Goal: Task Accomplishment & Management: Manage account settings

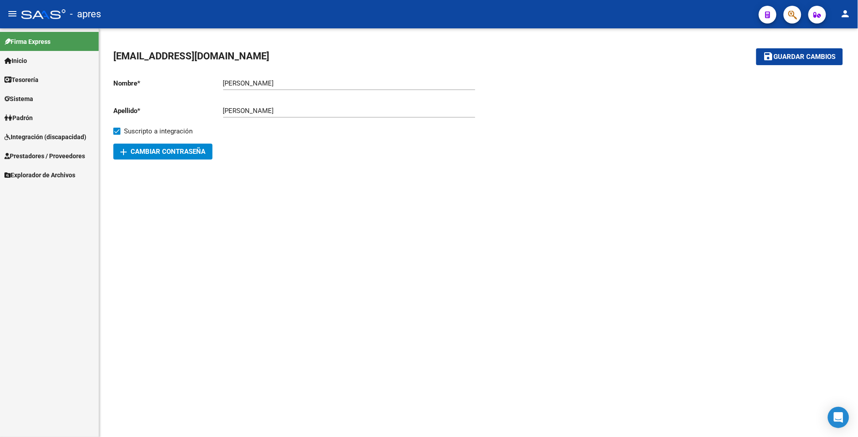
click at [43, 135] on span "Integración (discapacidad)" at bounding box center [45, 137] width 82 height 10
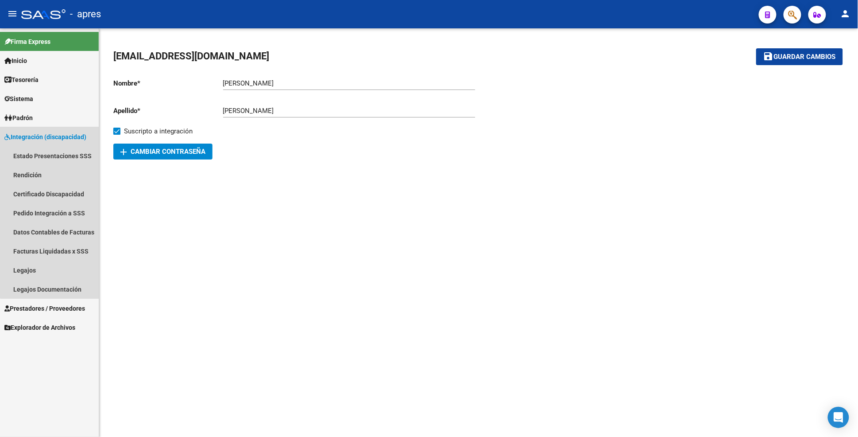
click at [59, 127] on link "Integración (discapacidad)" at bounding box center [49, 136] width 99 height 19
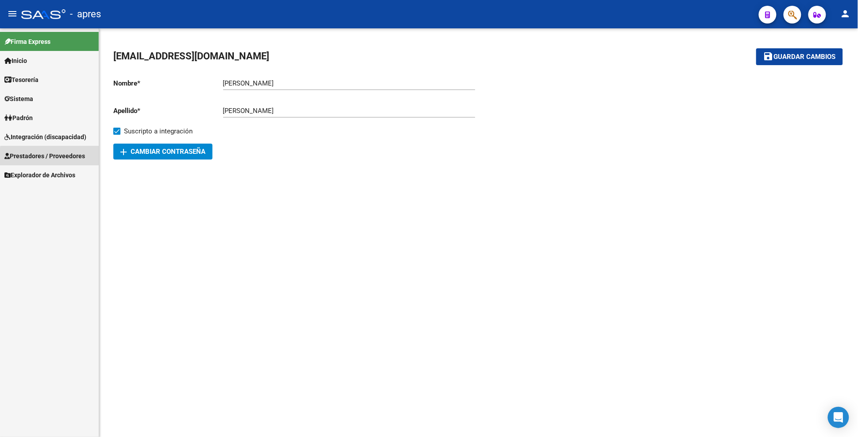
click at [66, 160] on link "Prestadores / Proveedores" at bounding box center [49, 155] width 99 height 19
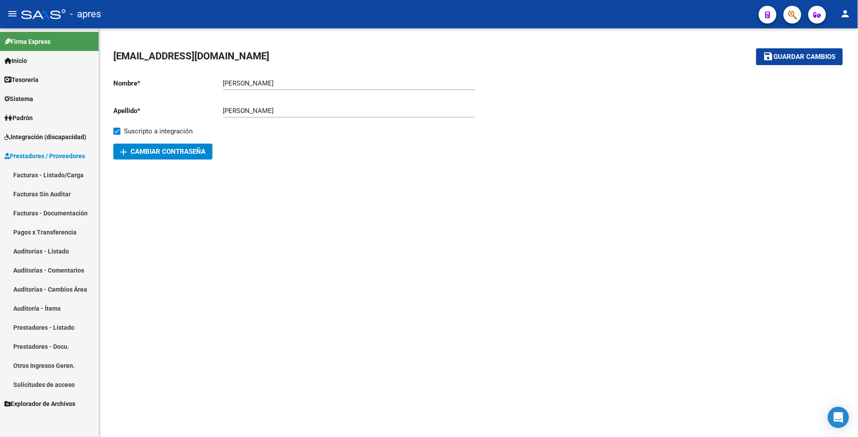
click at [60, 181] on link "Facturas - Listado/Carga" at bounding box center [49, 174] width 99 height 19
click at [58, 171] on link "Facturas - Listado/Carga" at bounding box center [49, 174] width 99 height 19
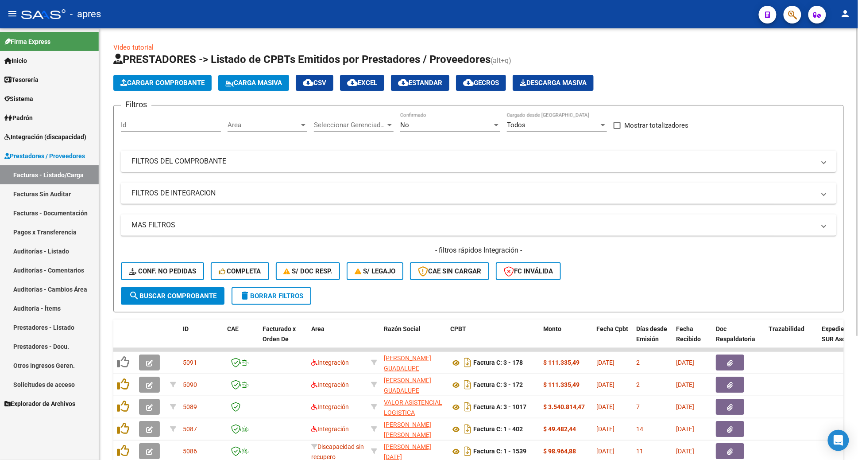
click at [291, 123] on span "Area" at bounding box center [264, 125] width 72 height 8
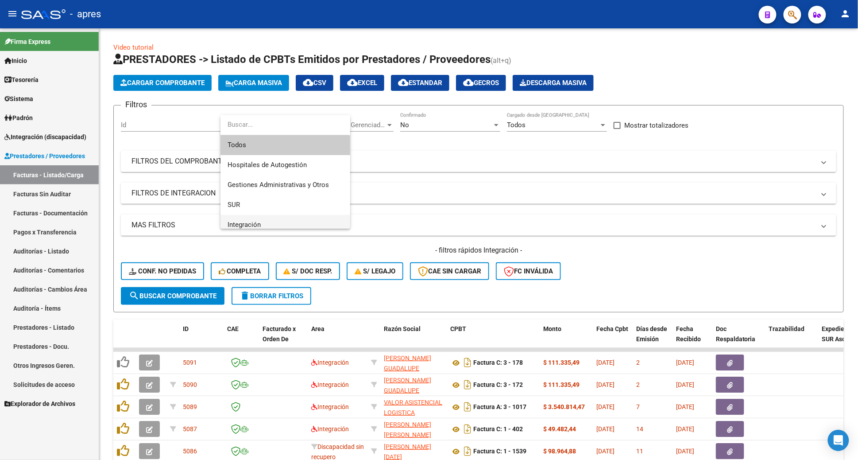
click at [264, 215] on span "Integración" at bounding box center [286, 225] width 116 height 20
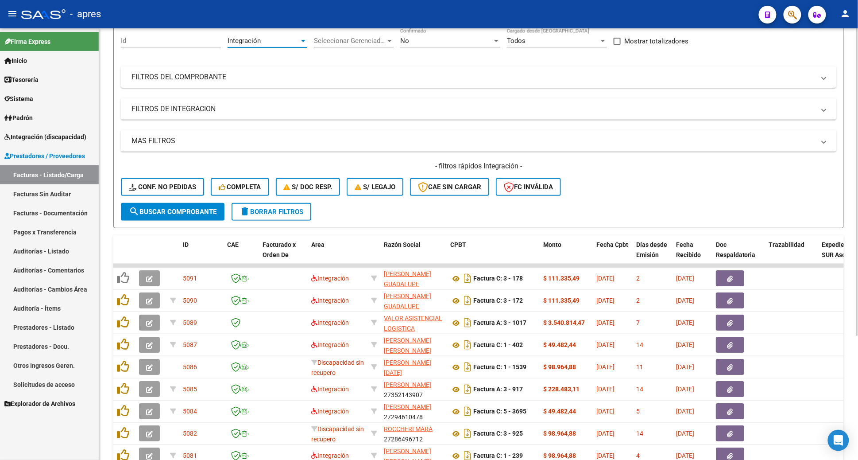
scroll to position [118, 0]
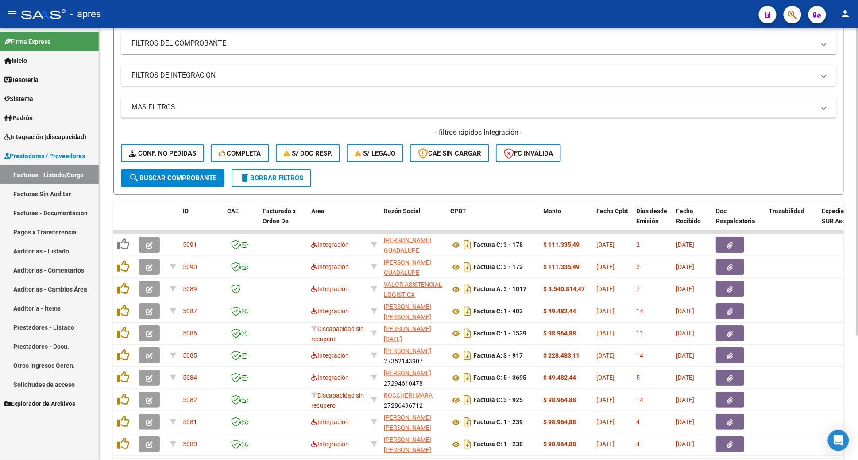
click at [204, 176] on span "search Buscar Comprobante" at bounding box center [173, 178] width 88 height 8
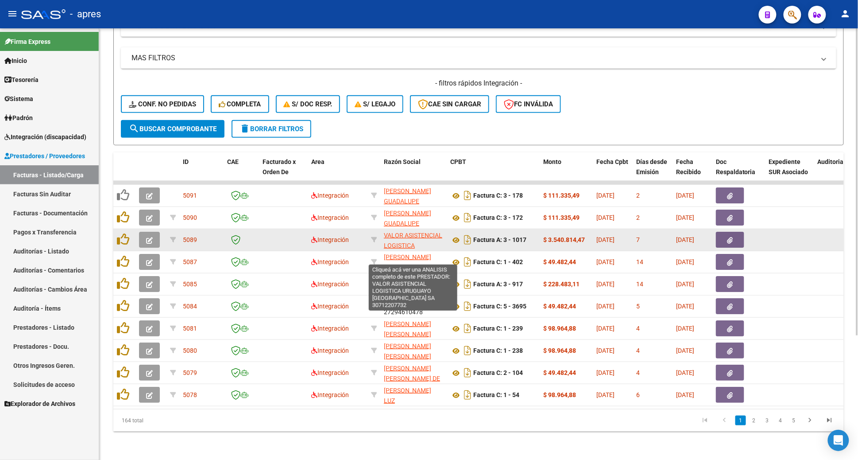
scroll to position [11, 0]
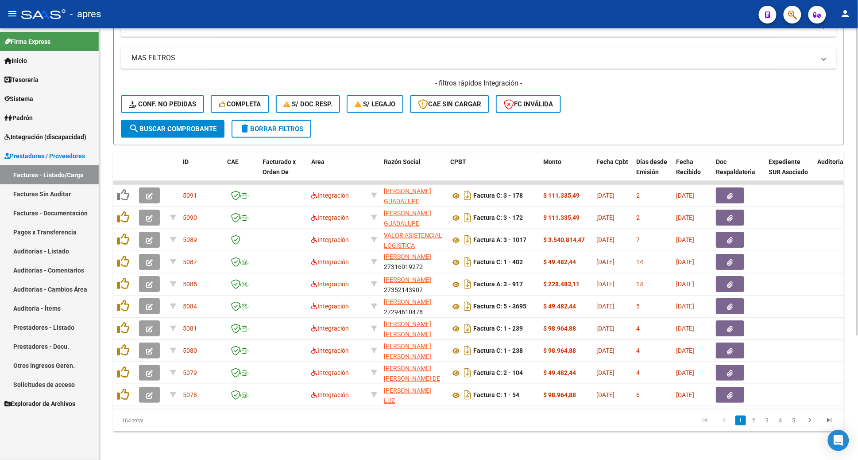
drag, startPoint x: 180, startPoint y: 66, endPoint x: 181, endPoint y: 57, distance: 8.9
click at [180, 66] on div "MAS FILTROS Todos Con Doc. Respaldatoria Todos Con Trazabilidad Todos Asociado …" at bounding box center [479, 83] width 716 height 73
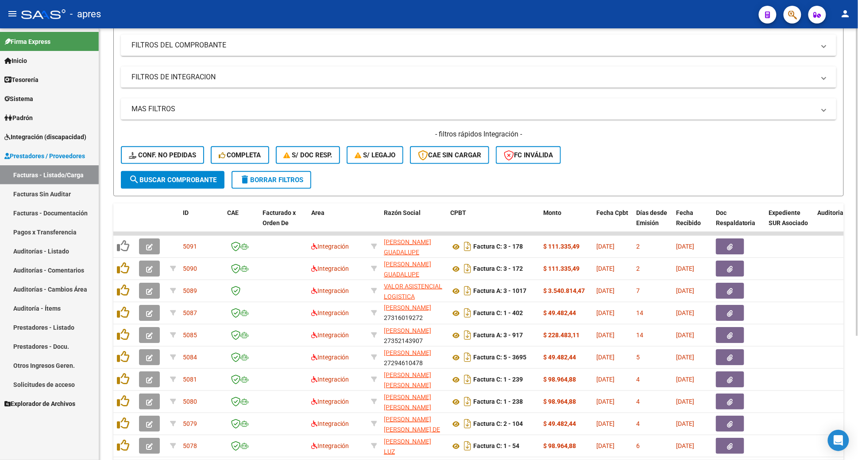
scroll to position [116, 0]
click at [178, 71] on mat-expansion-panel-header "FILTROS DE INTEGRACION" at bounding box center [479, 77] width 716 height 21
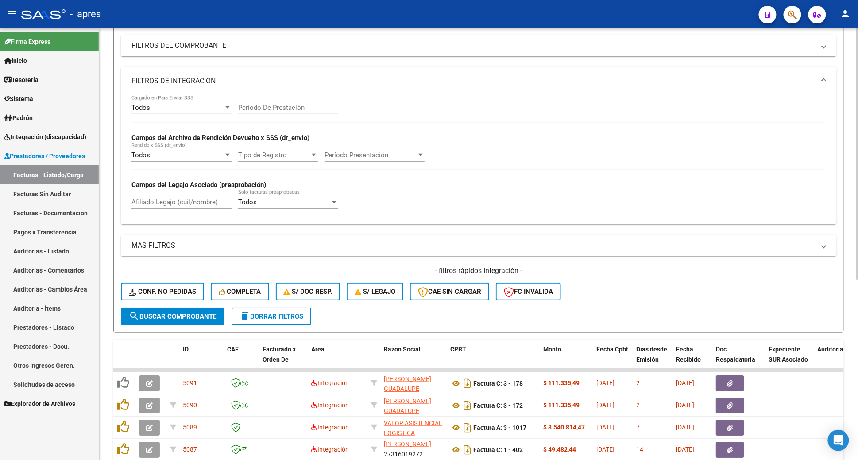
click at [182, 203] on input "Afiliado Legajo (cuil/nombre)" at bounding box center [182, 202] width 100 height 8
paste input "55513181"
type input "55513181"
drag, startPoint x: 197, startPoint y: 314, endPoint x: 192, endPoint y: 314, distance: 4.9
click at [196, 314] on span "search Buscar Comprobante" at bounding box center [173, 316] width 88 height 8
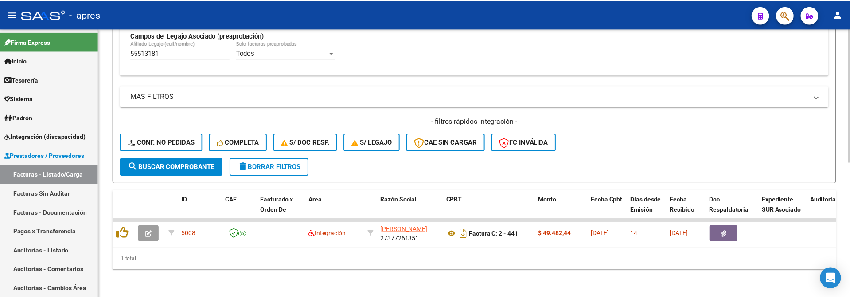
scroll to position [273, 0]
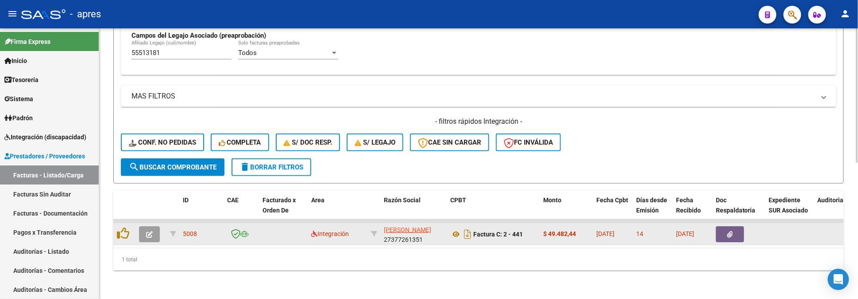
click at [144, 226] on button "button" at bounding box center [149, 234] width 21 height 16
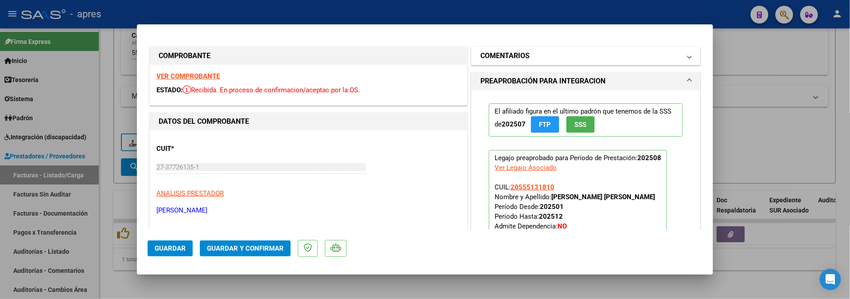
click at [687, 57] on span at bounding box center [689, 55] width 4 height 11
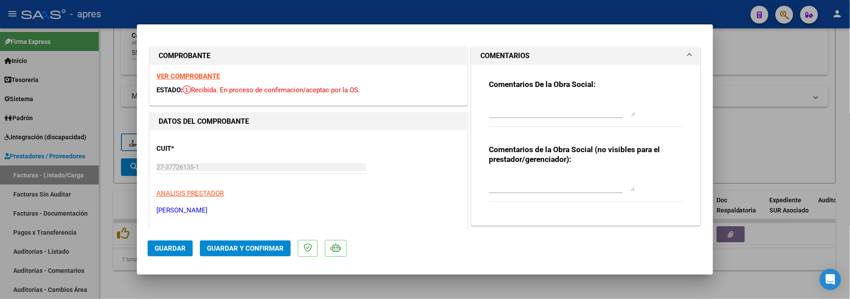
click at [175, 77] on strong "VER COMPROBANTE" at bounding box center [187, 76] width 63 height 8
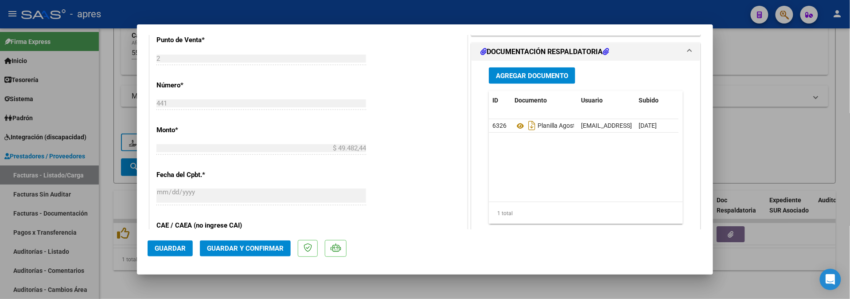
scroll to position [413, 0]
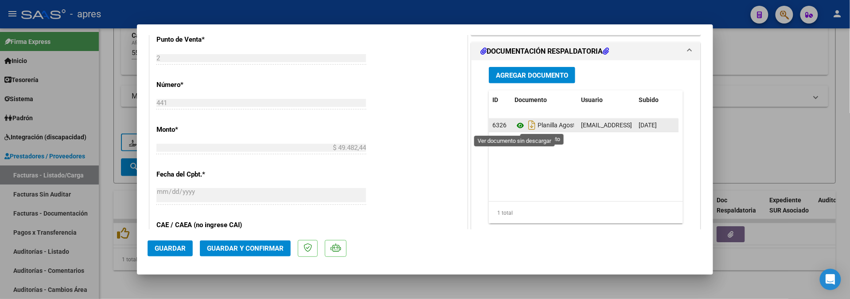
click at [514, 124] on icon at bounding box center [520, 125] width 12 height 11
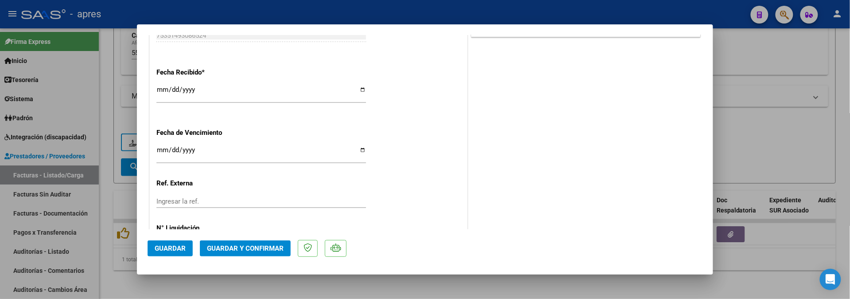
scroll to position [649, 0]
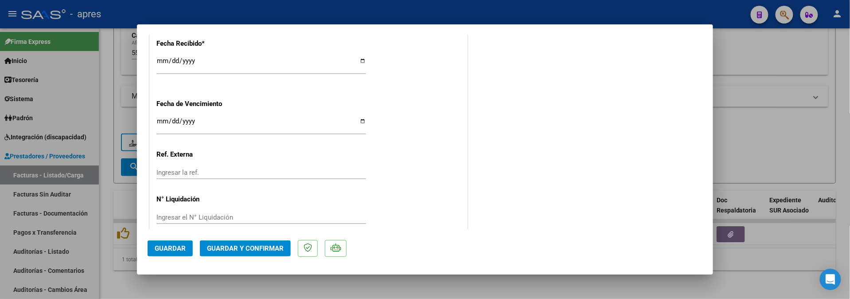
click at [165, 121] on input "Ingresar la fecha" at bounding box center [260, 124] width 209 height 14
type input "2025-09-11"
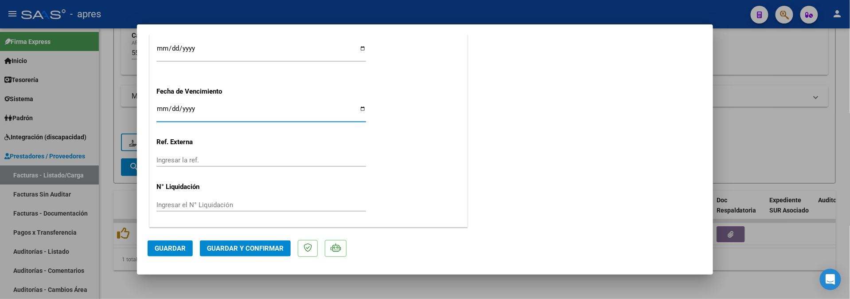
scroll to position [663, 0]
click at [260, 252] on span "Guardar y Confirmar" at bounding box center [245, 248] width 77 height 8
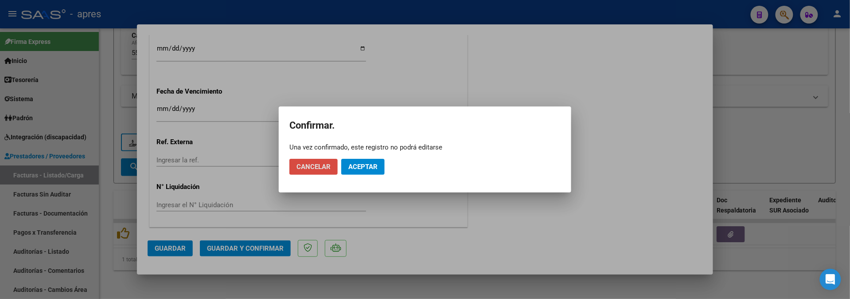
click at [307, 169] on span "Cancelar" at bounding box center [313, 167] width 34 height 8
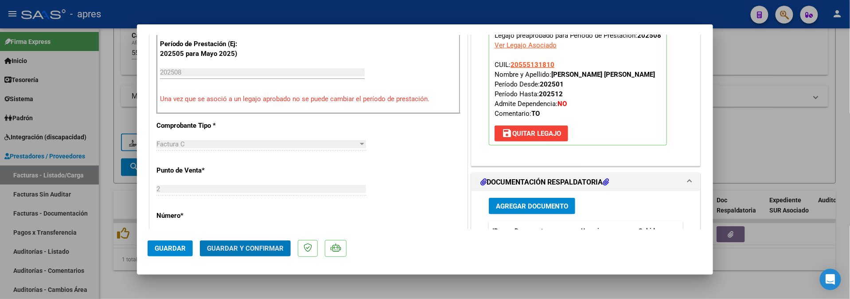
scroll to position [249, 0]
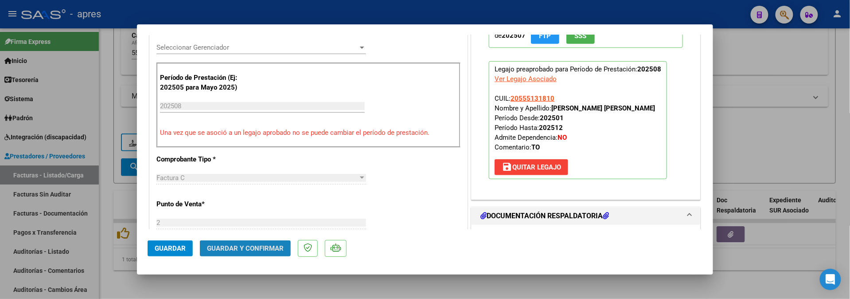
click at [238, 252] on button "Guardar y Confirmar" at bounding box center [245, 248] width 91 height 16
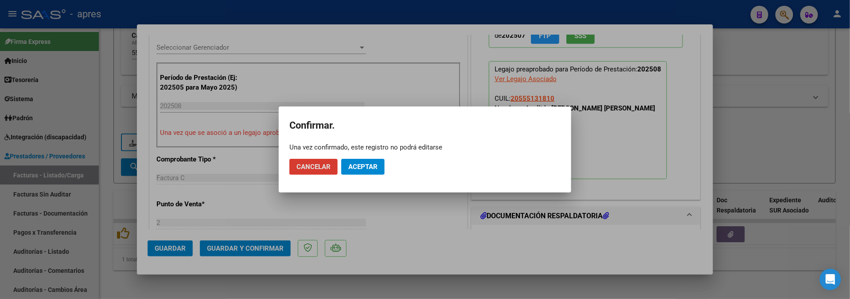
click at [352, 167] on span "Aceptar" at bounding box center [362, 167] width 29 height 8
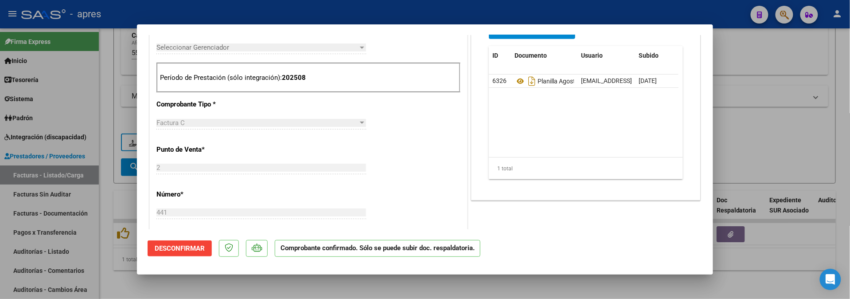
click at [103, 224] on div at bounding box center [425, 149] width 850 height 299
type input "$ 0,00"
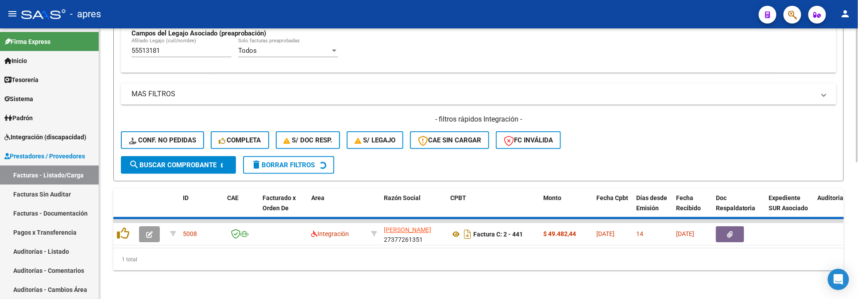
scroll to position [258, 0]
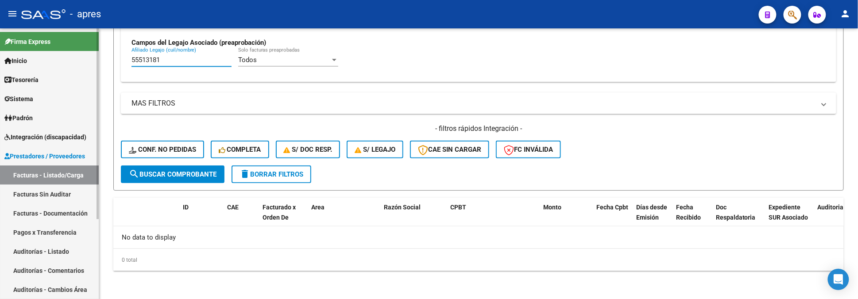
drag, startPoint x: 180, startPoint y: 62, endPoint x: 65, endPoint y: 61, distance: 115.2
click at [65, 61] on mat-sidenav-container "Firma Express Inicio Calendario SSS Instructivos Contacto OS Tesorería Extracto…" at bounding box center [429, 163] width 858 height 270
paste input "4912823"
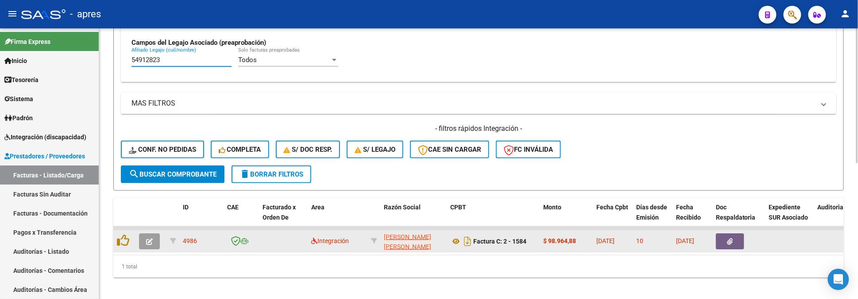
type input "54912823"
click at [154, 240] on button "button" at bounding box center [149, 241] width 21 height 16
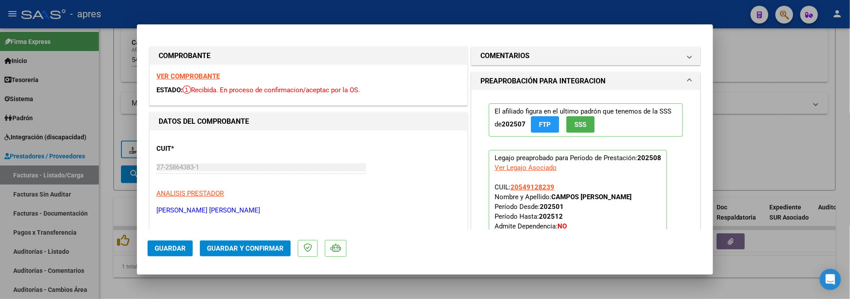
click at [182, 74] on strong "VER COMPROBANTE" at bounding box center [187, 76] width 63 height 8
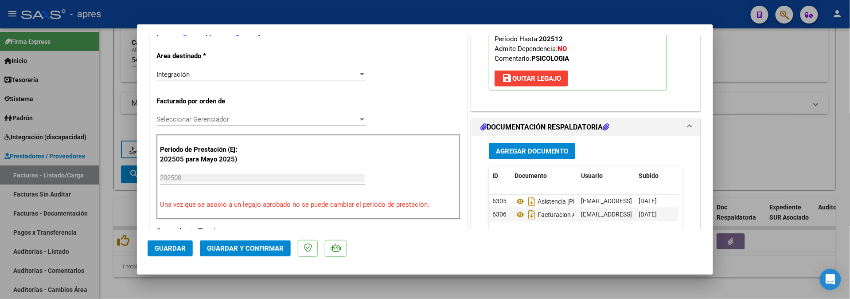
scroll to position [236, 0]
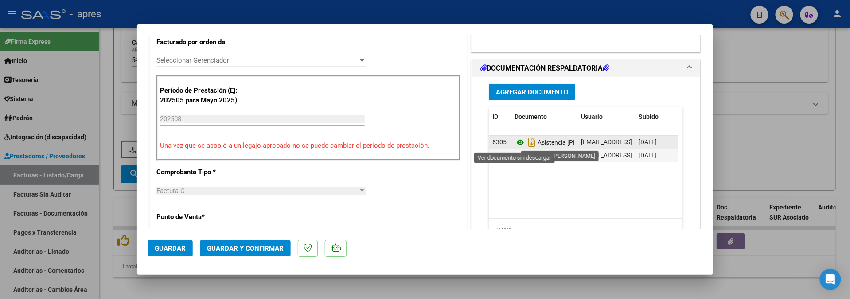
click at [515, 143] on icon at bounding box center [520, 142] width 12 height 11
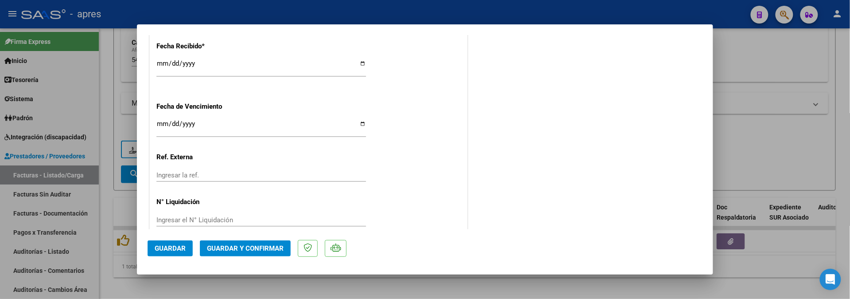
scroll to position [649, 0]
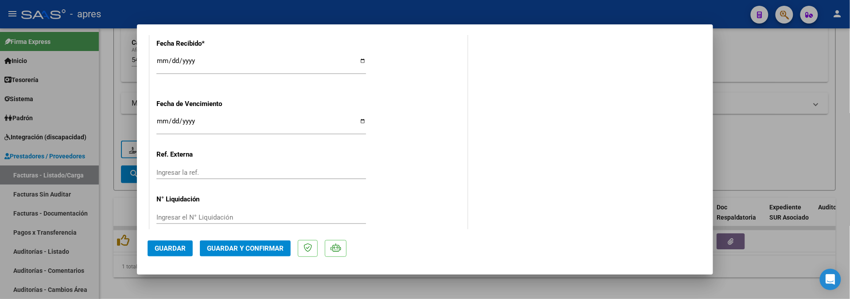
click at [165, 121] on input "Ingresar la fecha" at bounding box center [260, 124] width 209 height 14
click at [167, 121] on input "2025-09-05" at bounding box center [260, 124] width 209 height 14
click at [162, 121] on input "2025-09-05" at bounding box center [260, 124] width 209 height 14
type input "2025-09-15"
click at [260, 252] on span "Guardar y Confirmar" at bounding box center [245, 248] width 77 height 8
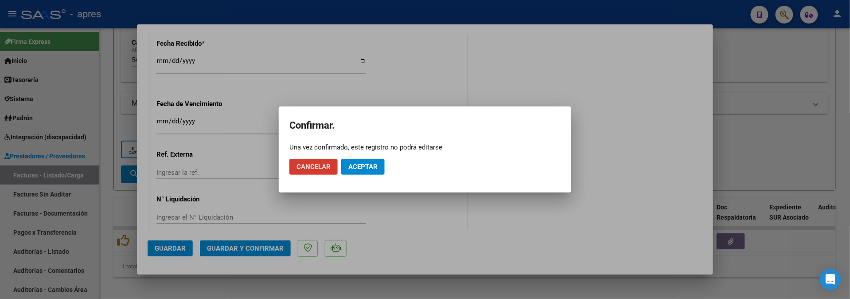
click at [355, 169] on span "Aceptar" at bounding box center [362, 167] width 29 height 8
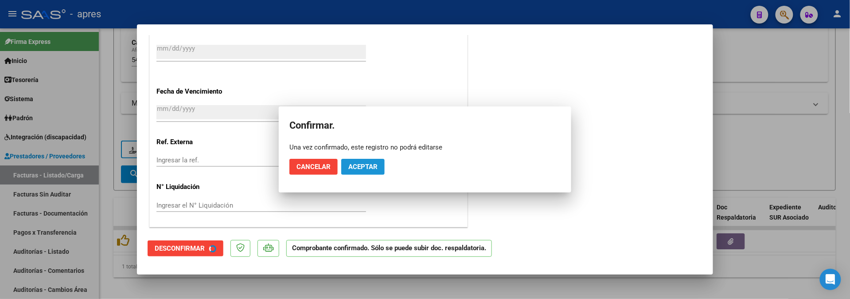
scroll to position [594, 0]
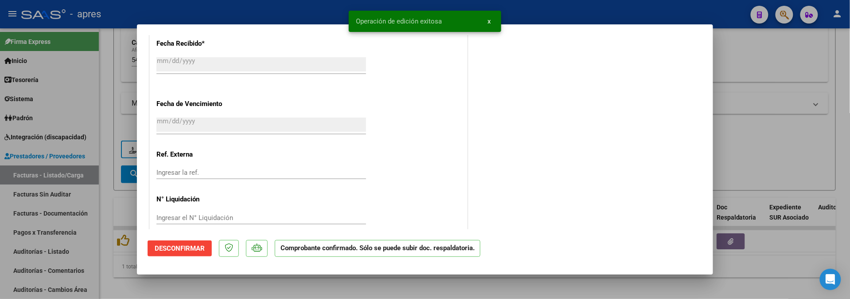
click at [234, 293] on div at bounding box center [425, 149] width 850 height 299
type input "$ 0,00"
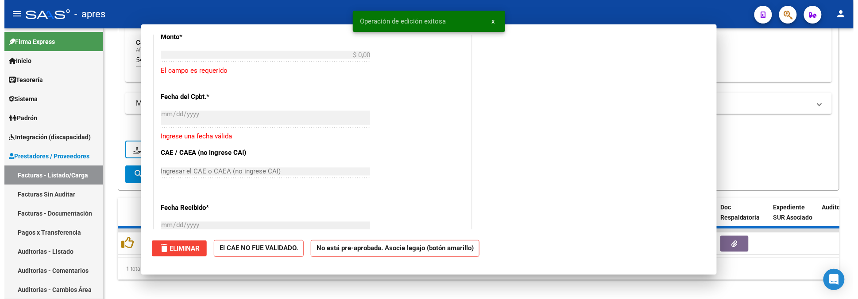
scroll to position [759, 0]
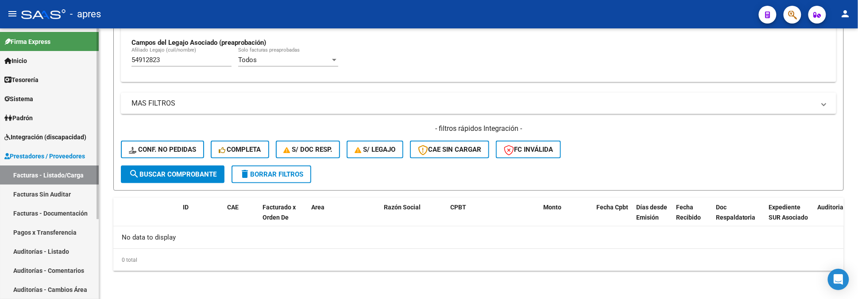
drag, startPoint x: 164, startPoint y: 61, endPoint x: 81, endPoint y: 66, distance: 82.5
click at [81, 65] on mat-sidenav-container "Firma Express Inicio Calendario SSS Instructivos Contacto OS Tesorería Extracto…" at bounding box center [429, 163] width 858 height 270
paste input "8623360"
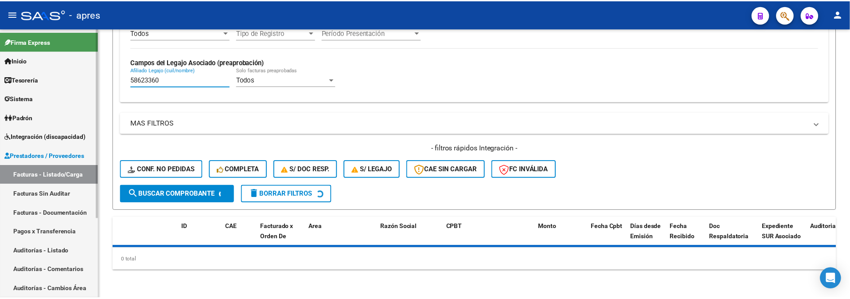
scroll to position [258, 0]
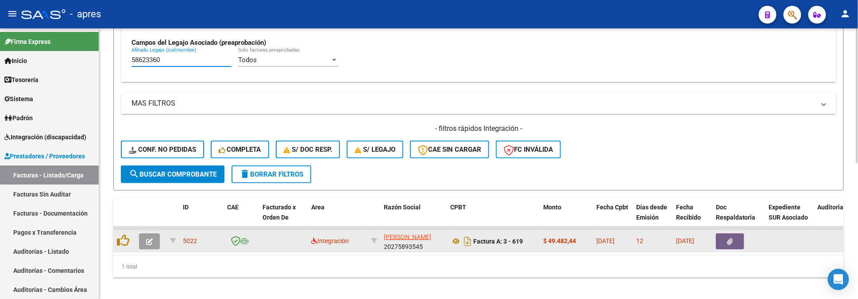
type input "58623360"
click at [153, 241] on button "button" at bounding box center [149, 241] width 21 height 16
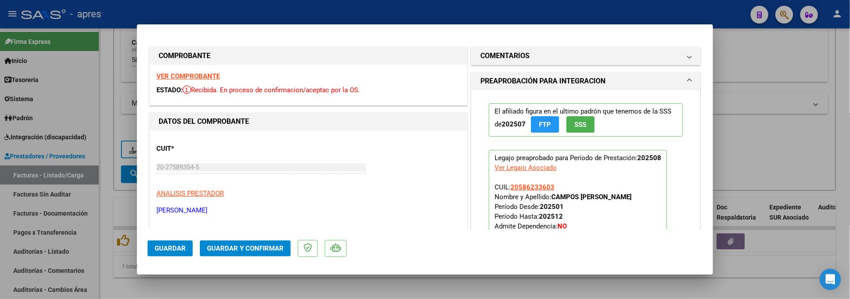
click at [176, 80] on strong "VER COMPROBANTE" at bounding box center [187, 76] width 63 height 8
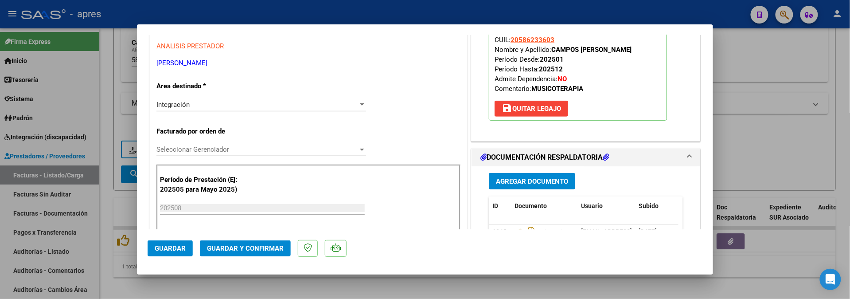
scroll to position [177, 0]
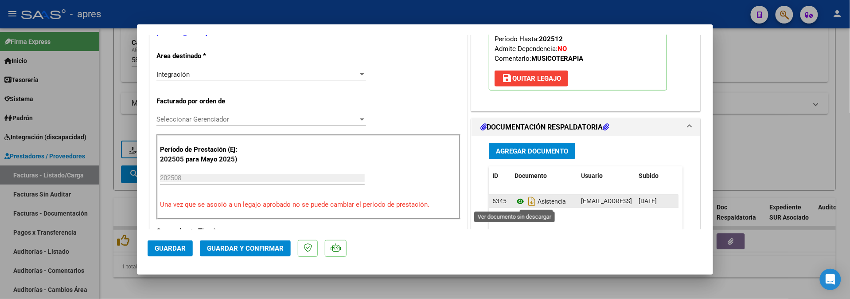
click at [514, 202] on icon at bounding box center [520, 201] width 12 height 11
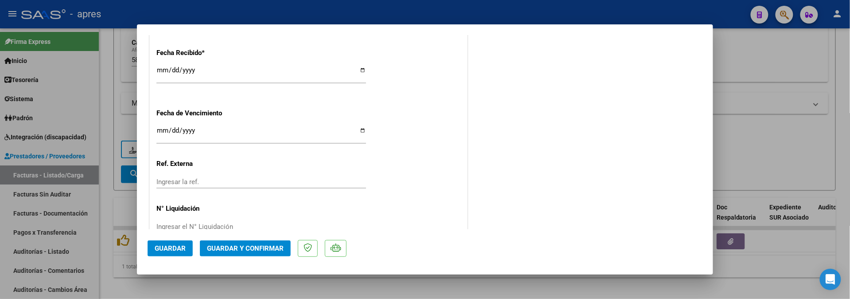
scroll to position [663, 0]
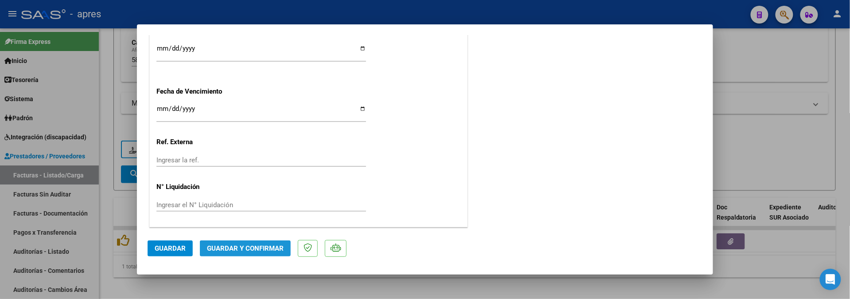
click at [286, 248] on button "Guardar y Confirmar" at bounding box center [245, 248] width 91 height 16
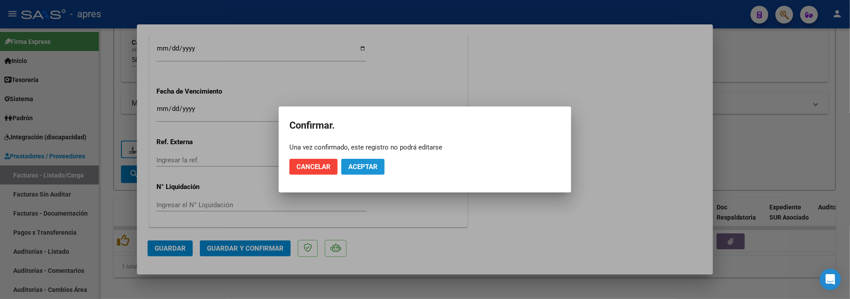
click at [377, 163] on span "Aceptar" at bounding box center [362, 167] width 29 height 8
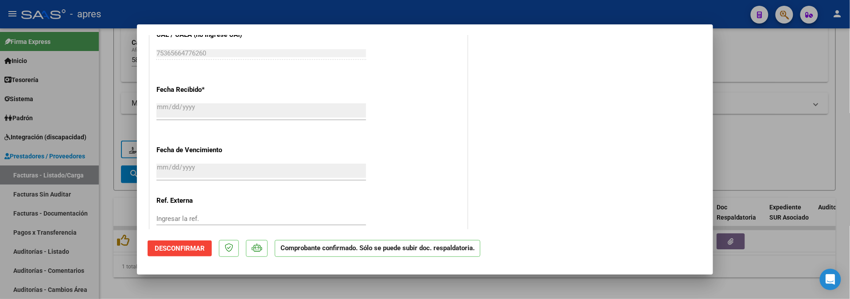
click at [105, 281] on div at bounding box center [425, 149] width 850 height 299
type input "$ 0,00"
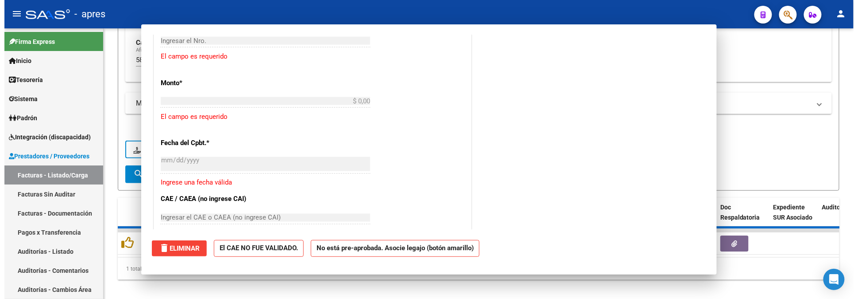
scroll to position [713, 0]
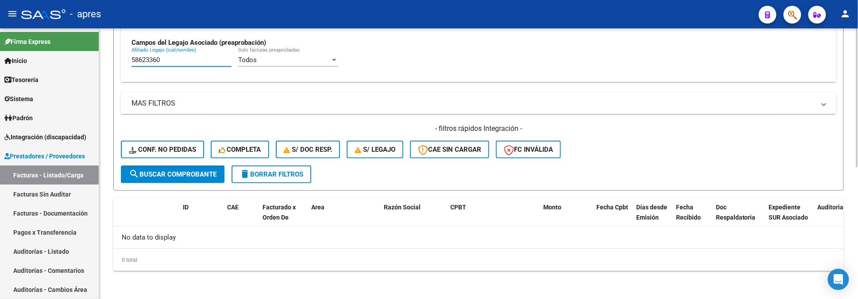
drag, startPoint x: 175, startPoint y: 62, endPoint x: 100, endPoint y: 64, distance: 74.9
click at [100, 64] on div "Video tutorial PRESTADORES -> Listado de CPBTs Emitidos por Prestadores / Prove…" at bounding box center [478, 35] width 759 height 528
paste input "5032117"
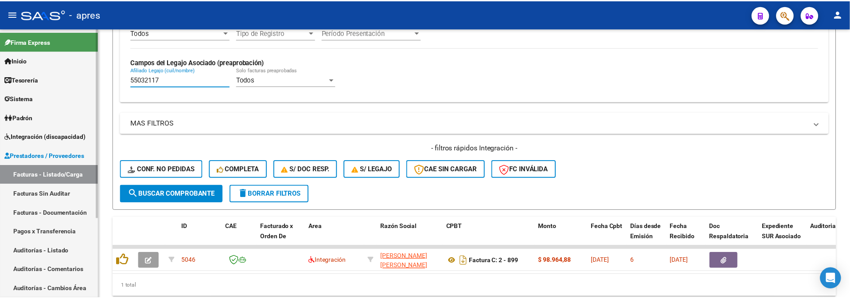
scroll to position [258, 0]
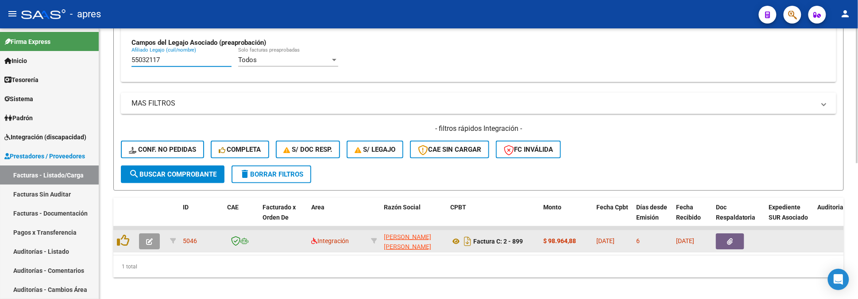
type input "55032117"
click at [143, 241] on button "button" at bounding box center [149, 241] width 21 height 16
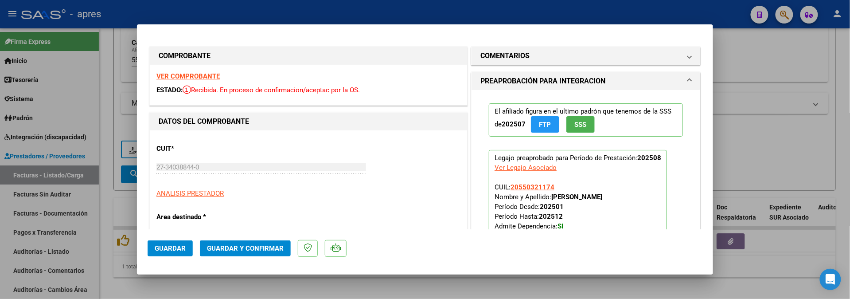
click at [215, 75] on strong "VER COMPROBANTE" at bounding box center [187, 76] width 63 height 8
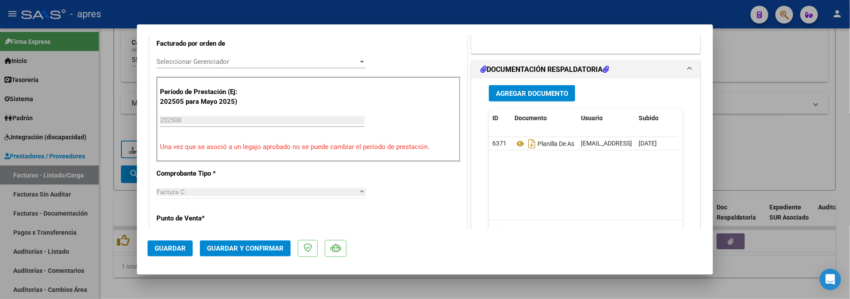
scroll to position [236, 0]
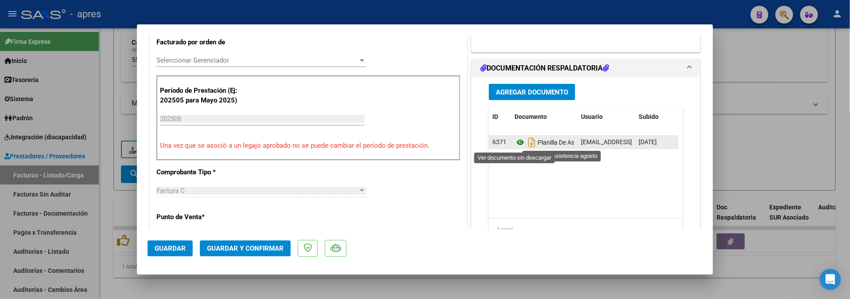
click at [514, 141] on icon at bounding box center [520, 142] width 12 height 11
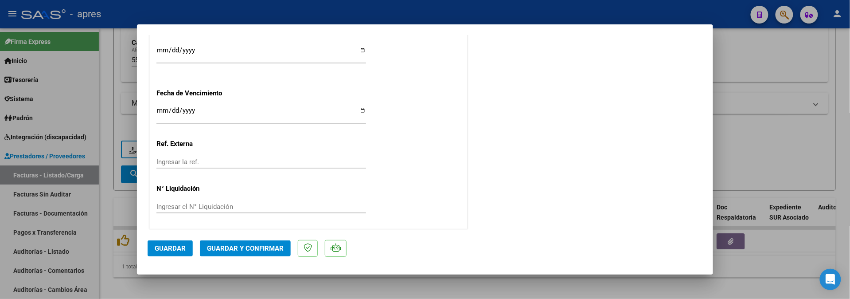
scroll to position [663, 0]
click at [162, 108] on input "Ingresar la fecha" at bounding box center [260, 112] width 209 height 14
type input "[DATE]"
click at [225, 250] on span "Guardar y Confirmar" at bounding box center [245, 248] width 77 height 8
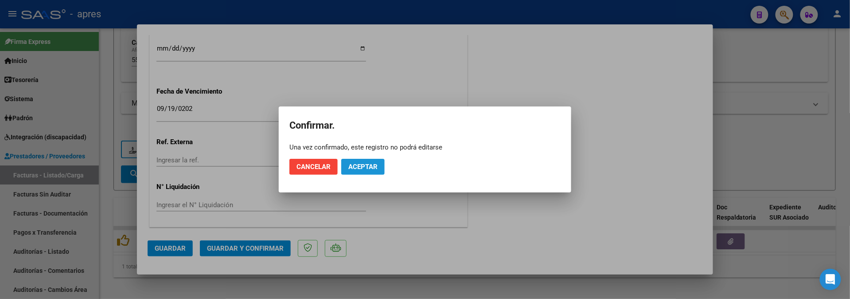
click at [357, 169] on span "Aceptar" at bounding box center [362, 167] width 29 height 8
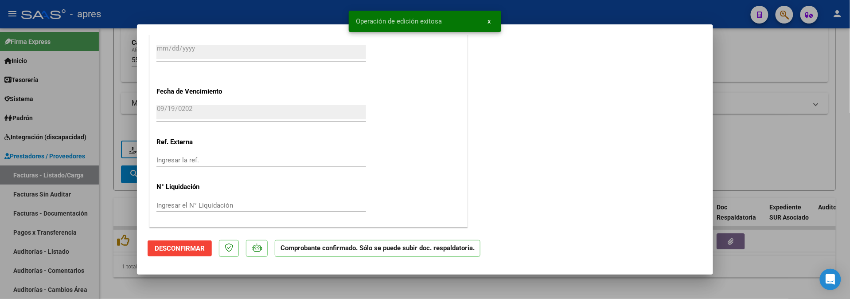
click at [144, 287] on div at bounding box center [425, 149] width 850 height 299
type input "$ 0,00"
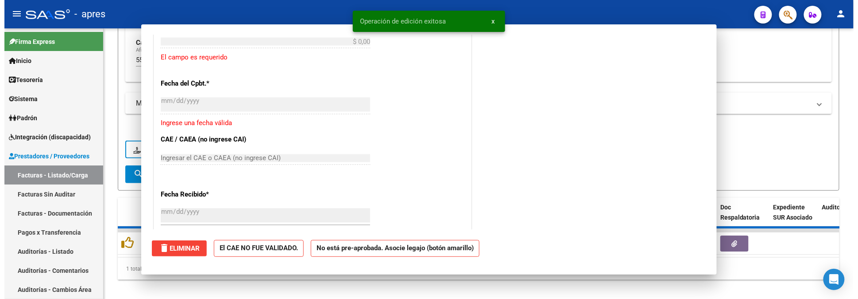
scroll to position [0, 0]
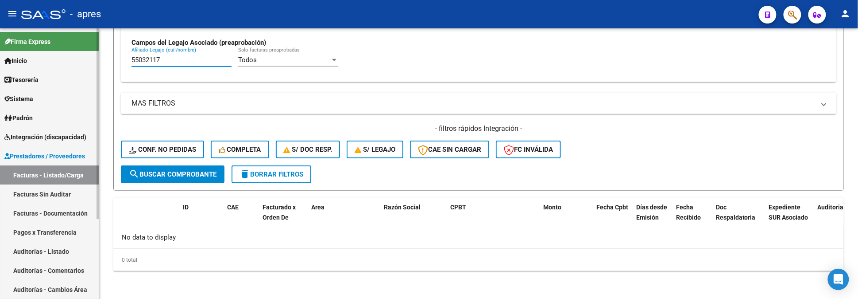
drag, startPoint x: 187, startPoint y: 61, endPoint x: 81, endPoint y: 60, distance: 106.3
click at [81, 61] on mat-sidenav-container "Firma Express Inicio Calendario SSS Instructivos Contacto OS Tesorería Extracto…" at bounding box center [429, 163] width 858 height 270
paste input "6201642"
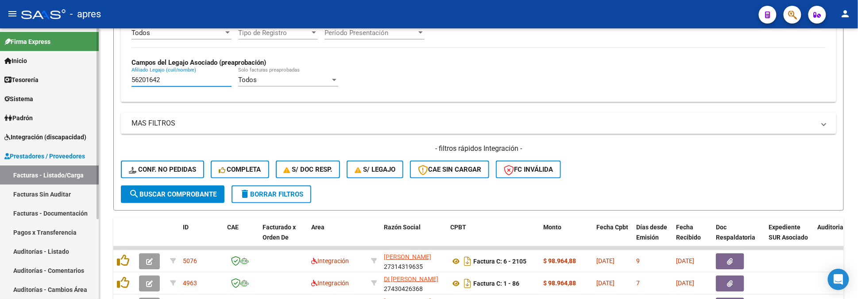
scroll to position [258, 0]
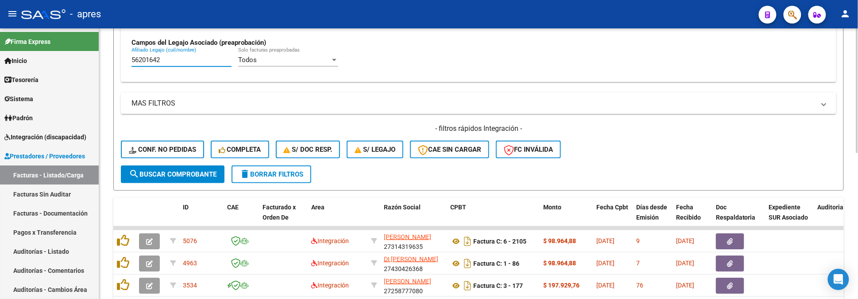
drag, startPoint x: 163, startPoint y: 59, endPoint x: 114, endPoint y: 59, distance: 49.6
click at [114, 59] on form "Filtros Id Integración Area Seleccionar Gerenciador Seleccionar Gerenciador No …" at bounding box center [478, 18] width 731 height 343
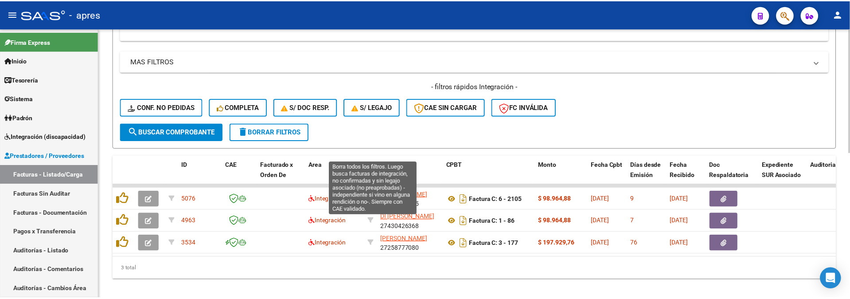
scroll to position [317, 0]
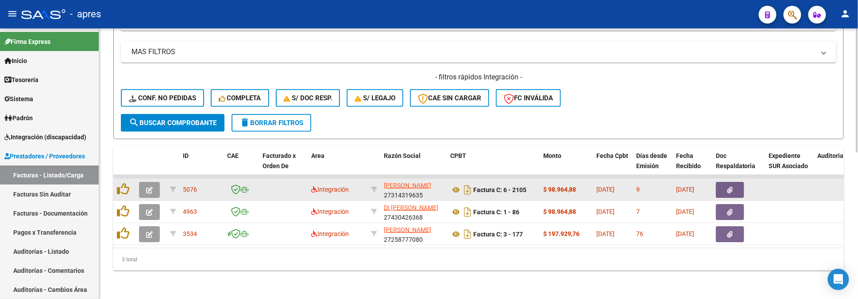
type input "56201642"
click at [155, 182] on button "button" at bounding box center [149, 190] width 21 height 16
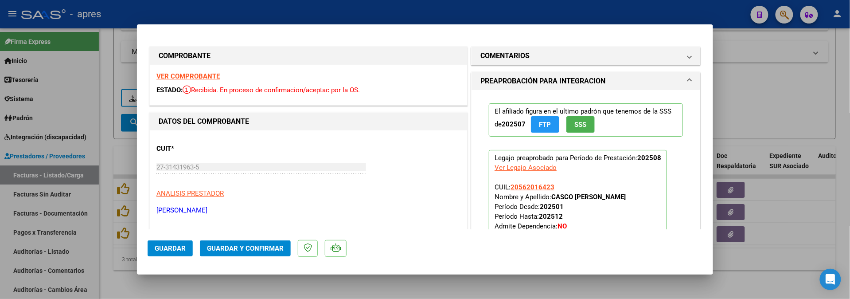
click at [199, 74] on strong "VER COMPROBANTE" at bounding box center [187, 76] width 63 height 8
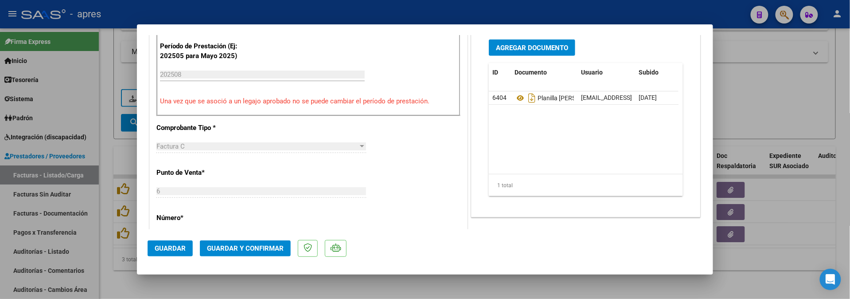
scroll to position [295, 0]
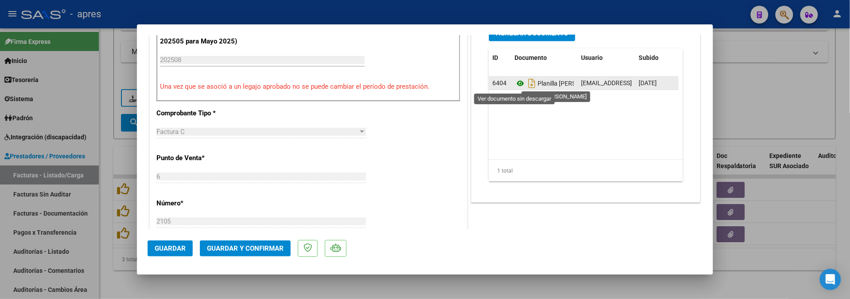
click at [514, 80] on icon at bounding box center [520, 83] width 12 height 11
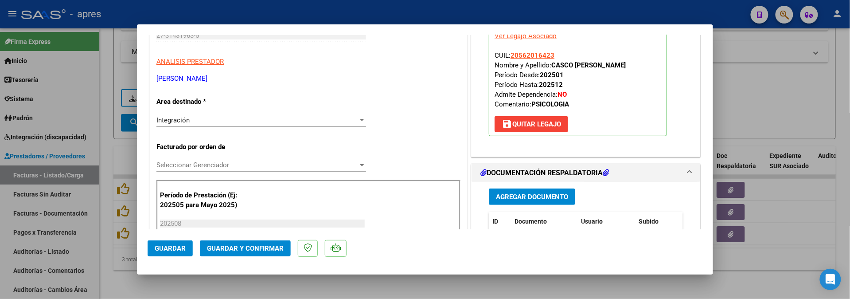
scroll to position [131, 0]
click at [229, 248] on span "Guardar y Confirmar" at bounding box center [245, 248] width 77 height 8
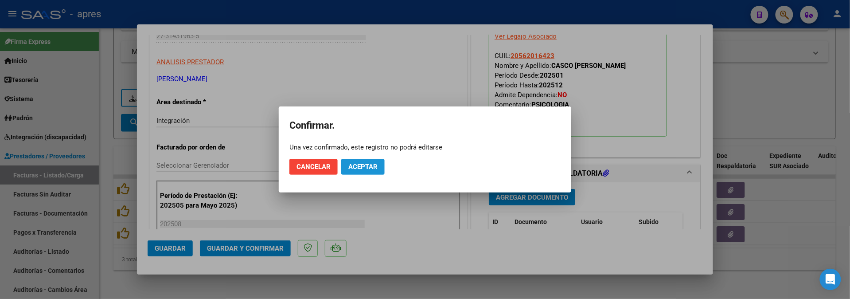
click at [348, 169] on button "Aceptar" at bounding box center [362, 167] width 43 height 16
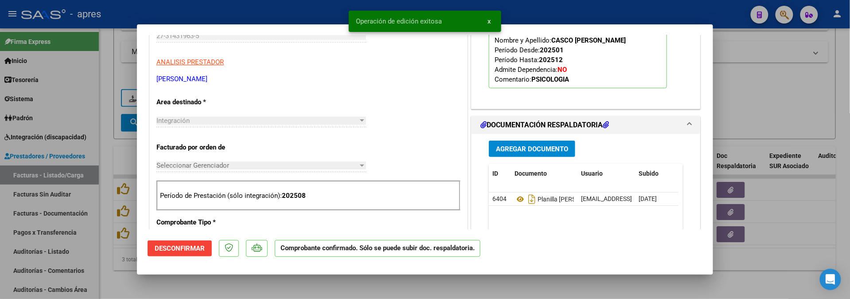
click at [130, 278] on div at bounding box center [425, 149] width 850 height 299
type input "$ 0,00"
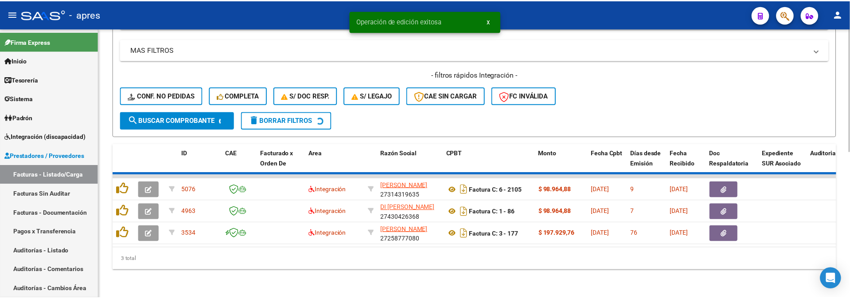
scroll to position [296, 0]
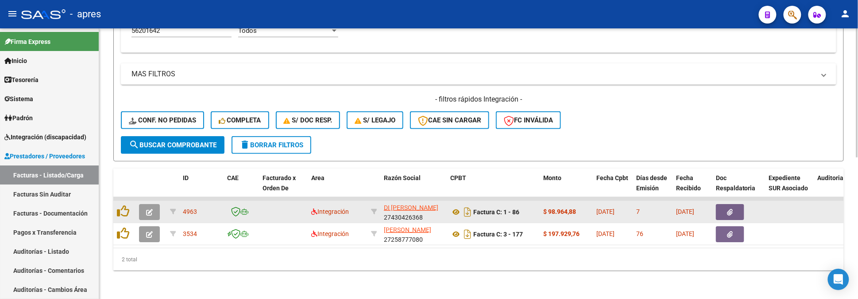
click at [146, 209] on icon "button" at bounding box center [149, 212] width 7 height 7
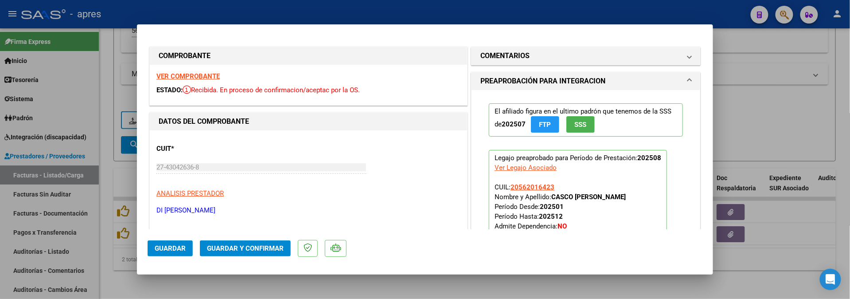
click at [204, 74] on strong "VER COMPROBANTE" at bounding box center [187, 76] width 63 height 8
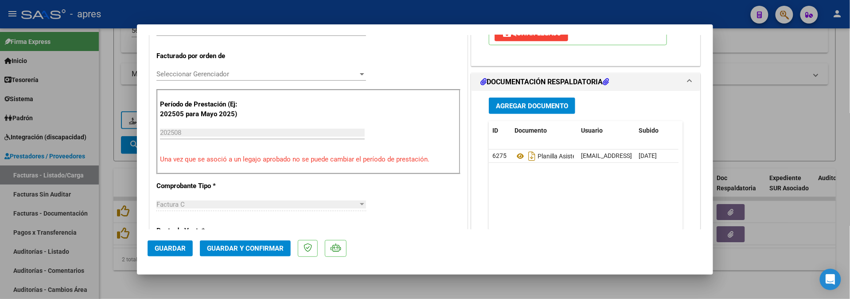
scroll to position [236, 0]
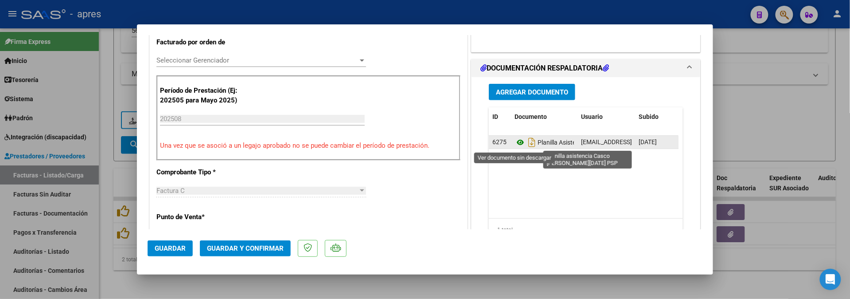
click at [514, 144] on icon at bounding box center [520, 142] width 12 height 11
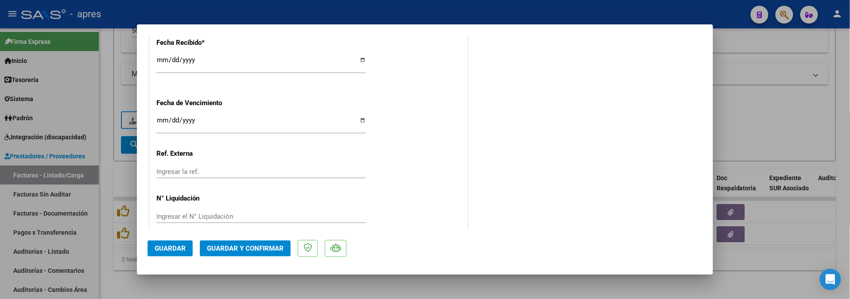
scroll to position [663, 0]
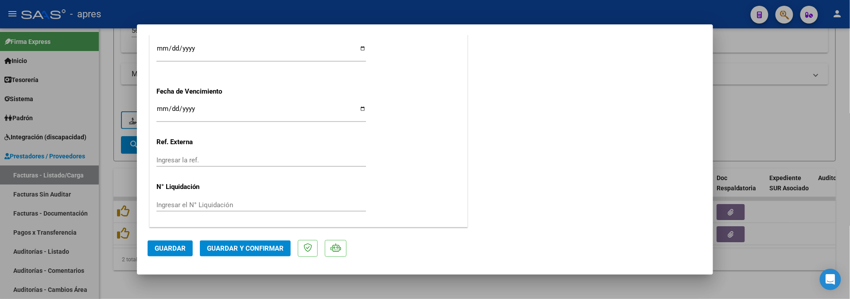
click at [157, 110] on input "2025-09-30" at bounding box center [260, 112] width 209 height 14
type input "2025-09-18"
click at [257, 246] on span "Guardar y Confirmar" at bounding box center [245, 248] width 77 height 8
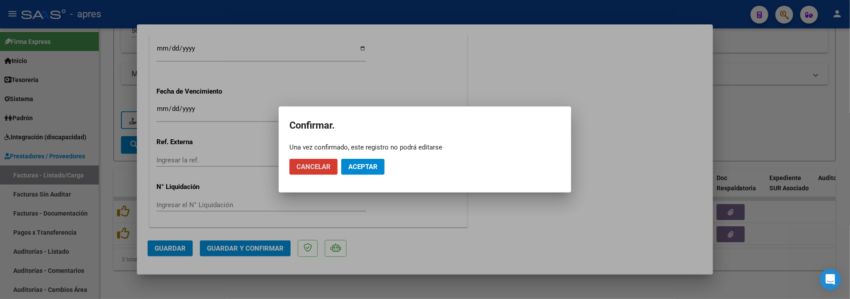
click at [380, 169] on button "Aceptar" at bounding box center [362, 167] width 43 height 16
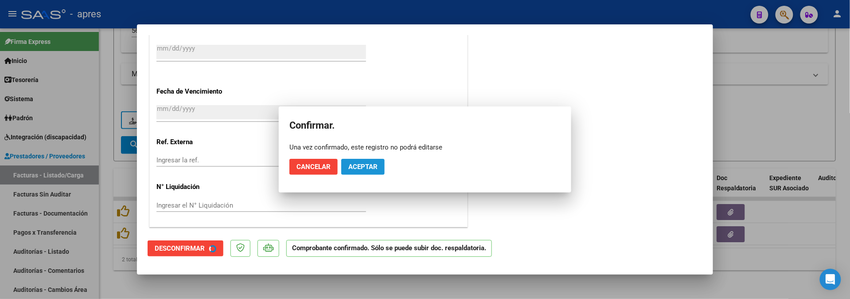
scroll to position [608, 0]
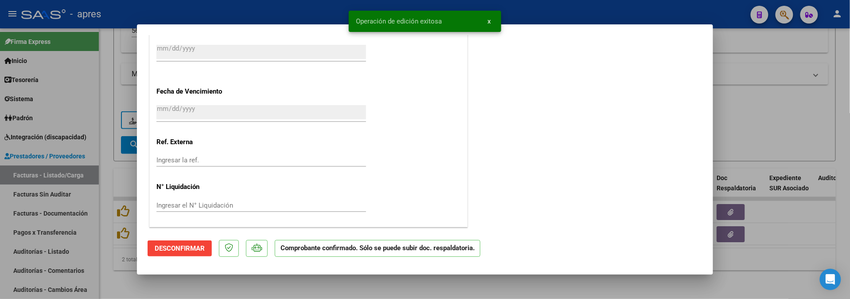
click at [240, 286] on div at bounding box center [425, 149] width 850 height 299
type input "$ 0,00"
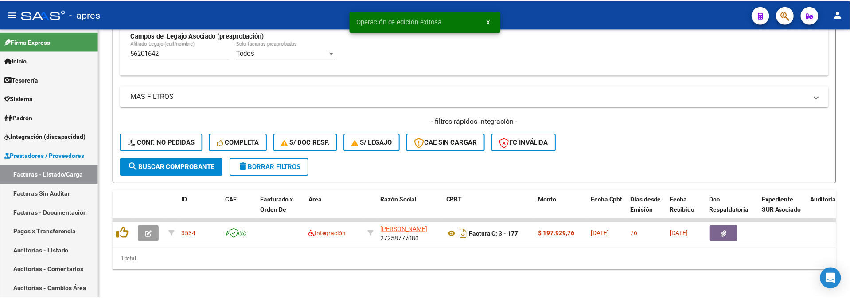
scroll to position [273, 0]
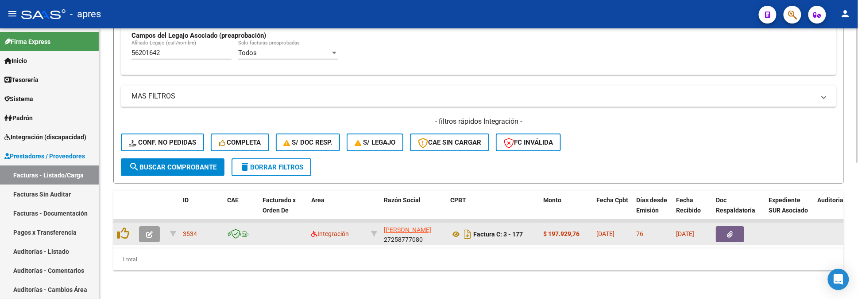
click at [156, 228] on button "button" at bounding box center [149, 234] width 21 height 16
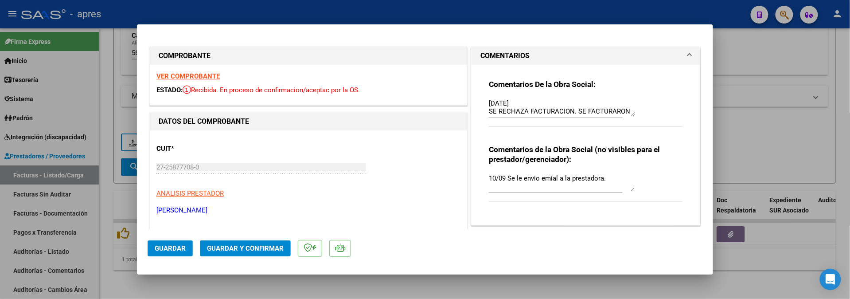
click at [190, 76] on strong "VER COMPROBANTE" at bounding box center [187, 76] width 63 height 8
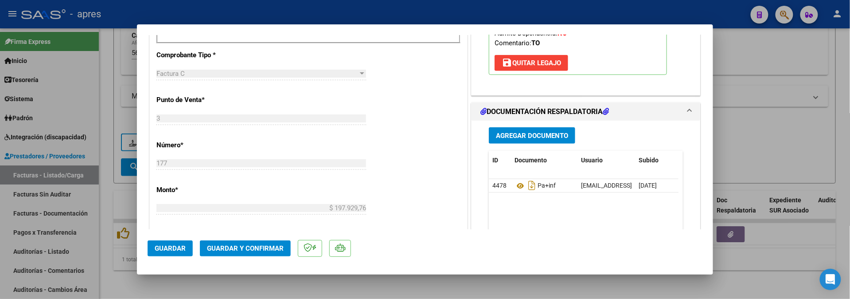
scroll to position [354, 0]
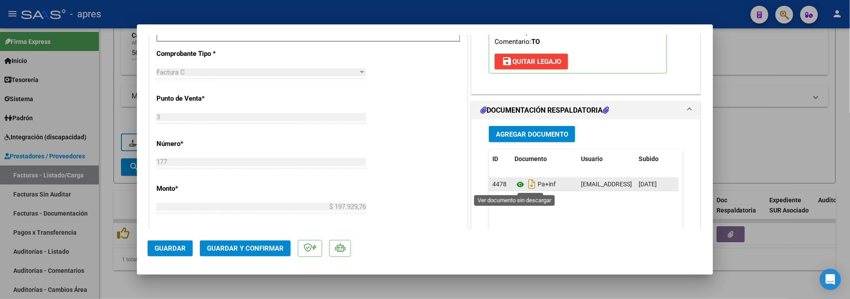
click at [514, 186] on icon at bounding box center [520, 184] width 12 height 11
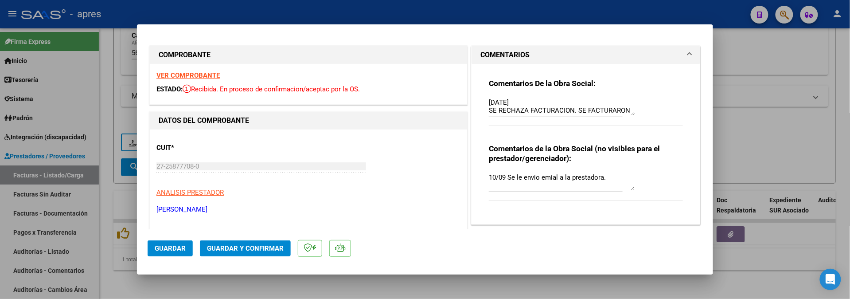
scroll to position [0, 0]
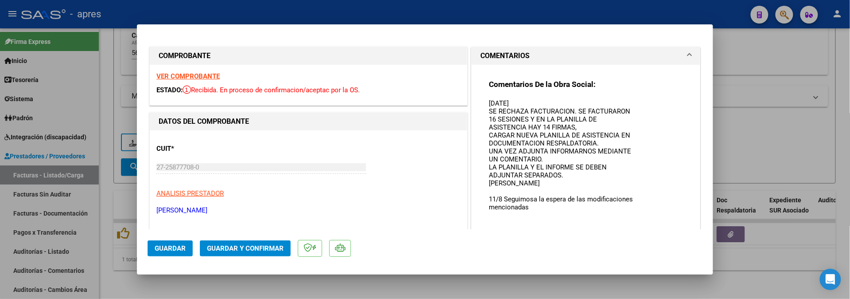
drag, startPoint x: 628, startPoint y: 115, endPoint x: 625, endPoint y: 232, distance: 117.0
click at [625, 232] on mat-dialog-container "COMPROBANTE VER COMPROBANTE ESTADO: Recibida. En proceso de confirmacion/acepta…" at bounding box center [425, 149] width 576 height 250
drag, startPoint x: 163, startPoint y: 240, endPoint x: 163, endPoint y: 247, distance: 7.1
click at [163, 245] on button "Guardar" at bounding box center [169, 248] width 45 height 16
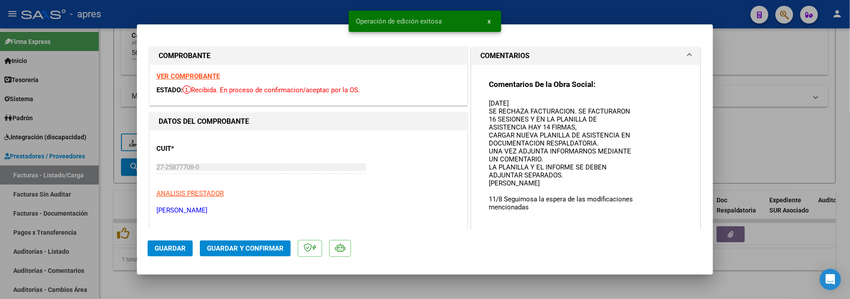
click at [159, 273] on mat-dialog-container "COMPROBANTE VER COMPROBANTE ESTADO: Recibida. En proceso de confirmacion/acepta…" at bounding box center [425, 149] width 576 height 250
click at [198, 289] on div at bounding box center [425, 149] width 850 height 299
type input "$ 0,00"
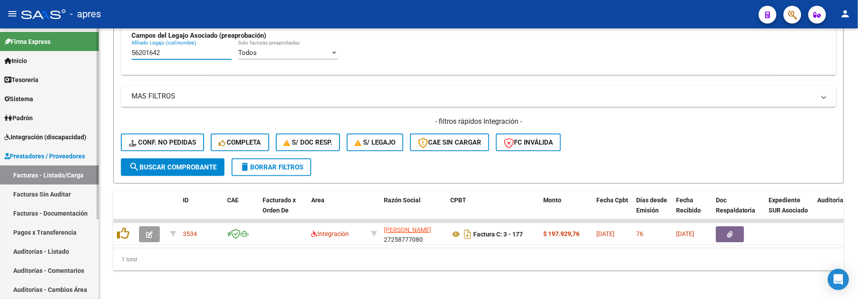
drag, startPoint x: 179, startPoint y: 43, endPoint x: 18, endPoint y: 62, distance: 162.4
click at [18, 62] on mat-sidenav-container "Firma Express Inicio Calendario SSS Instructivos Contacto OS Tesorería Extracto…" at bounding box center [429, 163] width 858 height 270
paste input "7664294"
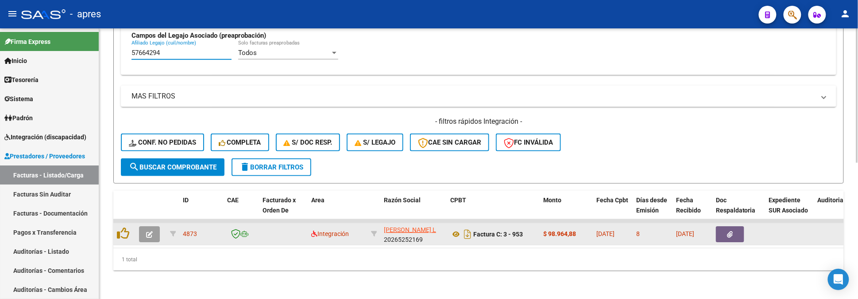
type input "57664294"
click at [151, 231] on icon "button" at bounding box center [149, 234] width 7 height 7
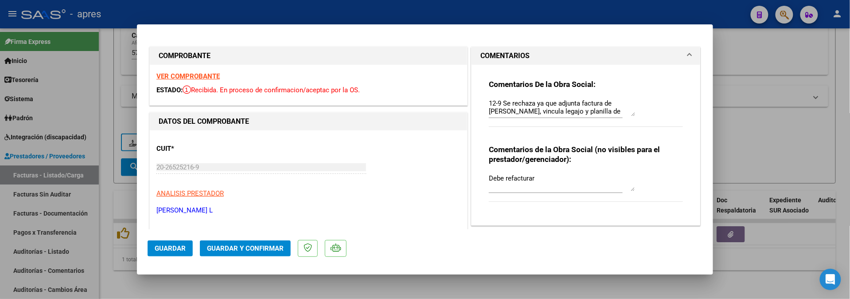
click at [210, 73] on strong "VER COMPROBANTE" at bounding box center [187, 76] width 63 height 8
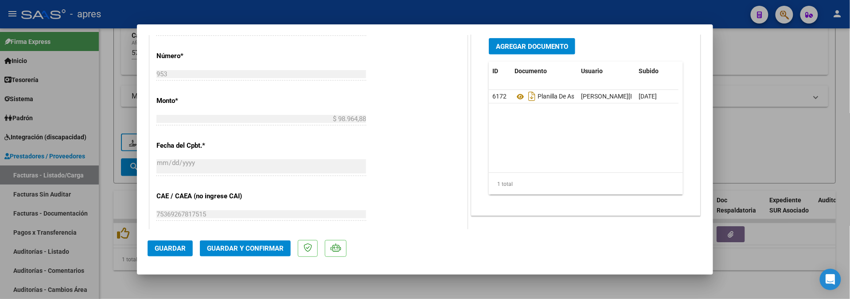
scroll to position [472, 0]
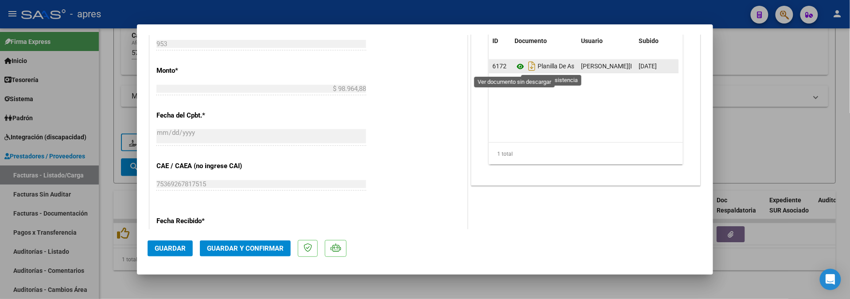
click at [514, 66] on icon at bounding box center [520, 66] width 12 height 11
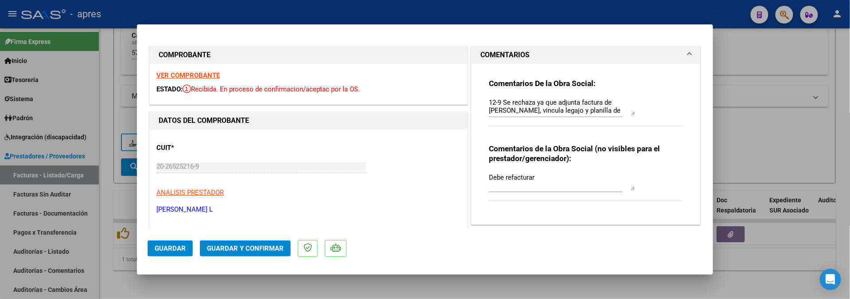
scroll to position [0, 0]
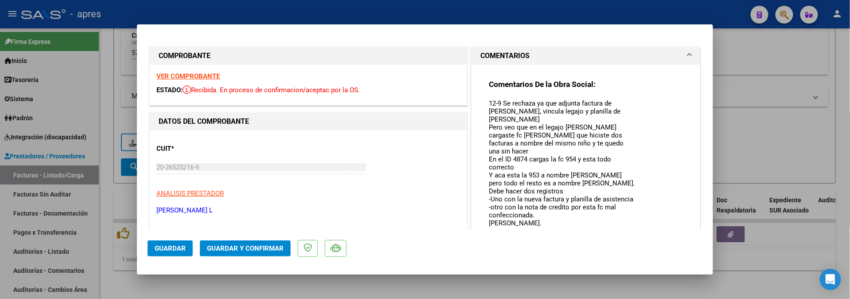
drag, startPoint x: 625, startPoint y: 113, endPoint x: 625, endPoint y: 236, distance: 122.7
click at [625, 236] on mat-dialog-container "COMPROBANTE VER COMPROBANTE ESTADO: Recibida. En proceso de confirmacion/acepta…" at bounding box center [425, 149] width 576 height 250
click at [423, 289] on div at bounding box center [425, 149] width 850 height 299
type input "$ 0,00"
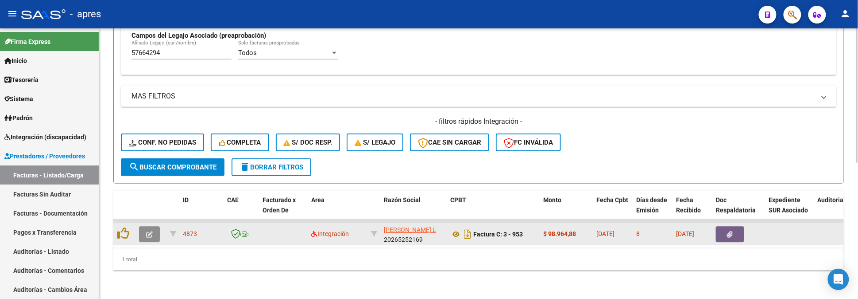
click at [155, 227] on button "button" at bounding box center [149, 234] width 21 height 16
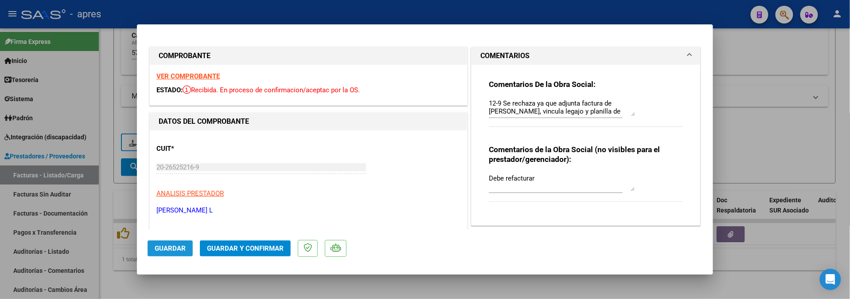
click at [183, 245] on span "Guardar" at bounding box center [170, 248] width 31 height 8
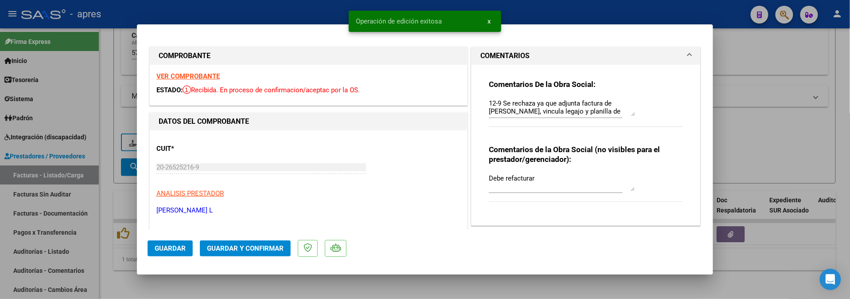
click at [270, 286] on div at bounding box center [425, 149] width 850 height 299
type input "$ 0,00"
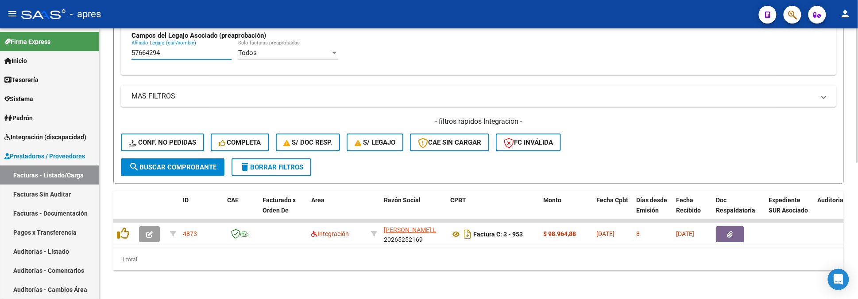
drag, startPoint x: 167, startPoint y: 43, endPoint x: 128, endPoint y: 43, distance: 39.4
click at [128, 43] on div "Todos Cargado en Para Enviar SSS Período De Prestación Campos del Archivo de Re…" at bounding box center [479, 10] width 716 height 129
paste input "24891958"
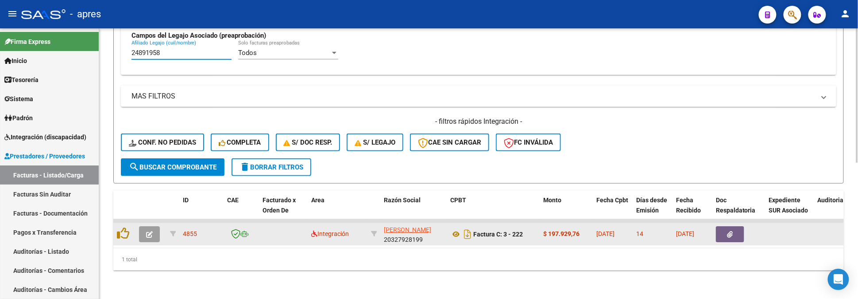
type input "24891958"
click at [149, 231] on icon "button" at bounding box center [149, 234] width 7 height 7
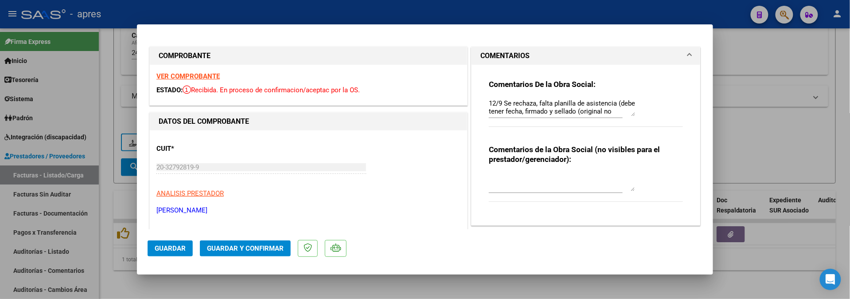
click at [211, 76] on strong "VER COMPROBANTE" at bounding box center [187, 76] width 63 height 8
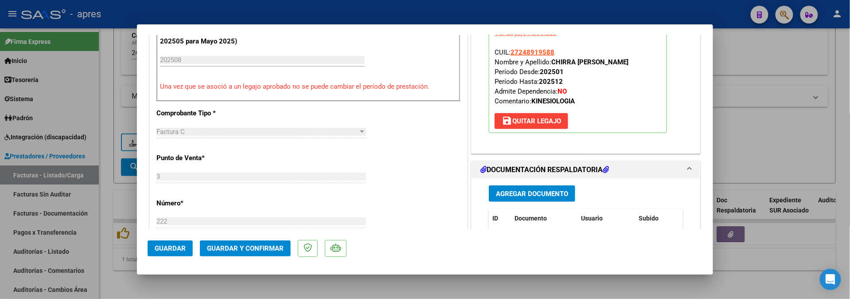
scroll to position [354, 0]
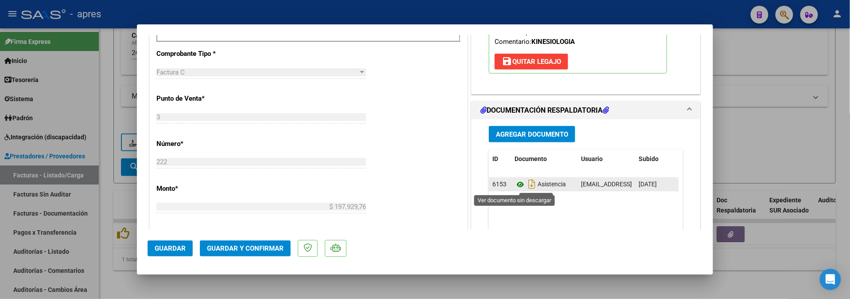
click at [514, 184] on icon at bounding box center [520, 184] width 12 height 11
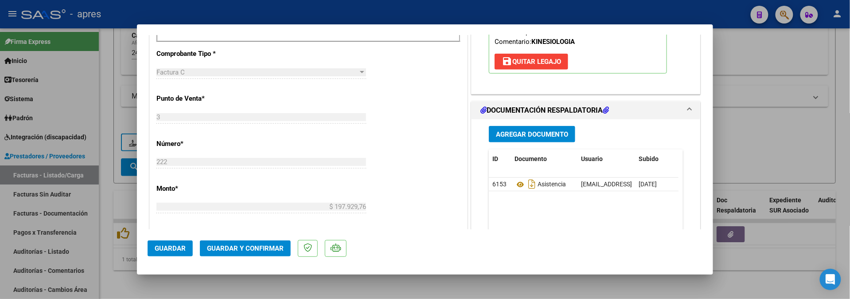
click at [169, 255] on button "Guardar" at bounding box center [169, 248] width 45 height 16
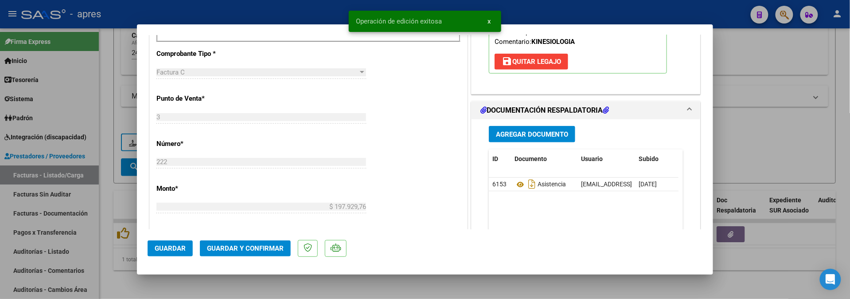
click at [246, 286] on div at bounding box center [425, 149] width 850 height 299
type input "$ 0,00"
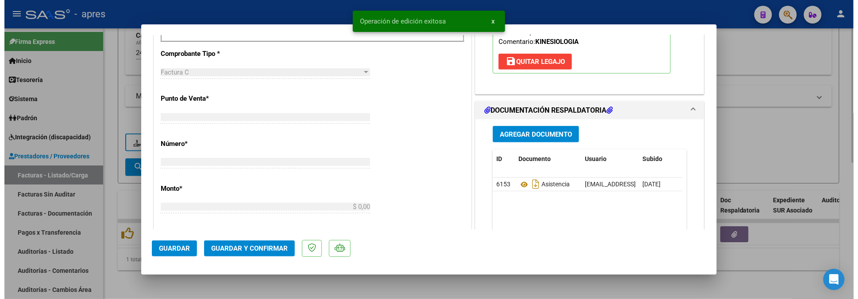
scroll to position [0, 0]
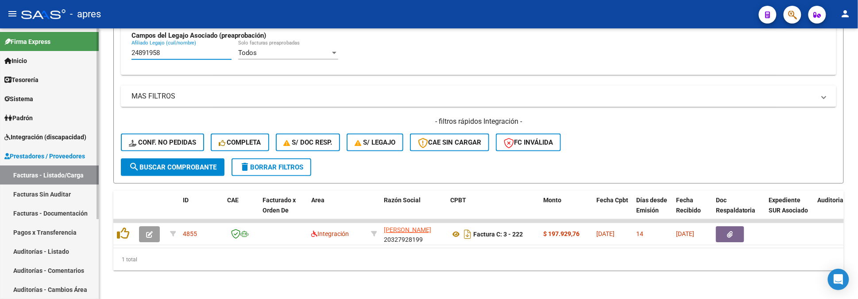
drag, startPoint x: 179, startPoint y: 41, endPoint x: 81, endPoint y: 48, distance: 98.6
click at [81, 48] on mat-sidenav-container "Firma Express Inicio Calendario SSS Instructivos Contacto OS Tesorería Extracto…" at bounding box center [429, 163] width 858 height 270
paste input "57474153"
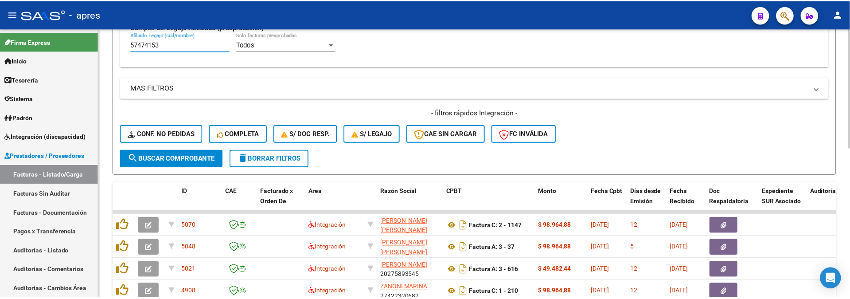
scroll to position [332, 0]
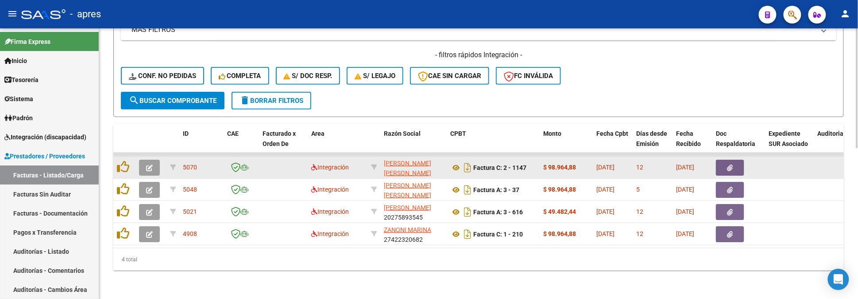
type input "57474153"
click at [147, 169] on icon "button" at bounding box center [149, 167] width 7 height 7
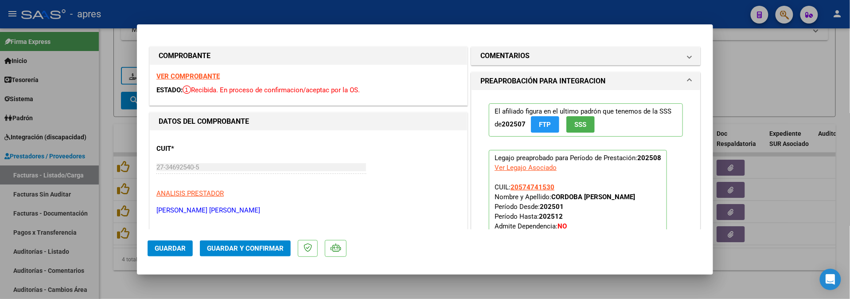
click at [190, 74] on strong "VER COMPROBANTE" at bounding box center [187, 76] width 63 height 8
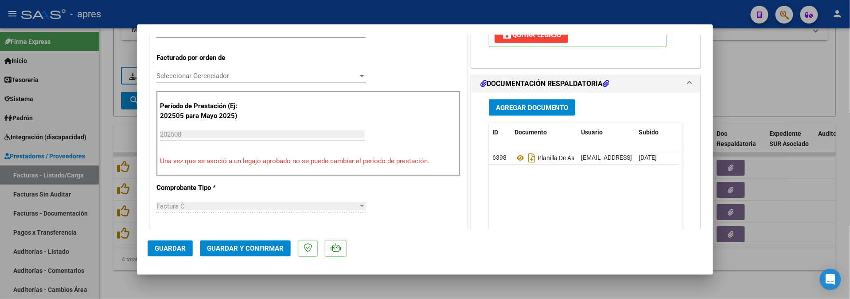
scroll to position [236, 0]
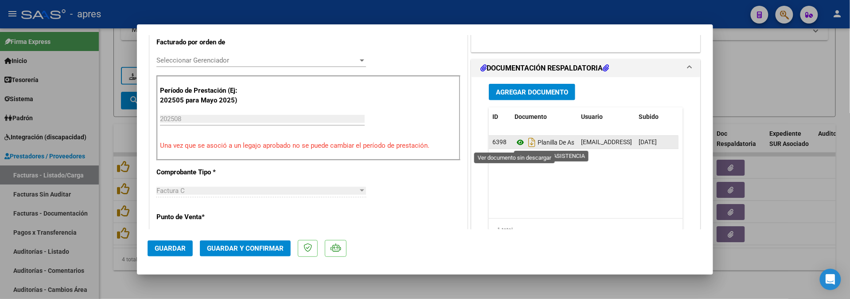
click at [514, 144] on icon at bounding box center [520, 142] width 12 height 11
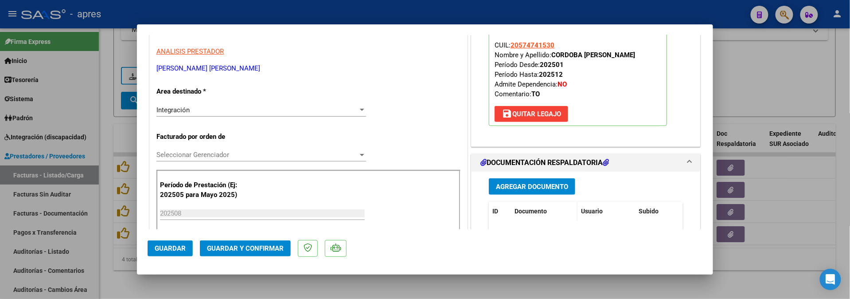
scroll to position [0, 0]
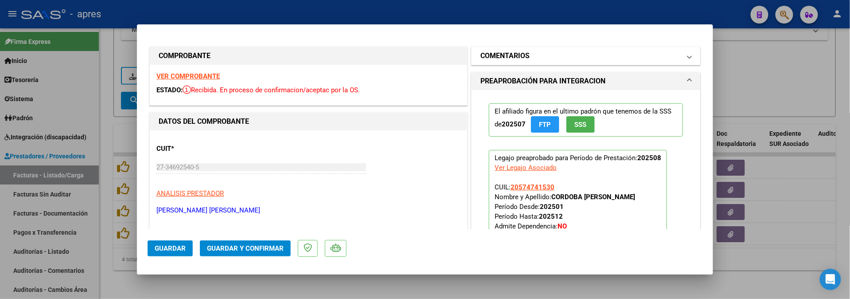
click at [557, 52] on mat-panel-title "COMENTARIOS" at bounding box center [580, 55] width 200 height 11
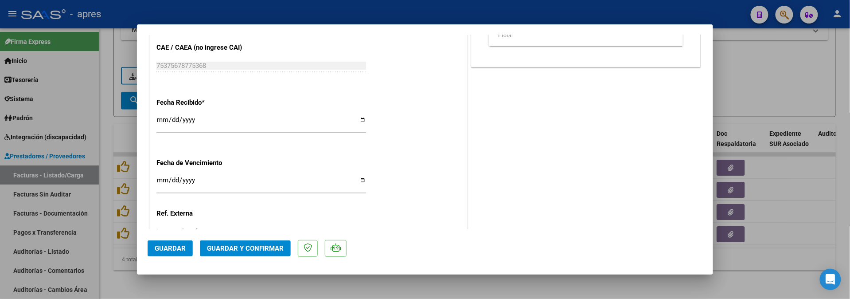
scroll to position [649, 0]
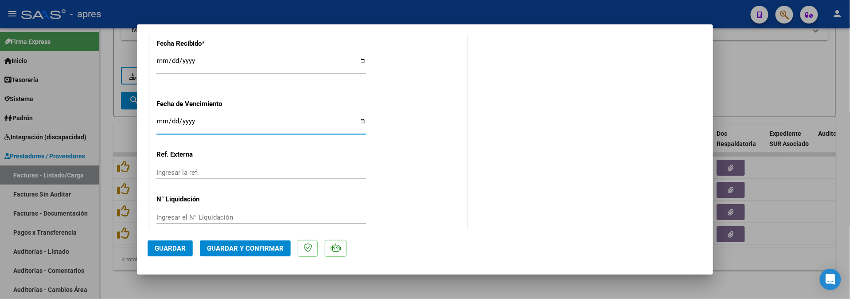
click at [161, 126] on input "Ingresar la fecha" at bounding box center [260, 124] width 209 height 14
click at [163, 122] on input "2025-09-16" at bounding box center [260, 124] width 209 height 14
type input "[DATE]"
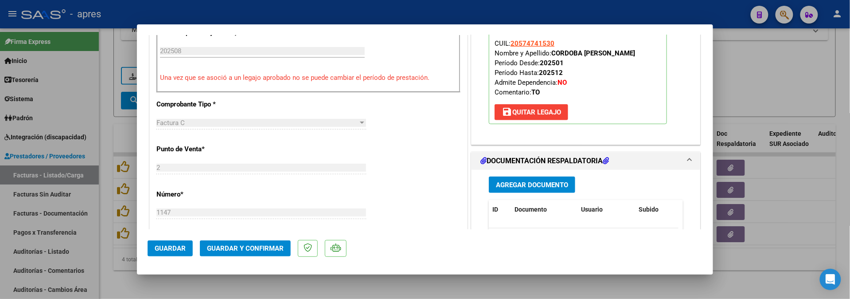
scroll to position [295, 0]
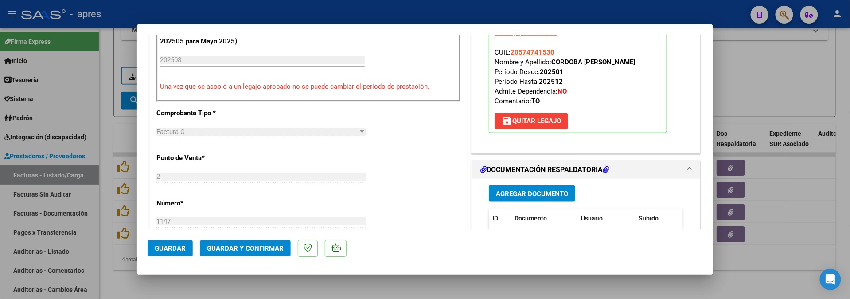
click at [247, 247] on span "Guardar y Confirmar" at bounding box center [245, 248] width 77 height 8
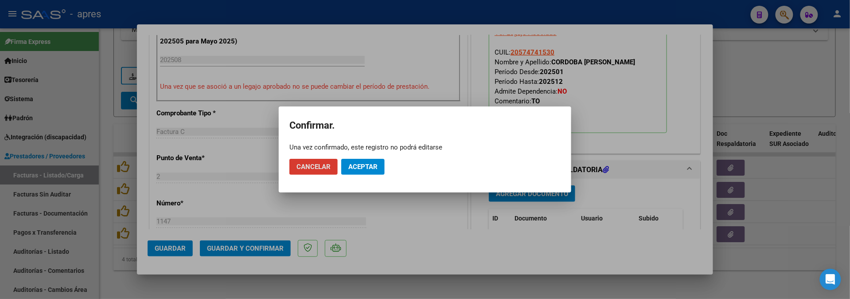
click at [362, 172] on button "Aceptar" at bounding box center [362, 167] width 43 height 16
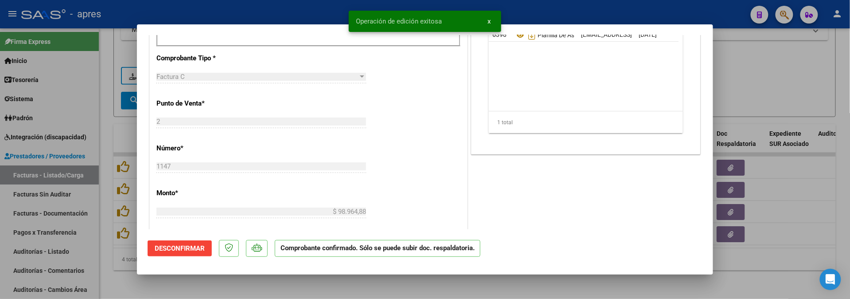
click at [178, 284] on div at bounding box center [425, 149] width 850 height 299
type input "$ 0,00"
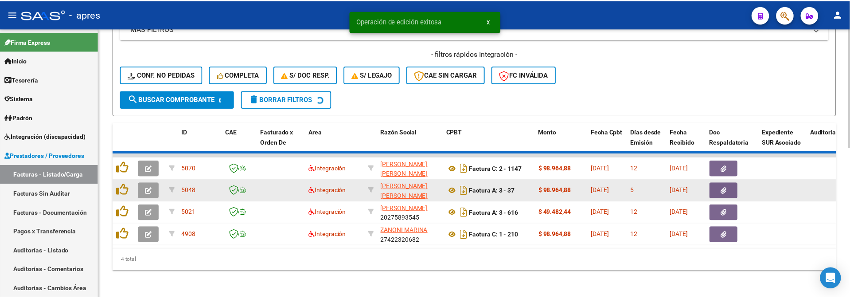
scroll to position [318, 0]
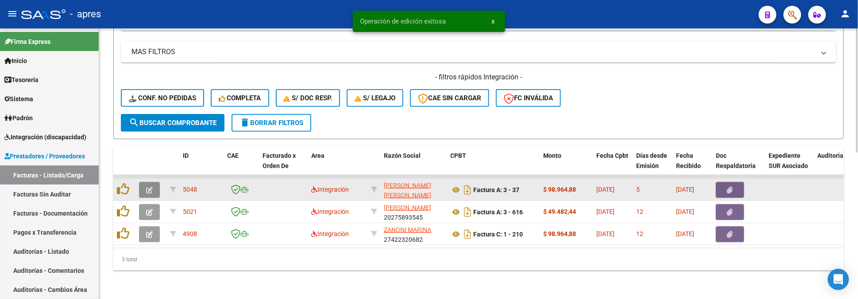
click at [151, 186] on icon "button" at bounding box center [149, 189] width 7 height 7
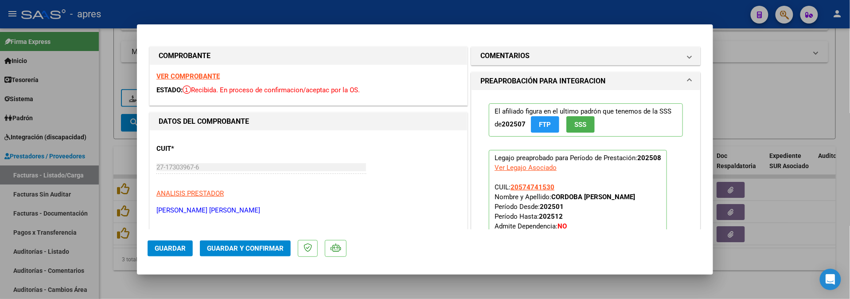
click at [213, 75] on strong "VER COMPROBANTE" at bounding box center [187, 76] width 63 height 8
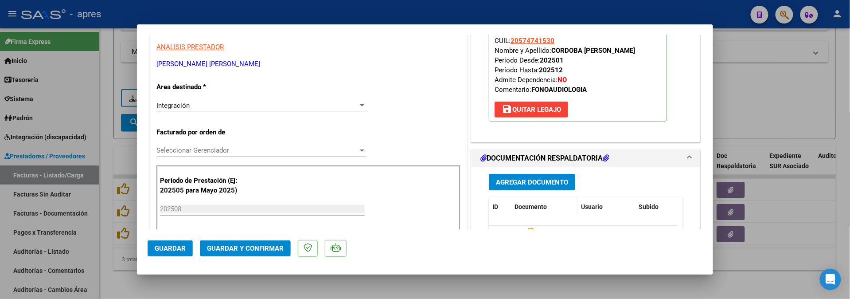
scroll to position [177, 0]
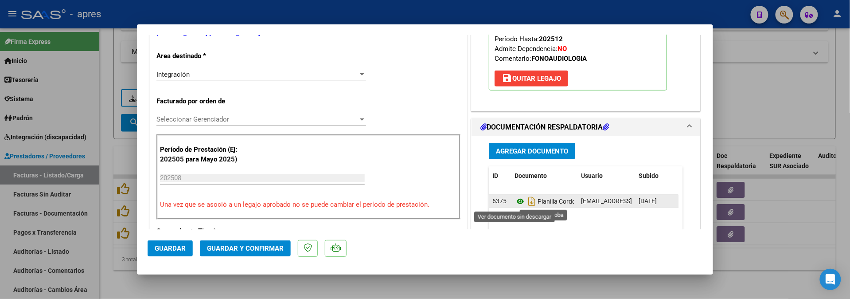
click at [514, 202] on icon at bounding box center [520, 201] width 12 height 11
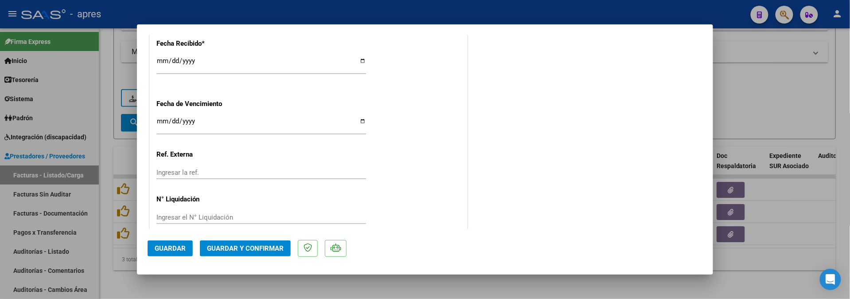
scroll to position [663, 0]
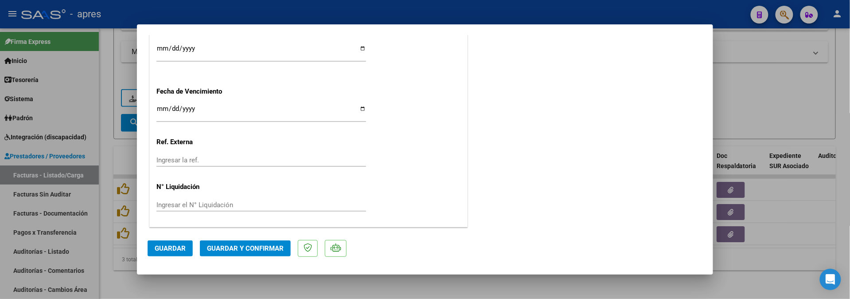
click at [254, 253] on button "Guardar y Confirmar" at bounding box center [245, 248] width 91 height 16
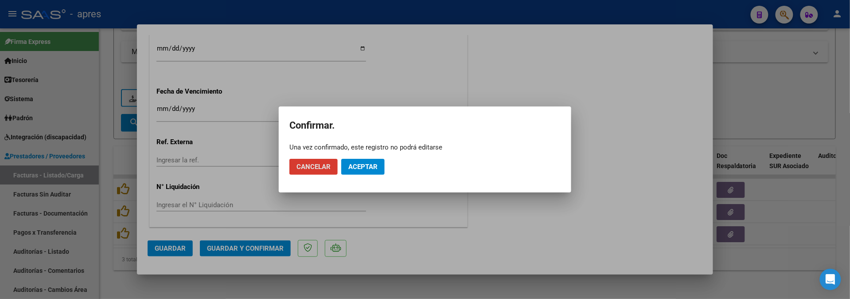
click at [367, 170] on span "Aceptar" at bounding box center [362, 167] width 29 height 8
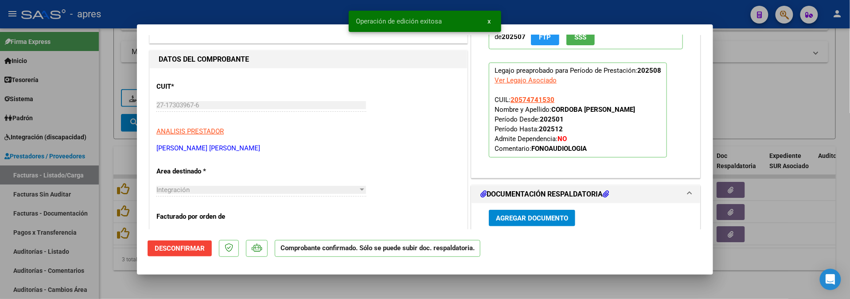
scroll to position [17, 0]
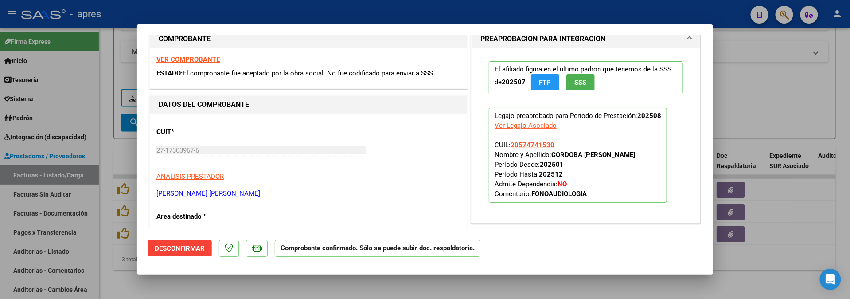
click at [253, 289] on div at bounding box center [425, 149] width 850 height 299
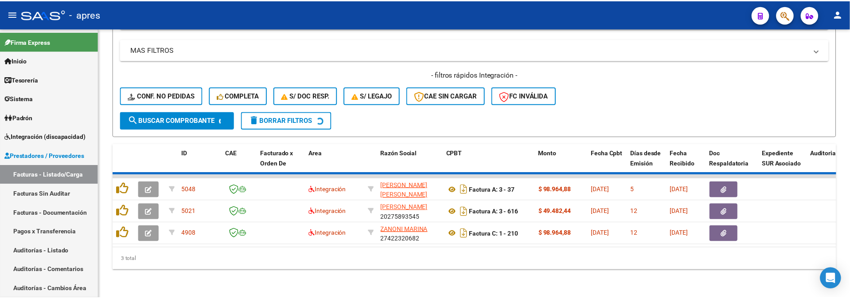
scroll to position [296, 0]
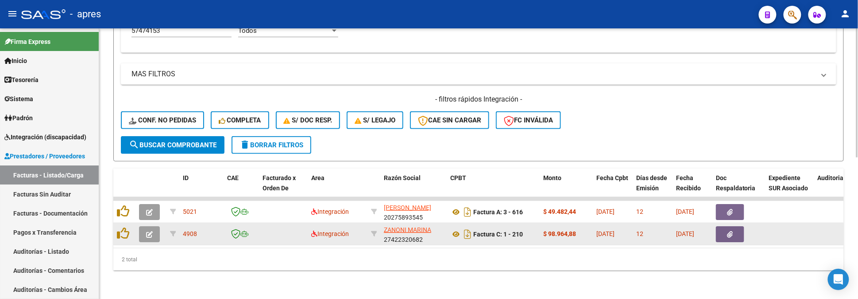
click at [137, 223] on datatable-body-cell at bounding box center [151, 234] width 31 height 22
click at [149, 231] on icon "button" at bounding box center [149, 234] width 7 height 7
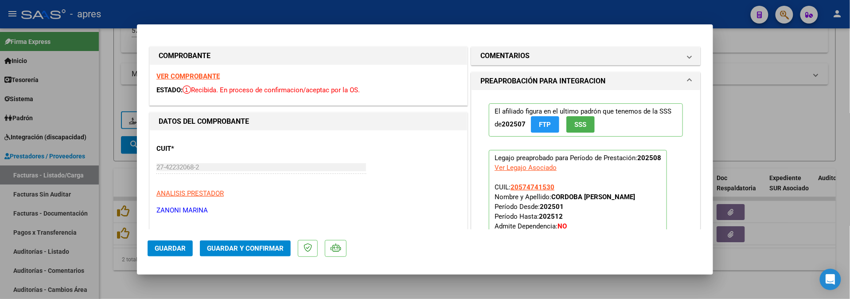
click at [204, 75] on strong "VER COMPROBANTE" at bounding box center [187, 76] width 63 height 8
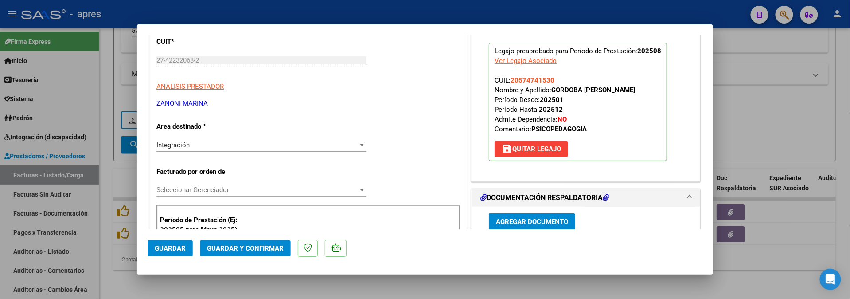
scroll to position [177, 0]
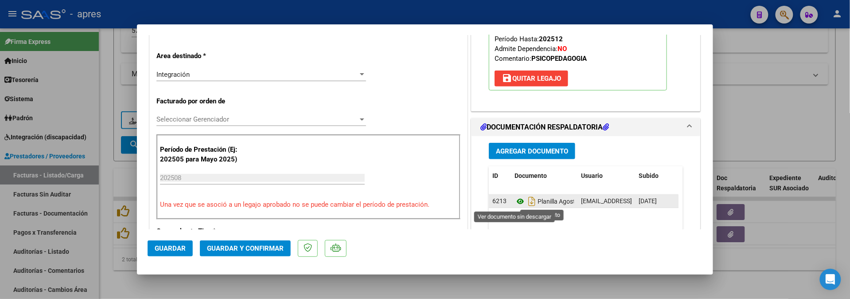
click at [514, 200] on icon at bounding box center [520, 201] width 12 height 11
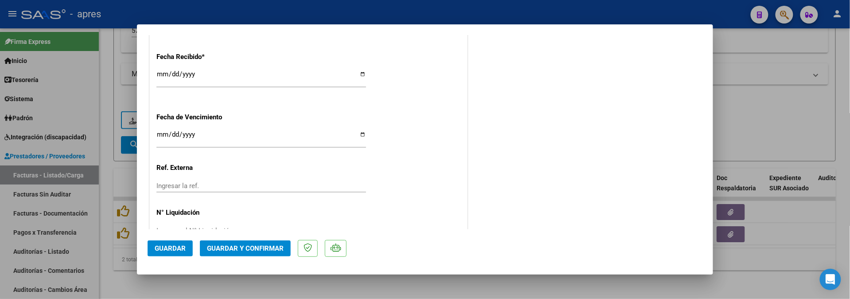
scroll to position [649, 0]
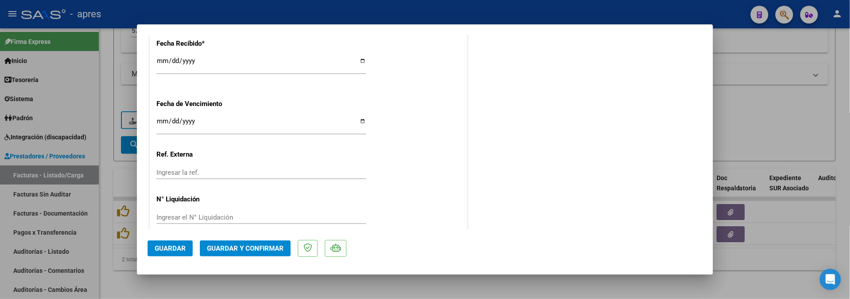
click at [160, 121] on input "Ingresar la fecha" at bounding box center [260, 124] width 209 height 14
type input "[DATE]"
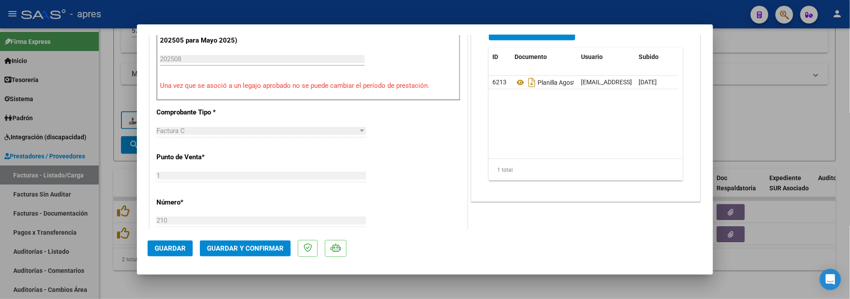
scroll to position [295, 0]
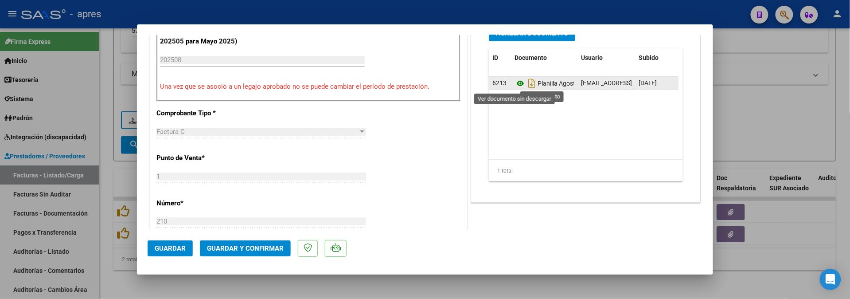
click at [514, 82] on icon at bounding box center [520, 83] width 12 height 11
click at [527, 88] on icon "Descargar documento" at bounding box center [532, 83] width 12 height 14
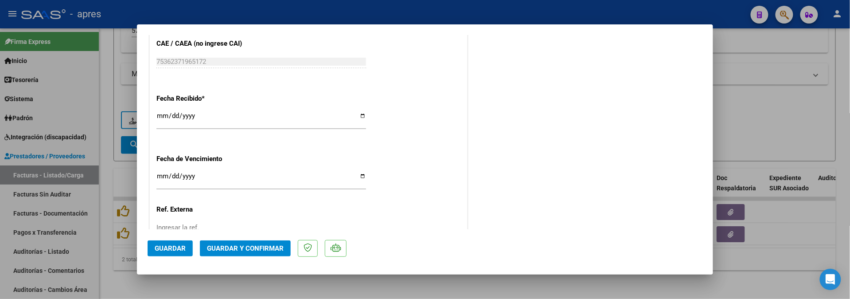
scroll to position [649, 0]
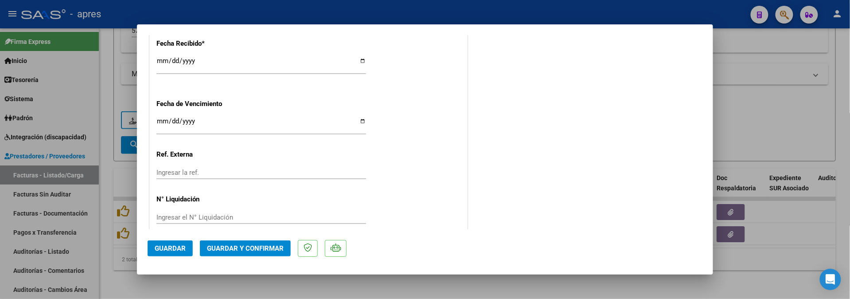
click at [236, 252] on span "Guardar y Confirmar" at bounding box center [245, 248] width 77 height 8
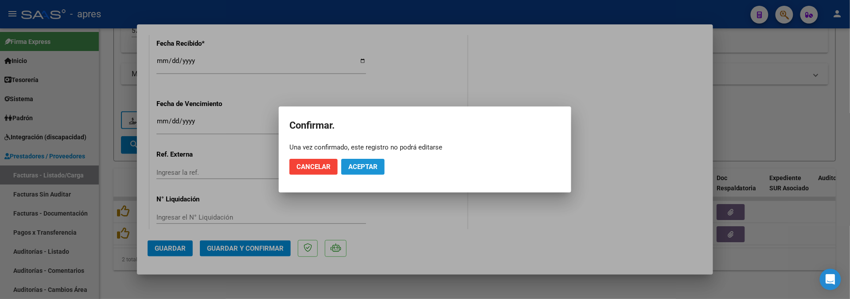
click at [367, 167] on span "Aceptar" at bounding box center [362, 167] width 29 height 8
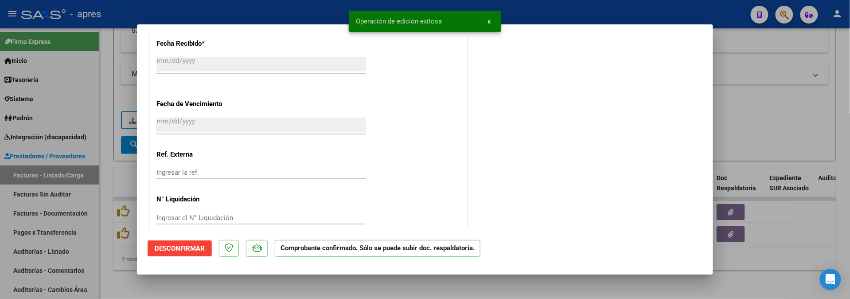
click at [180, 287] on div at bounding box center [425, 149] width 850 height 299
type input "$ 0,00"
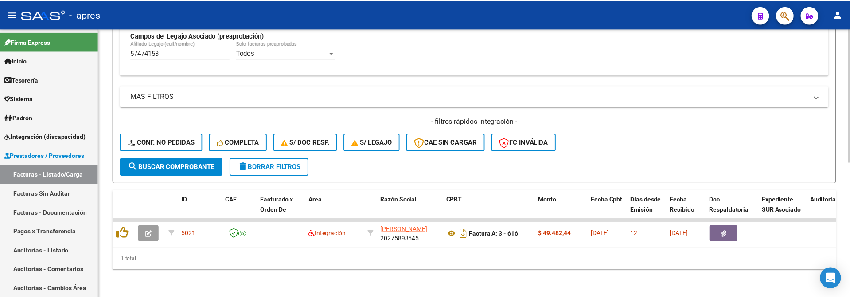
scroll to position [273, 0]
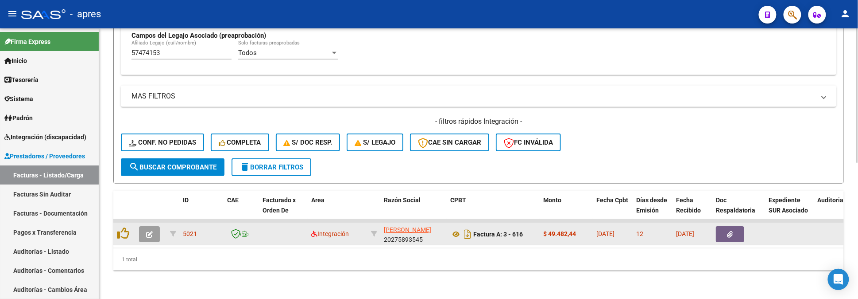
click at [148, 231] on icon "button" at bounding box center [149, 234] width 7 height 7
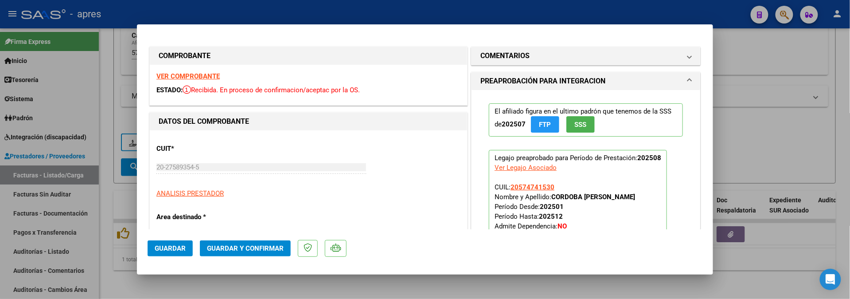
click at [201, 75] on strong "VER COMPROBANTE" at bounding box center [187, 76] width 63 height 8
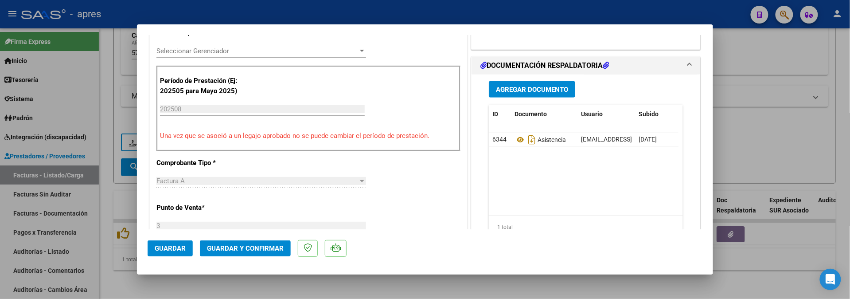
scroll to position [295, 0]
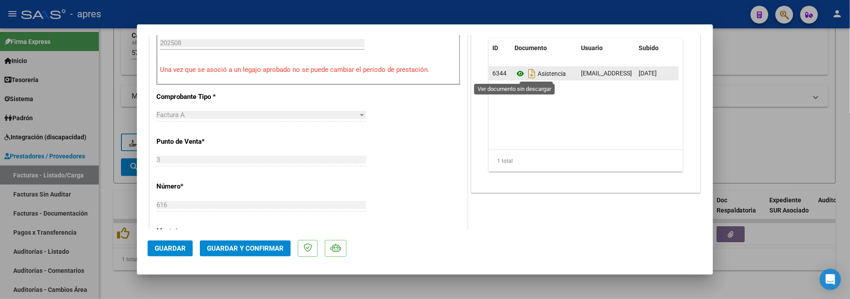
click at [517, 74] on icon at bounding box center [520, 73] width 12 height 11
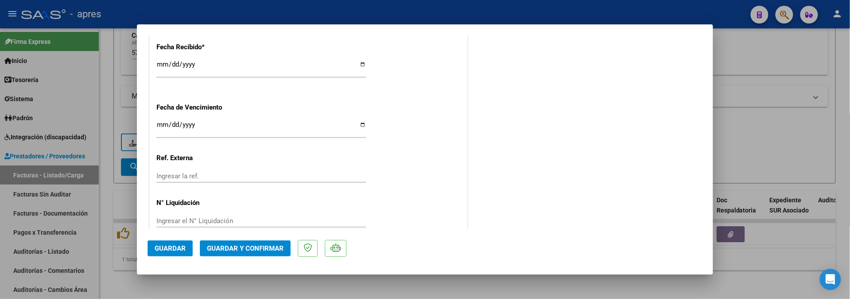
scroll to position [663, 0]
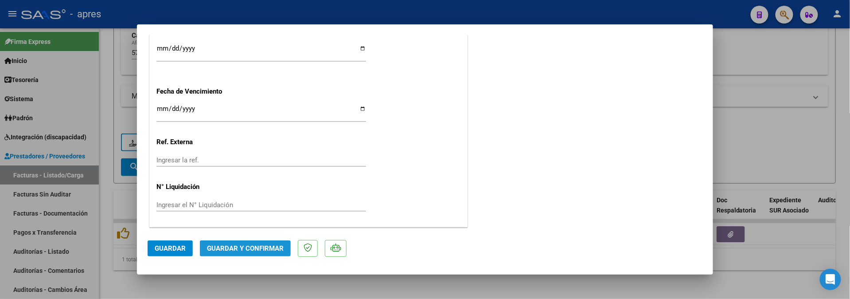
click at [246, 250] on span "Guardar y Confirmar" at bounding box center [245, 248] width 77 height 8
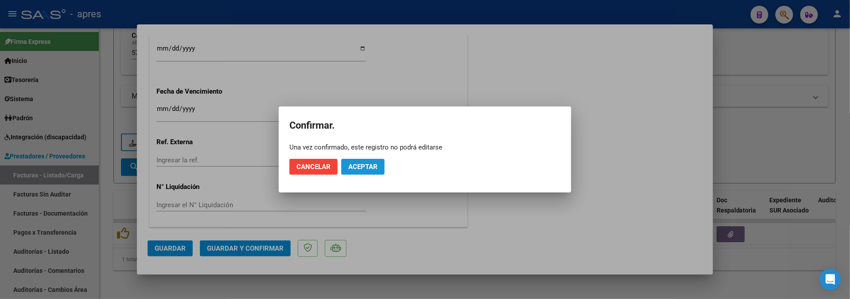
click at [351, 174] on button "Aceptar" at bounding box center [362, 167] width 43 height 16
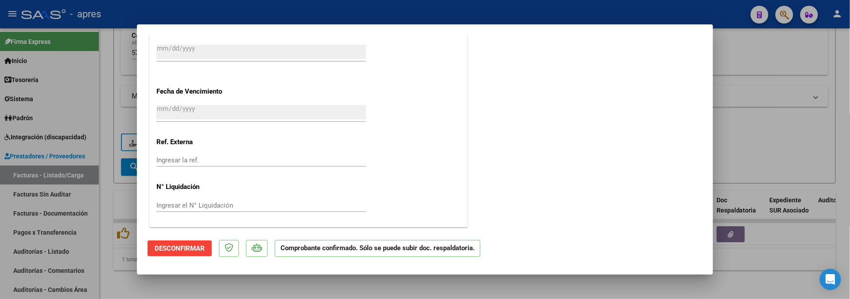
click at [112, 265] on div at bounding box center [425, 149] width 850 height 299
type input "$ 0,00"
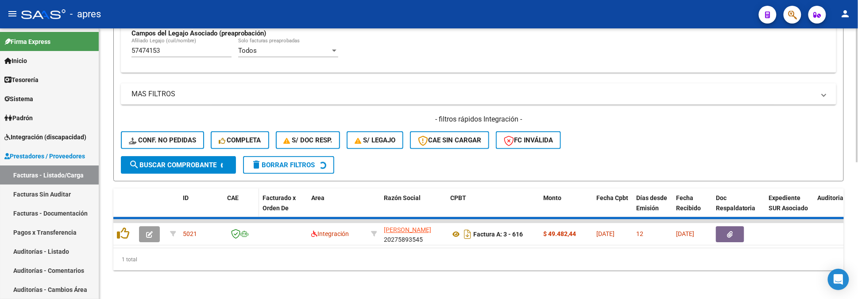
scroll to position [258, 0]
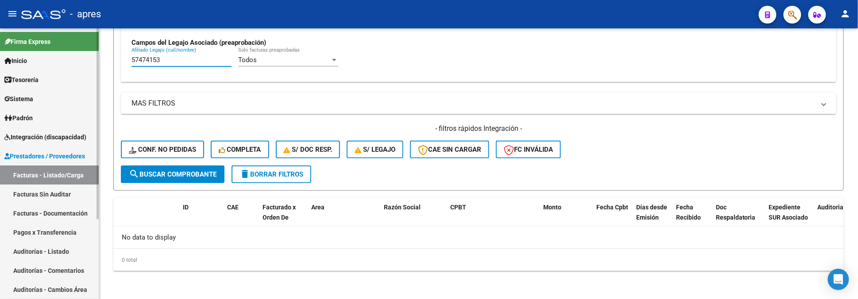
drag, startPoint x: 169, startPoint y: 62, endPoint x: 71, endPoint y: 62, distance: 97.9
click at [71, 62] on mat-sidenav-container "Firma Express Inicio Calendario SSS Instructivos Contacto OS Tesorería Extracto…" at bounding box center [429, 163] width 858 height 270
paste input "2839954"
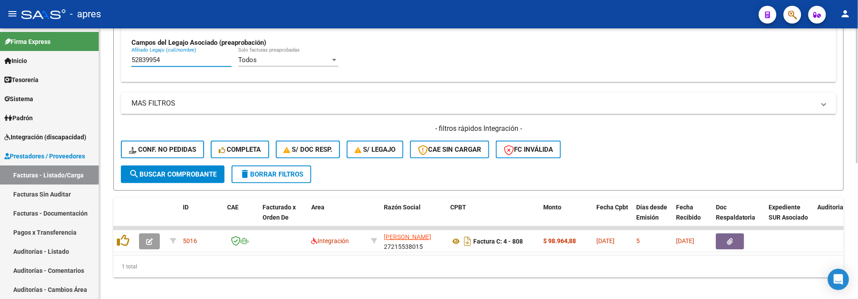
type input "52839954"
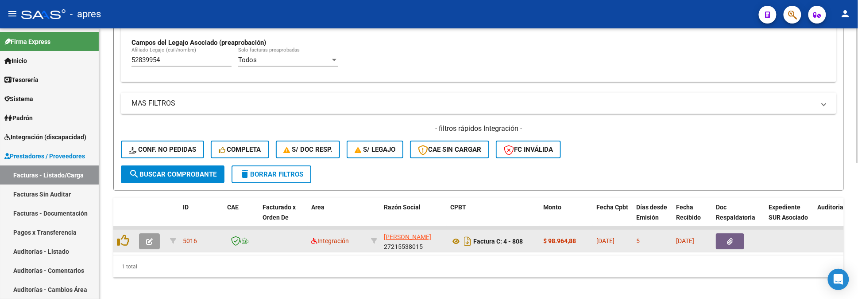
click at [146, 238] on icon "button" at bounding box center [149, 241] width 7 height 7
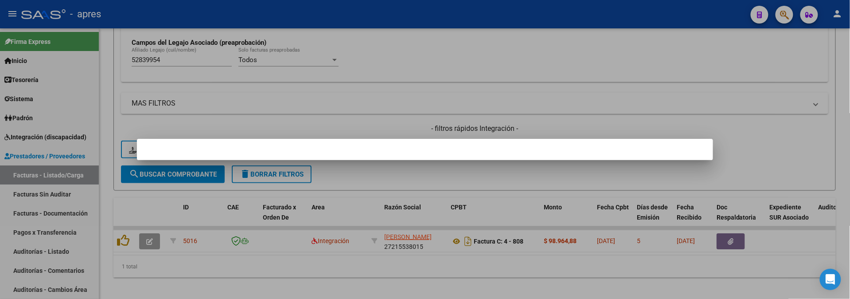
click at [157, 273] on div at bounding box center [425, 149] width 850 height 299
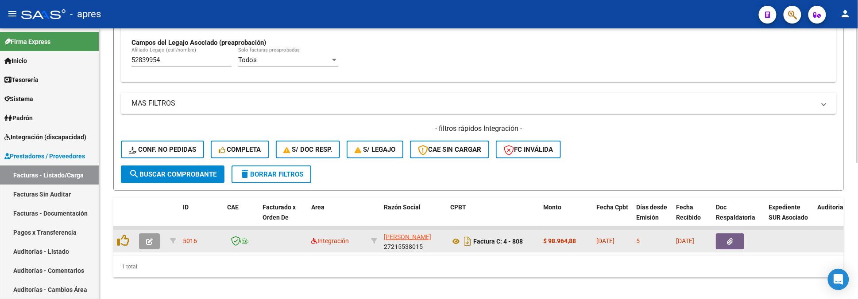
click at [142, 236] on button "button" at bounding box center [149, 241] width 21 height 16
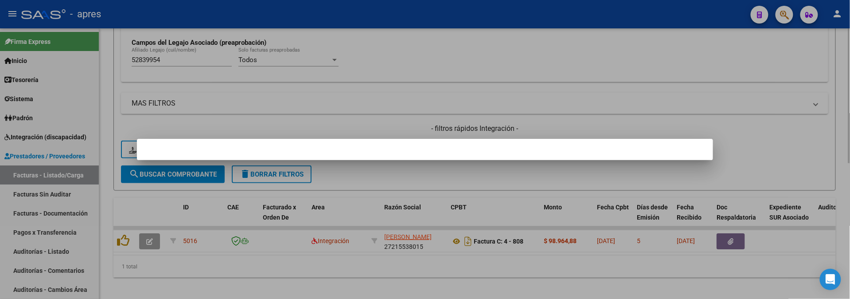
drag, startPoint x: 308, startPoint y: 277, endPoint x: 246, endPoint y: 260, distance: 64.5
click at [308, 277] on div at bounding box center [425, 149] width 850 height 299
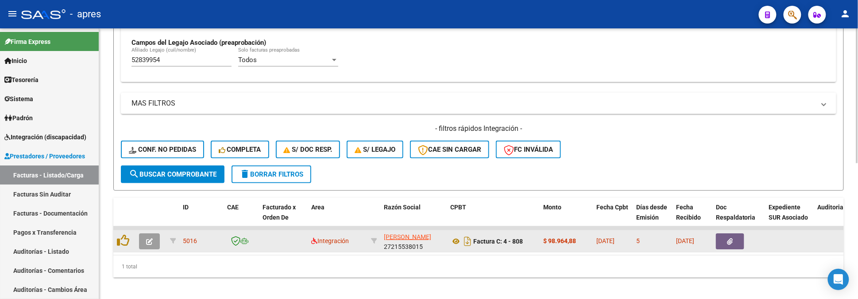
click at [154, 241] on button "button" at bounding box center [149, 241] width 21 height 16
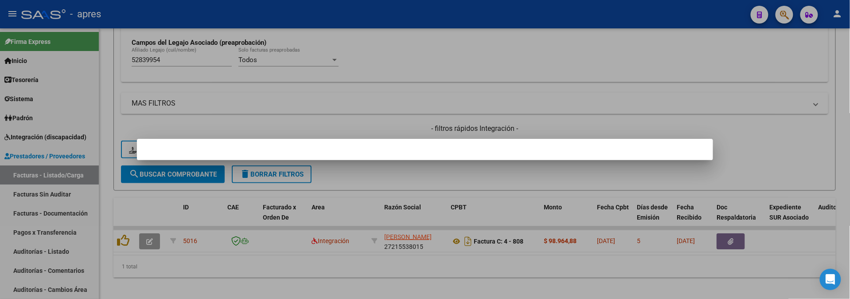
click at [162, 280] on div at bounding box center [425, 149] width 850 height 299
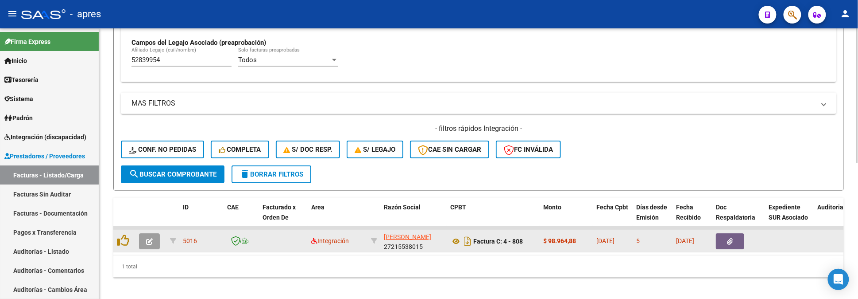
click at [148, 238] on icon "button" at bounding box center [149, 241] width 7 height 7
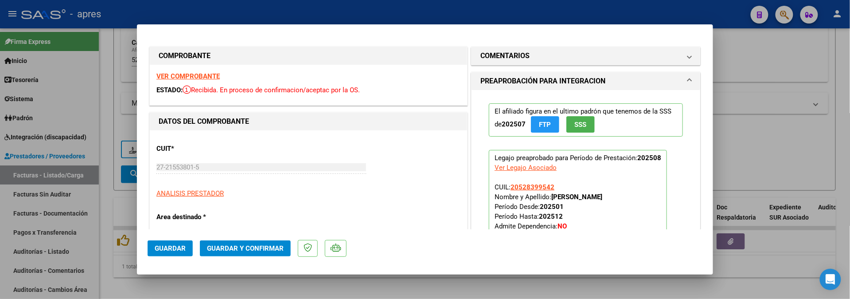
click at [207, 72] on strong "VER COMPROBANTE" at bounding box center [187, 76] width 63 height 8
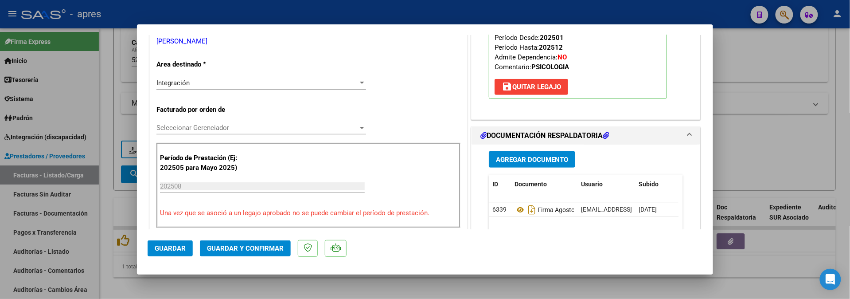
scroll to position [236, 0]
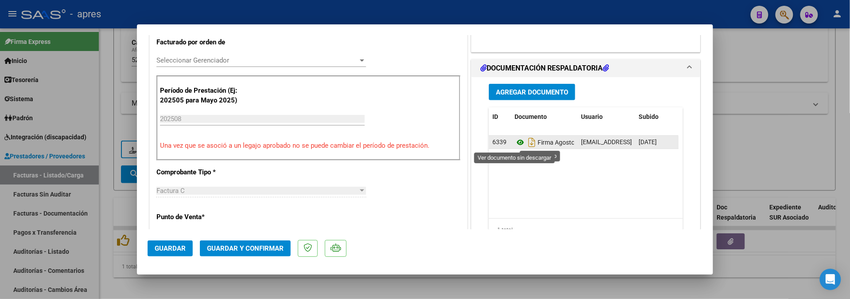
click at [514, 145] on icon at bounding box center [520, 142] width 12 height 11
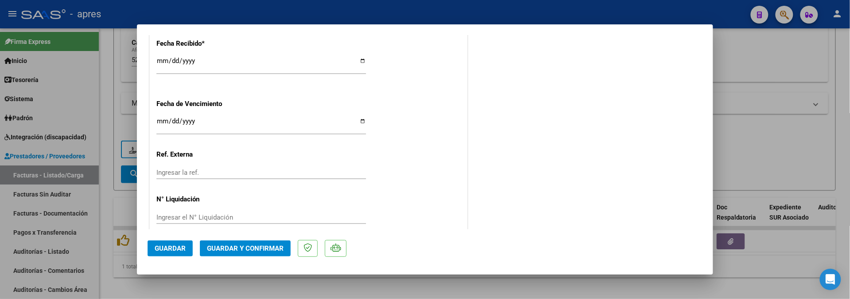
scroll to position [663, 0]
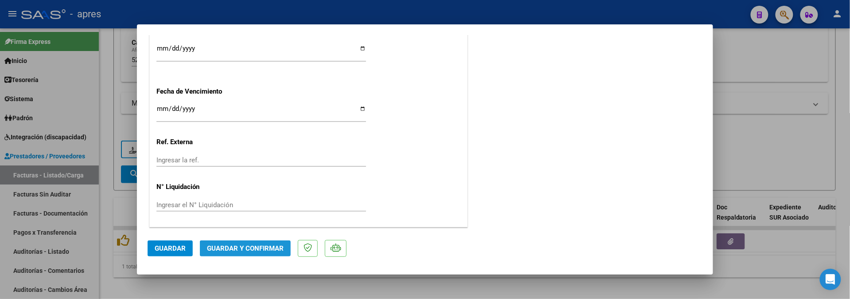
click at [259, 243] on button "Guardar y Confirmar" at bounding box center [245, 248] width 91 height 16
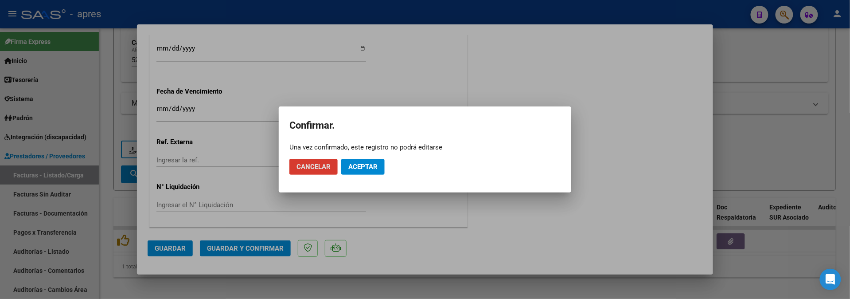
click at [376, 167] on span "Aceptar" at bounding box center [362, 167] width 29 height 8
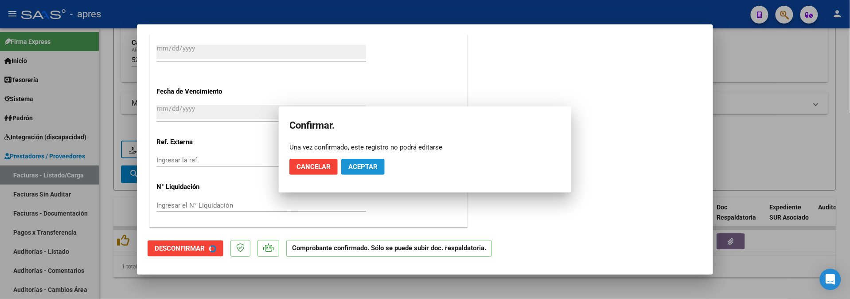
scroll to position [608, 0]
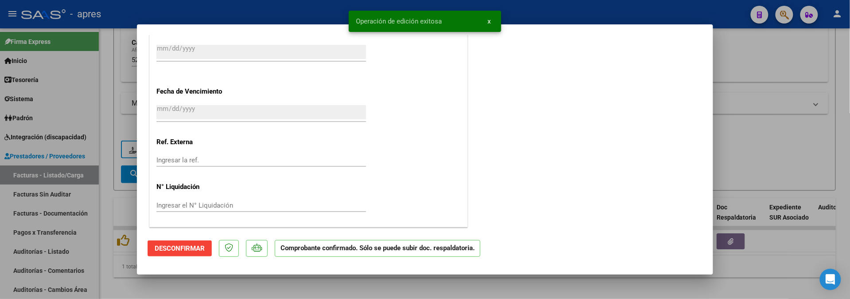
click at [175, 284] on div at bounding box center [425, 149] width 850 height 299
type input "$ 0,00"
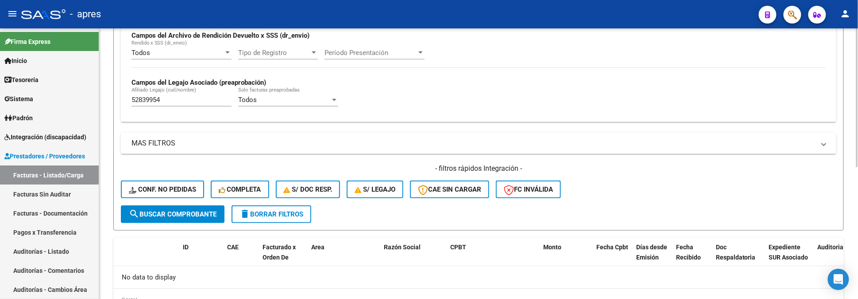
scroll to position [140, 0]
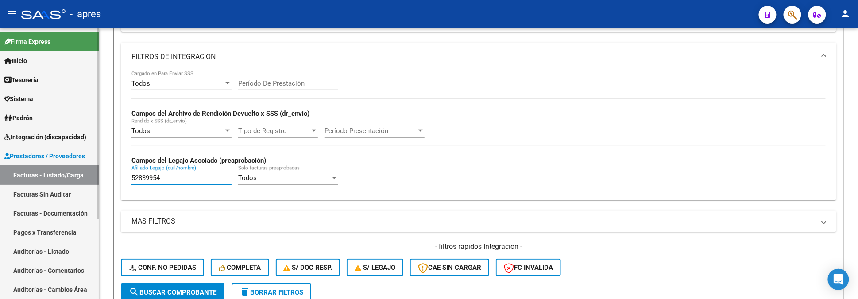
drag, startPoint x: 148, startPoint y: 181, endPoint x: 55, endPoint y: 182, distance: 93.0
click at [55, 181] on mat-sidenav-container "Firma Express Inicio Calendario SSS Instructivos Contacto OS Tesorería Extracto…" at bounding box center [429, 163] width 858 height 270
paste input "6645517"
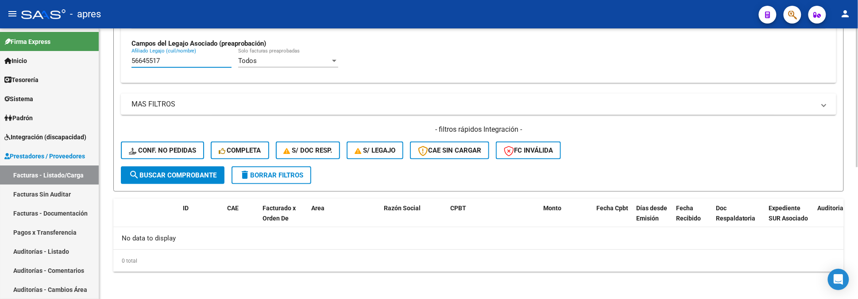
scroll to position [258, 0]
drag, startPoint x: 163, startPoint y: 59, endPoint x: 80, endPoint y: 59, distance: 83.7
click at [84, 59] on mat-sidenav-container "Firma Express Inicio Calendario SSS Instructivos Contacto OS Tesorería Extracto…" at bounding box center [429, 163] width 858 height 270
paste input "4885606"
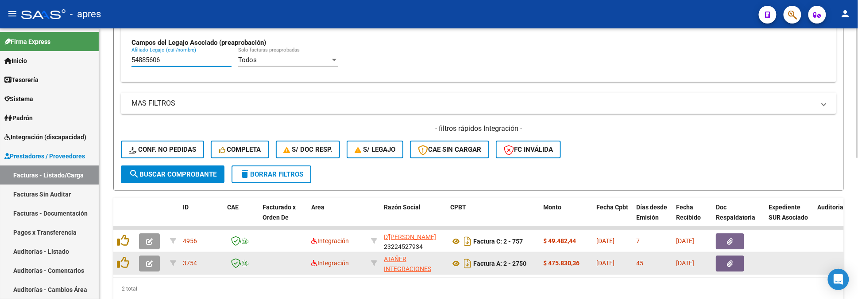
type input "54885606"
click at [145, 262] on button "button" at bounding box center [149, 263] width 21 height 16
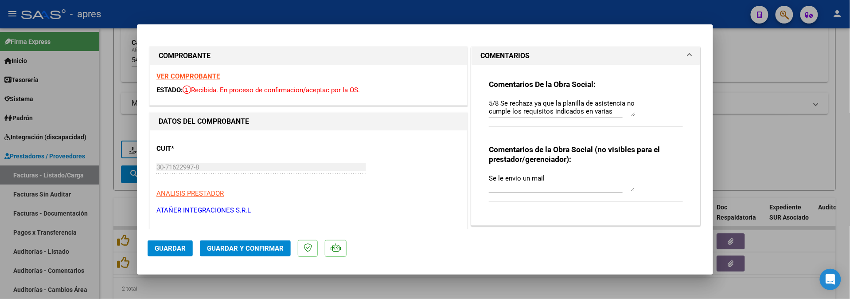
click at [197, 75] on strong "VER COMPROBANTE" at bounding box center [187, 76] width 63 height 8
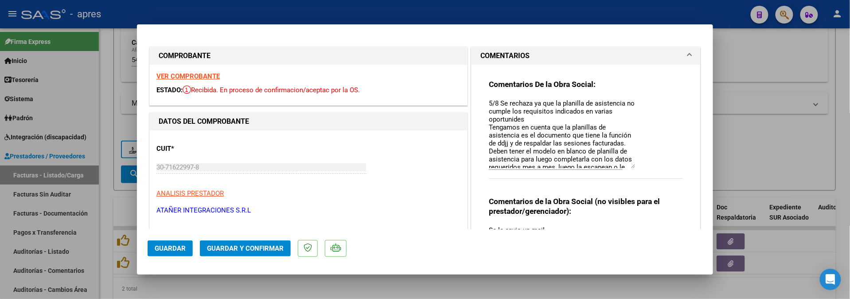
drag, startPoint x: 625, startPoint y: 115, endPoint x: 631, endPoint y: 167, distance: 52.6
click at [629, 168] on textarea "5/8 Se rechaza ya que la planilla de asistencia no cumple los requisitos indica…" at bounding box center [562, 133] width 146 height 70
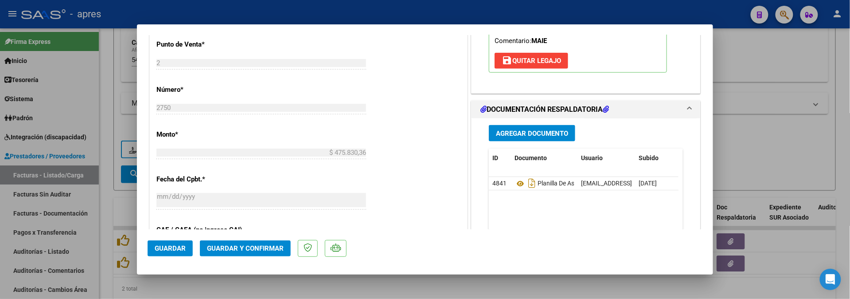
scroll to position [413, 0]
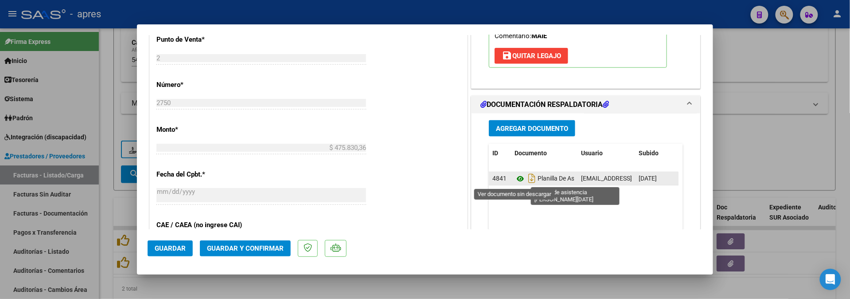
click at [514, 179] on icon at bounding box center [520, 178] width 12 height 11
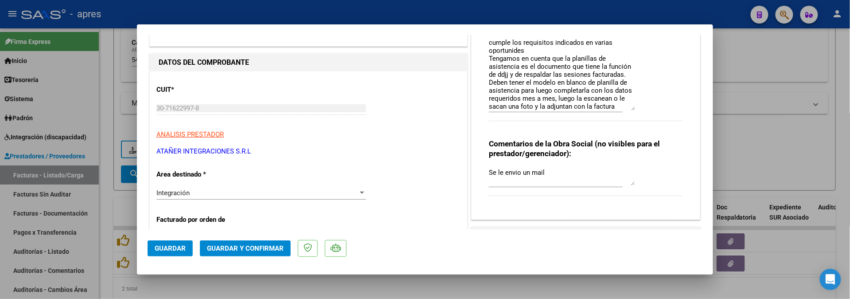
scroll to position [0, 0]
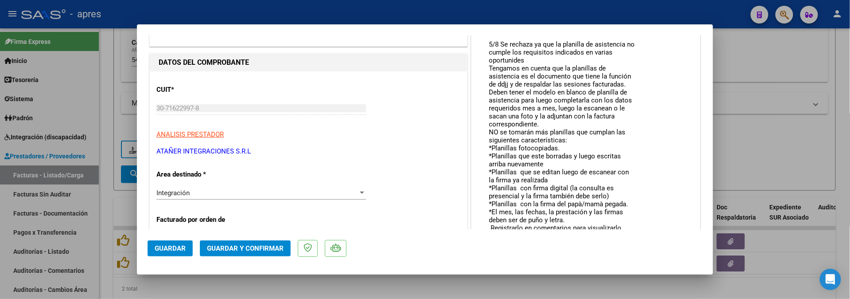
drag, startPoint x: 626, startPoint y: 109, endPoint x: 619, endPoint y: 237, distance: 128.6
click at [619, 237] on mat-dialog-container "COMPROBANTE VER COMPROBANTE ESTADO: Recibida. En proceso de confirmacion/acepta…" at bounding box center [425, 149] width 576 height 250
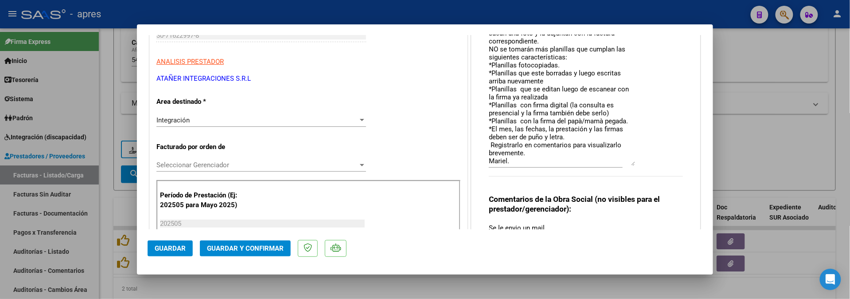
scroll to position [177, 0]
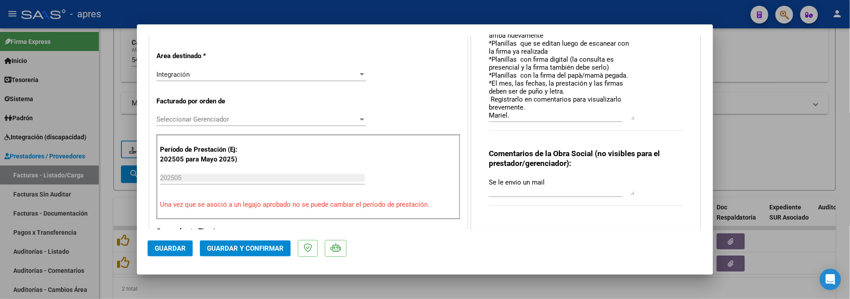
click at [548, 116] on textarea "5/8 Se rechaza ya que la planilla de asistencia no cumple los requisitos indica…" at bounding box center [562, 20] width 146 height 199
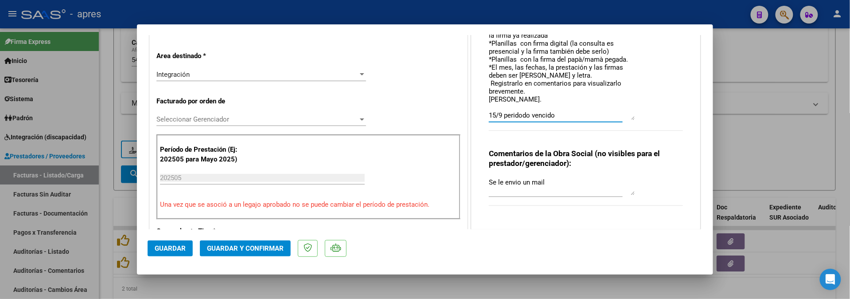
scroll to position [42, 0]
drag, startPoint x: 553, startPoint y: 116, endPoint x: 472, endPoint y: 116, distance: 81.1
click at [472, 116] on div "Comentarios De la Obra Social: 5/8 Se rechaza ya que la planilla de asistencia …" at bounding box center [585, 57] width 229 height 341
type textarea "5/8 Se rechaza ya que la planilla de asistencia no cumple los requisitos indica…"
click at [545, 184] on textarea "Se le envio un mail" at bounding box center [562, 186] width 146 height 18
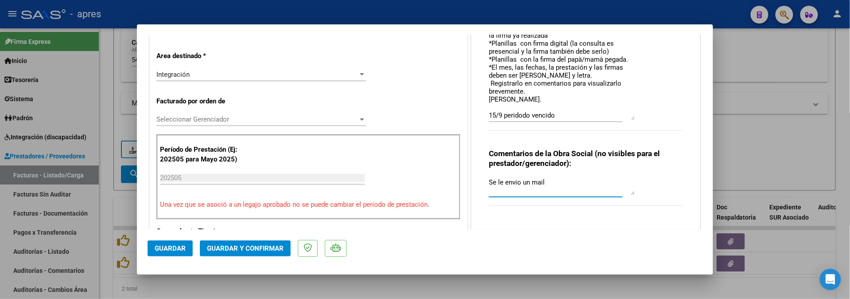
paste textarea "15/9 peridodo vencido"
type textarea "Se le envio un mail 15/9 peridodo vencido"
click at [244, 79] on div "Integración Seleccionar Area" at bounding box center [260, 74] width 209 height 13
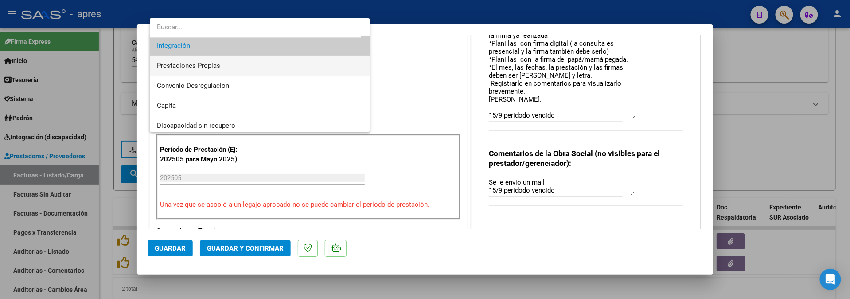
scroll to position [85, 0]
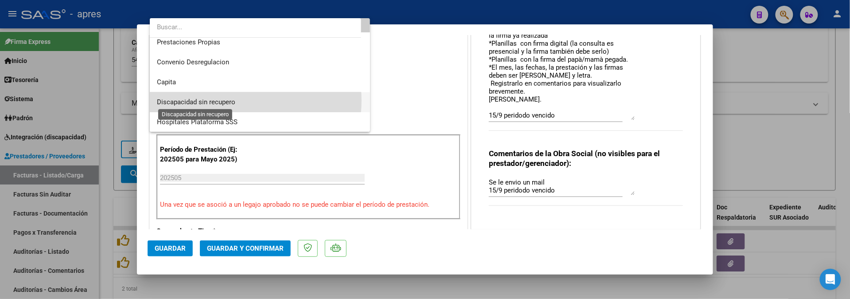
click at [231, 100] on span "Discapacidad sin recupero" at bounding box center [196, 102] width 78 height 8
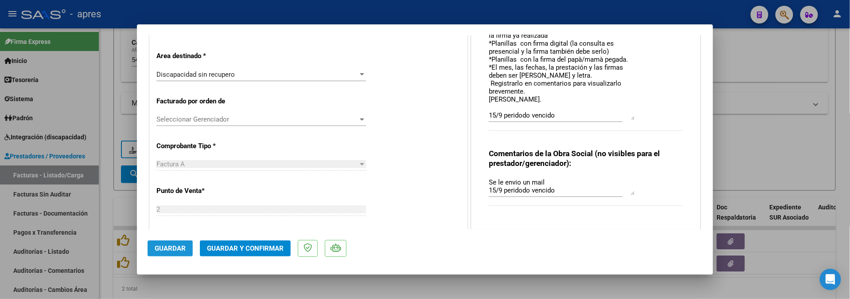
click at [180, 248] on span "Guardar" at bounding box center [170, 248] width 31 height 8
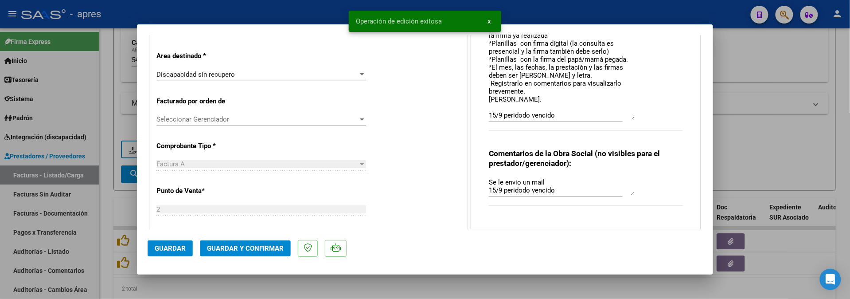
click at [183, 286] on div at bounding box center [425, 149] width 850 height 299
type input "$ 0,00"
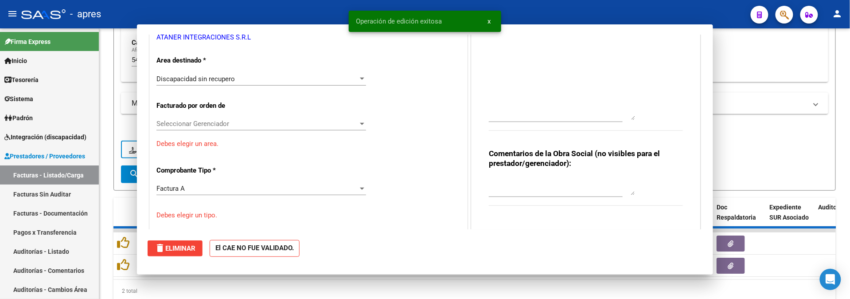
scroll to position [181, 0]
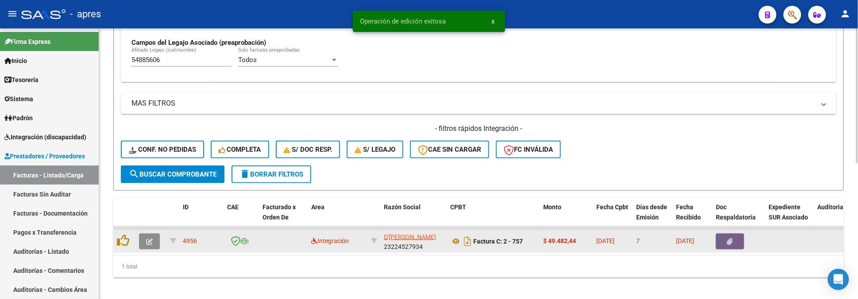
click at [152, 239] on icon "button" at bounding box center [149, 241] width 7 height 7
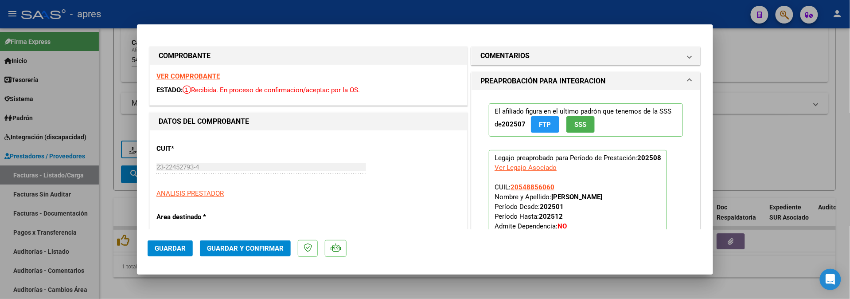
click at [195, 78] on strong "VER COMPROBANTE" at bounding box center [187, 76] width 63 height 8
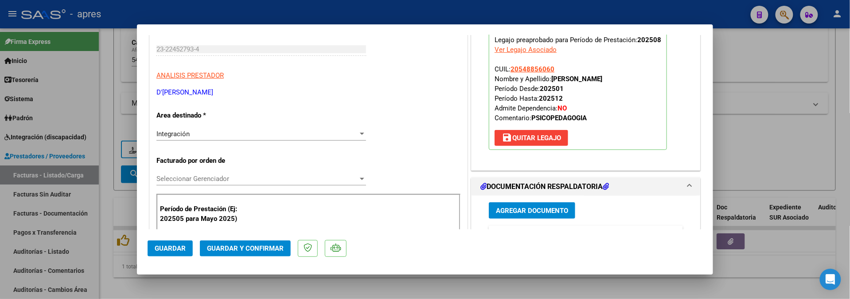
scroll to position [177, 0]
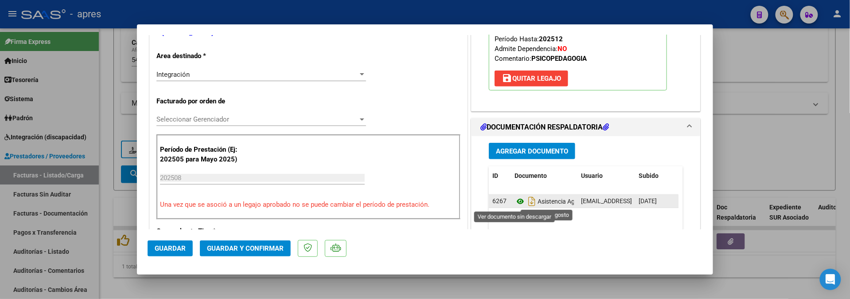
click at [514, 200] on icon at bounding box center [520, 201] width 12 height 11
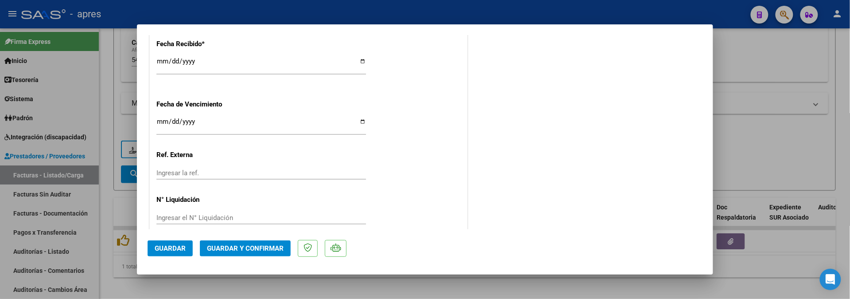
scroll to position [649, 0]
click at [227, 248] on span "Guardar y Confirmar" at bounding box center [245, 248] width 77 height 8
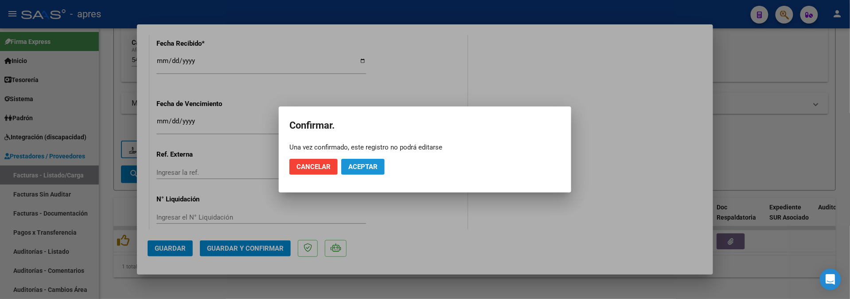
click at [346, 162] on button "Aceptar" at bounding box center [362, 167] width 43 height 16
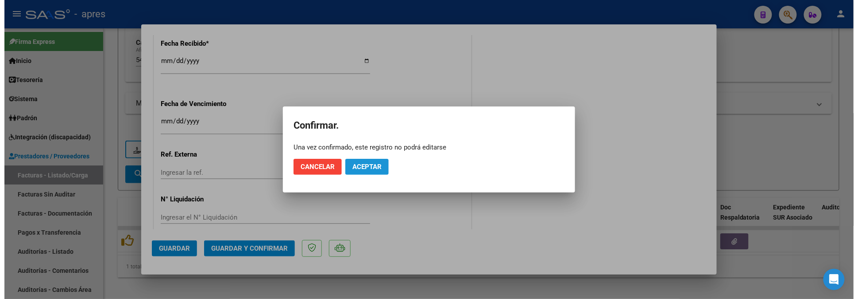
scroll to position [594, 0]
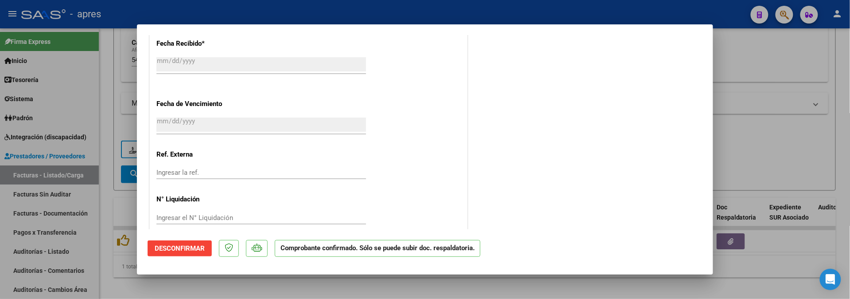
click at [256, 287] on div at bounding box center [425, 149] width 850 height 299
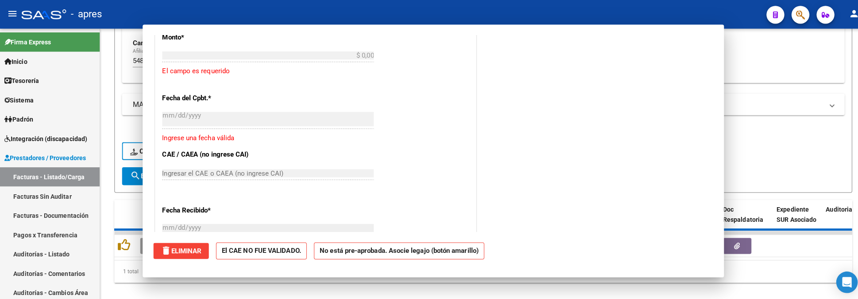
scroll to position [0, 0]
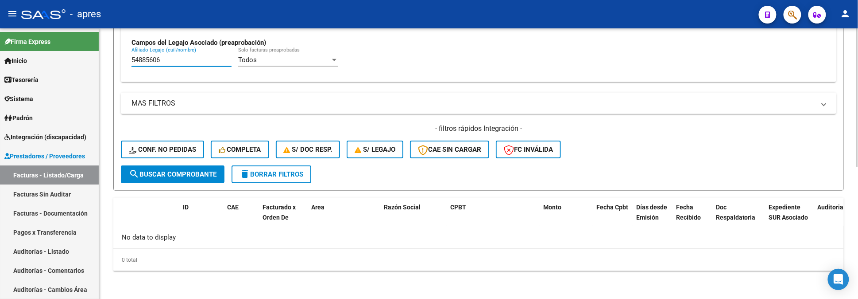
drag, startPoint x: 181, startPoint y: 58, endPoint x: 126, endPoint y: 65, distance: 55.4
click at [126, 64] on div "Todos Cargado en Para Enviar SSS Período De Prestación Campos del Archivo de Re…" at bounding box center [479, 17] width 716 height 129
paste input "3890627"
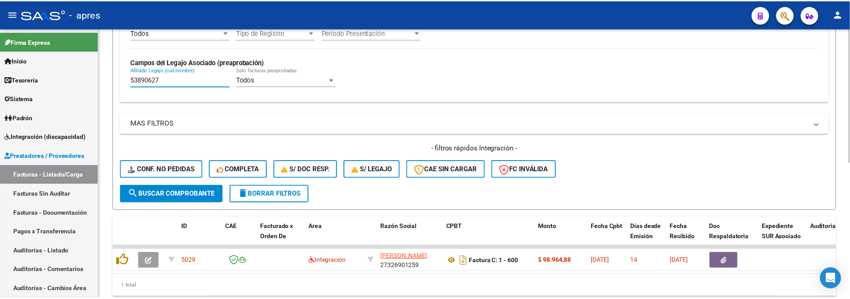
scroll to position [258, 0]
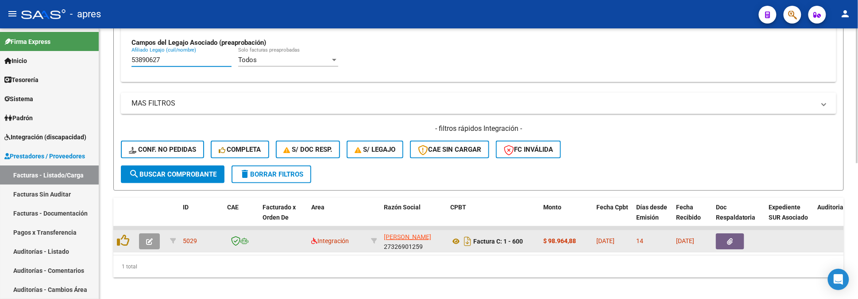
type input "53890627"
click at [147, 241] on icon "button" at bounding box center [149, 241] width 7 height 7
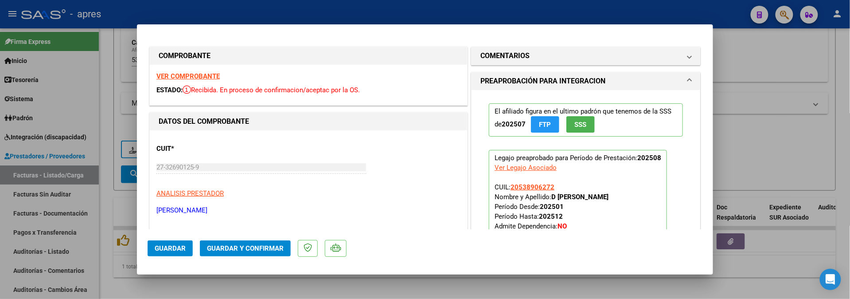
click at [217, 69] on div "VER COMPROBANTE ESTADO: Recibida. En proceso de confirmacion/aceptac por la OS." at bounding box center [308, 85] width 317 height 40
click at [213, 77] on strong "VER COMPROBANTE" at bounding box center [187, 76] width 63 height 8
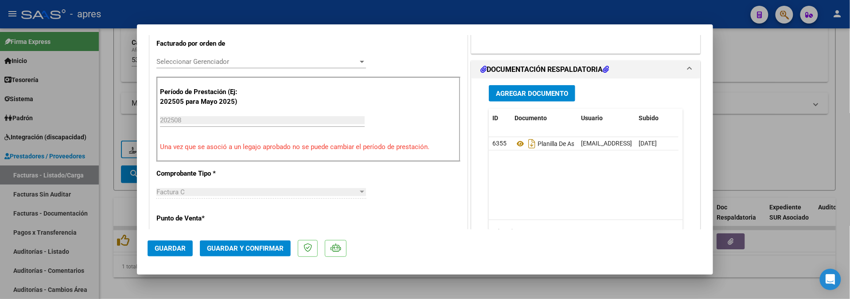
scroll to position [236, 0]
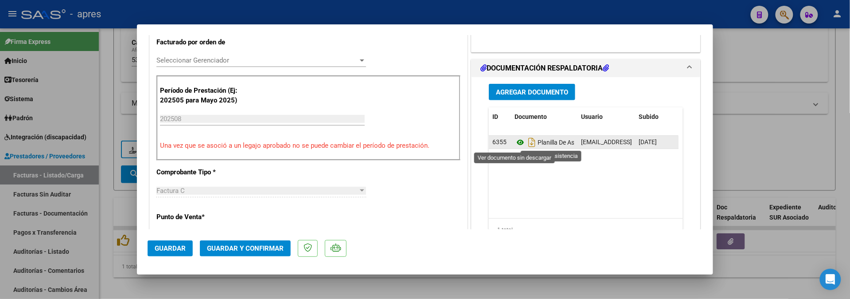
click at [514, 143] on icon at bounding box center [520, 142] width 12 height 11
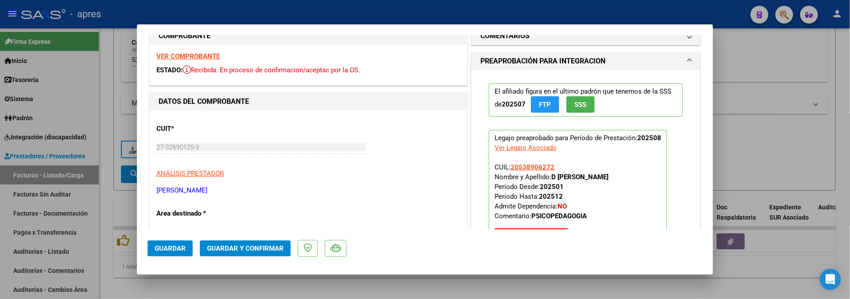
scroll to position [0, 0]
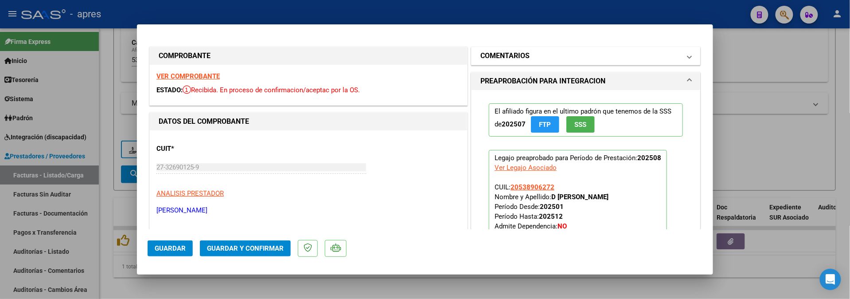
click at [515, 54] on h1 "COMENTARIOS" at bounding box center [504, 55] width 49 height 11
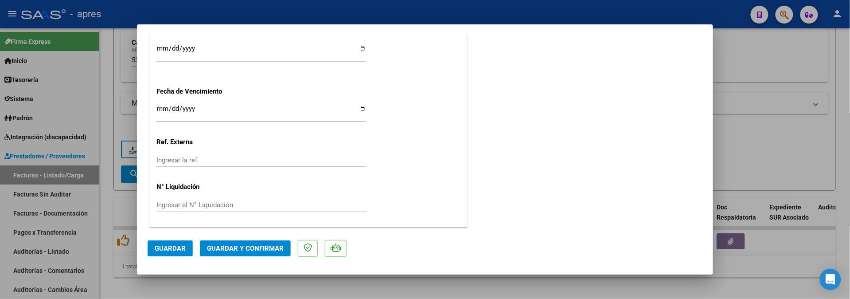
scroll to position [663, 0]
click at [158, 110] on input "2025-09-10" at bounding box center [260, 112] width 209 height 14
type input "2025-09-11"
click at [221, 245] on span "Guardar y Confirmar" at bounding box center [245, 248] width 77 height 8
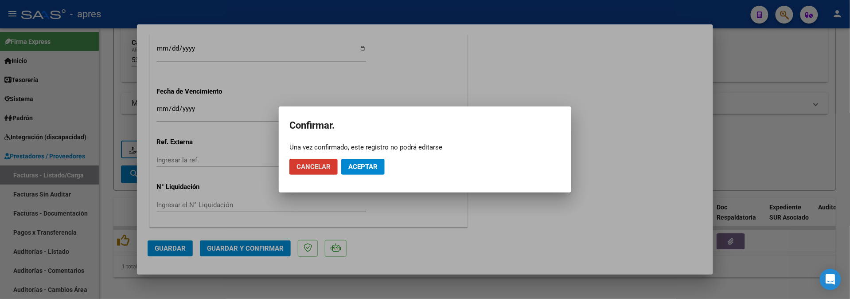
click at [357, 171] on button "Aceptar" at bounding box center [362, 167] width 43 height 16
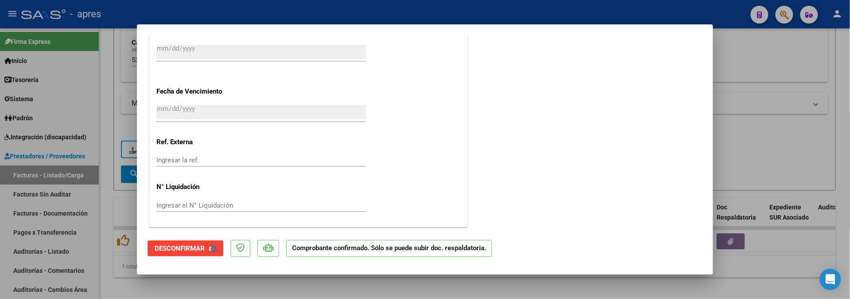
scroll to position [608, 0]
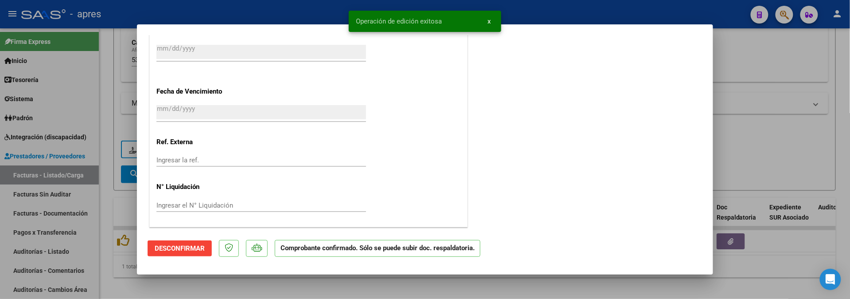
click at [105, 207] on div at bounding box center [425, 149] width 850 height 299
type input "$ 0,00"
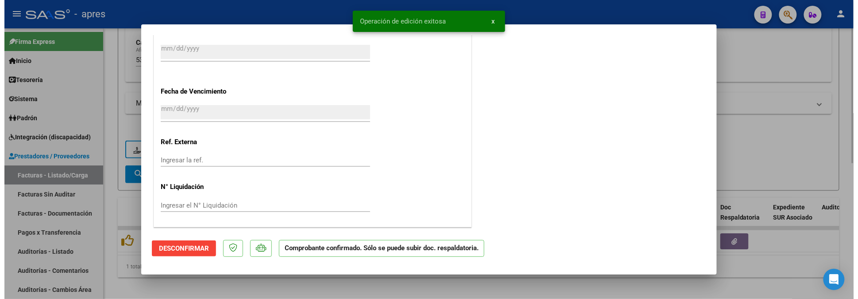
scroll to position [772, 0]
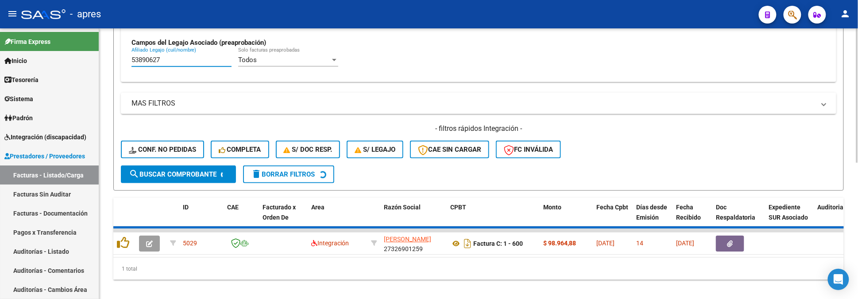
click at [164, 59] on input "53890627" at bounding box center [182, 60] width 100 height 8
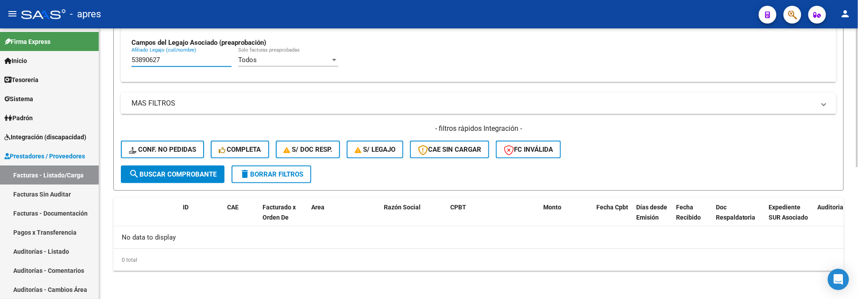
click at [105, 68] on div "Video tutorial PRESTADORES -> Listado de CPBTs Emitidos por Prestadores / Prove…" at bounding box center [478, 35] width 759 height 528
paste input "6249321"
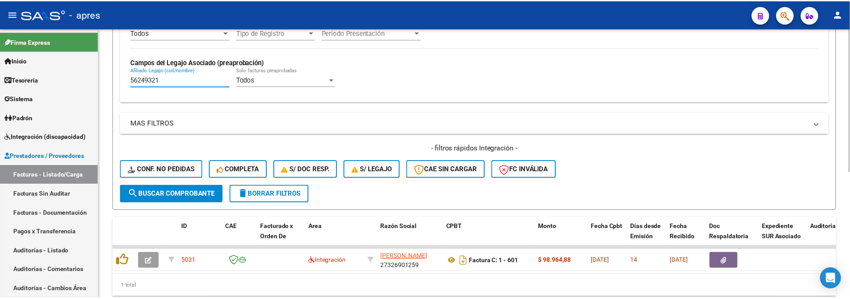
scroll to position [258, 0]
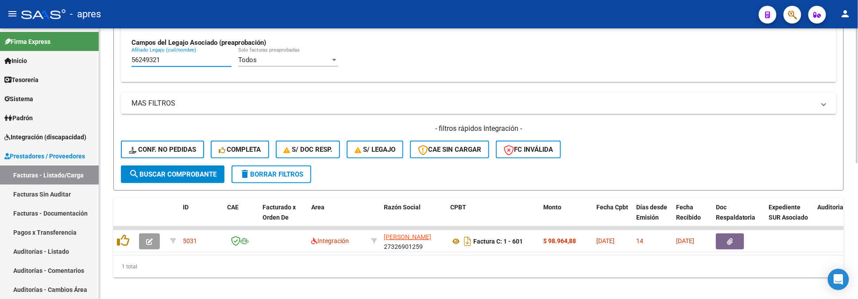
type input "56249321"
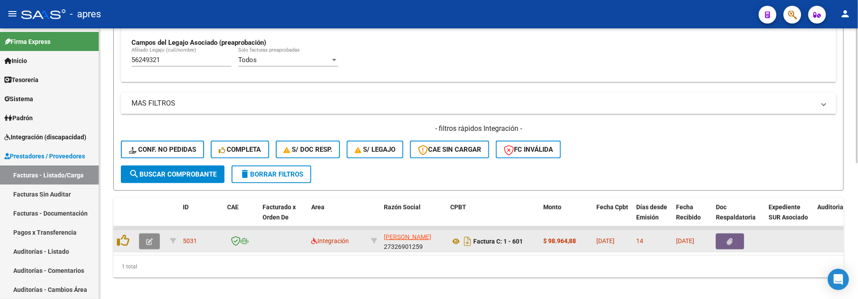
click at [158, 240] on button "button" at bounding box center [149, 241] width 21 height 16
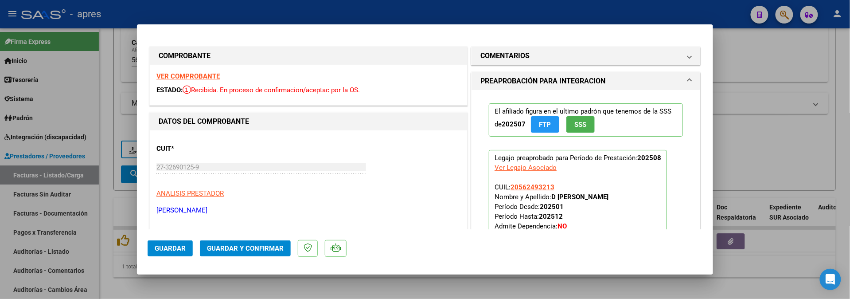
click at [204, 74] on strong "VER COMPROBANTE" at bounding box center [187, 76] width 63 height 8
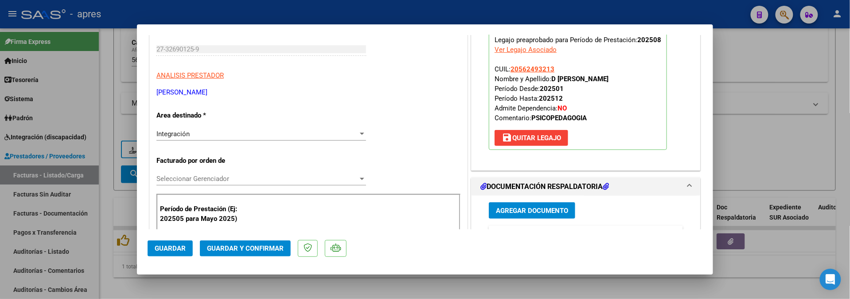
scroll to position [236, 0]
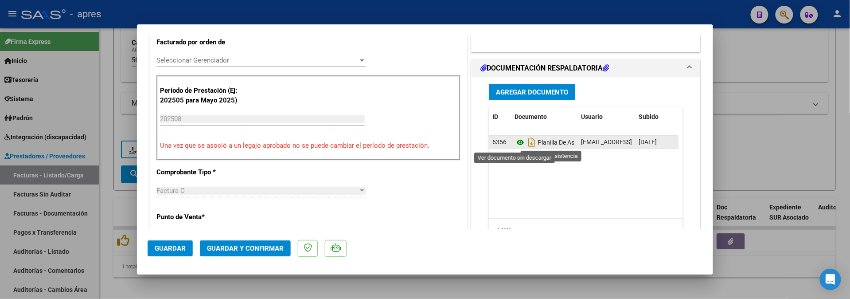
click at [516, 143] on icon at bounding box center [520, 142] width 12 height 11
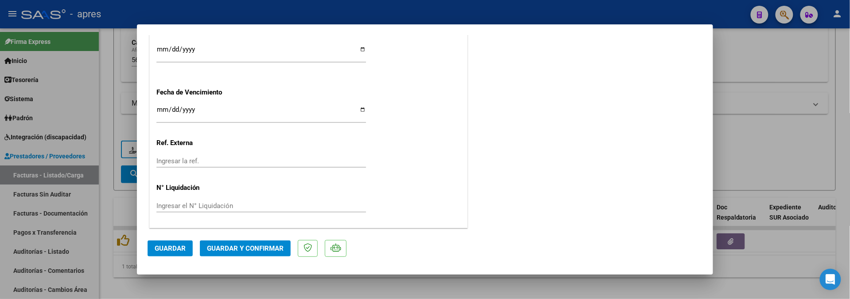
scroll to position [663, 0]
click at [160, 109] on input "2025-09-10" at bounding box center [260, 112] width 209 height 14
type input "2025-09-11"
click at [240, 245] on span "Guardar y Confirmar" at bounding box center [245, 248] width 77 height 8
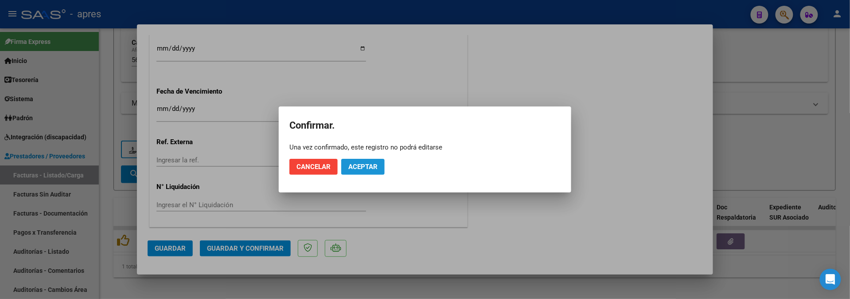
click at [359, 168] on span "Aceptar" at bounding box center [362, 167] width 29 height 8
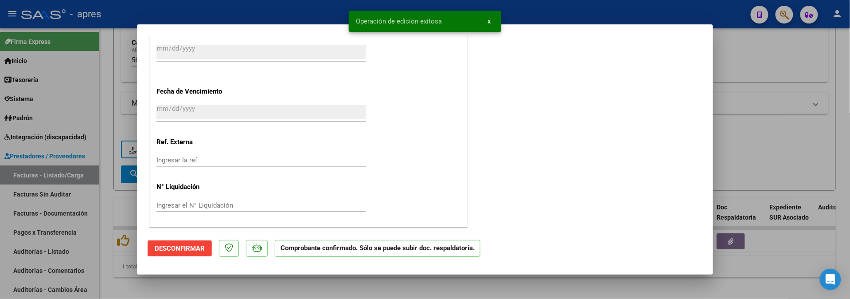
click at [133, 289] on div at bounding box center [425, 149] width 850 height 299
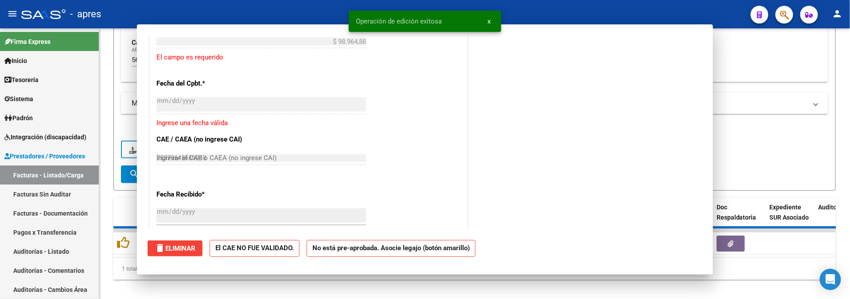
type input "$ 0,00"
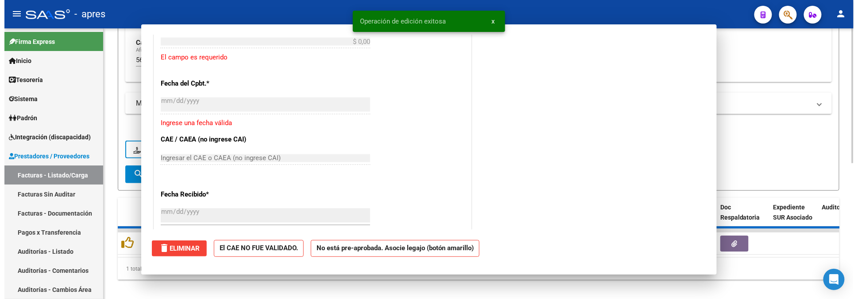
scroll to position [772, 0]
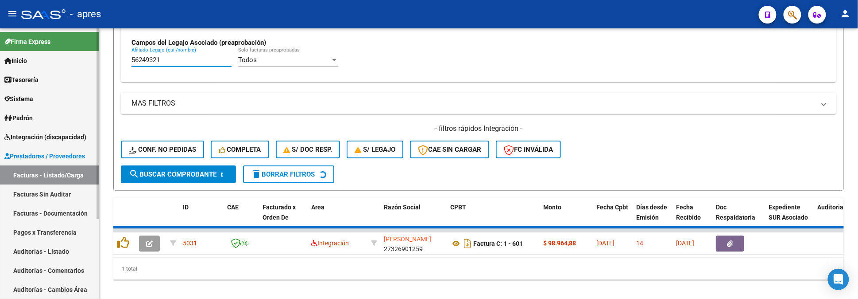
drag, startPoint x: 167, startPoint y: 61, endPoint x: 84, endPoint y: 59, distance: 82.8
click at [84, 59] on mat-sidenav-container "Firma Express Inicio Calendario SSS Instructivos Contacto OS Tesorería Extracto…" at bounding box center [429, 163] width 858 height 270
paste input "7396723"
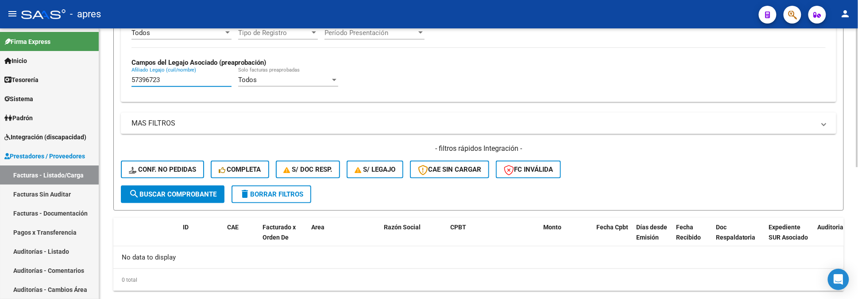
scroll to position [258, 0]
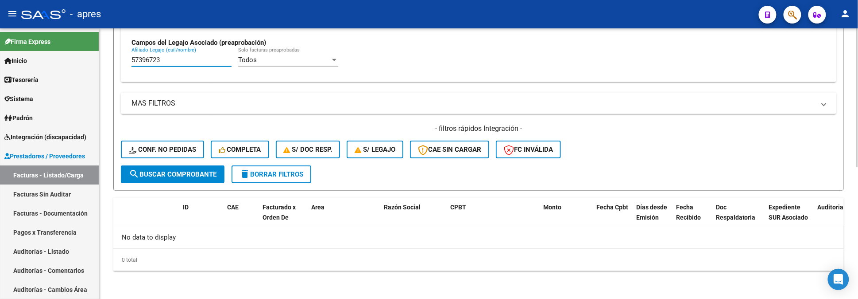
drag, startPoint x: 167, startPoint y: 61, endPoint x: 114, endPoint y: 61, distance: 52.7
click at [115, 61] on form "Filtros Id Integración Area Seleccionar Gerenciador Seleccionar Gerenciador No …" at bounding box center [478, 18] width 731 height 343
paste input "5803661"
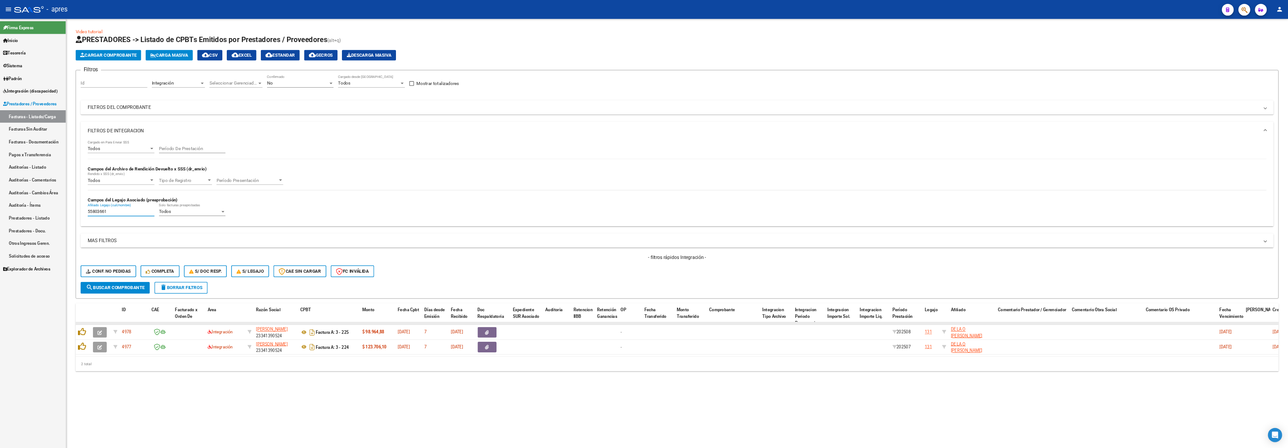
scroll to position [0, 0]
type input "55803661"
drag, startPoint x: 1581, startPoint y: 468, endPoint x: 514, endPoint y: 446, distance: 1067.2
click at [514, 436] on div "Video tutorial PRESTADORES -> Listado de CPBTs Emitidos por Prestadores / Prove…" at bounding box center [1015, 300] width 1804 height 515
click at [858, 436] on div "Video tutorial PRESTADORES -> Listado de CPBTs Emitidos por Prestadores / Prove…" at bounding box center [1015, 306] width 1833 height 557
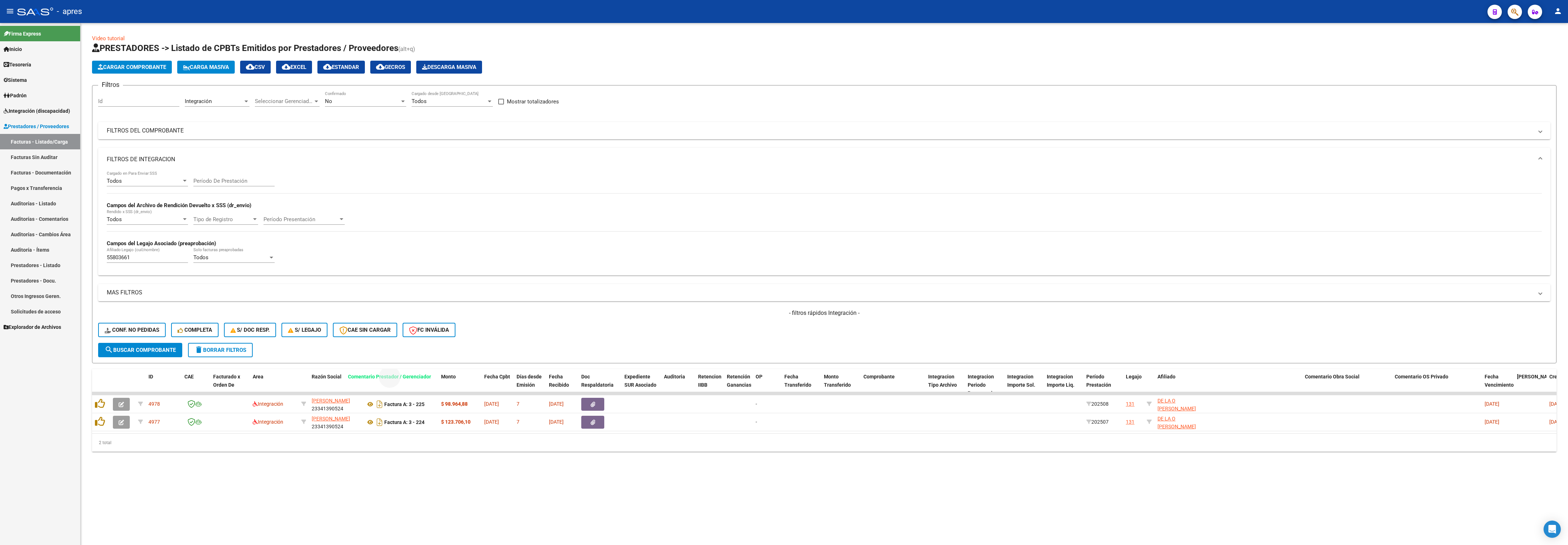
drag, startPoint x: 1294, startPoint y: 375, endPoint x: 427, endPoint y: 354, distance: 867.3
click at [427, 354] on div "Video tutorial PRESTADORES -> Listado de CPBTs Emitidos por Prestadores / Prove…" at bounding box center [824, 243] width 1464 height 418
click at [696, 354] on mat-sidenav-content "Video tutorial PRESTADORES -> Listado de CPBTs Emitidos por Prestadores / Prove…" at bounding box center [824, 284] width 1488 height 522
drag, startPoint x: 1250, startPoint y: 374, endPoint x: 1033, endPoint y: 345, distance: 218.9
click at [696, 341] on div "Video tutorial PRESTADORES -> Listado de CPBTs Emitidos por Prestadores / Prove…" at bounding box center [824, 243] width 1464 height 418
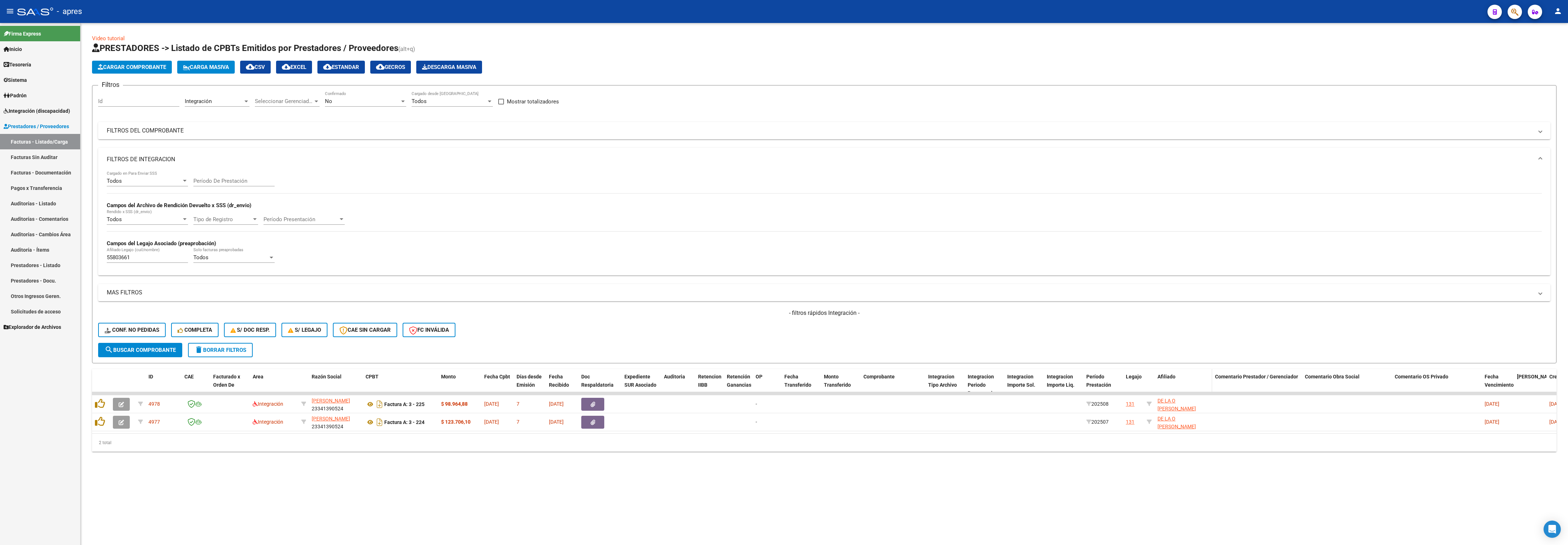
drag, startPoint x: 1088, startPoint y: 340, endPoint x: 1193, endPoint y: 378, distance: 111.7
click at [696, 338] on div "- filtros rápidos Integración - Conf. no pedidas Completa S/ Doc Resp. S/ legaj…" at bounding box center [824, 326] width 1452 height 34
drag, startPoint x: 1237, startPoint y: 380, endPoint x: 364, endPoint y: 362, distance: 873.2
click at [364, 354] on div "Video tutorial PRESTADORES -> Listado de CPBTs Emitidos por Prestadores / Prove…" at bounding box center [824, 243] width 1464 height 418
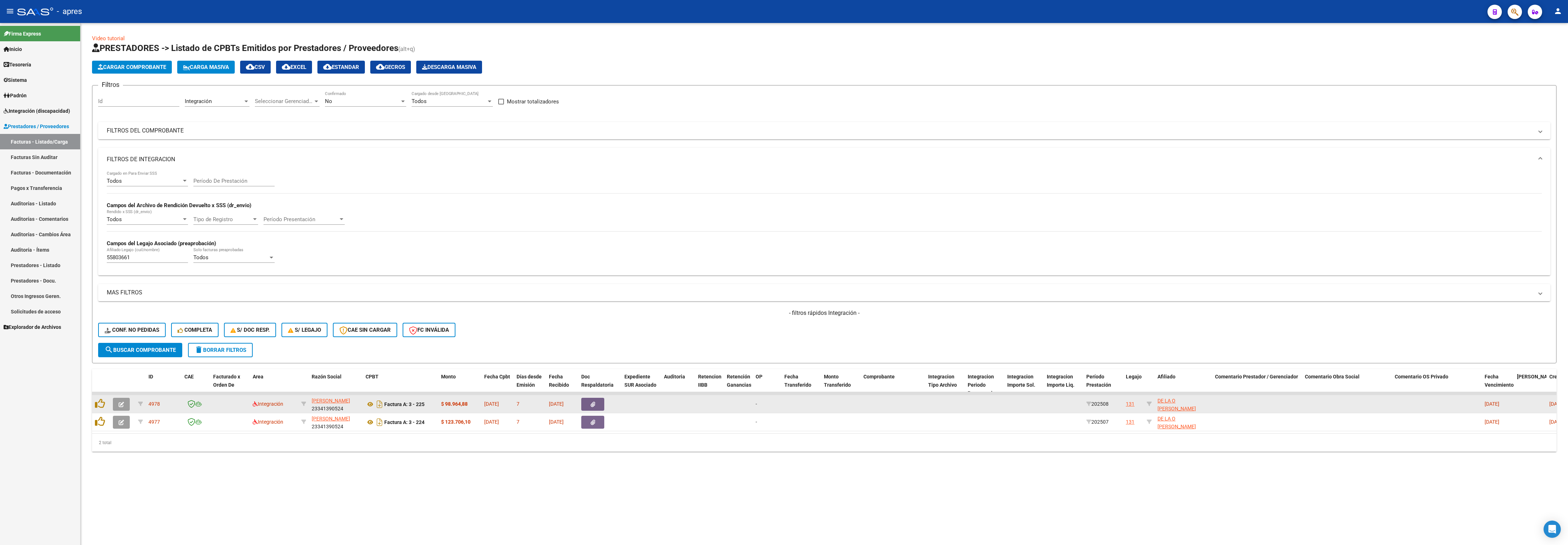
drag, startPoint x: 760, startPoint y: 498, endPoint x: 1275, endPoint y: 403, distance: 523.7
click at [696, 354] on mat-sidenav-content "Video tutorial PRESTADORES -> Listado de CPBTs Emitidos por Prestadores / Prove…" at bounding box center [824, 284] width 1488 height 522
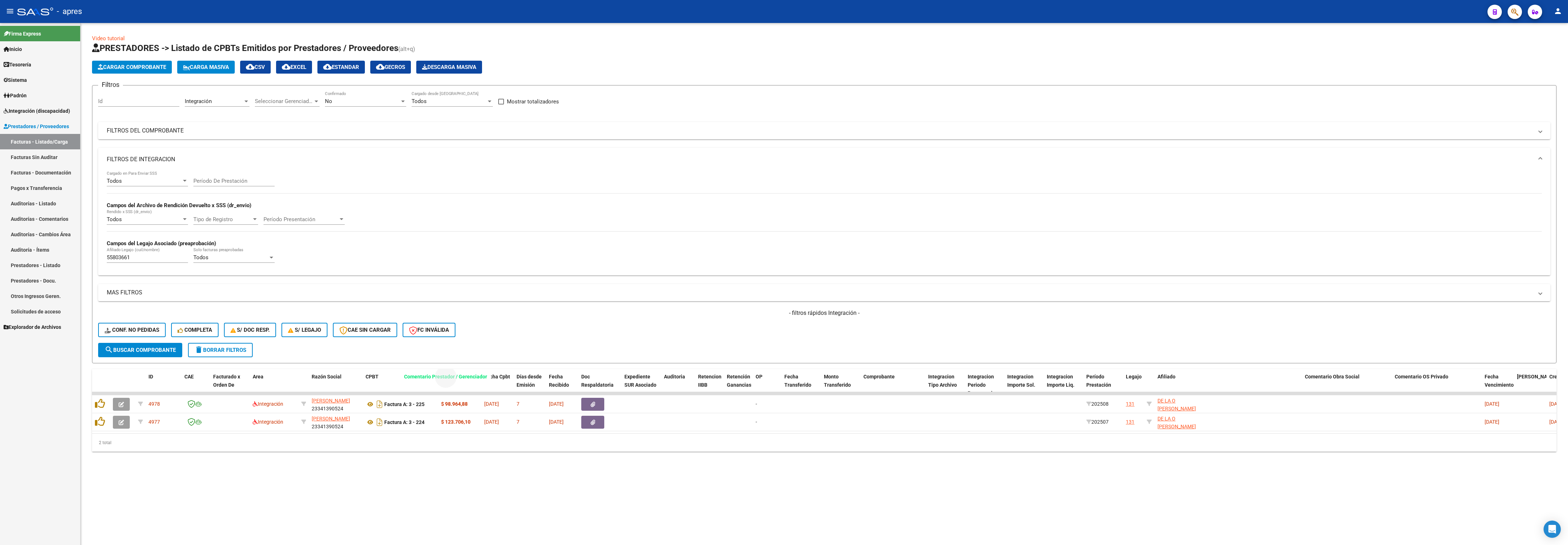
drag, startPoint x: 1264, startPoint y: 381, endPoint x: 453, endPoint y: 384, distance: 811.0
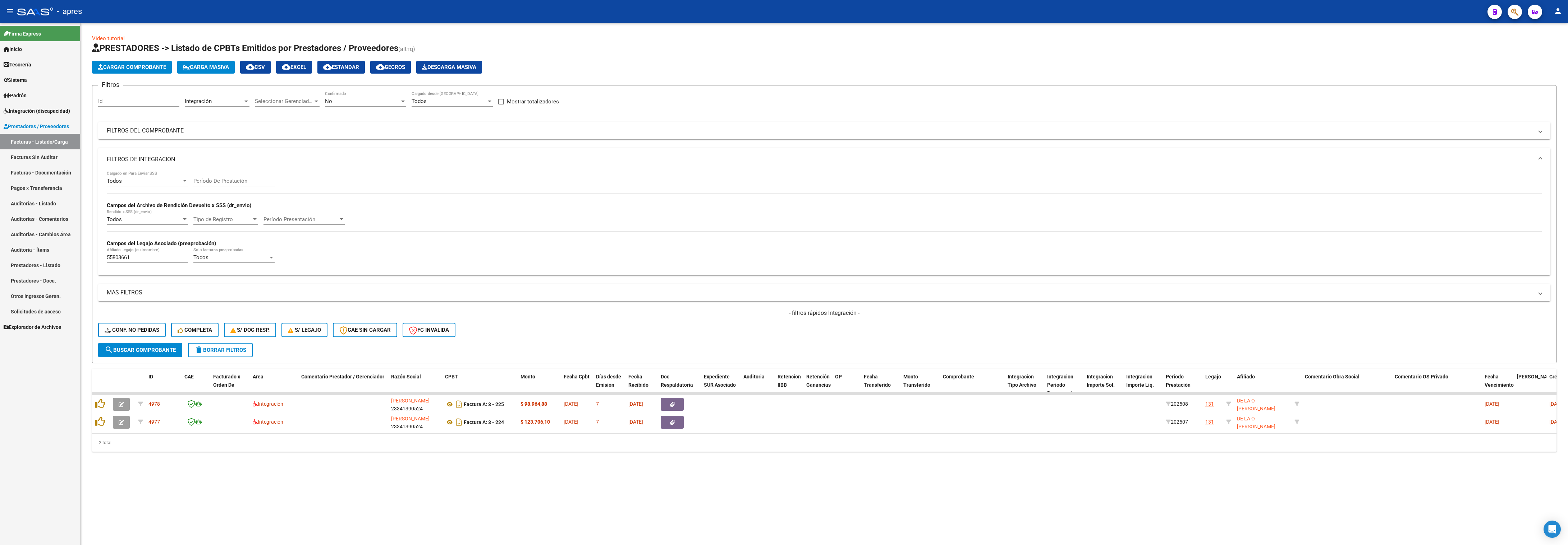
click at [483, 354] on div "Video tutorial PRESTADORES -> Listado de CPBTs Emitidos por Prestadores / Prove…" at bounding box center [824, 248] width 1488 height 452
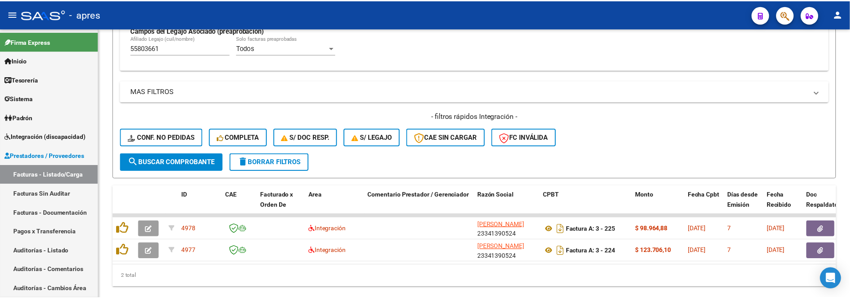
scroll to position [296, 0]
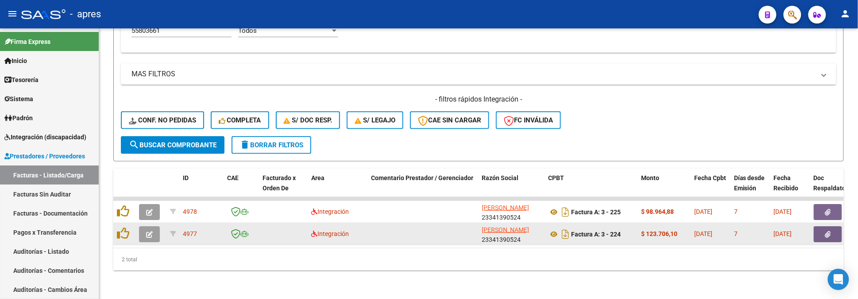
click at [139, 226] on button "button" at bounding box center [149, 234] width 21 height 16
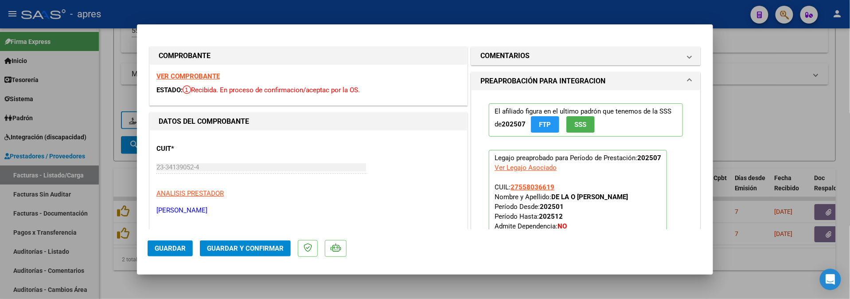
click at [206, 75] on strong "VER COMPROBANTE" at bounding box center [187, 76] width 63 height 8
click at [517, 50] on h1 "COMENTARIOS" at bounding box center [504, 55] width 49 height 11
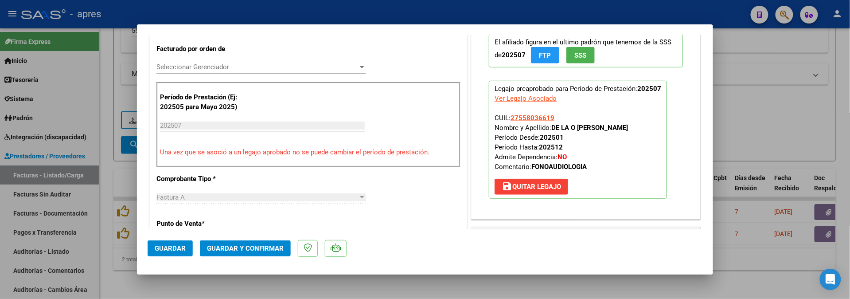
scroll to position [354, 0]
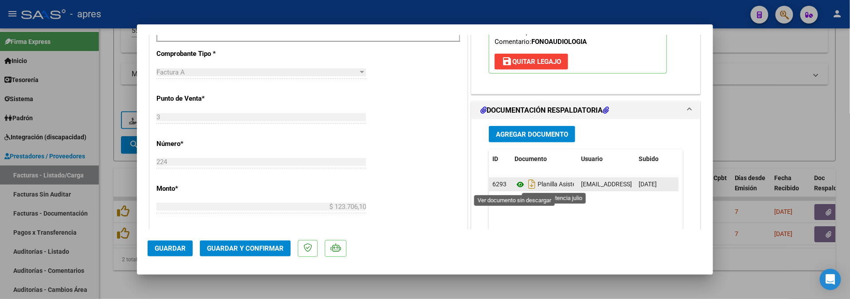
click at [514, 186] on icon at bounding box center [520, 184] width 12 height 11
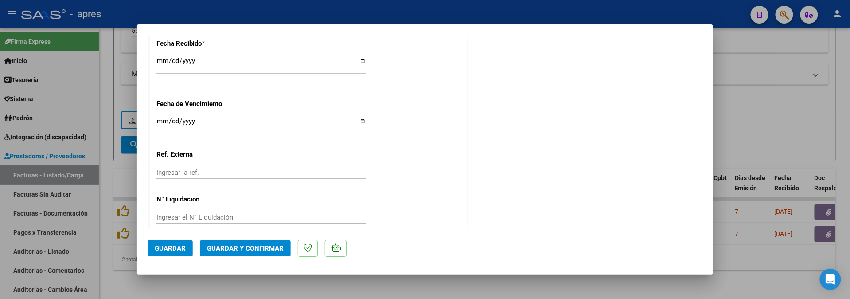
scroll to position [663, 0]
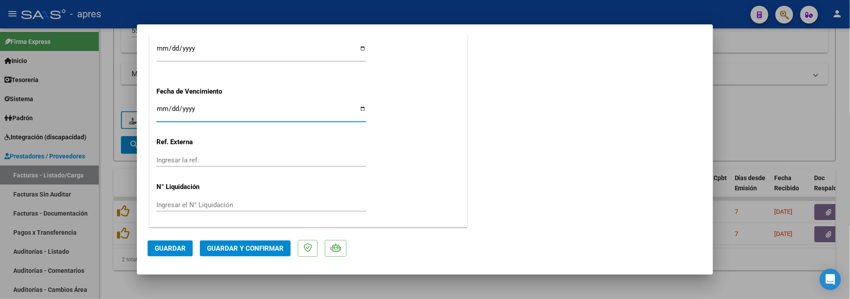
click at [162, 107] on input "2025-09-19" at bounding box center [260, 112] width 209 height 14
type input "2025-09-18"
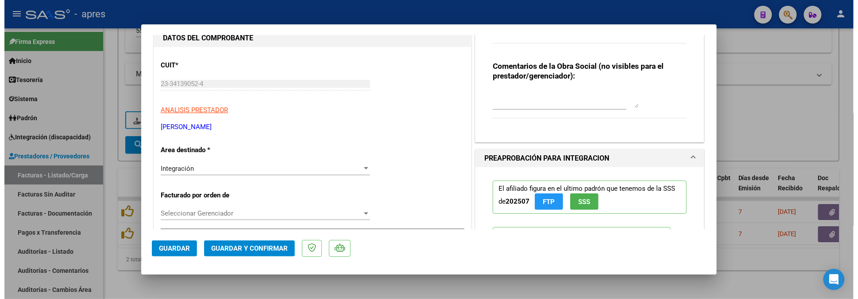
scroll to position [72, 0]
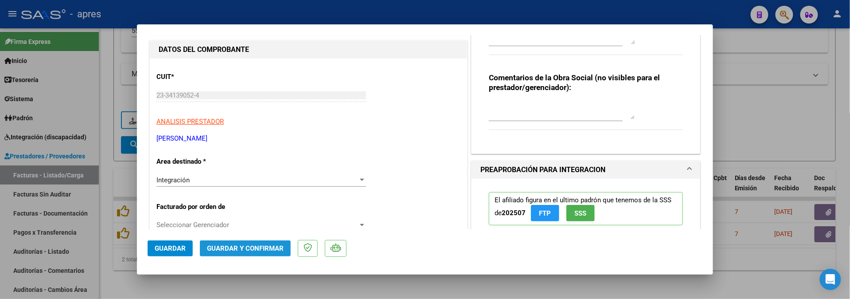
click at [236, 251] on span "Guardar y Confirmar" at bounding box center [245, 248] width 77 height 8
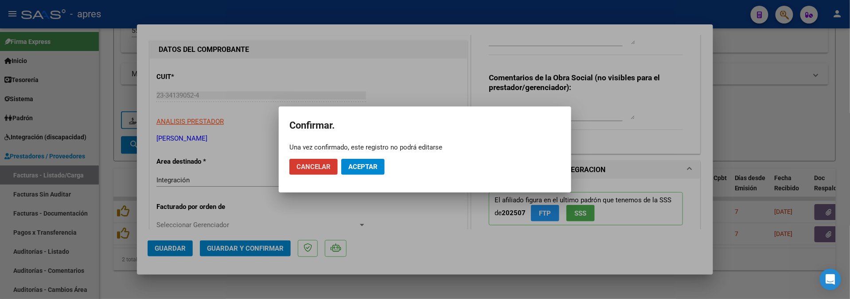
click at [357, 167] on span "Aceptar" at bounding box center [362, 167] width 29 height 8
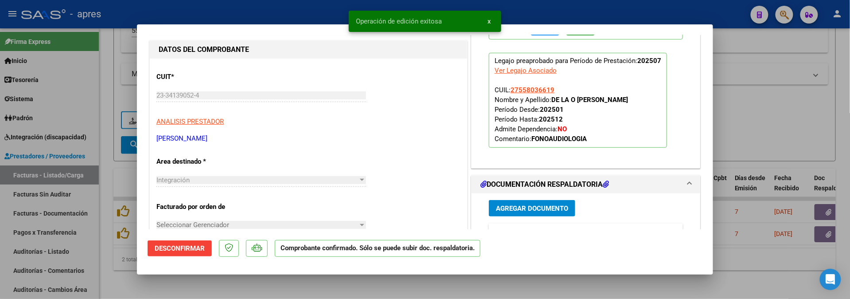
click at [217, 283] on div at bounding box center [425, 149] width 850 height 299
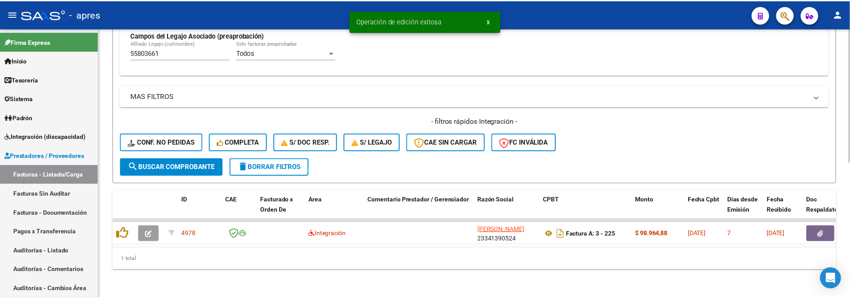
scroll to position [273, 0]
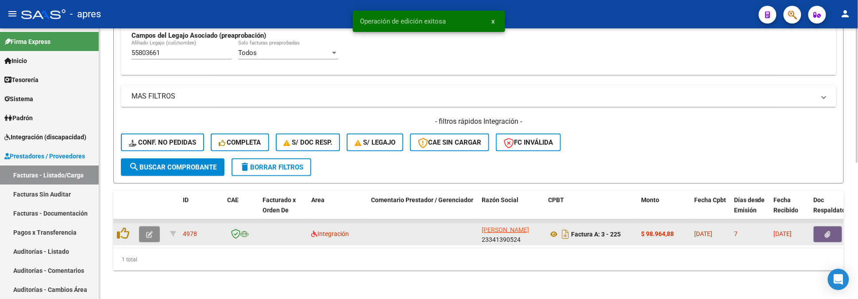
click at [146, 231] on icon "button" at bounding box center [149, 234] width 7 height 7
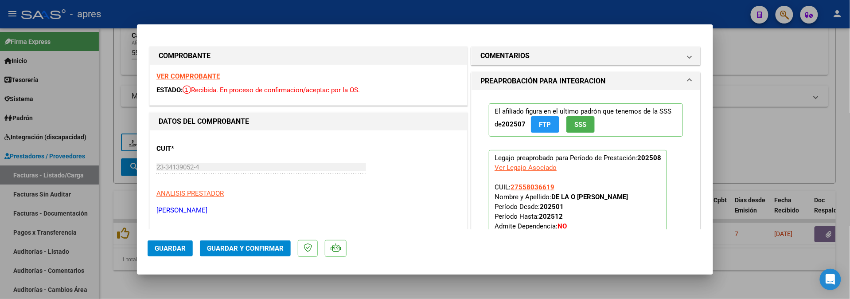
click at [192, 75] on strong "VER COMPROBANTE" at bounding box center [187, 76] width 63 height 8
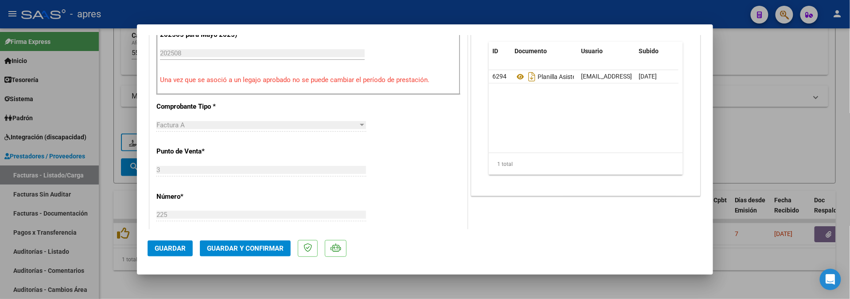
scroll to position [236, 0]
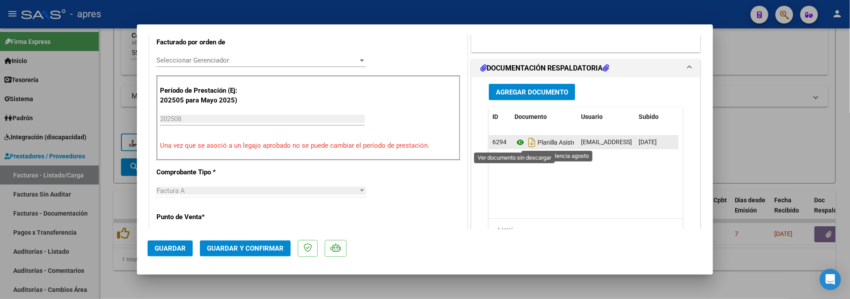
click at [514, 141] on icon at bounding box center [520, 142] width 12 height 11
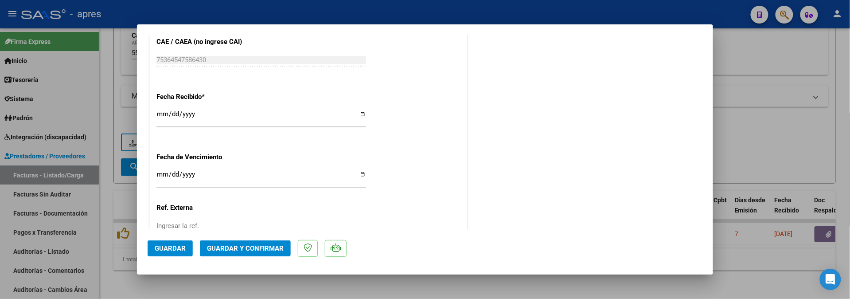
scroll to position [649, 0]
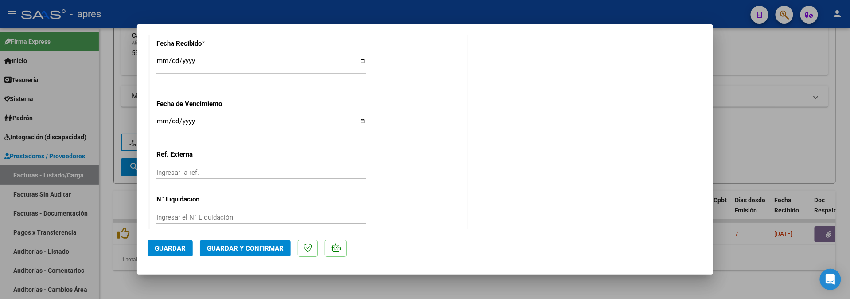
click at [162, 123] on input "2025-09-19" at bounding box center [260, 124] width 209 height 14
type input "2025-09-18"
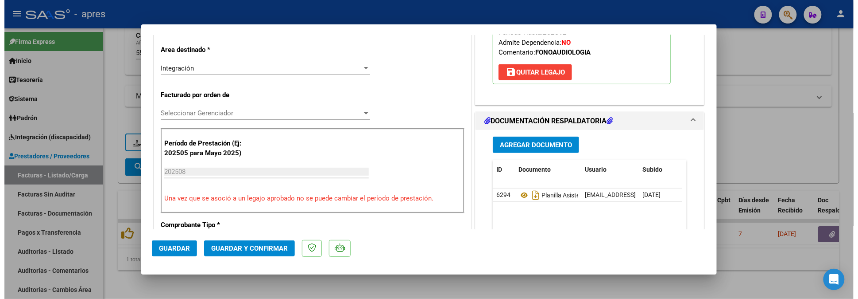
scroll to position [177, 0]
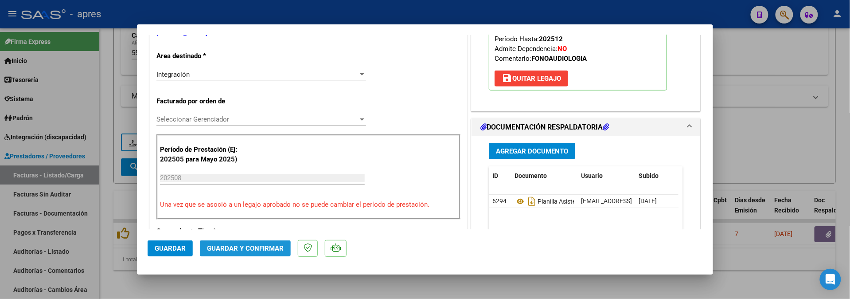
click at [241, 250] on span "Guardar y Confirmar" at bounding box center [245, 248] width 77 height 8
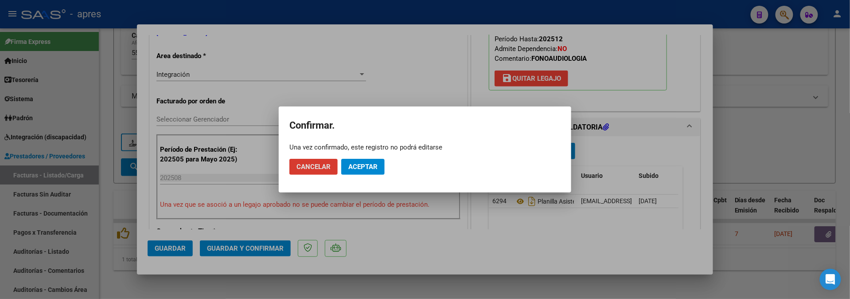
click at [369, 166] on span "Aceptar" at bounding box center [362, 167] width 29 height 8
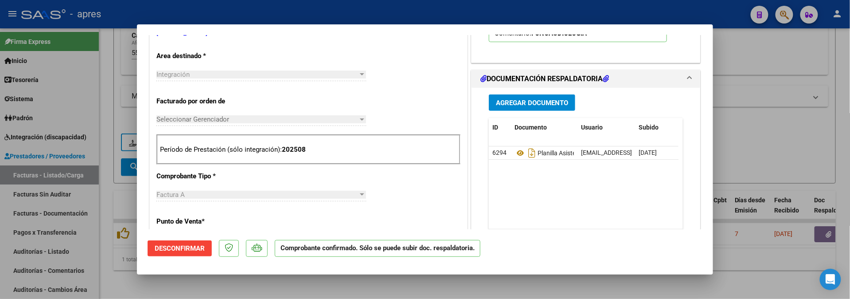
click at [116, 275] on div at bounding box center [425, 149] width 850 height 299
type input "$ 0,00"
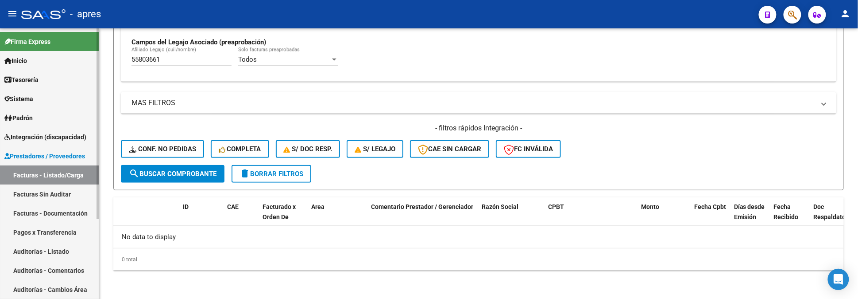
scroll to position [258, 0]
drag, startPoint x: 168, startPoint y: 59, endPoint x: 65, endPoint y: 62, distance: 103.7
click at [65, 62] on mat-sidenav-container "Firma Express Inicio Calendario SSS Instructivos Contacto OS Tesorería Extracto…" at bounding box center [429, 163] width 858 height 270
paste input "8458612"
click at [169, 177] on span "search Buscar Comprobante" at bounding box center [173, 174] width 88 height 8
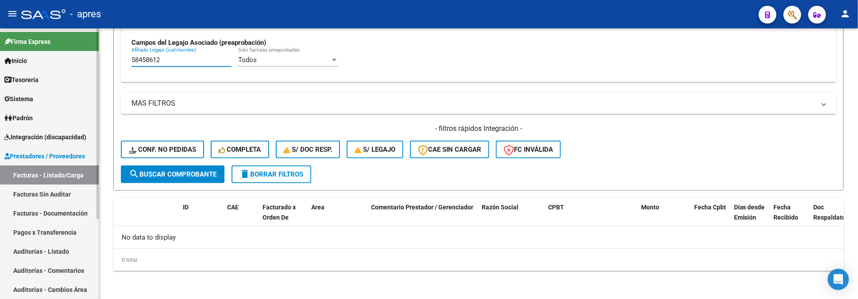
drag, startPoint x: 174, startPoint y: 61, endPoint x: 12, endPoint y: 65, distance: 162.6
click at [13, 65] on mat-sidenav-container "Firma Express Inicio Calendario SSS Instructivos Contacto OS Tesorería Extracto…" at bounding box center [429, 163] width 858 height 270
paste input "845026"
type input "58845026"
click at [197, 175] on span "search Buscar Comprobante" at bounding box center [173, 174] width 88 height 8
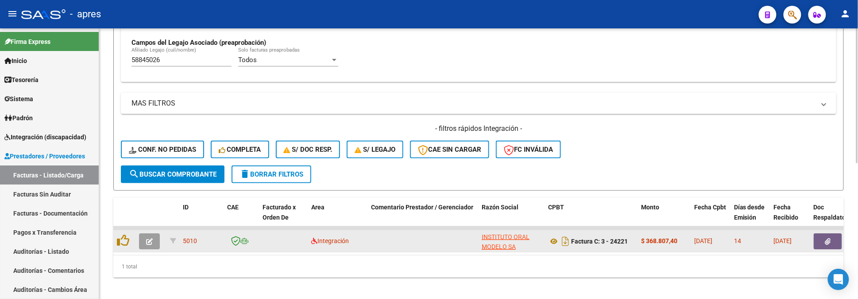
click at [154, 249] on datatable-body-cell at bounding box center [151, 241] width 31 height 22
click at [145, 241] on button "button" at bounding box center [149, 241] width 21 height 16
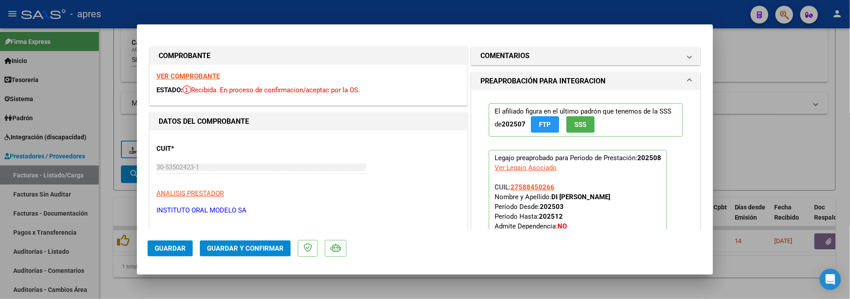
click at [197, 75] on strong "VER COMPROBANTE" at bounding box center [187, 76] width 63 height 8
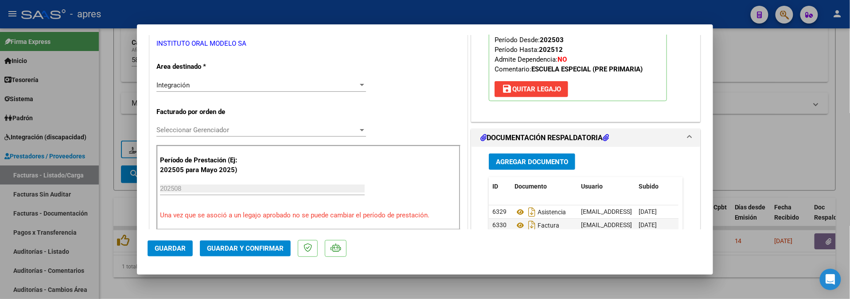
scroll to position [177, 0]
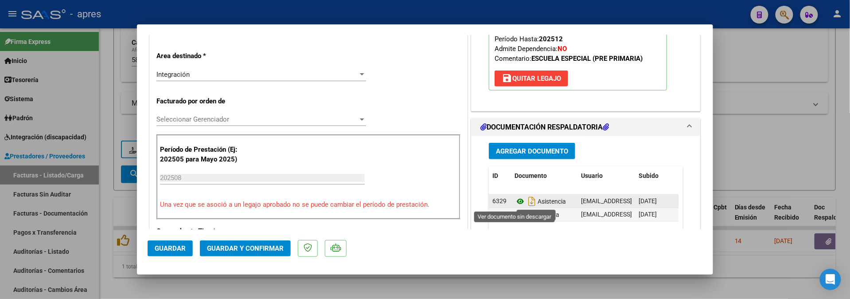
click at [514, 203] on icon at bounding box center [520, 201] width 12 height 11
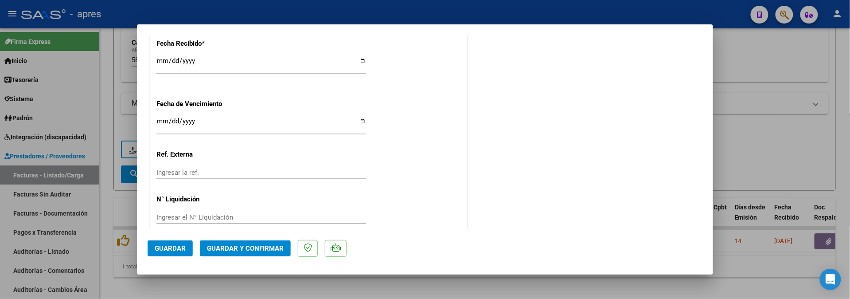
scroll to position [663, 0]
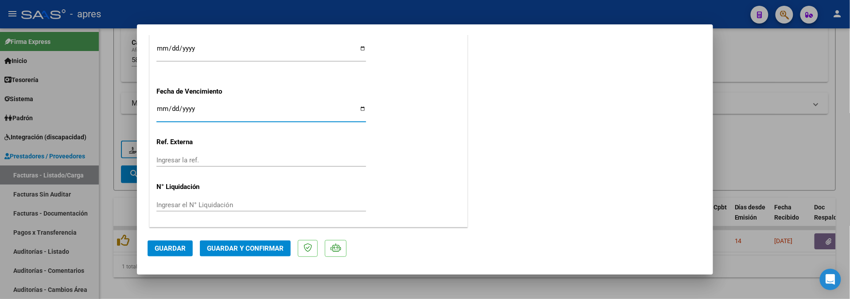
click at [160, 110] on input "2025-09-30" at bounding box center [260, 112] width 209 height 14
type input "2025-09-11"
click at [233, 244] on span "Guardar y Confirmar" at bounding box center [245, 248] width 77 height 8
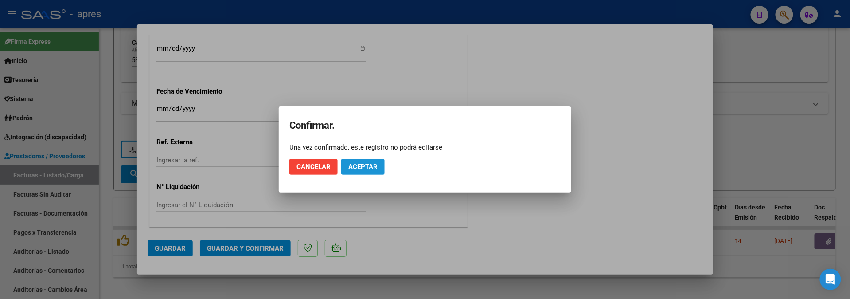
click at [374, 163] on span "Aceptar" at bounding box center [362, 167] width 29 height 8
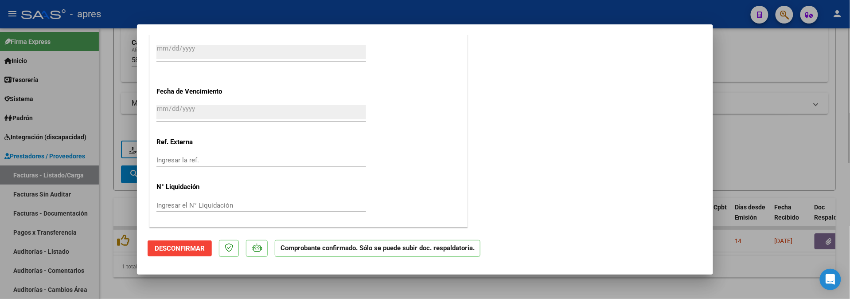
drag, startPoint x: 133, startPoint y: 283, endPoint x: 130, endPoint y: 297, distance: 13.6
click at [133, 283] on div at bounding box center [425, 149] width 850 height 299
type input "$ 0,00"
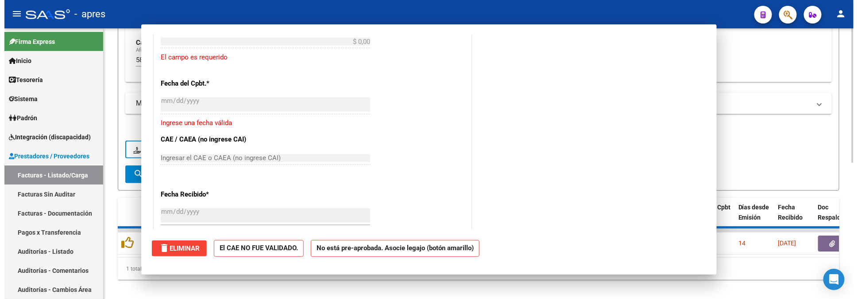
scroll to position [0, 0]
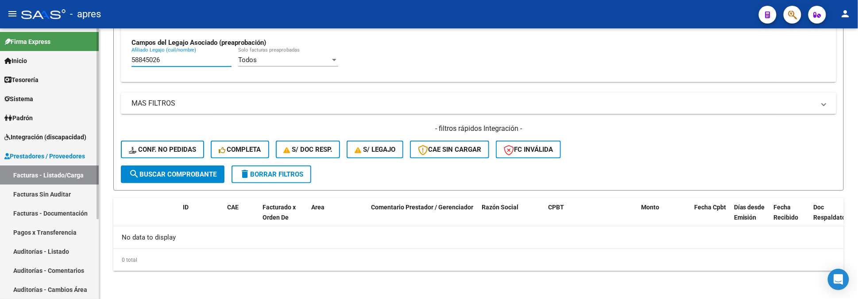
drag, startPoint x: 169, startPoint y: 64, endPoint x: 89, endPoint y: 73, distance: 80.3
click at [89, 73] on mat-sidenav-container "Firma Express Inicio Calendario SSS Instructivos Contacto OS Tesorería Extracto…" at bounding box center [429, 163] width 858 height 270
paste input "789708"
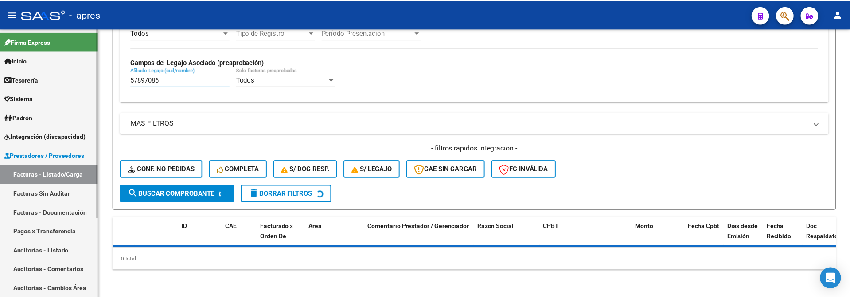
scroll to position [258, 0]
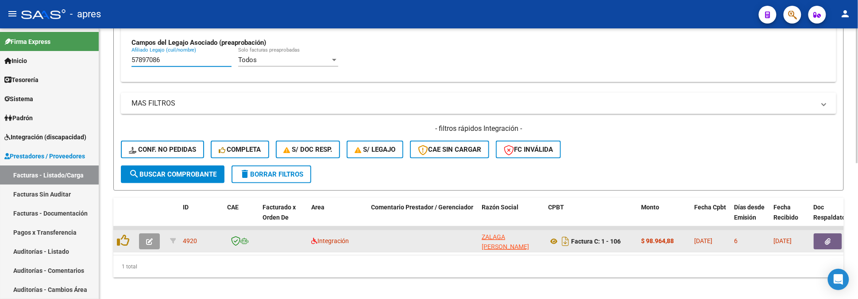
type input "57897086"
click at [144, 244] on button "button" at bounding box center [149, 241] width 21 height 16
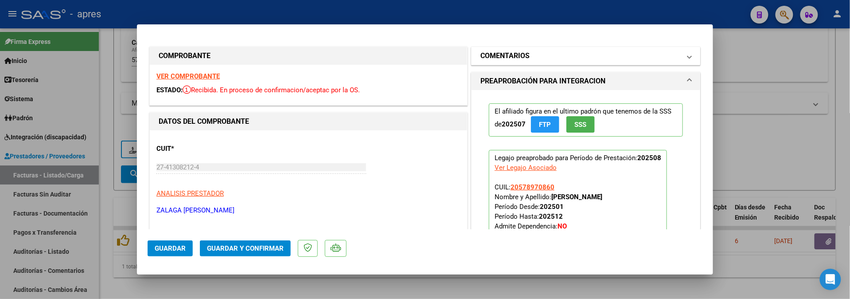
click at [508, 54] on h1 "COMENTARIOS" at bounding box center [504, 55] width 49 height 11
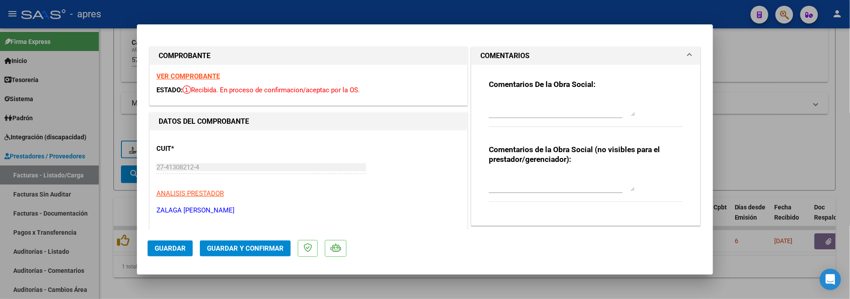
click at [195, 74] on strong "VER COMPROBANTE" at bounding box center [187, 76] width 63 height 8
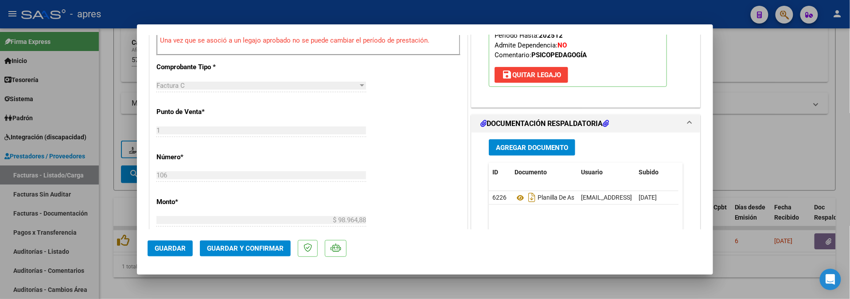
scroll to position [413, 0]
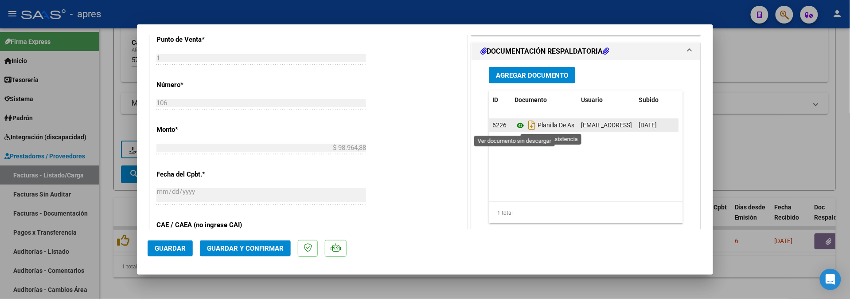
click at [514, 125] on icon at bounding box center [520, 125] width 12 height 11
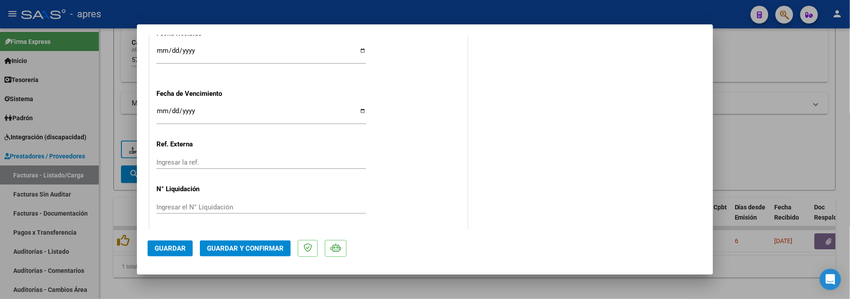
scroll to position [663, 0]
click at [164, 105] on input "Ingresar la fecha" at bounding box center [260, 112] width 209 height 14
type input "2025-09-19"
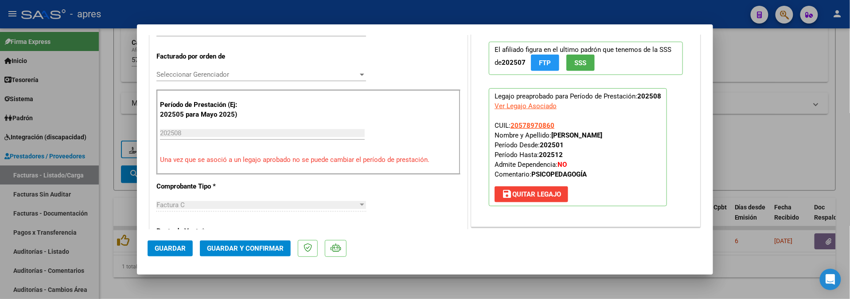
scroll to position [236, 0]
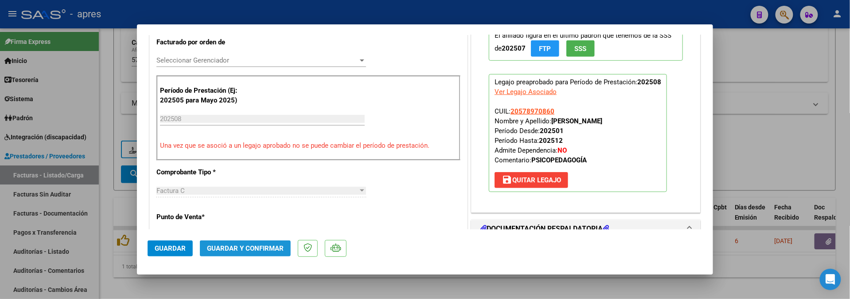
click at [252, 252] on button "Guardar y Confirmar" at bounding box center [245, 248] width 91 height 16
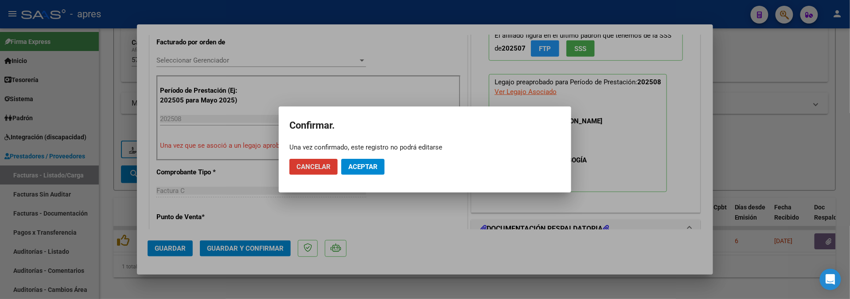
drag, startPoint x: 372, startPoint y: 166, endPoint x: 387, endPoint y: 107, distance: 60.7
click at [372, 165] on span "Aceptar" at bounding box center [362, 167] width 29 height 8
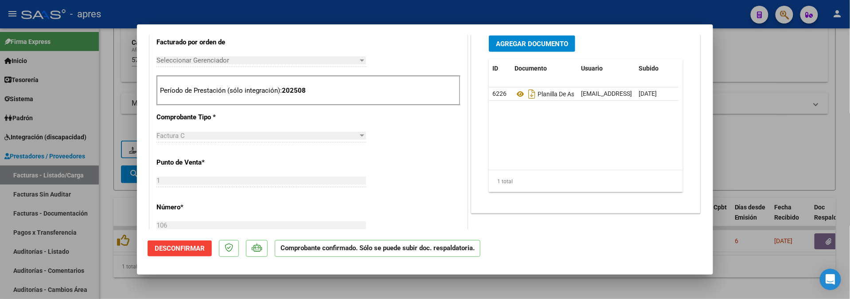
click at [226, 287] on div at bounding box center [425, 149] width 850 height 299
type input "$ 0,00"
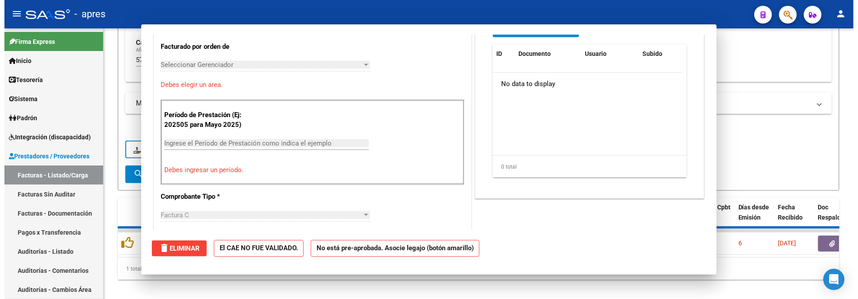
scroll to position [252, 0]
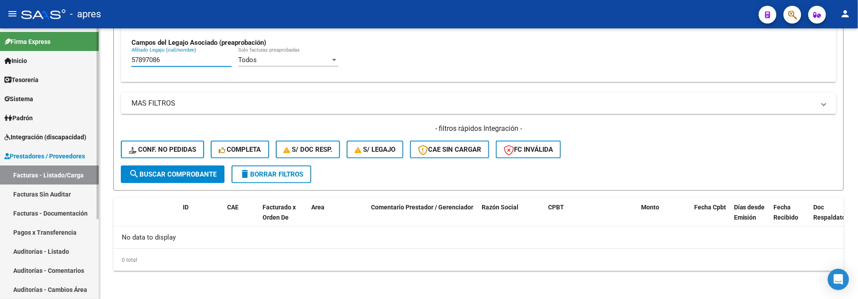
drag, startPoint x: 171, startPoint y: 58, endPoint x: 7, endPoint y: 66, distance: 164.1
click at [7, 66] on mat-sidenav-container "Firma Express Inicio Calendario SSS Instructivos Contacto OS Tesorería Extracto…" at bounding box center [429, 163] width 858 height 270
paste input "8707493"
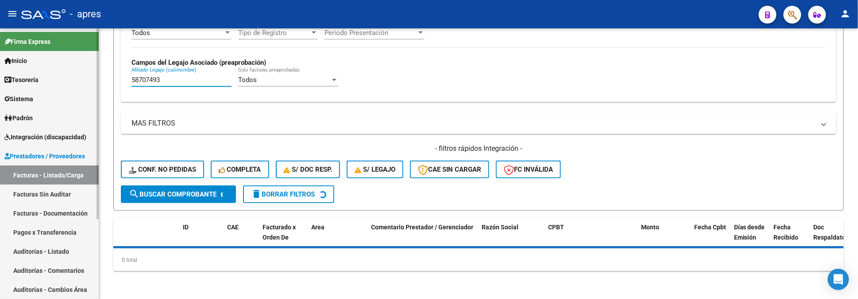
scroll to position [258, 0]
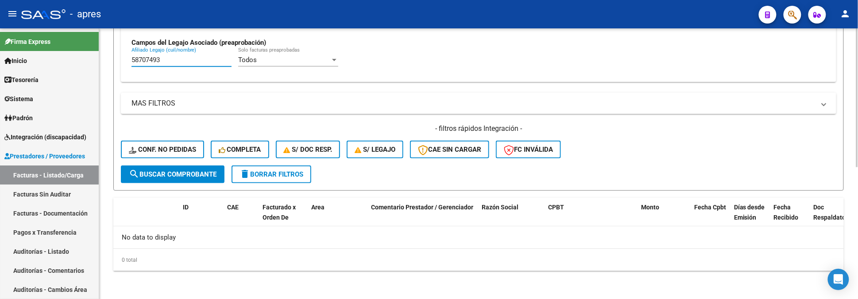
click at [198, 175] on span "search Buscar Comprobante" at bounding box center [173, 174] width 88 height 8
drag, startPoint x: 167, startPoint y: 59, endPoint x: 109, endPoint y: 49, distance: 59.4
click at [109, 49] on div "Video tutorial PRESTADORES -> Listado de CPBTs Emitidos por Prestadores / Prove…" at bounding box center [478, 35] width 759 height 528
paste input "0647947"
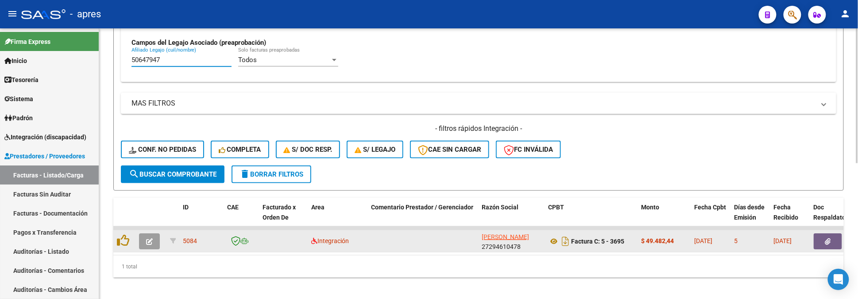
click at [146, 231] on datatable-body-cell at bounding box center [151, 241] width 31 height 22
click at [149, 242] on icon "button" at bounding box center [149, 241] width 7 height 7
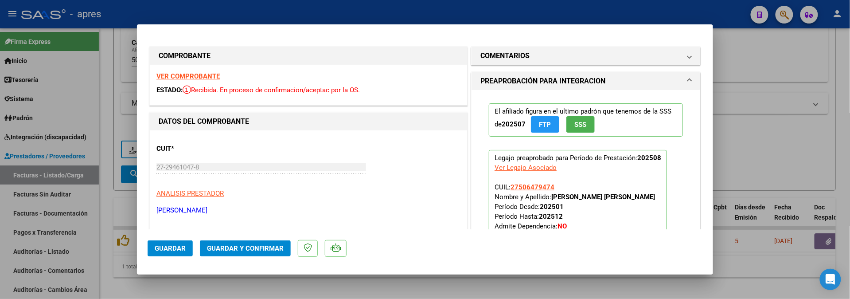
click at [193, 78] on strong "VER COMPROBANTE" at bounding box center [187, 76] width 63 height 8
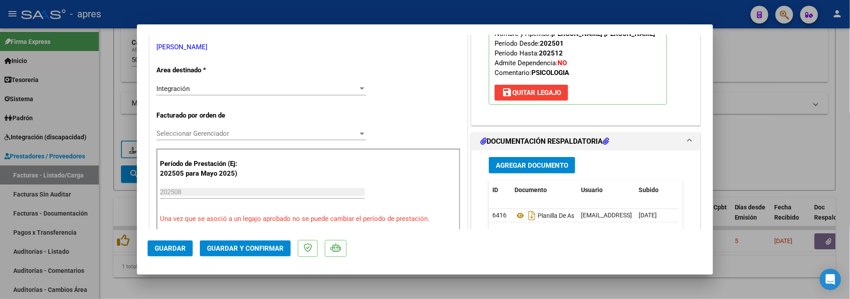
scroll to position [177, 0]
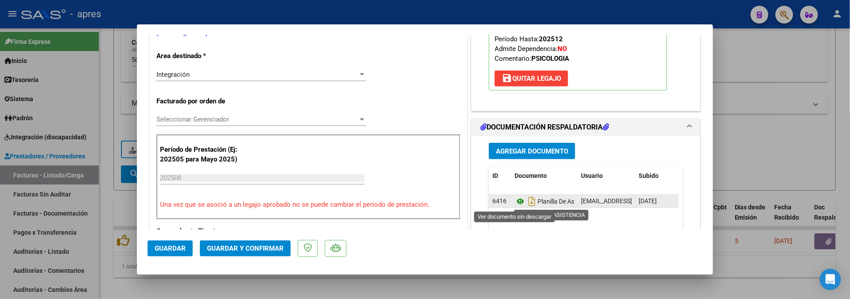
click at [514, 201] on icon at bounding box center [520, 201] width 12 height 11
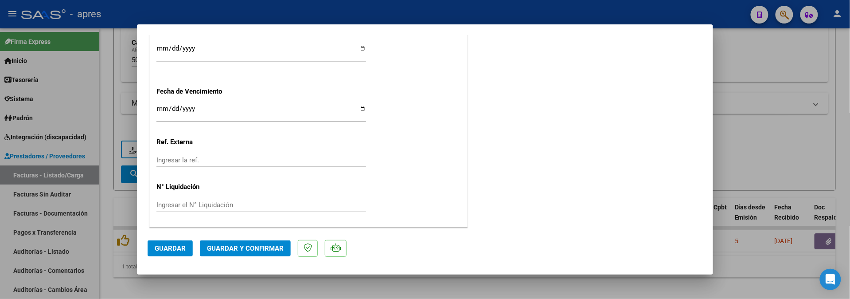
scroll to position [663, 0]
click at [162, 107] on input "Ingresar la fecha" at bounding box center [260, 112] width 209 height 14
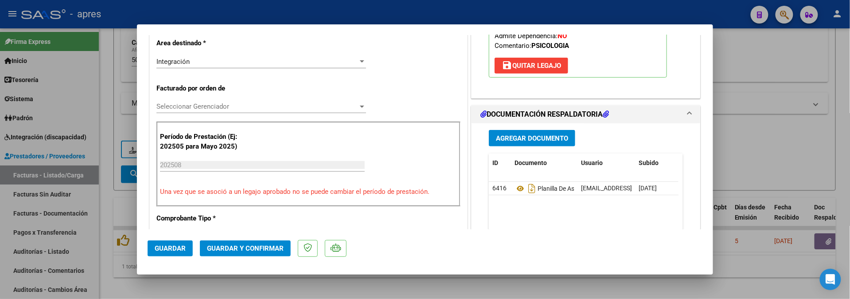
scroll to position [131, 0]
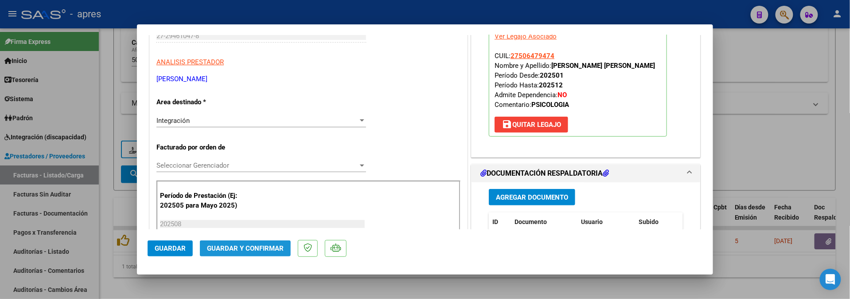
click at [227, 252] on button "Guardar y Confirmar" at bounding box center [245, 248] width 91 height 16
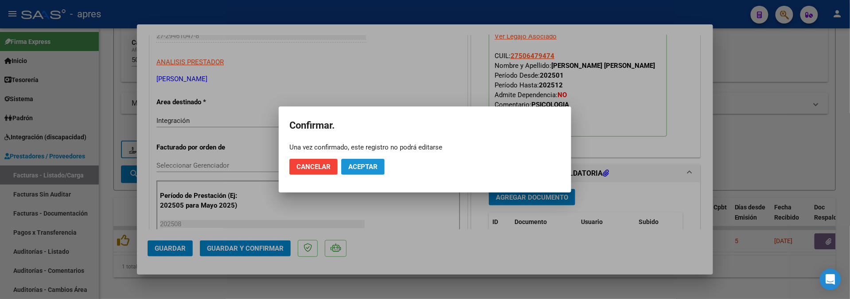
click at [372, 173] on button "Aceptar" at bounding box center [362, 167] width 43 height 16
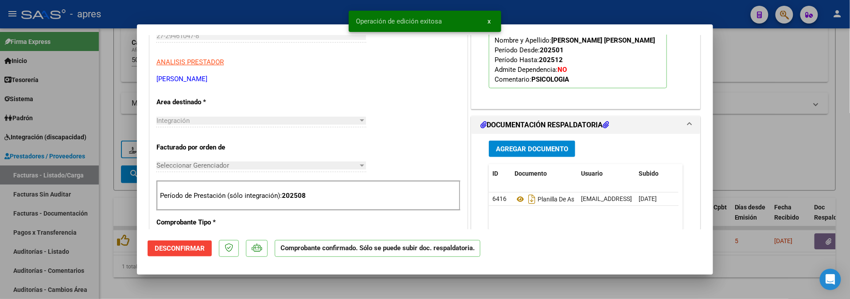
click at [176, 282] on div at bounding box center [425, 149] width 850 height 299
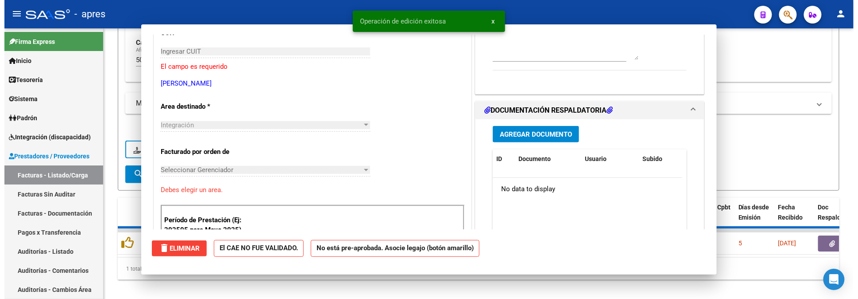
scroll to position [146, 0]
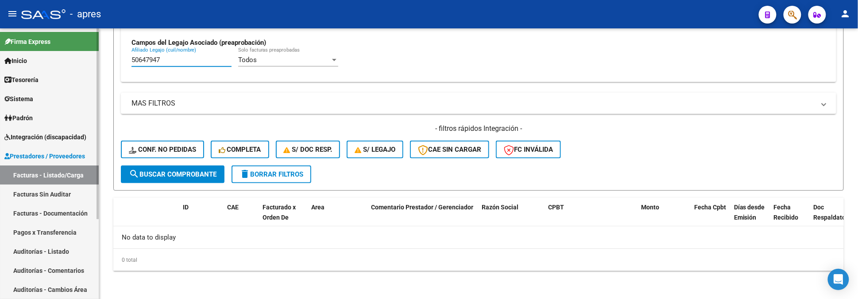
drag, startPoint x: 166, startPoint y: 60, endPoint x: 27, endPoint y: 89, distance: 141.9
click at [27, 89] on mat-sidenav-container "Firma Express Inicio Calendario SSS Instructivos Contacto OS Tesorería Extracto…" at bounding box center [429, 163] width 858 height 270
paste input "7251734"
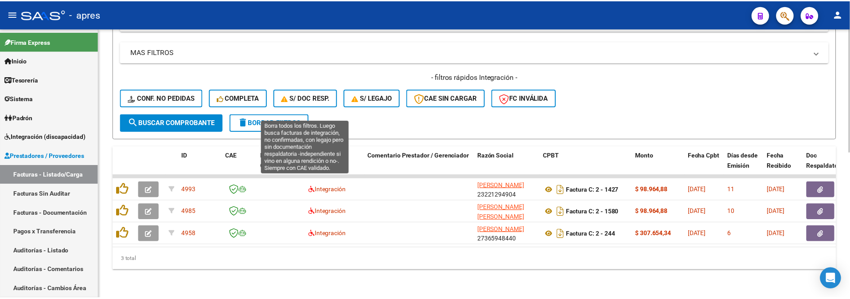
scroll to position [318, 0]
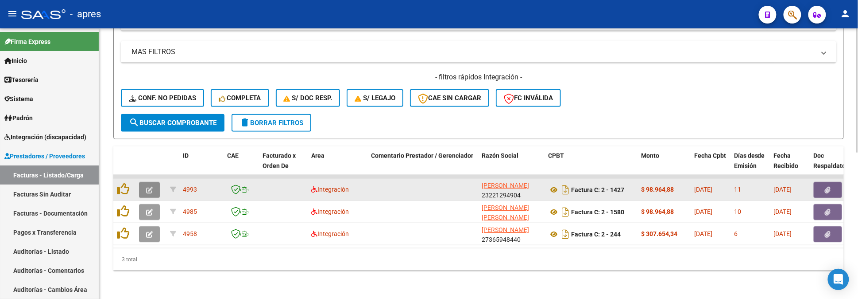
click at [156, 182] on button "button" at bounding box center [149, 190] width 21 height 16
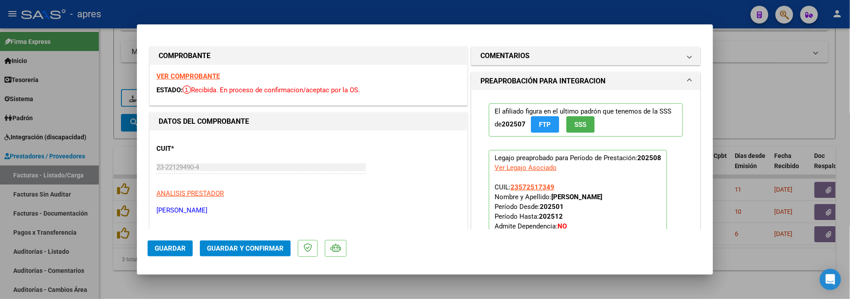
click at [190, 74] on strong "VER COMPROBANTE" at bounding box center [187, 76] width 63 height 8
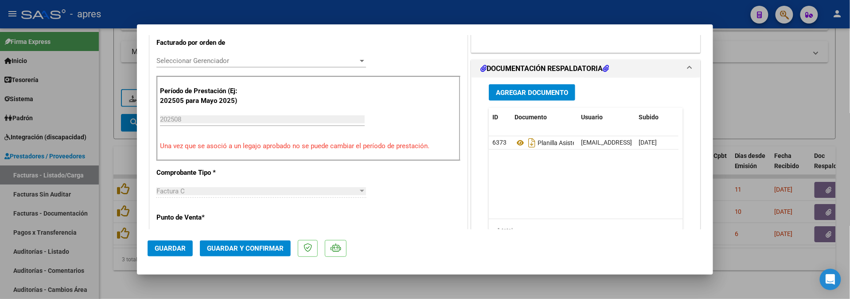
scroll to position [236, 0]
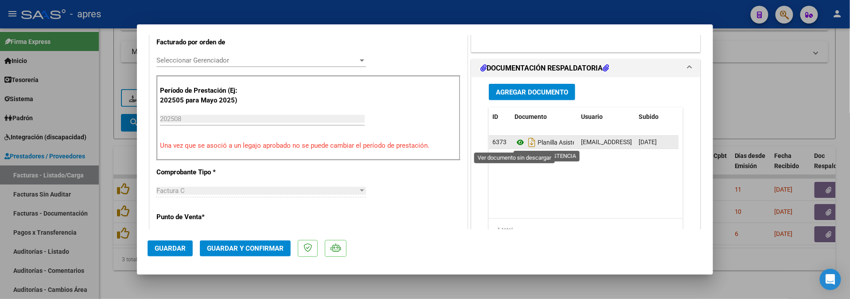
click at [514, 141] on icon at bounding box center [520, 142] width 12 height 11
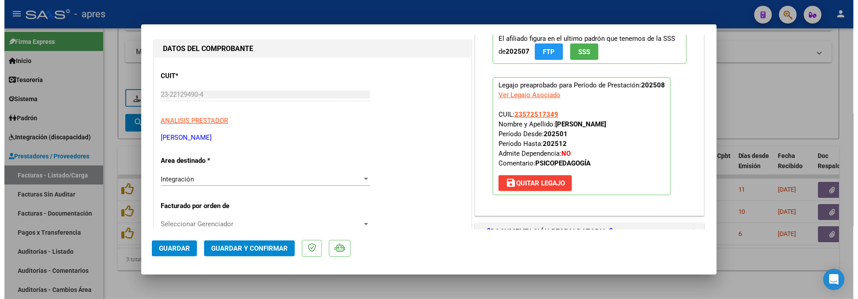
scroll to position [72, 0]
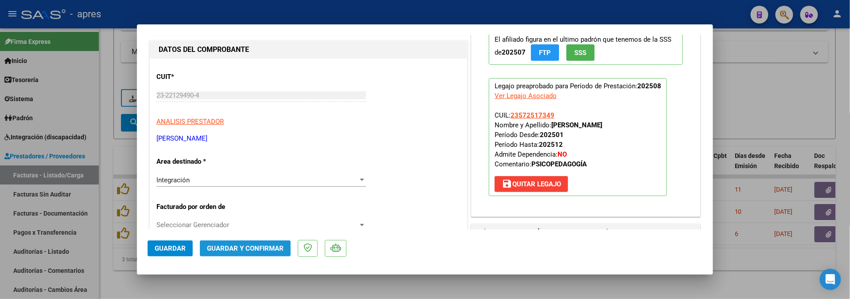
click at [234, 244] on span "Guardar y Confirmar" at bounding box center [245, 248] width 77 height 8
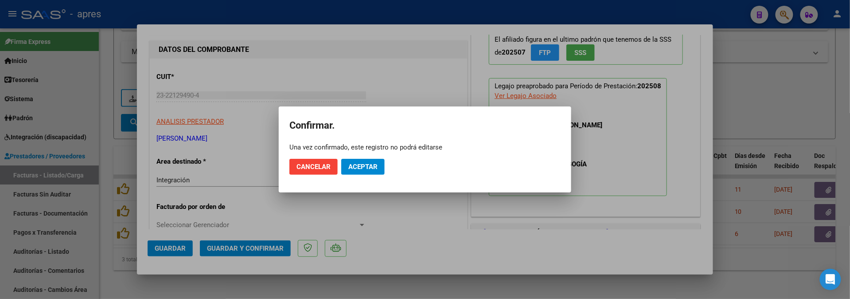
click at [362, 157] on mat-dialog-actions "Cancelar Aceptar" at bounding box center [424, 166] width 271 height 30
click at [363, 168] on span "Aceptar" at bounding box center [362, 167] width 29 height 8
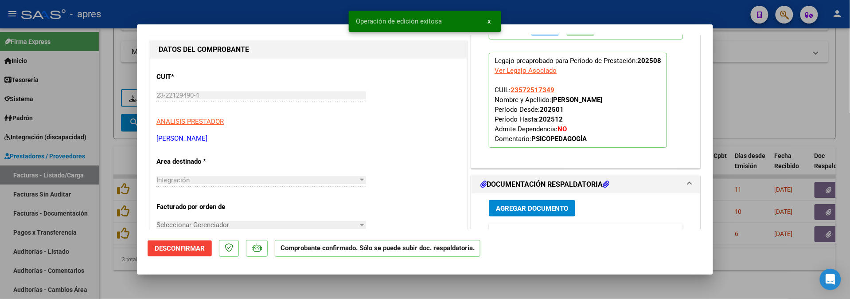
click at [296, 284] on div at bounding box center [425, 149] width 850 height 299
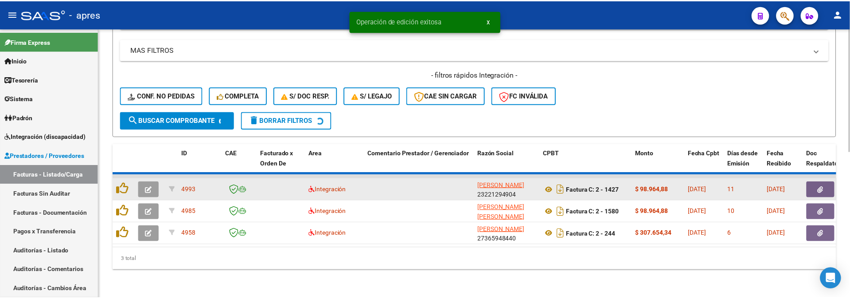
scroll to position [296, 0]
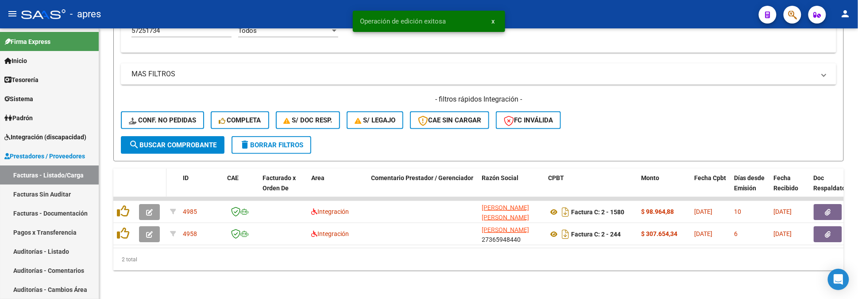
click at [151, 183] on datatable-header-cell at bounding box center [151, 187] width 31 height 39
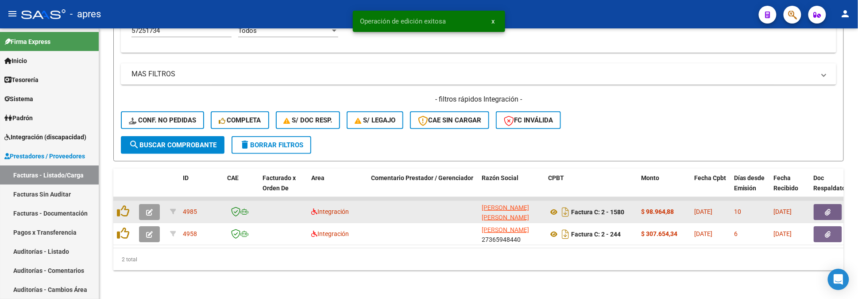
click at [146, 204] on button "button" at bounding box center [149, 212] width 21 height 16
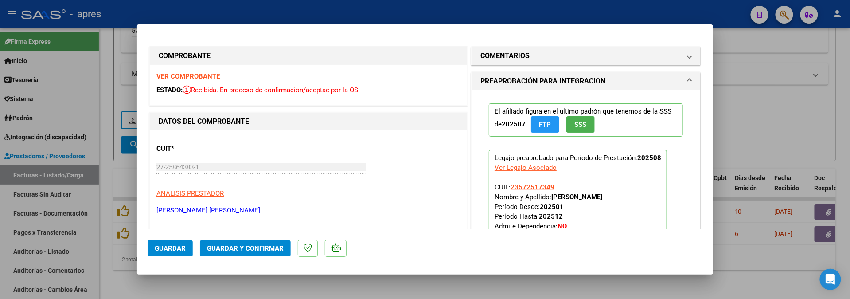
click at [198, 76] on strong "VER COMPROBANTE" at bounding box center [187, 76] width 63 height 8
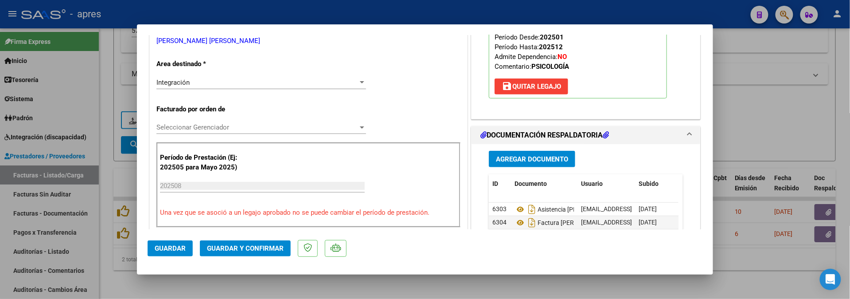
scroll to position [177, 0]
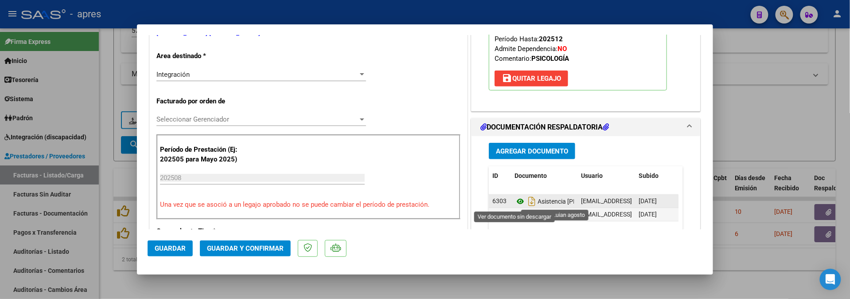
click at [514, 204] on icon at bounding box center [520, 201] width 12 height 11
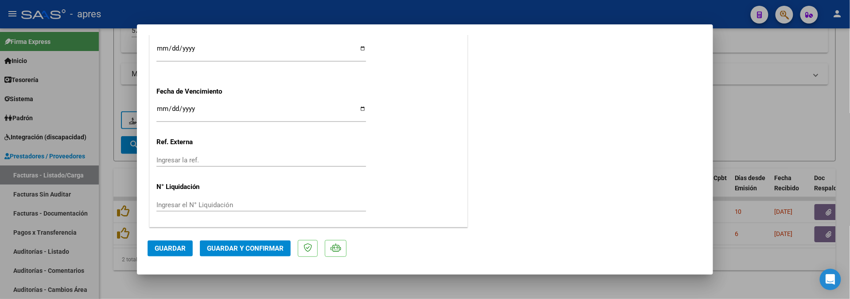
scroll to position [663, 0]
click at [162, 108] on input "Ingresar la fecha" at bounding box center [260, 112] width 209 height 14
click at [171, 110] on input "2025-08-15" at bounding box center [260, 112] width 209 height 14
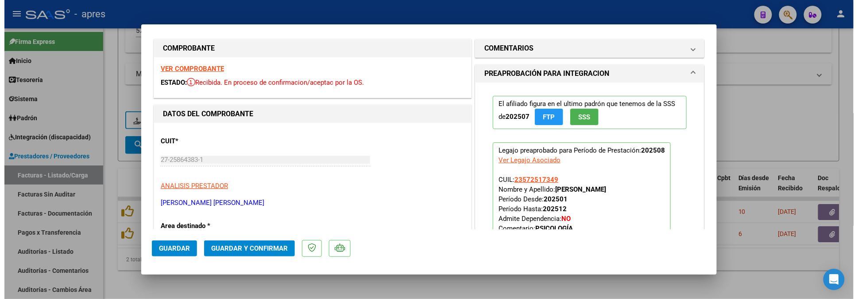
scroll to position [0, 0]
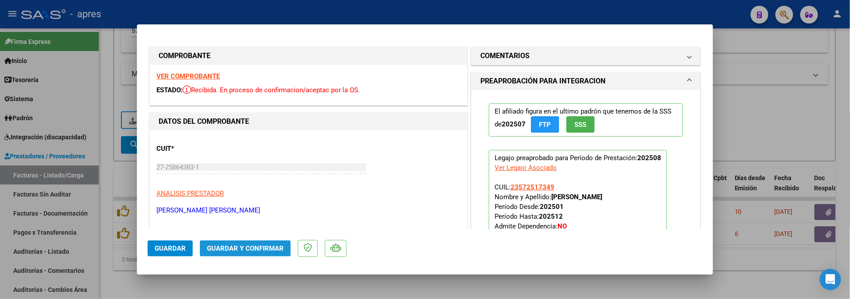
click at [241, 244] on span "Guardar y Confirmar" at bounding box center [245, 248] width 77 height 8
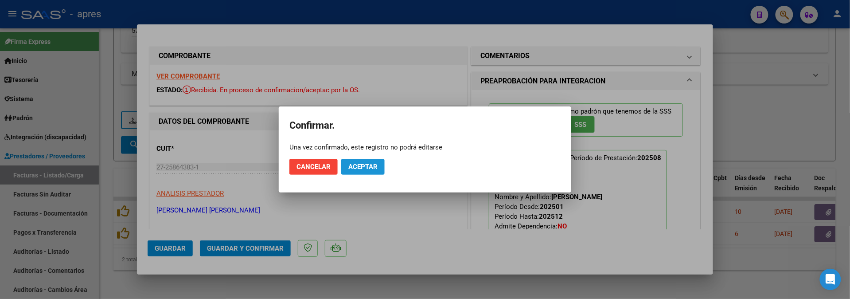
click at [355, 169] on span "Aceptar" at bounding box center [362, 167] width 29 height 8
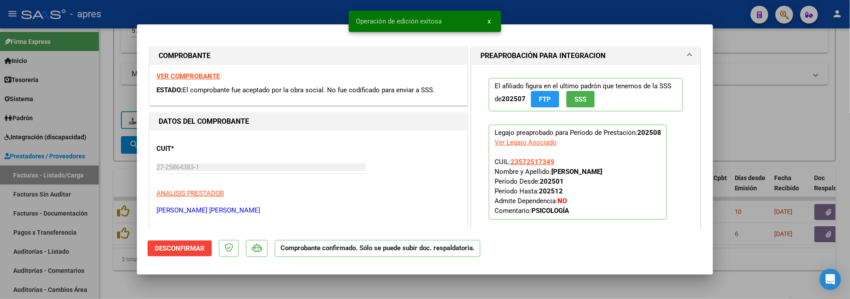
click at [186, 275] on div at bounding box center [425, 149] width 850 height 299
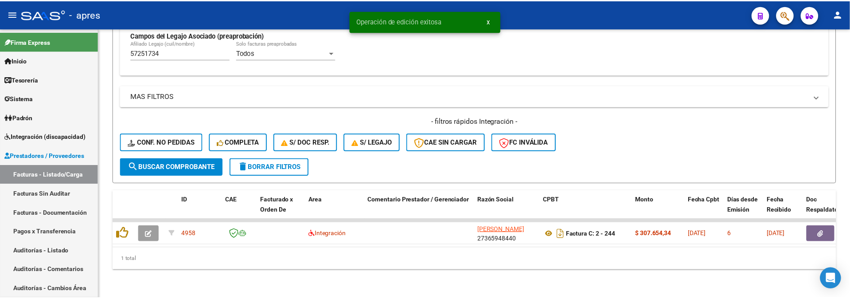
scroll to position [273, 0]
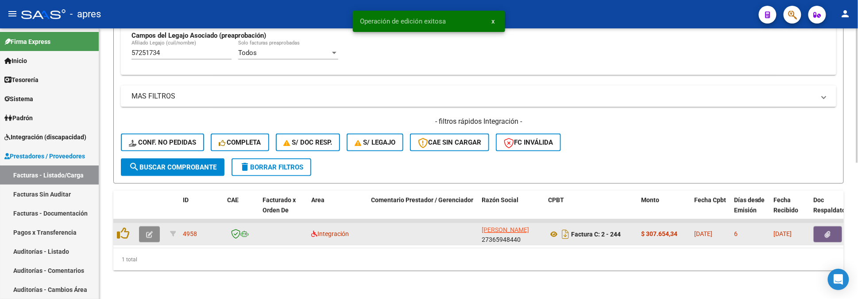
click at [150, 231] on icon "button" at bounding box center [149, 234] width 7 height 7
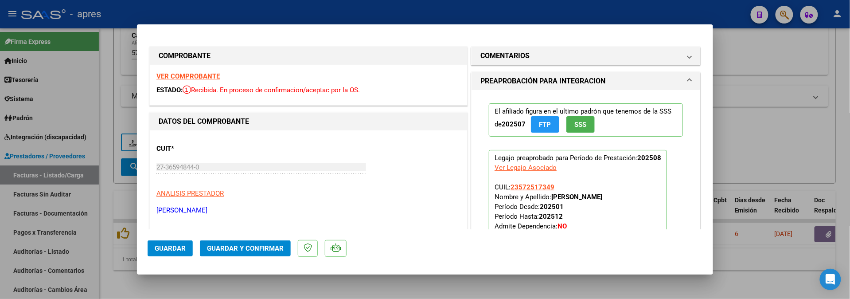
click at [181, 73] on strong "VER COMPROBANTE" at bounding box center [187, 76] width 63 height 8
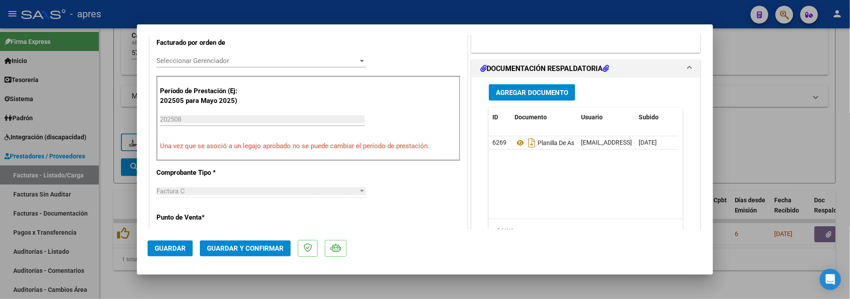
scroll to position [236, 0]
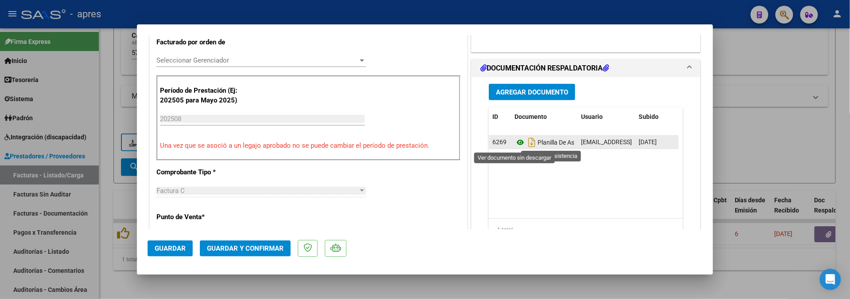
click at [515, 144] on icon at bounding box center [520, 142] width 12 height 11
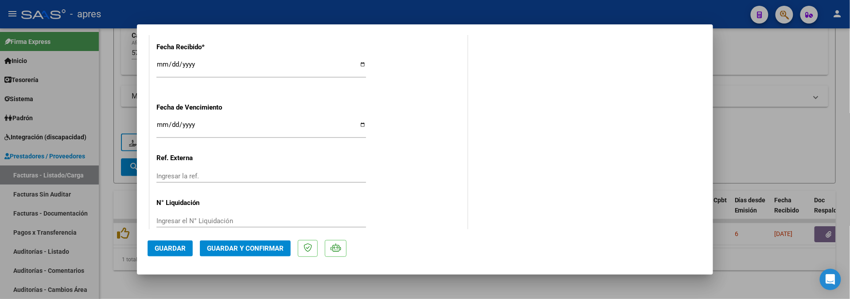
scroll to position [649, 0]
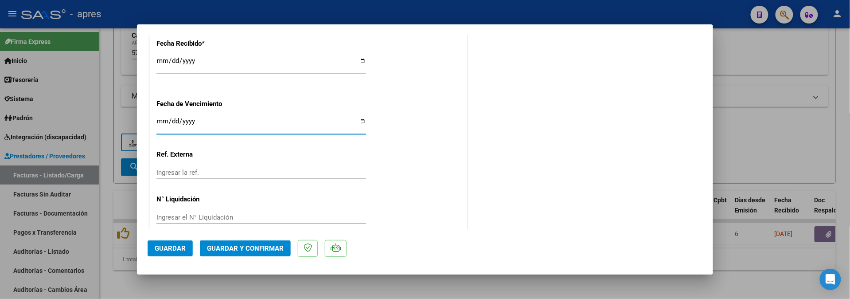
click at [160, 120] on input "2025-09-22" at bounding box center [260, 124] width 209 height 14
click at [234, 248] on span "Guardar y Confirmar" at bounding box center [245, 248] width 77 height 8
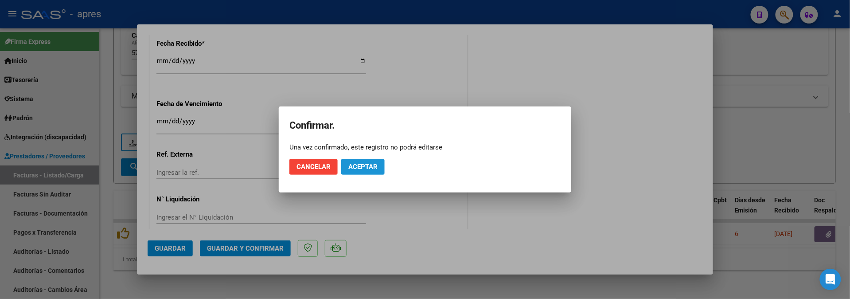
click at [374, 165] on span "Aceptar" at bounding box center [362, 167] width 29 height 8
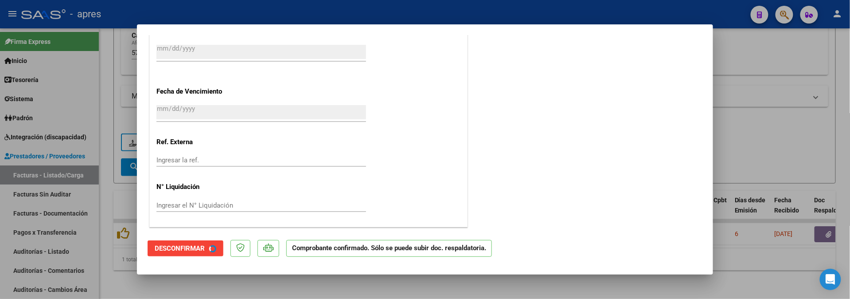
scroll to position [594, 0]
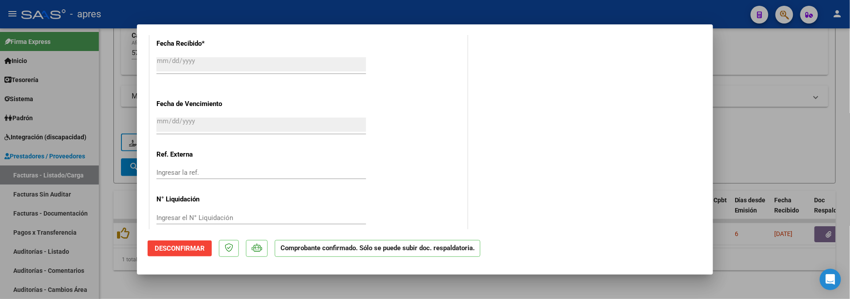
click at [226, 288] on div at bounding box center [425, 149] width 850 height 299
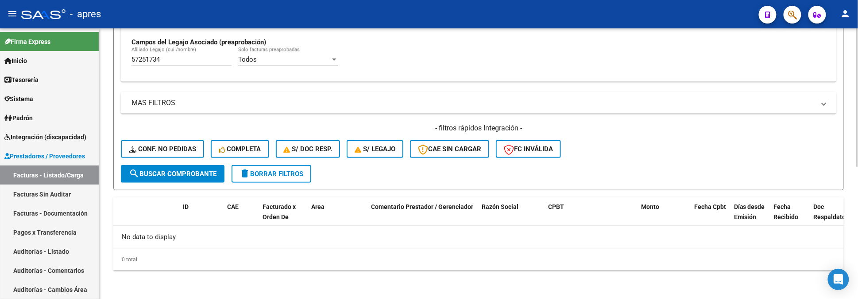
scroll to position [258, 0]
drag, startPoint x: 163, startPoint y: 58, endPoint x: 117, endPoint y: 64, distance: 46.0
click at [117, 64] on form "Filtros Id Integración Area Seleccionar Gerenciador Seleccionar Gerenciador No …" at bounding box center [478, 18] width 731 height 343
paste input "4058403"
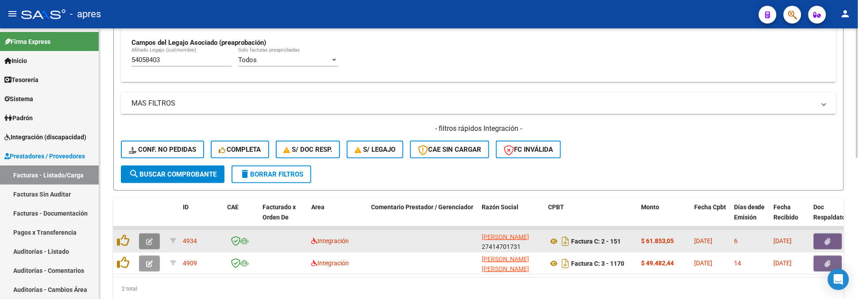
click at [142, 241] on button "button" at bounding box center [149, 241] width 21 height 16
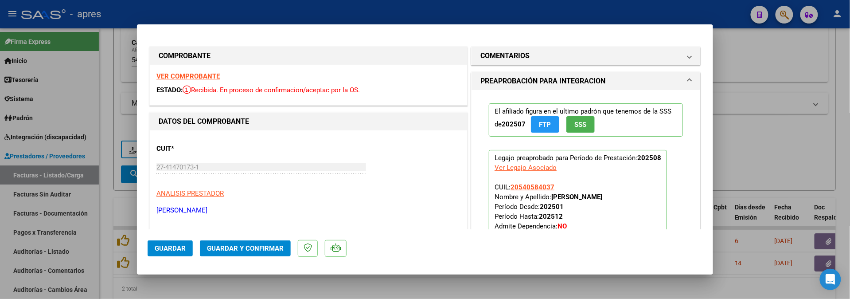
click at [196, 77] on strong "VER COMPROBANTE" at bounding box center [187, 76] width 63 height 8
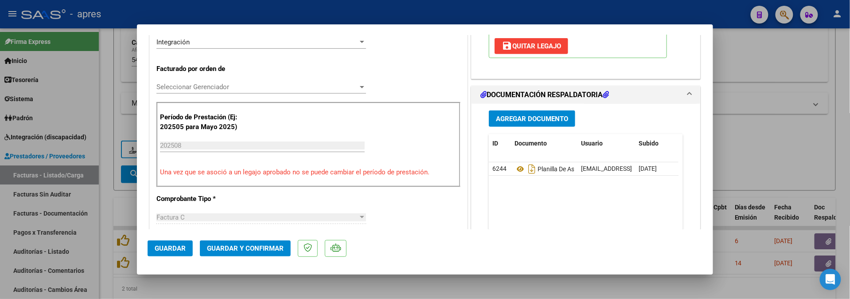
scroll to position [236, 0]
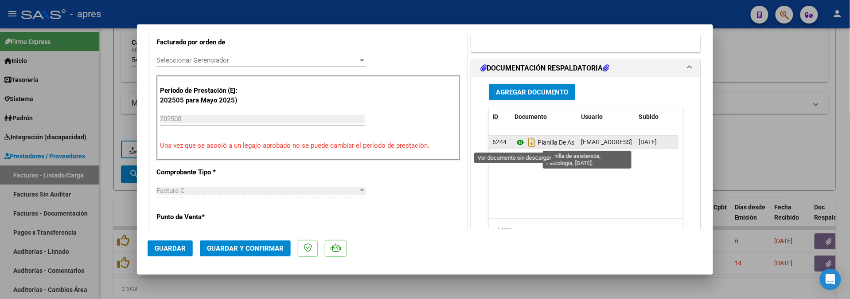
click at [514, 143] on icon at bounding box center [520, 142] width 12 height 11
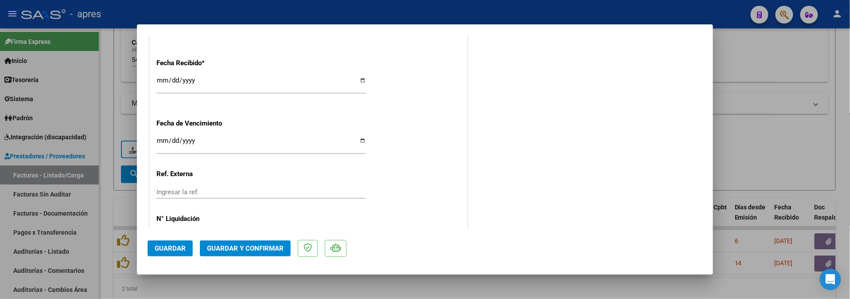
scroll to position [663, 0]
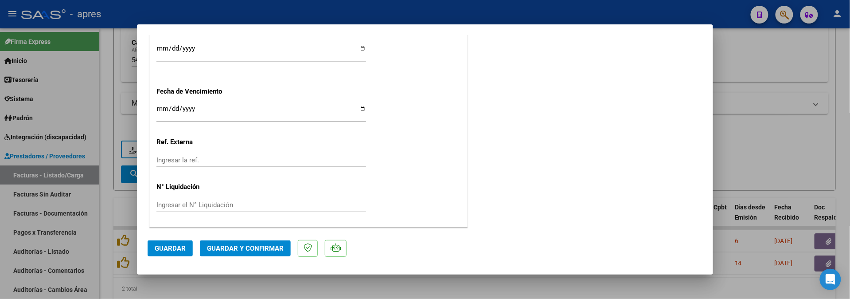
click at [160, 109] on input "Ingresar la fecha" at bounding box center [260, 112] width 209 height 14
click at [272, 243] on button "Guardar y Confirmar" at bounding box center [245, 248] width 91 height 16
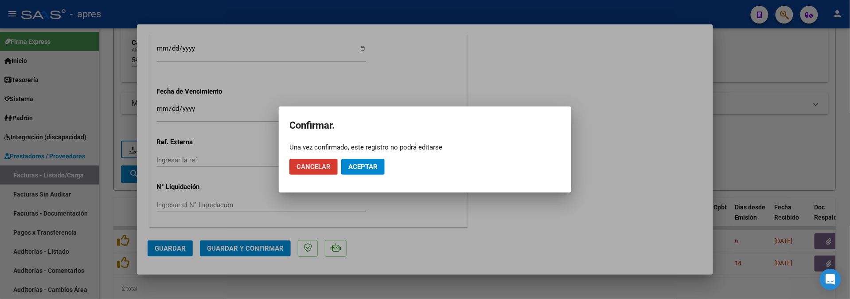
drag, startPoint x: 370, startPoint y: 167, endPoint x: 378, endPoint y: 47, distance: 120.3
click at [370, 166] on span "Aceptar" at bounding box center [362, 167] width 29 height 8
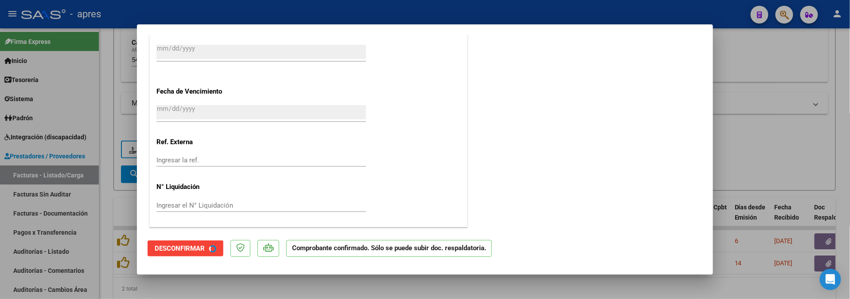
scroll to position [608, 0]
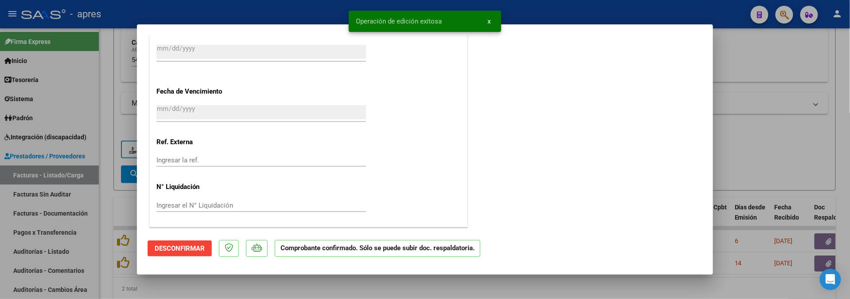
click at [164, 295] on div at bounding box center [425, 149] width 850 height 299
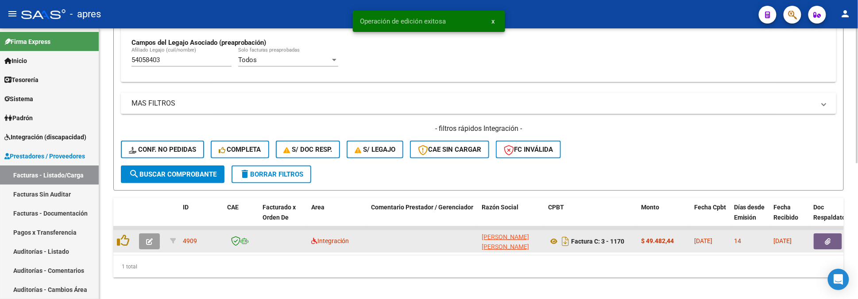
click at [147, 244] on icon "button" at bounding box center [149, 241] width 7 height 7
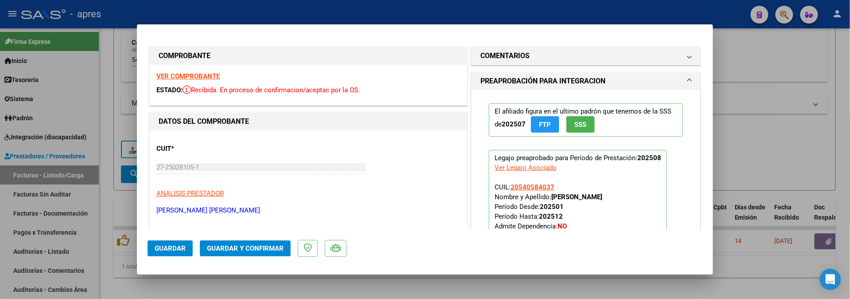
click at [208, 76] on strong "VER COMPROBANTE" at bounding box center [187, 76] width 63 height 8
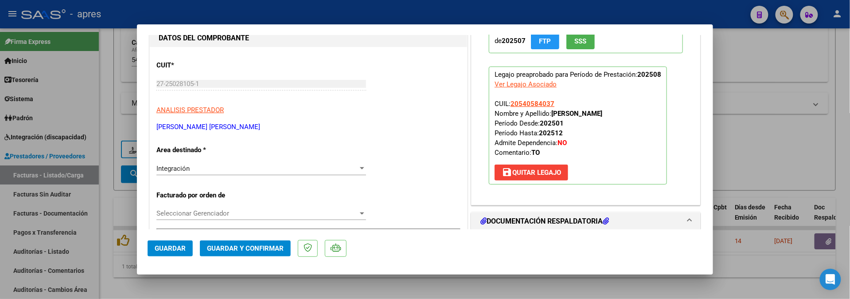
scroll to position [177, 0]
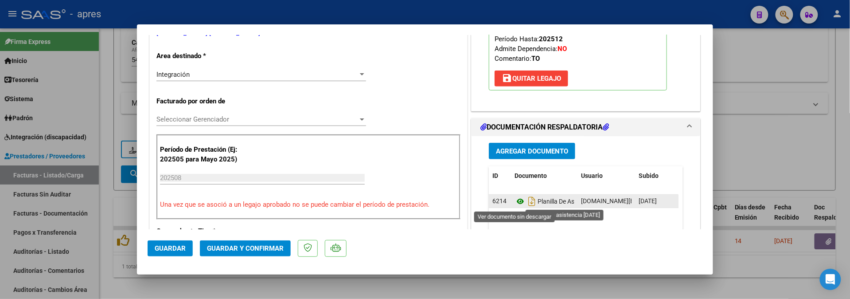
click at [514, 202] on icon at bounding box center [520, 201] width 12 height 11
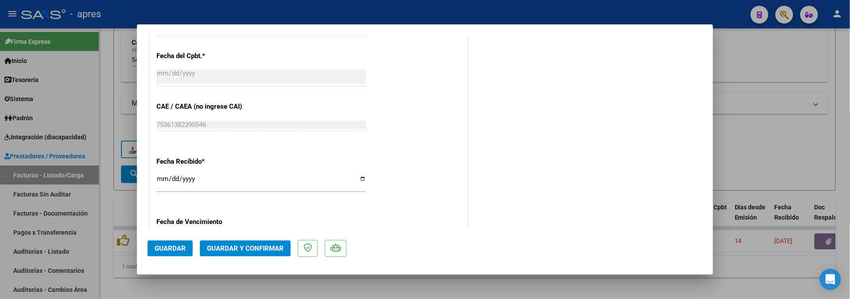
scroll to position [649, 0]
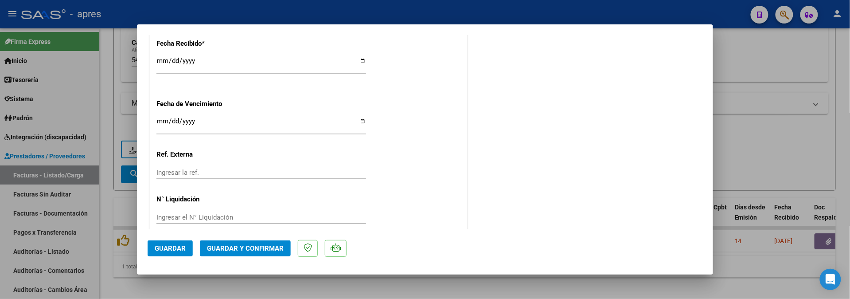
click at [231, 238] on mat-dialog-actions "Guardar Guardar y Confirmar" at bounding box center [424, 246] width 555 height 35
click at [231, 250] on span "Guardar y Confirmar" at bounding box center [245, 248] width 77 height 8
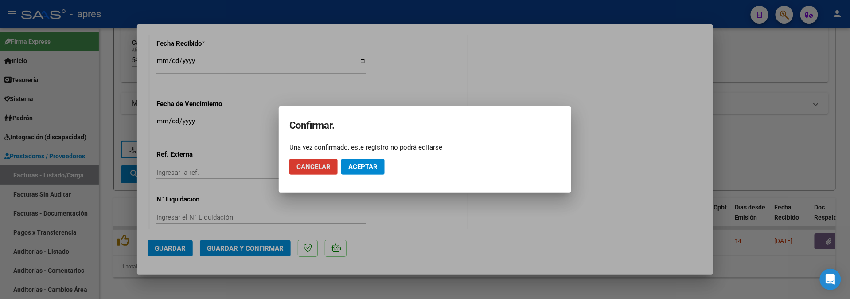
click at [382, 174] on button "Aceptar" at bounding box center [362, 167] width 43 height 16
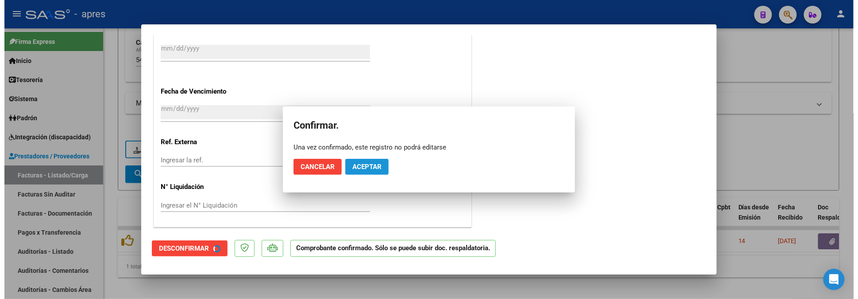
scroll to position [594, 0]
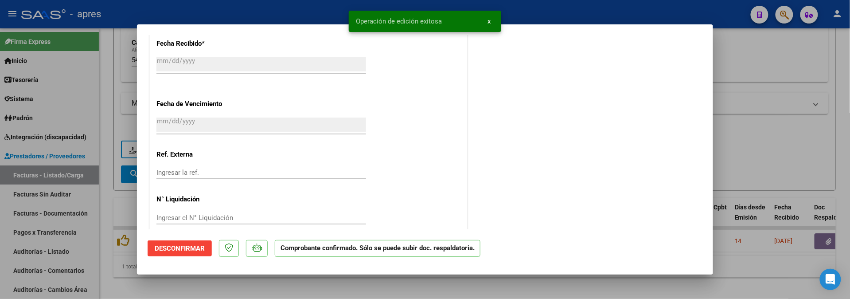
click at [242, 284] on div at bounding box center [425, 149] width 850 height 299
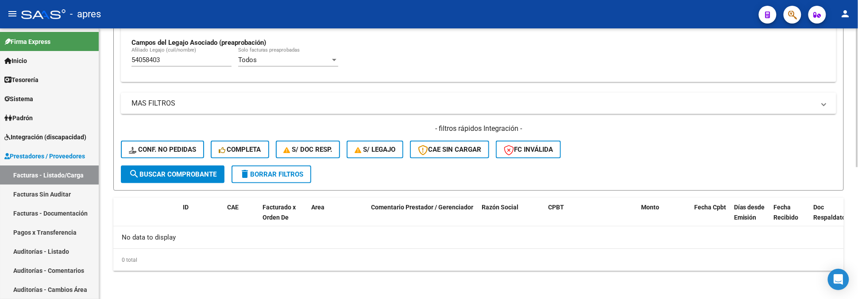
drag, startPoint x: 174, startPoint y: 61, endPoint x: 116, endPoint y: 78, distance: 60.7
click at [116, 78] on form "Filtros Id Integración Area Seleccionar Gerenciador Seleccionar Gerenciador No …" at bounding box center [478, 18] width 731 height 343
paste input "5947386"
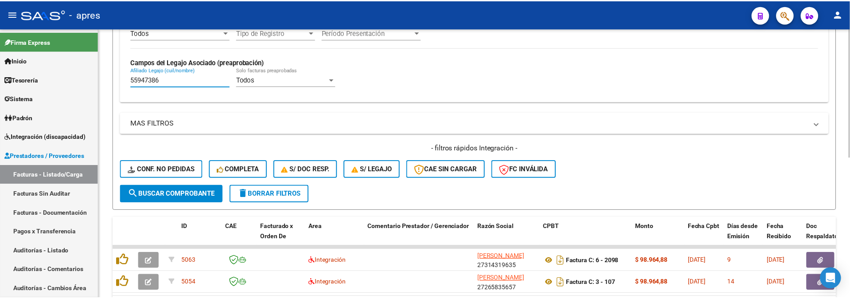
scroll to position [258, 0]
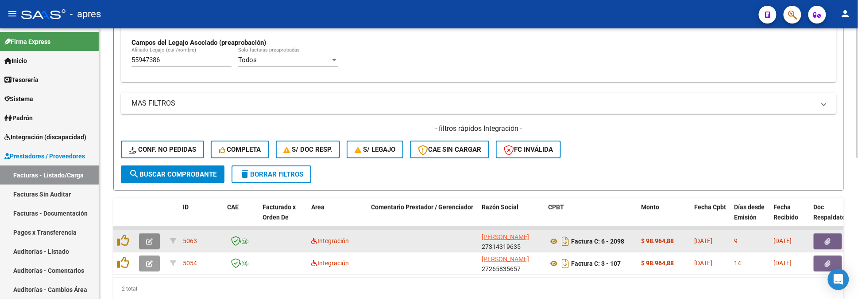
click at [147, 238] on icon "button" at bounding box center [149, 241] width 7 height 7
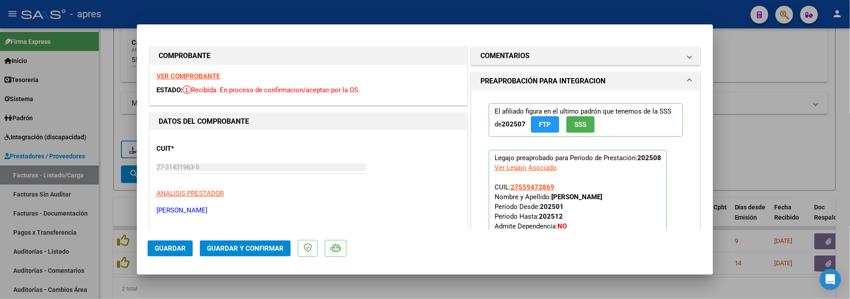
click at [181, 75] on strong "VER COMPROBANTE" at bounding box center [187, 76] width 63 height 8
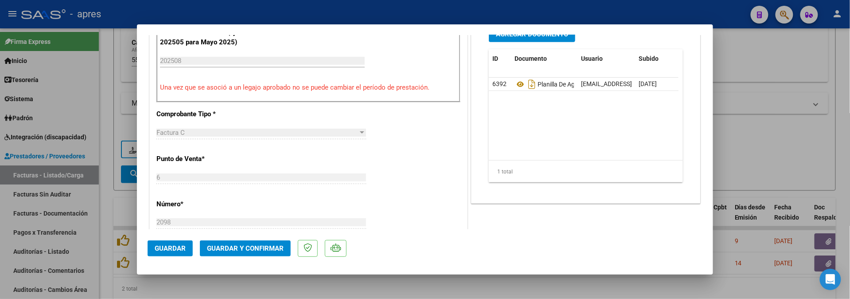
scroll to position [295, 0]
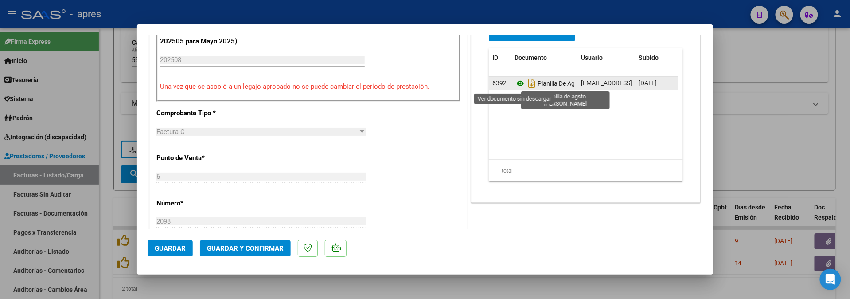
click at [514, 84] on icon at bounding box center [520, 83] width 12 height 11
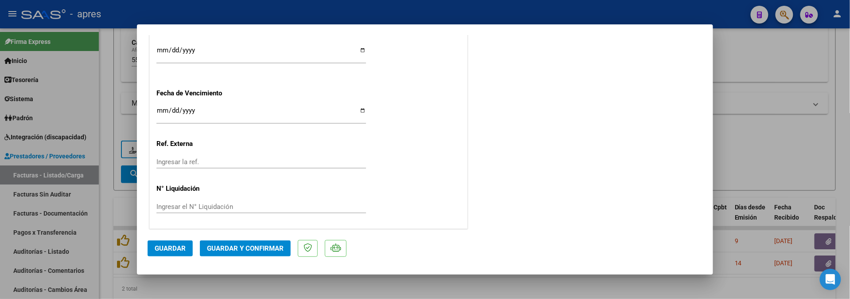
scroll to position [663, 0]
click at [251, 247] on span "Guardar y Confirmar" at bounding box center [245, 248] width 77 height 8
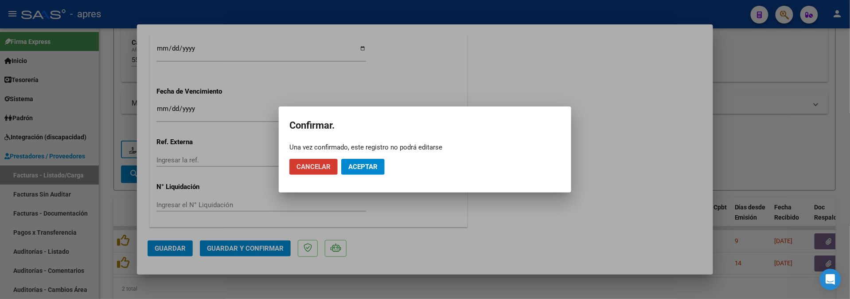
click at [362, 169] on span "Aceptar" at bounding box center [362, 167] width 29 height 8
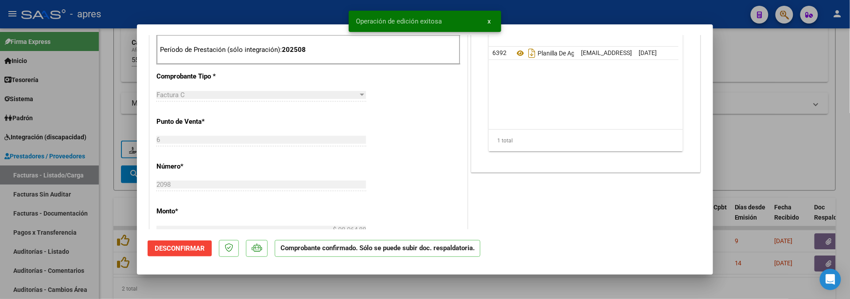
scroll to position [76, 0]
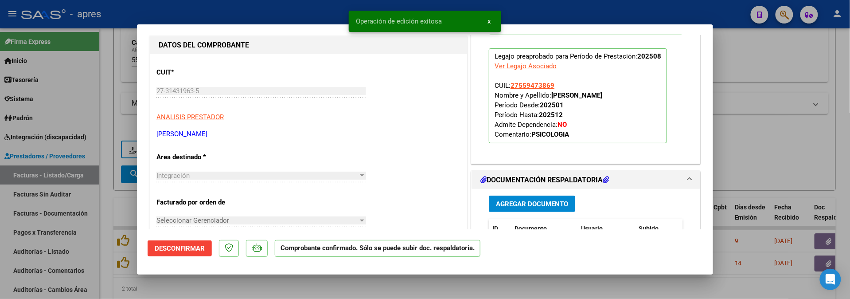
click at [281, 291] on div at bounding box center [425, 149] width 850 height 299
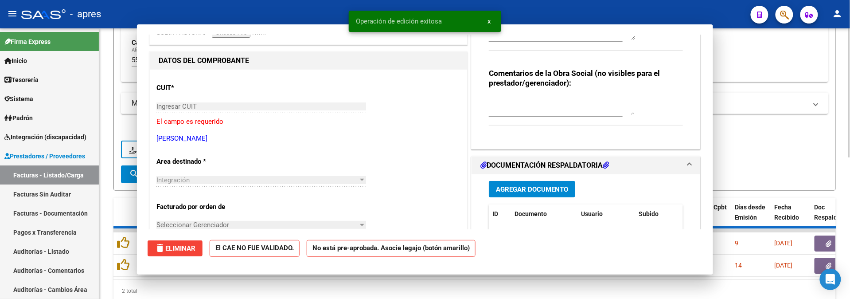
scroll to position [92, 0]
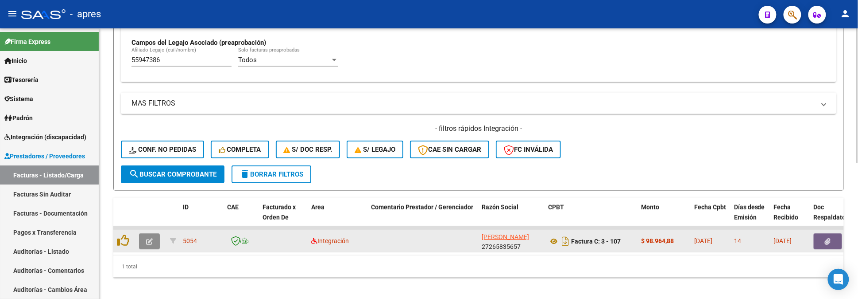
click at [143, 239] on button "button" at bounding box center [149, 241] width 21 height 16
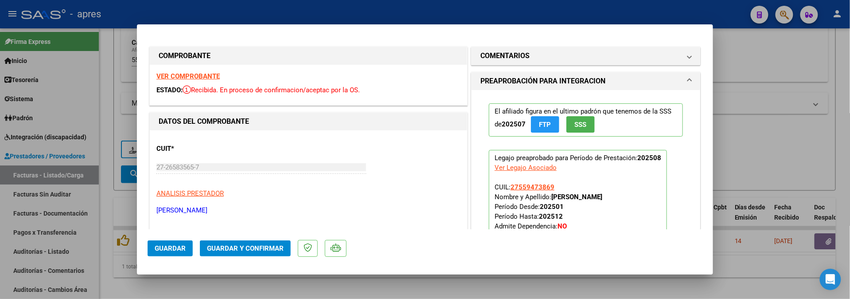
click at [211, 73] on strong "VER COMPROBANTE" at bounding box center [187, 76] width 63 height 8
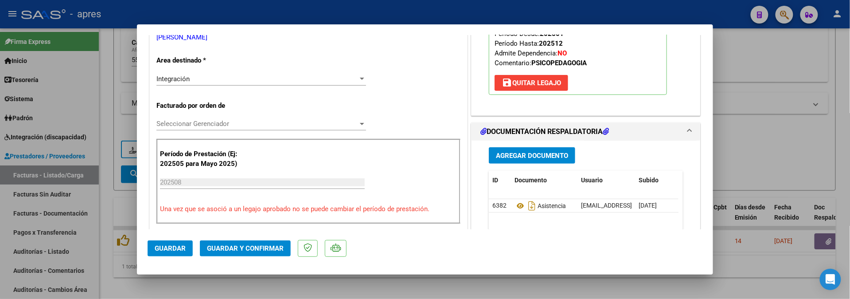
scroll to position [236, 0]
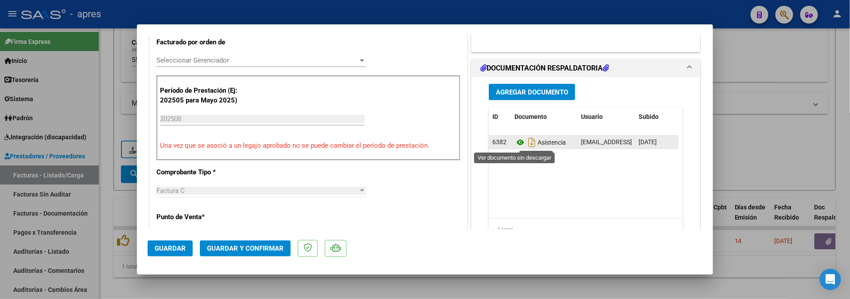
click at [515, 142] on icon at bounding box center [520, 142] width 12 height 11
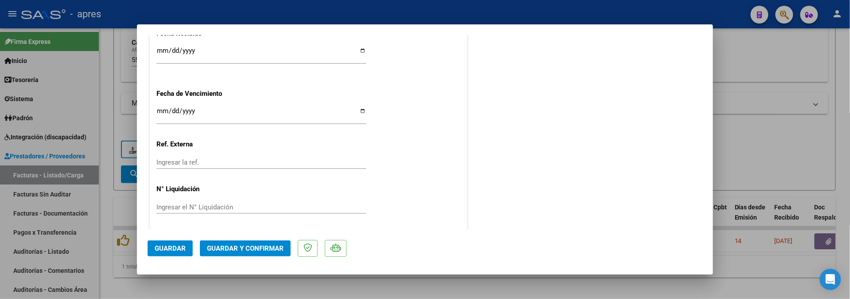
scroll to position [663, 0]
click at [229, 240] on button "Guardar y Confirmar" at bounding box center [245, 248] width 91 height 16
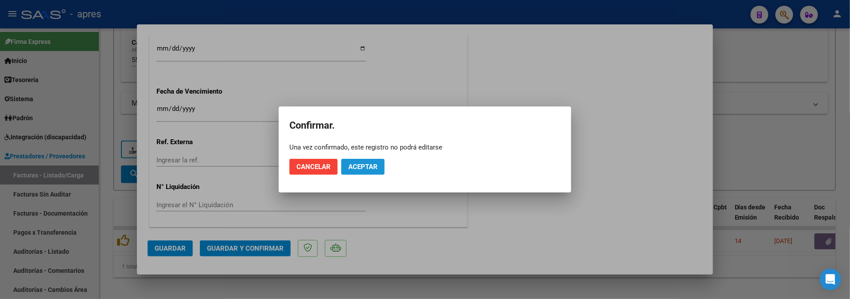
click at [351, 165] on span "Aceptar" at bounding box center [362, 167] width 29 height 8
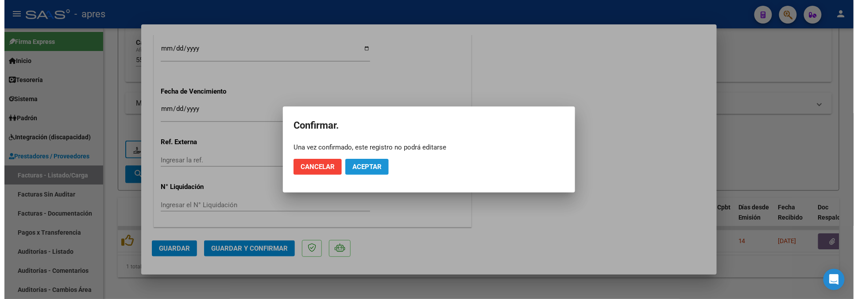
scroll to position [608, 0]
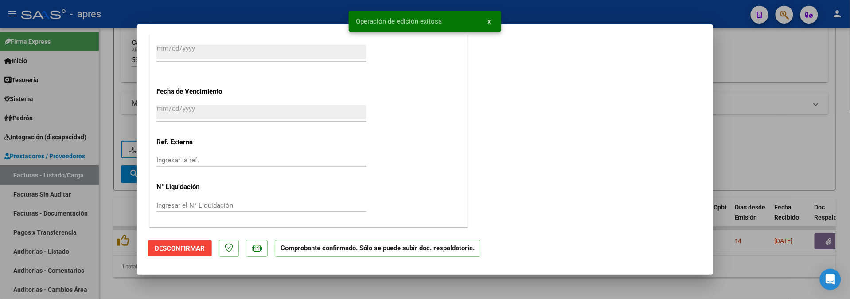
click at [306, 287] on div at bounding box center [425, 149] width 850 height 299
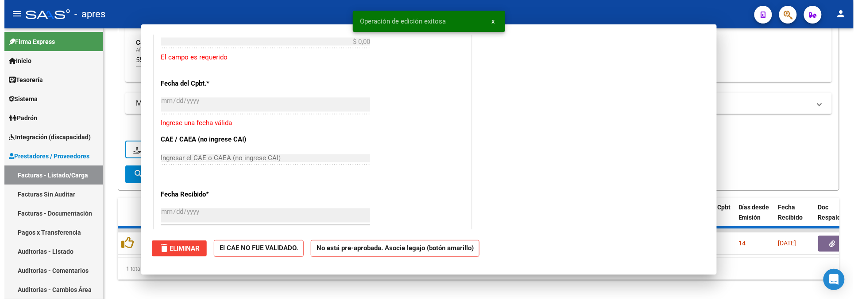
scroll to position [0, 0]
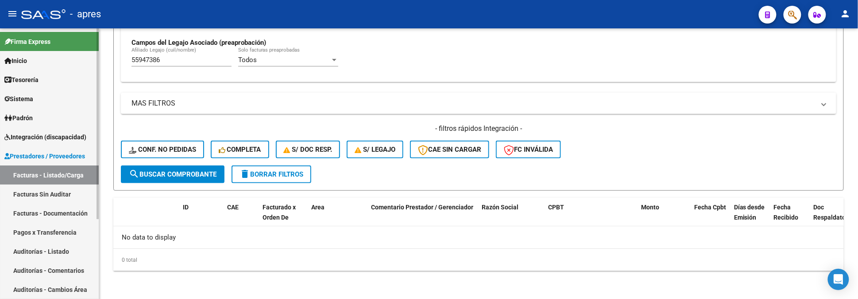
drag, startPoint x: 164, startPoint y: 61, endPoint x: 47, endPoint y: 73, distance: 117.5
click at [52, 72] on mat-sidenav-container "Firma Express Inicio Calendario SSS Instructivos Contacto OS Tesorería Extracto…" at bounding box center [429, 163] width 858 height 270
paste input "75884"
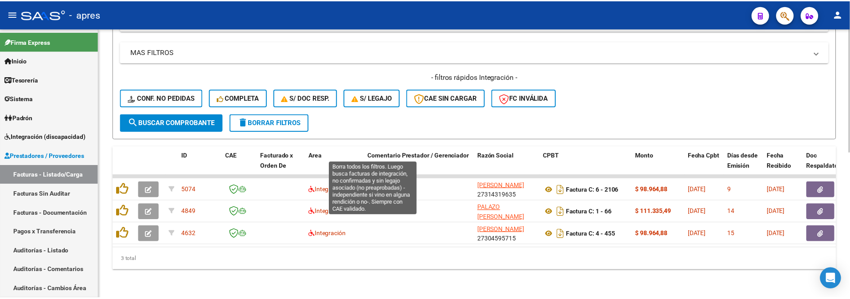
scroll to position [318, 0]
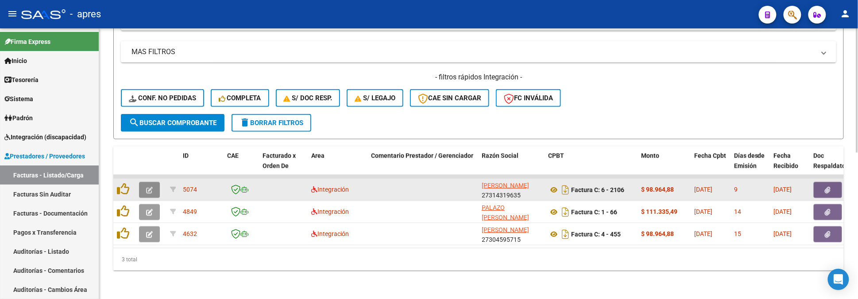
click at [151, 186] on icon "button" at bounding box center [149, 189] width 7 height 7
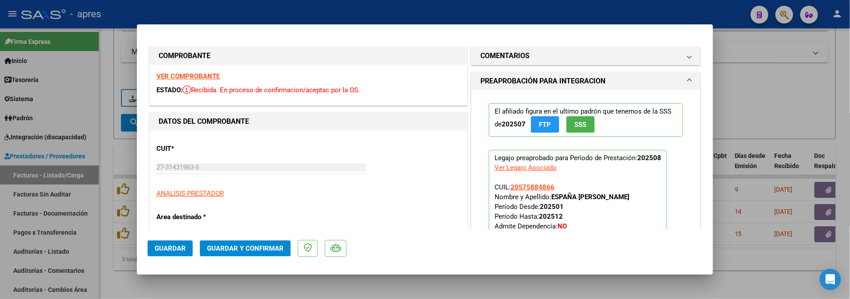
click at [215, 78] on strong "VER COMPROBANTE" at bounding box center [187, 76] width 63 height 8
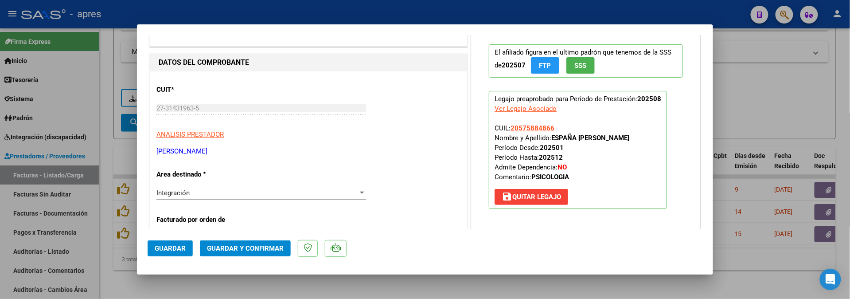
scroll to position [177, 0]
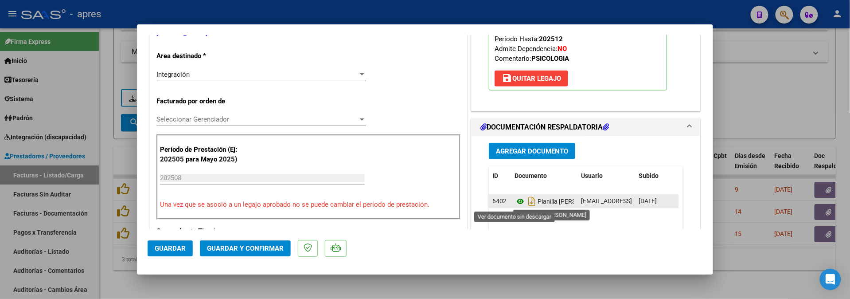
click at [515, 202] on icon at bounding box center [520, 201] width 12 height 11
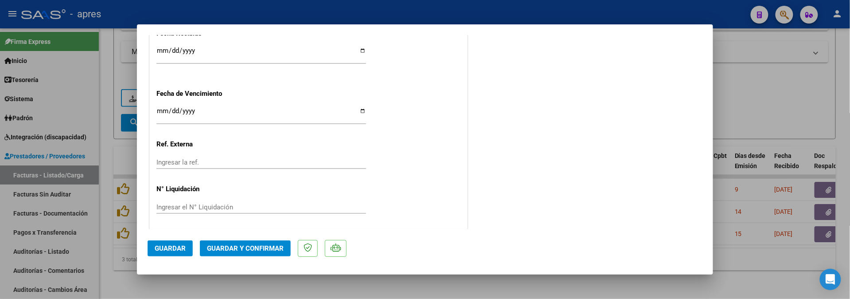
scroll to position [663, 0]
click at [243, 247] on span "Guardar y Confirmar" at bounding box center [245, 248] width 77 height 8
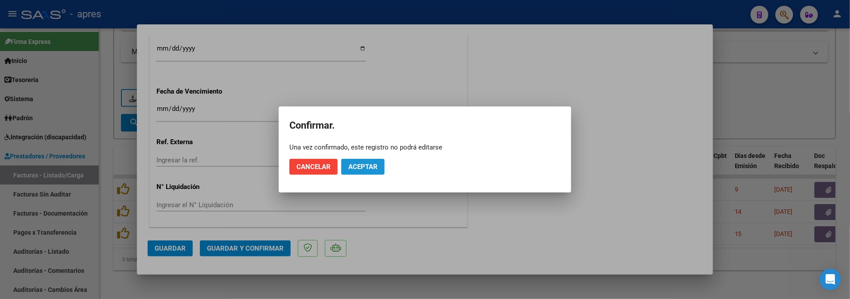
drag, startPoint x: 370, startPoint y: 160, endPoint x: 395, endPoint y: 25, distance: 137.3
click at [370, 160] on button "Aceptar" at bounding box center [362, 167] width 43 height 16
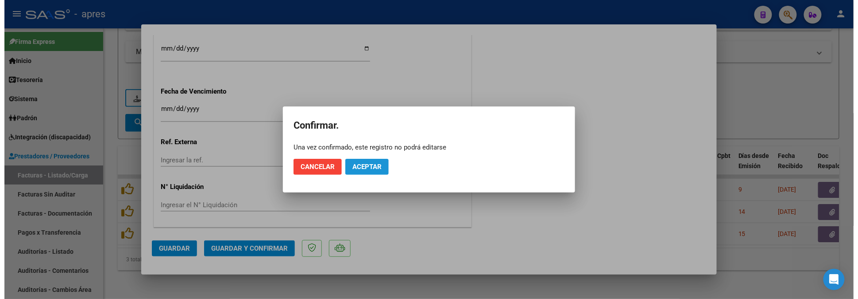
scroll to position [608, 0]
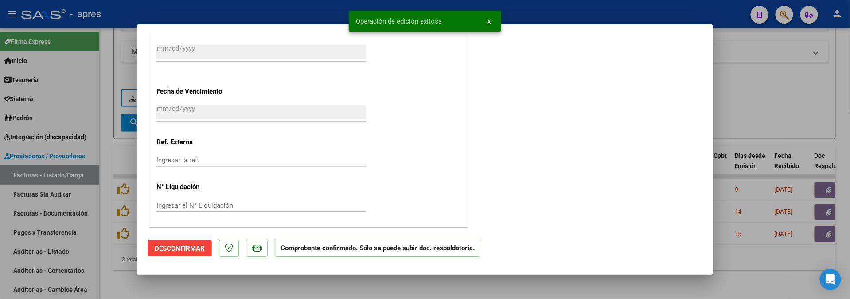
click at [200, 285] on div at bounding box center [425, 149] width 850 height 299
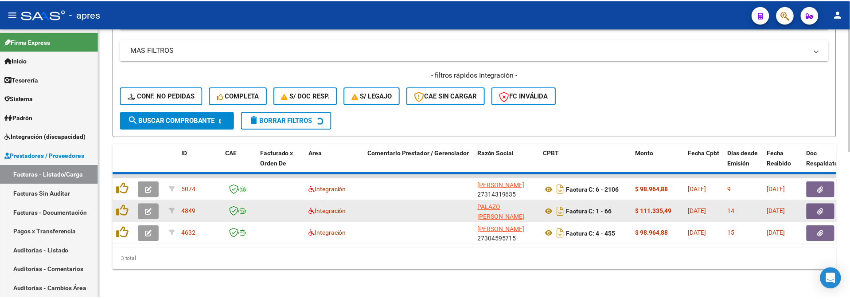
scroll to position [296, 0]
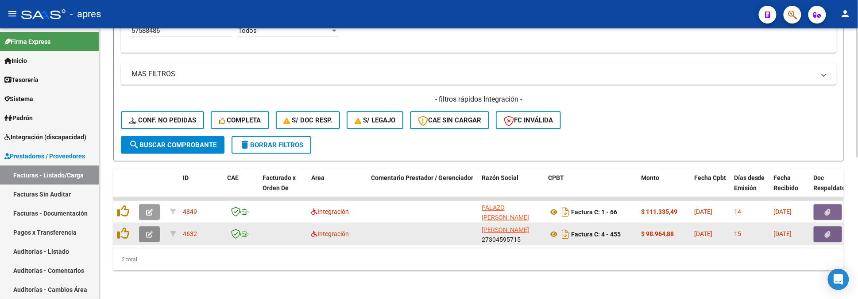
click at [147, 231] on icon "button" at bounding box center [149, 234] width 7 height 7
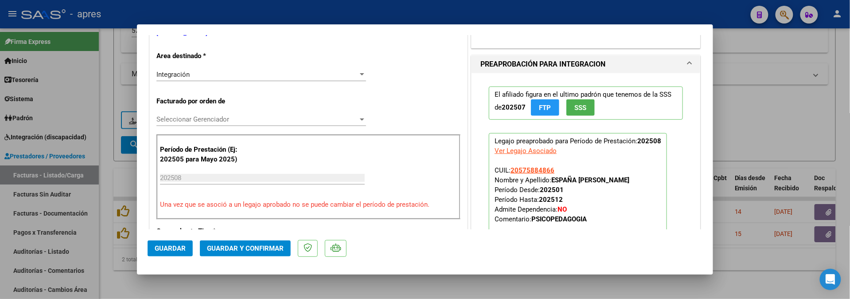
scroll to position [0, 0]
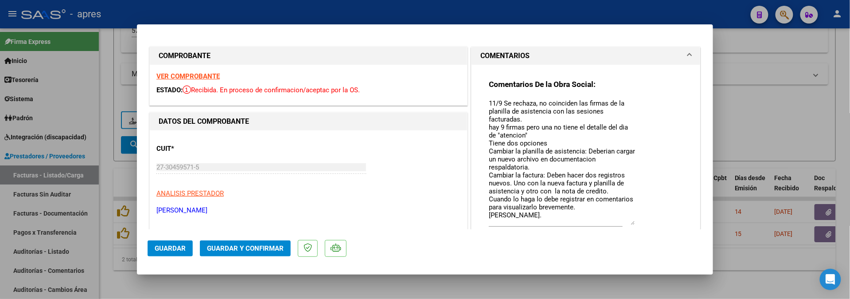
drag, startPoint x: 626, startPoint y: 114, endPoint x: 626, endPoint y: 223, distance: 109.4
click at [626, 223] on textarea "11/9 Se rechaza, no coinciden las firmas de la planilla de asistencia con las s…" at bounding box center [562, 161] width 146 height 126
click at [168, 246] on span "Guardar" at bounding box center [170, 248] width 31 height 8
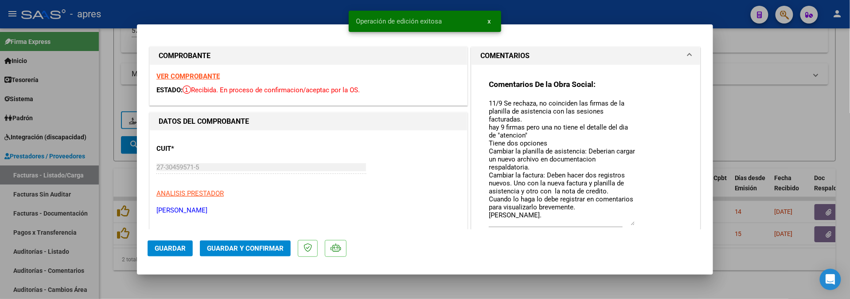
click at [190, 279] on div at bounding box center [425, 149] width 850 height 299
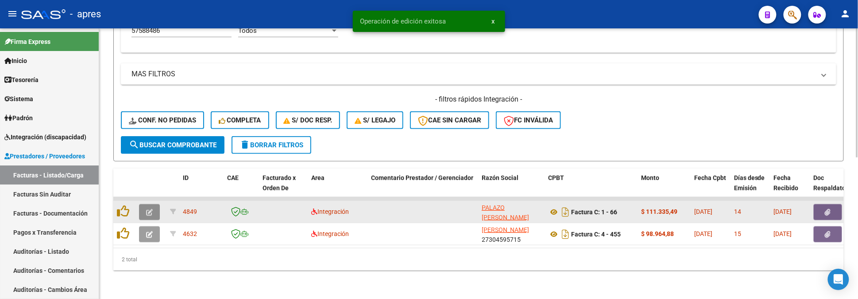
click at [151, 209] on icon "button" at bounding box center [149, 212] width 7 height 7
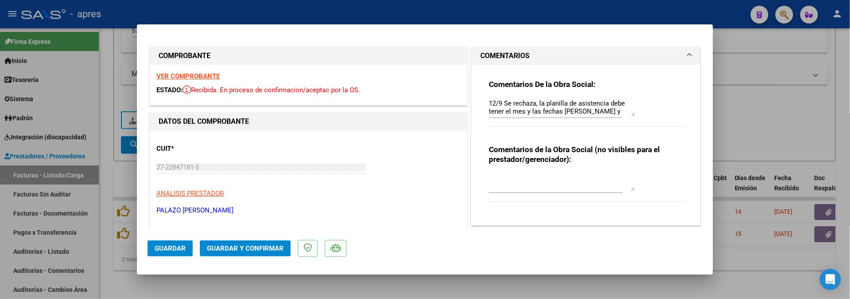
click at [194, 78] on strong "VER COMPROBANTE" at bounding box center [187, 76] width 63 height 8
click at [191, 252] on button "Guardar" at bounding box center [169, 248] width 45 height 16
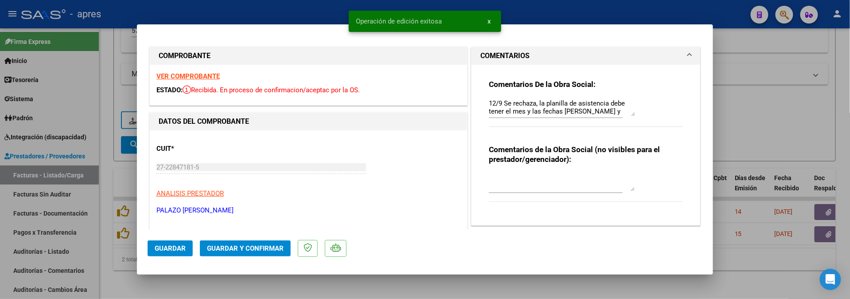
click at [338, 293] on div at bounding box center [425, 149] width 850 height 299
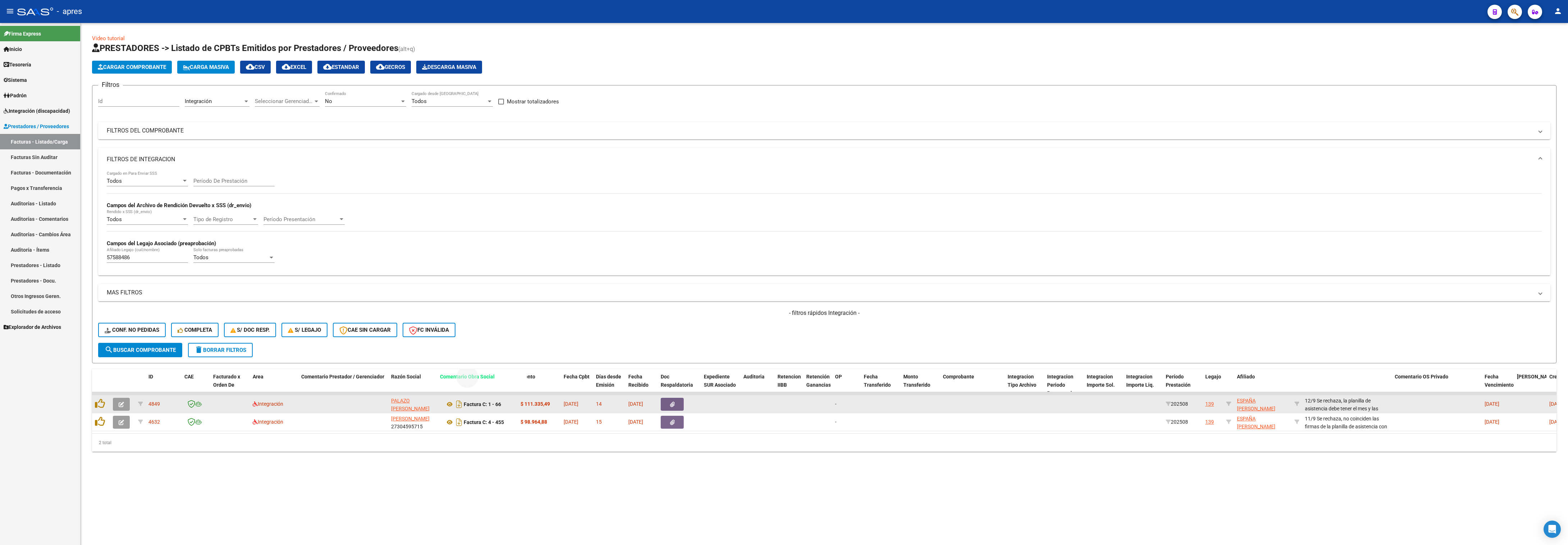
drag, startPoint x: 1320, startPoint y: 380, endPoint x: 455, endPoint y: 400, distance: 865.2
click at [455, 354] on div "ID CAE Facturado x Orden De Area Comentario Prestador / Gerenciador Razón Socia…" at bounding box center [824, 410] width 1464 height 83
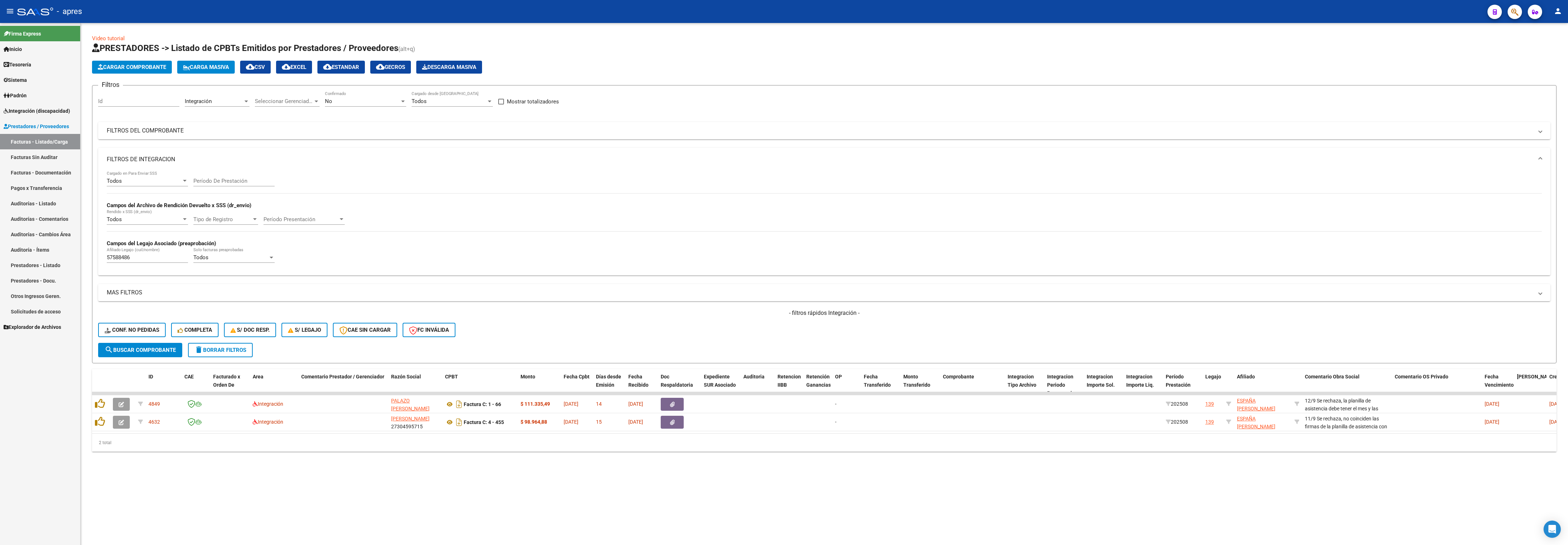
click at [696, 354] on mat-sidenav-content "Video tutorial PRESTADORES -> Listado de CPBTs Emitidos por Prestadores / Prove…" at bounding box center [824, 284] width 1488 height 522
drag, startPoint x: 1346, startPoint y: 381, endPoint x: 492, endPoint y: 396, distance: 854.1
click at [492, 354] on div "ID CAE Facturado x Orden De Area Comentario Prestador / Gerenciador Razón Socia…" at bounding box center [824, 410] width 1464 height 83
drag, startPoint x: 1342, startPoint y: 376, endPoint x: 394, endPoint y: 380, distance: 948.0
click at [394, 354] on span "Comentario Obra Social" at bounding box center [384, 376] width 54 height 6
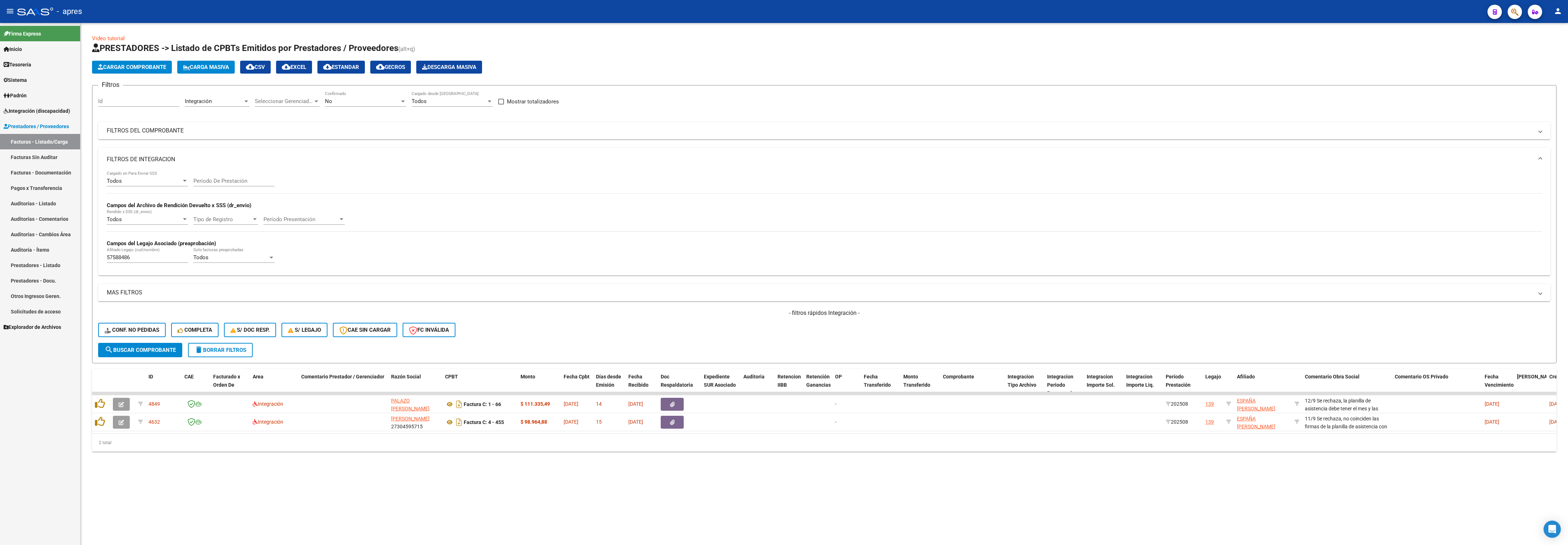
click at [662, 354] on mat-sidenav-content "Video tutorial PRESTADORES -> Listado de CPBTs Emitidos por Prestadores / Prove…" at bounding box center [824, 284] width 1488 height 522
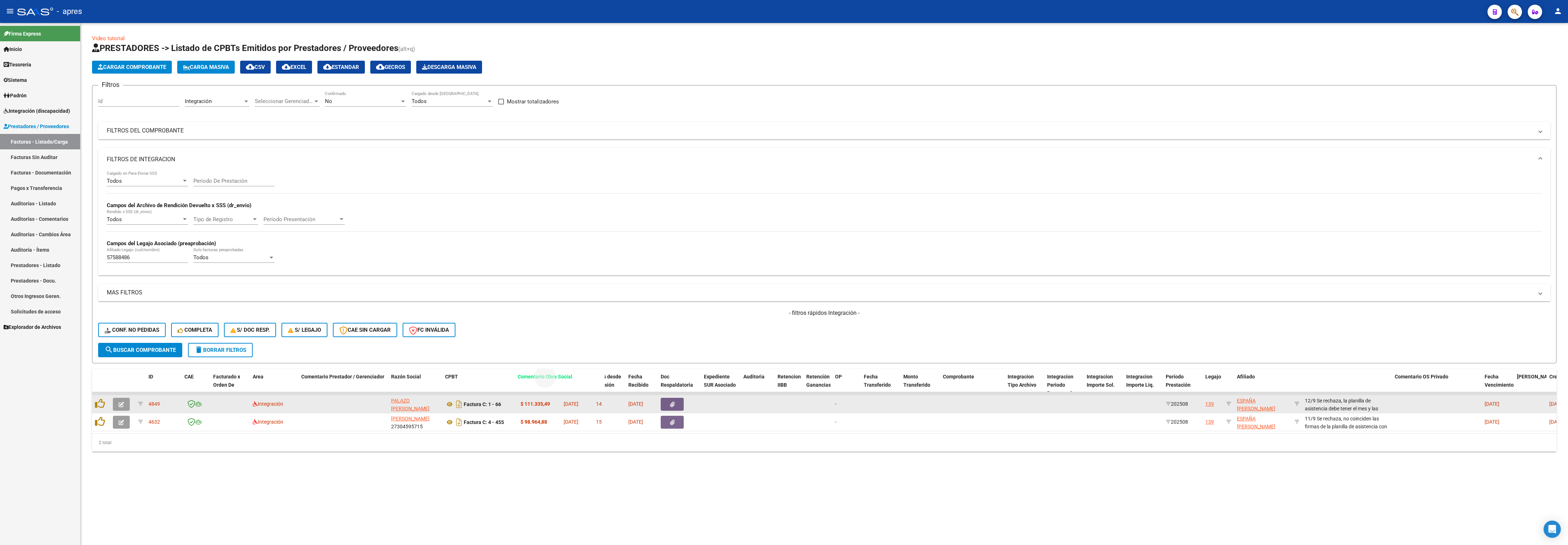
drag, startPoint x: 1335, startPoint y: 381, endPoint x: 550, endPoint y: 415, distance: 785.7
click at [550, 354] on div "ID CAE Facturado x Orden De Area Comentario Prestador / Gerenciador Razón Socia…" at bounding box center [824, 410] width 1464 height 83
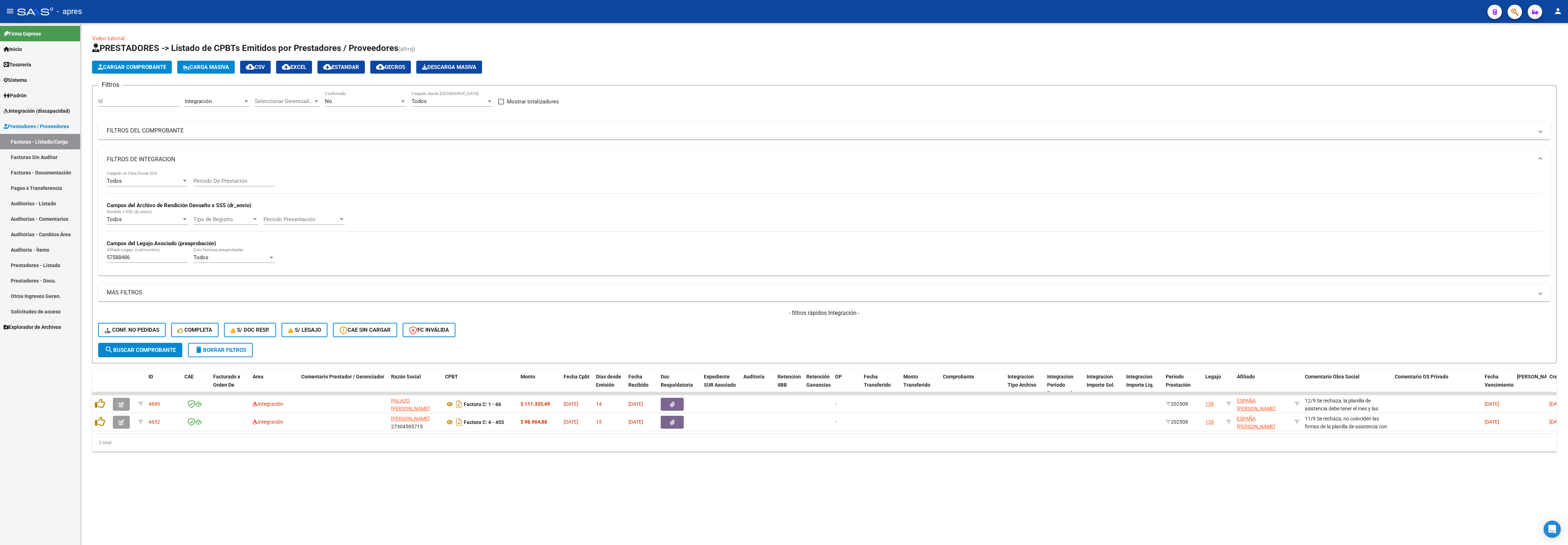
drag, startPoint x: 597, startPoint y: 468, endPoint x: 1074, endPoint y: 474, distance: 477.0
click at [608, 354] on div "2 total" at bounding box center [824, 443] width 1464 height 18
drag, startPoint x: 1319, startPoint y: 375, endPoint x: 523, endPoint y: 370, distance: 796.0
click at [523, 354] on div "Video tutorial PRESTADORES -> Listado de CPBTs Emitidos por Prestadores / Prove…" at bounding box center [824, 243] width 1464 height 418
click at [617, 354] on div "Video tutorial PRESTADORES -> Listado de CPBTs Emitidos por Prestadores / Prove…" at bounding box center [824, 248] width 1488 height 452
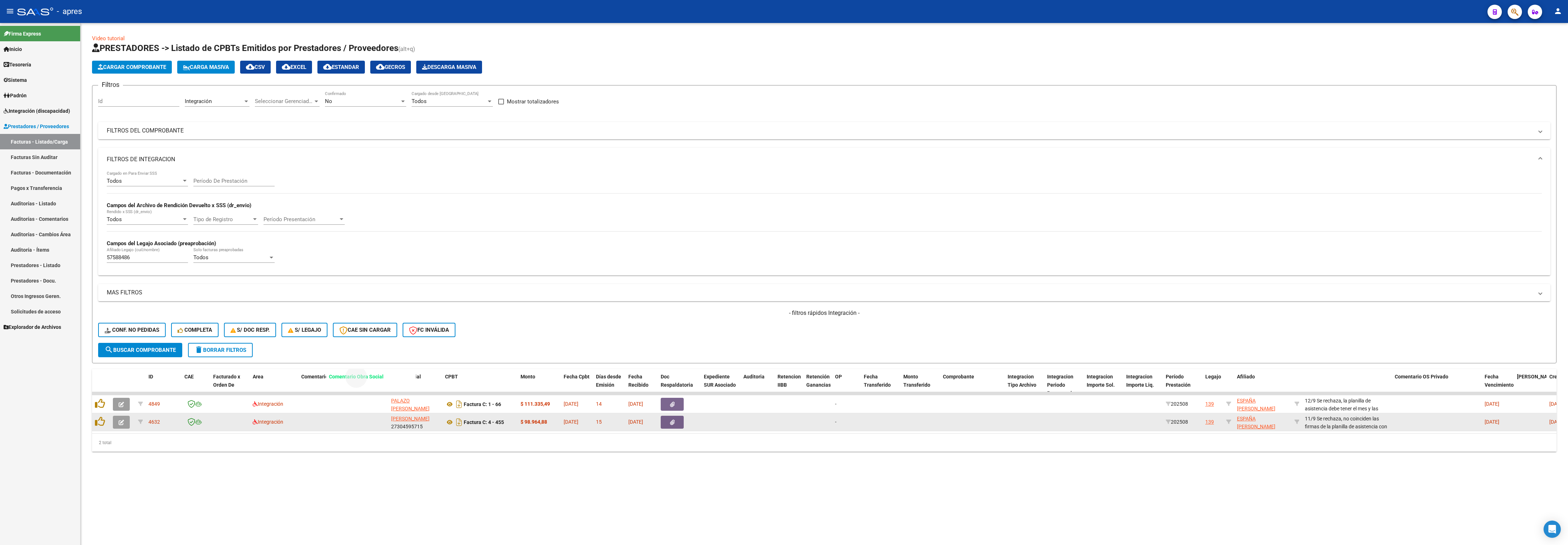
drag, startPoint x: 1325, startPoint y: 380, endPoint x: 348, endPoint y: 433, distance: 978.4
click at [348, 354] on div "ID CAE Facturado x Orden De Area Comentario Prestador / Gerenciador Razón Socia…" at bounding box center [824, 410] width 1464 height 83
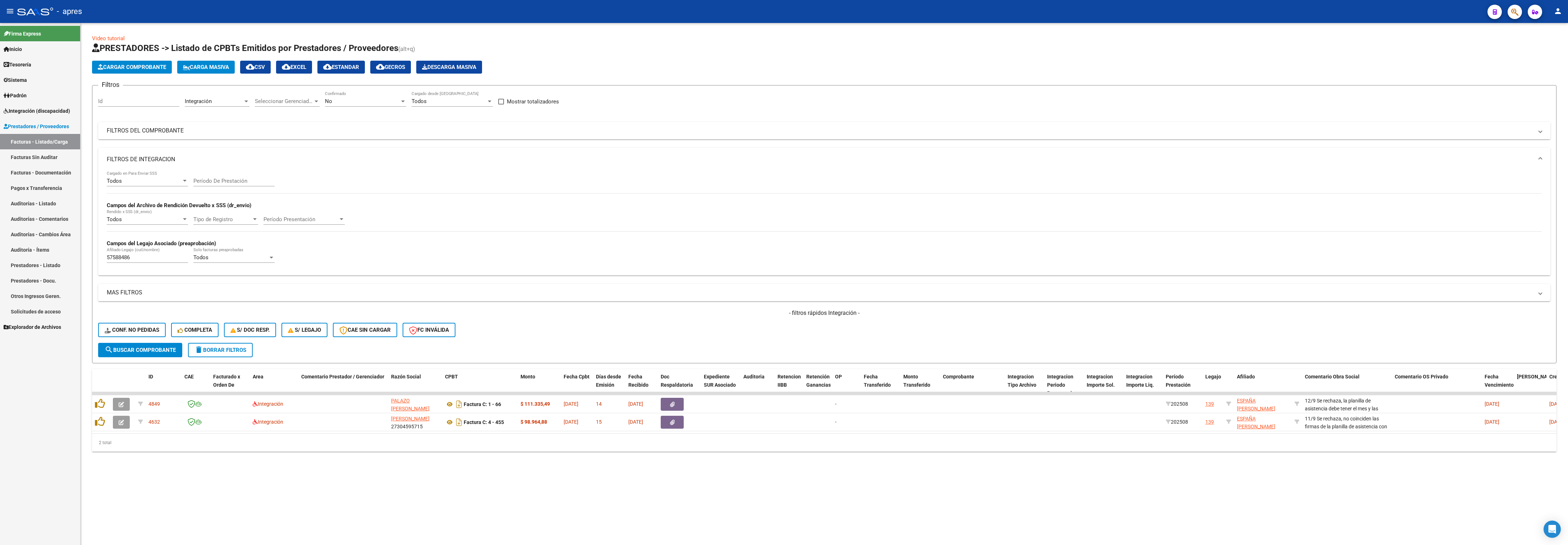
click at [393, 354] on div "Video tutorial PRESTADORES -> Listado de CPBTs Emitidos por Prestadores / Prove…" at bounding box center [824, 248] width 1488 height 452
drag, startPoint x: 1315, startPoint y: 384, endPoint x: 1126, endPoint y: 357, distance: 190.9
click at [696, 354] on div "Video tutorial PRESTADORES -> Listado de CPBTs Emitidos por Prestadores / Prove…" at bounding box center [824, 243] width 1464 height 418
drag, startPoint x: 1320, startPoint y: 328, endPoint x: 1331, endPoint y: 371, distance: 44.4
click at [696, 332] on div "- filtros rápidos Integración - Conf. no pedidas Completa S/ Doc Resp. S/ legaj…" at bounding box center [824, 326] width 1452 height 34
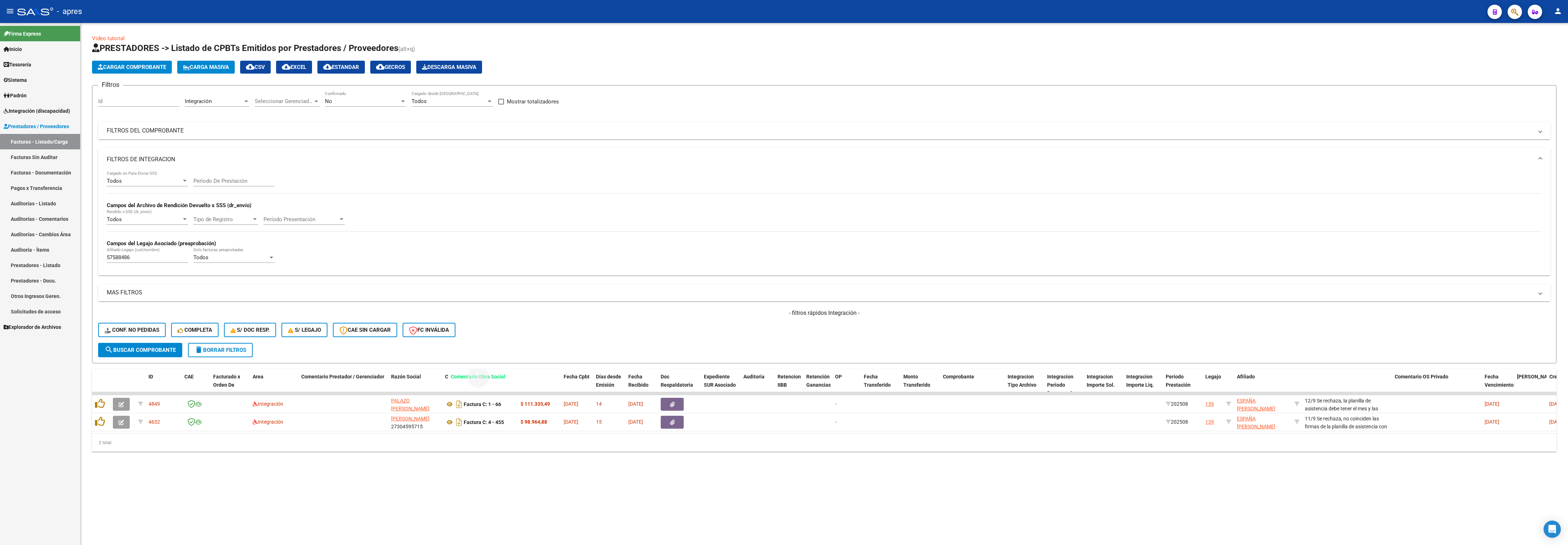
drag, startPoint x: 1331, startPoint y: 378, endPoint x: 476, endPoint y: 361, distance: 855.2
click at [476, 354] on div "Video tutorial PRESTADORES -> Listado de CPBTs Emitidos por Prestadores / Prove…" at bounding box center [824, 243] width 1464 height 418
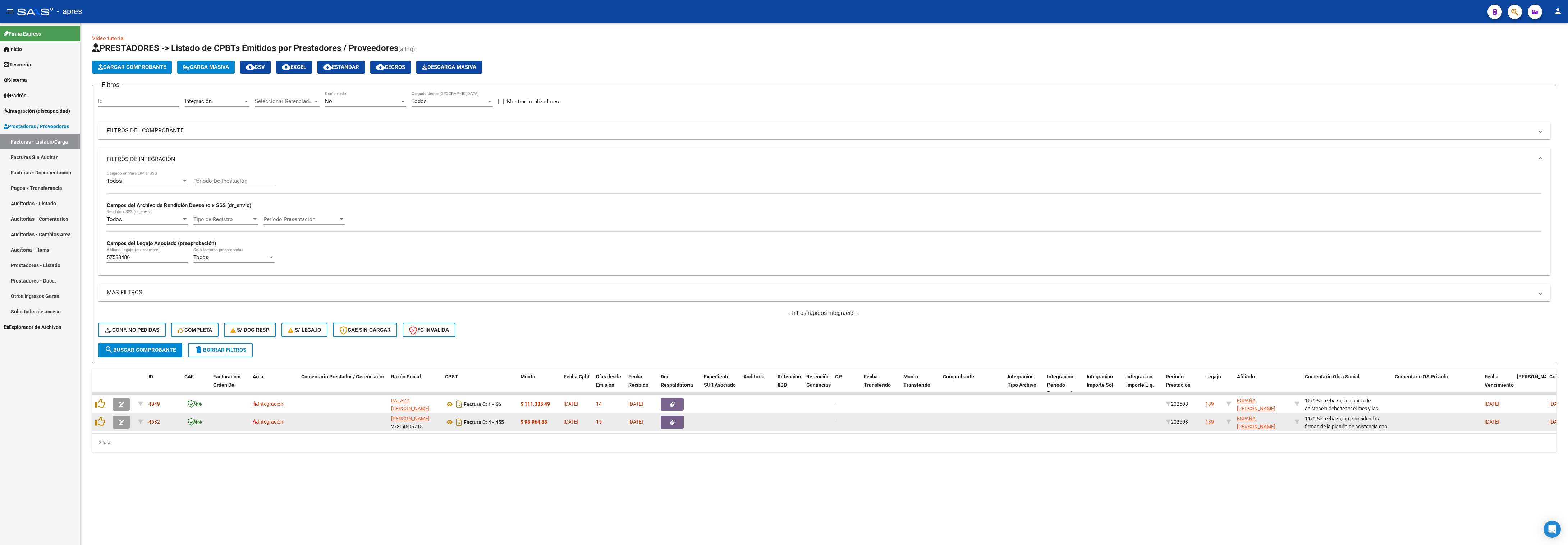
drag, startPoint x: 573, startPoint y: 476, endPoint x: 922, endPoint y: 426, distance: 352.6
click at [579, 354] on div "Video tutorial PRESTADORES -> Listado de CPBTs Emitidos por Prestadores / Prove…" at bounding box center [824, 248] width 1488 height 452
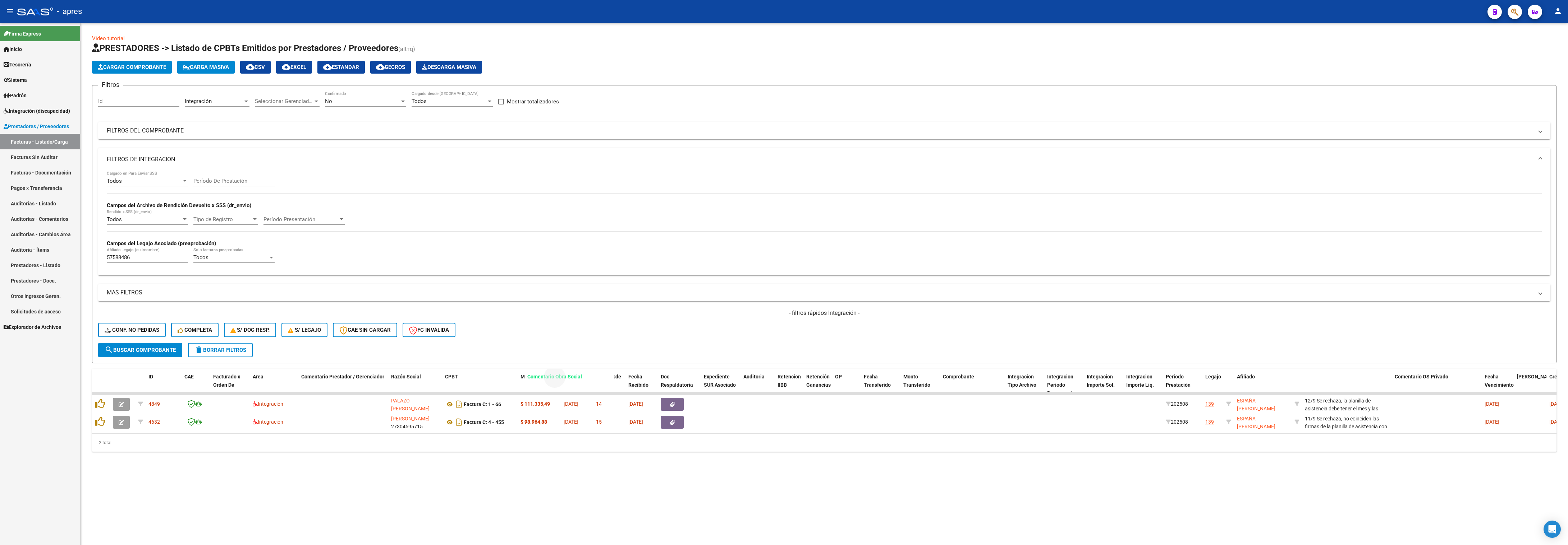
drag, startPoint x: 1336, startPoint y: 377, endPoint x: 558, endPoint y: 384, distance: 778.0
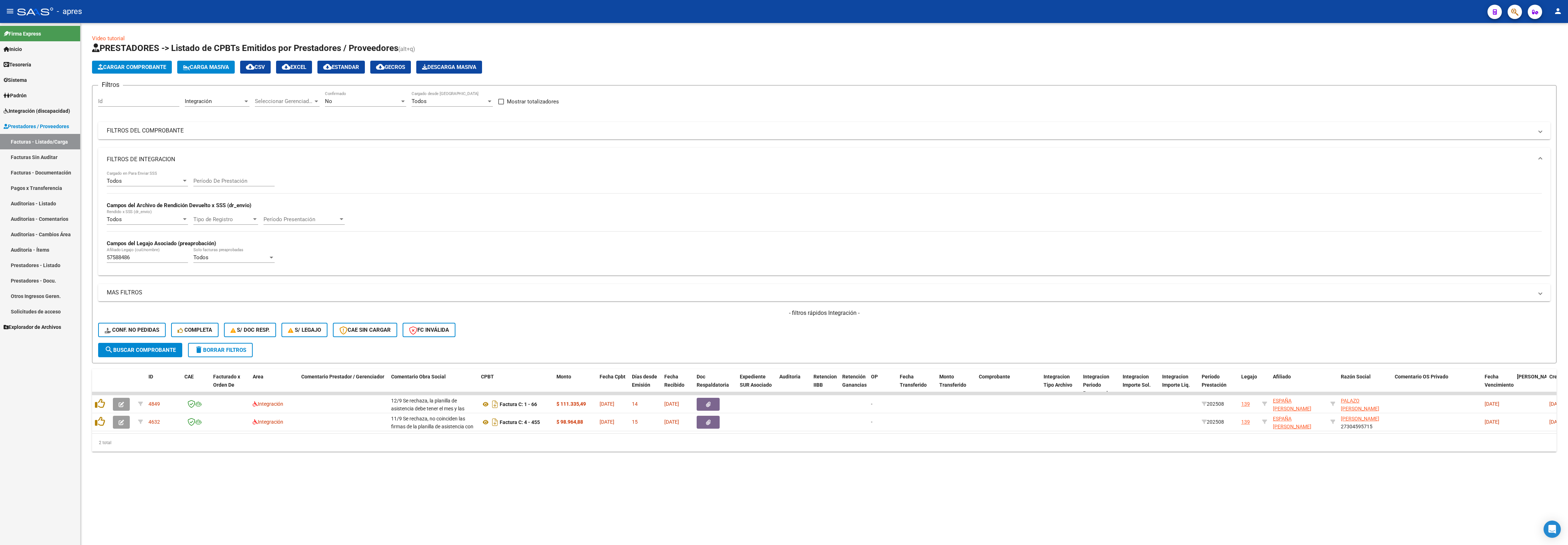
click at [597, 354] on div "Video tutorial PRESTADORES -> Listado de CPBTs Emitidos por Prestadores / Prove…" at bounding box center [824, 248] width 1488 height 452
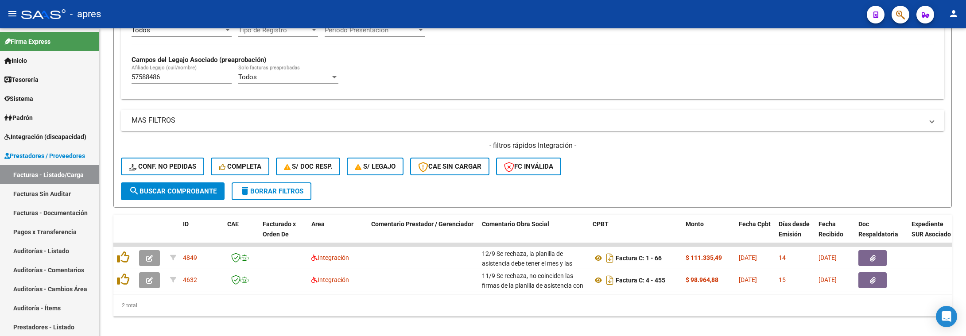
scroll to position [261, 0]
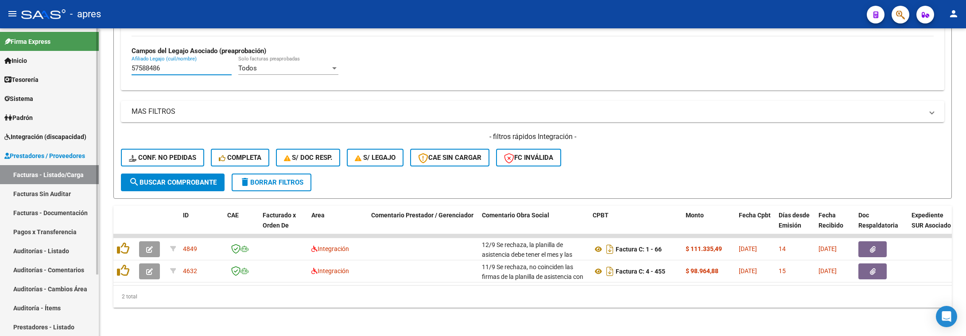
drag, startPoint x: 169, startPoint y: 54, endPoint x: 24, endPoint y: 57, distance: 145.3
click at [24, 57] on mat-sidenav-container "Firma Express Inicio Calendario SSS Instructivos Contacto OS Tesorería Extracto…" at bounding box center [483, 182] width 966 height 308
click at [212, 178] on span "search Buscar Comprobante" at bounding box center [173, 182] width 88 height 8
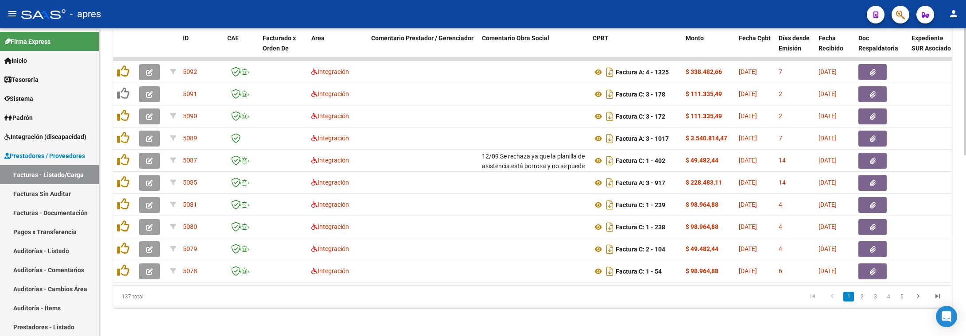
scroll to position [438, 0]
click at [858, 294] on icon "go to last page" at bounding box center [938, 297] width 12 height 11
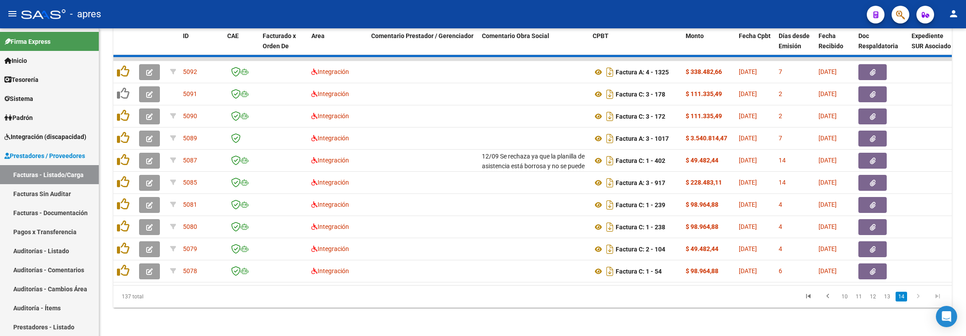
scroll to position [372, 0]
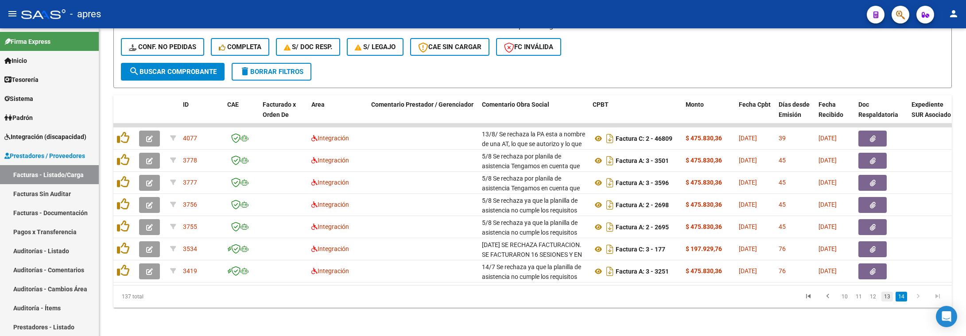
click at [858, 299] on link "13" at bounding box center [887, 297] width 12 height 10
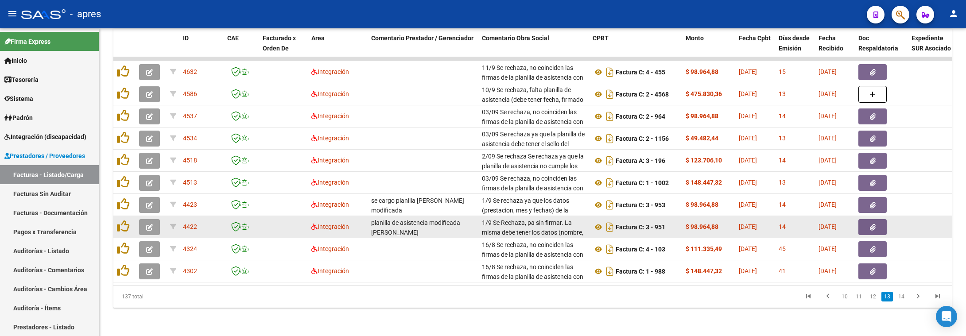
scroll to position [438, 0]
click at [155, 219] on button "button" at bounding box center [149, 227] width 21 height 16
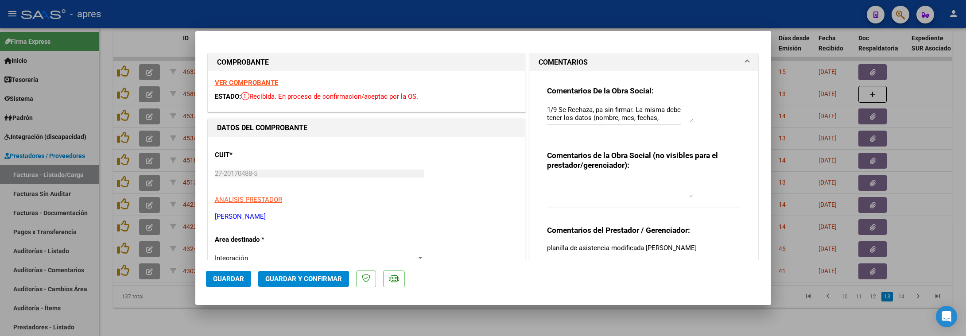
click at [257, 83] on strong "VER COMPROBANTE" at bounding box center [246, 83] width 63 height 8
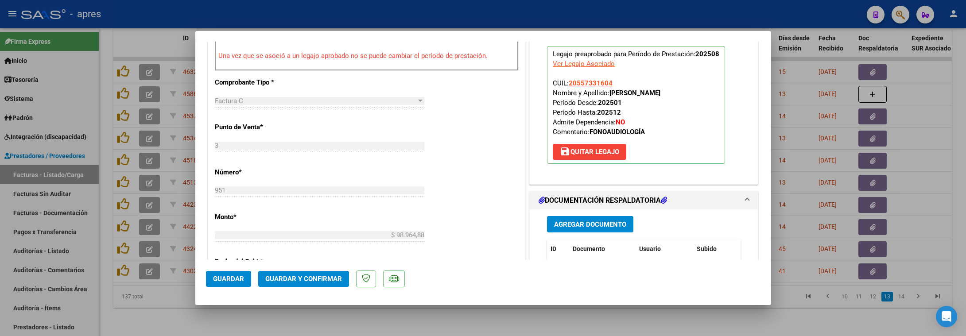
scroll to position [399, 0]
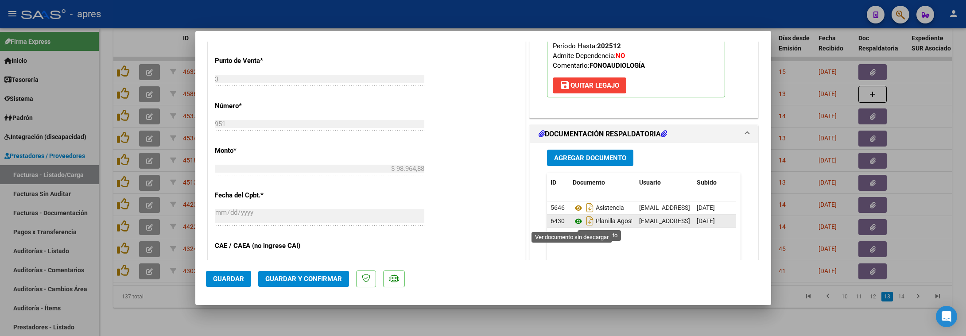
click at [573, 222] on icon at bounding box center [579, 221] width 12 height 11
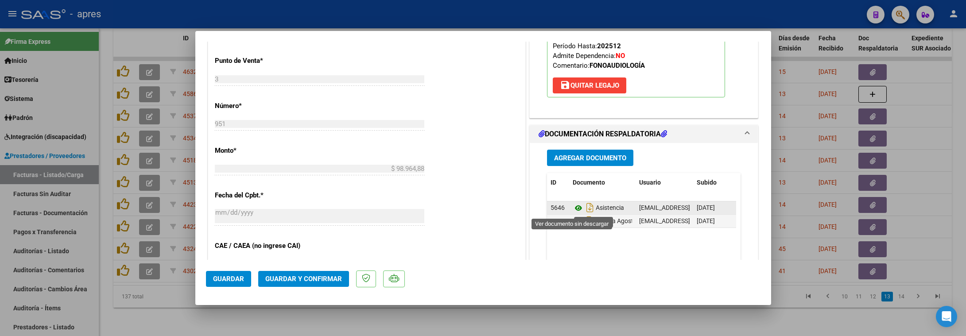
click at [573, 212] on icon at bounding box center [579, 208] width 12 height 11
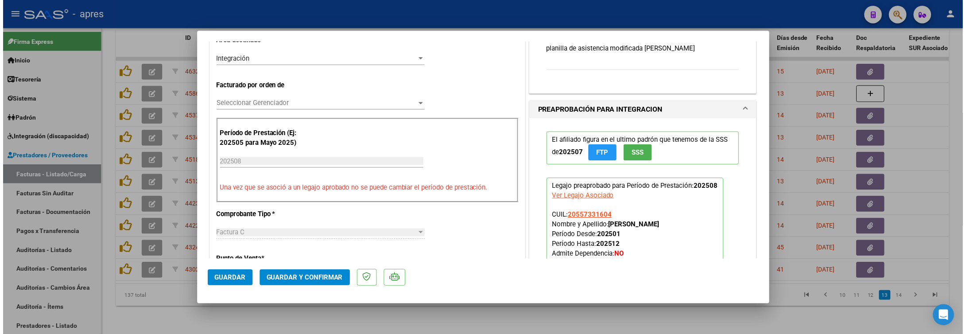
scroll to position [0, 0]
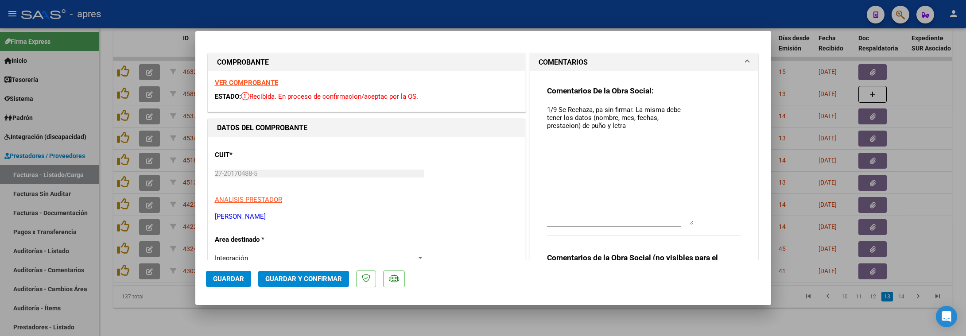
drag, startPoint x: 682, startPoint y: 121, endPoint x: 678, endPoint y: 224, distance: 102.4
click at [678, 224] on textarea "1/9 Se Rechaza, pa sin firmar. La misma debe tener los datos (nombre, mes, fech…" at bounding box center [620, 165] width 146 height 120
click at [632, 133] on textarea "1/9 Se Rechaza, pa sin firmar. La misma debe tener los datos (nombre, mes, fech…" at bounding box center [620, 165] width 146 height 120
click at [238, 283] on span "Guardar" at bounding box center [228, 279] width 31 height 8
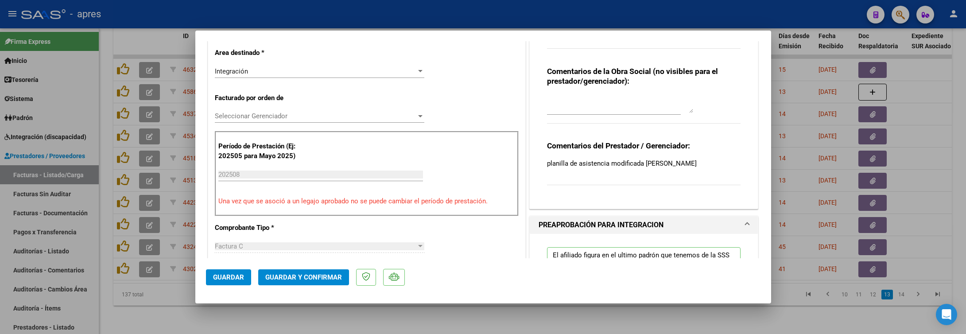
scroll to position [133, 0]
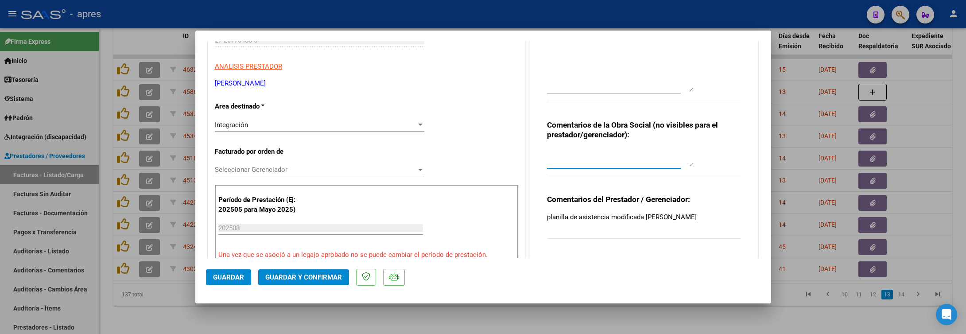
click at [569, 158] on textarea at bounding box center [620, 158] width 146 height 18
click at [566, 156] on textarea at bounding box center [620, 158] width 146 height 18
click at [225, 275] on span "Guardar" at bounding box center [228, 277] width 31 height 8
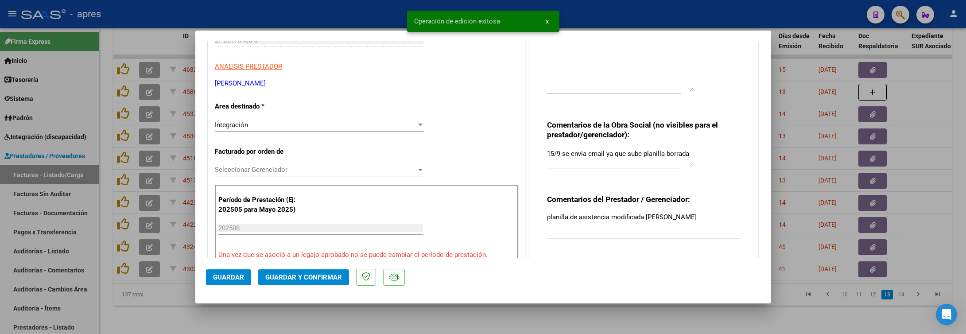
click at [166, 316] on div at bounding box center [483, 167] width 966 height 334
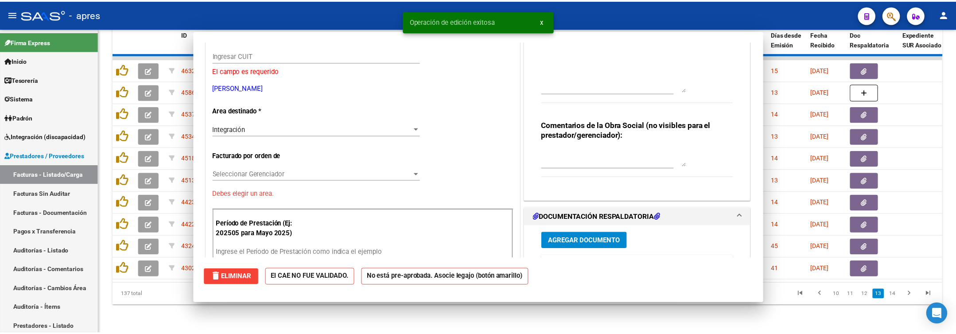
scroll to position [148, 0]
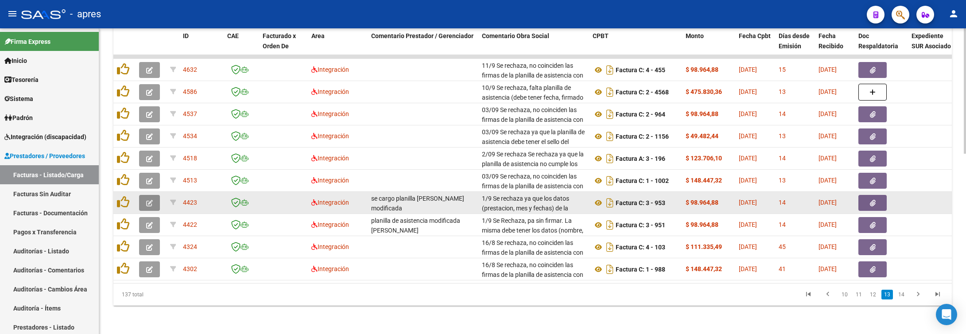
click at [147, 195] on button "button" at bounding box center [149, 203] width 21 height 16
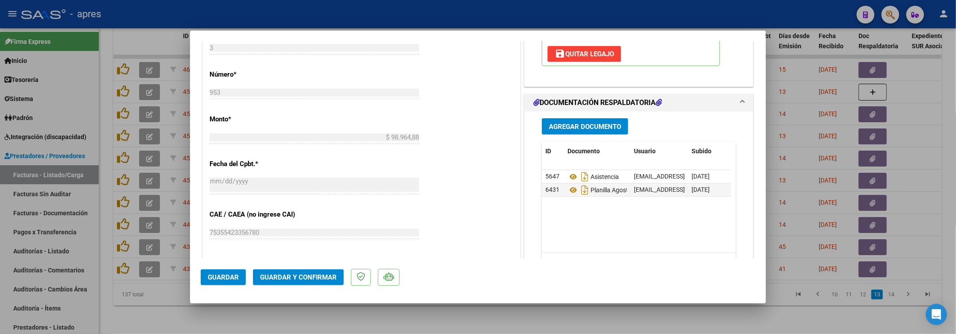
scroll to position [465, 0]
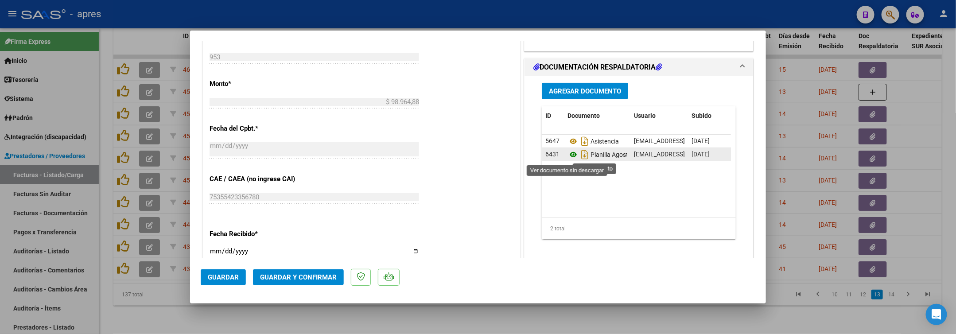
click at [567, 155] on icon at bounding box center [573, 154] width 12 height 11
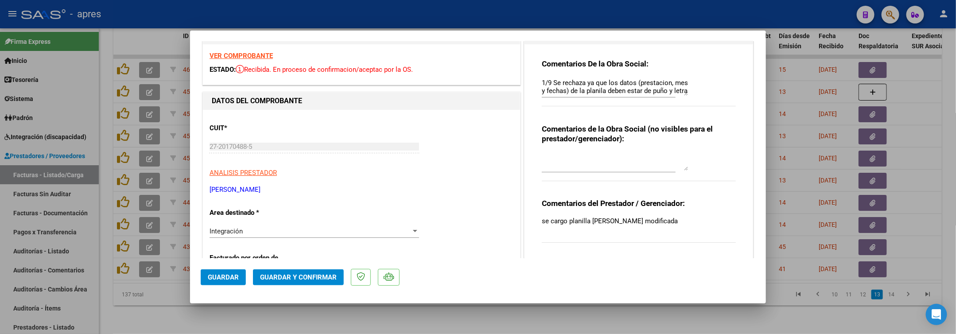
scroll to position [0, 0]
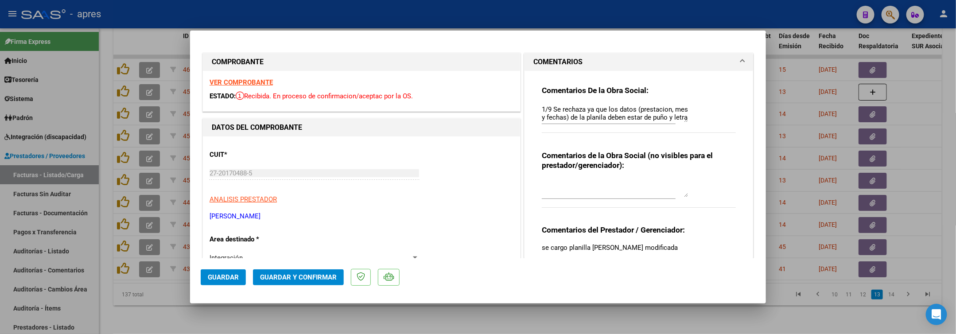
click at [251, 81] on strong "VER COMPROBANTE" at bounding box center [240, 82] width 63 height 8
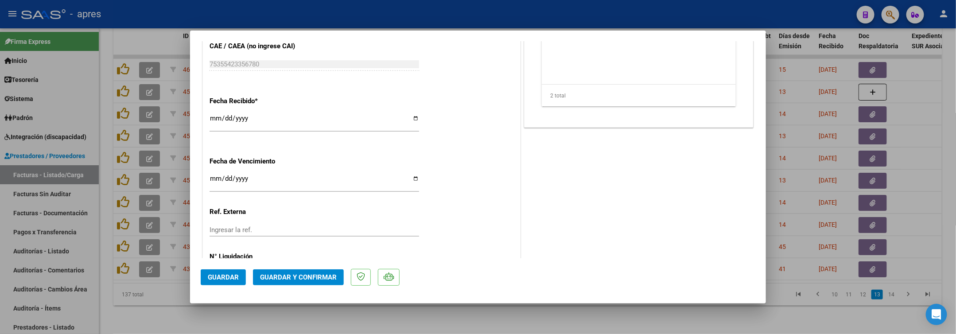
scroll to position [640, 0]
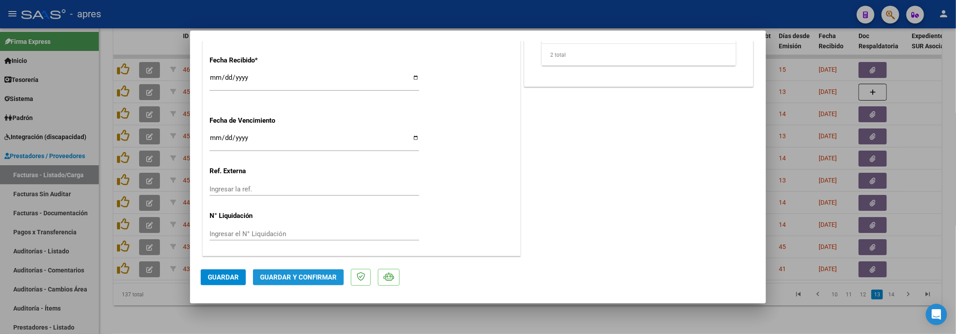
click at [305, 282] on button "Guardar y Confirmar" at bounding box center [298, 277] width 91 height 16
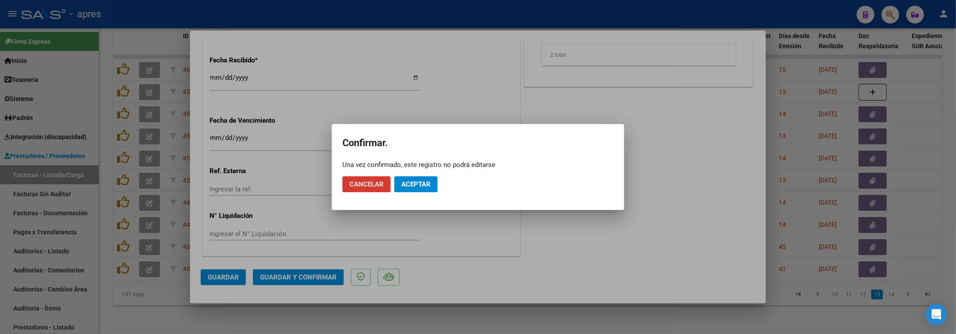
click at [418, 190] on button "Aceptar" at bounding box center [415, 184] width 43 height 16
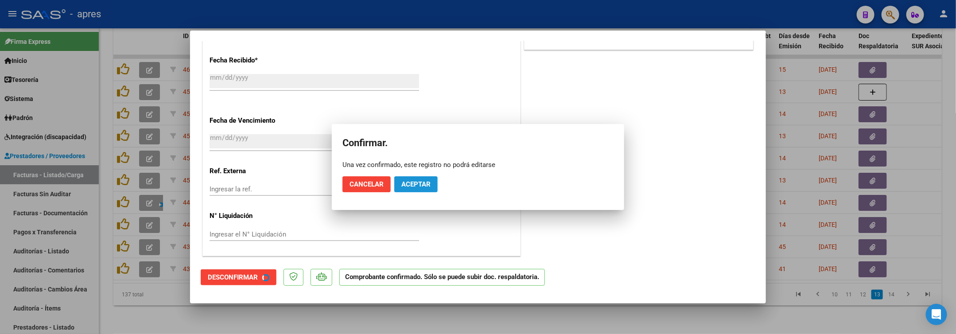
scroll to position [585, 0]
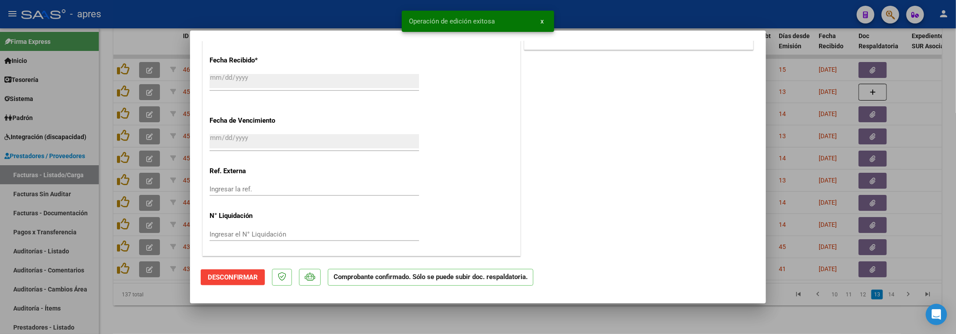
click at [287, 325] on div at bounding box center [478, 167] width 956 height 334
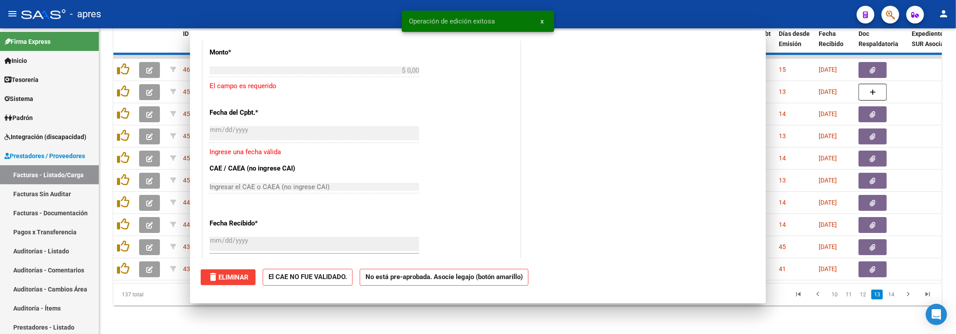
scroll to position [750, 0]
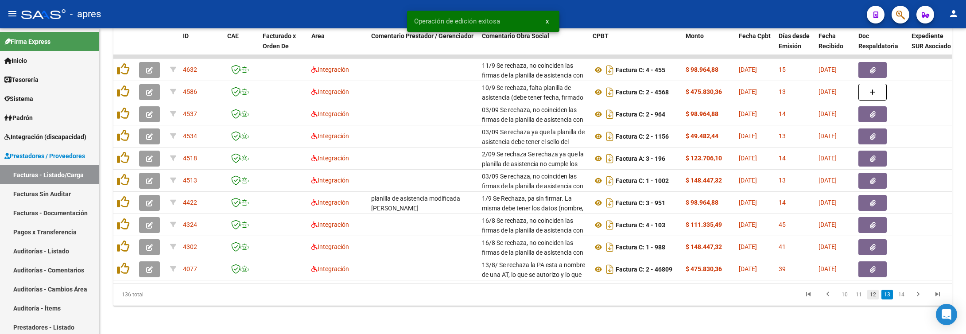
click at [858, 296] on link "12" at bounding box center [873, 295] width 12 height 10
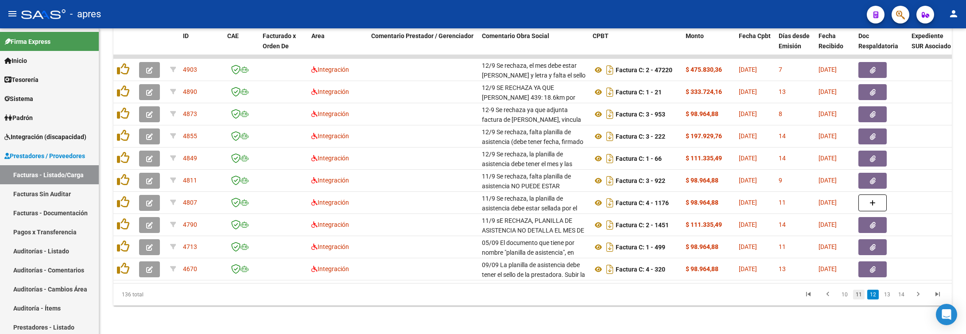
click at [858, 299] on link "11" at bounding box center [859, 295] width 12 height 10
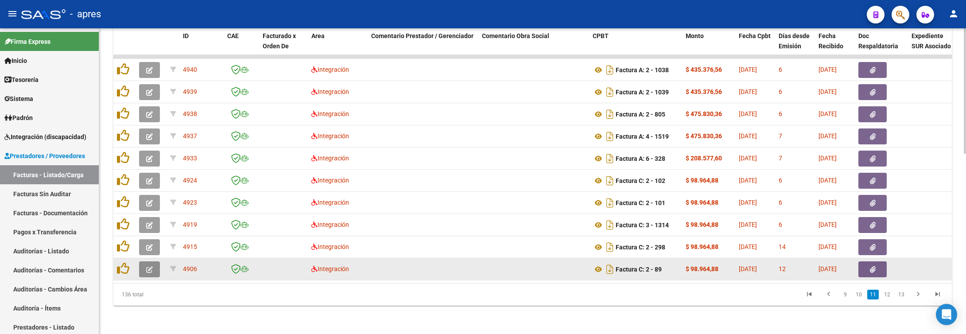
click at [147, 266] on icon "button" at bounding box center [149, 269] width 7 height 7
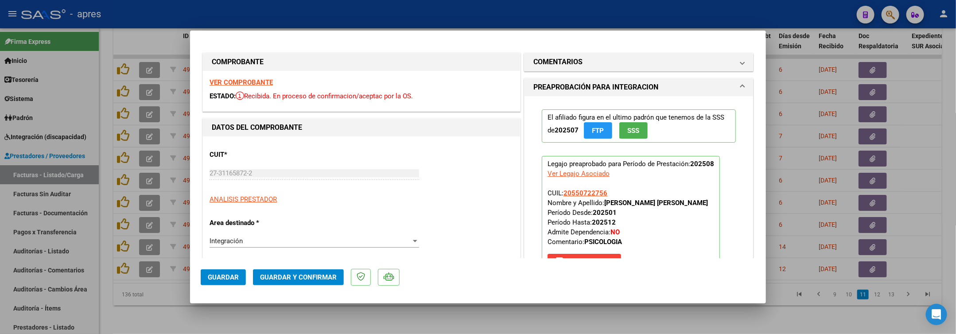
click at [234, 80] on strong "VER COMPROBANTE" at bounding box center [240, 82] width 63 height 8
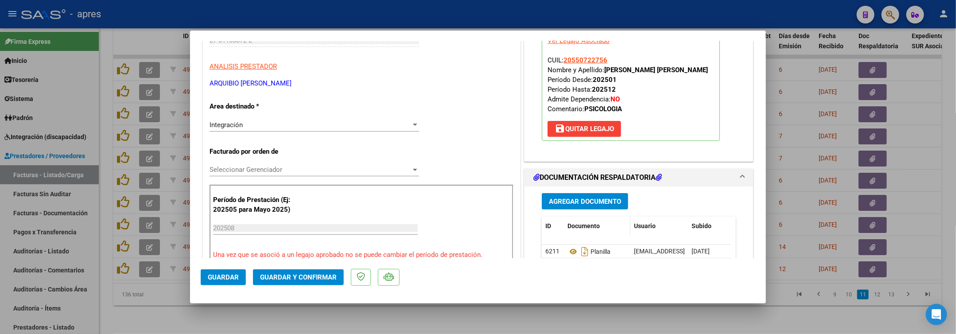
scroll to position [199, 0]
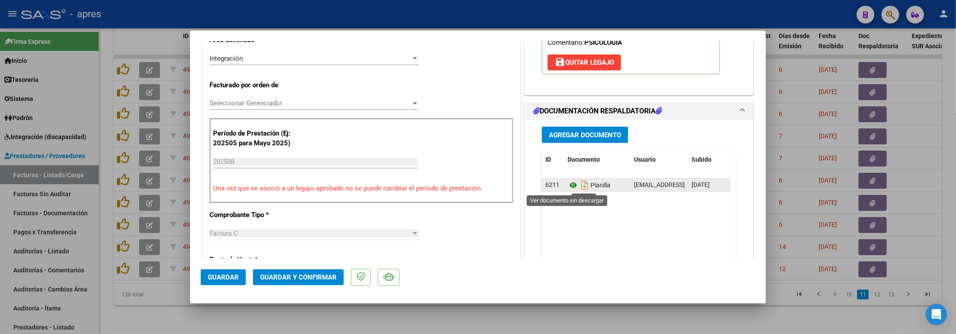
click at [567, 186] on icon at bounding box center [573, 185] width 12 height 11
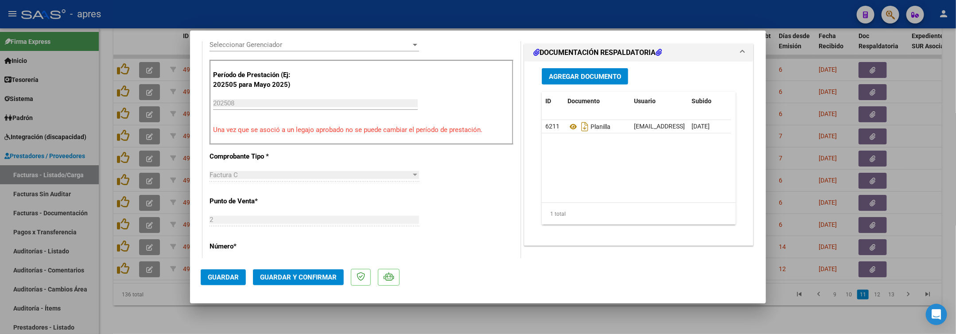
scroll to position [266, 0]
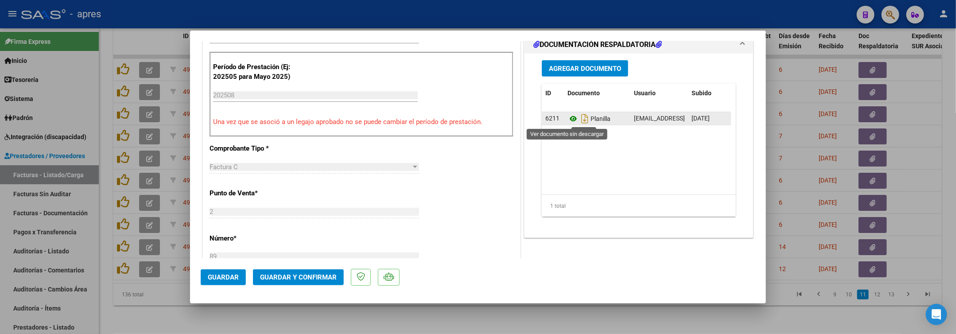
click at [567, 122] on icon at bounding box center [573, 118] width 12 height 11
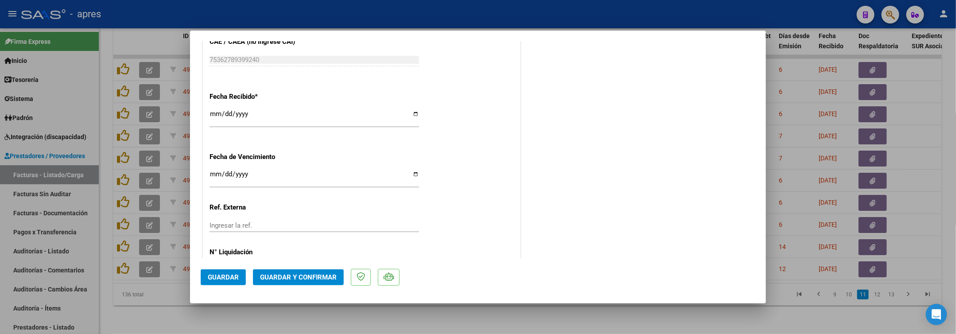
scroll to position [640, 0]
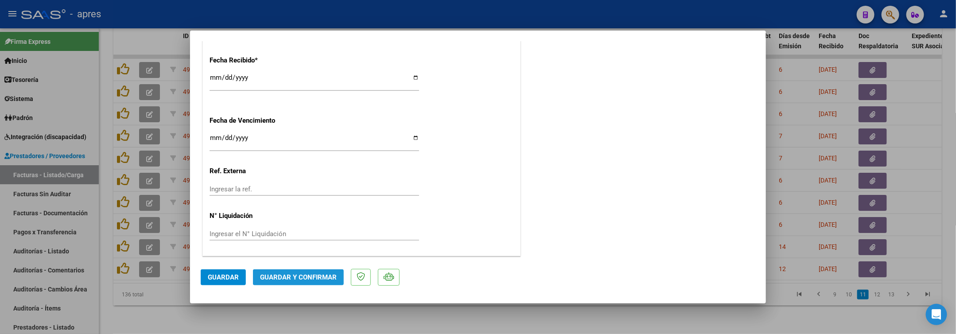
click at [306, 280] on span "Guardar y Confirmar" at bounding box center [298, 277] width 77 height 8
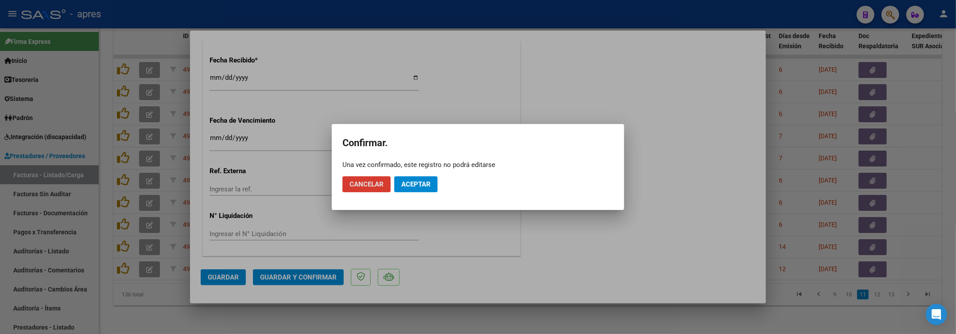
click at [351, 187] on span "Cancelar" at bounding box center [366, 184] width 34 height 8
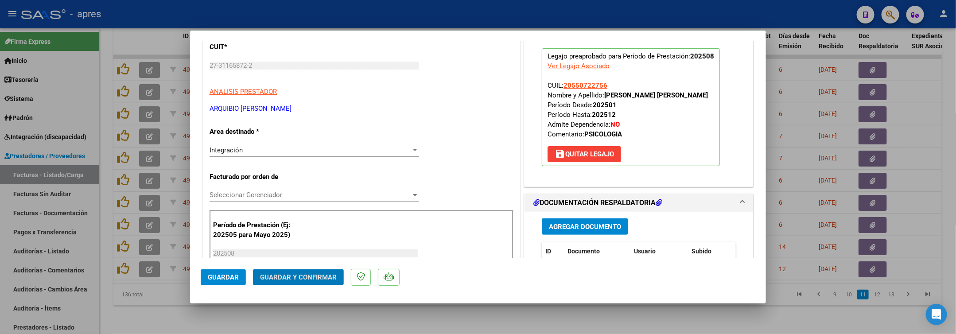
scroll to position [43, 0]
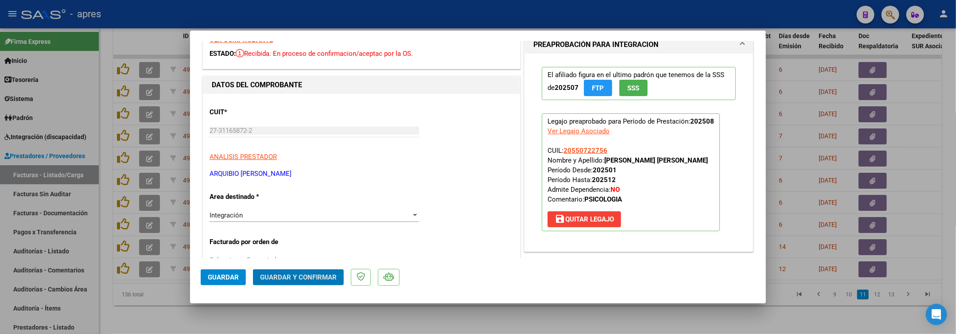
click at [322, 285] on button "Guardar y Confirmar" at bounding box center [298, 277] width 91 height 16
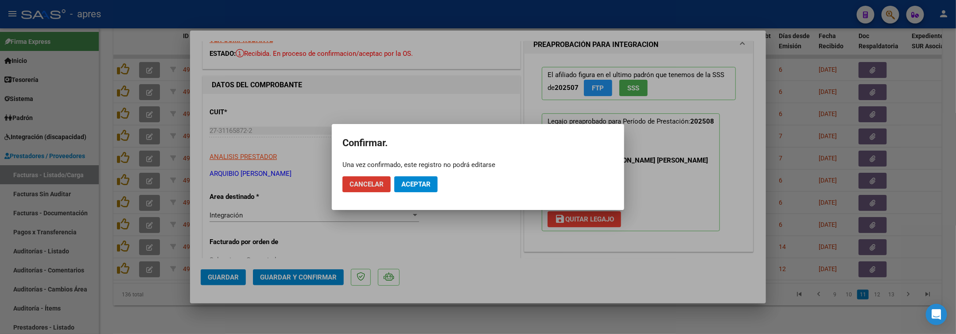
click at [431, 189] on button "Aceptar" at bounding box center [415, 184] width 43 height 16
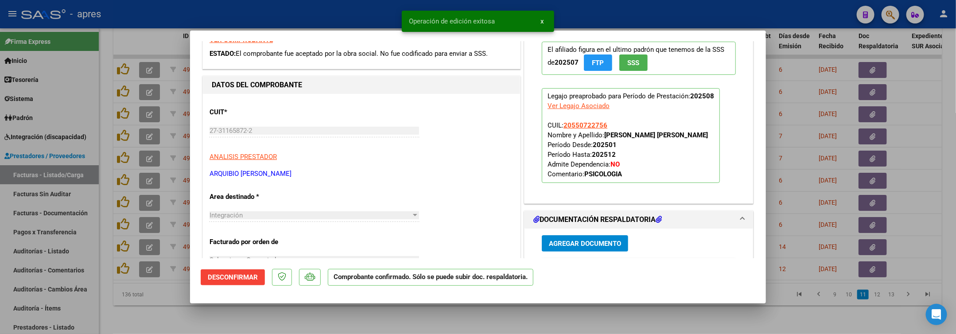
click at [423, 324] on div at bounding box center [478, 167] width 956 height 334
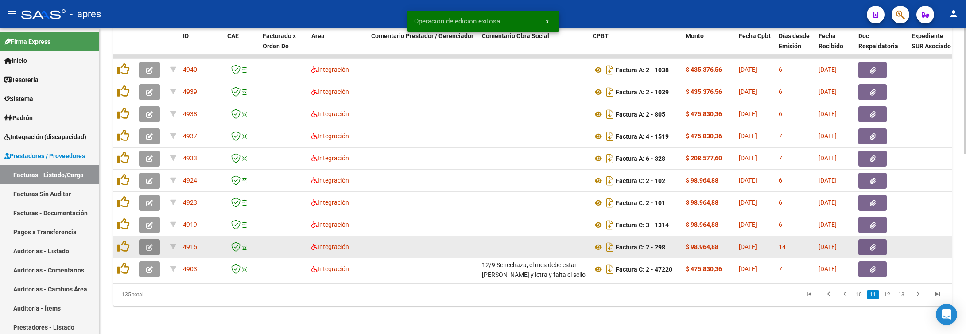
click at [155, 239] on button "button" at bounding box center [149, 247] width 21 height 16
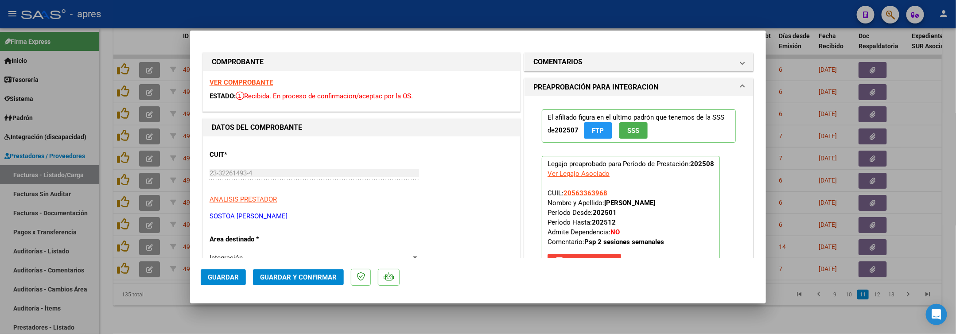
click at [269, 82] on strong "VER COMPROBANTE" at bounding box center [240, 82] width 63 height 8
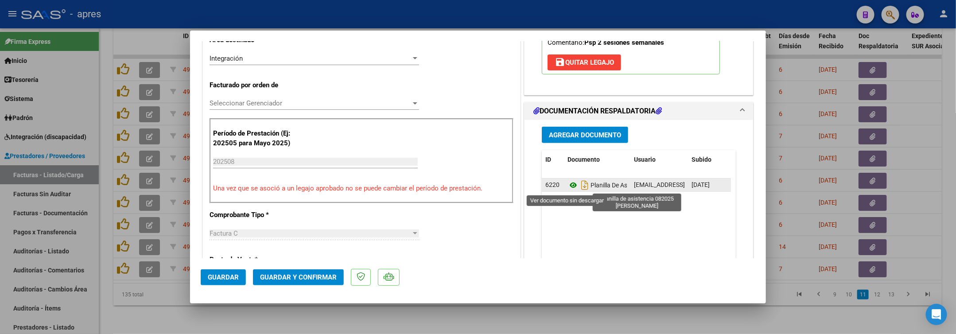
click at [567, 188] on icon at bounding box center [573, 185] width 12 height 11
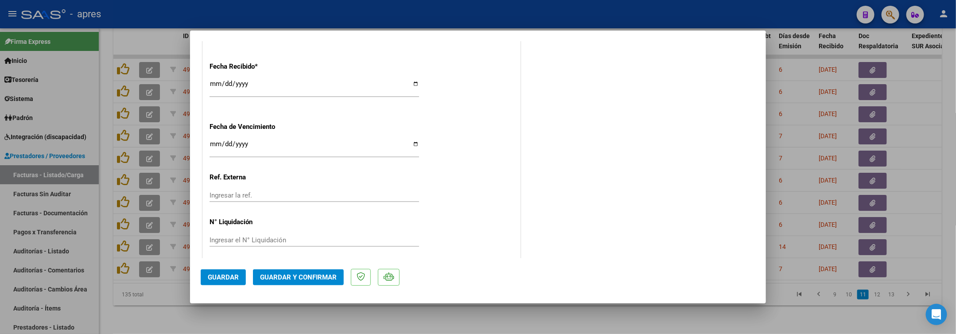
scroll to position [640, 0]
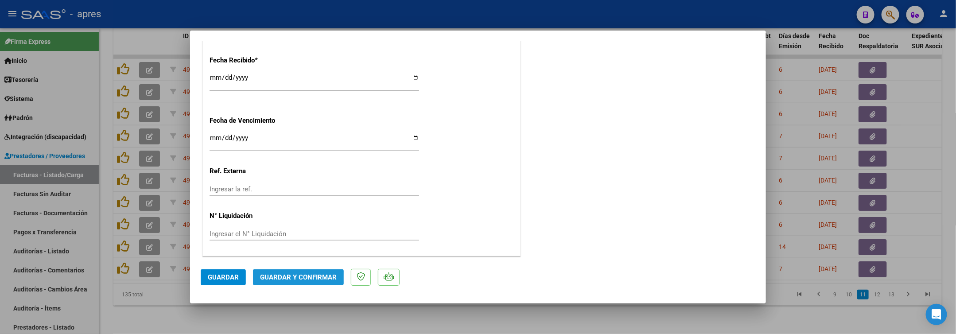
click at [286, 278] on span "Guardar y Confirmar" at bounding box center [298, 277] width 77 height 8
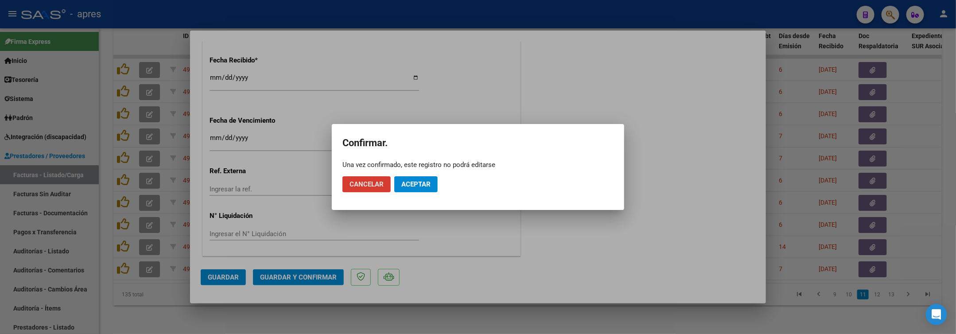
click at [427, 177] on button "Aceptar" at bounding box center [415, 184] width 43 height 16
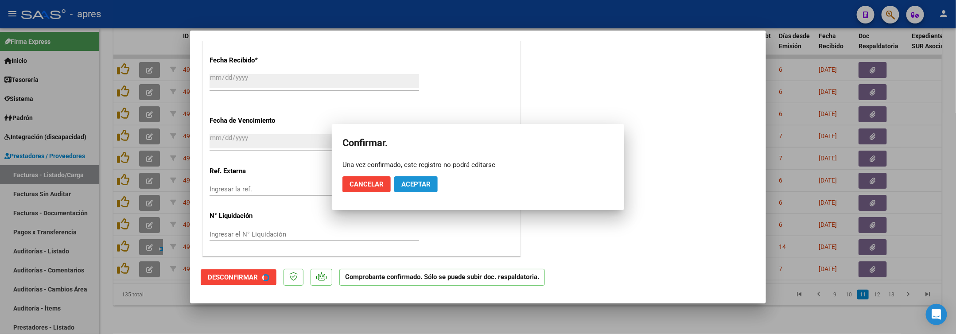
scroll to position [585, 0]
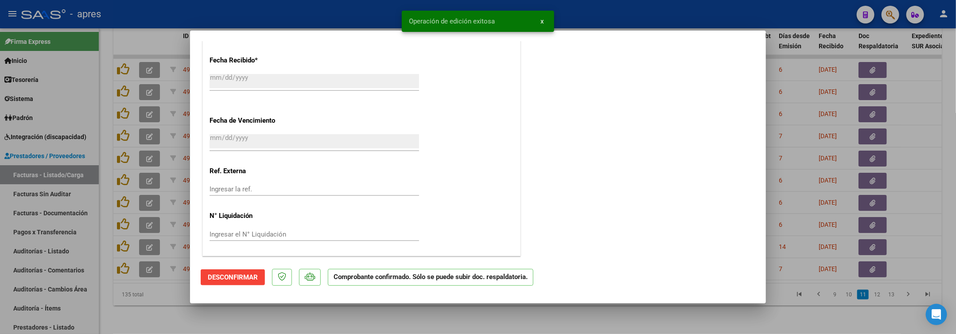
click at [346, 324] on div at bounding box center [478, 167] width 956 height 334
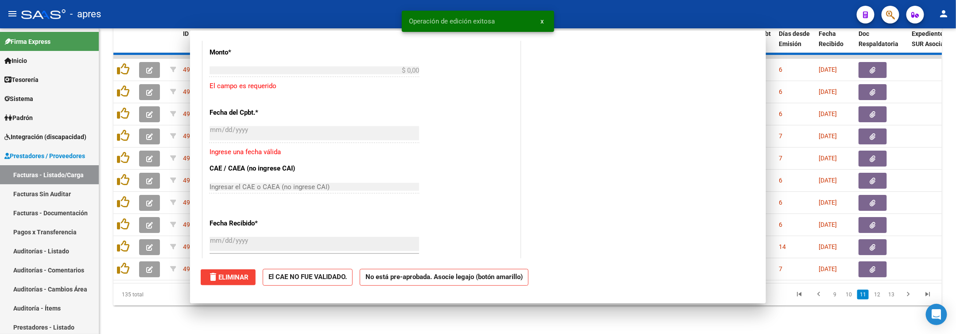
scroll to position [750, 0]
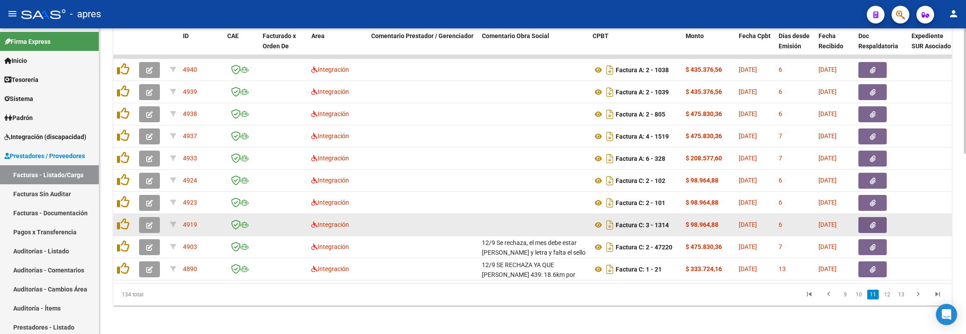
click at [156, 221] on button "button" at bounding box center [149, 225] width 21 height 16
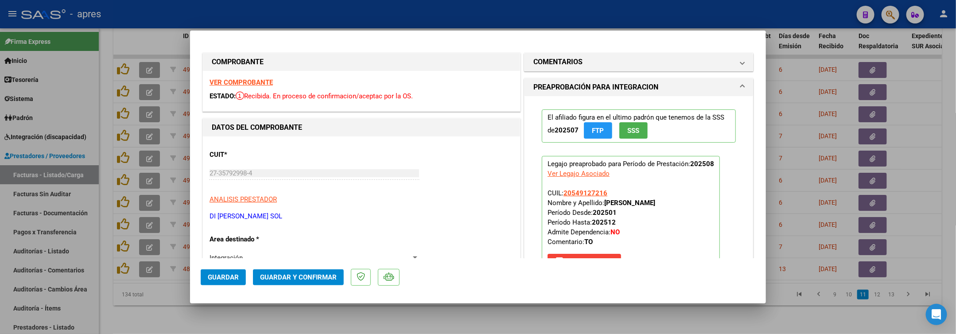
click at [256, 81] on strong "VER COMPROBANTE" at bounding box center [240, 82] width 63 height 8
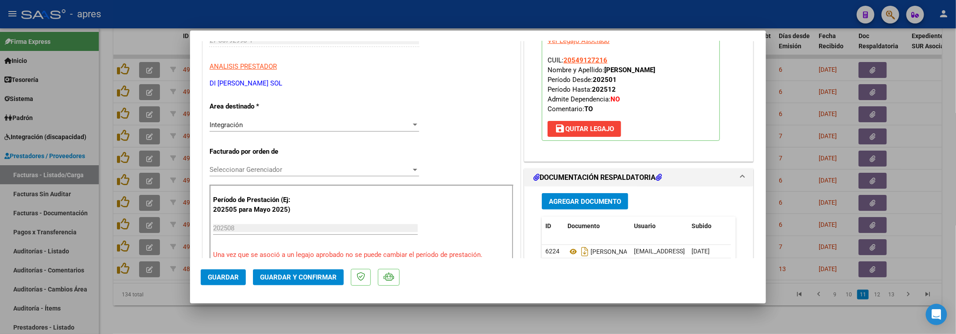
scroll to position [266, 0]
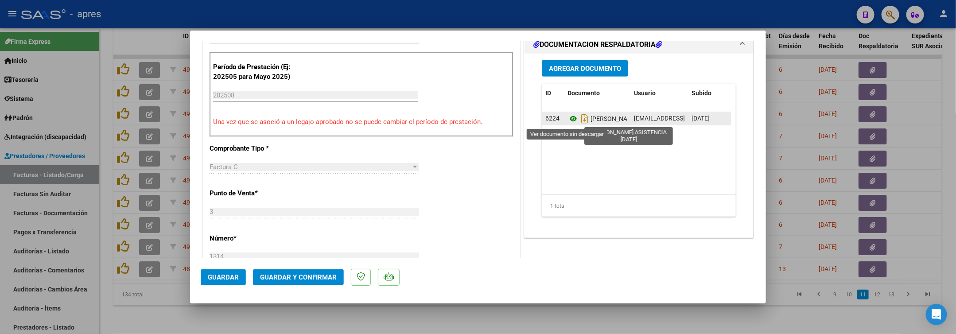
click at [567, 120] on icon at bounding box center [573, 118] width 12 height 11
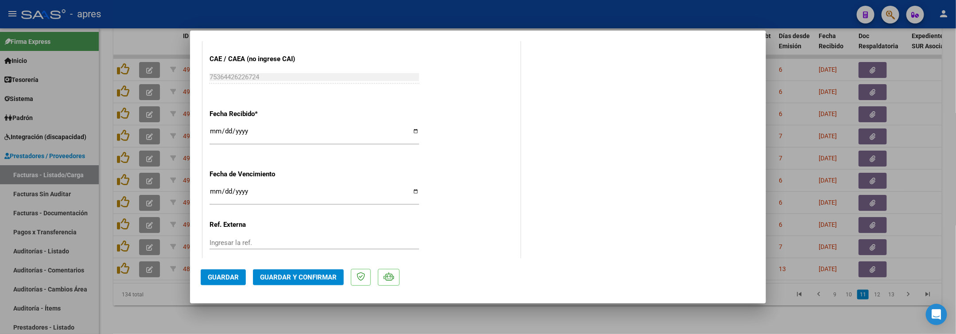
scroll to position [598, 0]
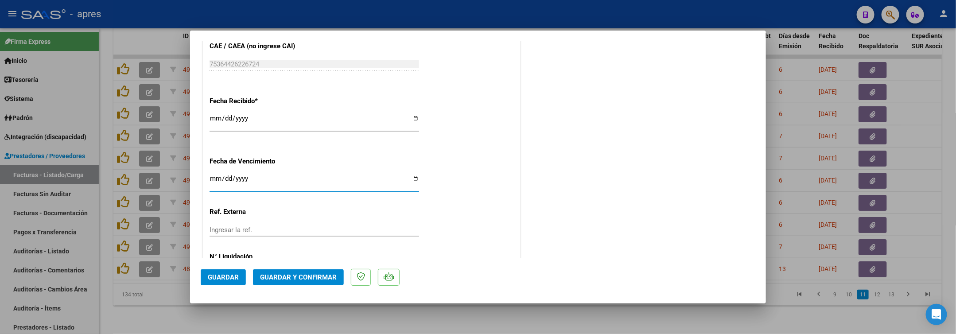
click at [215, 180] on input "Ingresar la fecha" at bounding box center [313, 182] width 209 height 14
click at [286, 285] on button "Guardar y Confirmar" at bounding box center [298, 277] width 91 height 16
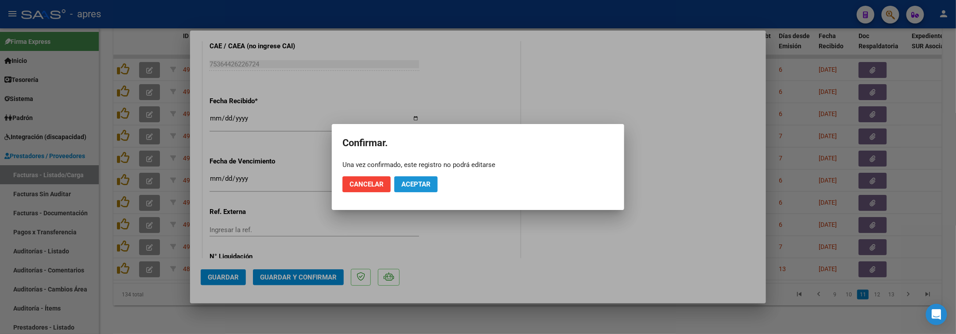
drag, startPoint x: 432, startPoint y: 183, endPoint x: 440, endPoint y: 159, distance: 25.1
click at [431, 184] on button "Aceptar" at bounding box center [415, 184] width 43 height 16
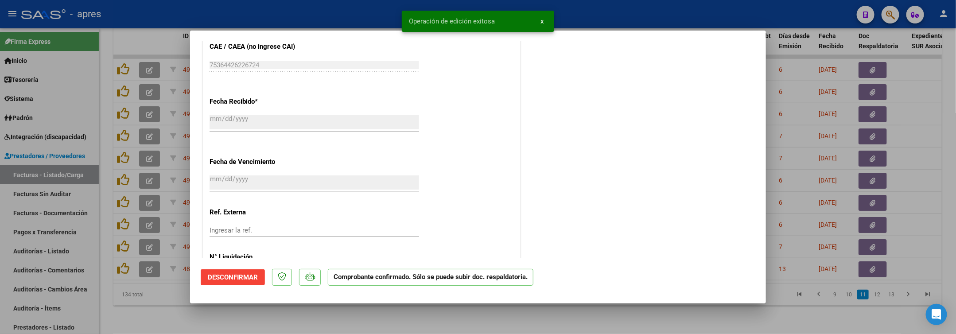
click at [302, 321] on div at bounding box center [478, 167] width 956 height 334
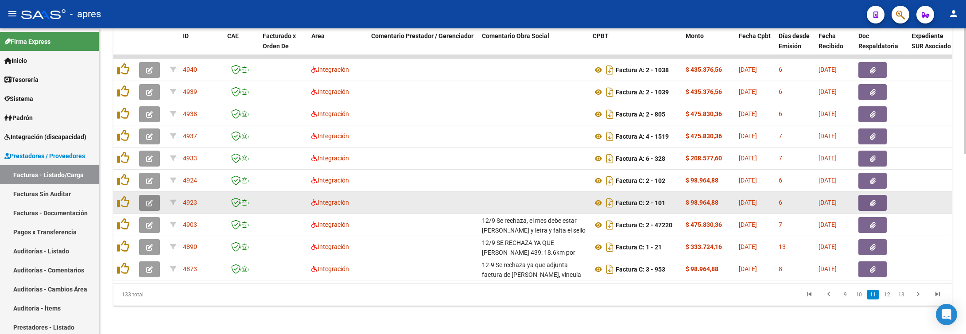
click at [147, 195] on button "button" at bounding box center [149, 203] width 21 height 16
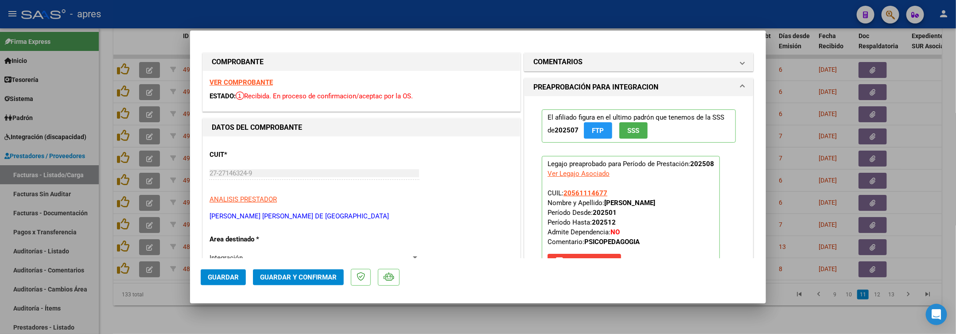
click at [233, 88] on div "VER COMPROBANTE ESTADO: Recibida. En proceso de confirmacion/aceptac por la OS." at bounding box center [361, 91] width 317 height 40
click at [233, 85] on strong "VER COMPROBANTE" at bounding box center [240, 82] width 63 height 8
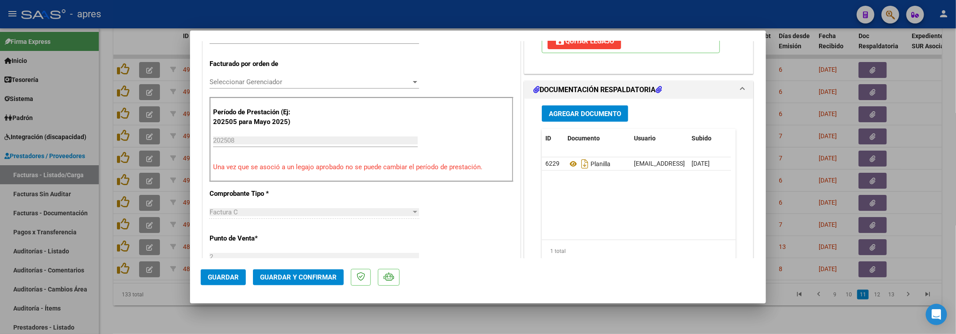
scroll to position [266, 0]
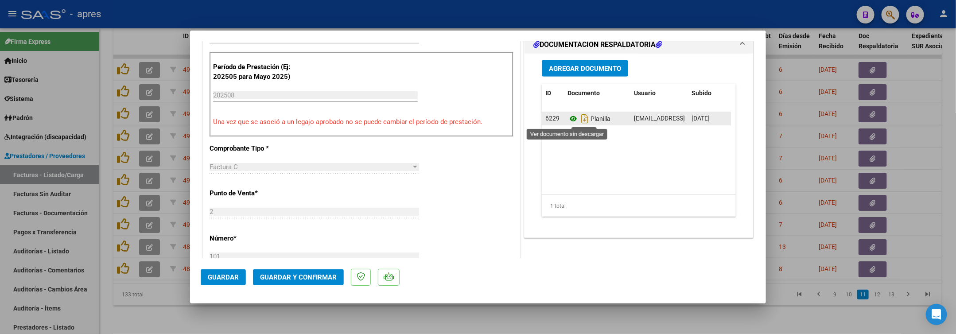
click at [567, 124] on icon at bounding box center [573, 118] width 12 height 11
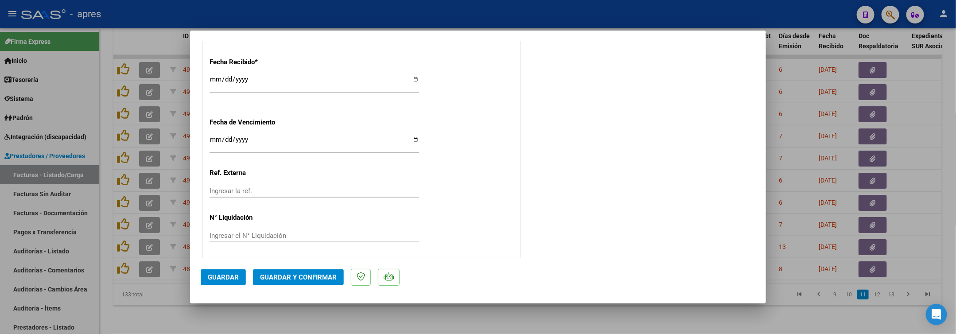
scroll to position [640, 0]
click at [294, 278] on span "Guardar y Confirmar" at bounding box center [298, 277] width 77 height 8
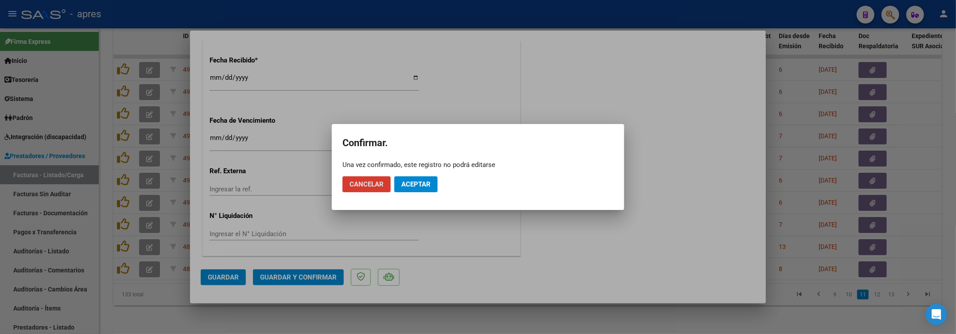
click at [342, 176] on button "Cancelar" at bounding box center [366, 184] width 48 height 16
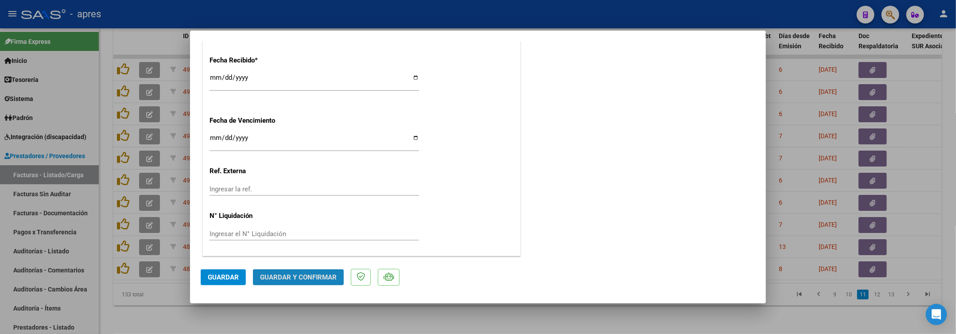
click at [281, 277] on span "Guardar y Confirmar" at bounding box center [298, 277] width 77 height 8
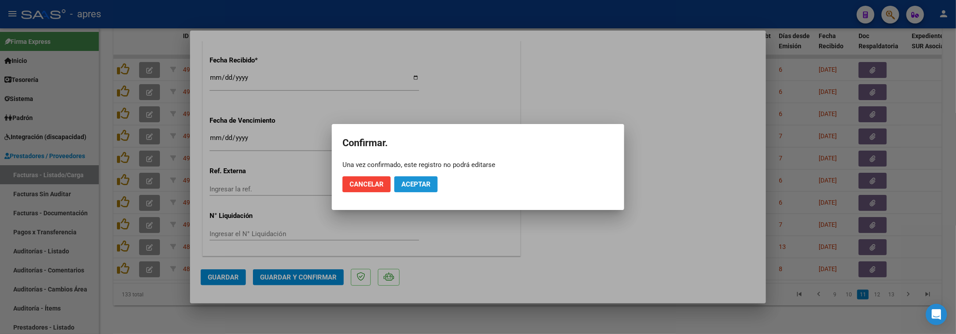
click at [415, 185] on span "Aceptar" at bounding box center [415, 184] width 29 height 8
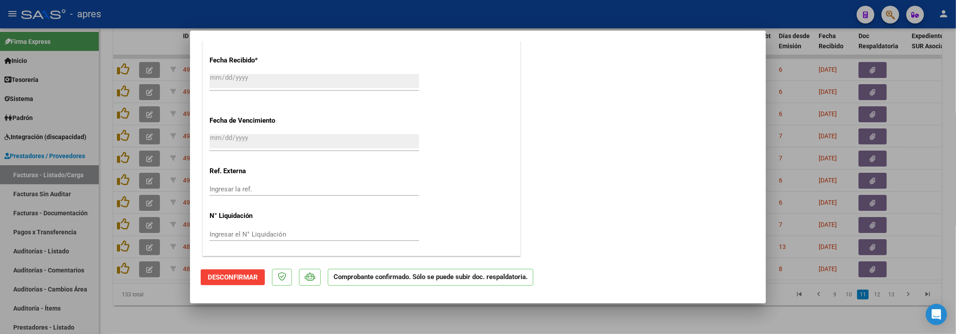
click at [213, 307] on div at bounding box center [478, 167] width 956 height 334
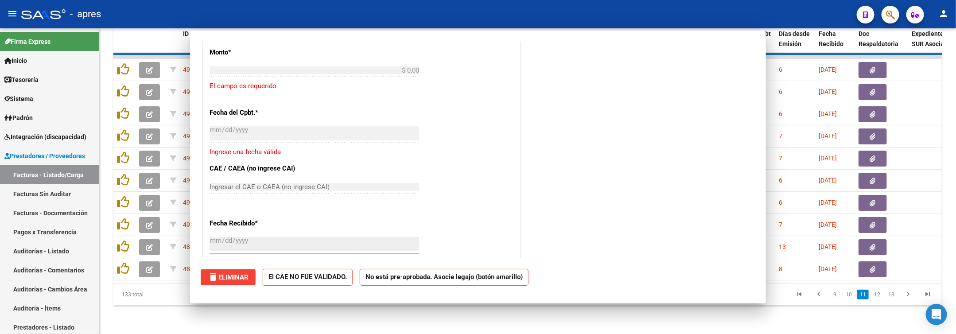
scroll to position [750, 0]
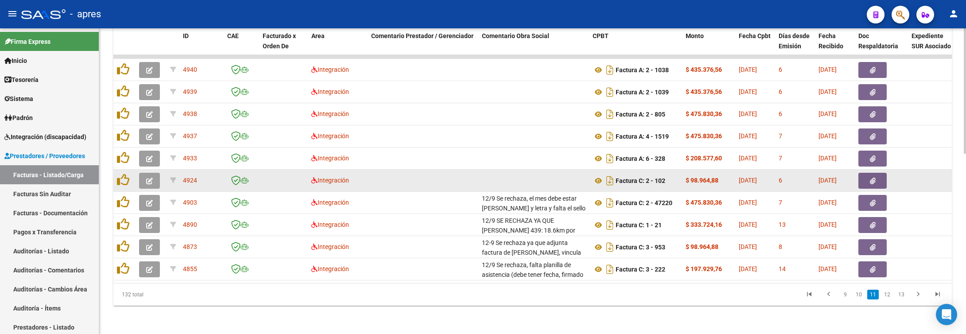
click at [155, 173] on button "button" at bounding box center [149, 181] width 21 height 16
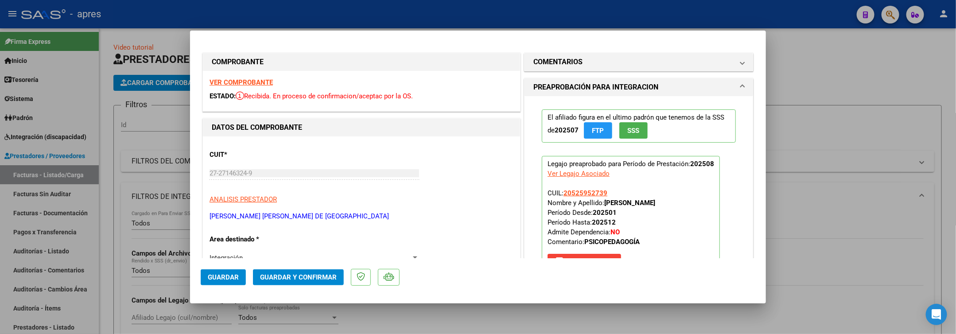
scroll to position [438, 0]
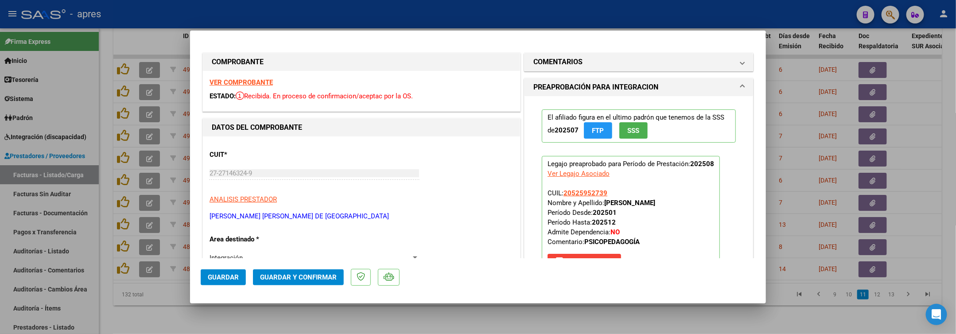
click at [242, 80] on strong "VER COMPROBANTE" at bounding box center [240, 82] width 63 height 8
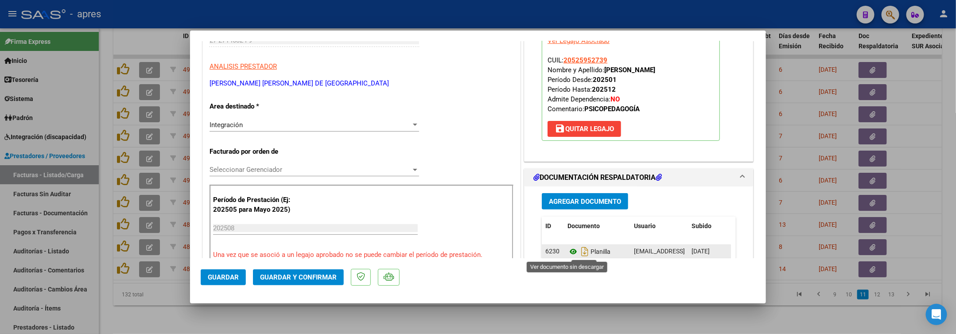
click at [567, 251] on icon at bounding box center [573, 251] width 12 height 11
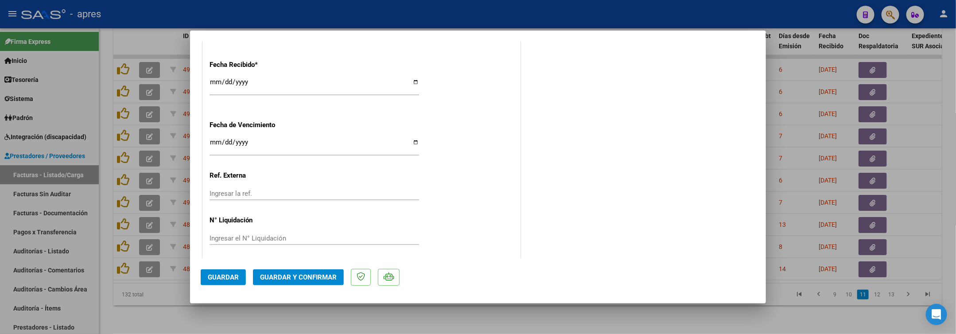
scroll to position [640, 0]
click at [299, 279] on span "Guardar y Confirmar" at bounding box center [298, 277] width 77 height 8
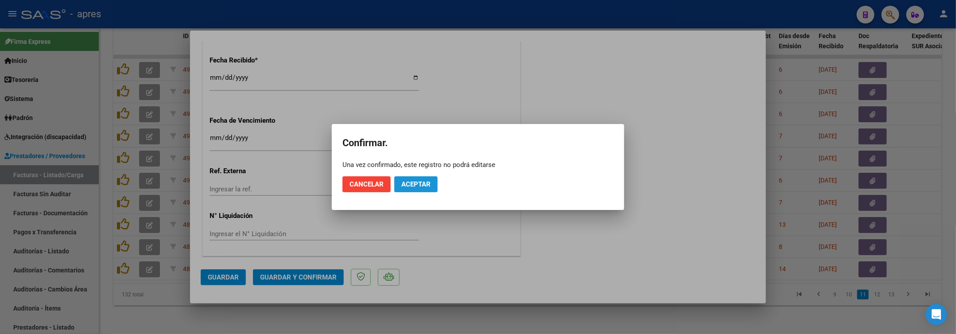
drag, startPoint x: 412, startPoint y: 188, endPoint x: 451, endPoint y: 82, distance: 112.2
click at [415, 174] on mat-dialog-actions "Cancelar Aceptar" at bounding box center [477, 184] width 271 height 30
click at [394, 176] on button "Aceptar" at bounding box center [415, 184] width 43 height 16
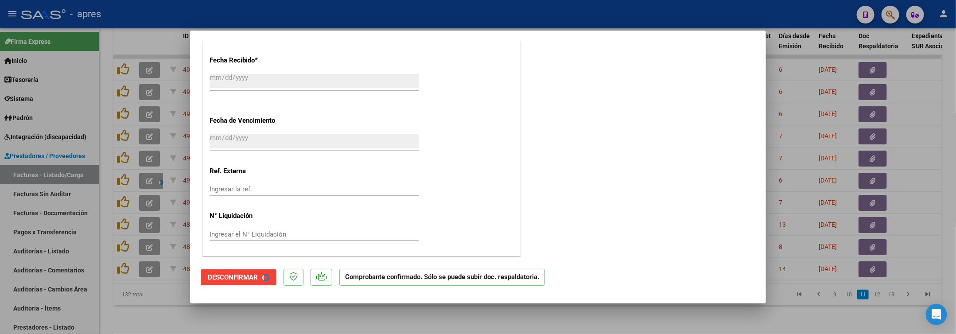
scroll to position [585, 0]
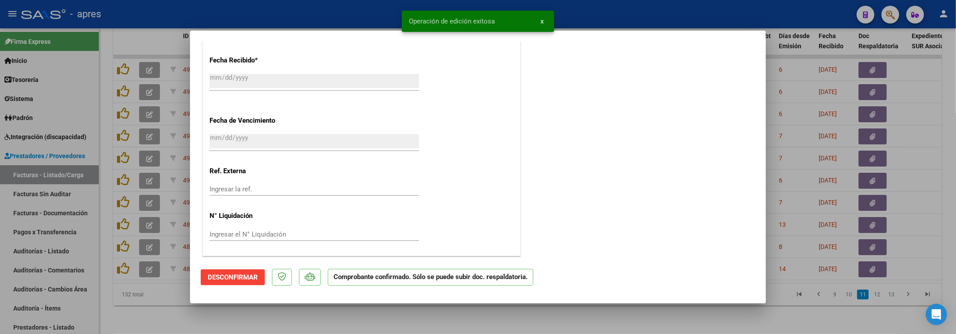
click at [160, 310] on div at bounding box center [478, 167] width 956 height 334
type input "$ 0,00"
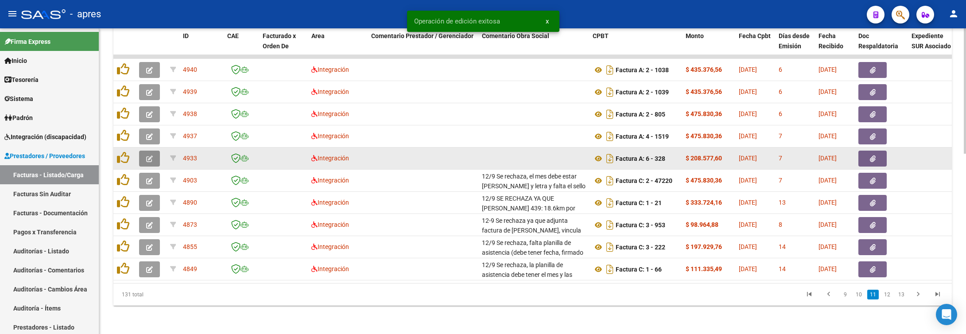
click at [150, 151] on button "button" at bounding box center [149, 159] width 21 height 16
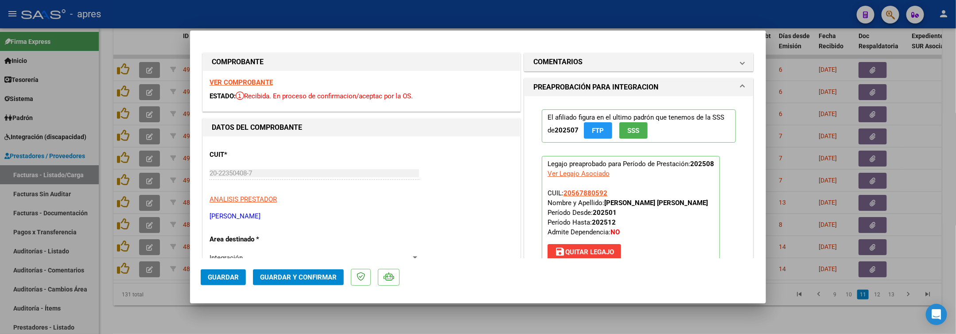
click at [254, 82] on strong "VER COMPROBANTE" at bounding box center [240, 82] width 63 height 8
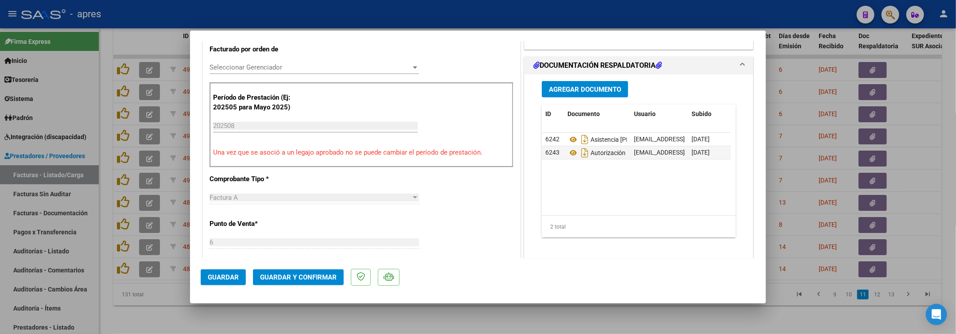
scroll to position [266, 0]
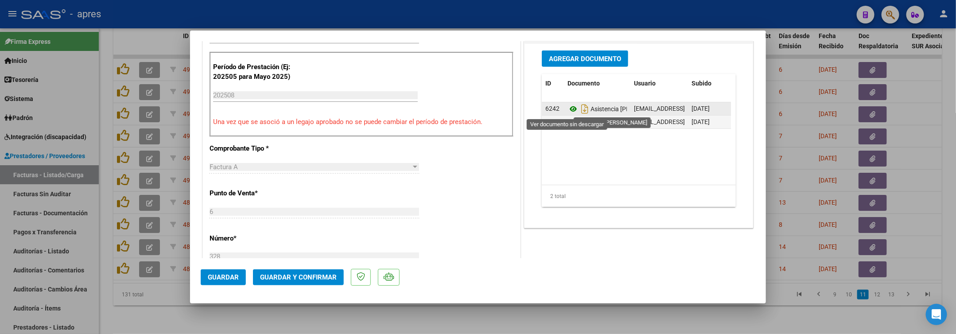
click at [568, 108] on icon at bounding box center [573, 109] width 12 height 11
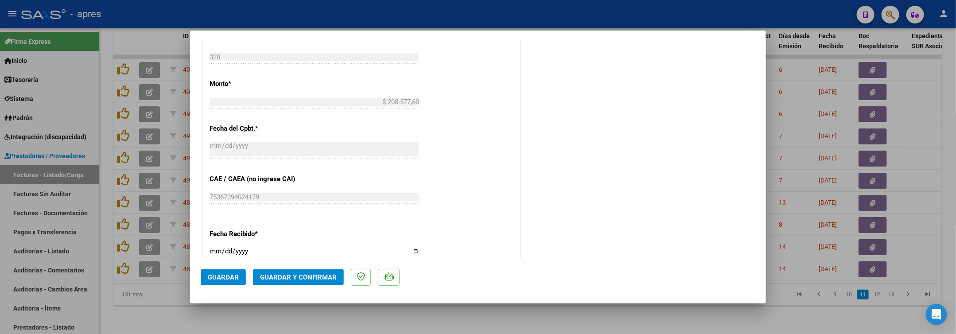
scroll to position [640, 0]
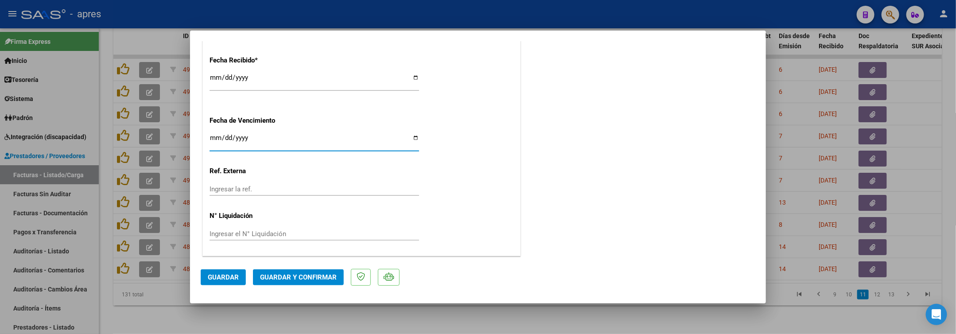
click at [210, 140] on input "Ingresar la fecha" at bounding box center [313, 141] width 209 height 14
type input "2025-09-18"
click at [299, 277] on span "Guardar y Confirmar" at bounding box center [298, 277] width 77 height 8
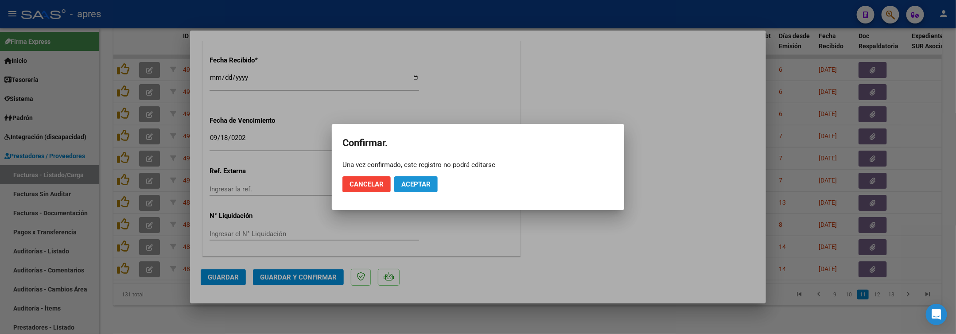
click at [399, 190] on button "Aceptar" at bounding box center [415, 184] width 43 height 16
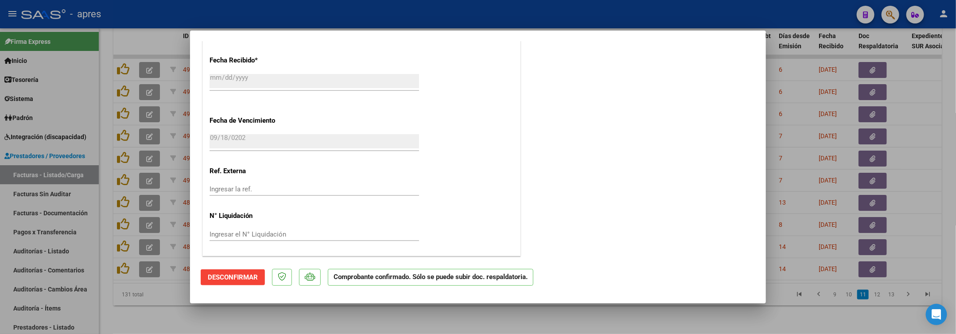
click at [220, 317] on div at bounding box center [478, 167] width 956 height 334
type input "$ 0,00"
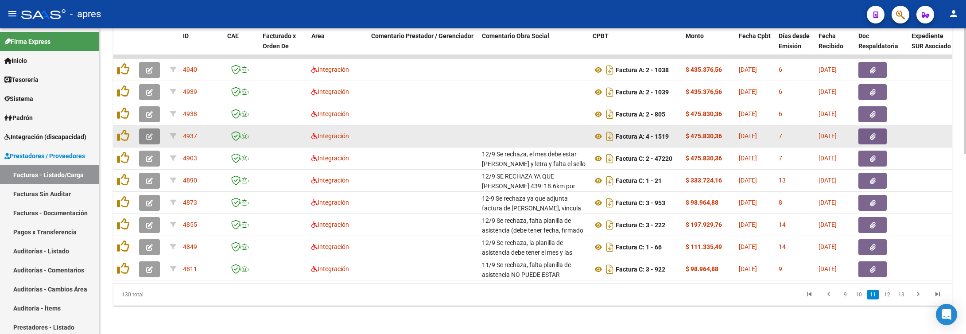
click at [149, 133] on icon "button" at bounding box center [149, 136] width 7 height 7
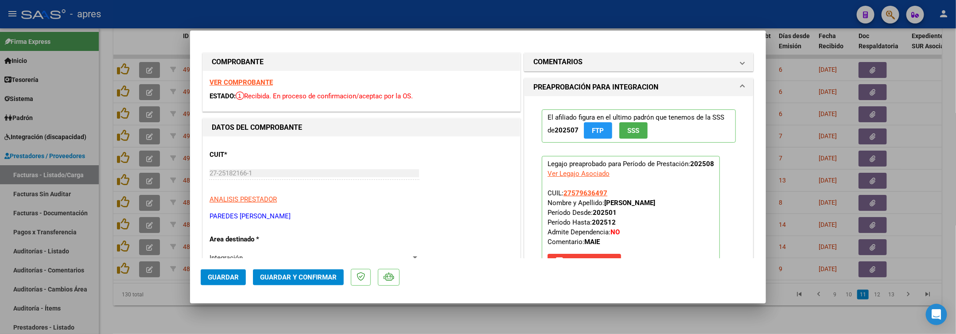
click at [244, 81] on strong "VER COMPROBANTE" at bounding box center [240, 82] width 63 height 8
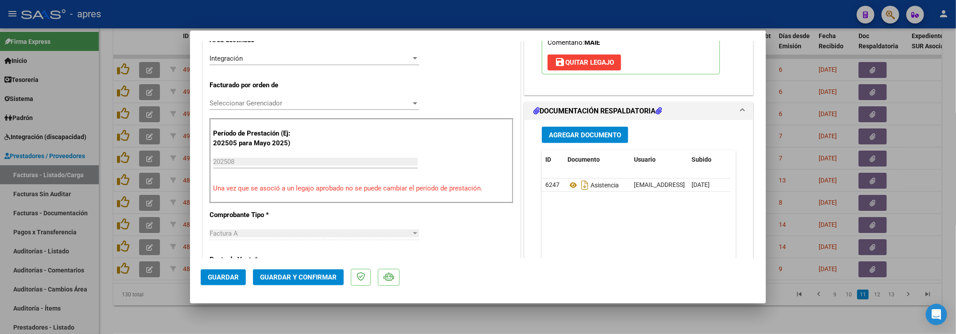
scroll to position [266, 0]
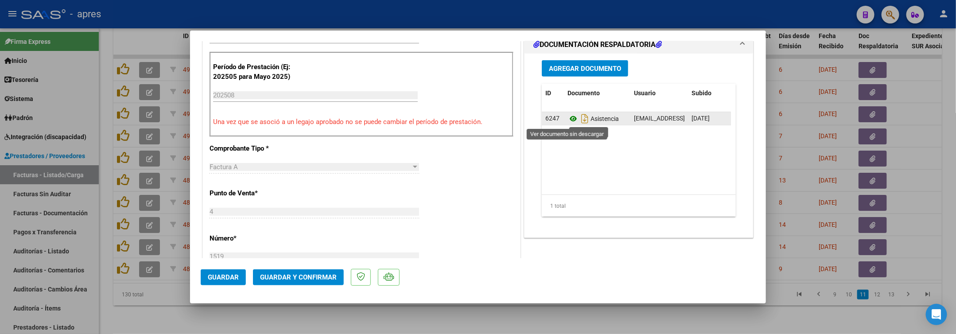
click at [567, 122] on icon at bounding box center [573, 118] width 12 height 11
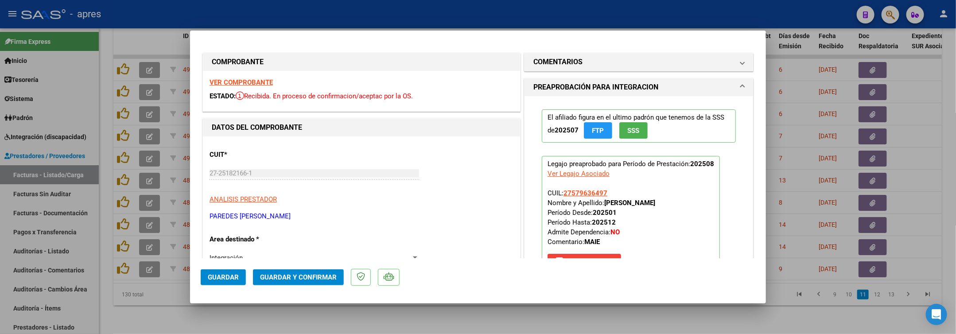
scroll to position [0, 0]
click at [627, 68] on mat-expansion-panel-header "COMENTARIOS" at bounding box center [638, 62] width 229 height 18
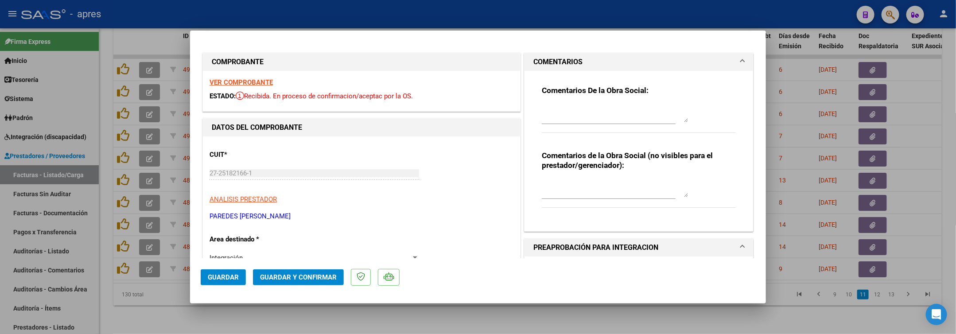
click at [586, 103] on div at bounding box center [615, 113] width 146 height 21
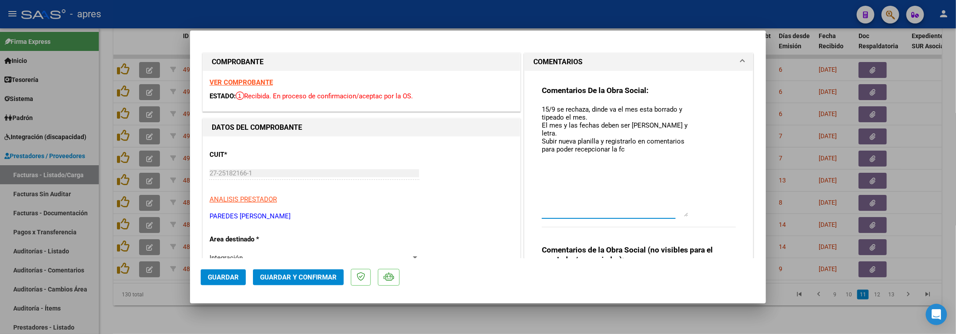
drag, startPoint x: 677, startPoint y: 120, endPoint x: 693, endPoint y: 214, distance: 95.7
click at [693, 214] on div "Comentarios De la Obra Social: 15/9 se rechaza, dinde va el mes esta borrado y …" at bounding box center [639, 160] width 194 height 151
click at [594, 124] on textarea "15/9 se rechaza, dinde va el mes esta borrado y tipeado el mes. El mes y las fe…" at bounding box center [615, 161] width 146 height 112
click at [617, 186] on textarea "15/9 se rechaza, dinde va el mes esta borrado y tipeado el mes. El mes y las fe…" at bounding box center [615, 161] width 146 height 112
type textarea "15/9 se rechaza, dinde va el mes esta borrado y tipeado el mes. El mes y las fe…"
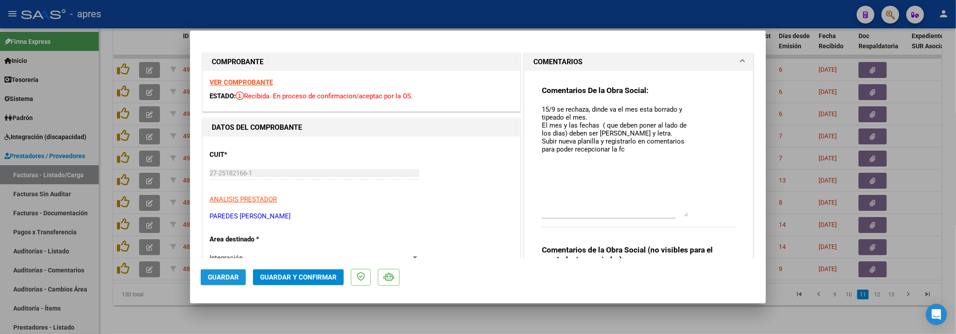
drag, startPoint x: 226, startPoint y: 280, endPoint x: 222, endPoint y: 278, distance: 4.8
click at [224, 279] on span "Guardar" at bounding box center [223, 277] width 31 height 8
drag, startPoint x: 211, startPoint y: 217, endPoint x: 283, endPoint y: 220, distance: 72.2
click at [283, 220] on p "PAREDES [PERSON_NAME]" at bounding box center [361, 216] width 304 height 10
copy p "PAREDES [PERSON_NAME]"
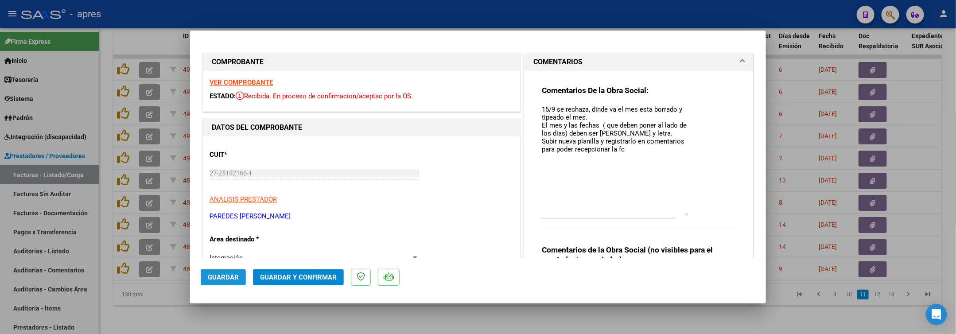
click at [228, 275] on span "Guardar" at bounding box center [223, 277] width 31 height 8
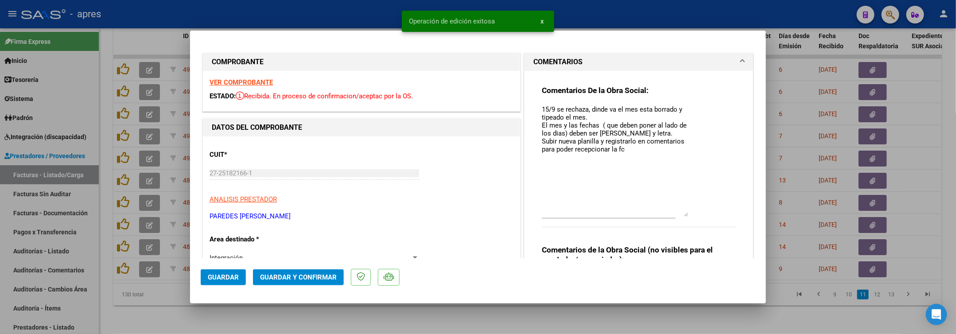
click at [385, 314] on div at bounding box center [478, 167] width 956 height 334
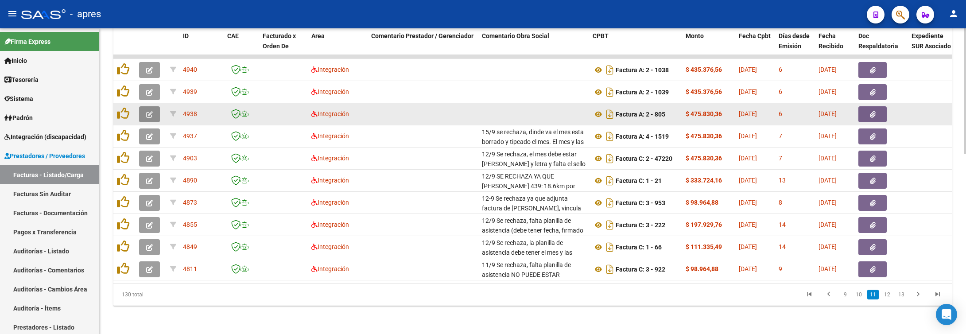
click at [146, 111] on icon "button" at bounding box center [149, 114] width 7 height 7
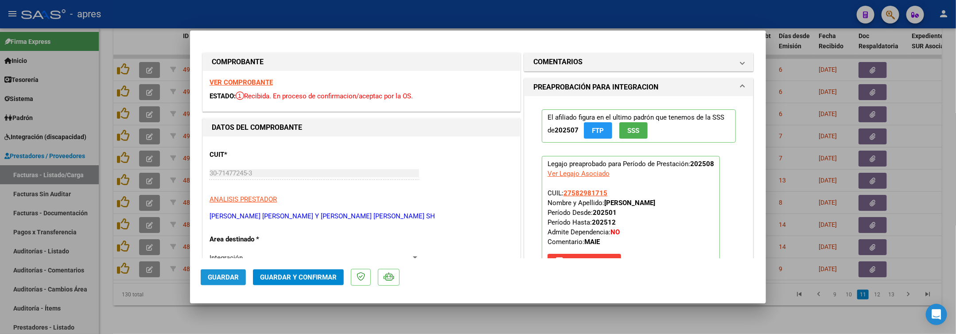
click at [234, 277] on span "Guardar" at bounding box center [223, 277] width 31 height 8
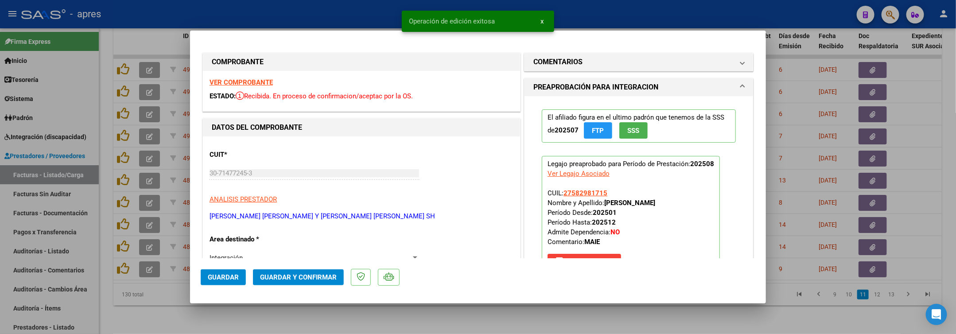
click at [161, 311] on div at bounding box center [478, 167] width 956 height 334
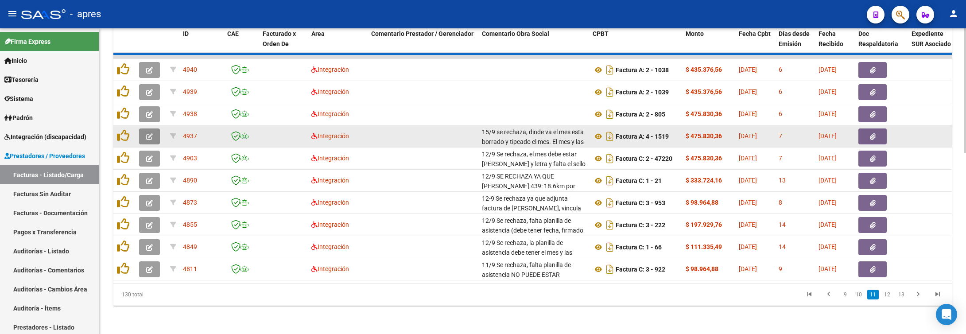
click at [145, 130] on button "button" at bounding box center [149, 136] width 21 height 16
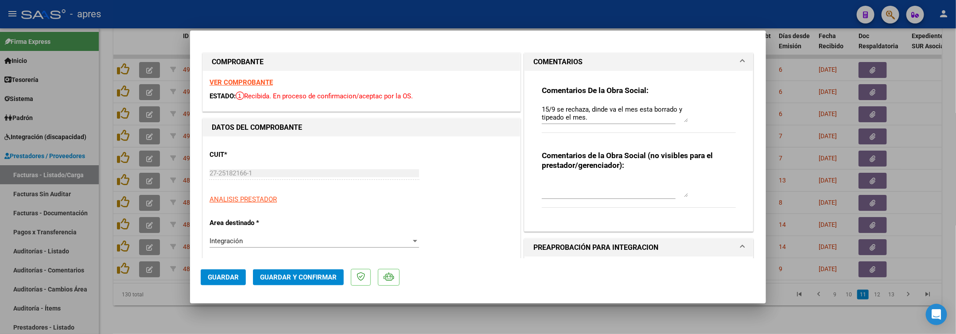
click at [171, 311] on div at bounding box center [478, 167] width 956 height 334
type input "$ 0,00"
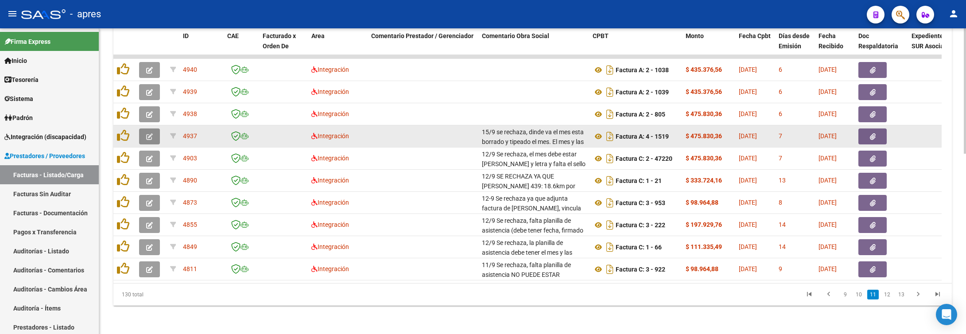
click at [157, 132] on button "button" at bounding box center [149, 136] width 21 height 16
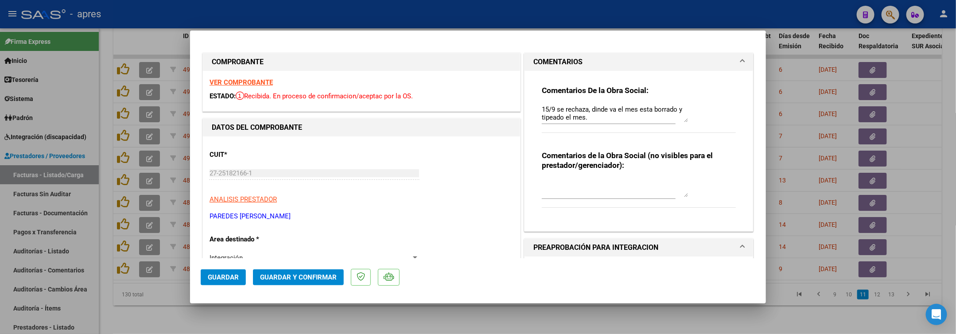
click at [229, 277] on span "Guardar" at bounding box center [223, 277] width 31 height 8
click at [939, 311] on icon "Open Intercom Messenger" at bounding box center [936, 315] width 10 height 12
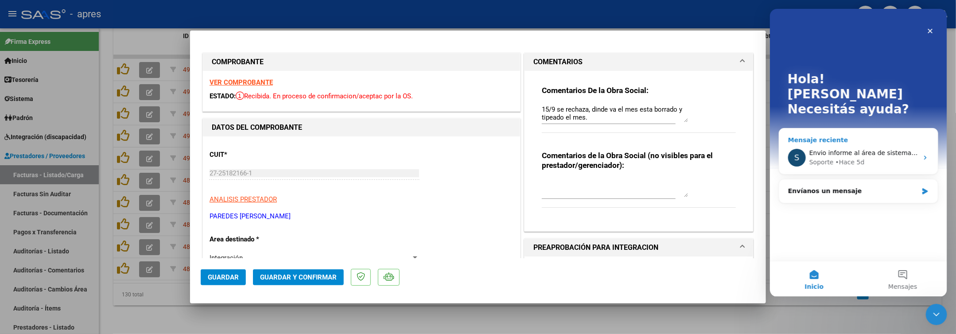
click at [844, 149] on span "Envio informe al área de sistemas para que lo verifiquen" at bounding box center [897, 152] width 176 height 7
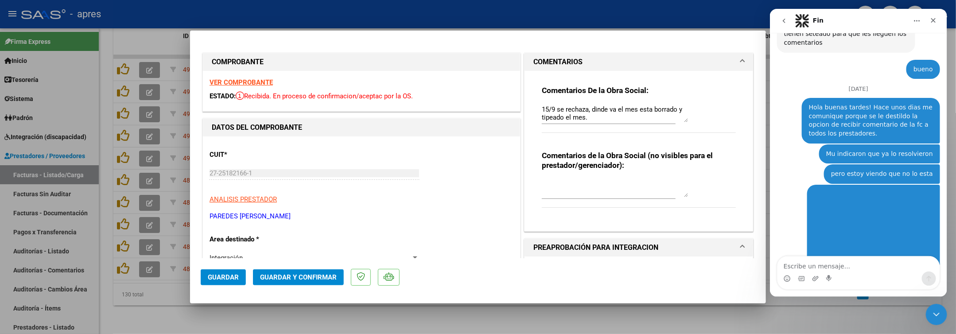
scroll to position [1790, 0]
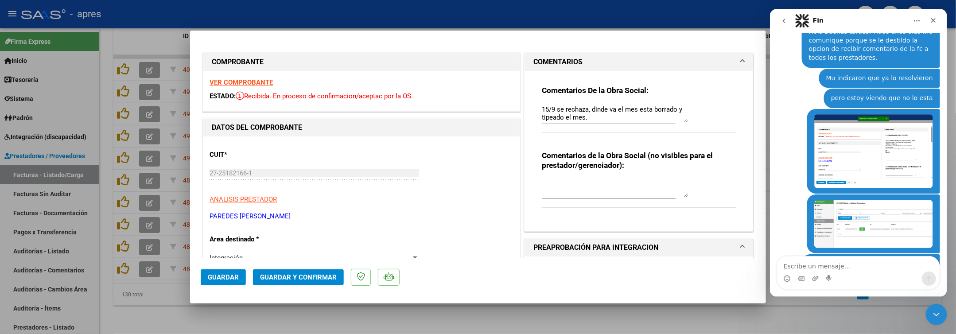
click at [804, 266] on textarea "Escribe un mensaje..." at bounding box center [858, 263] width 162 height 15
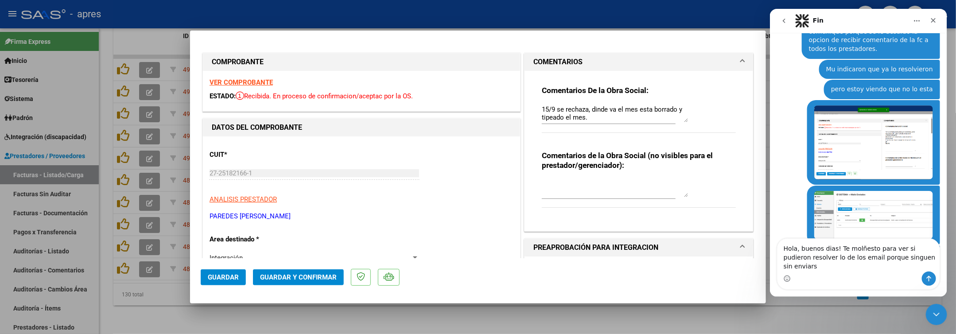
type textarea "Hola, buenos dias! Te molñesto para ver si pudieron resolver lo de los email po…"
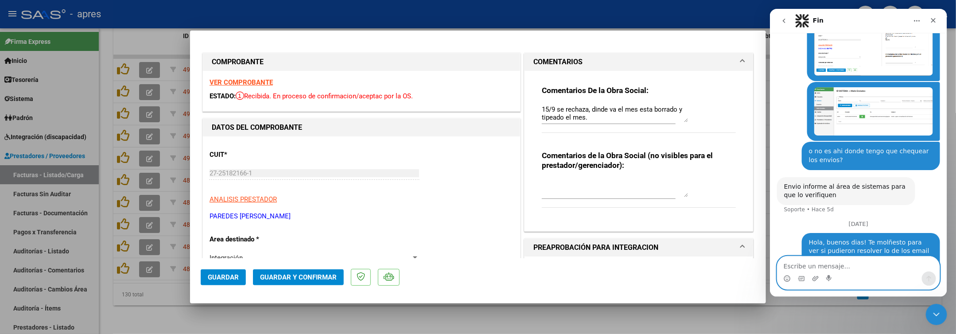
scroll to position [1902, 0]
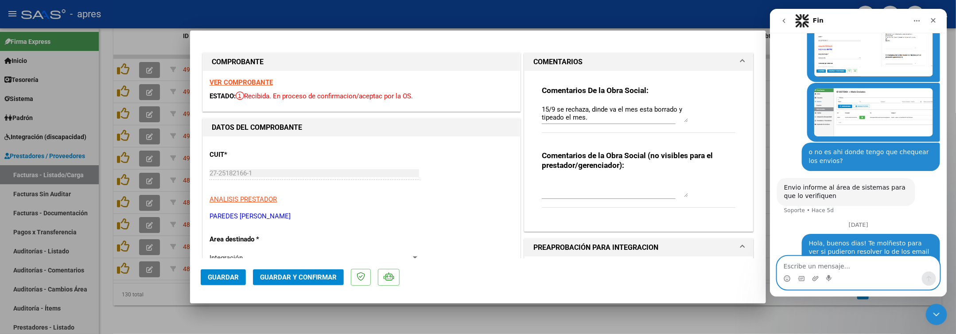
click at [843, 265] on textarea "Escribe un mensaje..." at bounding box center [858, 263] width 162 height 15
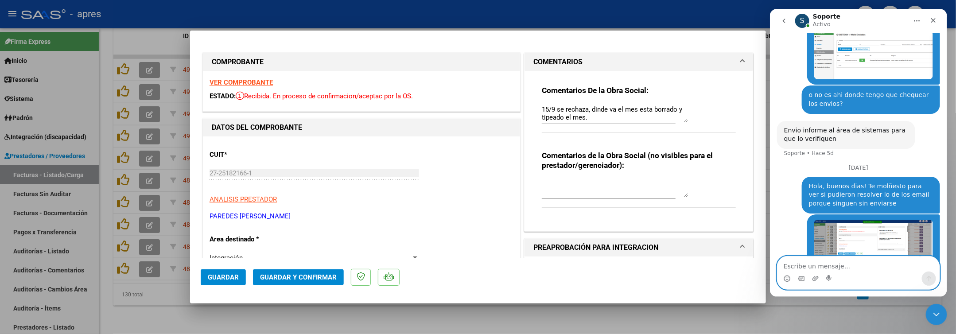
scroll to position [1959, 0]
click at [280, 322] on div at bounding box center [478, 167] width 956 height 334
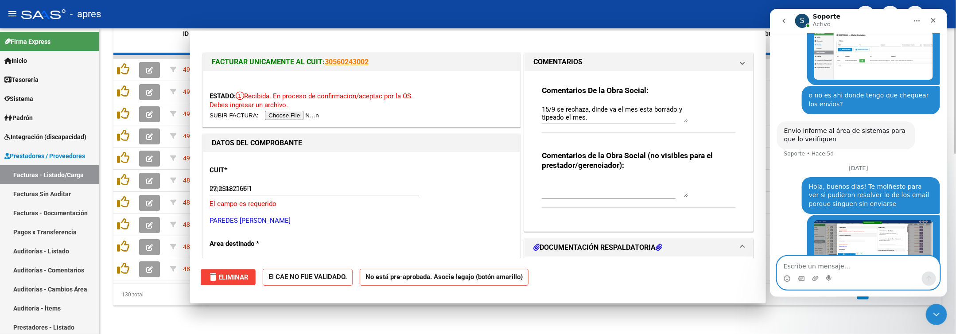
type input "$ 0,00"
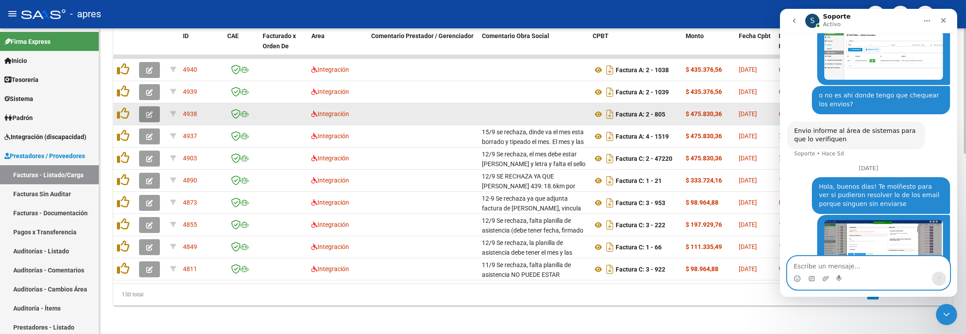
click at [146, 111] on icon "button" at bounding box center [149, 114] width 7 height 7
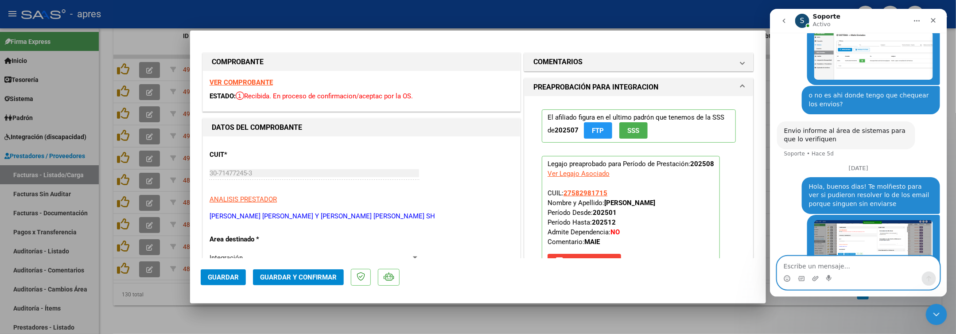
click at [241, 81] on strong "VER COMPROBANTE" at bounding box center [240, 82] width 63 height 8
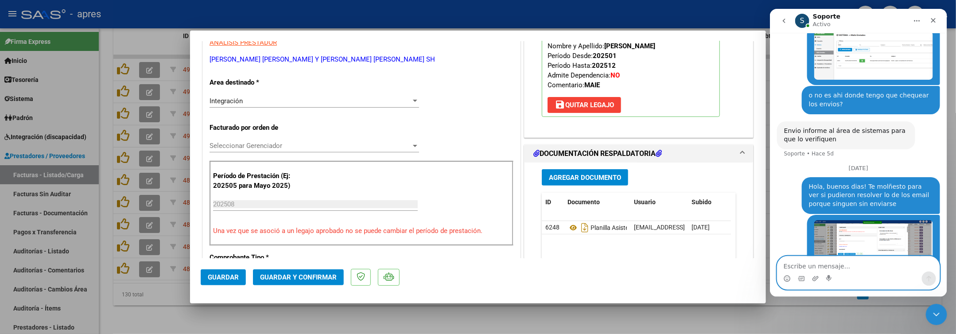
scroll to position [199, 0]
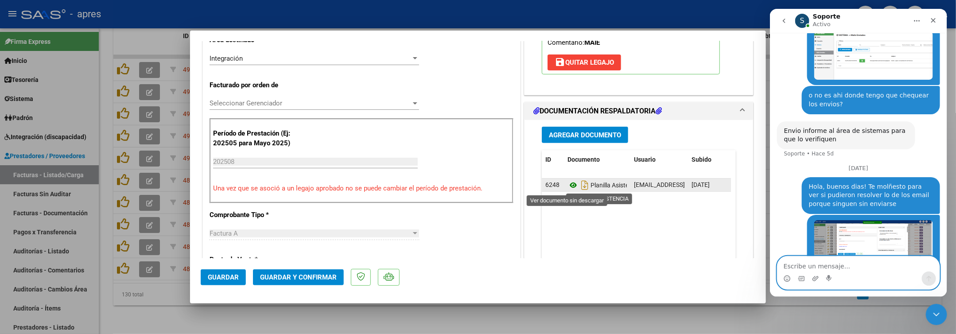
click at [567, 189] on icon at bounding box center [573, 185] width 12 height 11
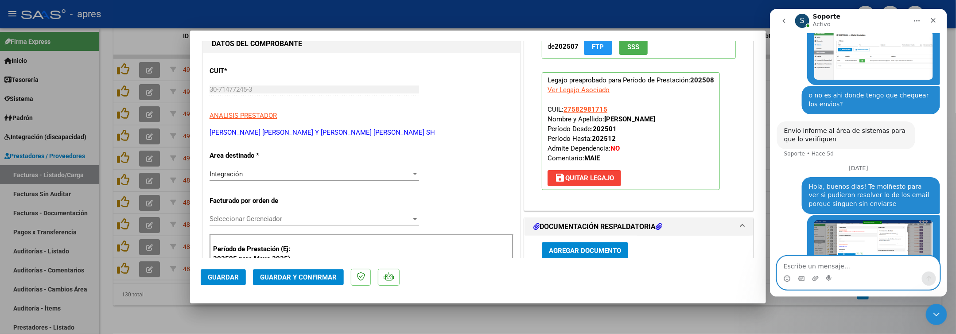
scroll to position [0, 0]
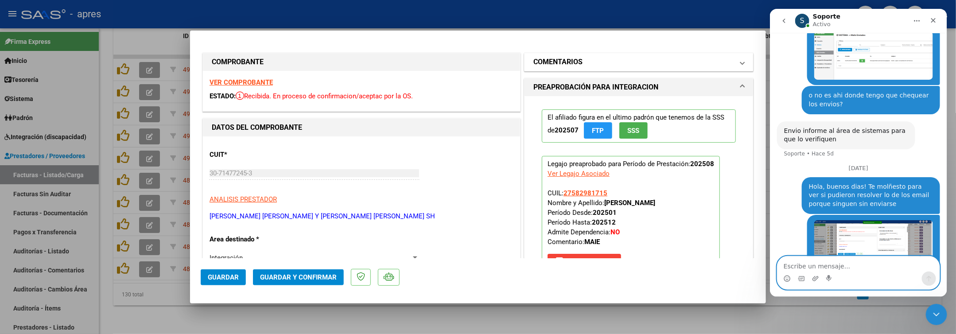
click at [574, 59] on h1 "COMENTARIOS" at bounding box center [557, 62] width 49 height 11
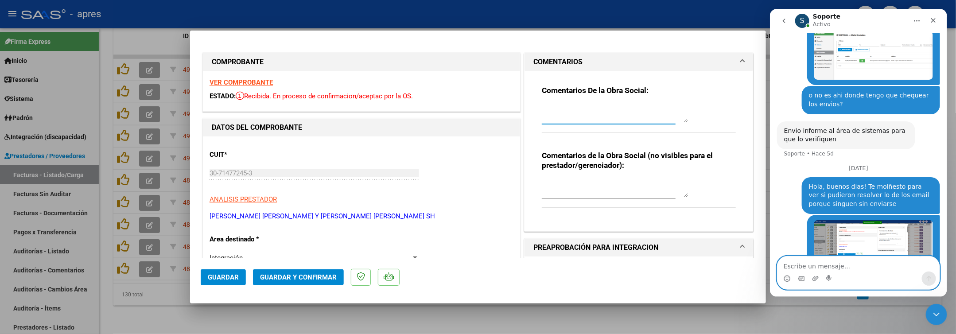
click at [547, 112] on textarea at bounding box center [615, 114] width 146 height 18
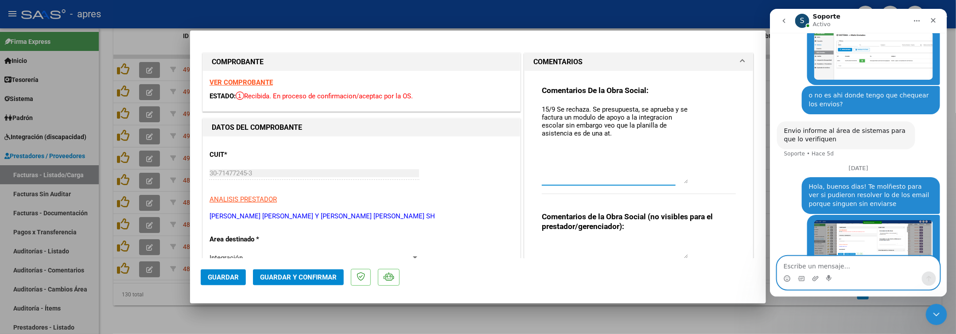
drag, startPoint x: 678, startPoint y: 121, endPoint x: 662, endPoint y: 192, distance: 72.1
click at [663, 183] on textarea "15/9 Se rechaza. Se presupuesta, se aprueba y se factura un modulo de apoyo a l…" at bounding box center [615, 144] width 146 height 79
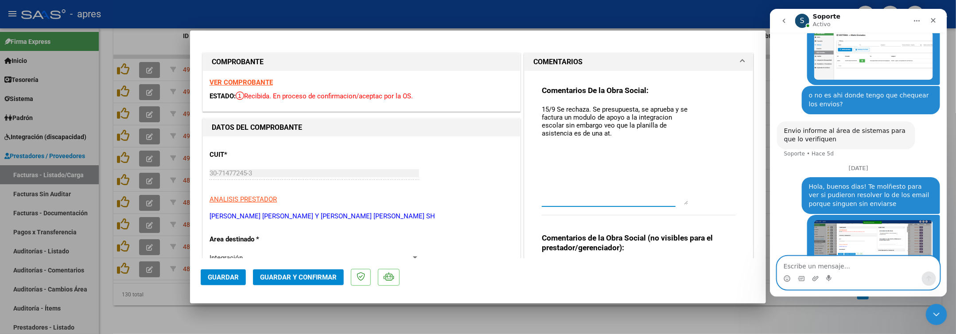
click at [624, 138] on textarea "15/9 Se rechaza. Se presupuesta, se aprueba y se factura un modulo de apoyo a l…" at bounding box center [615, 155] width 146 height 100
type textarea "15/9 Se rechaza. Se presupuesta, se aprueba y se factura un modulo de apoyo a l…"
click at [223, 216] on p "[PERSON_NAME] [PERSON_NAME] Y [PERSON_NAME] [PERSON_NAME] SH" at bounding box center [361, 216] width 304 height 10
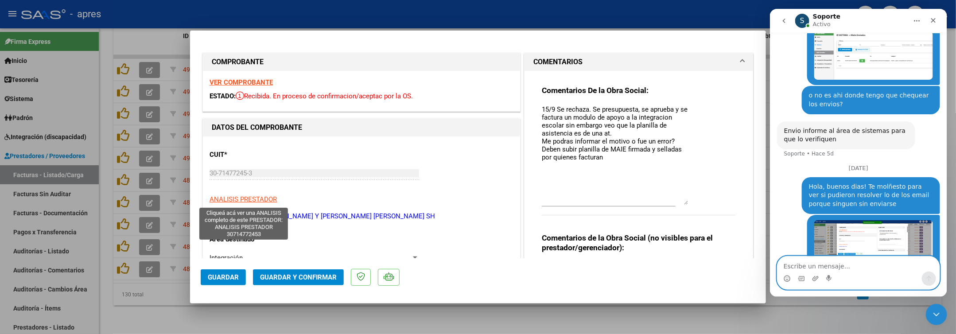
click at [234, 201] on span "ANALISIS PRESTADOR" at bounding box center [242, 199] width 67 height 8
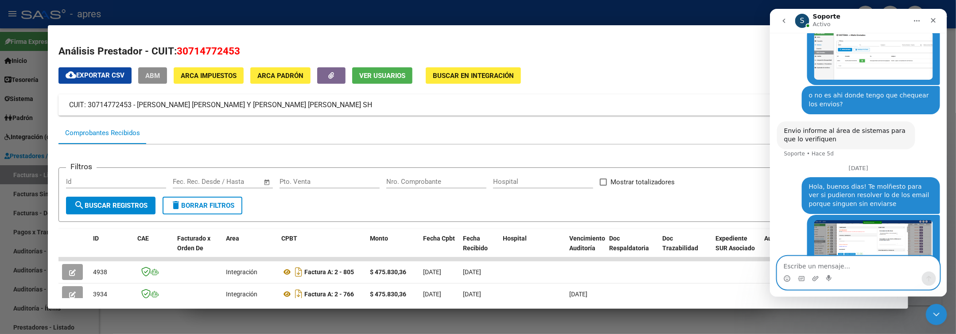
click at [156, 76] on span "ABM" at bounding box center [152, 76] width 15 height 8
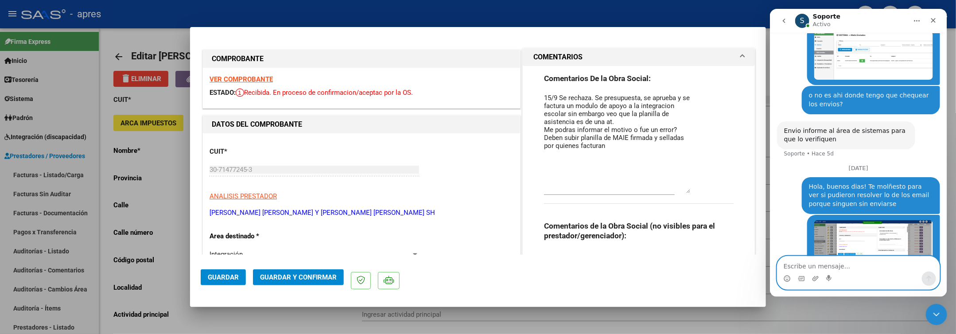
type input "RODOLFO LOPEZ"
type input "627"
type input "1879"
type input "QUILMES OESTE"
type input "869090"
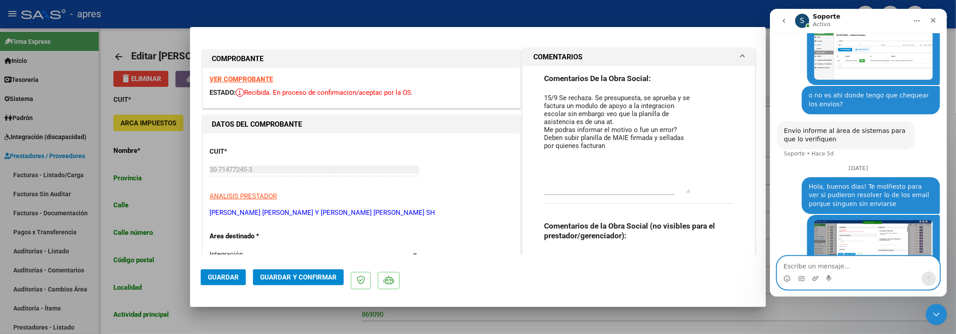
click at [182, 191] on div at bounding box center [478, 167] width 956 height 334
type input "$ 0,00"
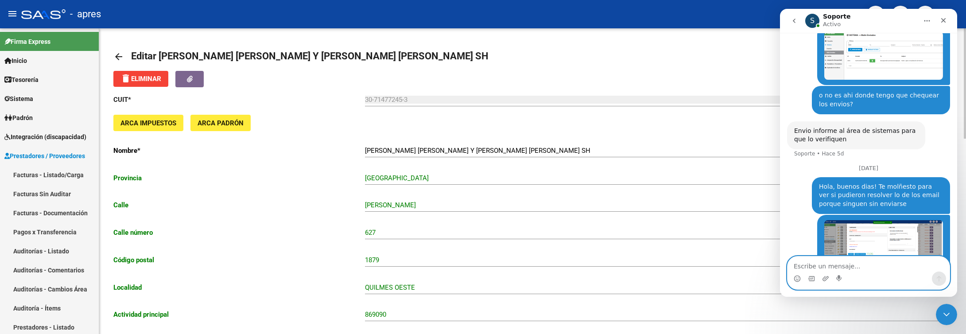
click at [124, 54] on link "arrow_back" at bounding box center [122, 56] width 18 height 21
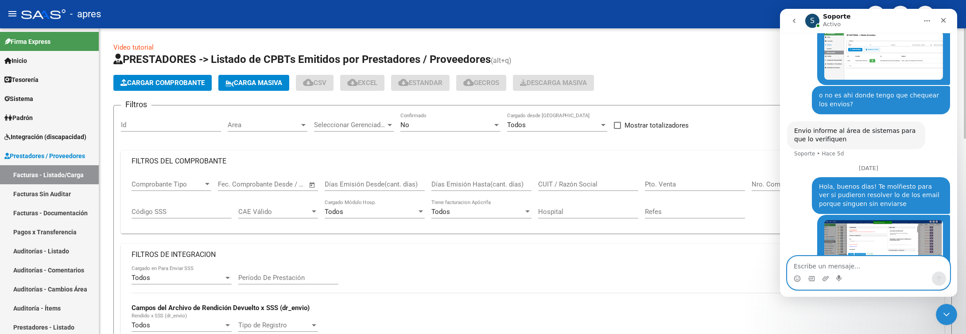
click at [120, 55] on icon at bounding box center [117, 59] width 9 height 11
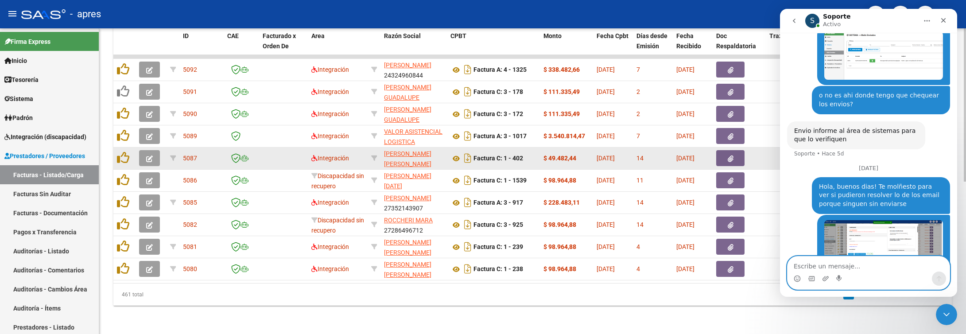
scroll to position [104, 0]
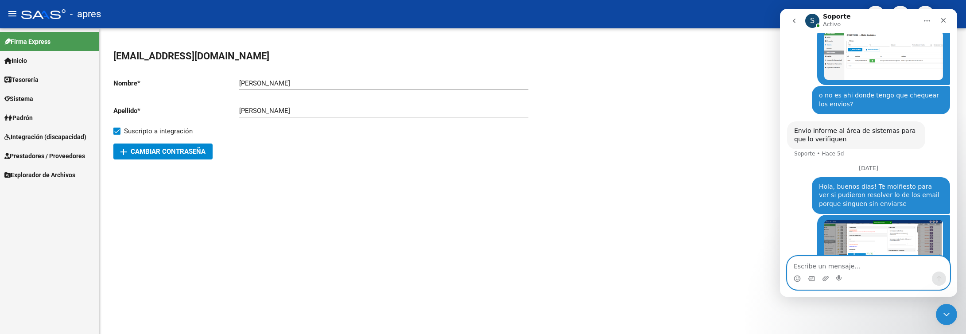
click at [35, 137] on span "Integración (discapacidad)" at bounding box center [45, 137] width 82 height 10
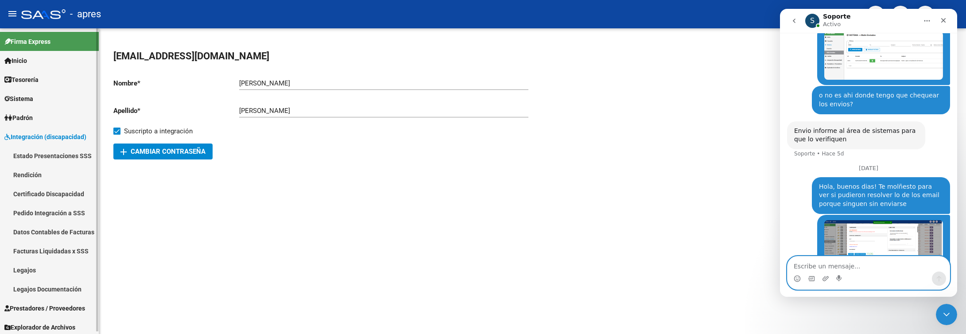
click at [43, 303] on span "Prestadores / Proveedores" at bounding box center [44, 308] width 81 height 10
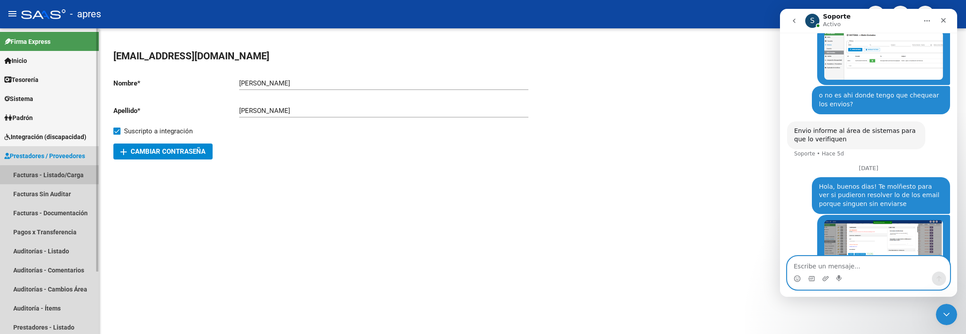
click at [57, 178] on link "Facturas - Listado/Carga" at bounding box center [49, 174] width 99 height 19
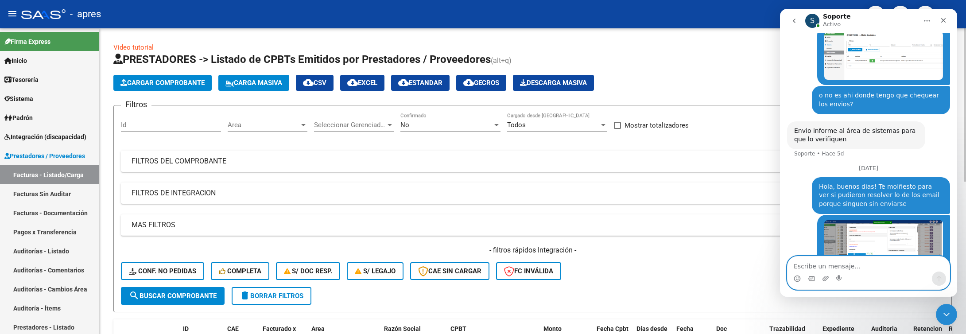
click at [260, 118] on div "Area Area" at bounding box center [268, 122] width 80 height 19
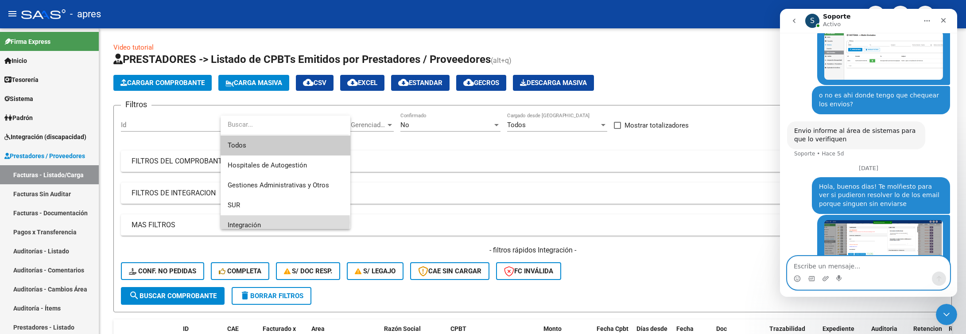
click at [271, 222] on span "Integración" at bounding box center [286, 225] width 116 height 20
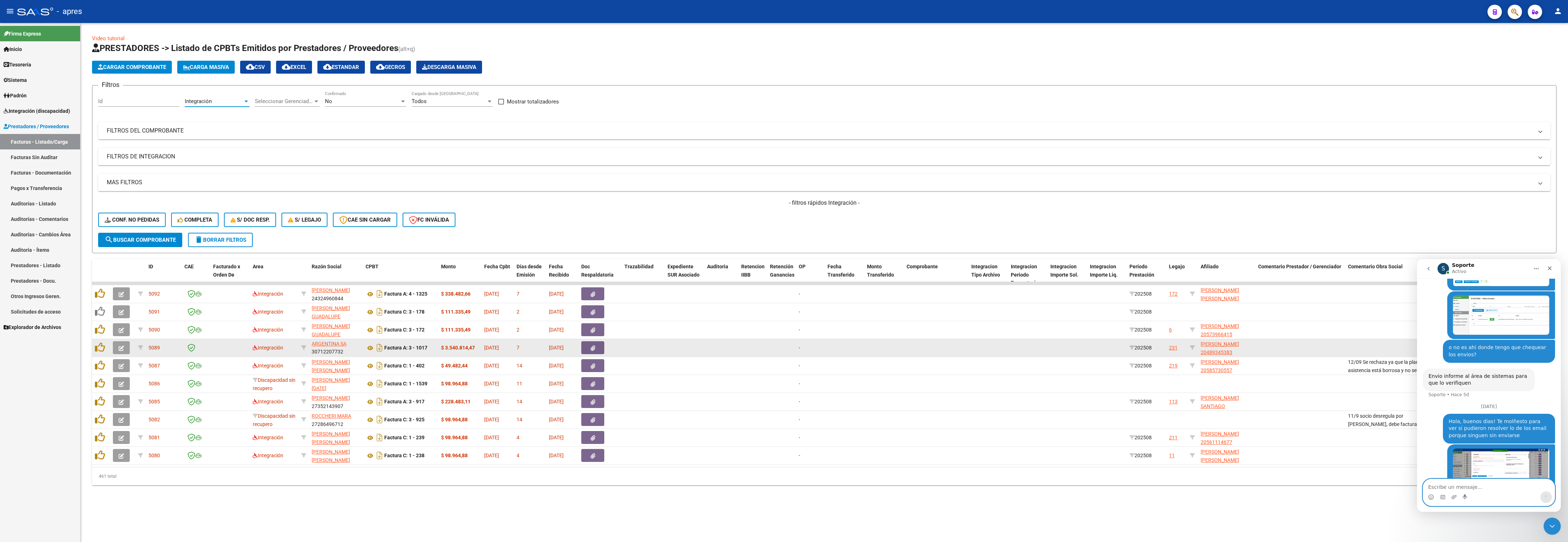
scroll to position [25, 0]
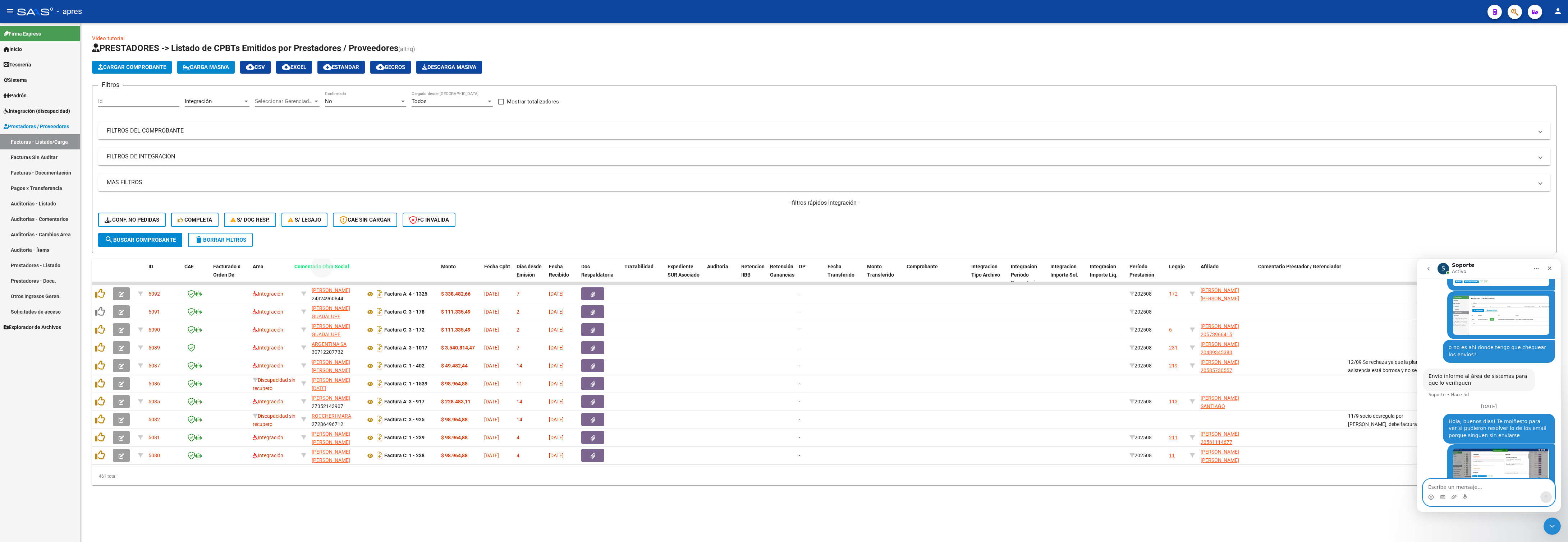
drag, startPoint x: 1362, startPoint y: 269, endPoint x: 308, endPoint y: 260, distance: 1054.0
click at [308, 260] on div "Video tutorial PRESTADORES -> Listado de CPBTs Emitidos por Prestadores / Prove…" at bounding box center [824, 260] width 1464 height 451
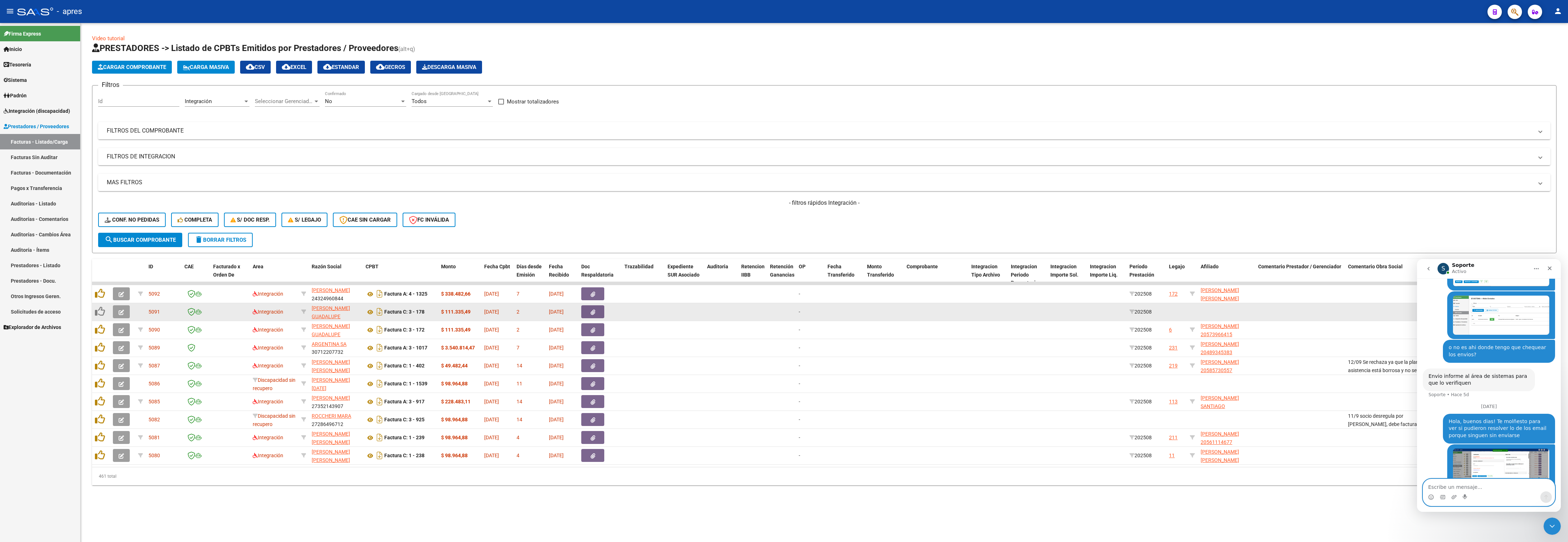
drag, startPoint x: 876, startPoint y: 519, endPoint x: 1358, endPoint y: 314, distance: 523.8
click at [775, 271] on div "Video tutorial PRESTADORES -> Listado de CPBTs Emitidos por Prestadores / Prove…" at bounding box center [824, 265] width 1488 height 485
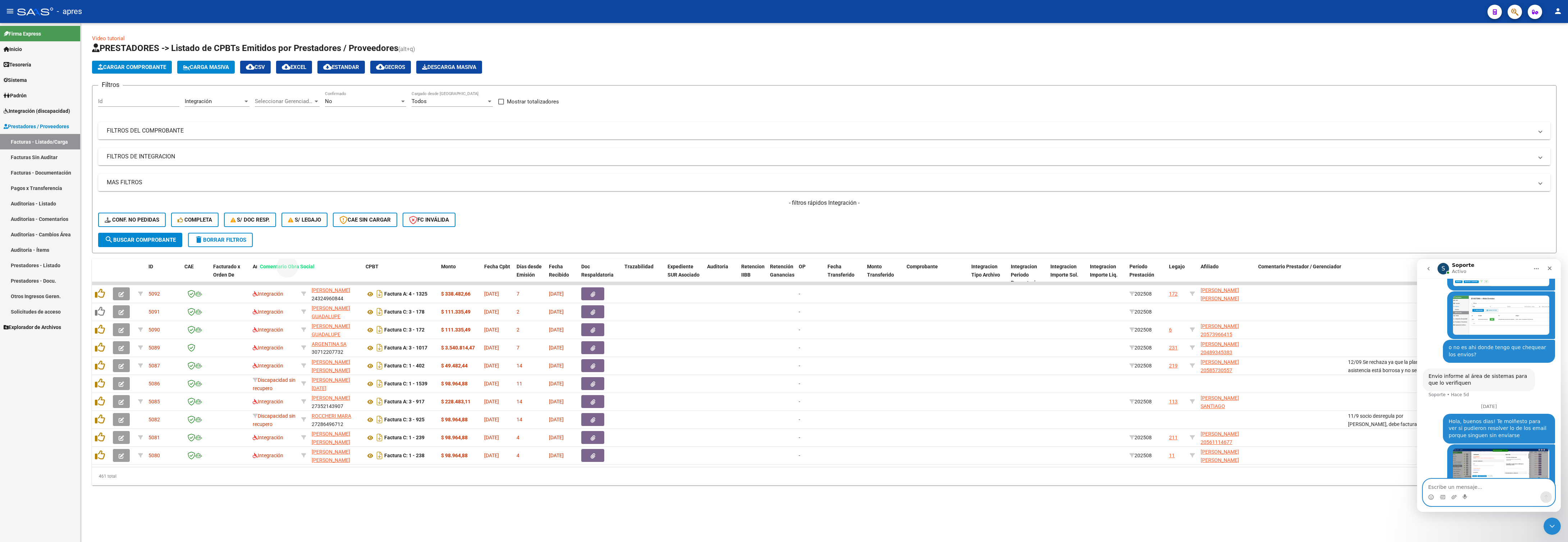
drag, startPoint x: 1371, startPoint y: 271, endPoint x: 282, endPoint y: 266, distance: 1089.0
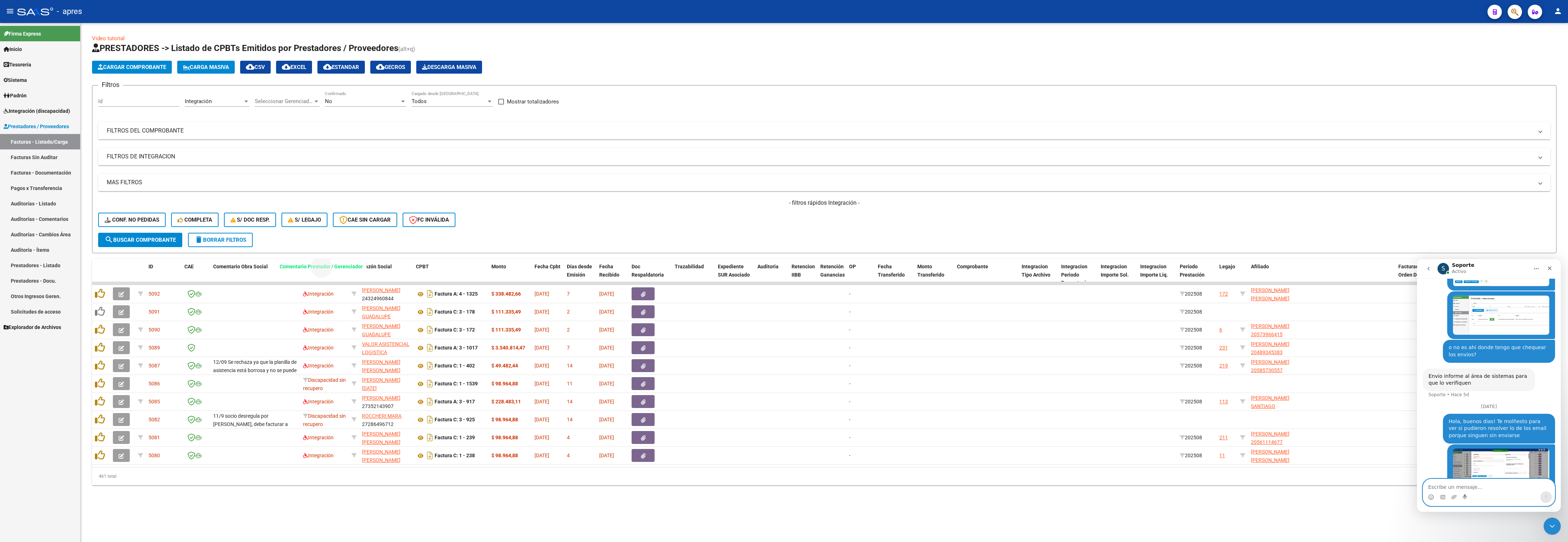
drag, startPoint x: 1359, startPoint y: 271, endPoint x: 330, endPoint y: 279, distance: 1029.0
drag, startPoint x: 1322, startPoint y: 272, endPoint x: 1283, endPoint y: 235, distance: 53.8
click at [775, 242] on div "Video tutorial PRESTADORES -> Listado de CPBTs Emitidos por Prestadores / Prove…" at bounding box center [824, 260] width 1464 height 451
drag, startPoint x: 1334, startPoint y: 213, endPoint x: 1334, endPoint y: 269, distance: 56.0
click at [775, 220] on div "- filtros rápidos Integración - Conf. no pedidas Completa S/ Doc Resp. S/ legaj…" at bounding box center [824, 216] width 1452 height 34
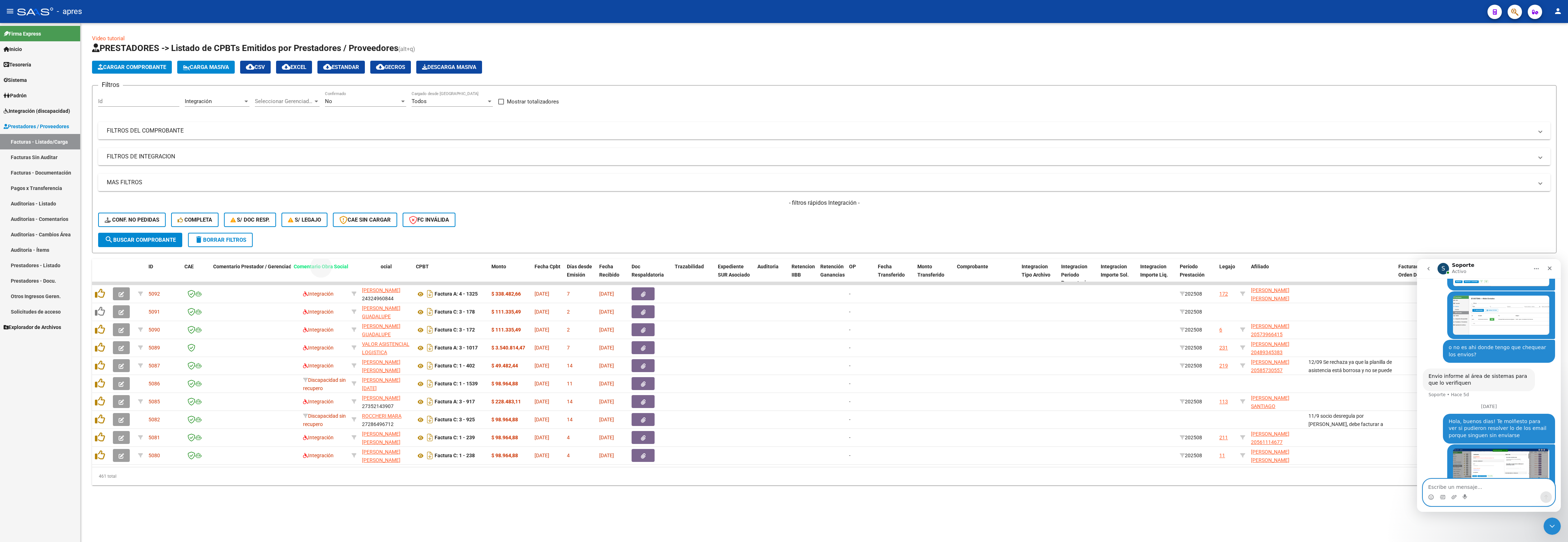
drag, startPoint x: 1334, startPoint y: 265, endPoint x: 319, endPoint y: 265, distance: 1015.0
click at [462, 271] on datatable-pager "1 2 3 4 5" at bounding box center [970, 476] width 1165 height 12
drag, startPoint x: 1351, startPoint y: 266, endPoint x: 364, endPoint y: 274, distance: 987.0
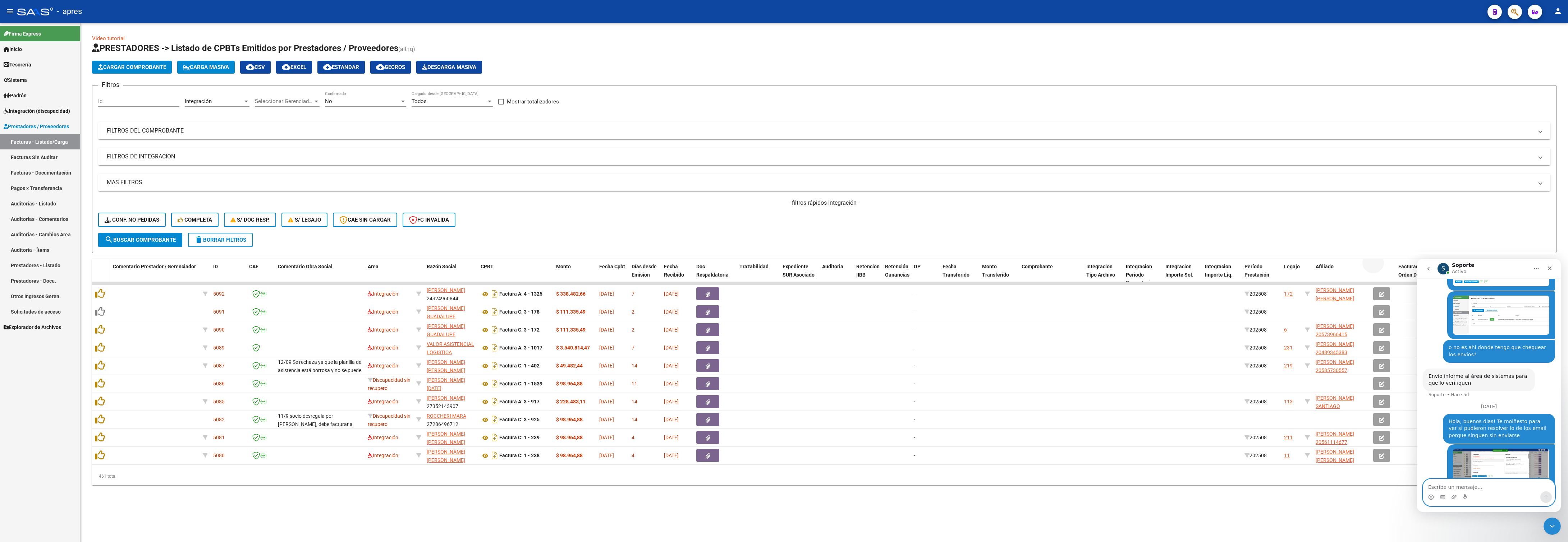
drag, startPoint x: 1389, startPoint y: 269, endPoint x: 96, endPoint y: 269, distance: 1293.0
click at [86, 271] on div "Video tutorial PRESTADORES -> Listado de CPBTs Emitidos por Prestadores / Prove…" at bounding box center [824, 265] width 1488 height 485
click at [107, 265] on span at bounding box center [109, 274] width 3 height 32
drag, startPoint x: 375, startPoint y: 268, endPoint x: 1381, endPoint y: 261, distance: 1006.0
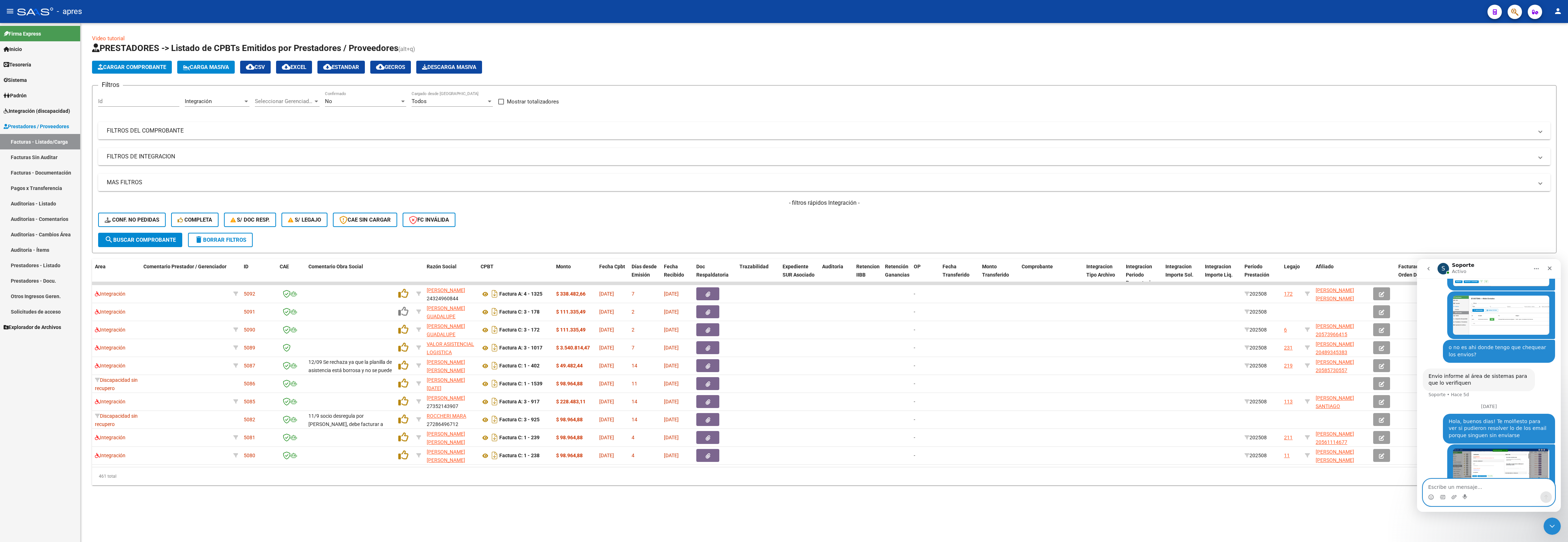
drag, startPoint x: 754, startPoint y: 515, endPoint x: 338, endPoint y: 177, distance: 536.0
click at [751, 271] on div "Video tutorial PRESTADORES -> Listado de CPBTs Emitidos por Prestadores / Prove…" at bounding box center [824, 265] width 1488 height 485
click at [221, 242] on span "delete Borrar Filtros" at bounding box center [221, 240] width 52 height 6
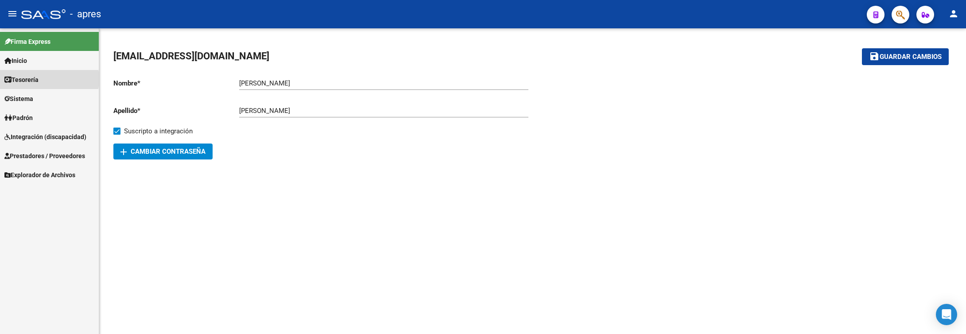
click at [39, 79] on span "Tesorería" at bounding box center [21, 80] width 34 height 10
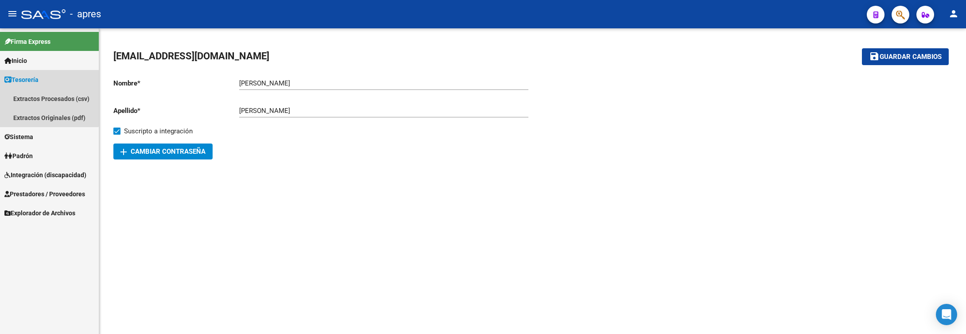
click at [39, 75] on span "Tesorería" at bounding box center [21, 80] width 34 height 10
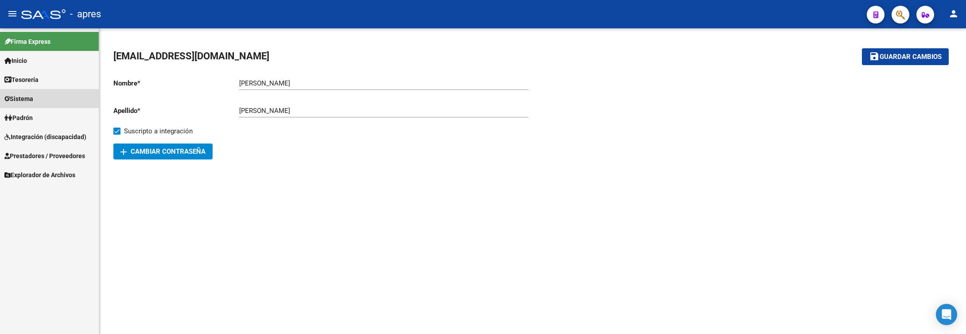
click at [39, 100] on link "Sistema" at bounding box center [49, 98] width 99 height 19
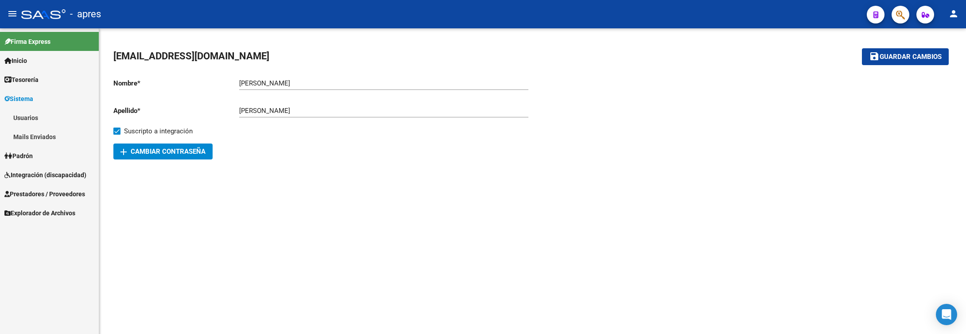
click at [44, 137] on link "Mails Enviados" at bounding box center [49, 136] width 99 height 19
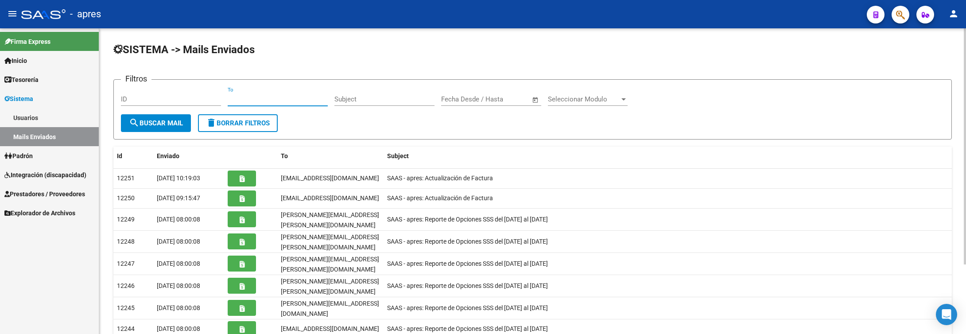
click at [252, 101] on input "To" at bounding box center [278, 99] width 100 height 8
paste input "PAREDES [PERSON_NAME]"
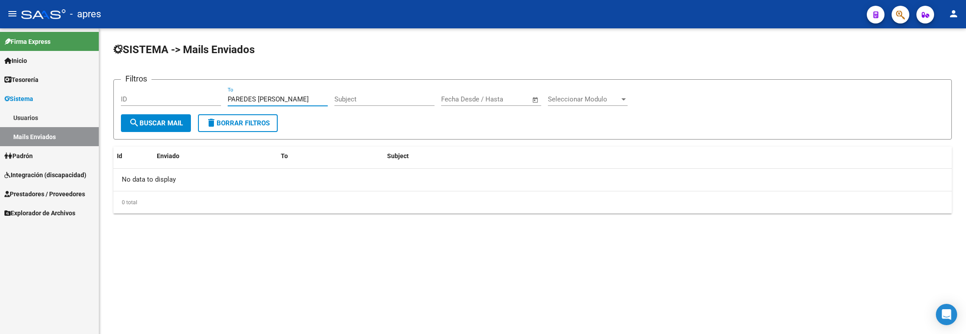
type input "PAREDES [PERSON_NAME]"
click at [341, 103] on input "Subject" at bounding box center [384, 99] width 100 height 8
paste input "PAREDES [PERSON_NAME]"
type input "PAREDES [PERSON_NAME]"
drag, startPoint x: 319, startPoint y: 99, endPoint x: 151, endPoint y: 99, distance: 167.9
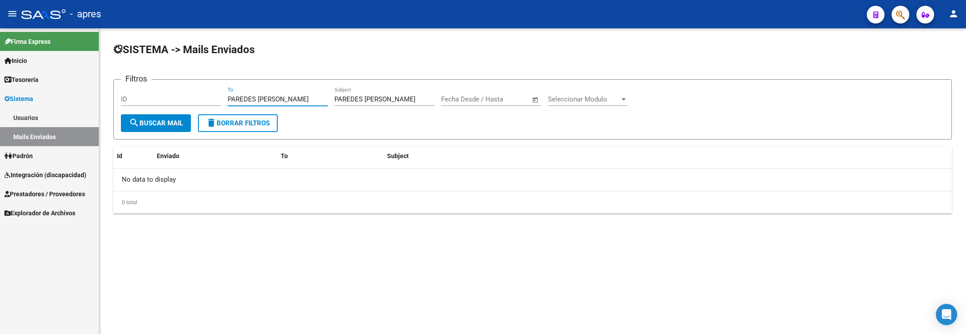
click at [151, 99] on div "Filtros ID PAREDES ANA JULIA To PAREDES ANA JULIA Subject Fecha inicio – Fecha …" at bounding box center [532, 100] width 823 height 27
click at [173, 129] on button "search Buscar Mail" at bounding box center [156, 123] width 70 height 18
click at [140, 99] on input "ID" at bounding box center [171, 99] width 100 height 8
drag, startPoint x: 146, startPoint y: 100, endPoint x: 76, endPoint y: 101, distance: 70.0
click at [76, 101] on mat-sidenav-container "Firma Express Inicio Calendario SSS Instructivos Contacto OS Tesorería Extracto…" at bounding box center [483, 181] width 966 height 306
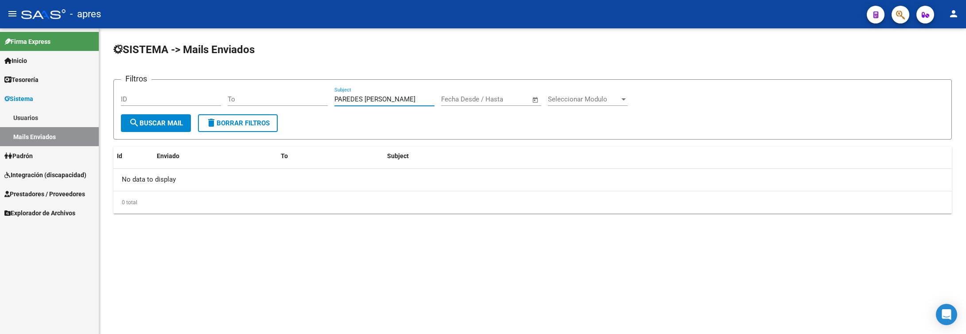
drag, startPoint x: 405, startPoint y: 98, endPoint x: 289, endPoint y: 98, distance: 116.5
click at [289, 98] on div "Filtros ID To PAREDES ANA JULIA Subject Fecha inicio – Fecha fin Fecha Desde / …" at bounding box center [532, 100] width 823 height 27
click at [252, 101] on input "To" at bounding box center [278, 99] width 100 height 8
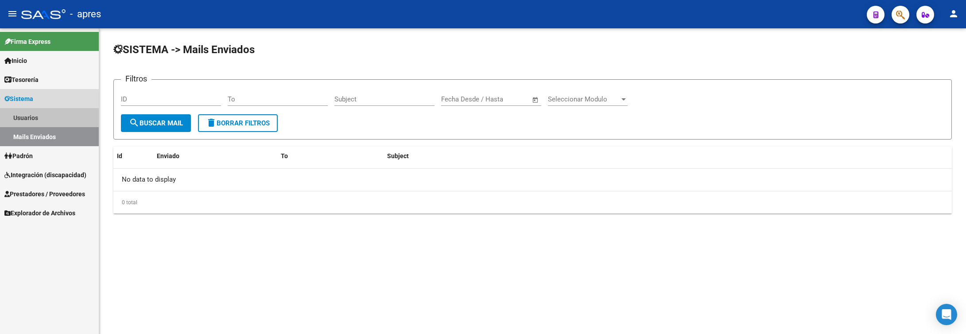
click at [50, 112] on link "Usuarios" at bounding box center [49, 117] width 99 height 19
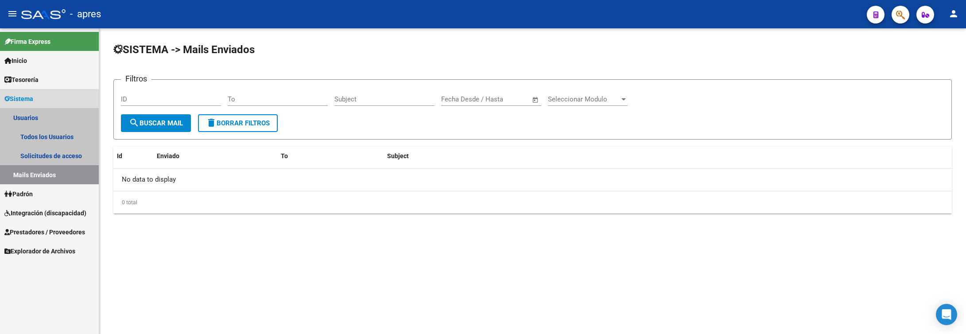
click at [82, 125] on link "Usuarios" at bounding box center [49, 117] width 99 height 19
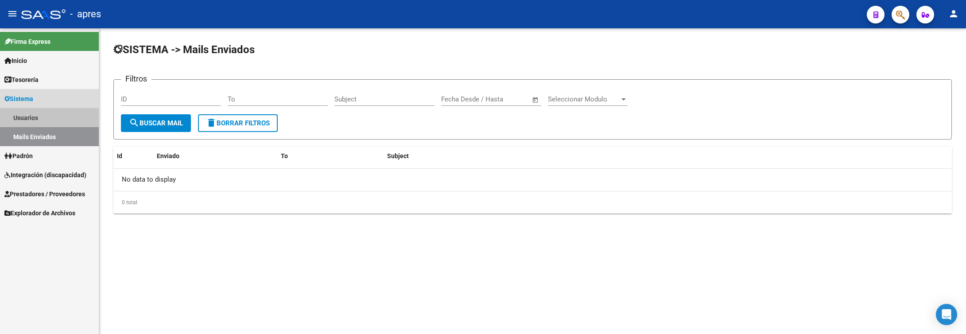
click at [64, 117] on link "Usuarios" at bounding box center [49, 117] width 99 height 19
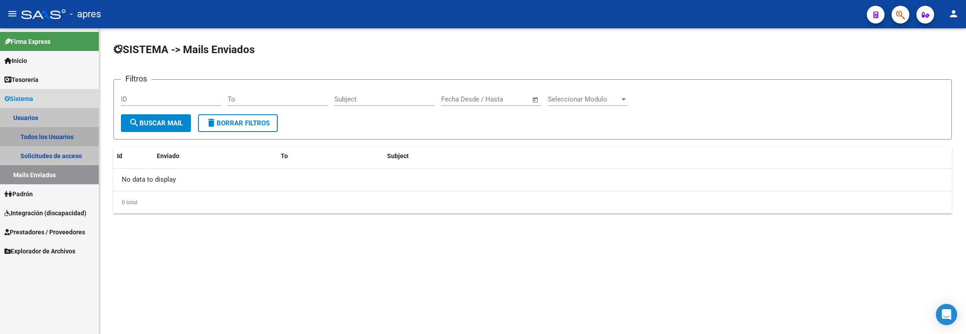
click at [64, 133] on link "Todos los Usuarios" at bounding box center [49, 136] width 99 height 19
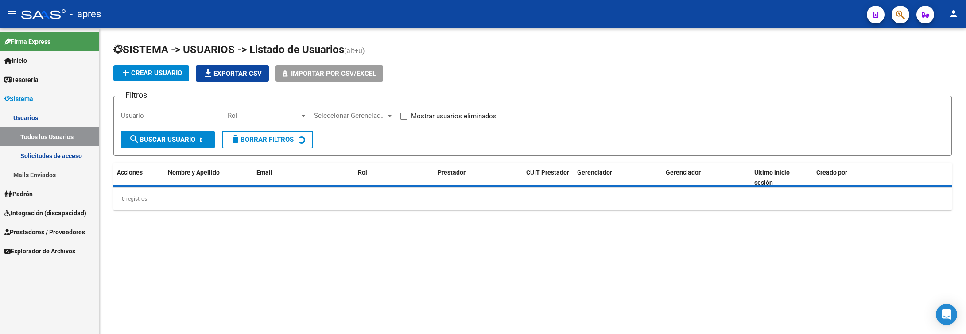
click at [150, 120] on div "Usuario" at bounding box center [171, 112] width 100 height 19
paste input "PAREDES [PERSON_NAME]"
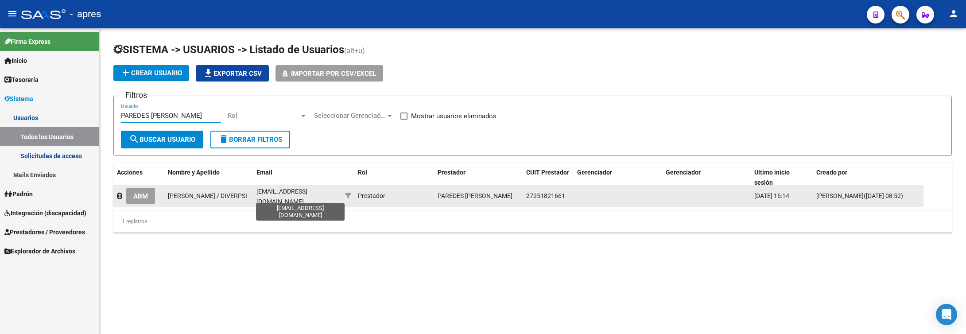
type input "PAREDES [PERSON_NAME]"
click at [258, 195] on span "[EMAIL_ADDRESS][DOMAIN_NAME]" at bounding box center [281, 196] width 51 height 17
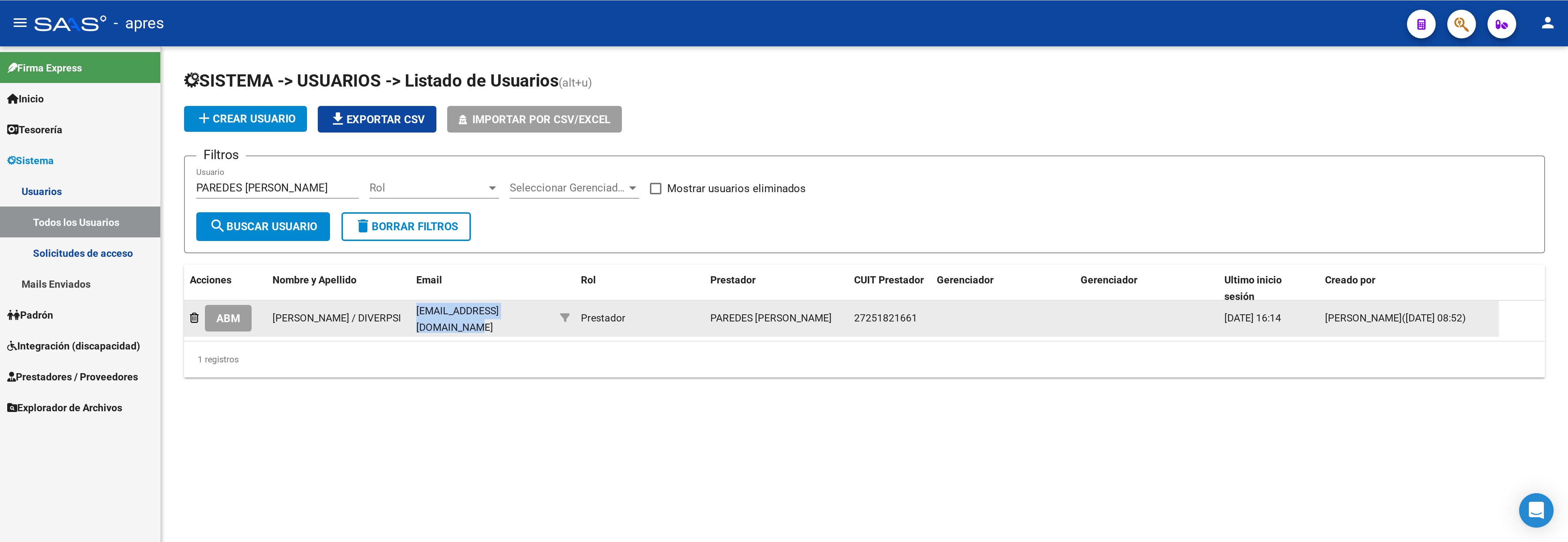
scroll to position [0, 5]
drag, startPoint x: 208, startPoint y: 158, endPoint x: 273, endPoint y: 161, distance: 65.1
click at [249, 161] on span "[EMAIL_ADDRESS][DOMAIN_NAME]" at bounding box center [228, 159] width 41 height 14
copy span "[EMAIL_ADDRESS][DOMAIN_NAME]"
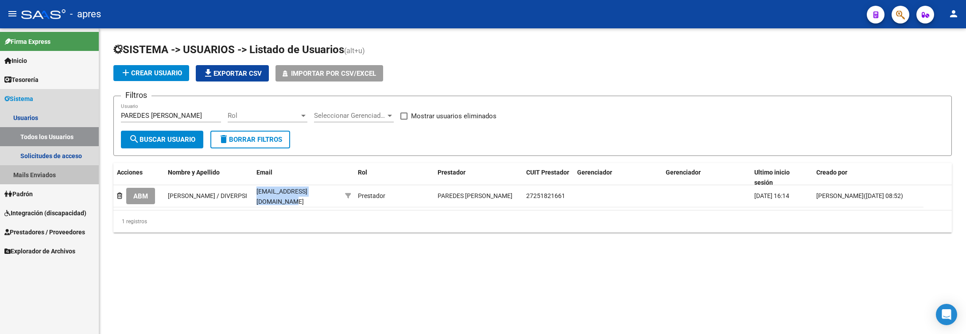
click at [52, 167] on link "Mails Enviados" at bounding box center [49, 174] width 99 height 19
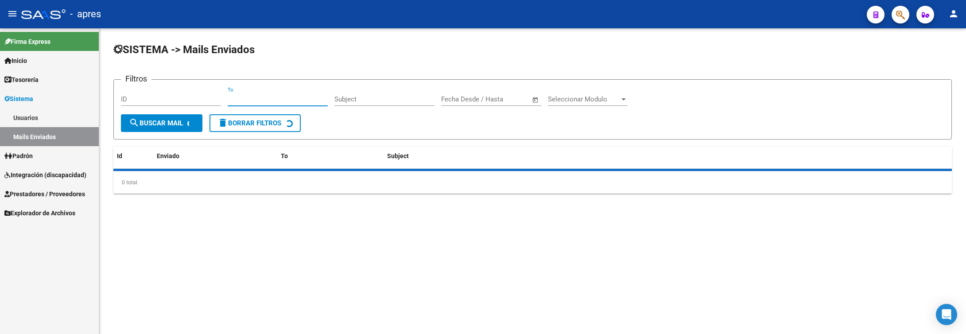
click at [252, 100] on input "To" at bounding box center [278, 99] width 100 height 8
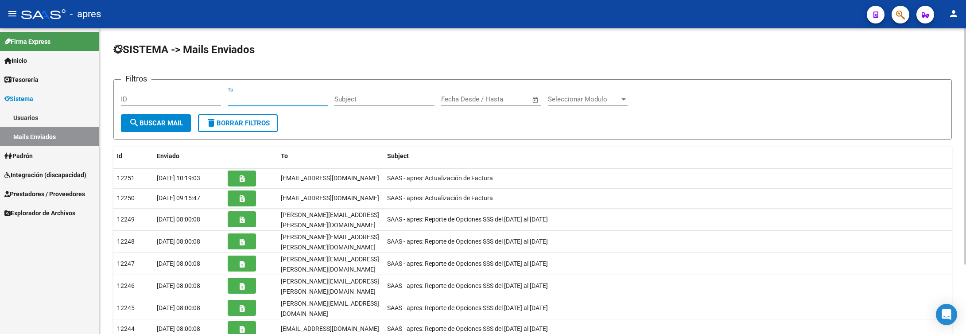
paste input "[EMAIL_ADDRESS][DOMAIN_NAME]"
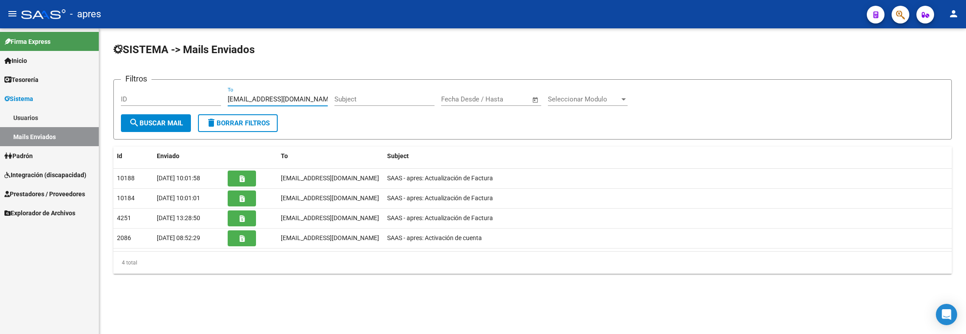
type input "[EMAIL_ADDRESS][DOMAIN_NAME]"
click at [151, 123] on span "search Buscar Mail" at bounding box center [156, 123] width 54 height 8
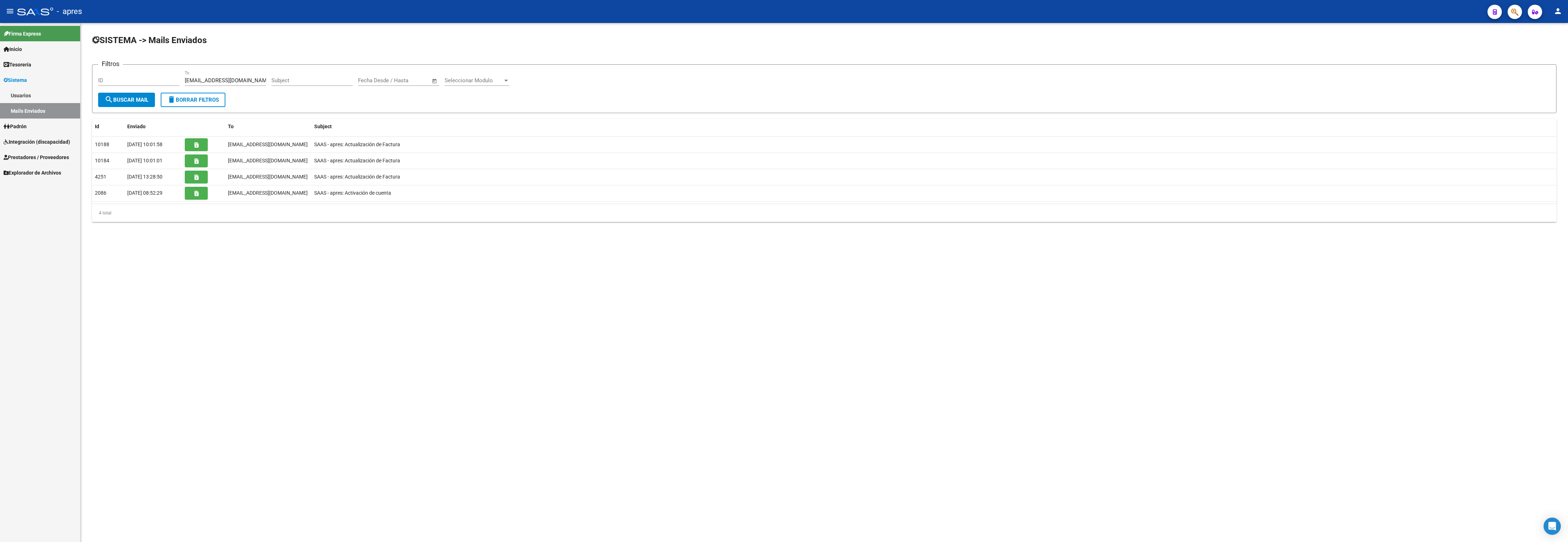
click at [55, 134] on link "Integración (discapacidad)" at bounding box center [40, 141] width 80 height 15
click at [47, 246] on span "Prestadores / Proveedores" at bounding box center [36, 250] width 66 height 8
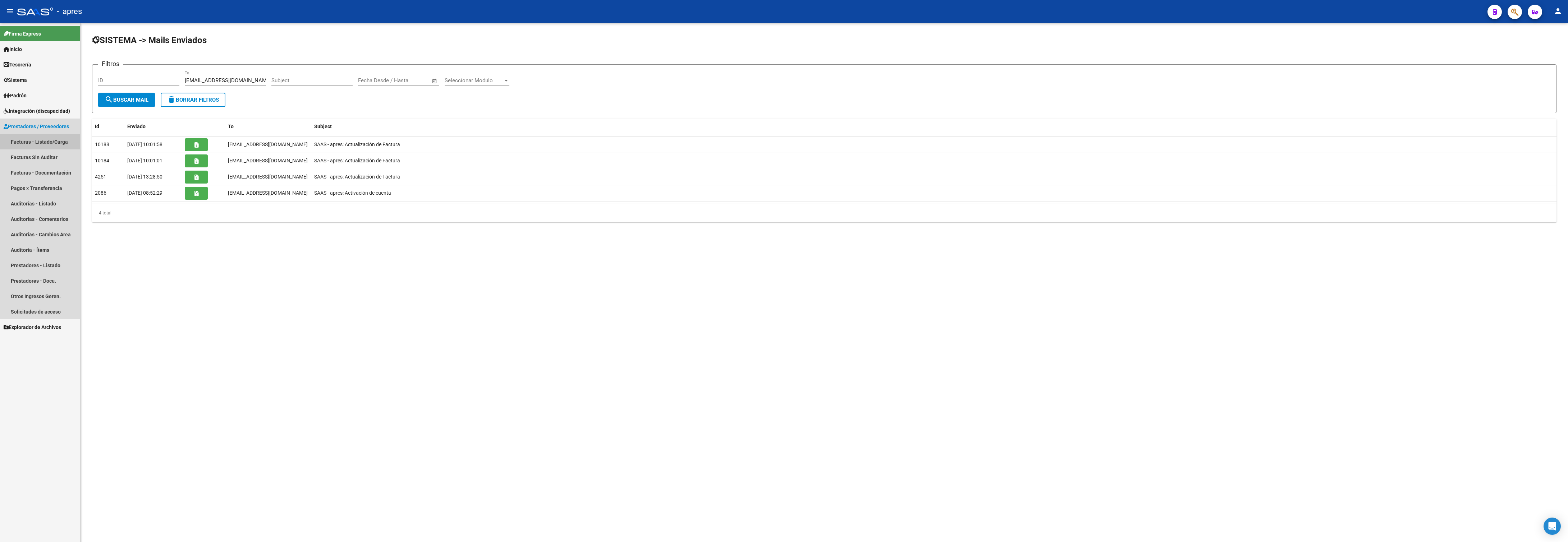
click at [44, 137] on link "Facturas - Listado/Carga" at bounding box center [40, 141] width 80 height 15
click at [53, 137] on link "Facturas - Listado/Carga" at bounding box center [40, 141] width 80 height 15
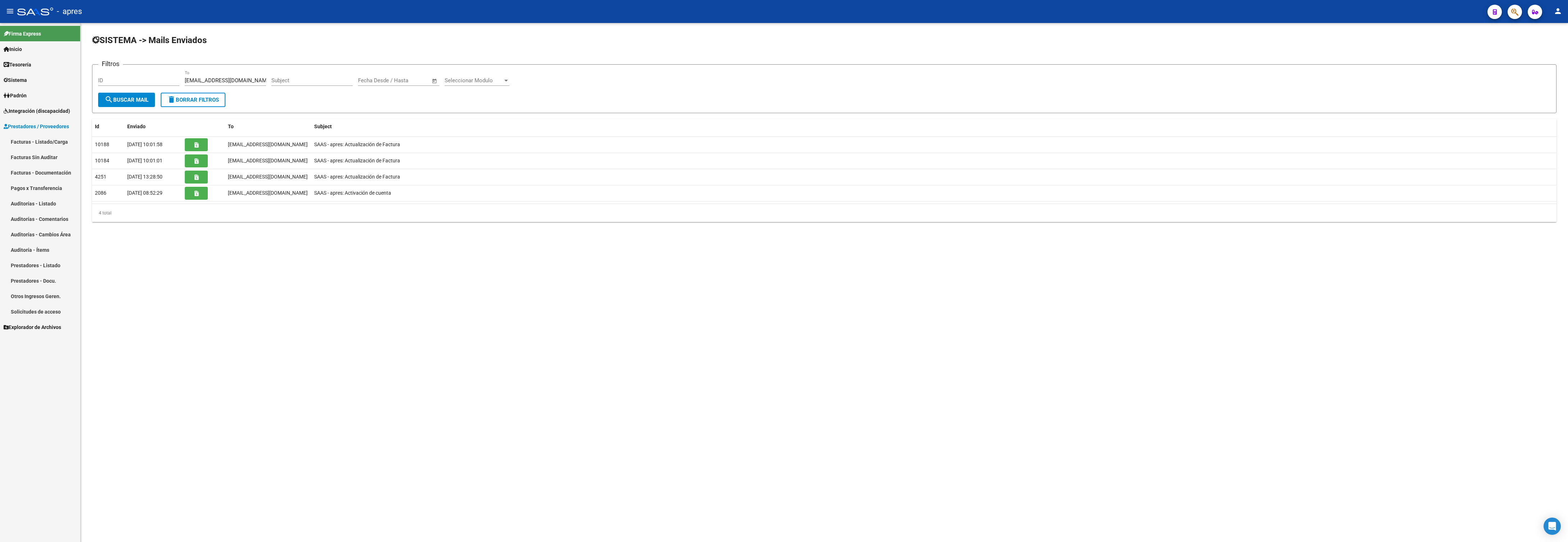
click at [44, 136] on link "Facturas - Listado/Carga" at bounding box center [40, 141] width 80 height 15
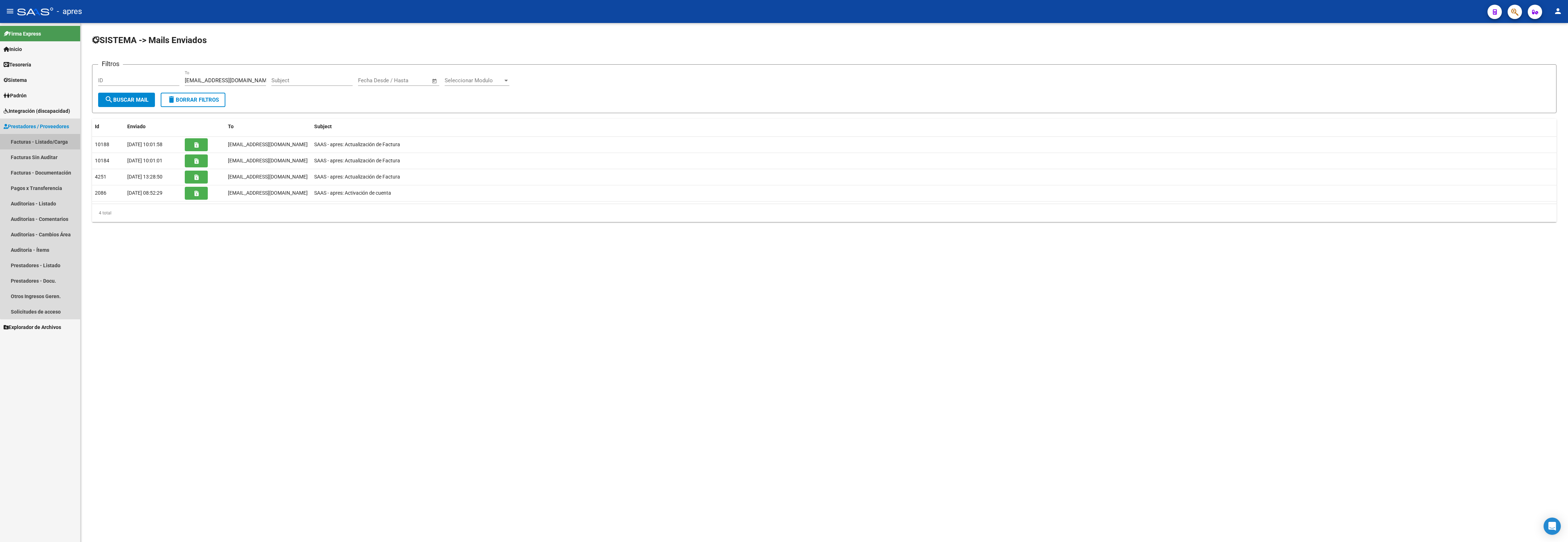
click at [47, 145] on link "Facturas - Listado/Carga" at bounding box center [40, 141] width 80 height 15
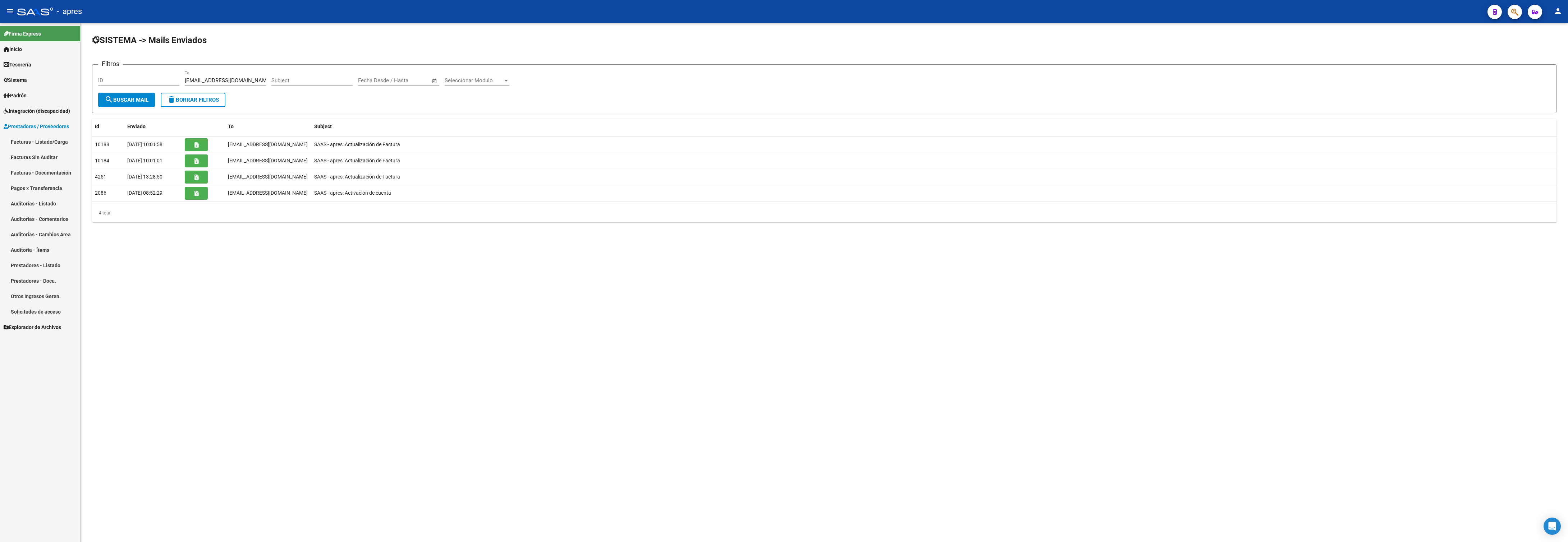
click at [358, 271] on mat-sidenav-content "SISTEMA -> Mails Enviados Filtros ID diverpsifacturacion@gmail.com To Subject F…" at bounding box center [824, 282] width 1488 height 519
drag, startPoint x: 59, startPoint y: 118, endPoint x: 60, endPoint y: 122, distance: 4.1
click at [59, 118] on link "Prestadores / Proveedores" at bounding box center [40, 126] width 80 height 15
click at [60, 139] on mat-nav-list "Firma Express Inicio Calendario SSS Instructivos Contacto OS Tesorería Extracto…" at bounding box center [40, 86] width 80 height 127
click at [60, 127] on span "Prestadores / Proveedores" at bounding box center [36, 127] width 66 height 8
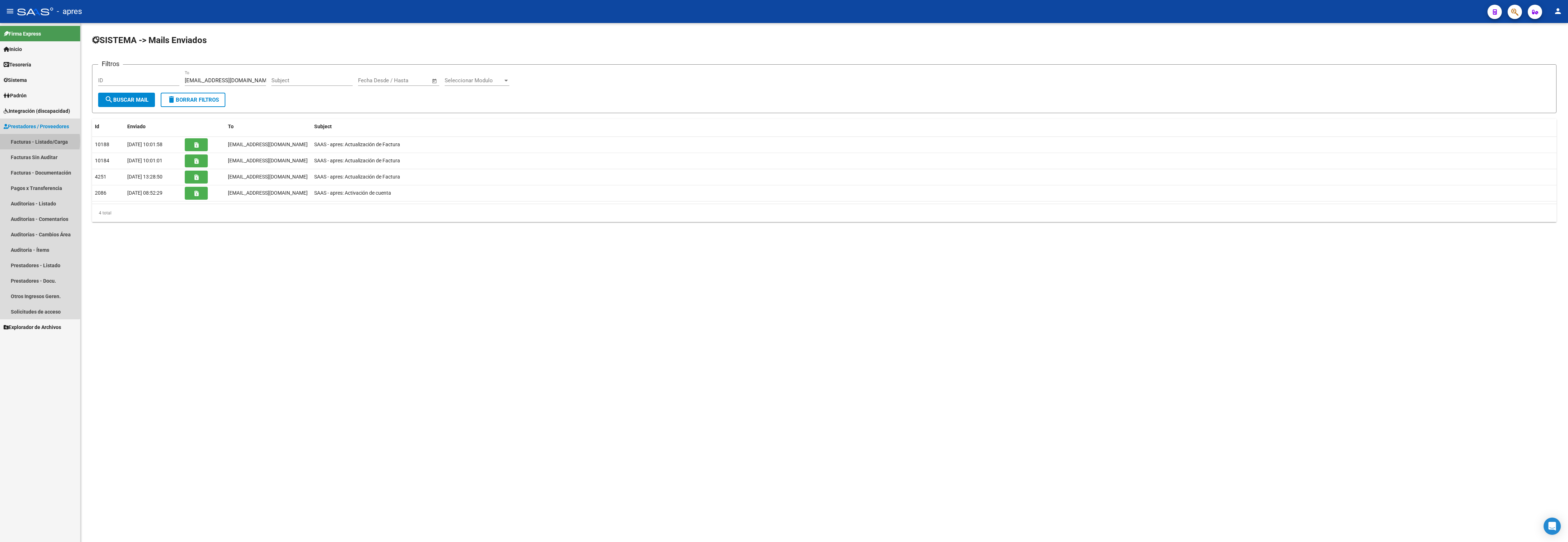
click at [28, 141] on link "Facturas - Listado/Carga" at bounding box center [40, 141] width 80 height 15
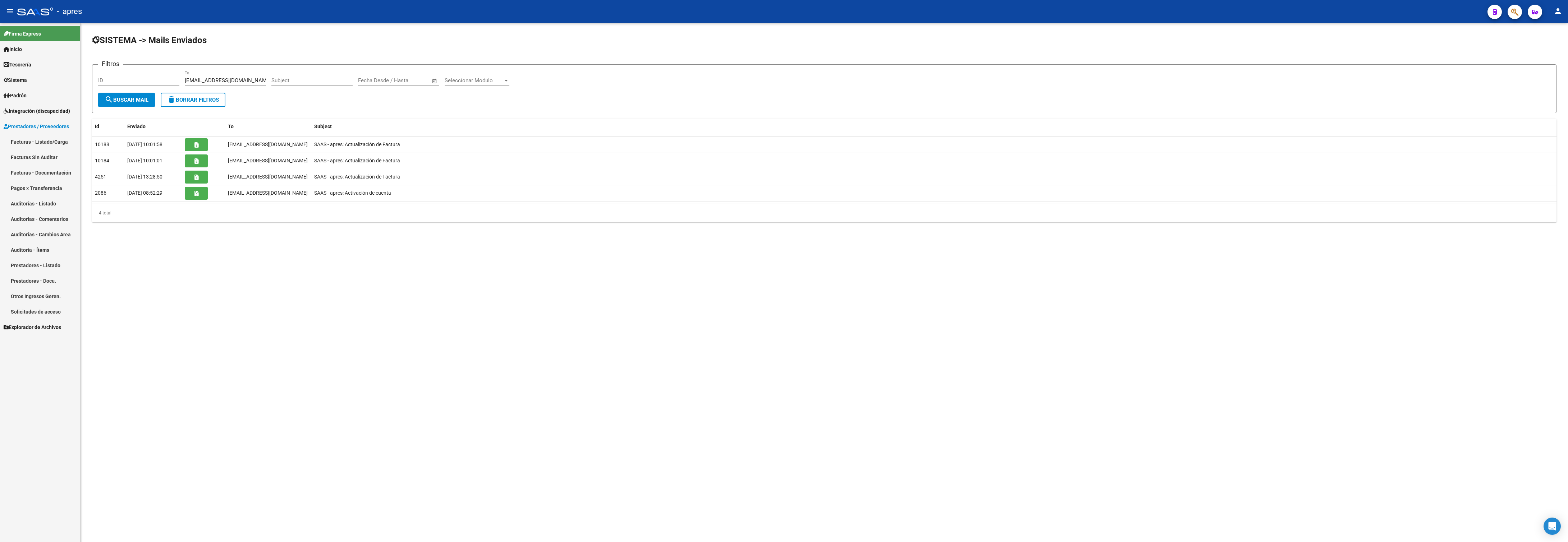
click at [28, 141] on link "Facturas - Listado/Carga" at bounding box center [40, 141] width 80 height 15
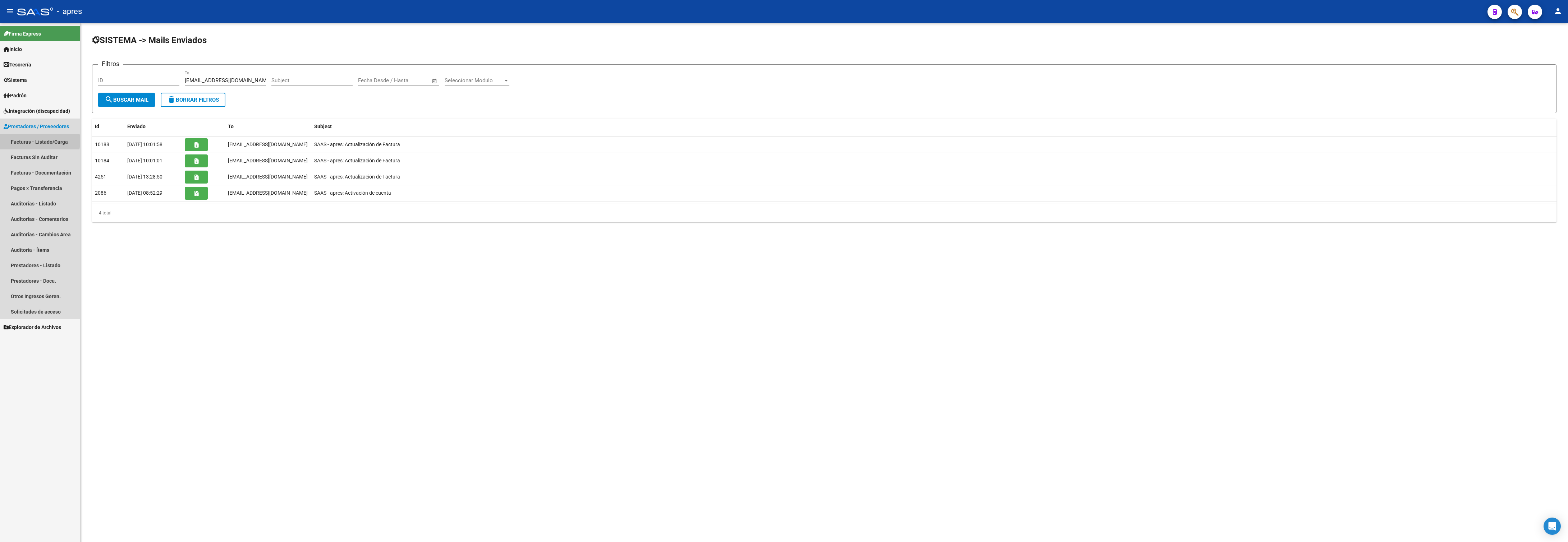
drag, startPoint x: 28, startPoint y: 141, endPoint x: 197, endPoint y: 85, distance: 178.0
click at [29, 141] on link "Facturas - Listado/Carga" at bounding box center [40, 141] width 80 height 15
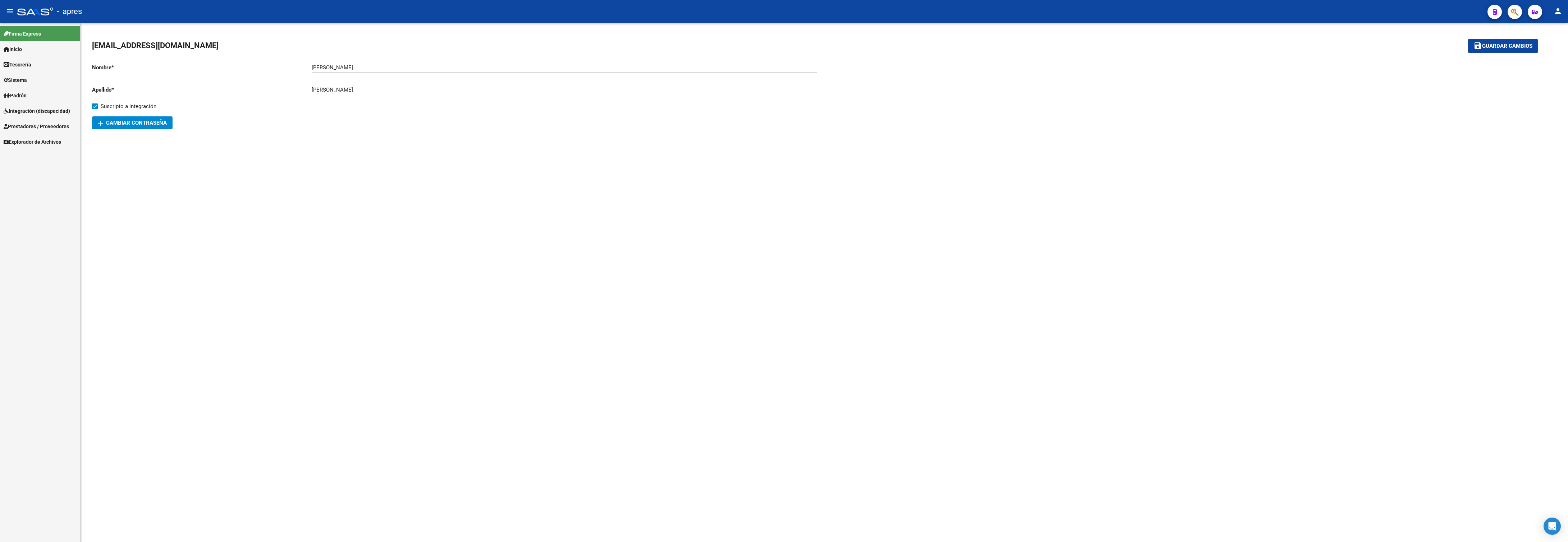
click at [22, 126] on span "Prestadores / Proveedores" at bounding box center [36, 127] width 66 height 8
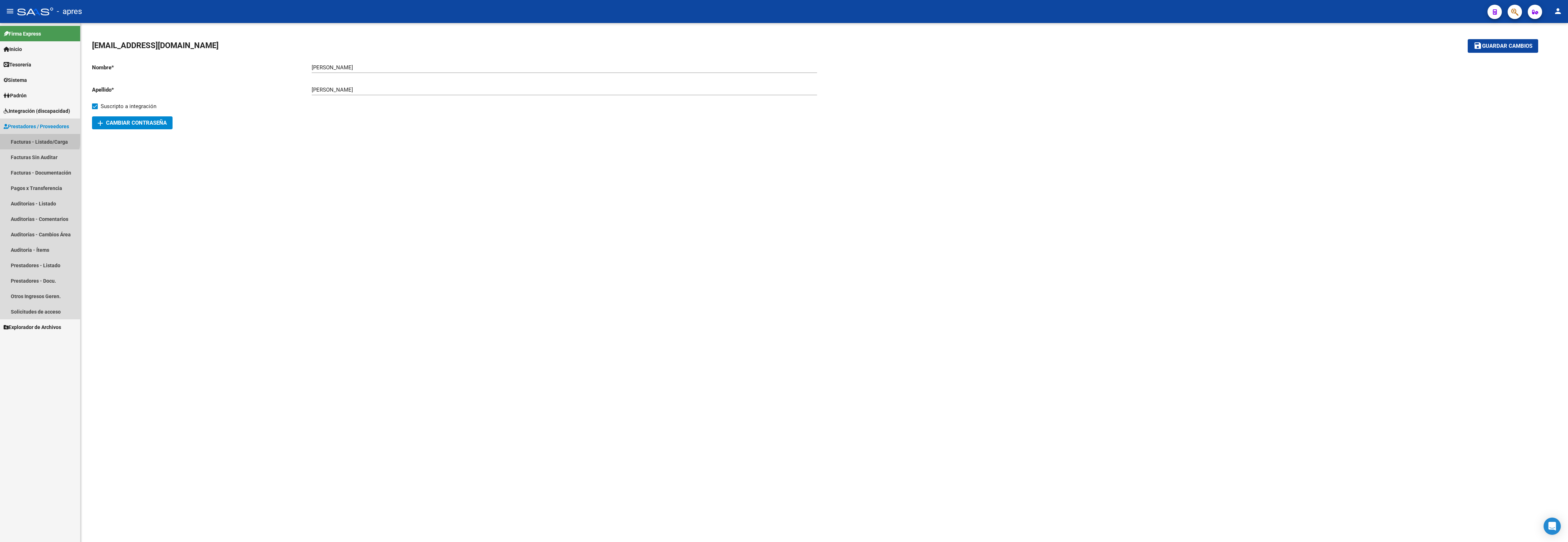
click at [22, 136] on link "Facturas - Listado/Carga" at bounding box center [40, 141] width 80 height 15
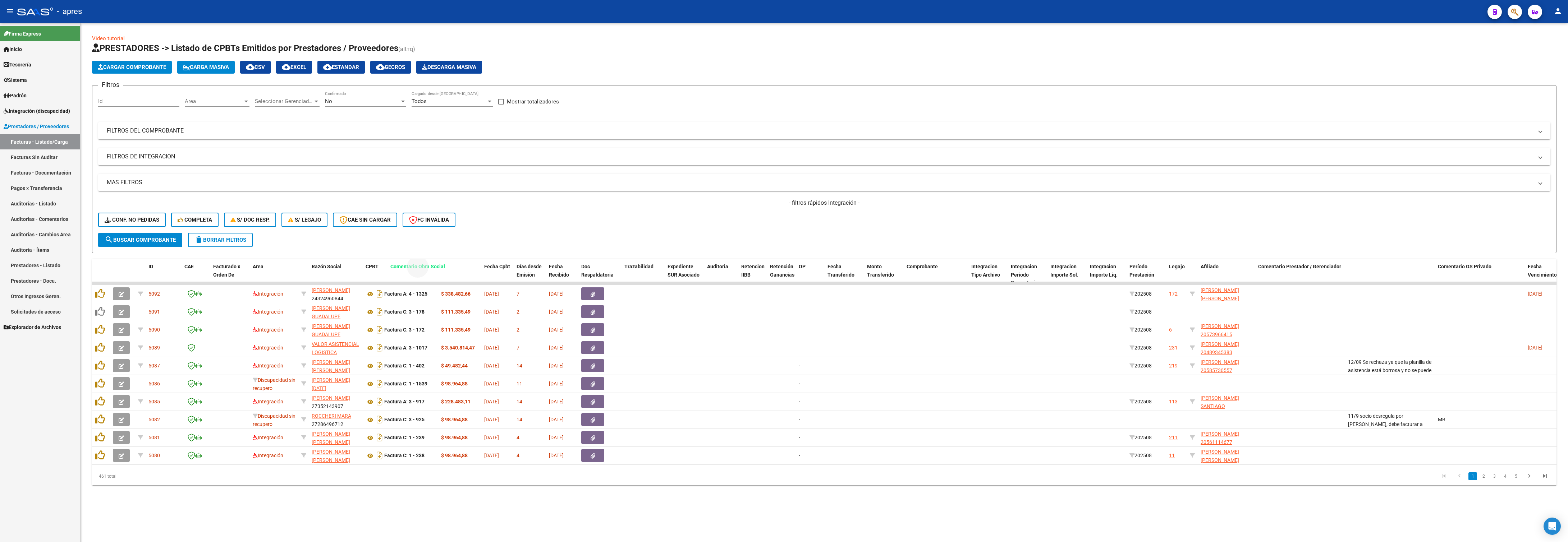
drag, startPoint x: 1355, startPoint y: 269, endPoint x: 398, endPoint y: 279, distance: 957.1
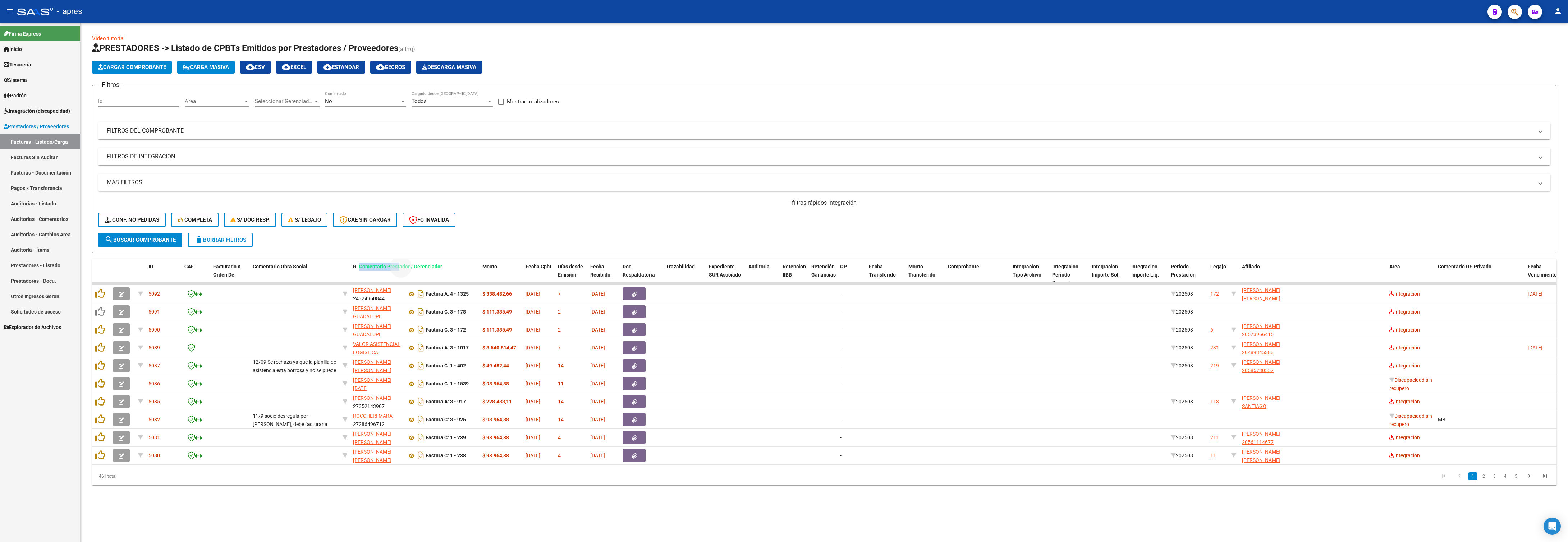
drag, startPoint x: 1338, startPoint y: 271, endPoint x: 398, endPoint y: 271, distance: 940.0
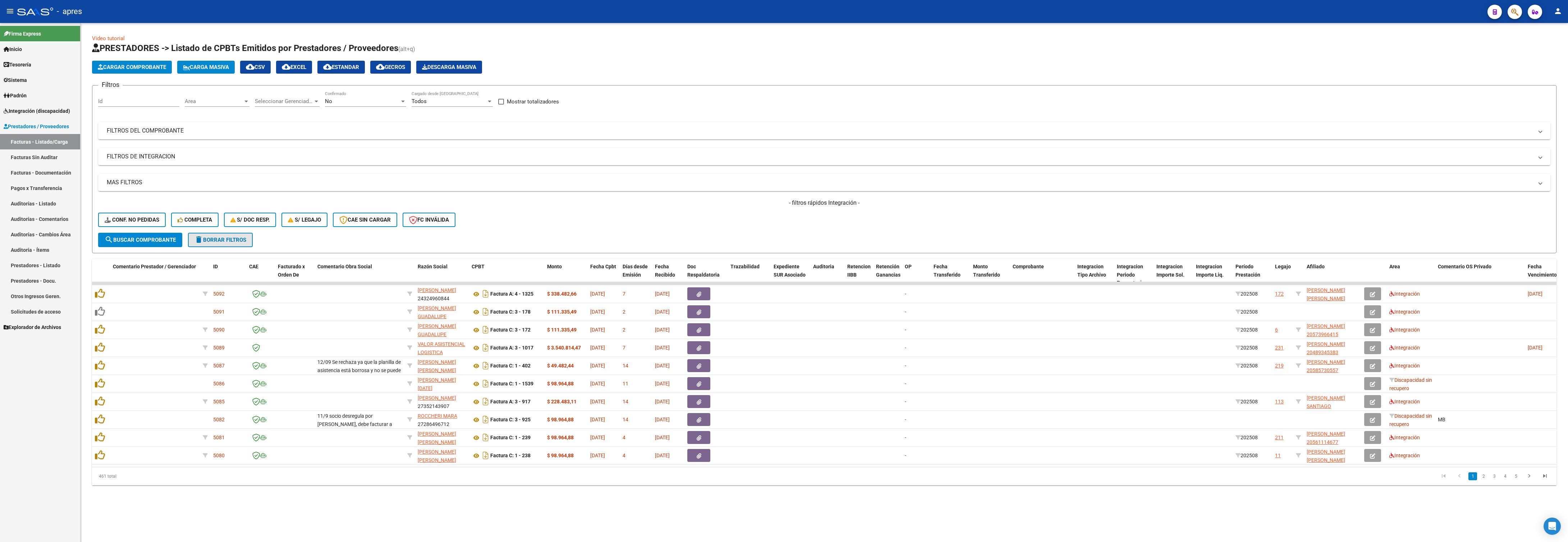
click at [242, 239] on span "delete Borrar Filtros" at bounding box center [221, 240] width 52 height 6
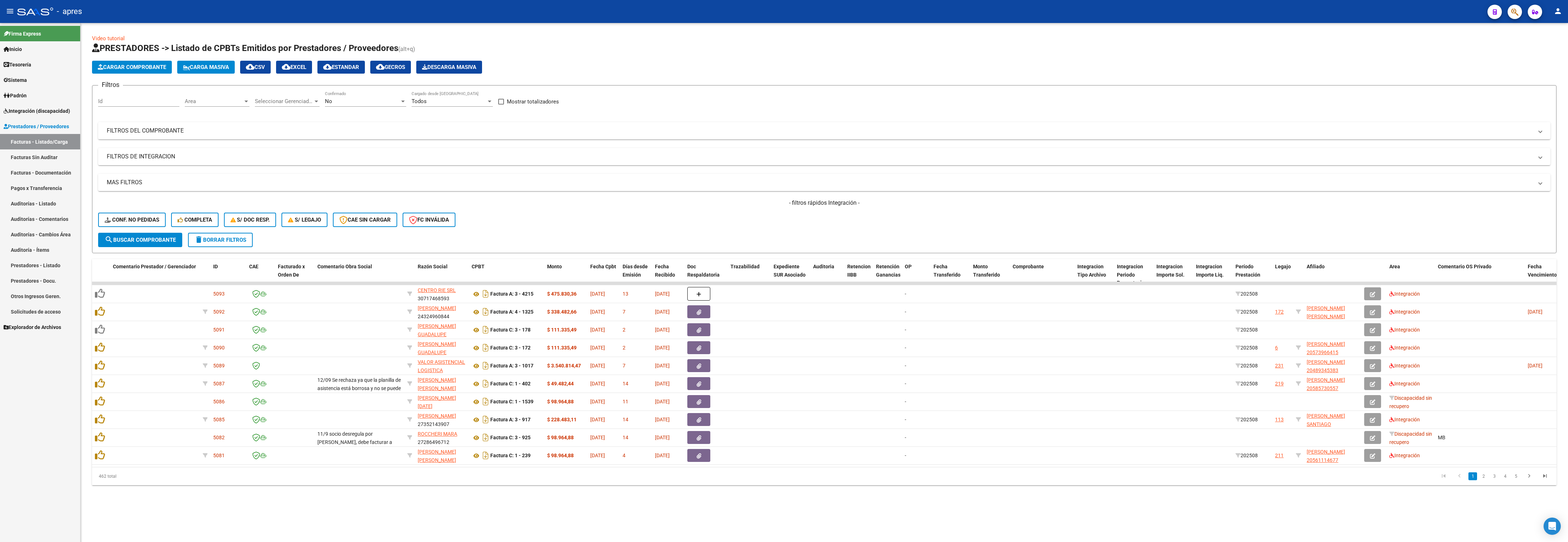
click at [204, 107] on div "Area Area" at bounding box center [218, 102] width 65 height 22
click at [226, 101] on span "Area" at bounding box center [214, 101] width 58 height 6
click at [220, 177] on span "Integración" at bounding box center [233, 183] width 94 height 16
click at [144, 242] on span "search Buscar Comprobante" at bounding box center [140, 240] width 71 height 6
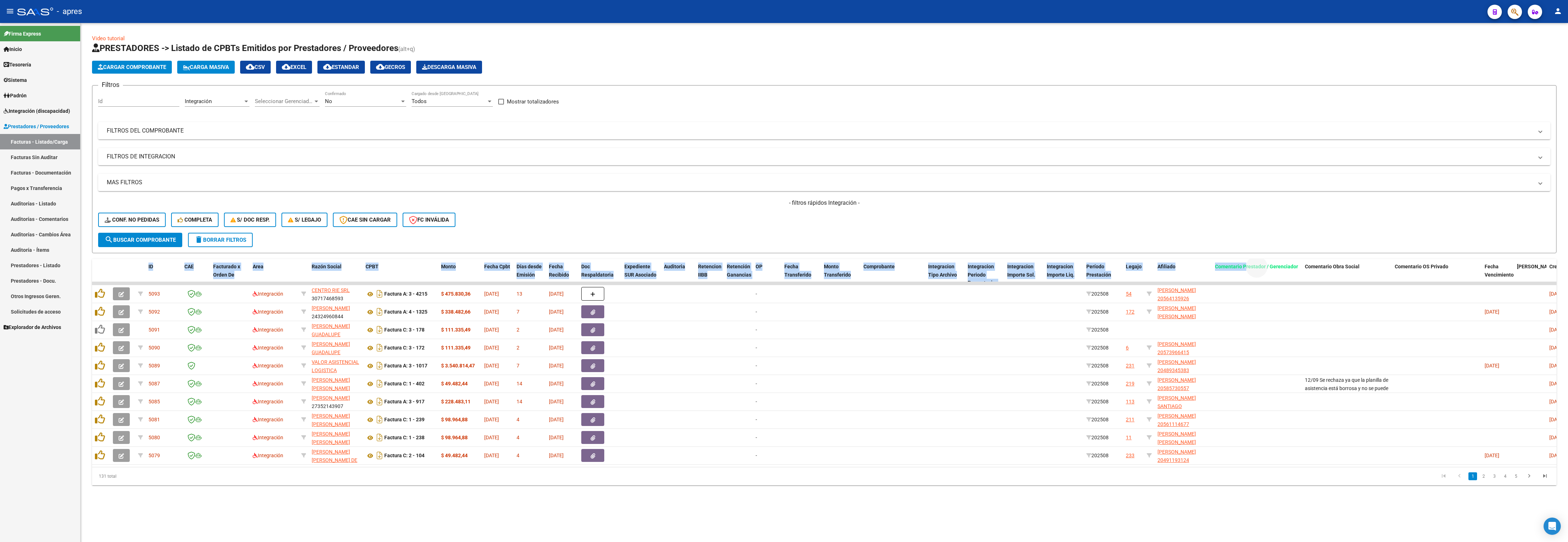
drag, startPoint x: 1244, startPoint y: 265, endPoint x: 627, endPoint y: 227, distance: 618.2
click at [547, 232] on div "Video tutorial PRESTADORES -> Listado de CPBTs Emitidos por Prestadores / Prove…" at bounding box center [824, 260] width 1464 height 451
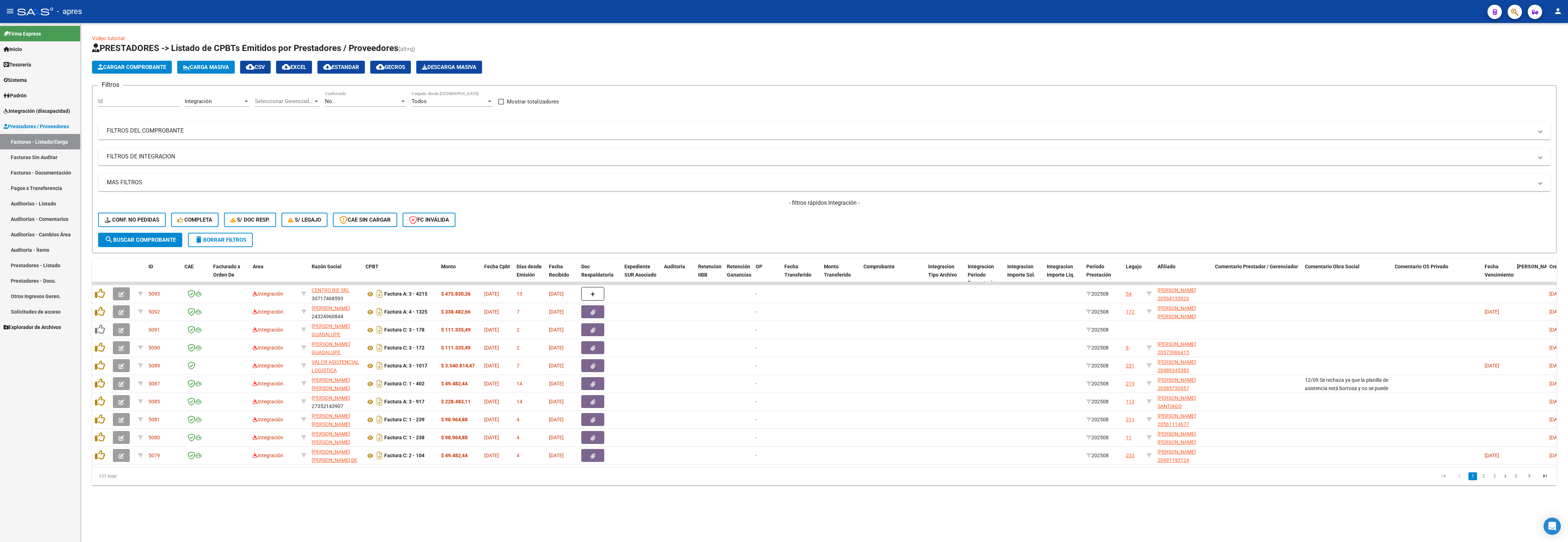
drag, startPoint x: 746, startPoint y: 204, endPoint x: 1010, endPoint y: 243, distance: 266.9
click at [755, 203] on h4 "- filtros rápidos Integración -" at bounding box center [824, 203] width 1452 height 8
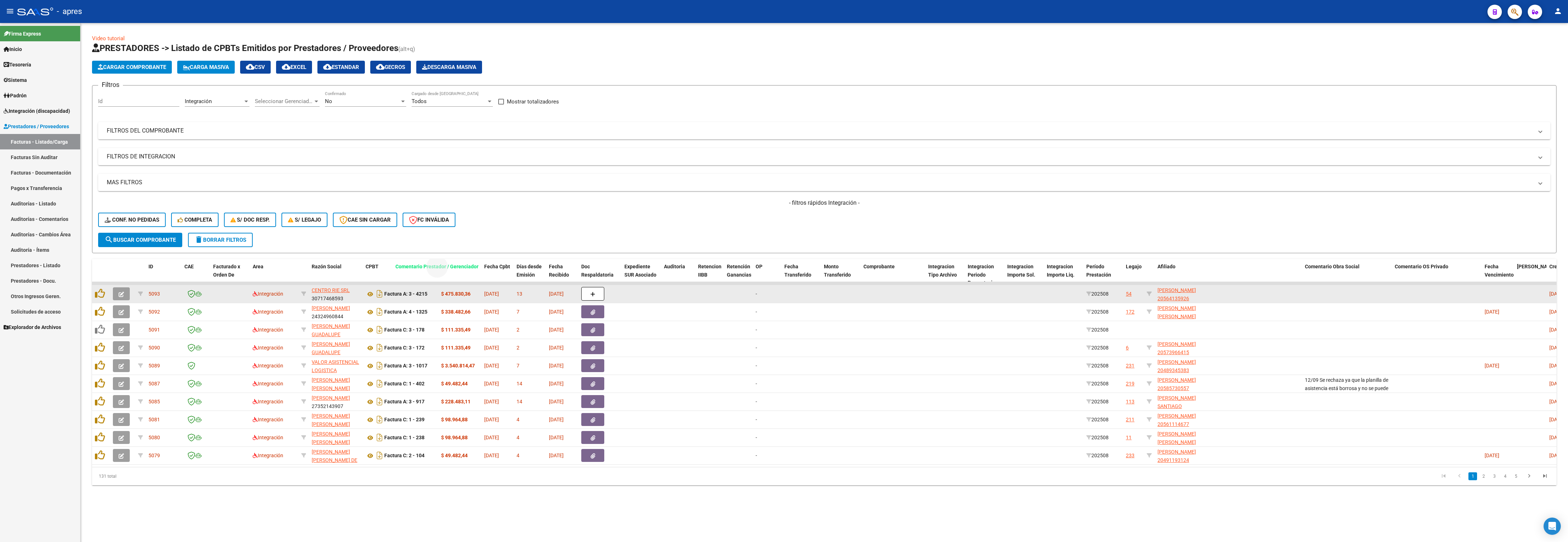
drag, startPoint x: 1223, startPoint y: 266, endPoint x: 403, endPoint y: 289, distance: 820.3
click at [403, 289] on div "ID CAE Facturado x Orden De Area Razón Social CPBT Monto Fecha Cpbt Días desde …" at bounding box center [824, 372] width 1464 height 226
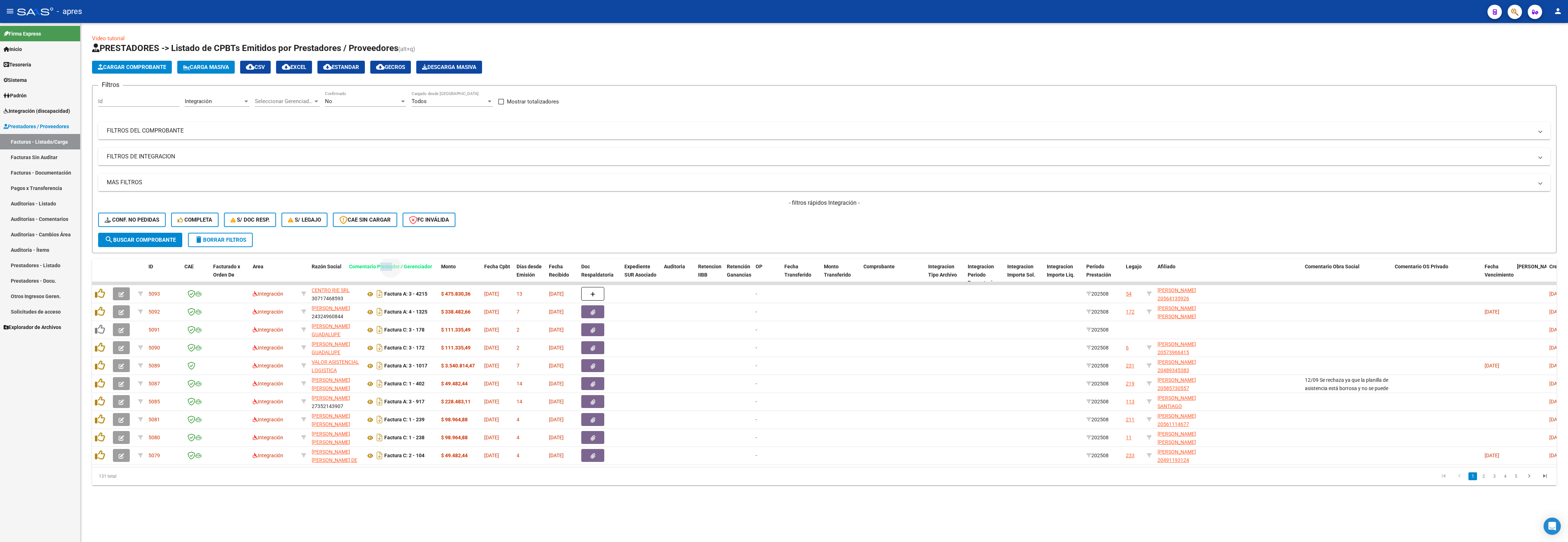
drag, startPoint x: 1256, startPoint y: 271, endPoint x: 390, endPoint y: 279, distance: 866.0
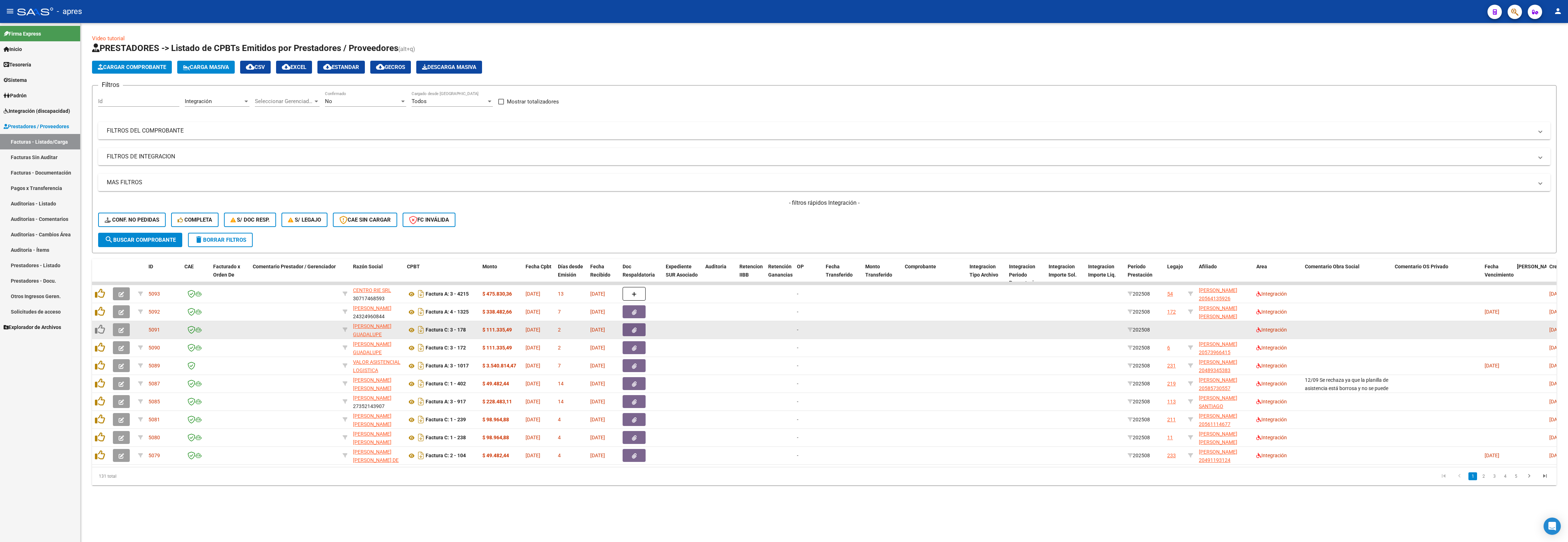
drag, startPoint x: 993, startPoint y: 507, endPoint x: 1328, endPoint y: 325, distance: 381.2
click at [997, 507] on div "Video tutorial PRESTADORES -> Listado de CPBTs Emitidos por Prestadores / Prove…" at bounding box center [824, 265] width 1488 height 485
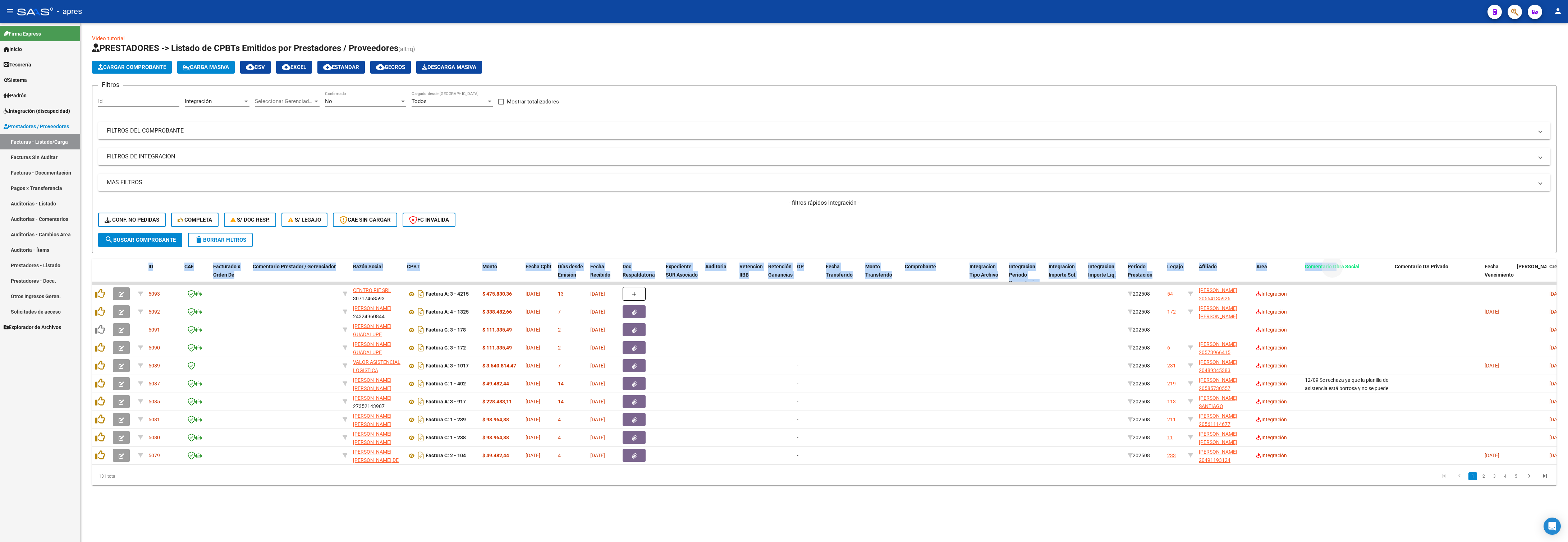
drag, startPoint x: 1338, startPoint y: 272, endPoint x: 1328, endPoint y: 237, distance: 36.4
click at [1321, 243] on div "Video tutorial PRESTADORES -> Listado de CPBTs Emitidos por Prestadores / Prove…" at bounding box center [824, 260] width 1464 height 451
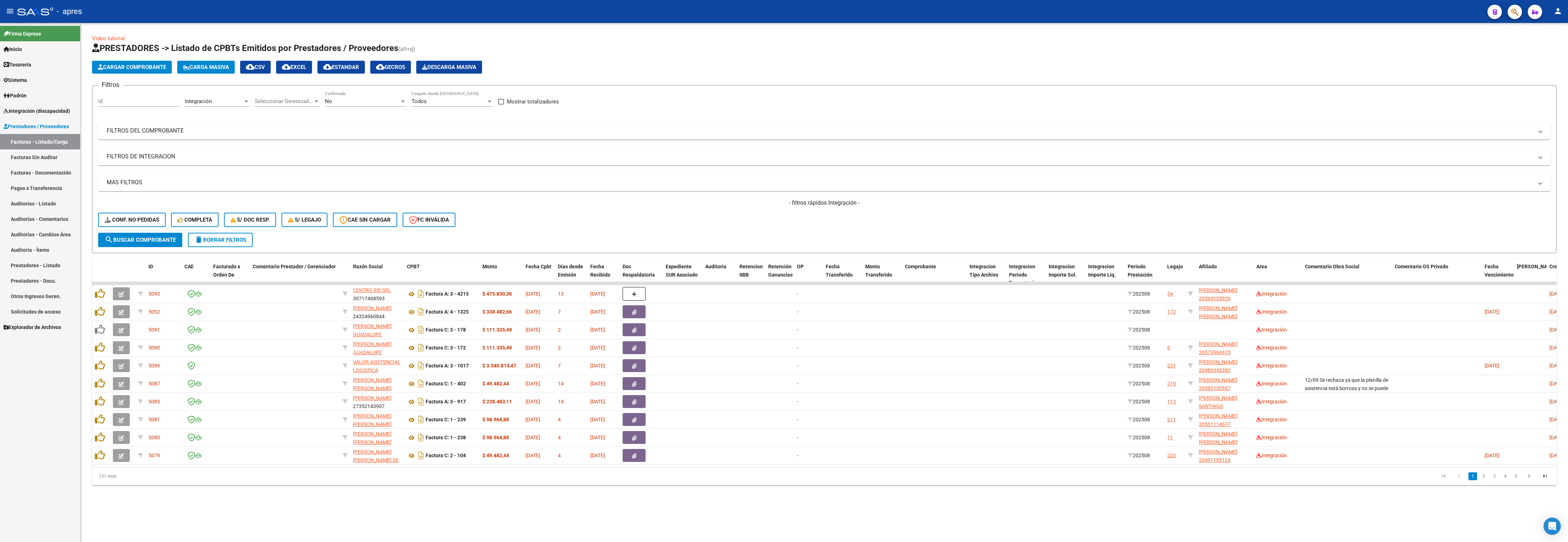
click at [1336, 230] on div "- filtros rápidos Integración - Conf. no pedidas Completa S/ Doc Resp. S/ legaj…" at bounding box center [824, 216] width 1452 height 34
drag, startPoint x: 1342, startPoint y: 273, endPoint x: 1321, endPoint y: 256, distance: 27.0
click at [1321, 256] on div "Video tutorial PRESTADORES -> Listado de CPBTs Emitidos por Prestadores / Prove…" at bounding box center [824, 260] width 1464 height 451
drag, startPoint x: 1315, startPoint y: 217, endPoint x: 1318, endPoint y: 226, distance: 9.5
click at [1316, 217] on div "- filtros rápidos Integración - Conf. no pedidas Completa S/ Doc Resp. S/ legaj…" at bounding box center [824, 216] width 1452 height 34
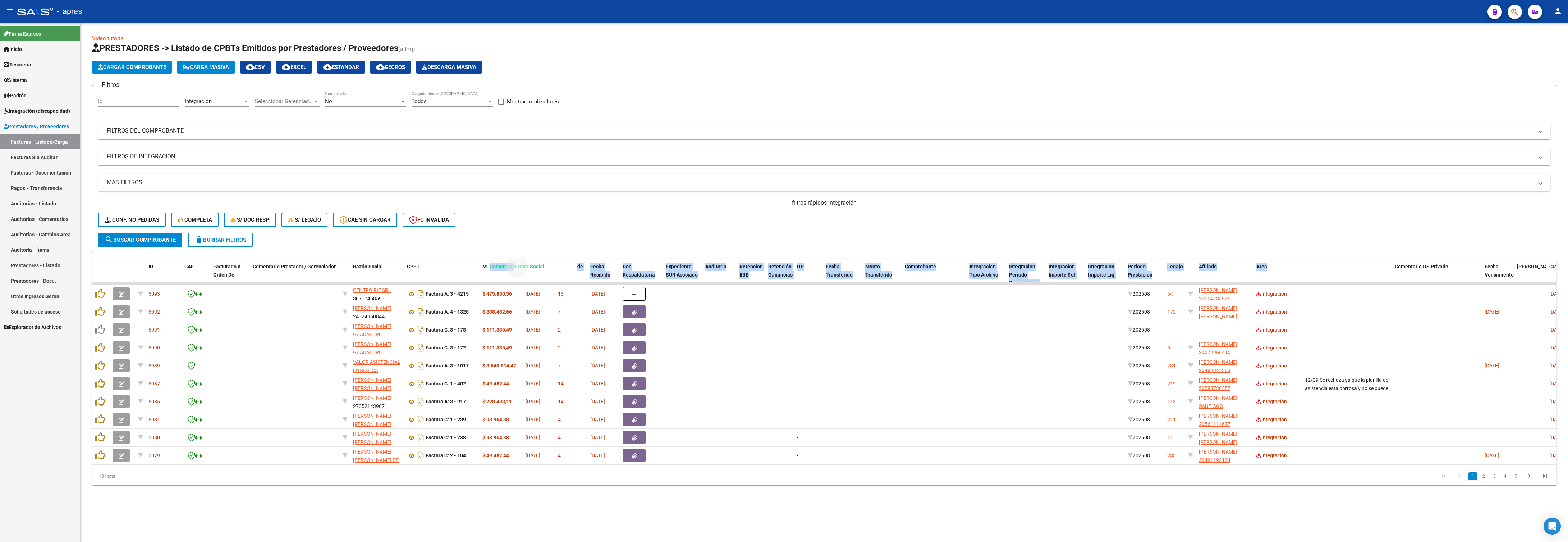
drag, startPoint x: 1329, startPoint y: 269, endPoint x: 513, endPoint y: 256, distance: 816.1
click at [513, 256] on div "Video tutorial PRESTADORES -> Listado de CPBTs Emitidos por Prestadores / Prove…" at bounding box center [824, 260] width 1464 height 451
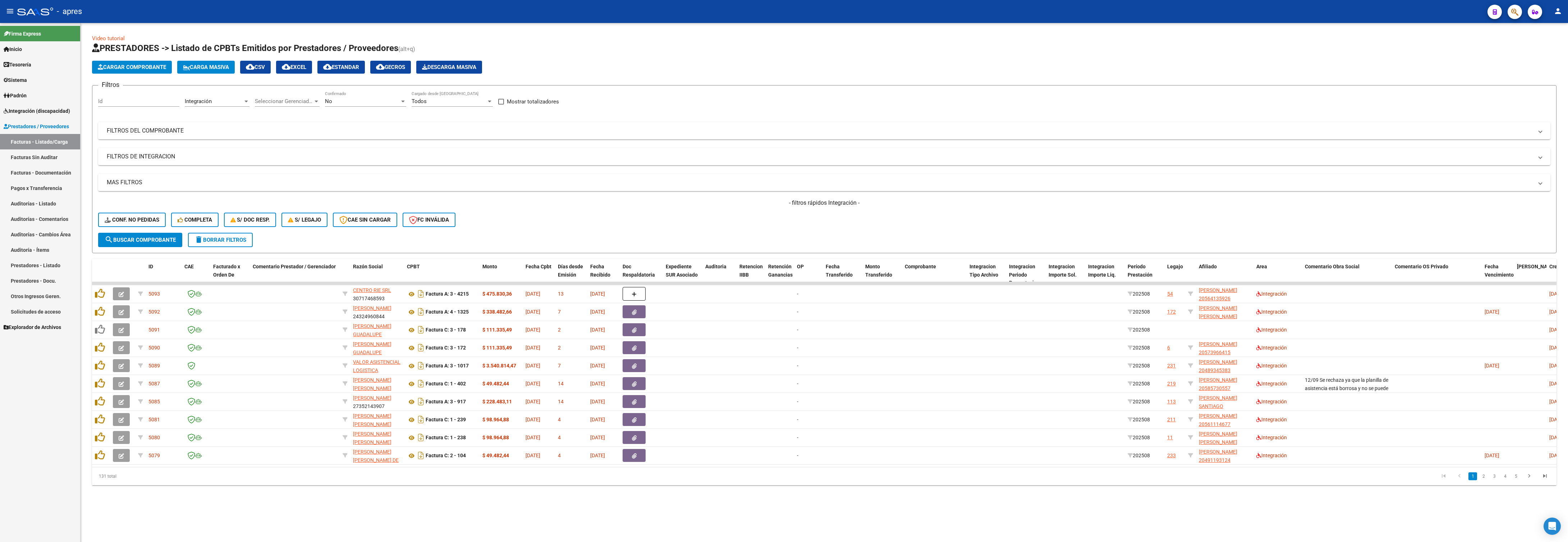
click at [696, 483] on datatable-pager "1 2 3 4 5" at bounding box center [970, 476] width 1165 height 12
drag, startPoint x: 1348, startPoint y: 265, endPoint x: 529, endPoint y: 286, distance: 819.3
click at [529, 286] on div "ID CAE Facturado x Orden De Comentario Prestador / Gerenciador Razón Social CPB…" at bounding box center [824, 372] width 1464 height 226
drag, startPoint x: 1381, startPoint y: 214, endPoint x: 1357, endPoint y: 243, distance: 37.6
click at [1375, 217] on div "- filtros rápidos Integración - Conf. no pedidas Completa S/ Doc Resp. S/ legaj…" at bounding box center [824, 216] width 1452 height 34
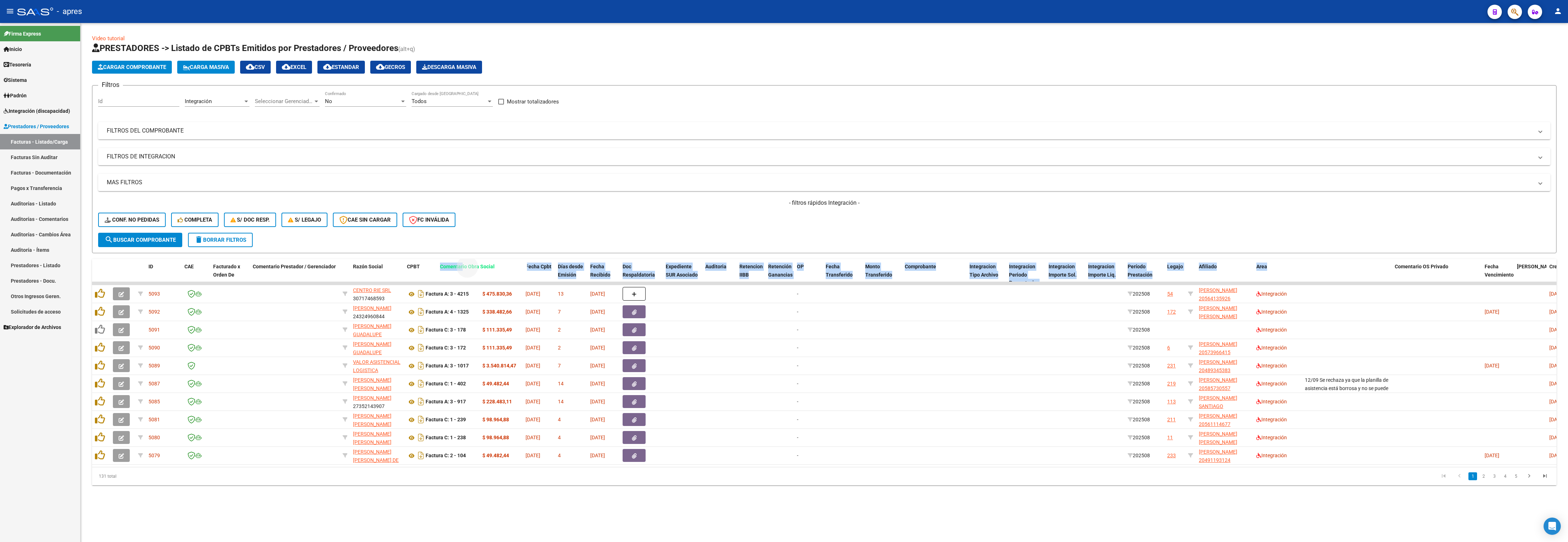
drag, startPoint x: 1325, startPoint y: 265, endPoint x: 462, endPoint y: 258, distance: 863.0
click at [462, 258] on div "Video tutorial PRESTADORES -> Listado de CPBTs Emitidos por Prestadores / Prove…" at bounding box center [824, 260] width 1464 height 451
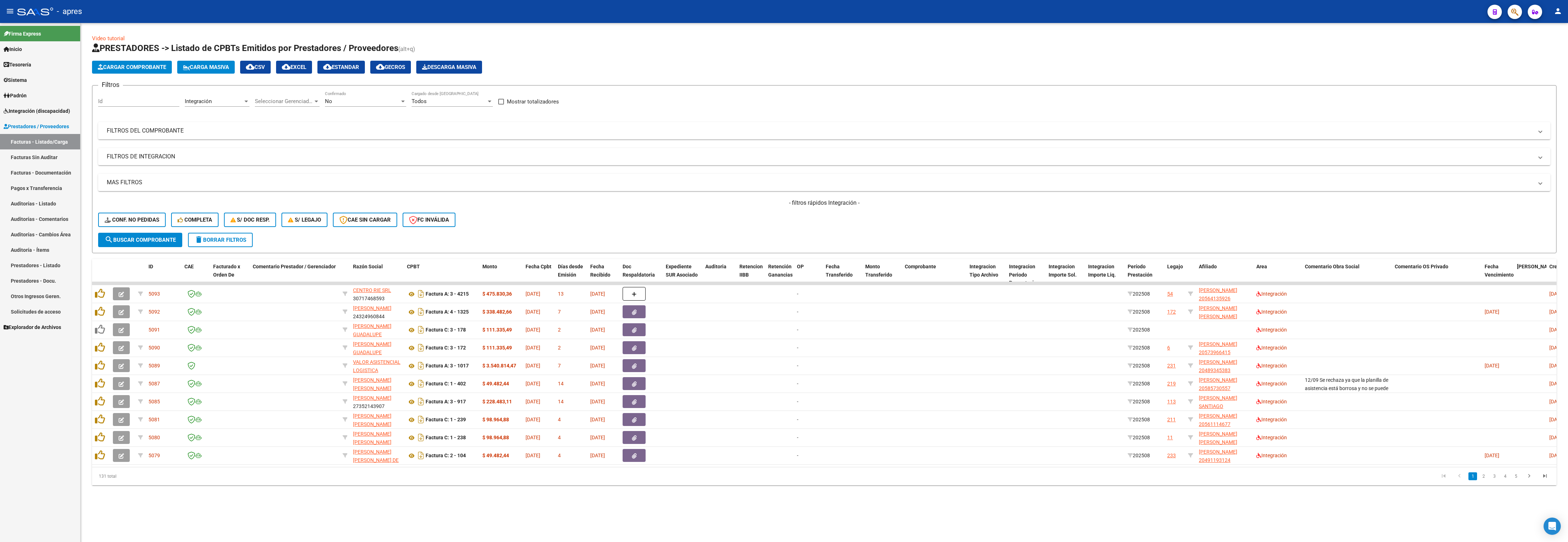
drag, startPoint x: 1336, startPoint y: 229, endPoint x: 1341, endPoint y: 274, distance: 45.3
click at [1336, 232] on div "- filtros rápidos Integración - Conf. no pedidas Completa S/ Doc Resp. S/ legaj…" at bounding box center [824, 216] width 1452 height 34
drag, startPoint x: 1341, startPoint y: 266, endPoint x: 416, endPoint y: 259, distance: 925.0
click at [414, 260] on div "Video tutorial PRESTADORES -> Listado de CPBTs Emitidos por Prestadores / Prove…" at bounding box center [824, 260] width 1464 height 451
click at [670, 483] on datatable-pager "1 2 3 4 5" at bounding box center [970, 476] width 1165 height 12
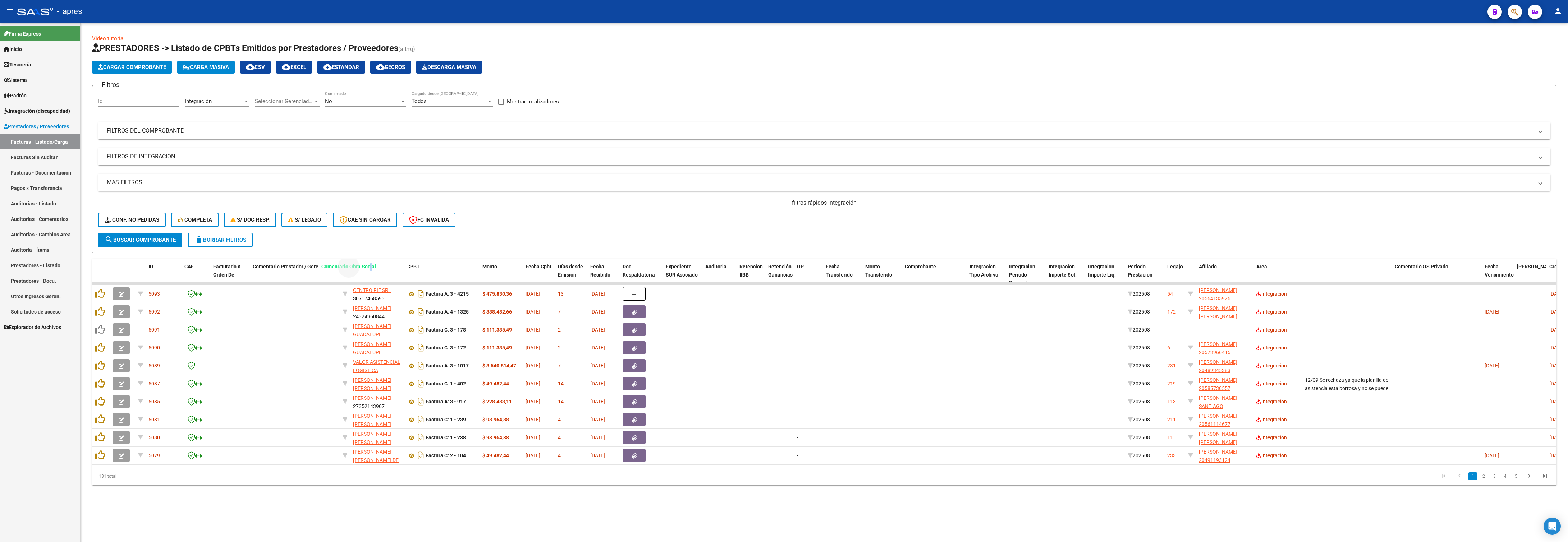
drag, startPoint x: 1355, startPoint y: 269, endPoint x: 371, endPoint y: 282, distance: 984.1
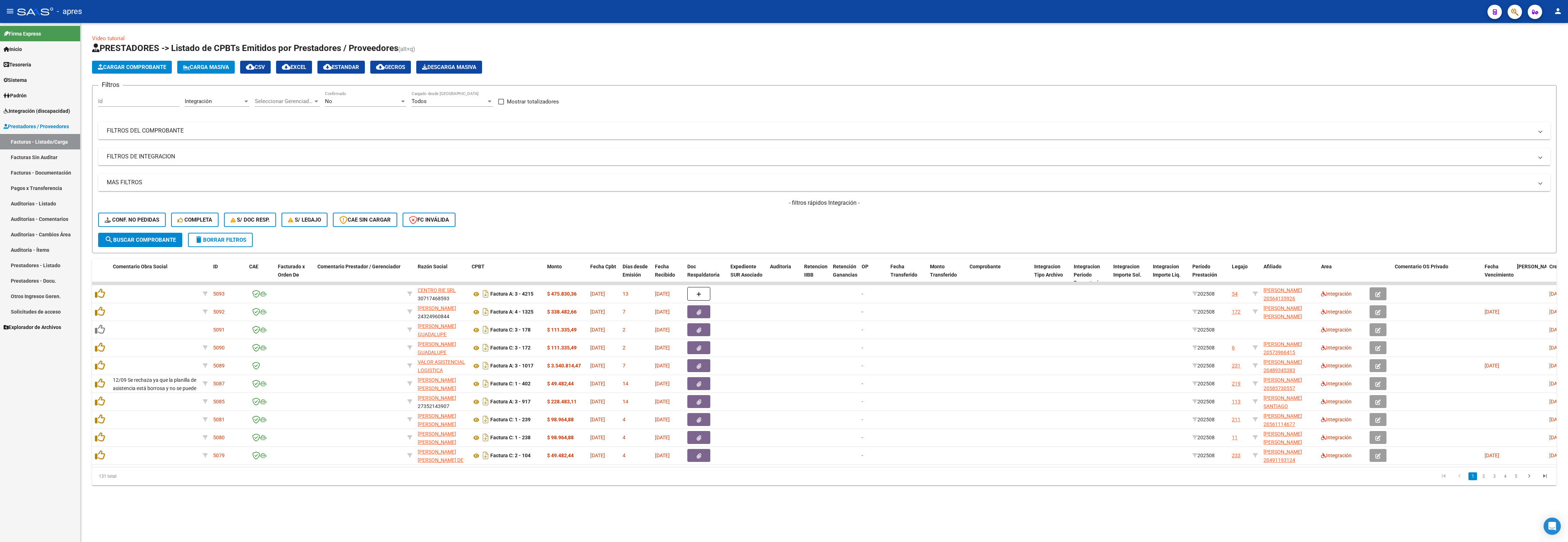
drag, startPoint x: 217, startPoint y: 112, endPoint x: 217, endPoint y: 101, distance: 11.0
click at [217, 111] on div "Integración Area" at bounding box center [218, 102] width 65 height 22
click at [217, 98] on div "Integración" at bounding box center [214, 101] width 58 height 6
click at [217, 115] on span "Prestaciones Propias" at bounding box center [211, 118] width 51 height 6
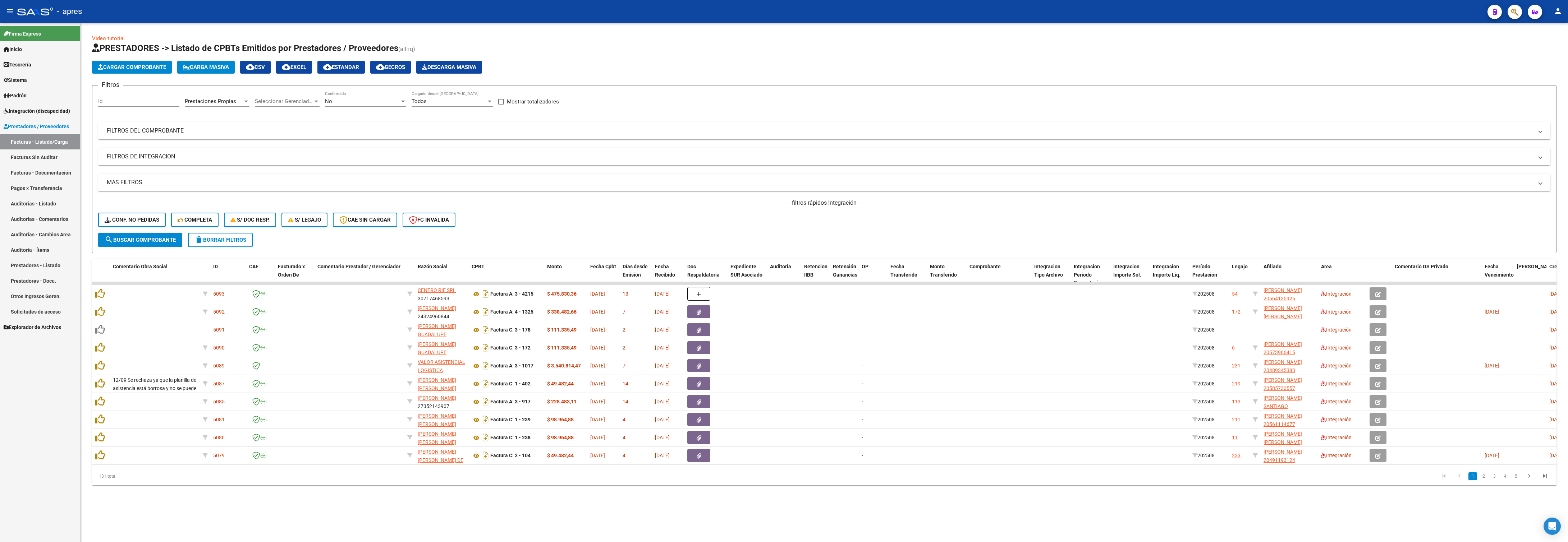
click at [173, 235] on form "Filtros Id Prestaciones Propias Area Seleccionar Gerenciador Seleccionar Gerenc…" at bounding box center [824, 169] width 1464 height 168
drag, startPoint x: 170, startPoint y: 239, endPoint x: 194, endPoint y: 193, distance: 51.9
click at [170, 235] on button "search Buscar Comprobante" at bounding box center [140, 240] width 84 height 15
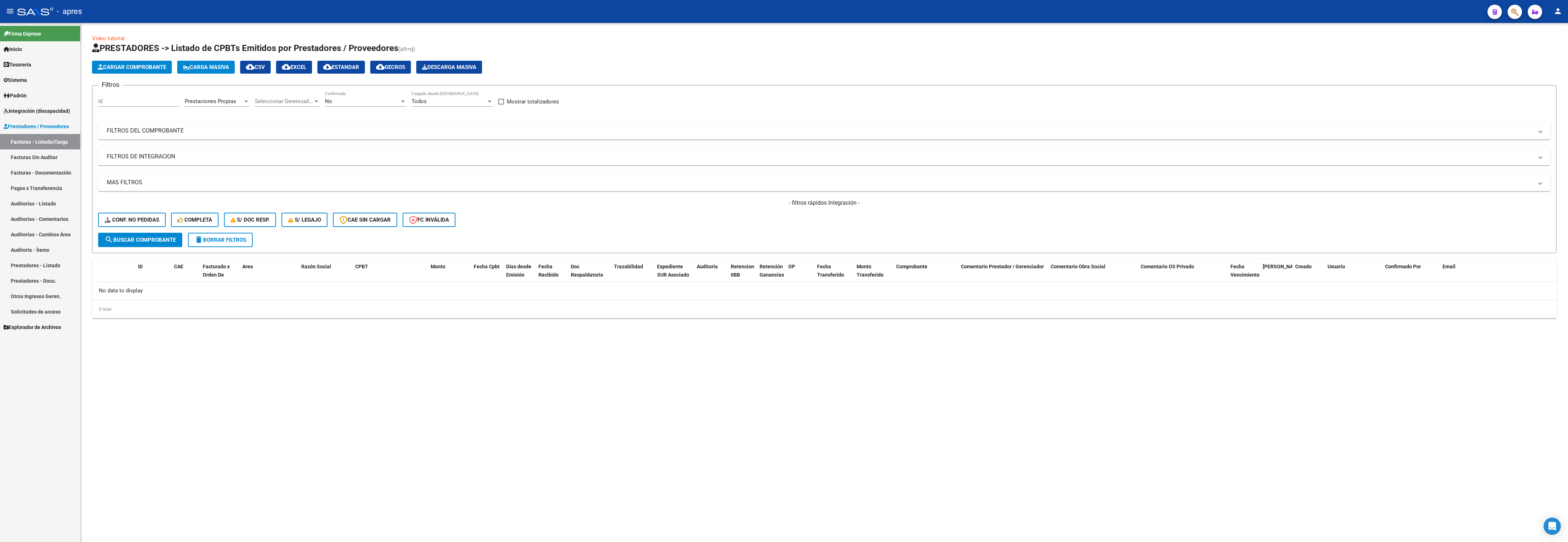
click at [234, 96] on div "Prestaciones Propias Area" at bounding box center [218, 99] width 65 height 15
click at [217, 142] on span "Integración" at bounding box center [233, 144] width 94 height 16
click at [124, 237] on button "search Buscar Comprobante" at bounding box center [140, 240] width 84 height 15
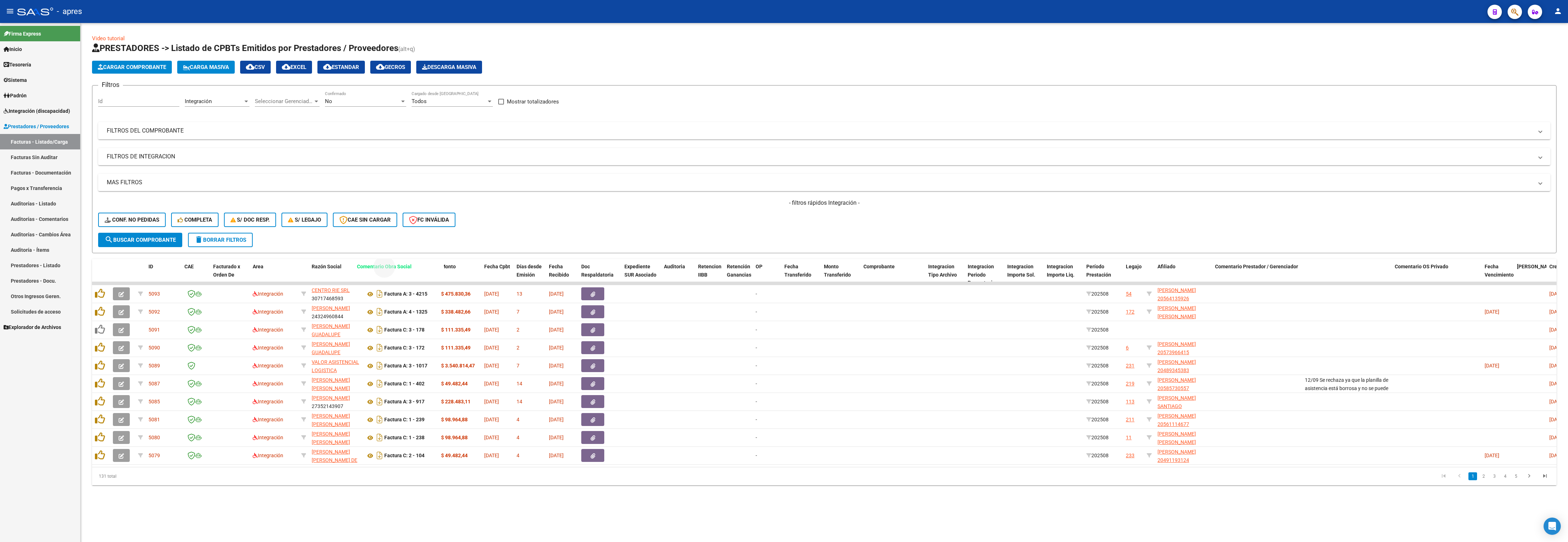
drag, startPoint x: 1316, startPoint y: 271, endPoint x: 368, endPoint y: 272, distance: 948.0
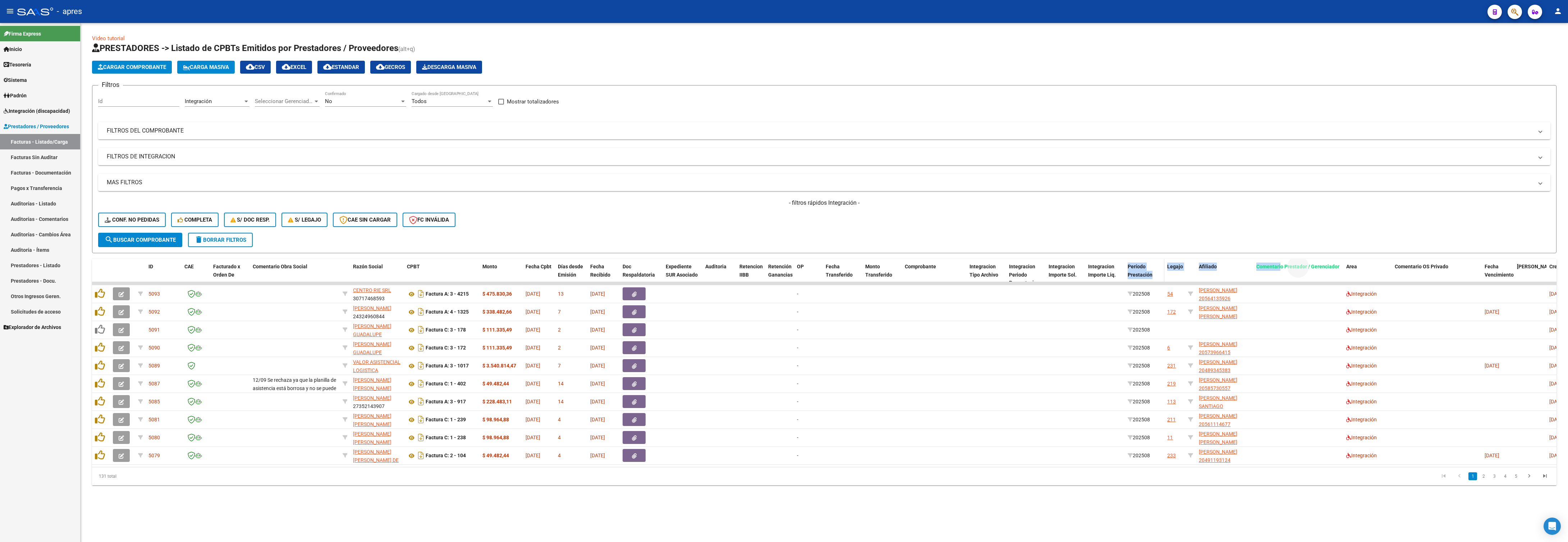
drag, startPoint x: 1280, startPoint y: 272, endPoint x: 1128, endPoint y: 265, distance: 152.2
click at [1128, 265] on div "ID CAE Facturado x Orden De Comentario Obra Social Razón Social CPBT Monto Fech…" at bounding box center [928, 274] width 1674 height 32
click at [1316, 245] on form "Filtros Id Integración Area Seleccionar Gerenciador Seleccionar Gerenciador No …" at bounding box center [824, 169] width 1464 height 168
drag, startPoint x: 1305, startPoint y: 265, endPoint x: 472, endPoint y: 239, distance: 833.4
click at [472, 239] on div "Video tutorial PRESTADORES -> Listado de CPBTs Emitidos por Prestadores / Prove…" at bounding box center [824, 260] width 1464 height 451
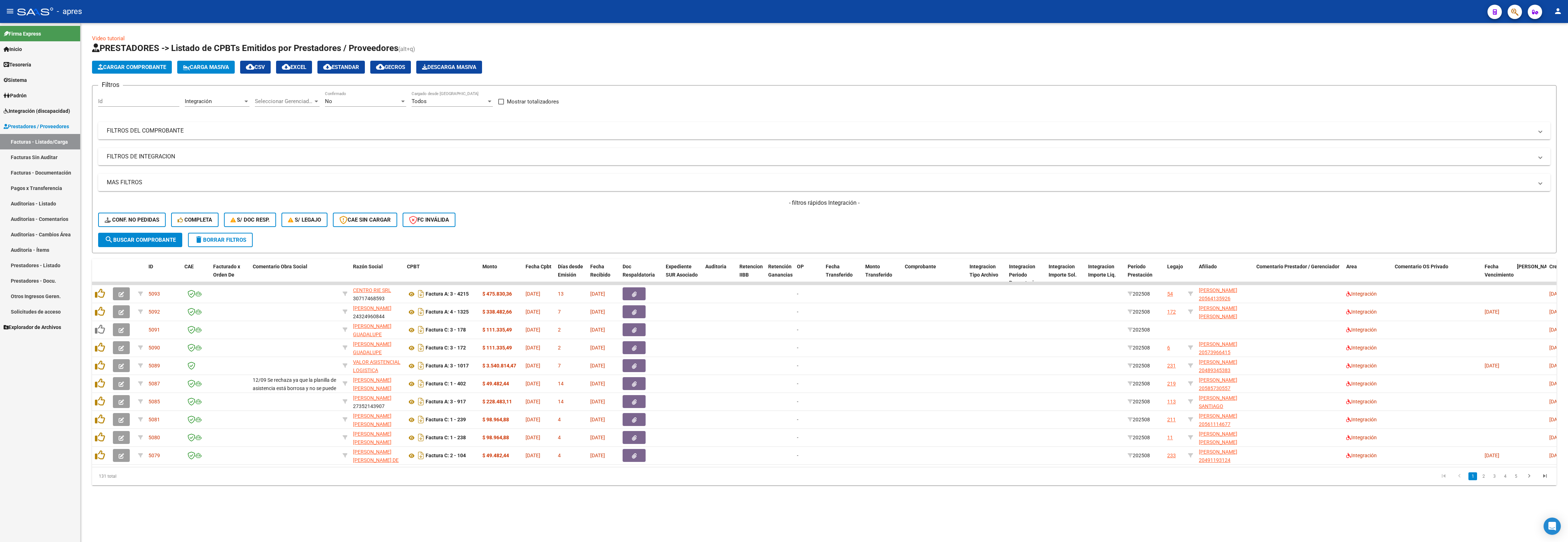
click at [1300, 256] on div "Video tutorial PRESTADORES -> Listado de CPBTs Emitidos por Prestadores / Prove…" at bounding box center [824, 260] width 1464 height 451
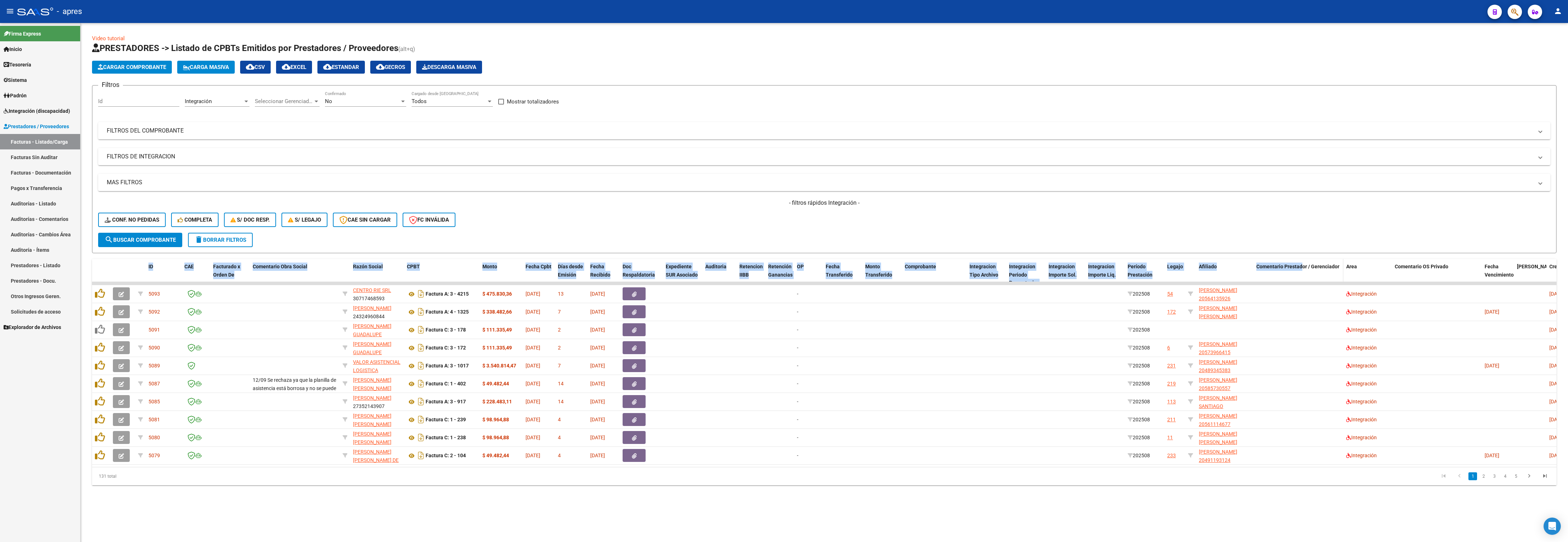
click at [1297, 266] on span "Comentario Prestador / Gerenciador" at bounding box center [1298, 266] width 83 height 6
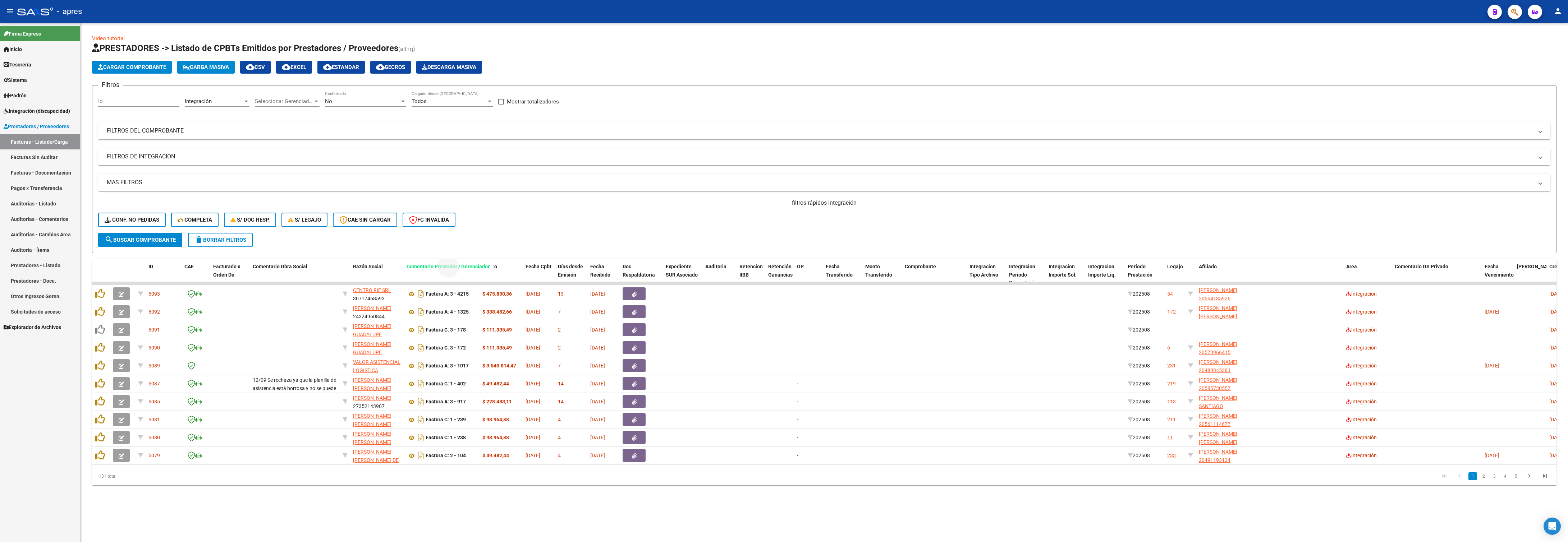
drag, startPoint x: 1297, startPoint y: 266, endPoint x: 447, endPoint y: 237, distance: 850.5
click at [447, 237] on div "Video tutorial PRESTADORES -> Listado de CPBTs Emitidos por Prestadores / Prove…" at bounding box center [824, 260] width 1464 height 451
drag, startPoint x: 1320, startPoint y: 269, endPoint x: 399, endPoint y: 276, distance: 921.0
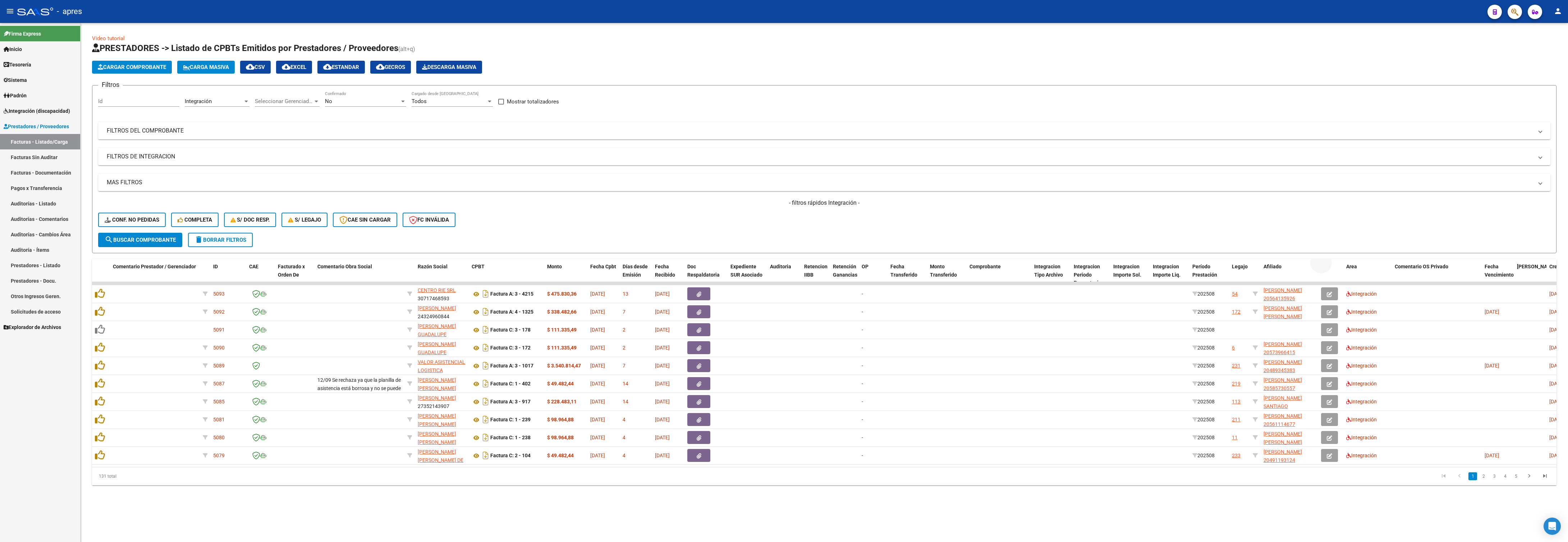
drag, startPoint x: 1329, startPoint y: 273, endPoint x: 1392, endPoint y: 240, distance: 71.1
click at [1316, 269] on div "Comentario Prestador / Gerenciador ID CAE Facturado x Orden De Comentario Obra …" at bounding box center [928, 274] width 1674 height 32
click at [145, 243] on span "search Buscar Comprobante" at bounding box center [140, 240] width 71 height 6
drag, startPoint x: 1350, startPoint y: 266, endPoint x: 324, endPoint y: 255, distance: 1026.1
click at [324, 255] on div "Video tutorial PRESTADORES -> Listado de CPBTs Emitidos por Prestadores / Prove…" at bounding box center [824, 260] width 1464 height 451
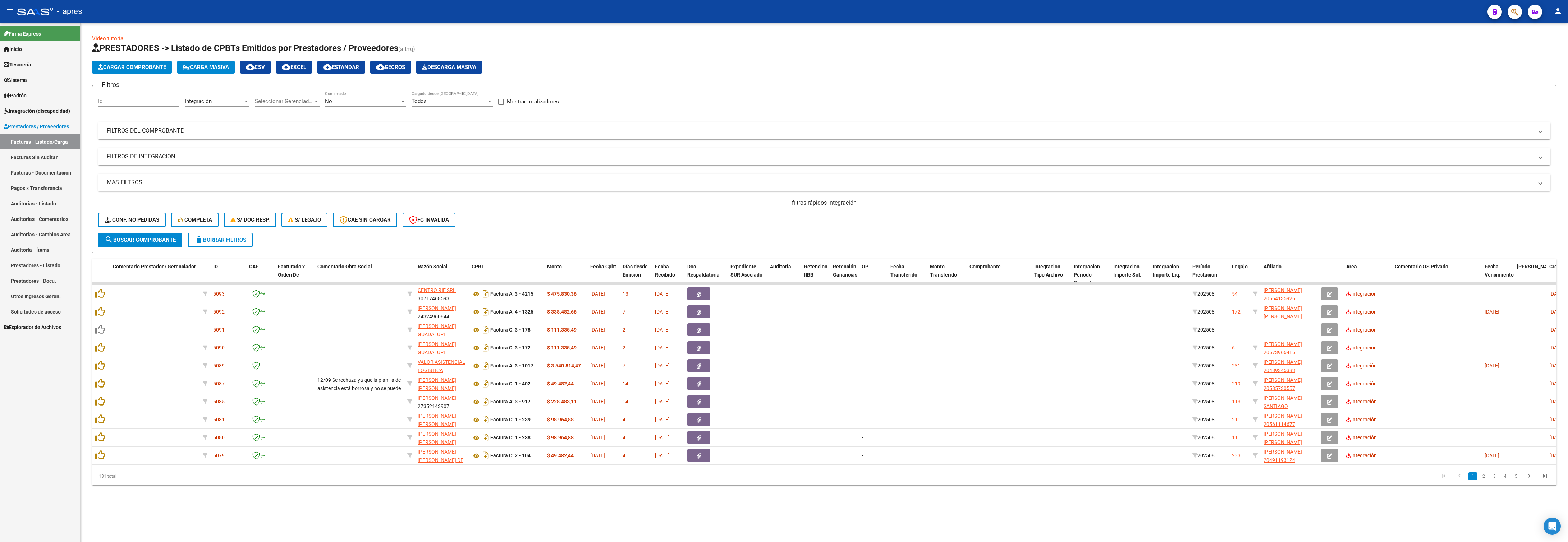
drag, startPoint x: 537, startPoint y: 513, endPoint x: 552, endPoint y: 505, distance: 17.0
click at [541, 509] on div "Video tutorial PRESTADORES -> Listado de CPBTs Emitidos por Prestadores / Prove…" at bounding box center [824, 265] width 1488 height 485
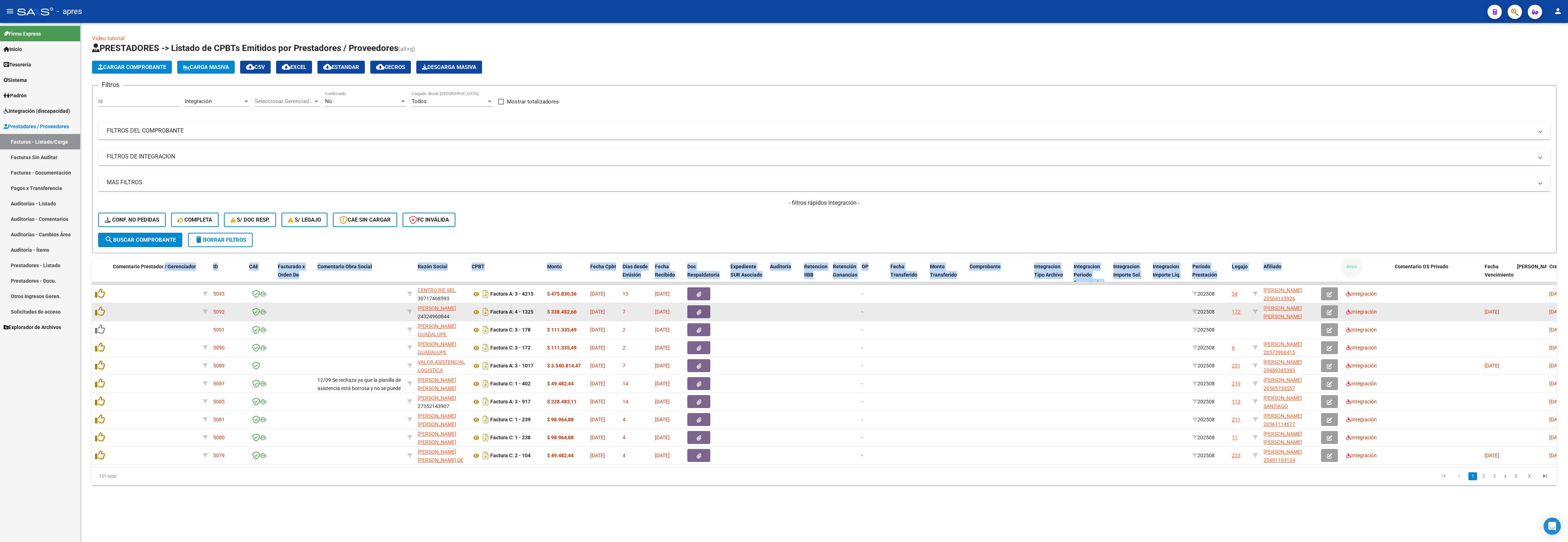
drag, startPoint x: 1344, startPoint y: 262, endPoint x: 247, endPoint y: 319, distance: 1098.5
click at [166, 269] on div "Comentario Prestador / Gerenciador ID CAE Facturado x Orden De Comentario Obra …" at bounding box center [928, 274] width 1674 height 32
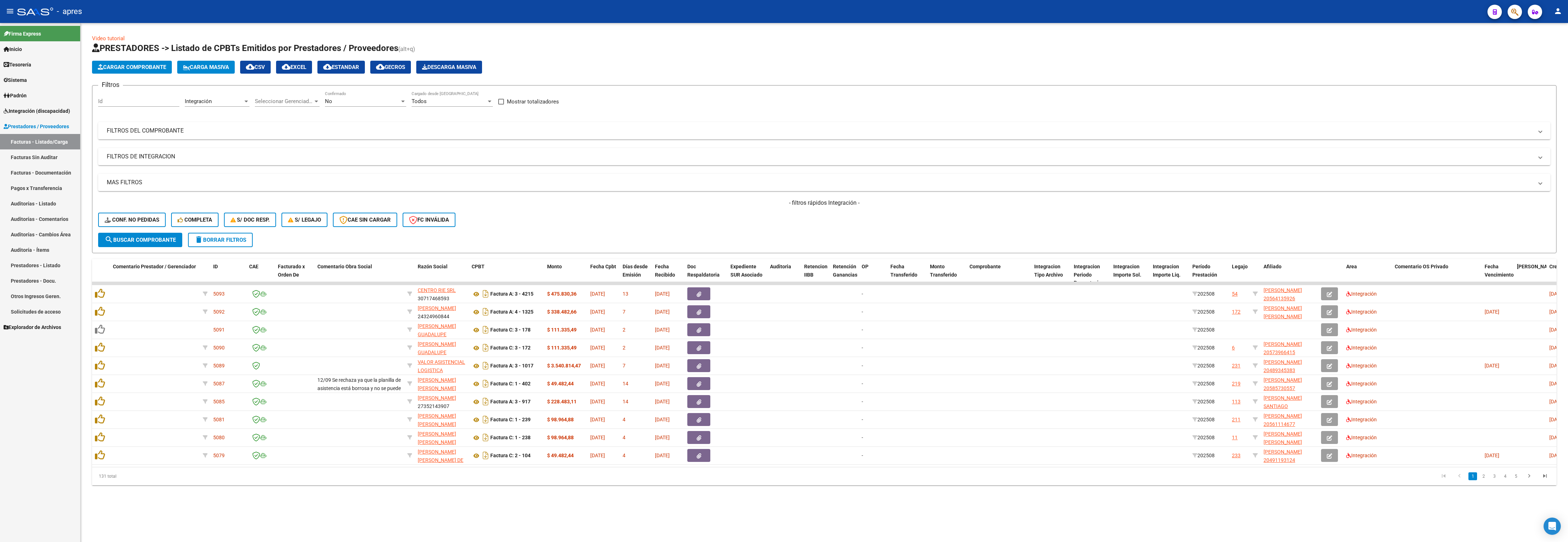
drag, startPoint x: 359, startPoint y: 505, endPoint x: 291, endPoint y: 249, distance: 264.9
click at [359, 485] on div "131 total" at bounding box center [237, 476] width 291 height 18
click at [208, 98] on span "Integración" at bounding box center [198, 101] width 27 height 6
click at [234, 82] on span "Todos" at bounding box center [233, 80] width 94 height 16
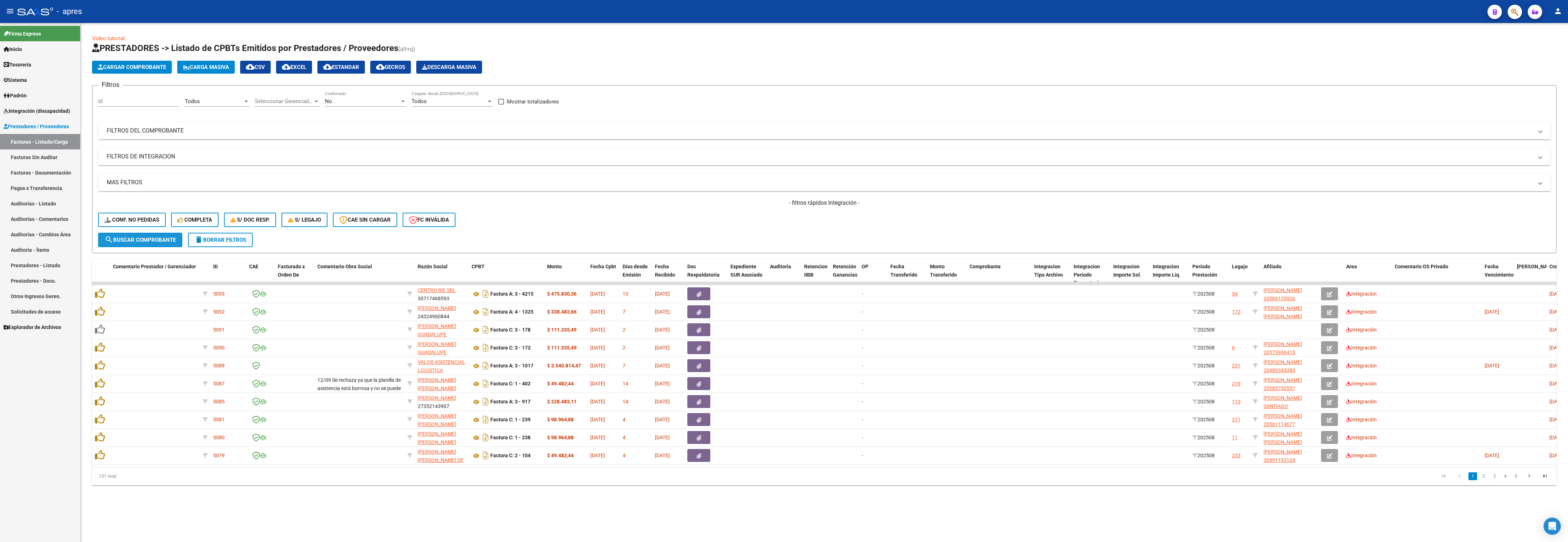
click at [155, 239] on span "search Buscar Comprobante" at bounding box center [140, 240] width 71 height 6
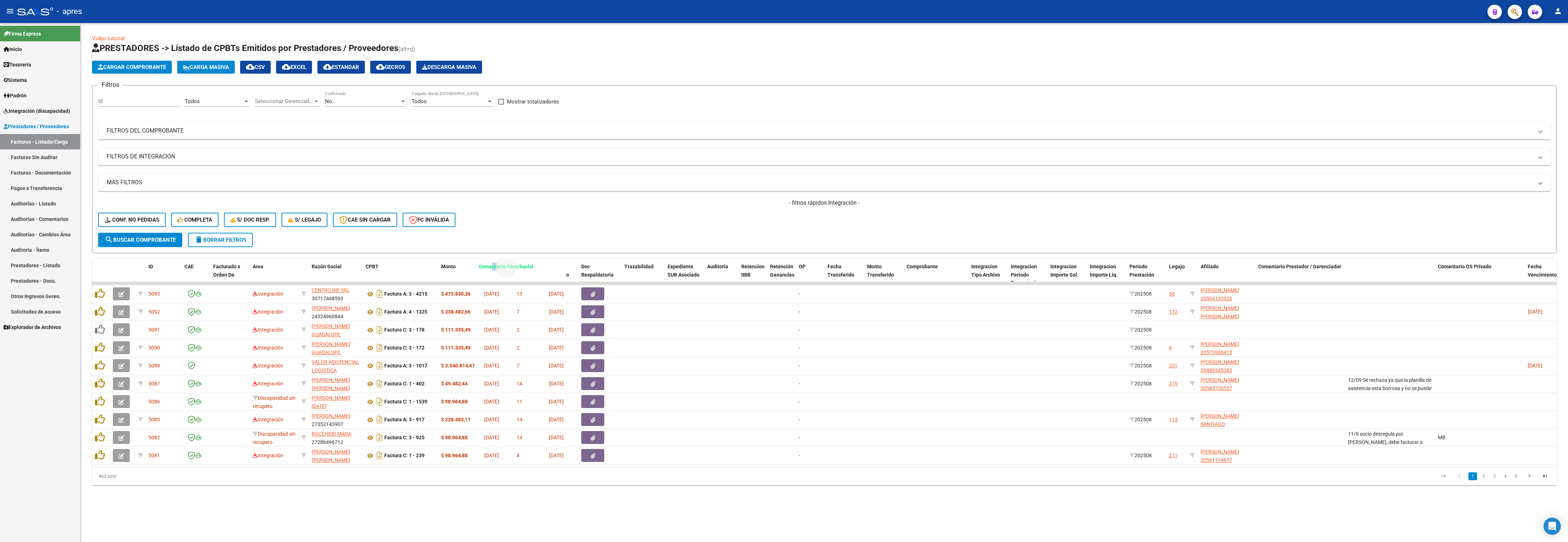
drag, startPoint x: 1362, startPoint y: 269, endPoint x: 493, endPoint y: 278, distance: 869.0
click at [493, 278] on datatable-header-cell "Comentario Obra Social" at bounding box center [520, 274] width 90 height 32
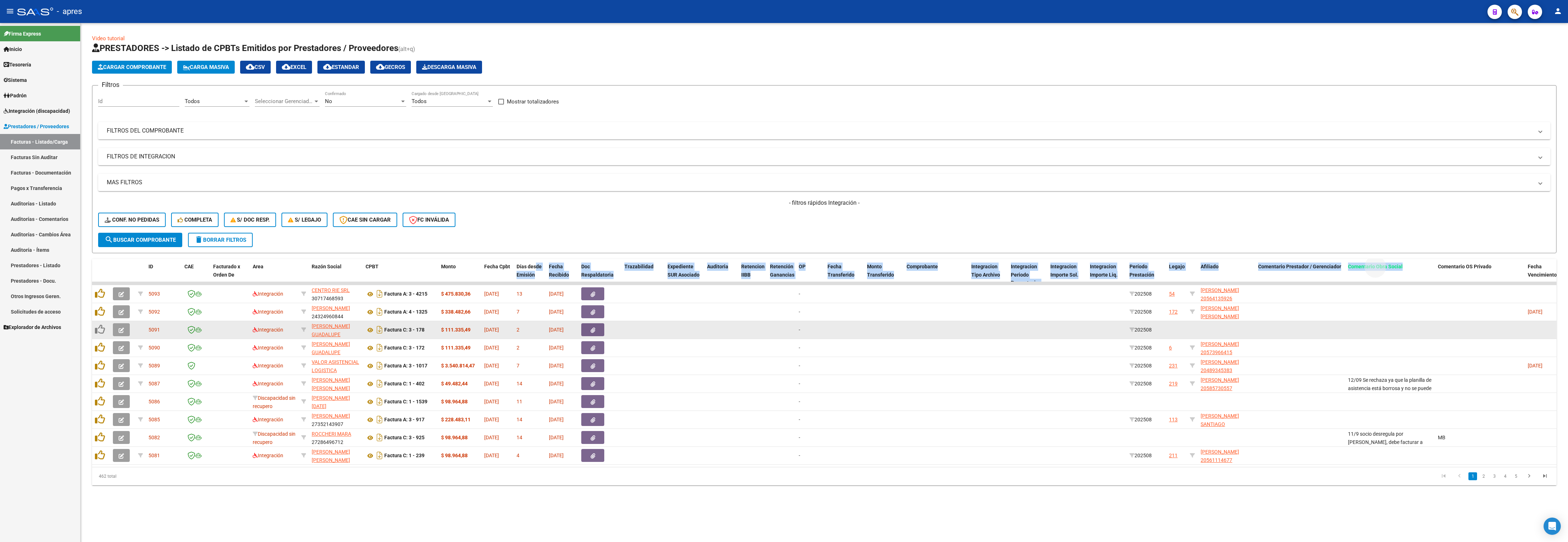
drag, startPoint x: 1413, startPoint y: 268, endPoint x: 623, endPoint y: 328, distance: 792.3
click at [545, 268] on div "ID CAE Facturado x Orden De Area Razón Social CPBT Monto Fecha Cpbt Días desde …" at bounding box center [1019, 274] width 1854 height 32
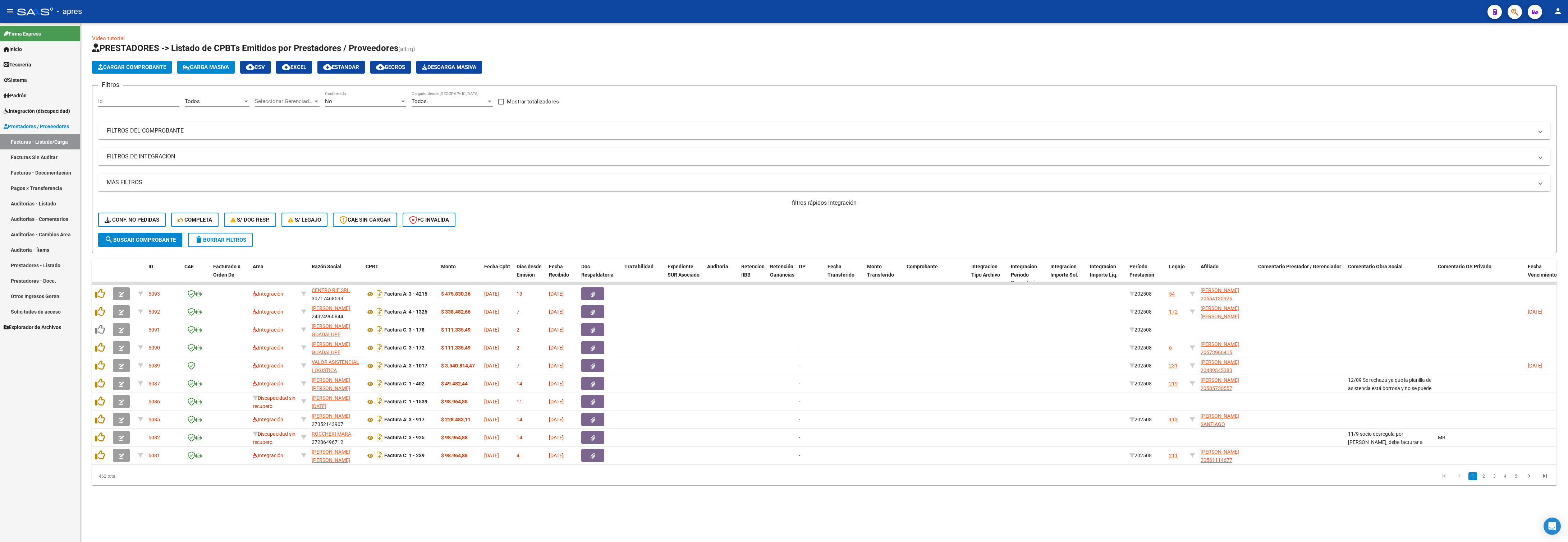
click at [889, 483] on datatable-pager "1 2 3 4 5" at bounding box center [970, 476] width 1165 height 12
drag, startPoint x: 1285, startPoint y: 269, endPoint x: 401, endPoint y: 266, distance: 884.0
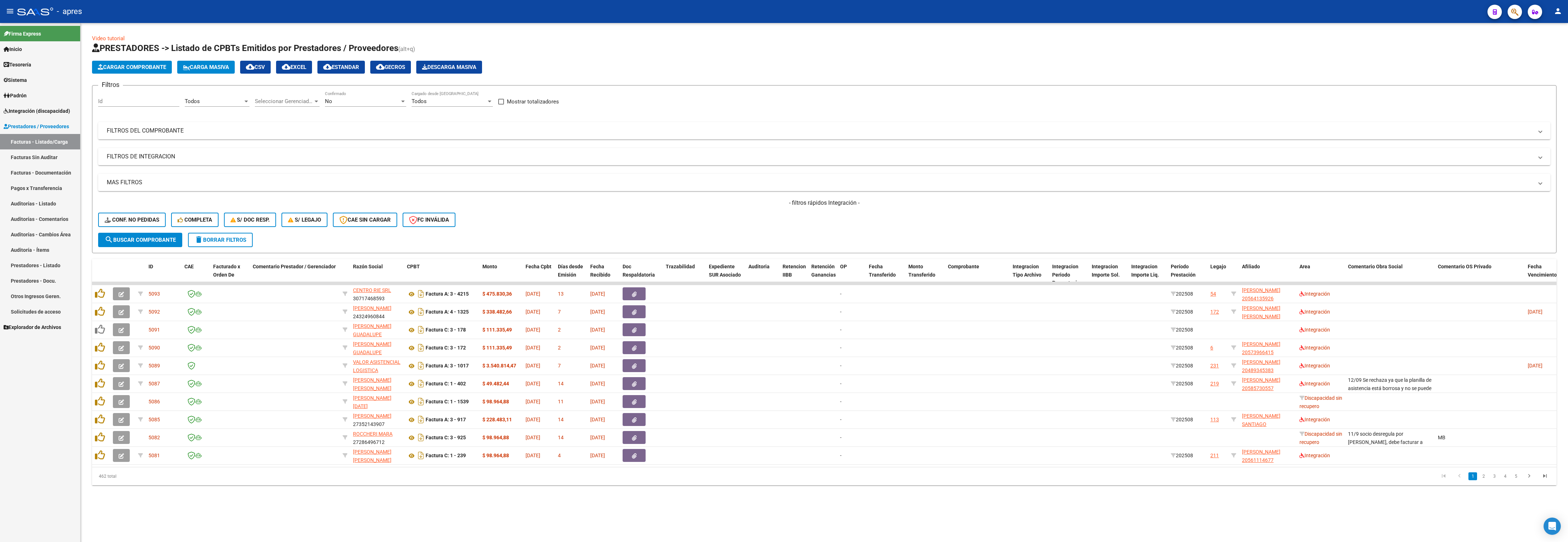
click at [1293, 509] on div "Video tutorial PRESTADORES -> Listado de CPBTs Emitidos por Prestadores / Prove…" at bounding box center [824, 265] width 1488 height 485
drag, startPoint x: 1398, startPoint y: 269, endPoint x: 456, endPoint y: 269, distance: 942.0
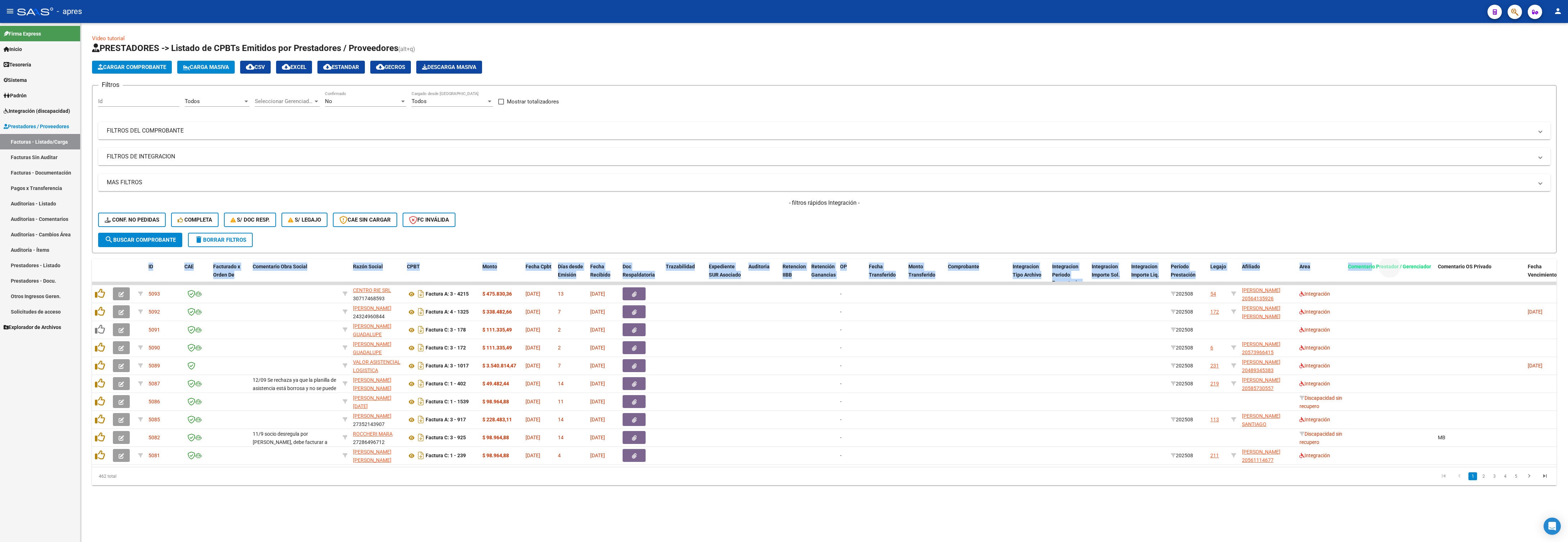
drag, startPoint x: 1372, startPoint y: 273, endPoint x: 1211, endPoint y: 224, distance: 168.3
click at [1209, 227] on div "Video tutorial PRESTADORES -> Listado de CPBTs Emitidos por Prestadores / Prove…" at bounding box center [824, 260] width 1464 height 451
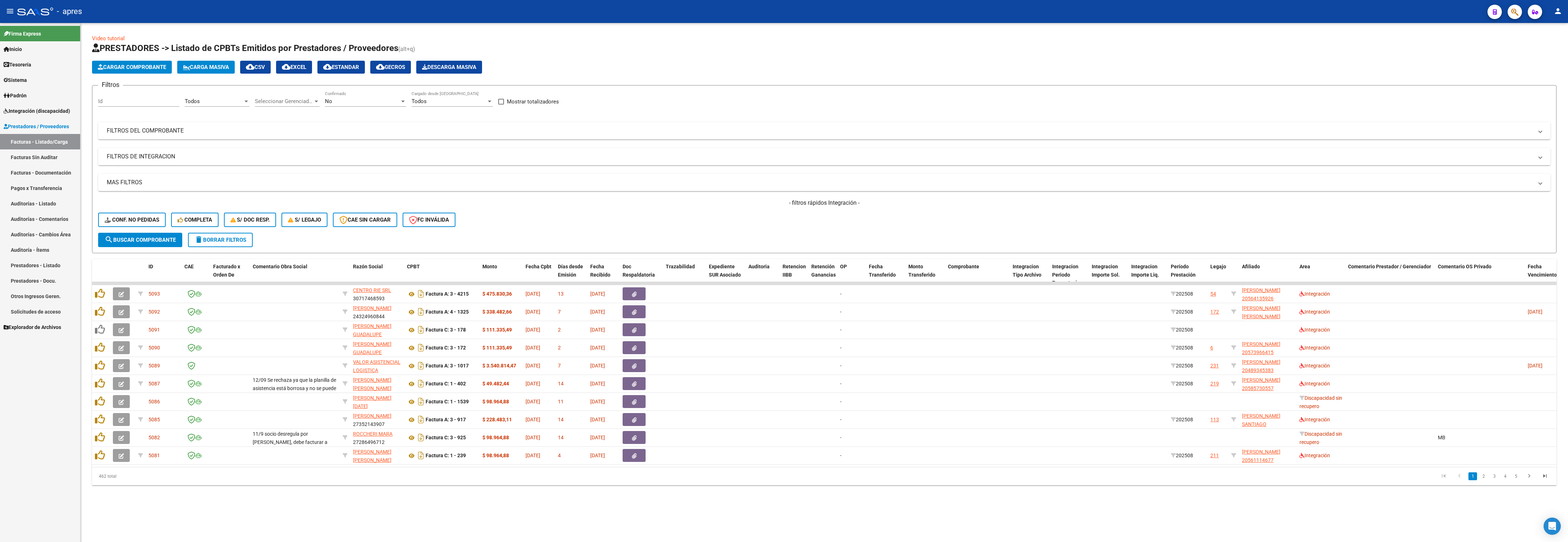
drag, startPoint x: 1211, startPoint y: 224, endPoint x: 1424, endPoint y: 233, distance: 213.2
click at [1231, 227] on div "- filtros rápidos Integración - Conf. no pedidas Completa S/ Doc Resp. S/ legaj…" at bounding box center [824, 216] width 1452 height 34
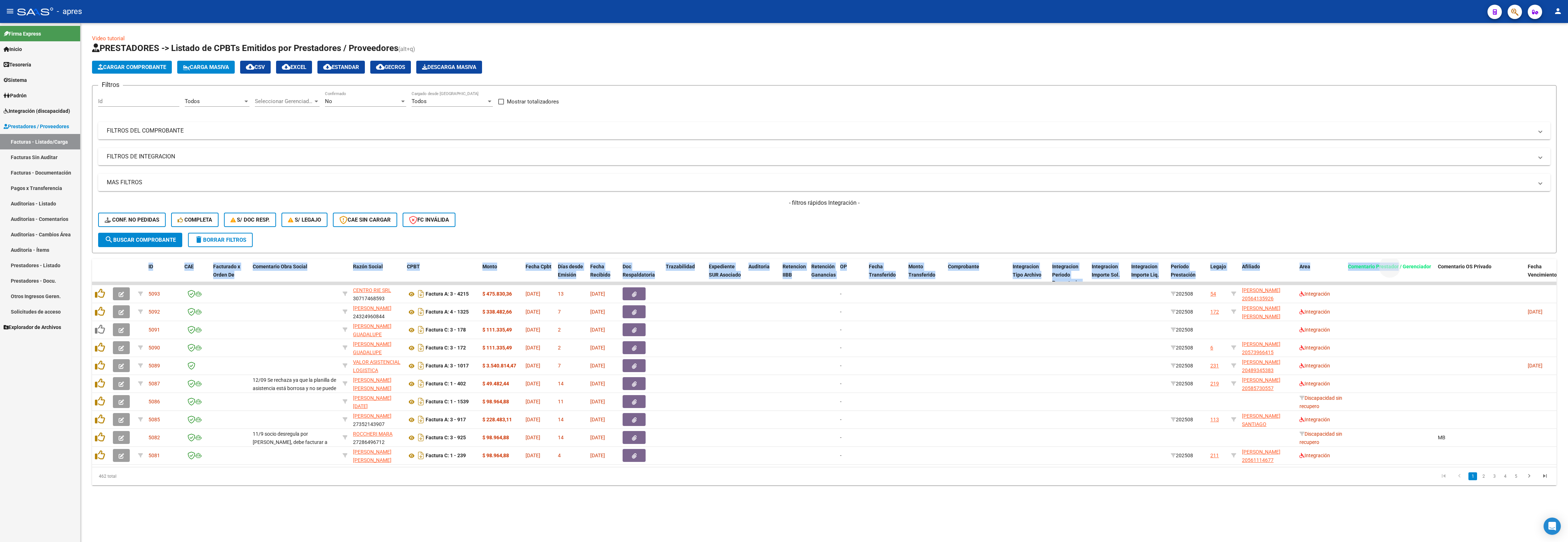
drag, startPoint x: 1398, startPoint y: 262, endPoint x: 1367, endPoint y: 227, distance: 46.8
click at [1363, 232] on div "Video tutorial PRESTADORES -> Listado de CPBTs Emitidos por Prestadores / Prove…" at bounding box center [824, 260] width 1464 height 451
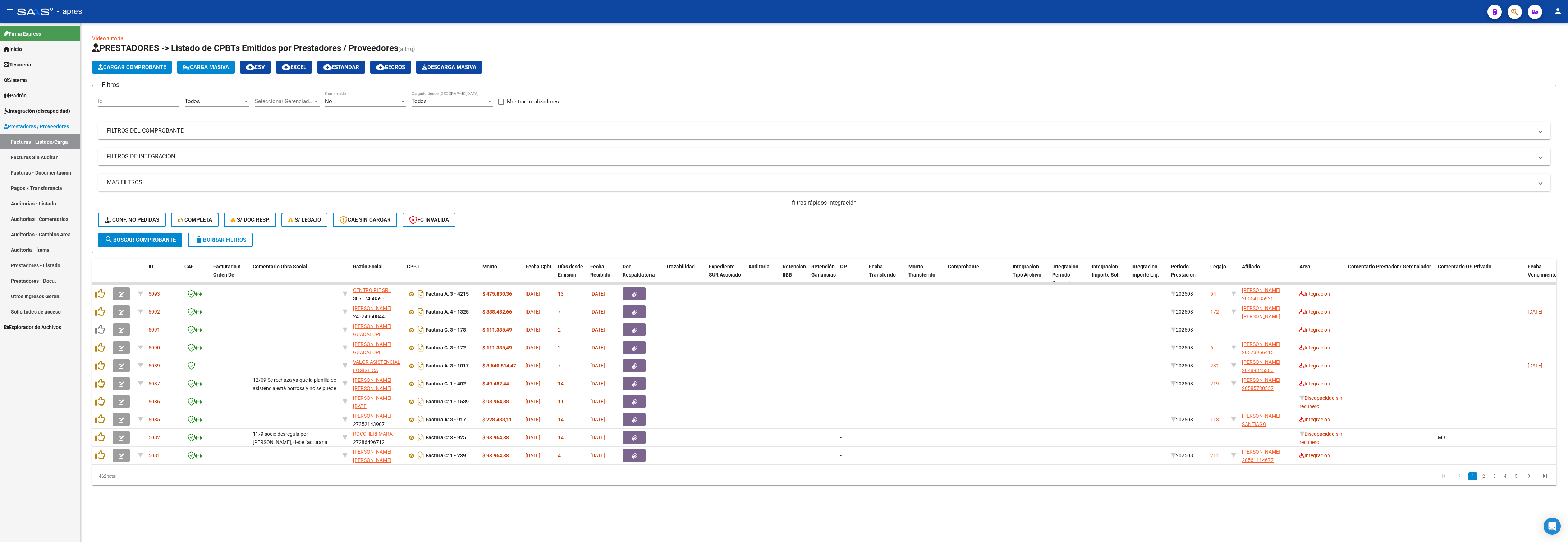
click at [1371, 224] on div "- filtros rápidos Integración - Conf. no pedidas Completa S/ Doc Resp. S/ legaj…" at bounding box center [824, 216] width 1452 height 34
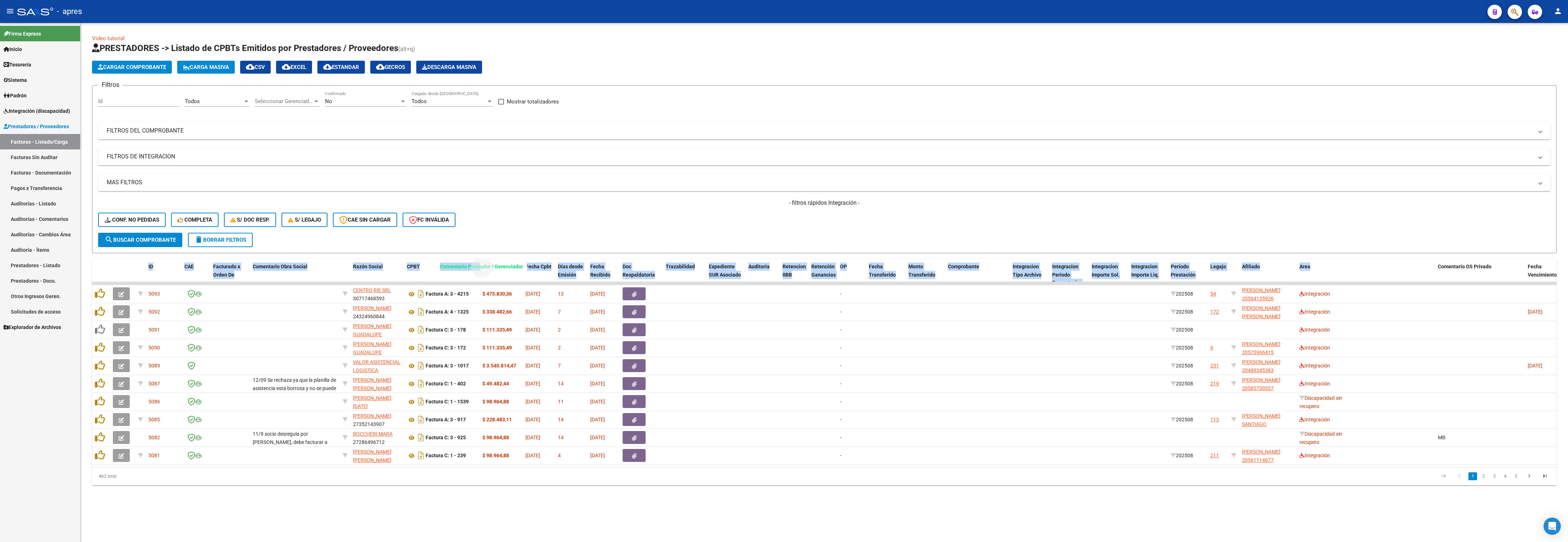
drag, startPoint x: 1389, startPoint y: 268, endPoint x: 481, endPoint y: 255, distance: 908.1
click at [481, 255] on div "Video tutorial PRESTADORES -> Listado de CPBTs Emitidos por Prestadores / Prove…" at bounding box center [824, 260] width 1464 height 451
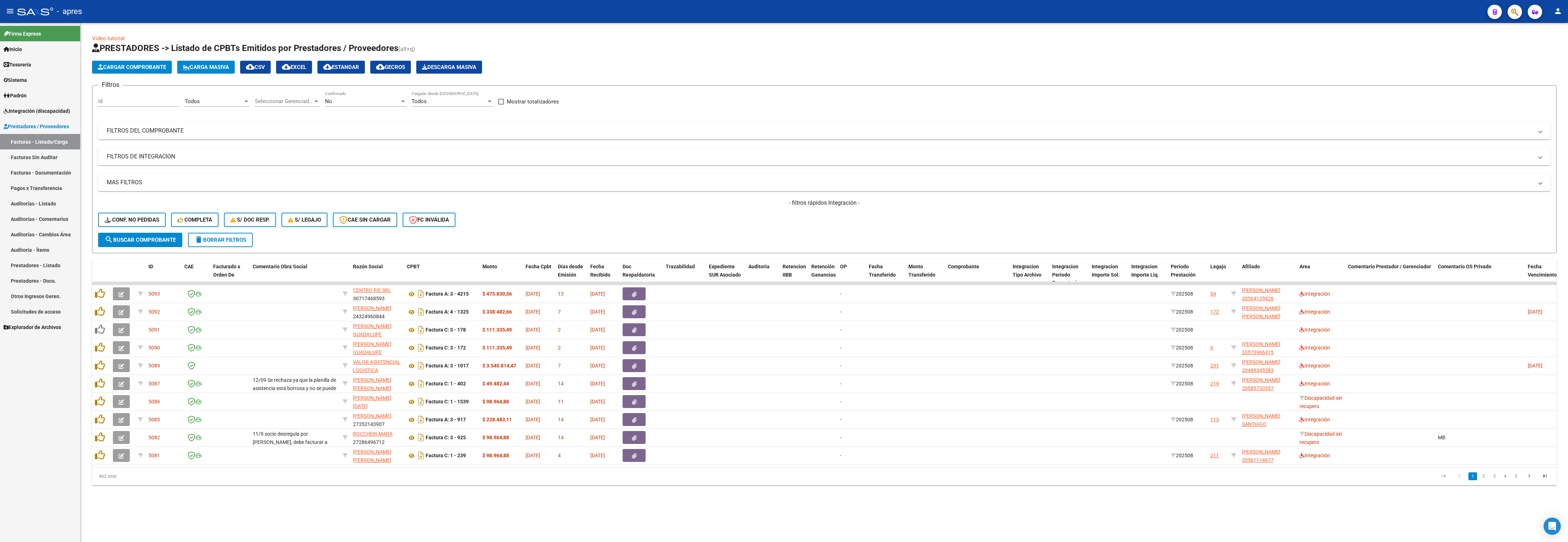
click at [606, 483] on datatable-pager "1 2 3 4 5" at bounding box center [970, 476] width 1165 height 12
drag, startPoint x: 1377, startPoint y: 271, endPoint x: 377, endPoint y: 282, distance: 1000.1
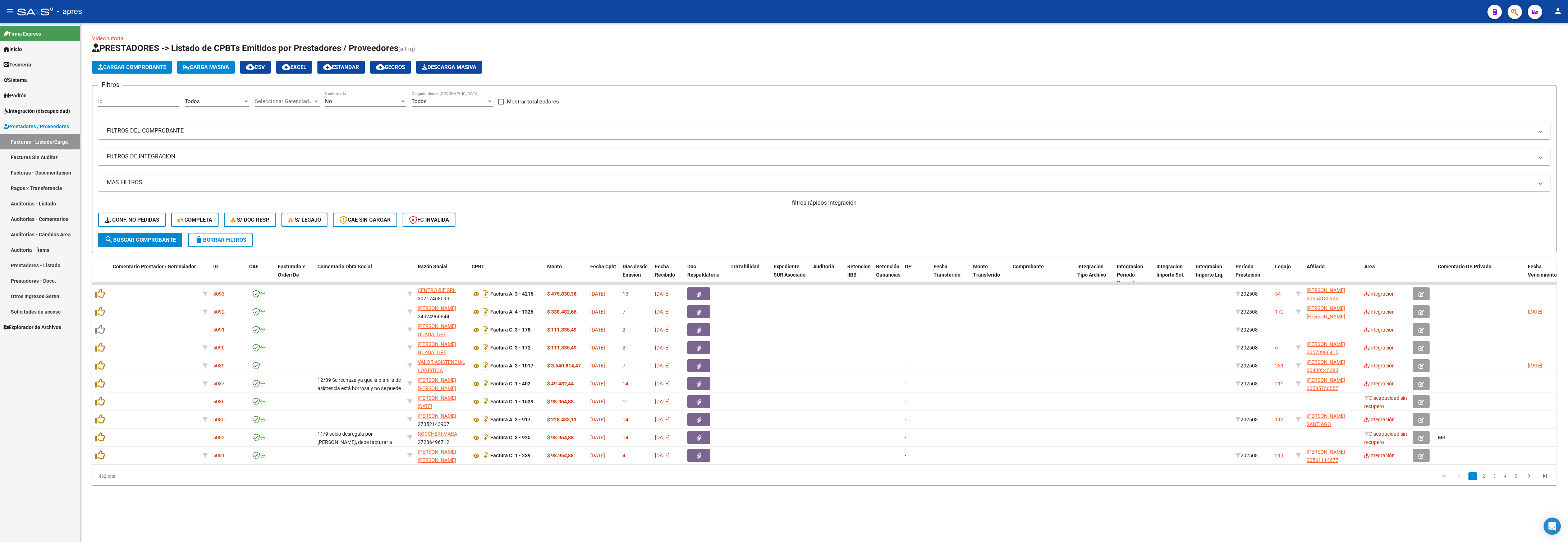
click at [200, 109] on div "Todos Area" at bounding box center [218, 102] width 65 height 22
click at [201, 98] on div "Todos" at bounding box center [214, 101] width 58 height 6
click at [220, 158] on span "Integración" at bounding box center [233, 166] width 94 height 16
click at [138, 230] on div "- filtros rápidos Integración - Conf. no pedidas Completa S/ Doc Resp. S/ legaj…" at bounding box center [824, 216] width 1452 height 34
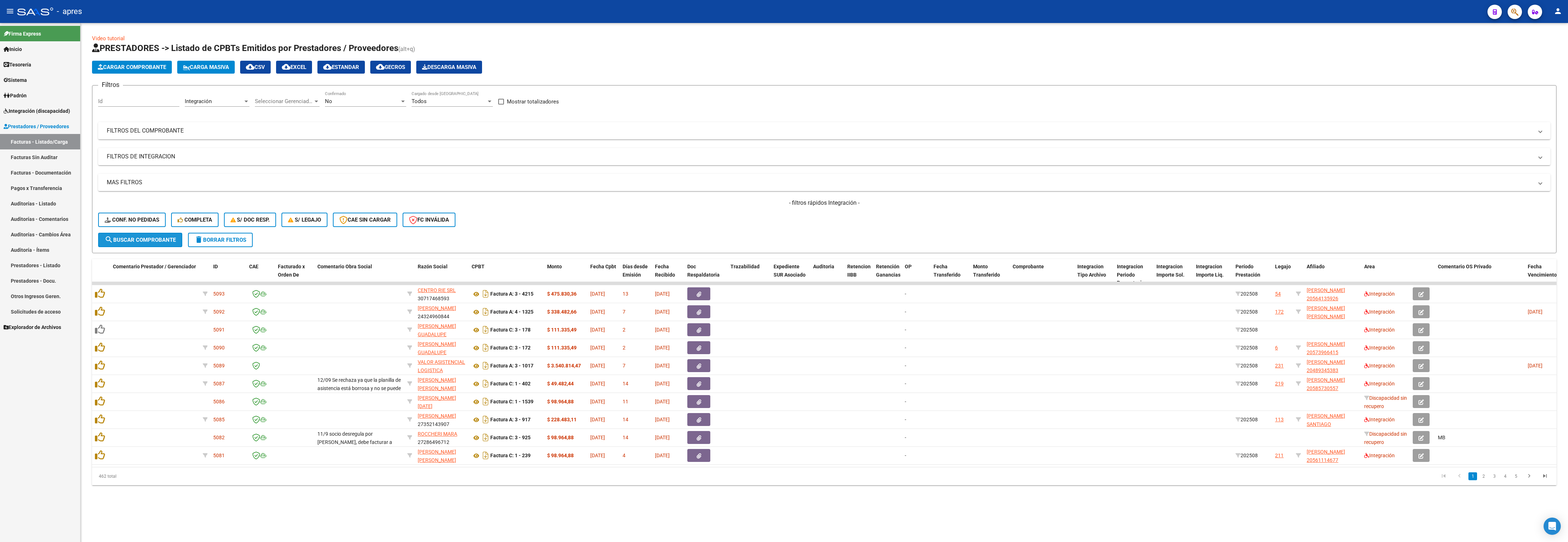
click at [144, 235] on button "search Buscar Comprobante" at bounding box center [140, 240] width 84 height 15
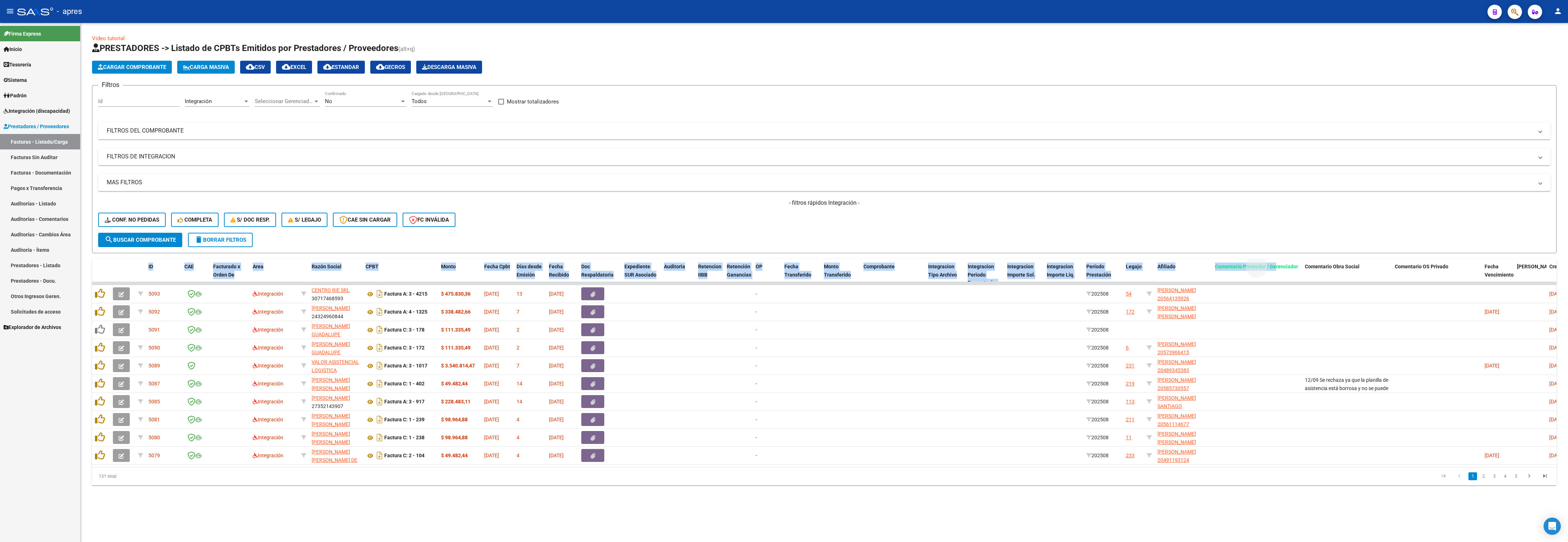
drag, startPoint x: 1275, startPoint y: 272, endPoint x: 1187, endPoint y: 217, distance: 103.8
click at [1175, 219] on div "Video tutorial PRESTADORES -> Listado de CPBTs Emitidos por Prestadores / Prove…" at bounding box center [824, 260] width 1464 height 451
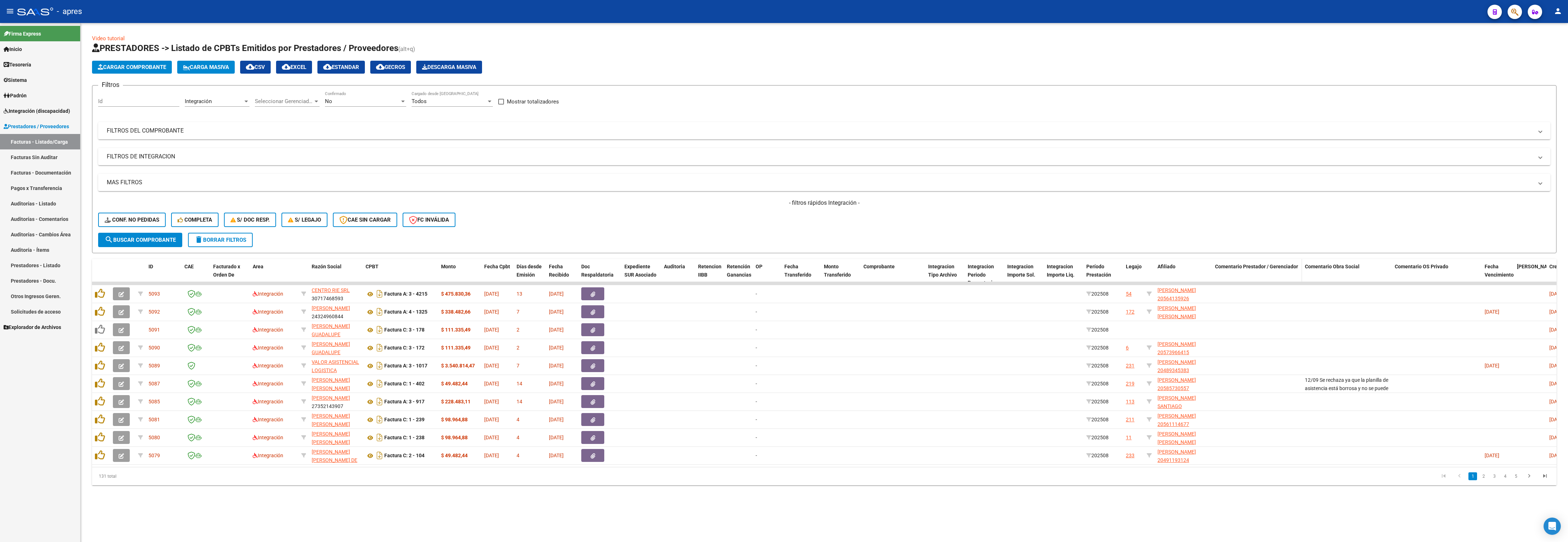
drag, startPoint x: 1191, startPoint y: 214, endPoint x: 1256, endPoint y: 274, distance: 88.5
click at [1193, 214] on div "- filtros rápidos Integración - Conf. no pedidas Completa S/ Doc Resp. S/ legaj…" at bounding box center [824, 216] width 1452 height 34
drag, startPoint x: 1260, startPoint y: 263, endPoint x: 1309, endPoint y: 261, distance: 49.0
click at [1296, 265] on datatable-header-cell "Comentario Prestador / Gerenciador" at bounding box center [1257, 274] width 90 height 32
click at [1313, 258] on div "Video tutorial PRESTADORES -> Listado de CPBTs Emitidos por Prestadores / Prove…" at bounding box center [824, 260] width 1464 height 451
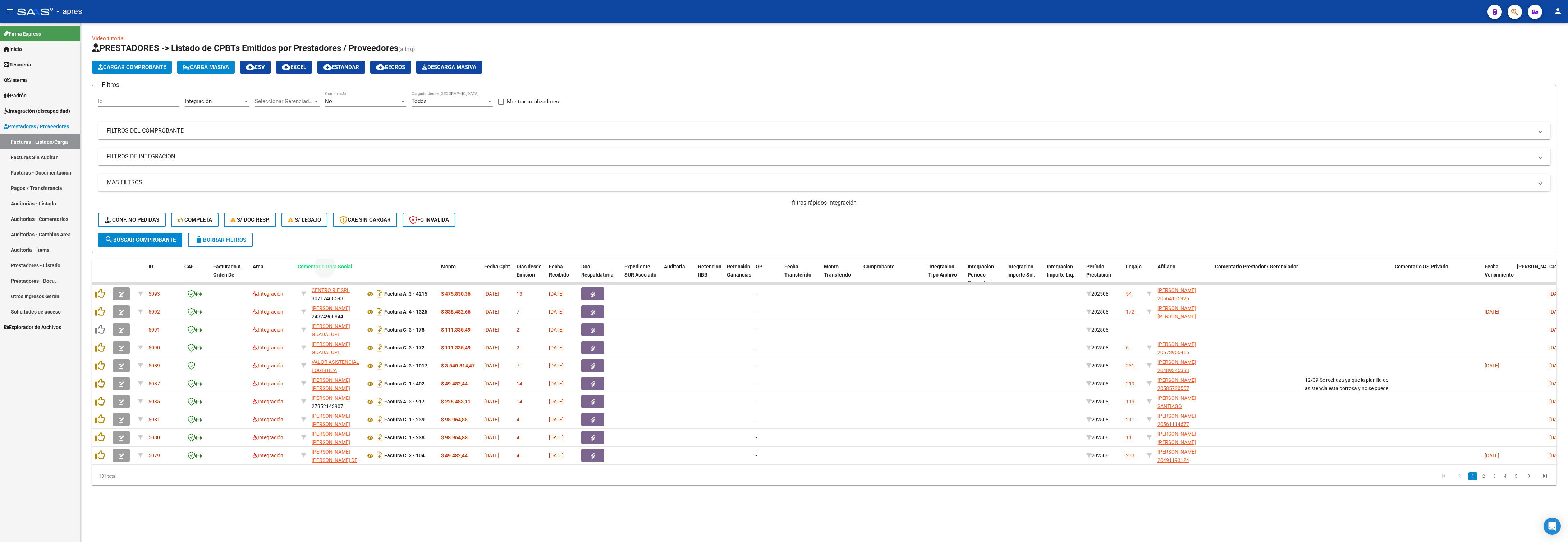
drag, startPoint x: 1322, startPoint y: 269, endPoint x: 315, endPoint y: 260, distance: 1007.0
click at [315, 260] on div "Video tutorial PRESTADORES -> Listado de CPBTs Emitidos por Prestadores / Prove…" at bounding box center [824, 260] width 1464 height 451
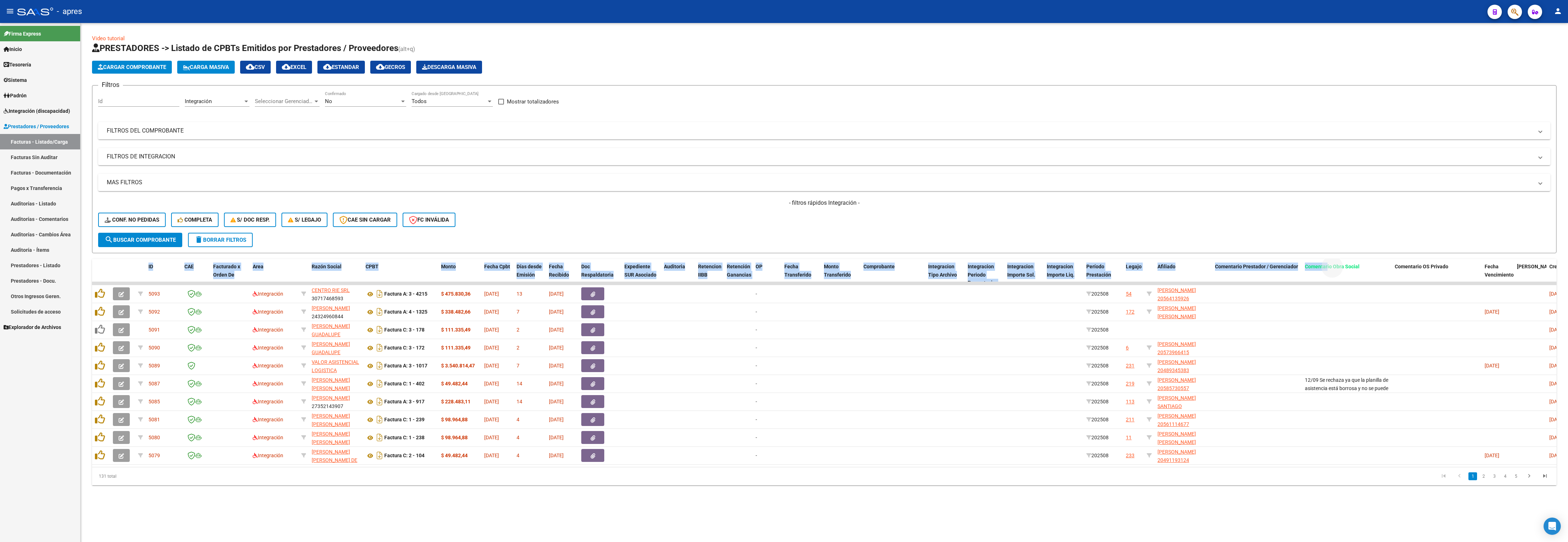
drag, startPoint x: 1326, startPoint y: 272, endPoint x: 1280, endPoint y: 236, distance: 58.4
click at [1200, 252] on div "Video tutorial PRESTADORES -> Listado de CPBTs Emitidos por Prestadores / Prove…" at bounding box center [824, 260] width 1464 height 451
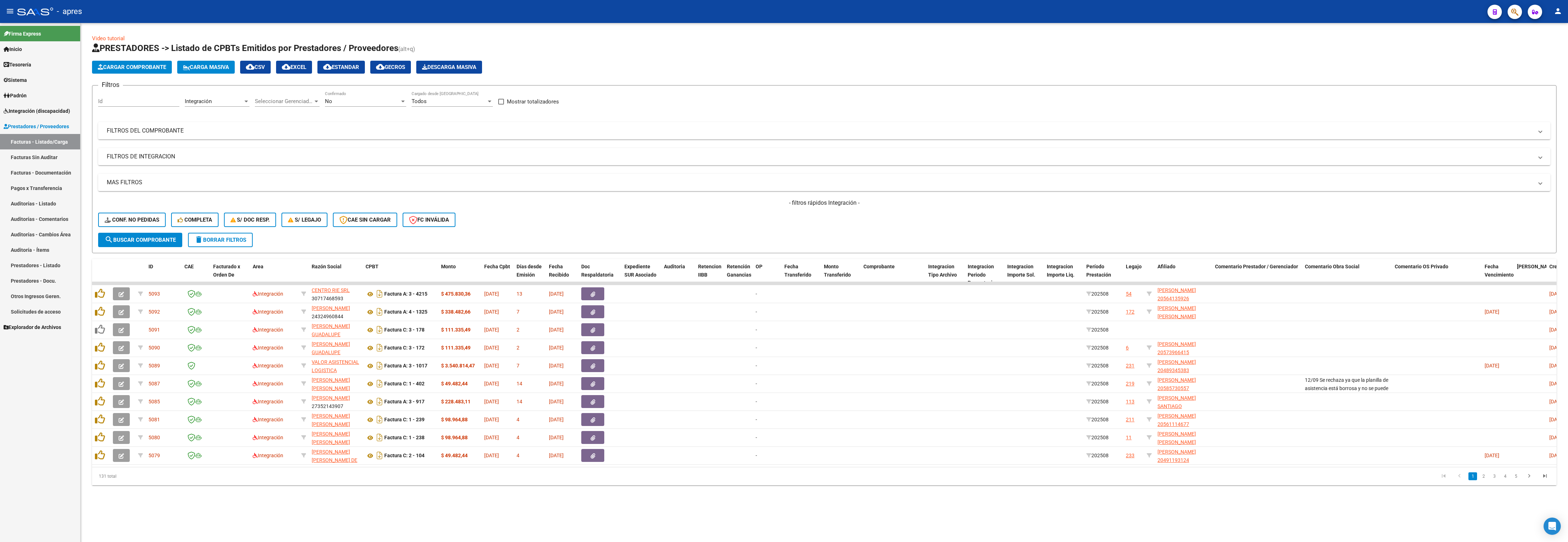
click at [1315, 223] on div "- filtros rápidos Integración - Conf. no pedidas Completa S/ Doc Resp. S/ legaj…" at bounding box center [824, 216] width 1452 height 34
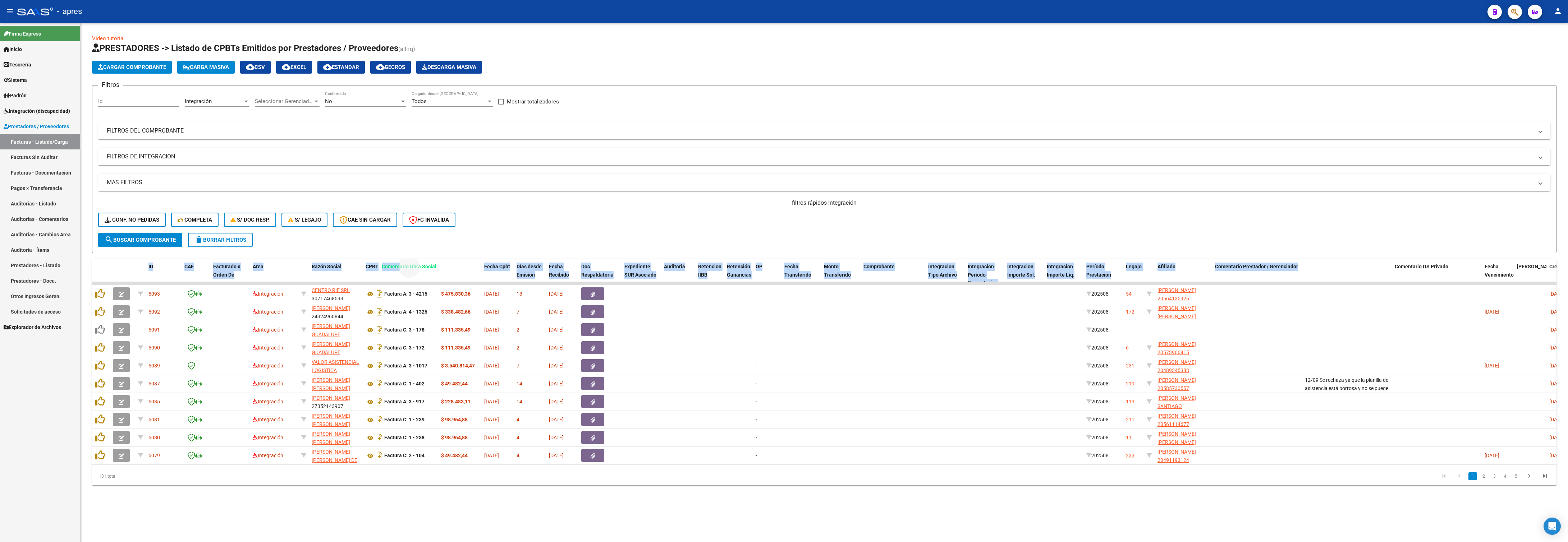
drag, startPoint x: 1322, startPoint y: 269, endPoint x: 399, endPoint y: 252, distance: 923.2
click at [399, 252] on div "Video tutorial PRESTADORES -> Listado de CPBTs Emitidos por Prestadores / Prove…" at bounding box center [824, 260] width 1464 height 451
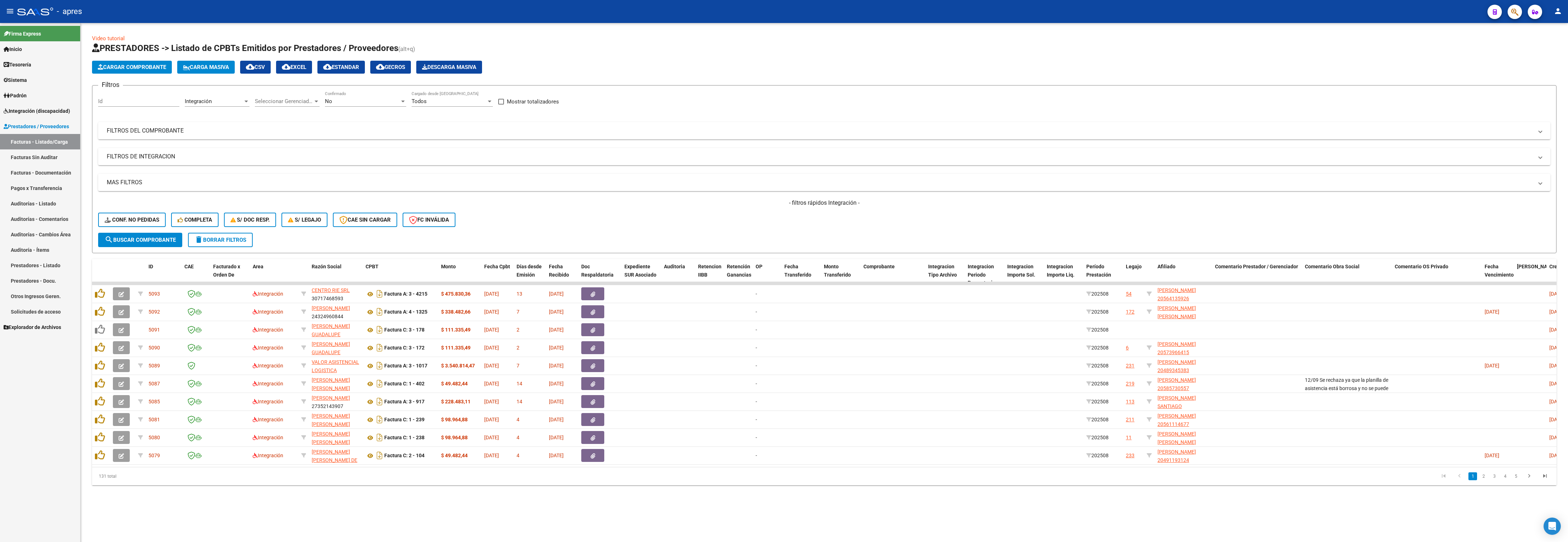
click at [554, 483] on datatable-pager "1 2 3 4 5" at bounding box center [970, 476] width 1165 height 12
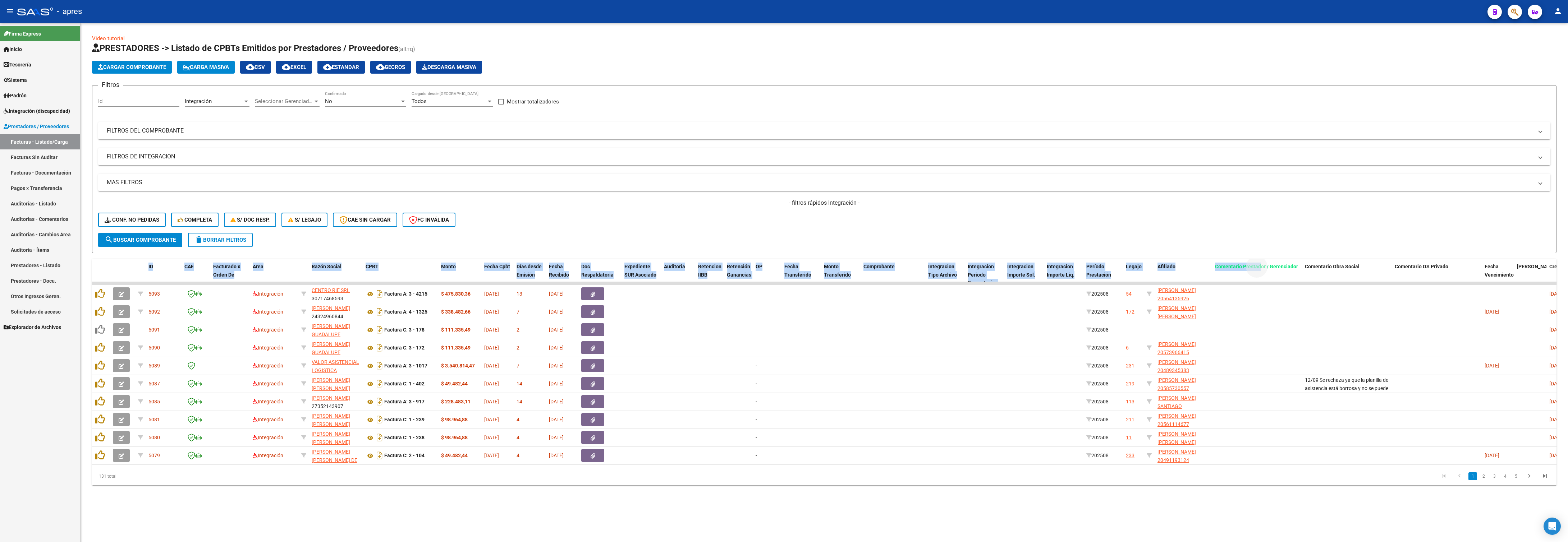
drag, startPoint x: 1262, startPoint y: 272, endPoint x: 1135, endPoint y: 249, distance: 129.1
click at [1099, 249] on div "Video tutorial PRESTADORES -> Listado de CPBTs Emitidos por Prestadores / Prove…" at bounding box center [824, 260] width 1464 height 451
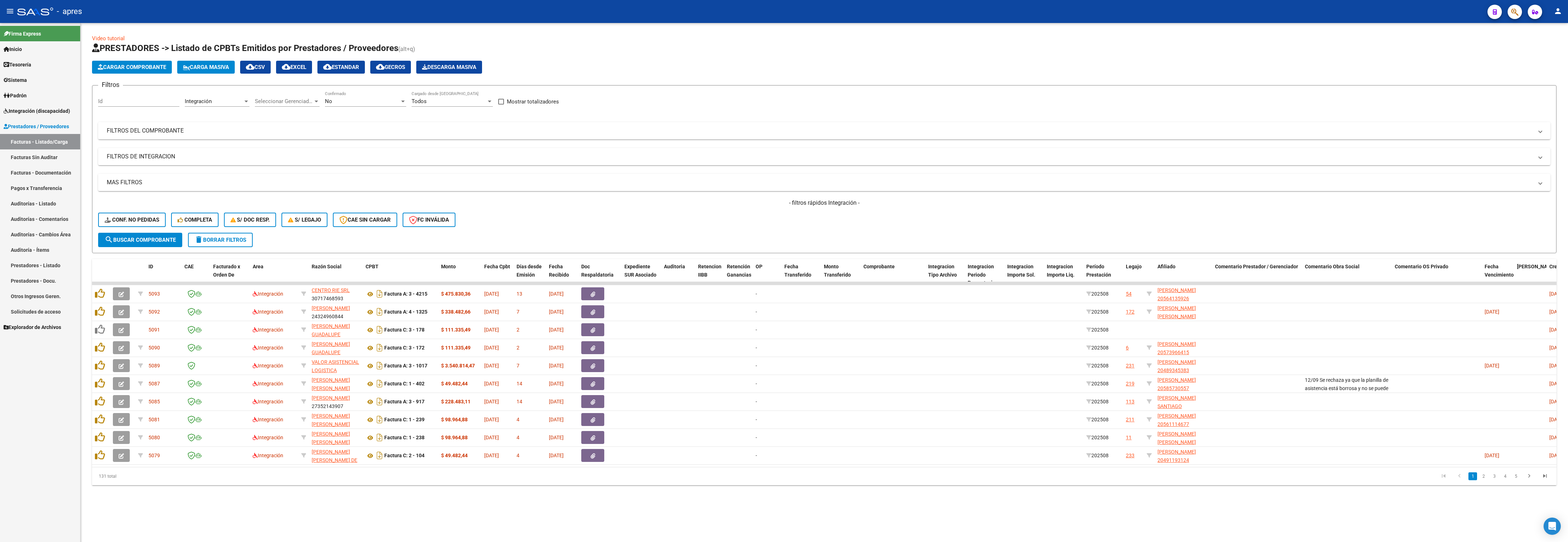
drag, startPoint x: 1278, startPoint y: 214, endPoint x: 1263, endPoint y: 256, distance: 44.6
click at [1278, 219] on div "- filtros rápidos Integración - Conf. no pedidas Completa S/ Doc Resp. S/ legaj…" at bounding box center [824, 216] width 1452 height 34
drag, startPoint x: 1259, startPoint y: 265, endPoint x: 538, endPoint y: 286, distance: 721.3
click at [538, 286] on div "ID CAE Facturado x Orden De Area Razón Social CPBT Monto Fecha Cpbt Días desde …" at bounding box center [824, 372] width 1464 height 226
click at [880, 161] on mat-expansion-panel-header "FILTROS DE INTEGRACION" at bounding box center [824, 156] width 1452 height 17
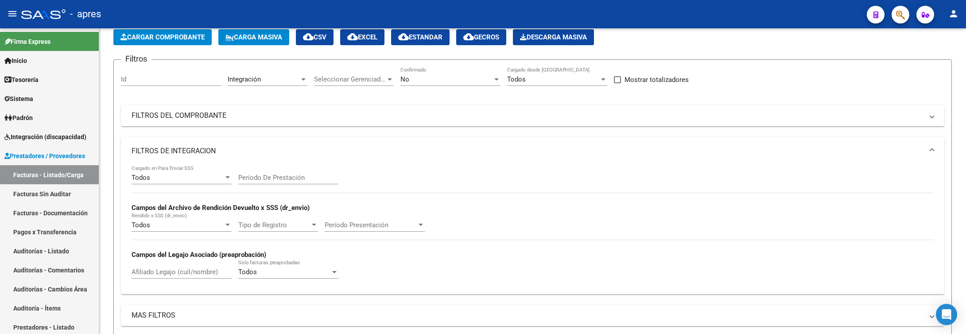
scroll to position [66, 0]
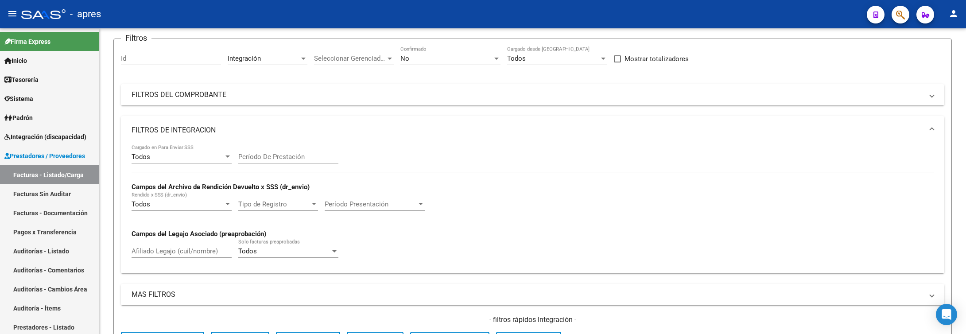
click at [234, 92] on mat-panel-title "FILTROS DEL COMPROBANTE" at bounding box center [527, 95] width 791 height 10
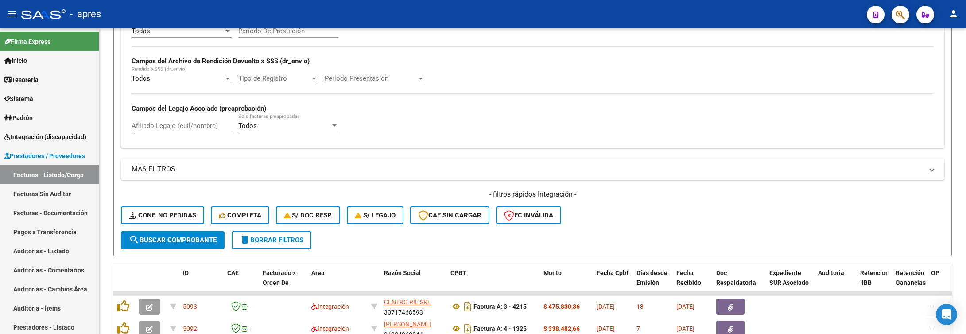
scroll to position [266, 0]
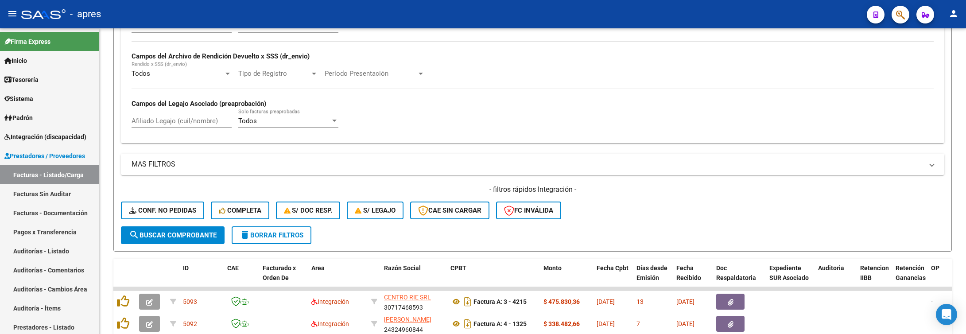
click at [189, 160] on mat-expansion-panel-header "MAS FILTROS" at bounding box center [532, 164] width 823 height 21
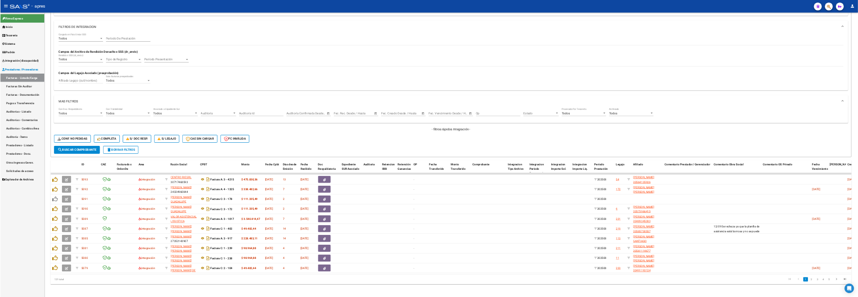
scroll to position [202, 0]
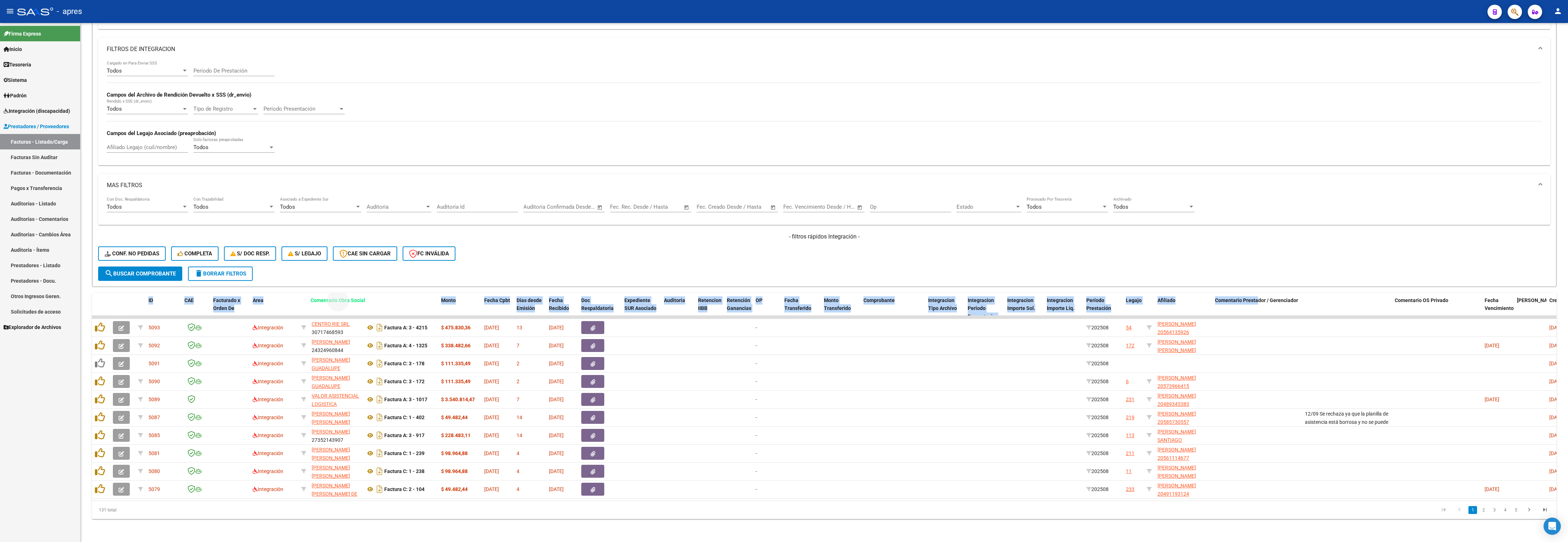
drag, startPoint x: 1319, startPoint y: 279, endPoint x: 325, endPoint y: 268, distance: 994.1
click at [325, 268] on div "Video tutorial PRESTADORES -> Listado de CPBTs Emitidos por Prestadores / Prove…" at bounding box center [824, 204] width 1464 height 629
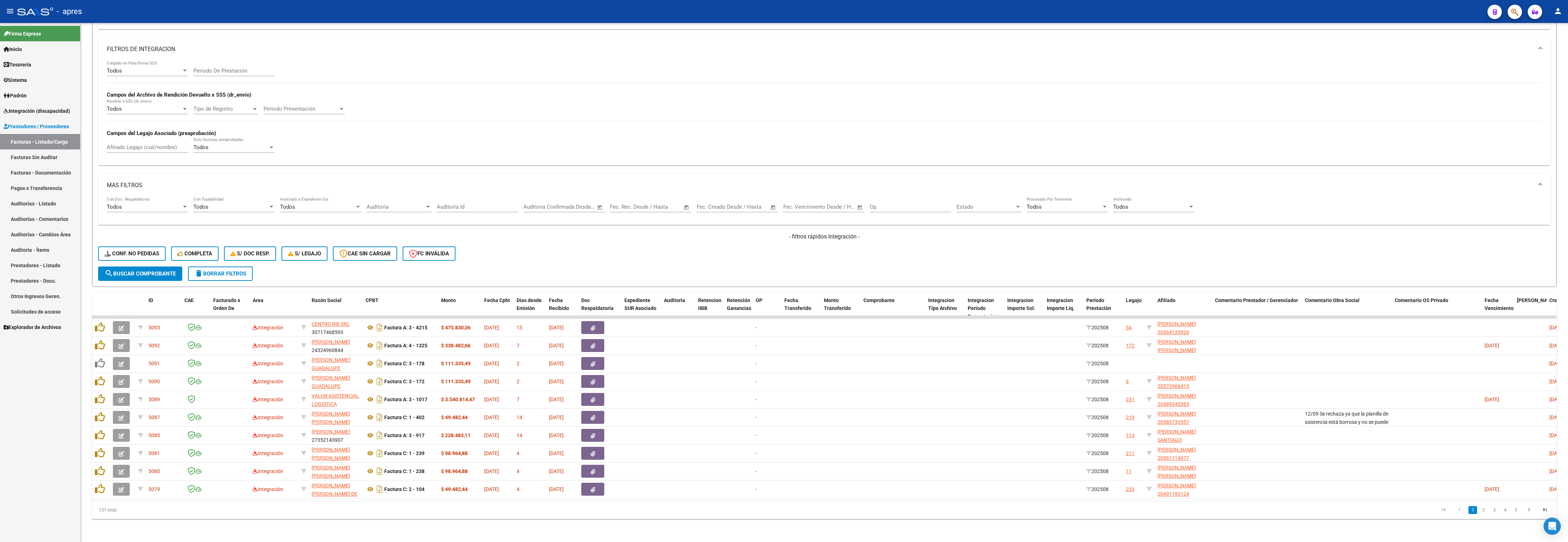
drag, startPoint x: 498, startPoint y: 518, endPoint x: 506, endPoint y: 518, distance: 8.0
click at [501, 518] on div "131 total 1 2 3 4 5" at bounding box center [824, 510] width 1464 height 18
drag, startPoint x: 1256, startPoint y: 283, endPoint x: 434, endPoint y: 295, distance: 822.1
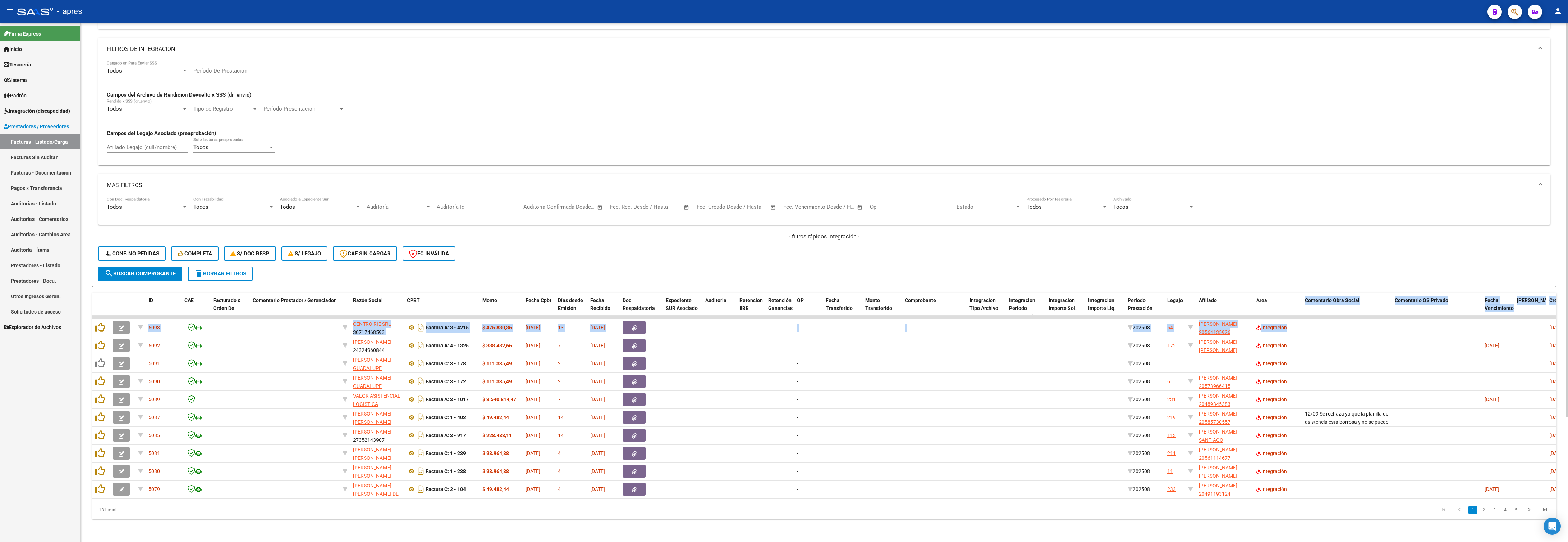
click at [819, 532] on div "Video tutorial PRESTADORES -> Listado de CPBTs Emitidos por Prestadores / Prove…" at bounding box center [824, 211] width 1488 height 664
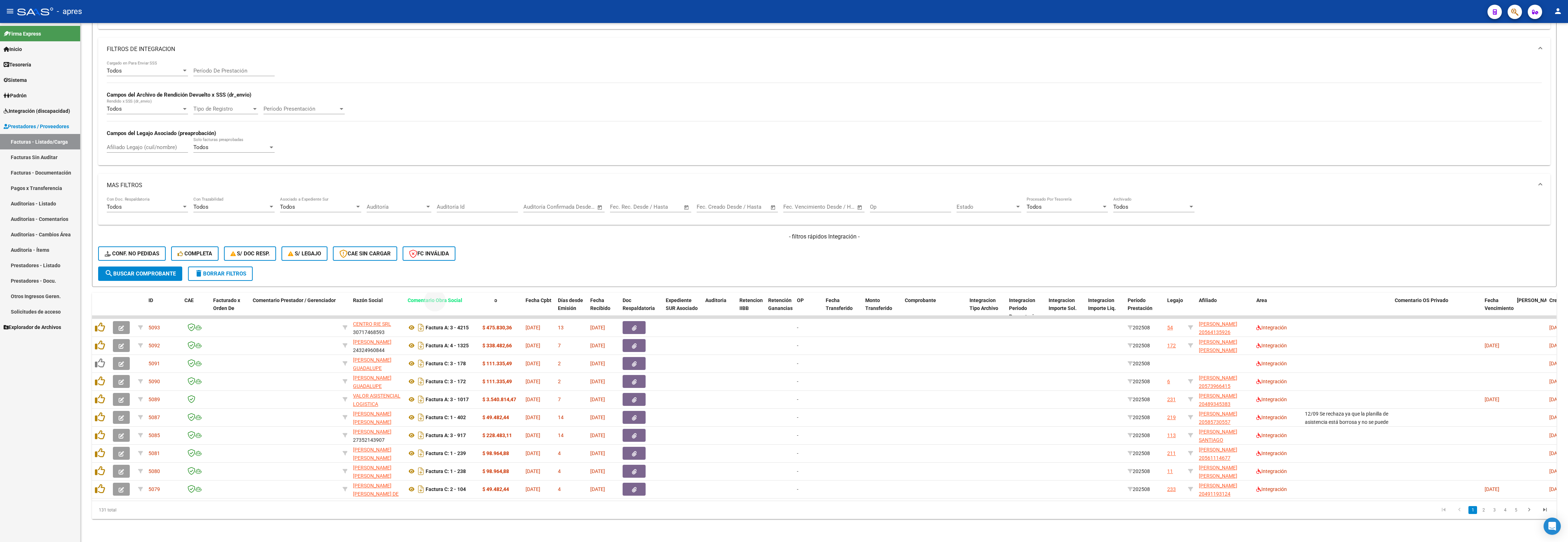
drag, startPoint x: 1326, startPoint y: 279, endPoint x: 429, endPoint y: 282, distance: 897.0
drag, startPoint x: 1341, startPoint y: 283, endPoint x: 554, endPoint y: 289, distance: 787.0
click at [554, 293] on datatable-header-cell "Comentario Prestador / Gerenciador" at bounding box center [559, 308] width 90 height 32
drag, startPoint x: 1329, startPoint y: 279, endPoint x: 452, endPoint y: 282, distance: 877.0
drag, startPoint x: 1344, startPoint y: 282, endPoint x: 269, endPoint y: 299, distance: 1075.1
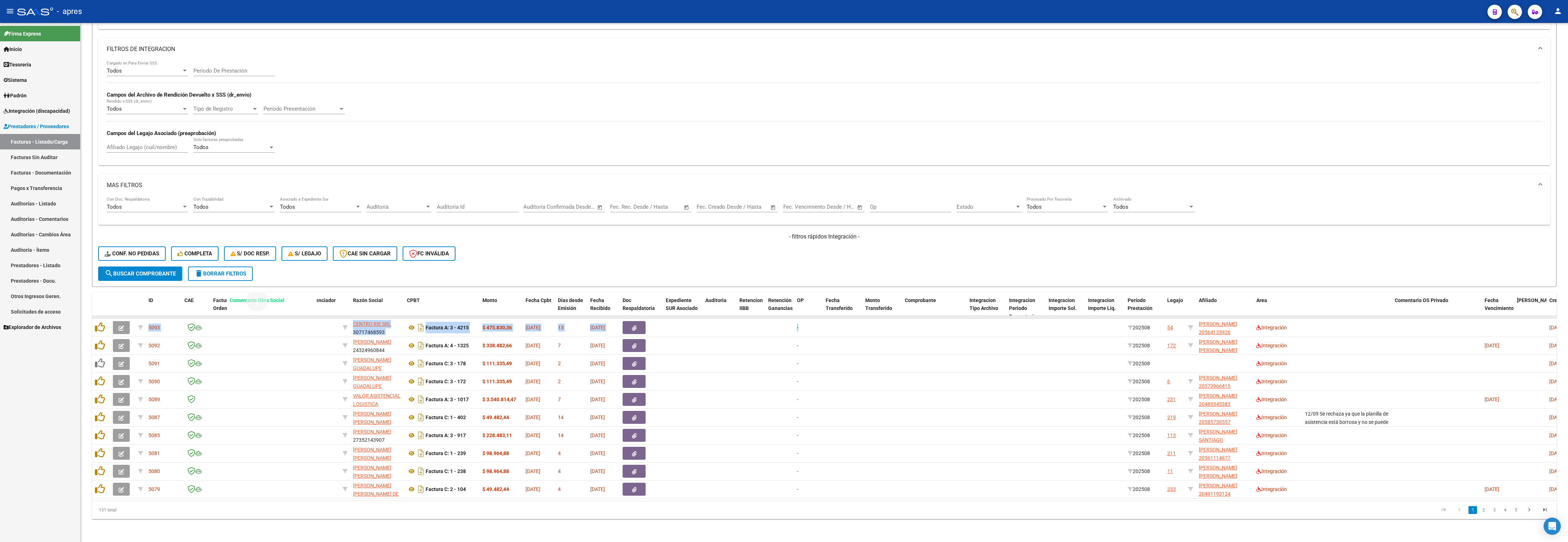
click at [269, 299] on div "ID CAE Facturado x Orden De Comentario Prestador / Gerenciador Razón Social CPB…" at bounding box center [824, 406] width 1464 height 226
drag, startPoint x: 269, startPoint y: 299, endPoint x: 269, endPoint y: 291, distance: 8.0
click at [269, 316] on datatable-body-cell at bounding box center [295, 317] width 90 height 3
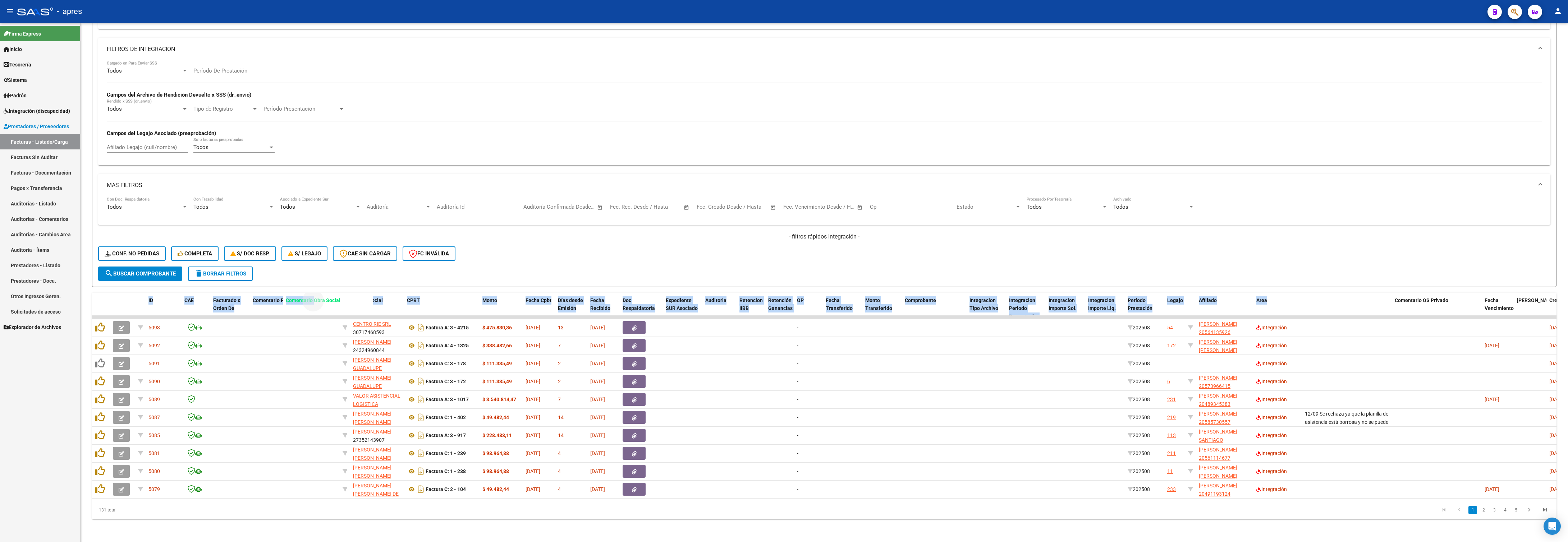
drag, startPoint x: 1334, startPoint y: 278, endPoint x: 315, endPoint y: 266, distance: 1019.1
click at [315, 266] on div "Video tutorial PRESTADORES -> Listado de CPBTs Emitidos por Prestadores / Prove…" at bounding box center [824, 204] width 1464 height 629
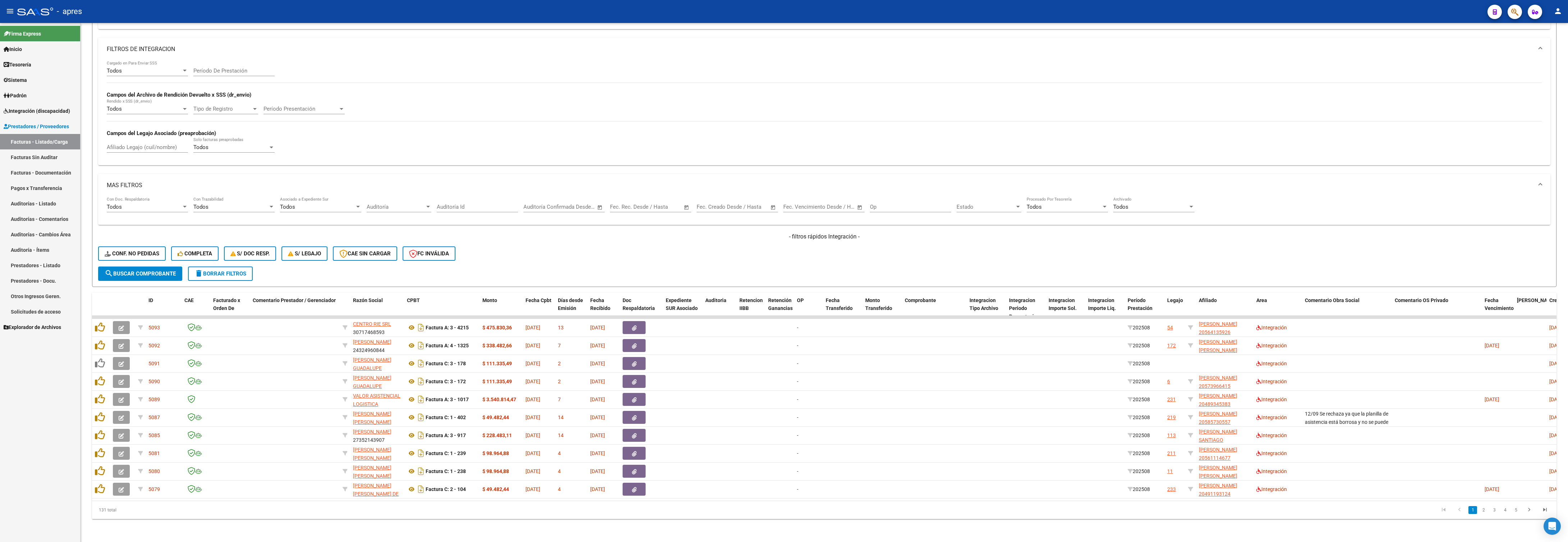
click at [354, 512] on div "131 total" at bounding box center [237, 510] width 291 height 18
drag, startPoint x: 1348, startPoint y: 280, endPoint x: 515, endPoint y: 279, distance: 833.0
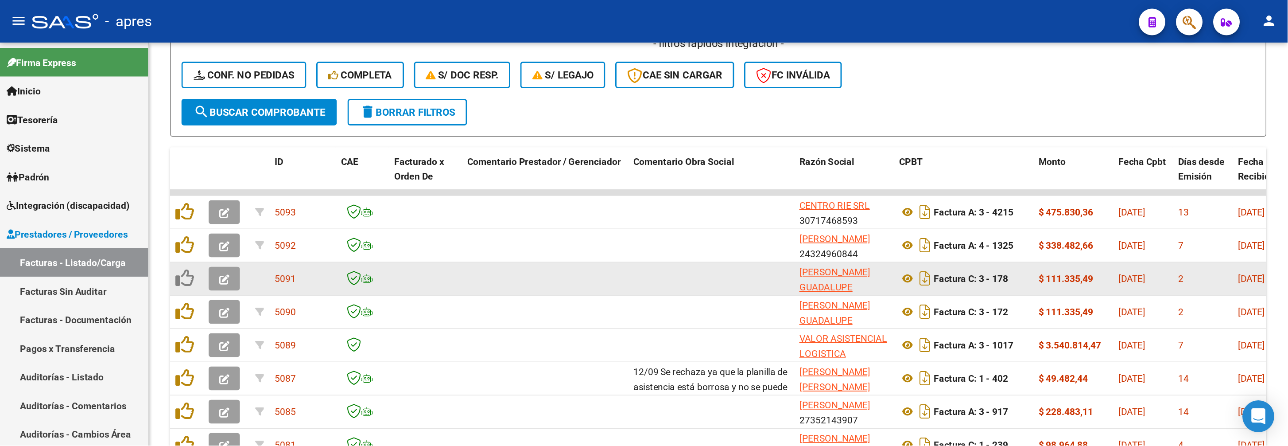
scroll to position [467, 0]
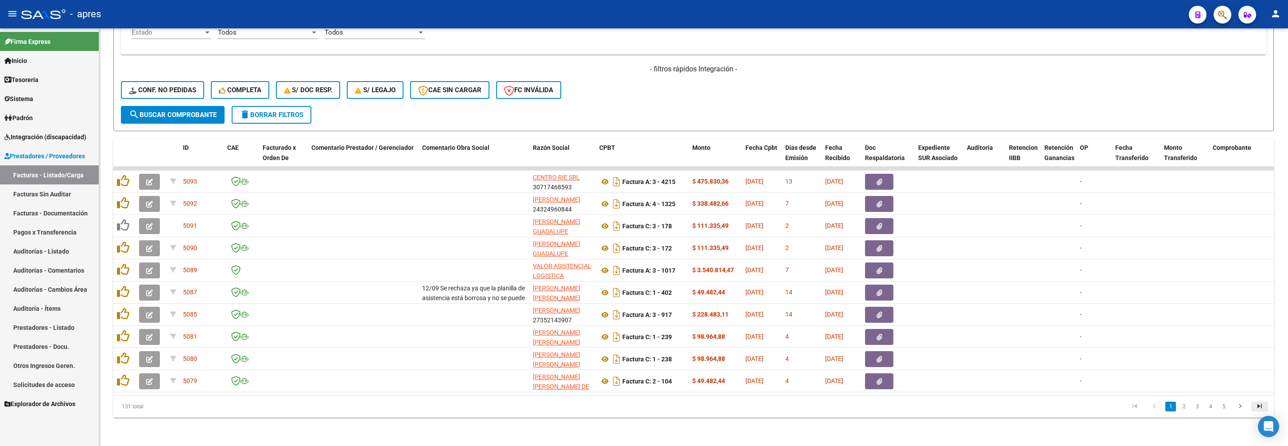
click at [1255, 407] on icon "go to last page" at bounding box center [1260, 407] width 12 height 11
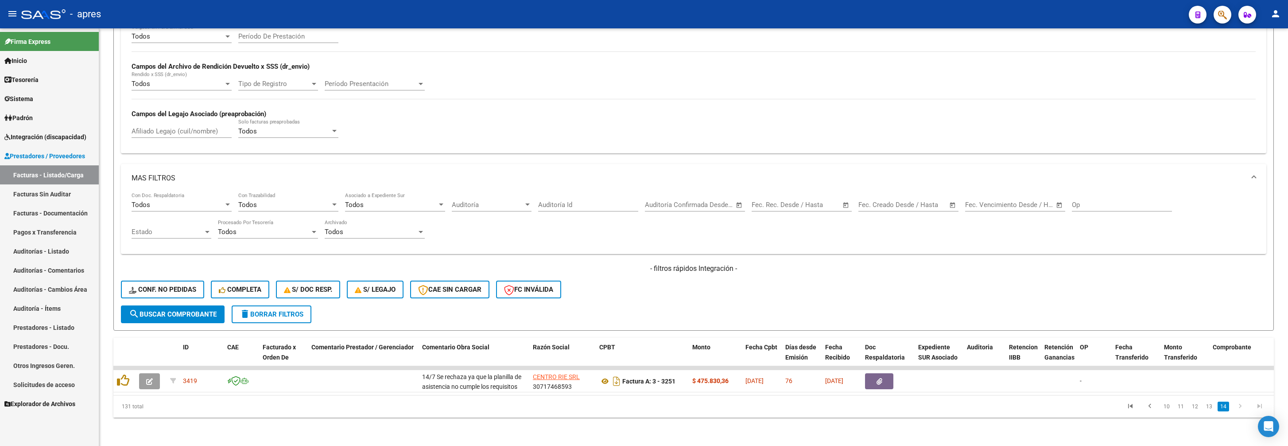
scroll to position [268, 0]
click at [1212, 407] on link "13" at bounding box center [1209, 406] width 12 height 10
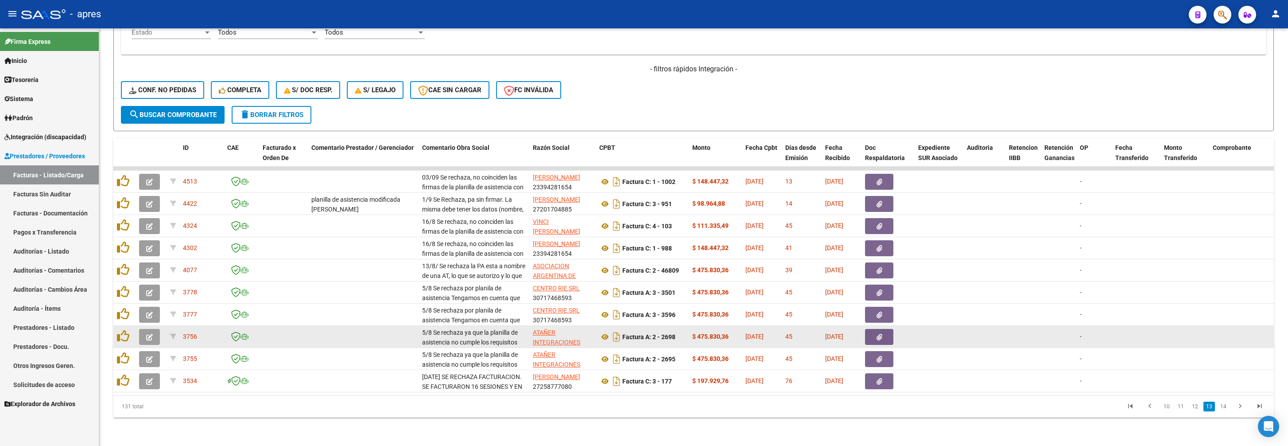
scroll to position [467, 0]
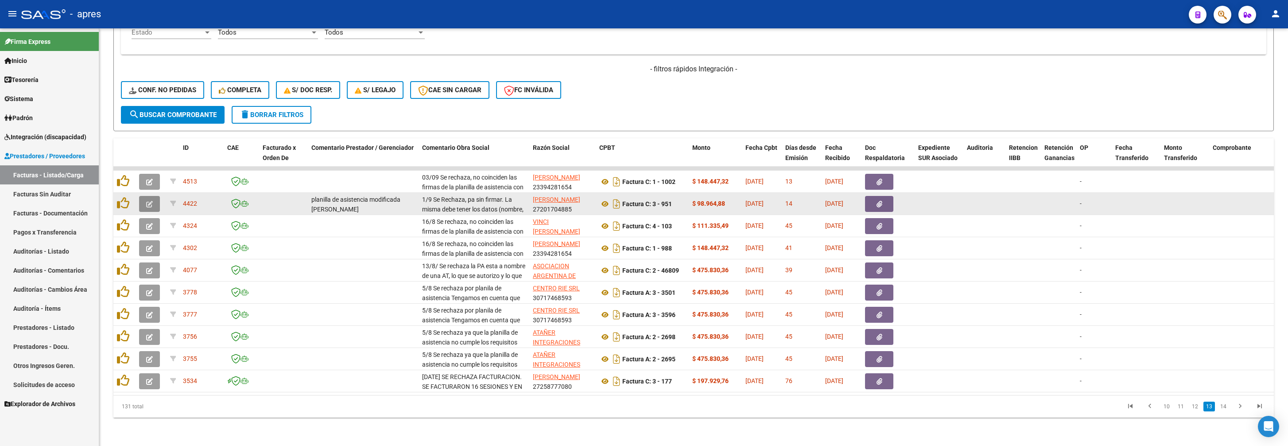
click at [156, 196] on button "button" at bounding box center [149, 204] width 21 height 16
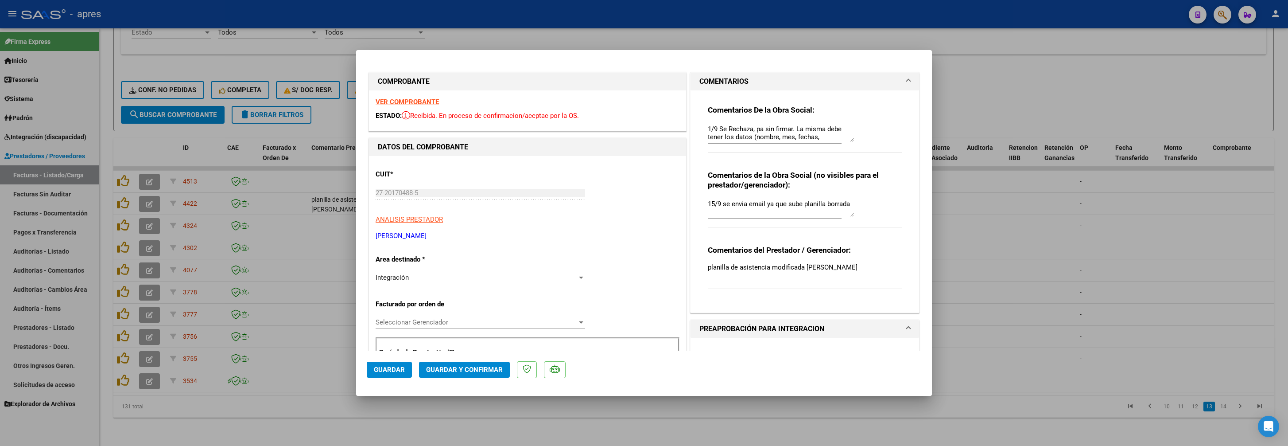
drag, startPoint x: 453, startPoint y: 427, endPoint x: 464, endPoint y: 424, distance: 11.8
click at [454, 427] on div at bounding box center [644, 223] width 1288 height 446
type input "$ 0,00"
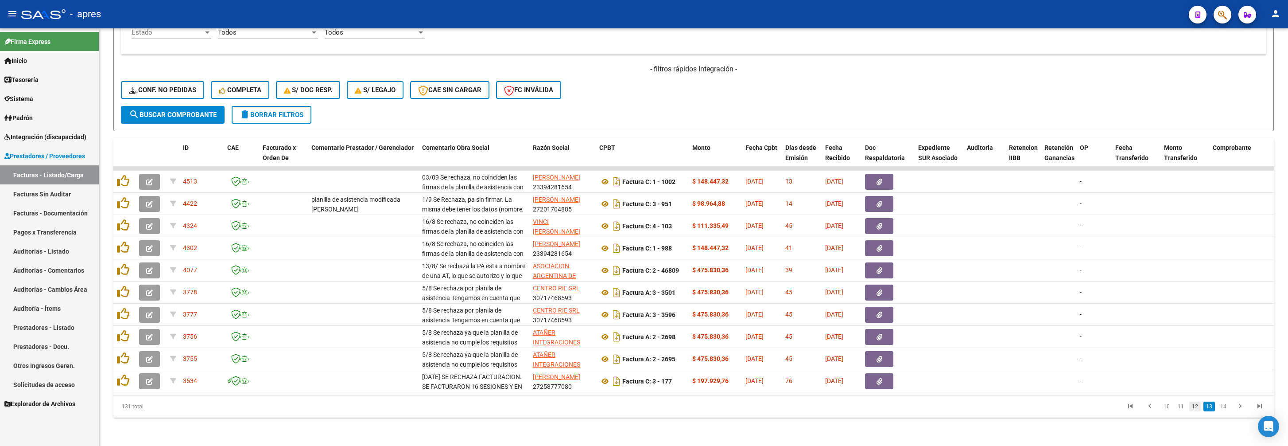
click at [1194, 409] on link "12" at bounding box center [1195, 406] width 12 height 10
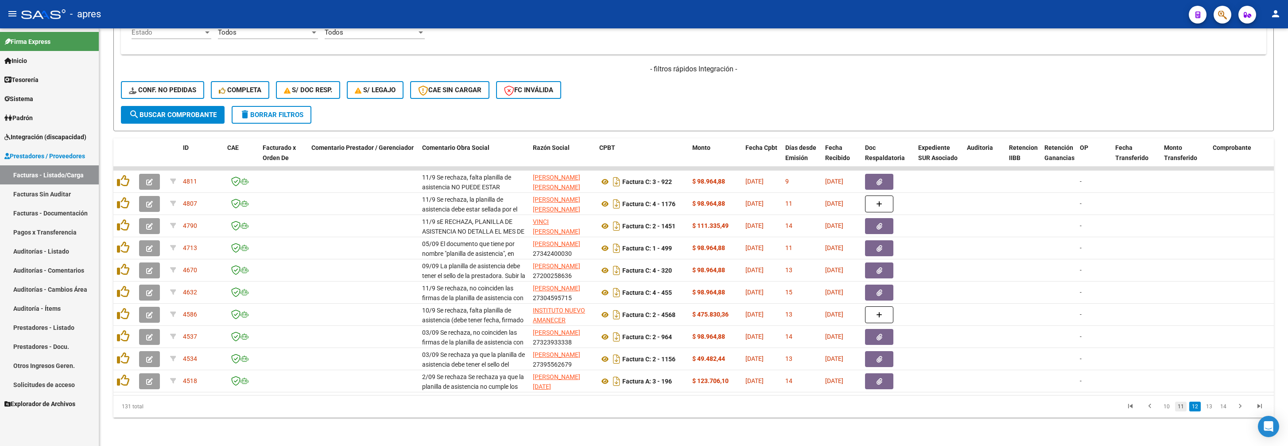
click at [1183, 407] on link "11" at bounding box center [1181, 406] width 12 height 10
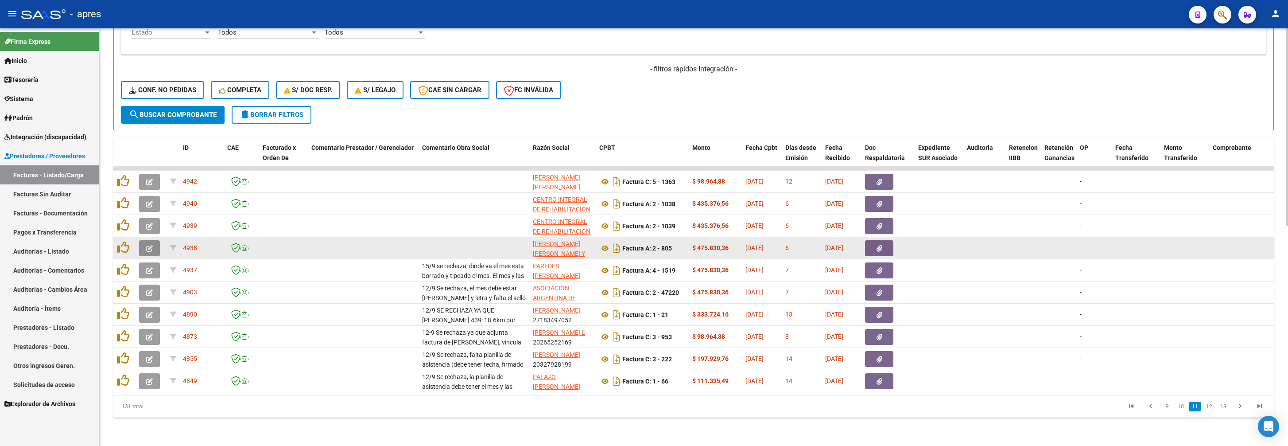
click at [150, 245] on icon "button" at bounding box center [149, 248] width 7 height 7
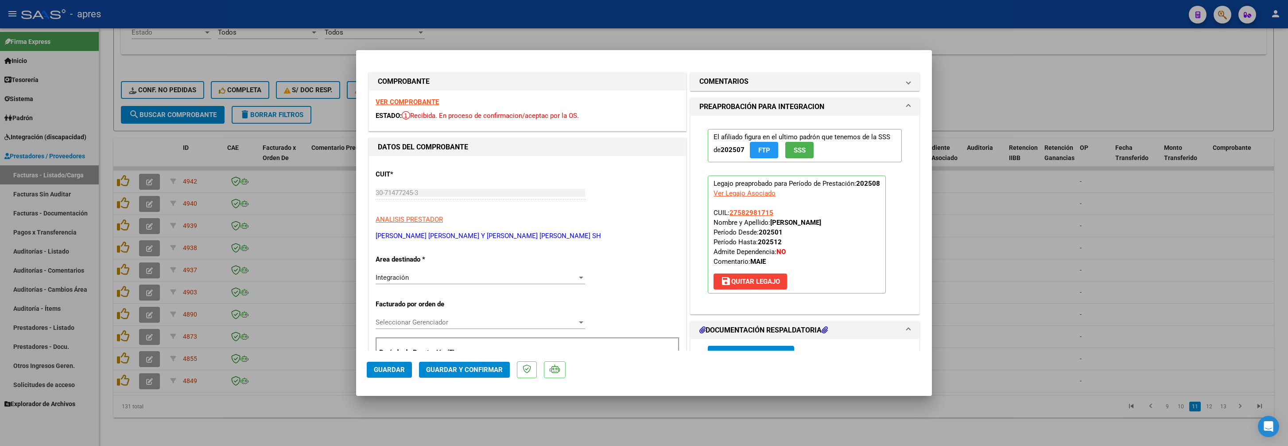
click at [415, 98] on strong "VER COMPROBANTE" at bounding box center [407, 102] width 63 height 8
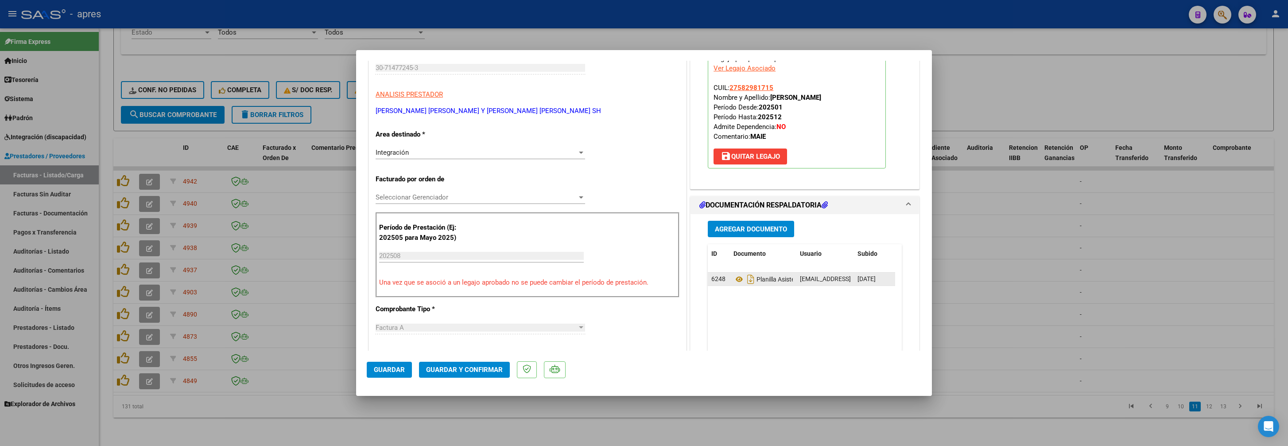
scroll to position [177, 0]
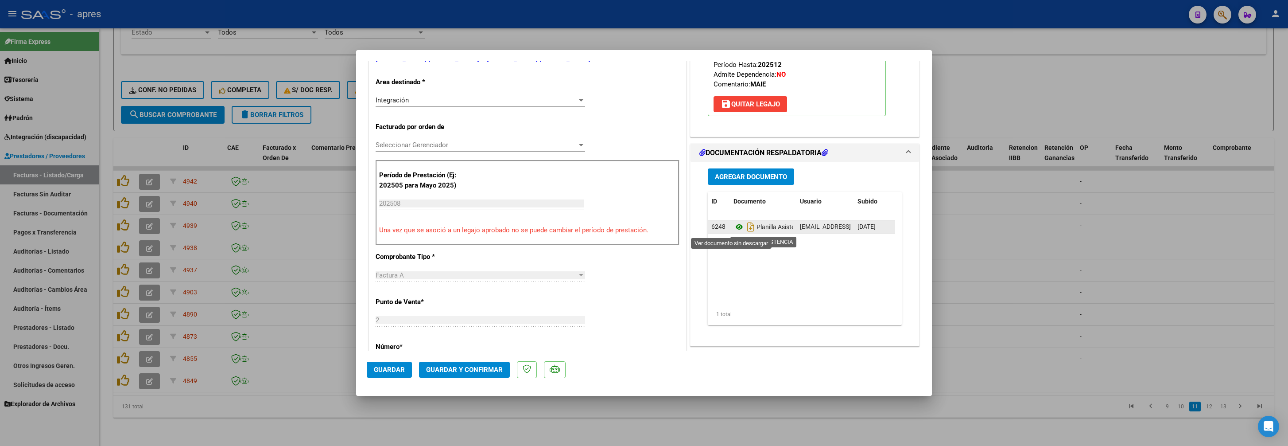
click at [733, 232] on icon at bounding box center [739, 226] width 12 height 11
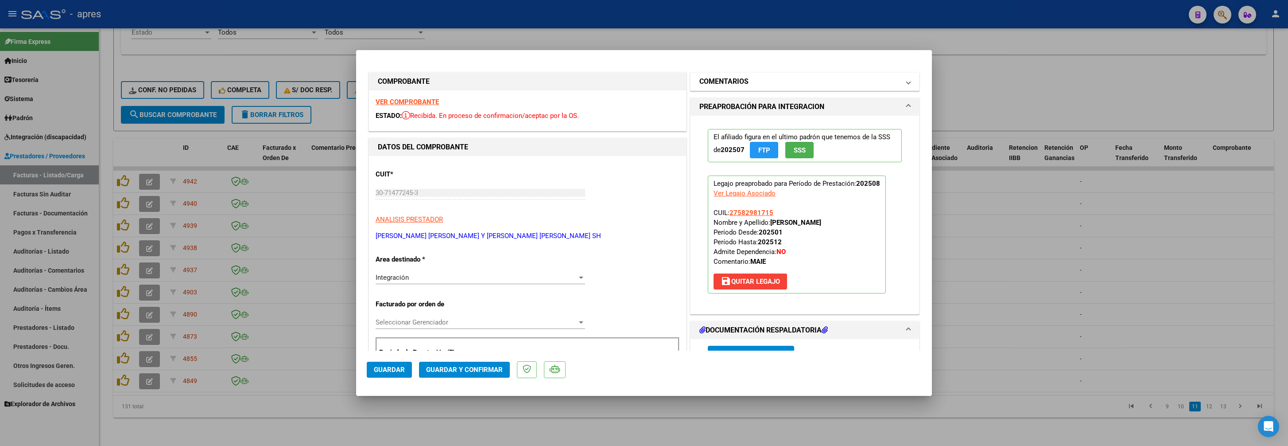
click at [807, 89] on mat-expansion-panel-header "COMENTARIOS" at bounding box center [805, 82] width 229 height 18
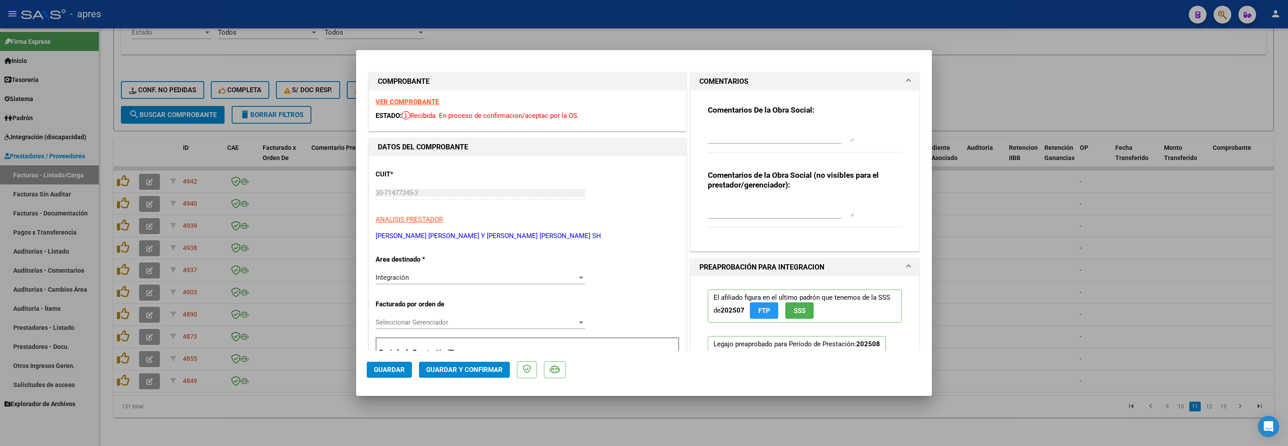
click at [776, 125] on div "Comentarios De la Obra Social:" at bounding box center [805, 133] width 194 height 57
click at [773, 123] on div at bounding box center [781, 132] width 146 height 21
click at [772, 120] on div "Comentarios De la Obra Social:" at bounding box center [805, 133] width 194 height 57
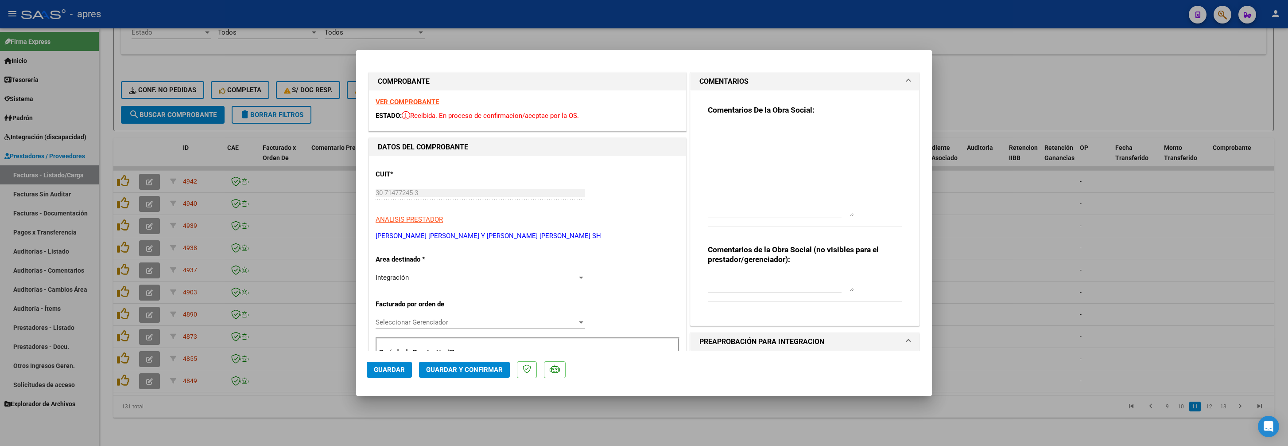
drag, startPoint x: 843, startPoint y: 139, endPoint x: 842, endPoint y: 221, distance: 81.5
click at [843, 216] on textarea at bounding box center [781, 170] width 146 height 92
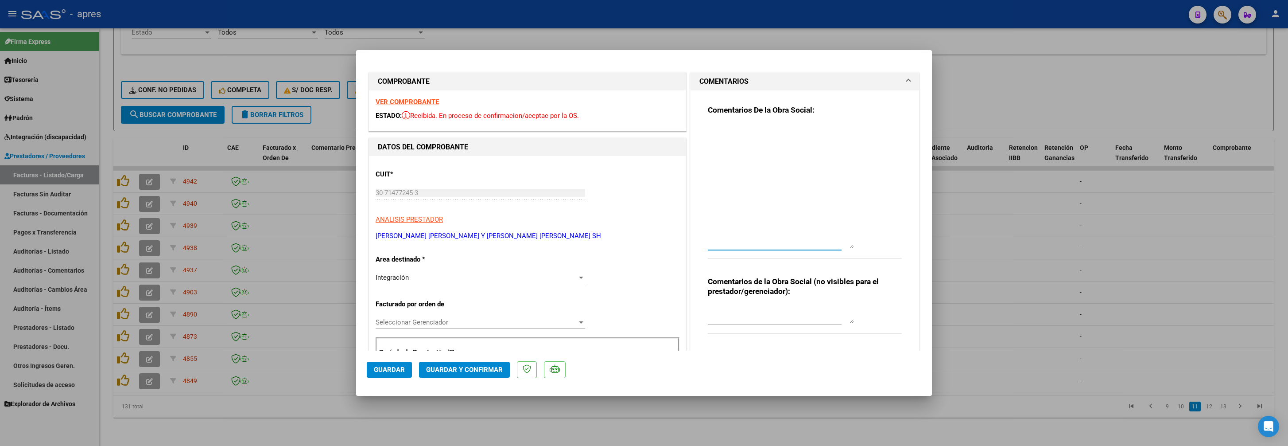
click at [748, 136] on textarea at bounding box center [781, 186] width 146 height 124
click at [821, 156] on textarea "15/9 Se rechaza ya que lo que se presupuesta, se aprueba y se factura es un mod…" at bounding box center [781, 186] width 146 height 124
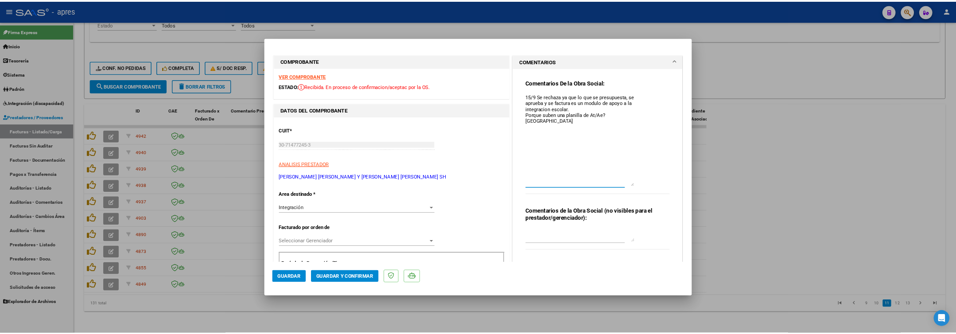
scroll to position [467, 0]
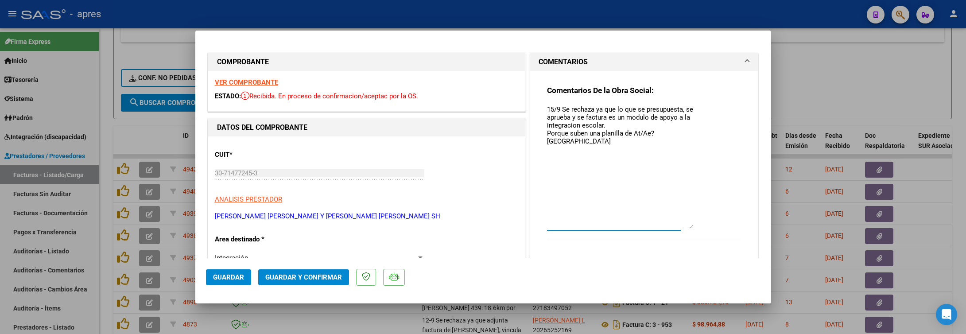
type textarea "15/9 Se rechaza ya que lo que se presupuesta, se aprueba y se factura es un mod…"
click at [229, 273] on span "Guardar" at bounding box center [228, 277] width 31 height 8
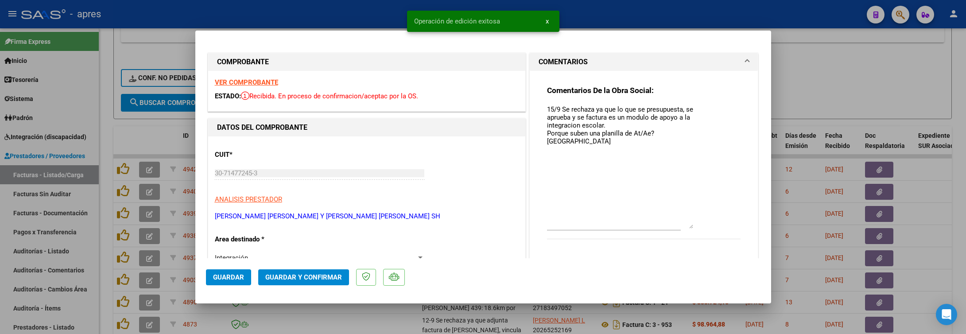
click at [106, 230] on div at bounding box center [483, 167] width 966 height 334
type input "$ 0,00"
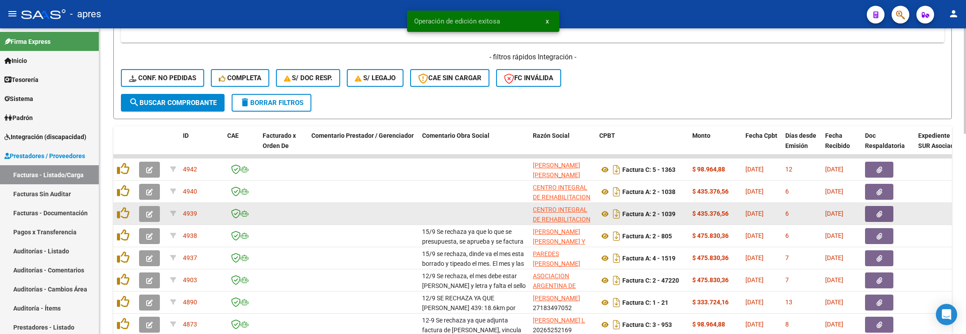
click at [153, 213] on button "button" at bounding box center [149, 214] width 21 height 16
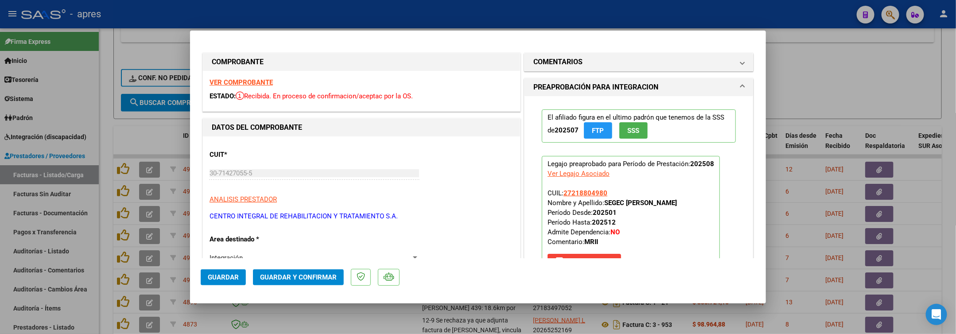
click at [252, 81] on strong "VER COMPROBANTE" at bounding box center [240, 82] width 63 height 8
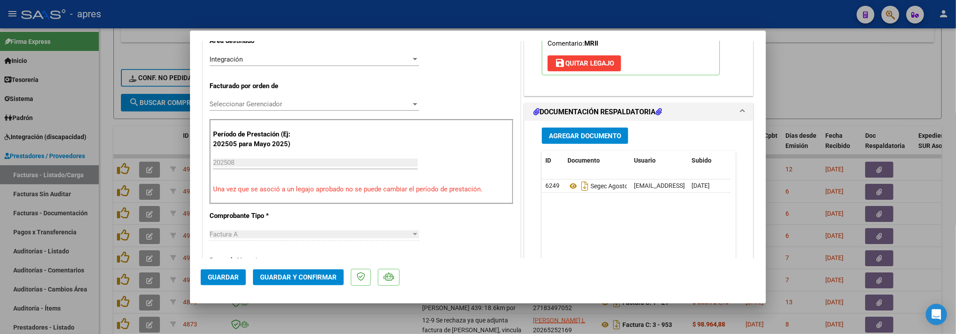
scroll to position [199, 0]
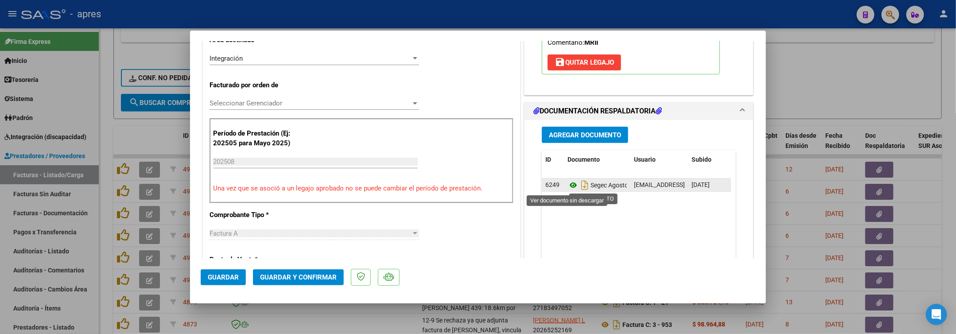
click at [567, 188] on icon at bounding box center [573, 185] width 12 height 11
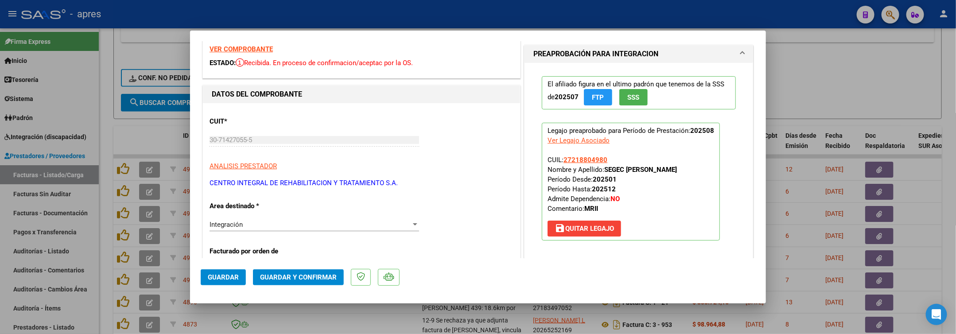
scroll to position [0, 0]
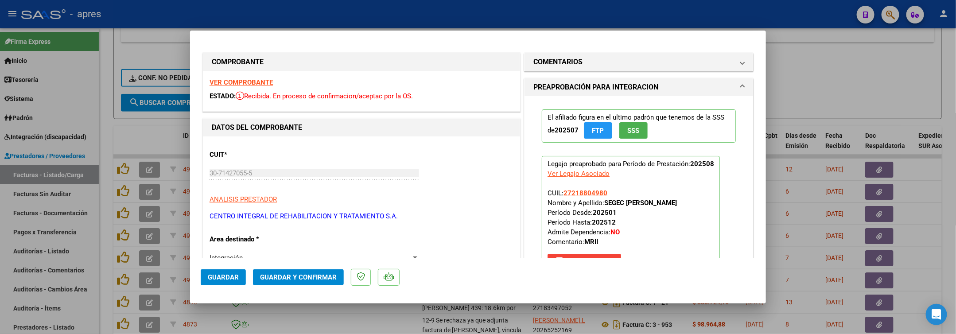
click at [336, 282] on button "Guardar y Confirmar" at bounding box center [298, 277] width 91 height 16
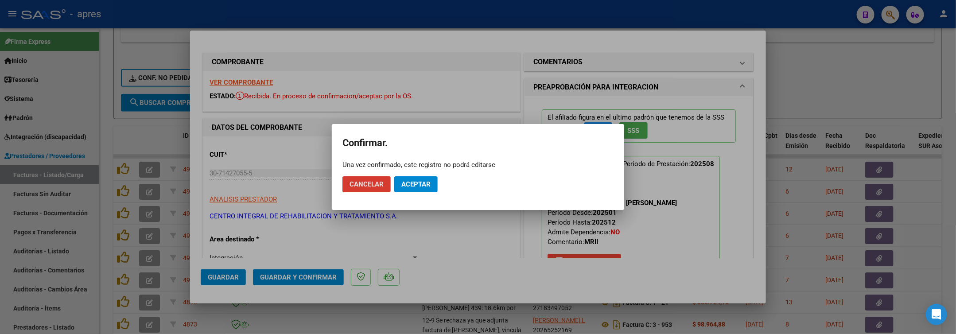
click at [427, 182] on span "Aceptar" at bounding box center [415, 184] width 29 height 8
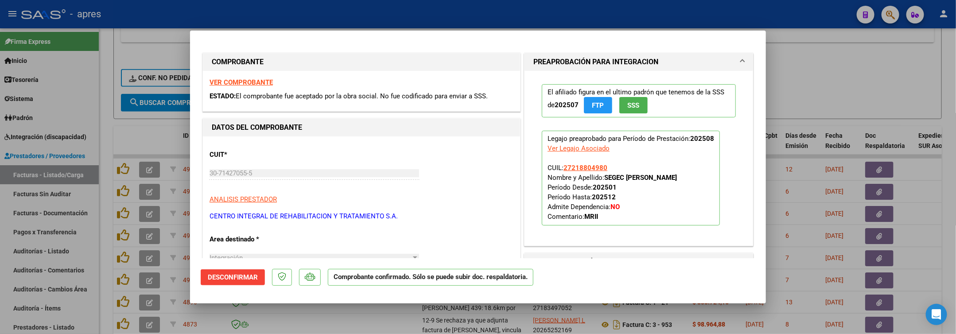
click at [109, 117] on div at bounding box center [478, 167] width 956 height 334
type input "$ 0,00"
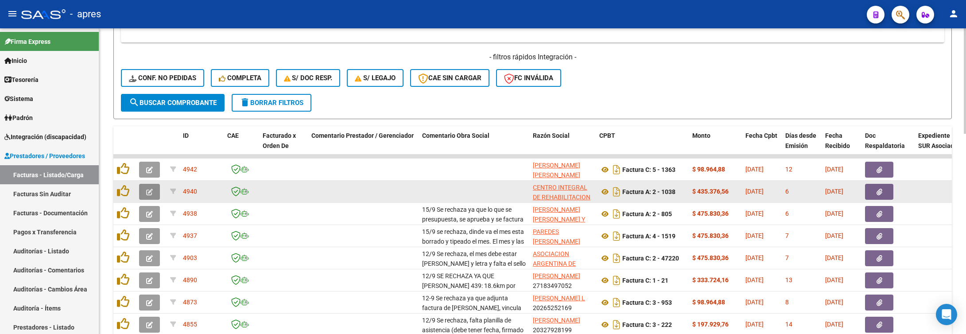
click at [142, 196] on button "button" at bounding box center [149, 192] width 21 height 16
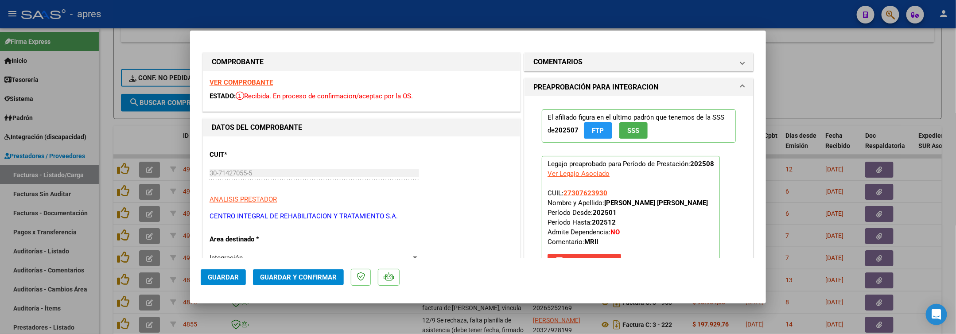
click at [230, 81] on strong "VER COMPROBANTE" at bounding box center [240, 82] width 63 height 8
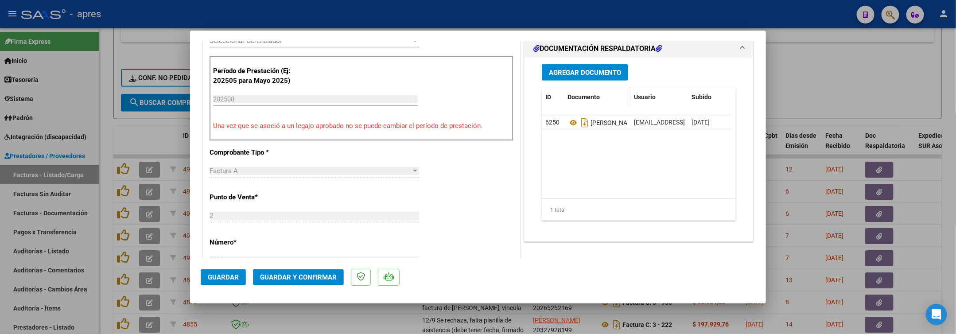
scroll to position [266, 0]
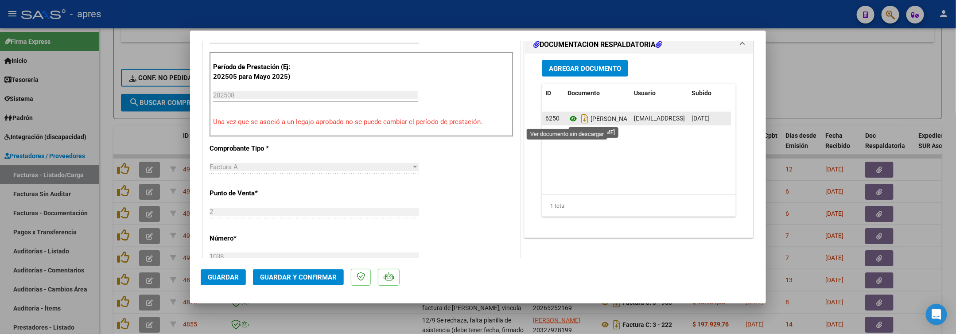
click at [567, 120] on icon at bounding box center [573, 118] width 12 height 11
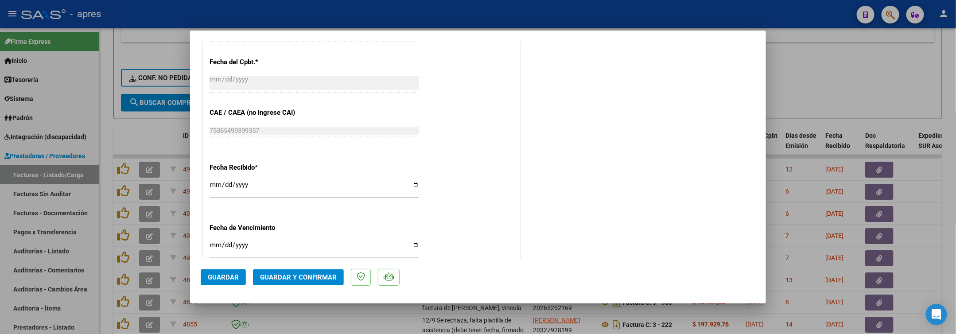
scroll to position [640, 0]
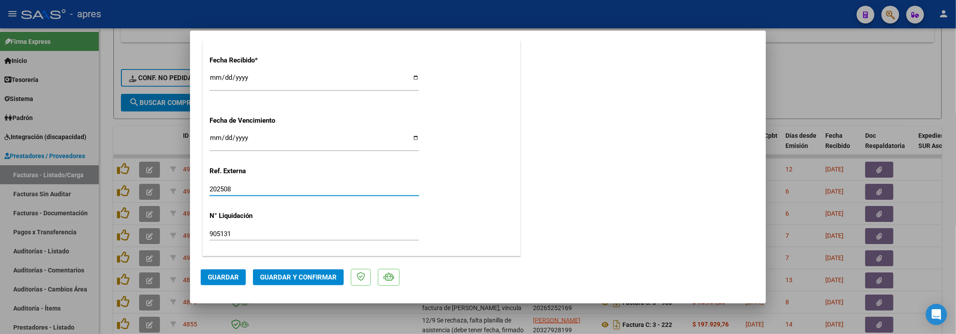
drag, startPoint x: 244, startPoint y: 186, endPoint x: 133, endPoint y: 197, distance: 112.1
click at [113, 190] on div "COMPROBANTE VER COMPROBANTE ESTADO: Recibida. En proceso de confirmacion/acepta…" at bounding box center [478, 167] width 956 height 334
drag, startPoint x: 235, startPoint y: 237, endPoint x: 147, endPoint y: 227, distance: 88.2
click at [147, 227] on div "COMPROBANTE VER COMPROBANTE ESTADO: Recibida. En proceso de confirmacion/acepta…" at bounding box center [478, 167] width 956 height 334
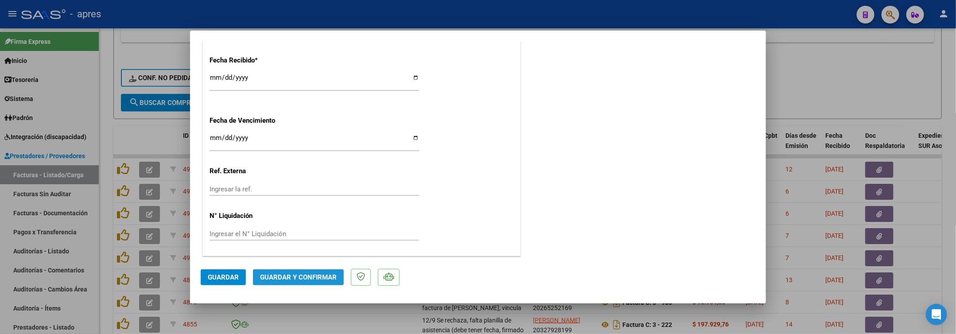
click at [296, 275] on span "Guardar y Confirmar" at bounding box center [298, 277] width 77 height 8
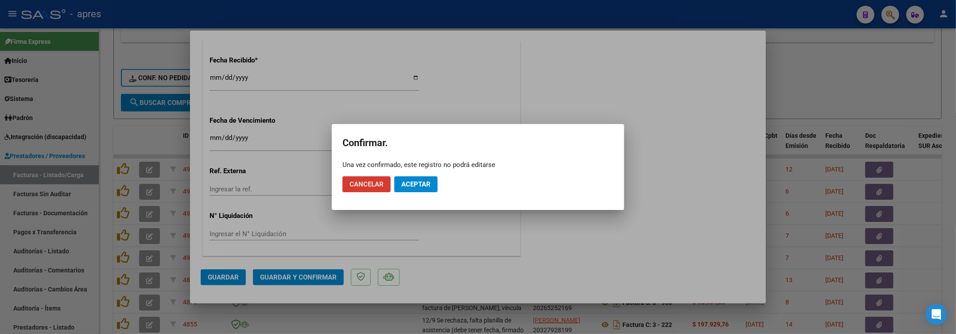
click at [342, 176] on button "Cancelar" at bounding box center [366, 184] width 48 height 16
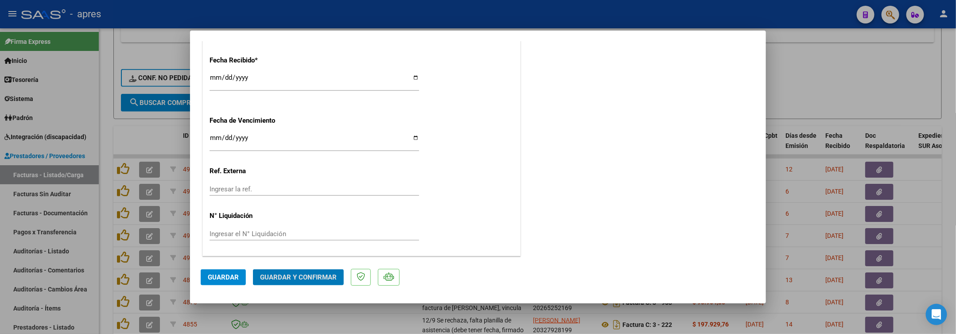
click at [301, 278] on span "Guardar y Confirmar" at bounding box center [298, 277] width 77 height 8
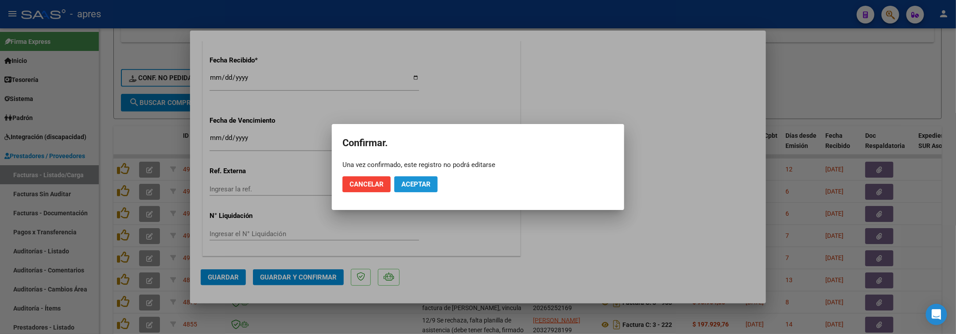
click at [431, 188] on span "Aceptar" at bounding box center [415, 184] width 29 height 8
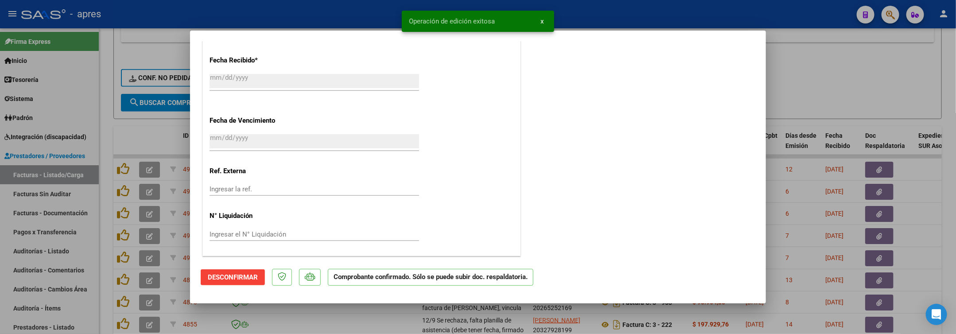
click at [105, 290] on div at bounding box center [478, 167] width 956 height 334
type input "$ 0,00"
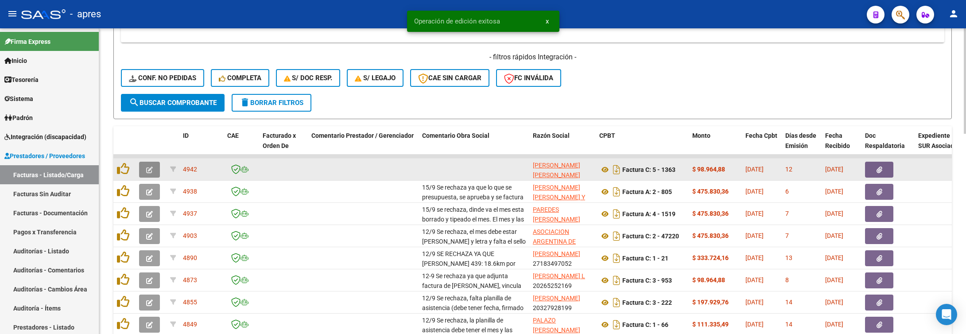
click at [146, 173] on icon "button" at bounding box center [149, 170] width 7 height 7
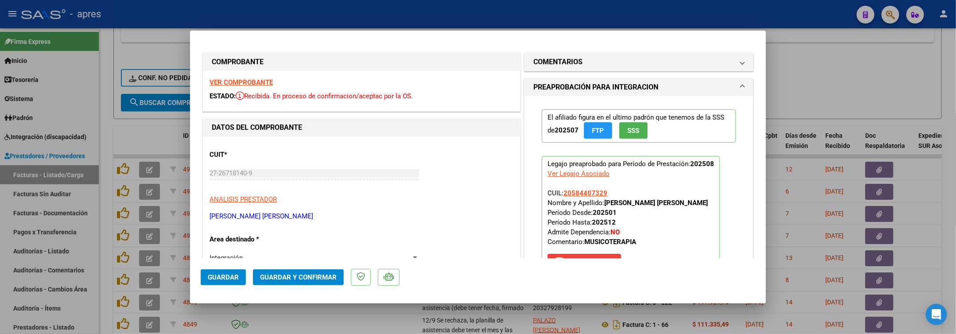
click at [259, 81] on strong "VER COMPROBANTE" at bounding box center [240, 82] width 63 height 8
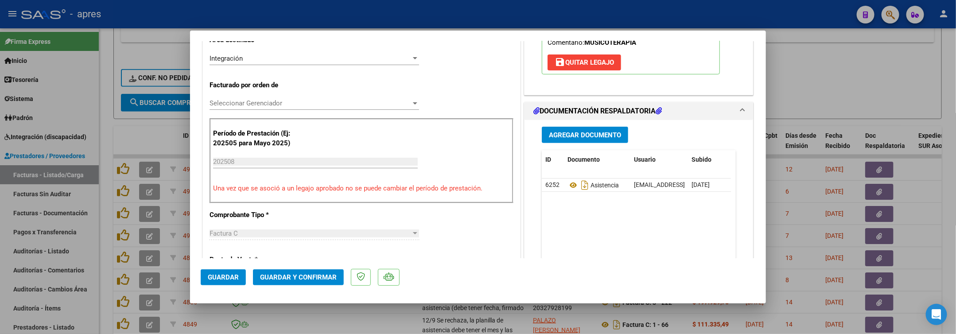
scroll to position [332, 0]
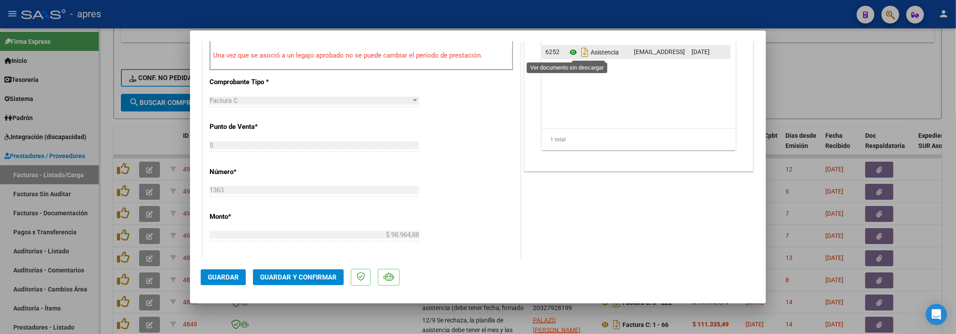
click at [567, 54] on icon at bounding box center [573, 52] width 12 height 11
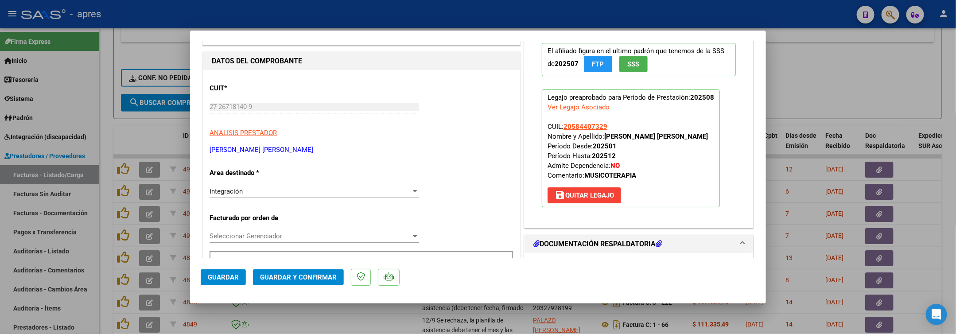
scroll to position [0, 0]
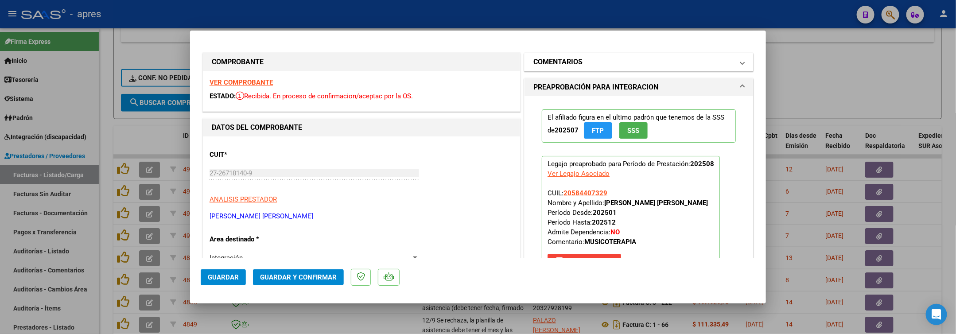
click at [570, 66] on h1 "COMENTARIOS" at bounding box center [557, 62] width 49 height 11
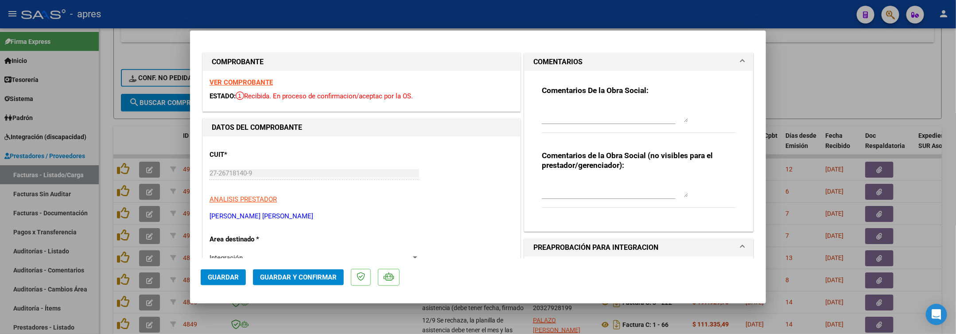
click at [562, 108] on textarea at bounding box center [615, 114] width 146 height 18
click at [573, 112] on textarea "15/9 Se rechaza ya que es erroneo el n de dni en fc" at bounding box center [615, 114] width 146 height 18
paste textarea "Debe hacer dos registros -Uno con la nueva factura y planilla de asistencia -ot…"
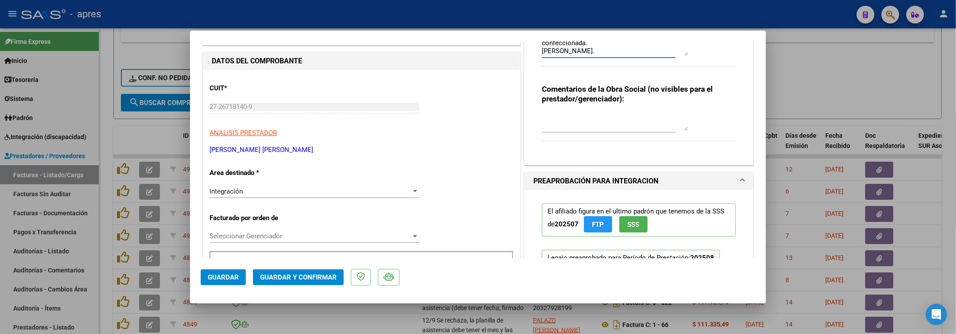
type textarea "15/9 Se rechaza ya que es erroneo el n de dni en fc Debe hacer dos registros -U…"
click at [291, 186] on div "Integración Seleccionar Area" at bounding box center [313, 191] width 209 height 13
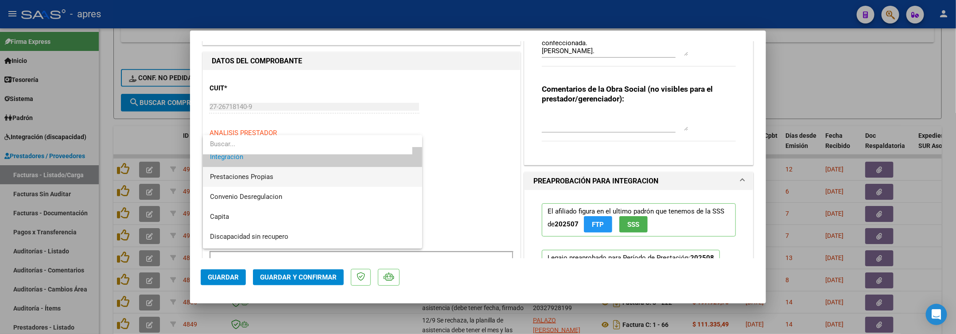
scroll to position [85, 0]
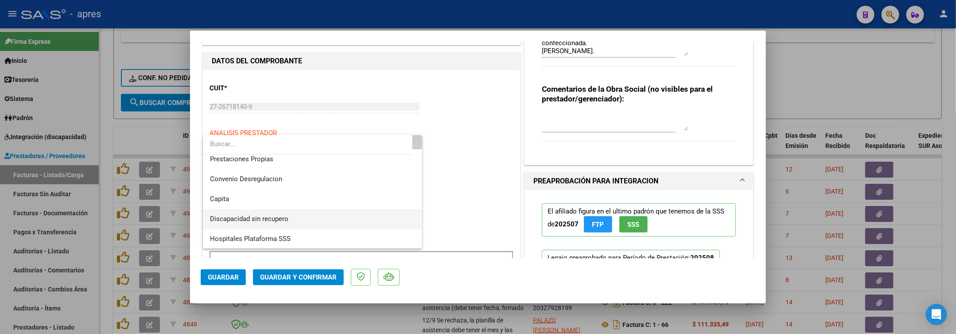
click at [290, 216] on span "Discapacidad sin recupero" at bounding box center [313, 219] width 206 height 20
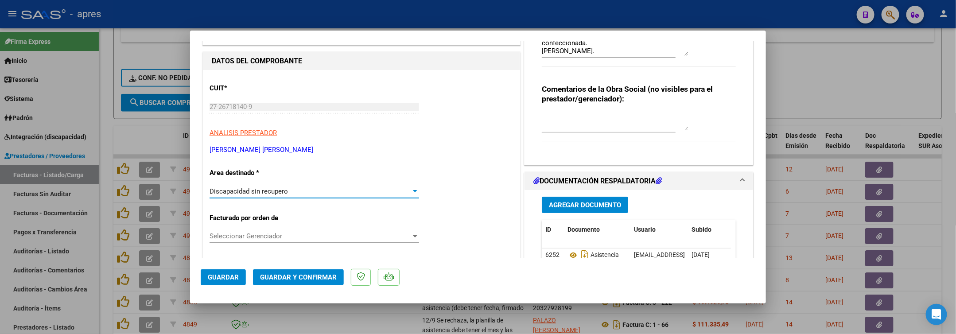
click at [542, 117] on textarea at bounding box center [615, 122] width 146 height 18
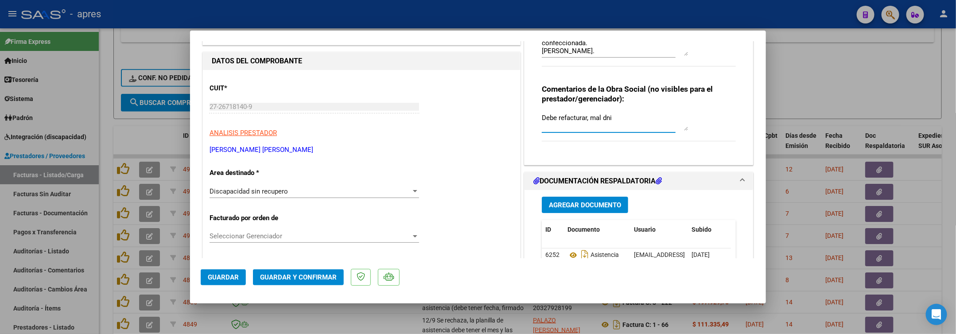
type textarea "Debe refacturar, mal dni"
click at [235, 278] on span "Guardar" at bounding box center [223, 277] width 31 height 8
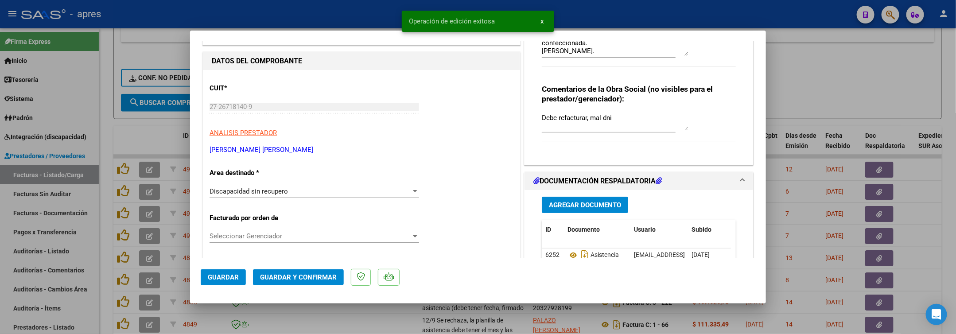
click at [160, 132] on div at bounding box center [478, 167] width 956 height 334
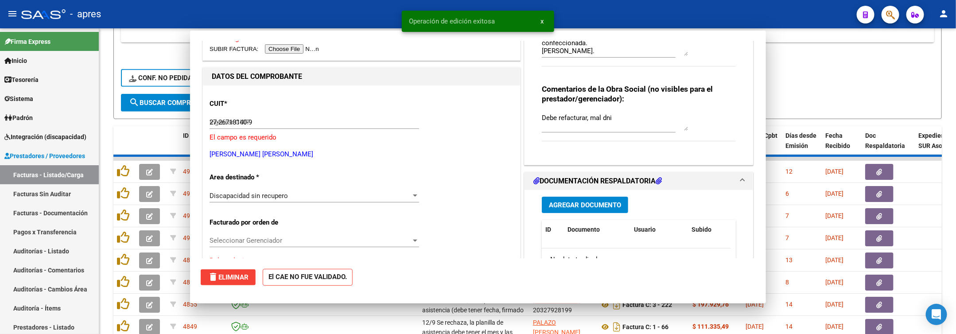
type input "$ 0,00"
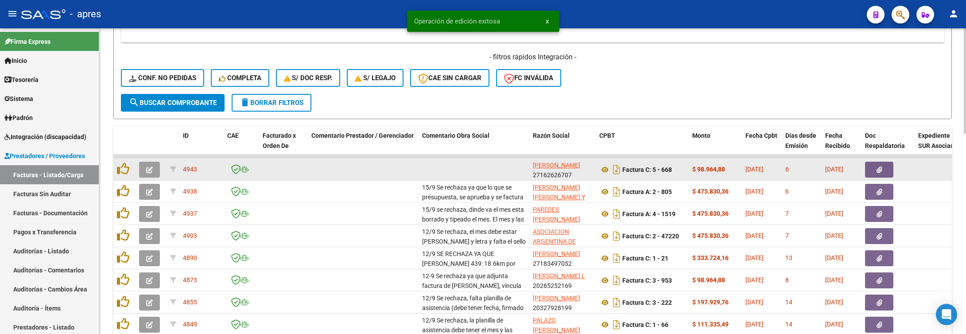
click at [155, 176] on button "button" at bounding box center [149, 170] width 21 height 16
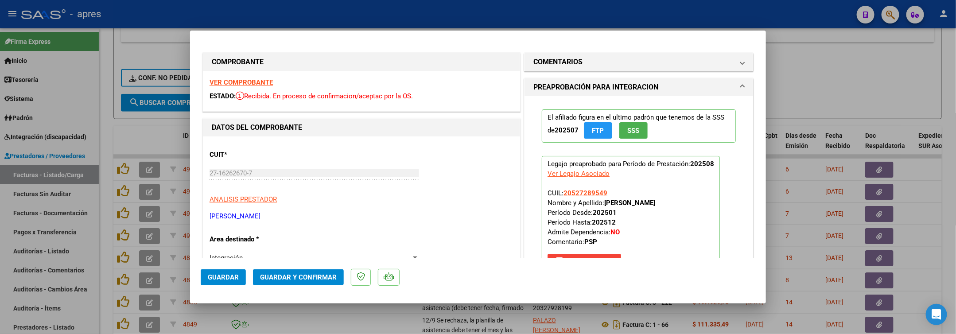
click at [252, 81] on strong "VER COMPROBANTE" at bounding box center [240, 82] width 63 height 8
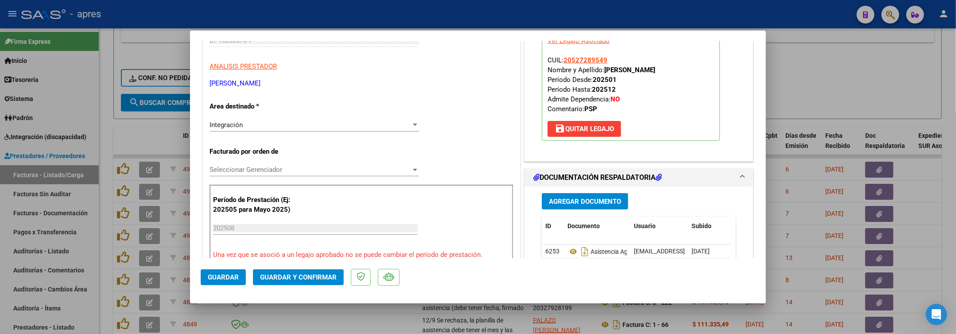
scroll to position [266, 0]
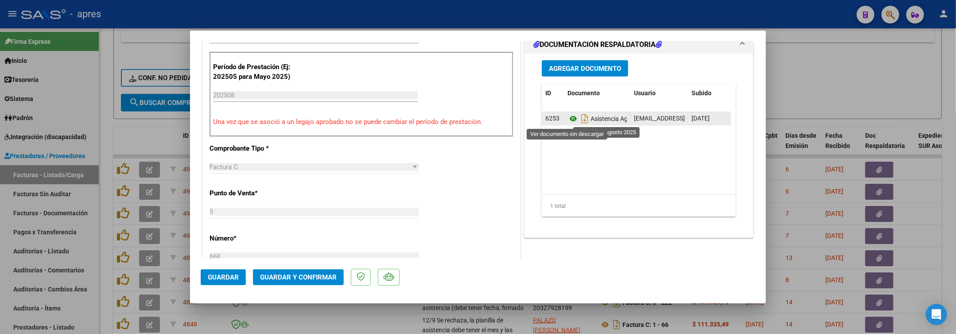
click at [567, 121] on icon at bounding box center [573, 118] width 12 height 11
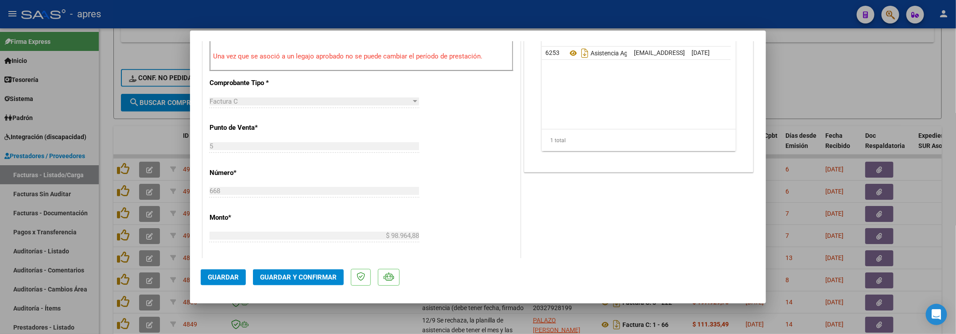
scroll to position [332, 0]
click at [310, 273] on span "Guardar y Confirmar" at bounding box center [298, 277] width 77 height 8
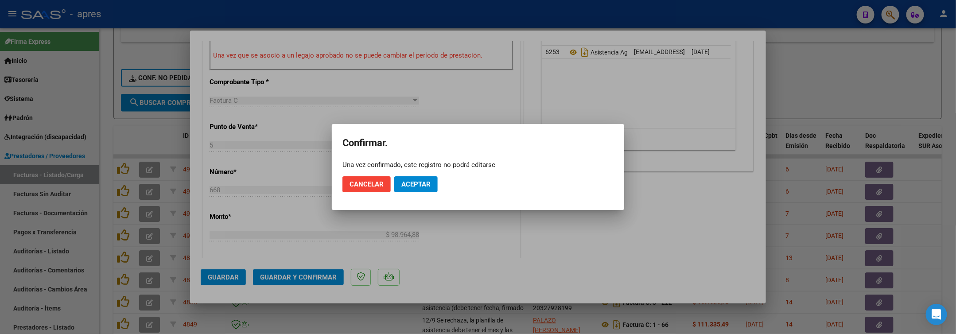
click at [438, 185] on mat-dialog-actions "Cancelar Aceptar" at bounding box center [477, 184] width 271 height 30
click at [420, 189] on button "Aceptar" at bounding box center [415, 184] width 43 height 16
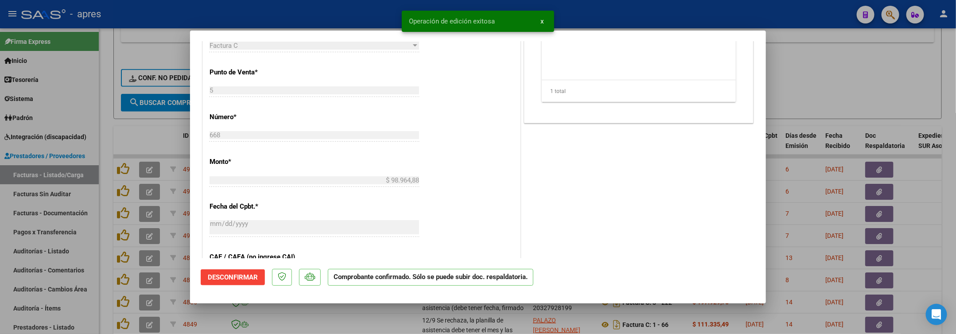
click at [105, 258] on div at bounding box center [478, 167] width 956 height 334
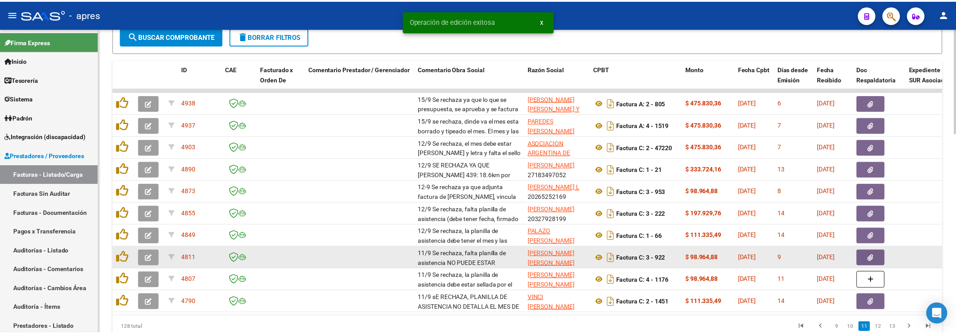
scroll to position [578, 0]
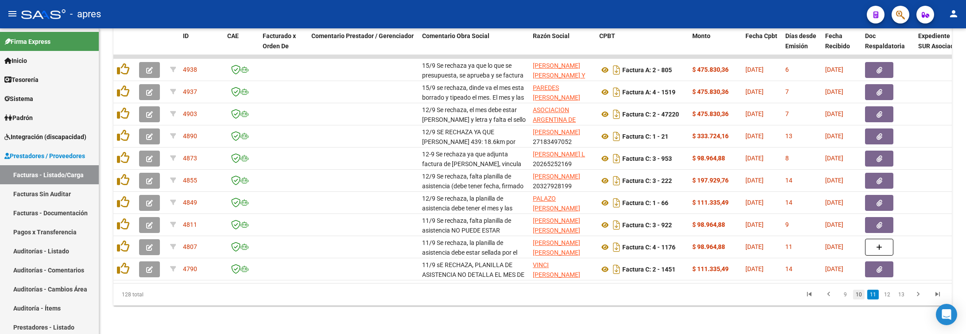
click at [862, 298] on link "10" at bounding box center [859, 295] width 12 height 10
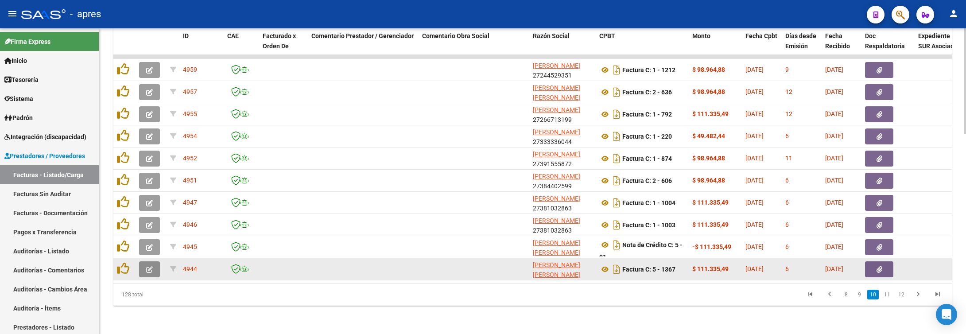
click at [144, 261] on button "button" at bounding box center [149, 269] width 21 height 16
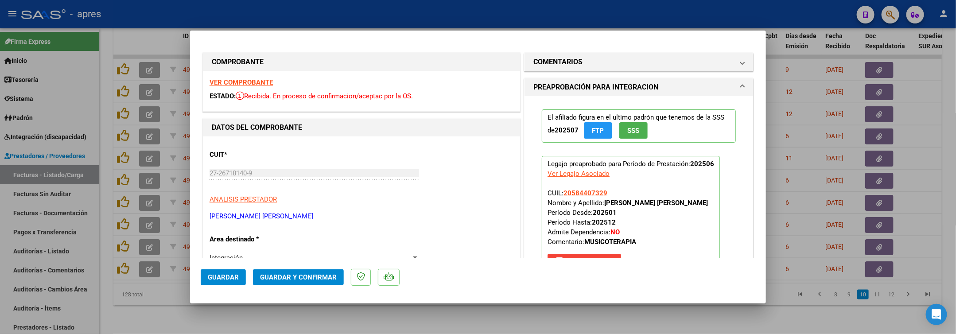
click at [229, 304] on div at bounding box center [478, 167] width 956 height 334
type input "$ 0,00"
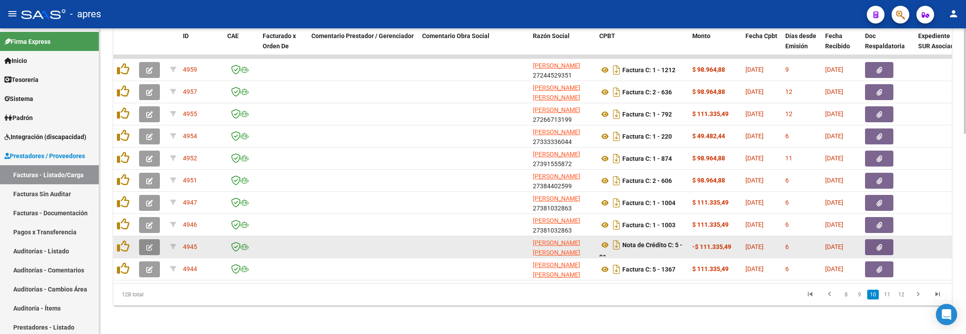
click at [149, 243] on button "button" at bounding box center [149, 247] width 21 height 16
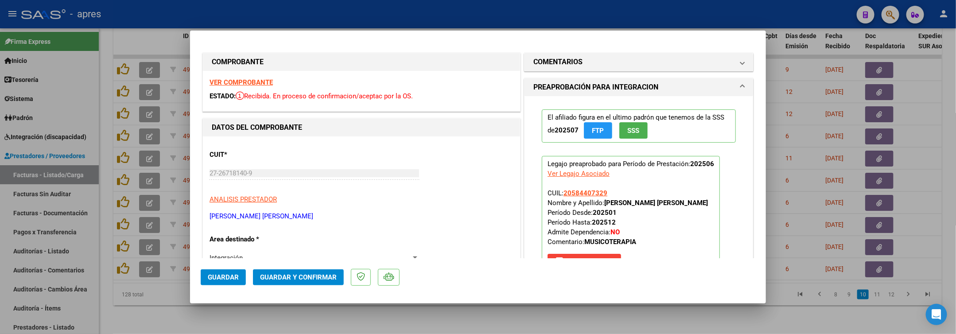
scroll to position [66, 0]
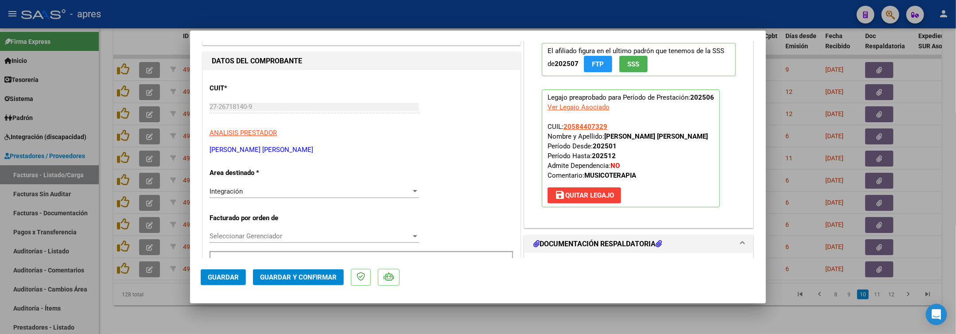
click at [274, 186] on div "Integración Seleccionar Area" at bounding box center [313, 191] width 209 height 13
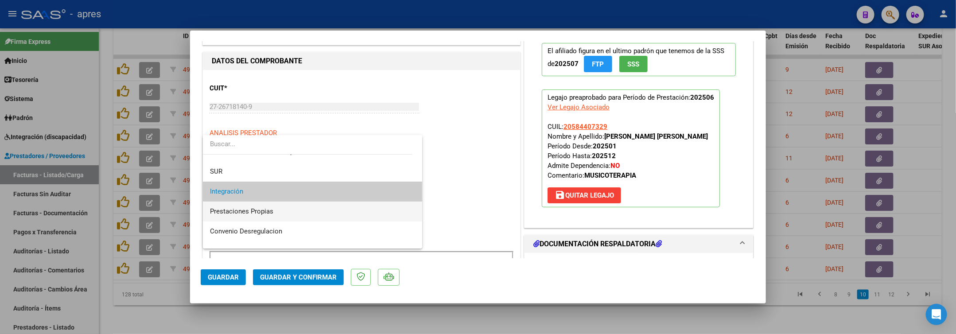
scroll to position [85, 0]
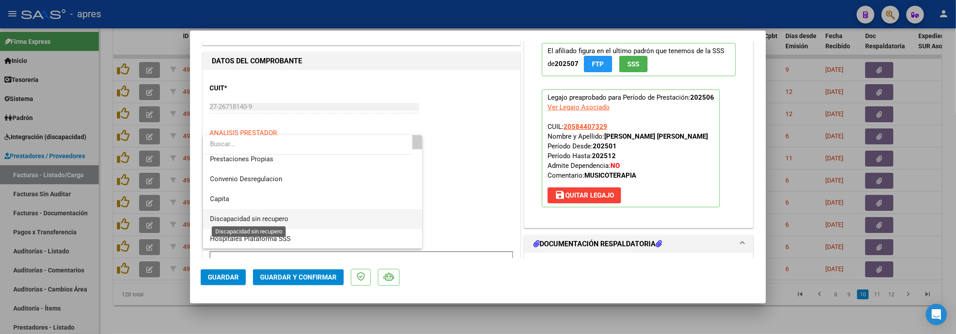
click at [268, 215] on span "Discapacidad sin recupero" at bounding box center [249, 219] width 78 height 8
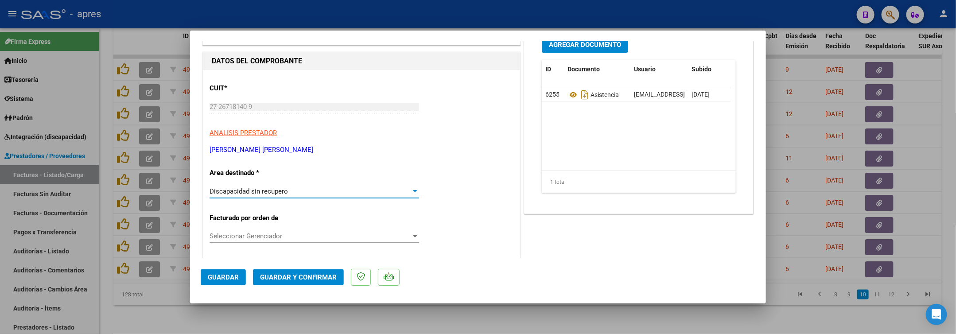
click at [217, 277] on span "Guardar" at bounding box center [223, 277] width 31 height 8
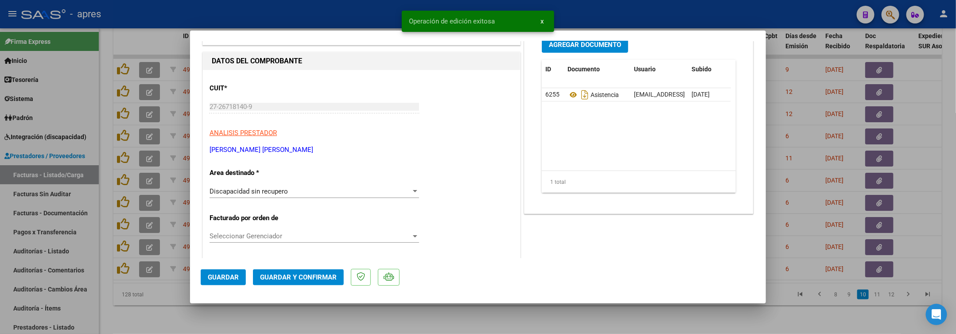
click at [146, 314] on div at bounding box center [478, 167] width 956 height 334
type input "$ 0,00"
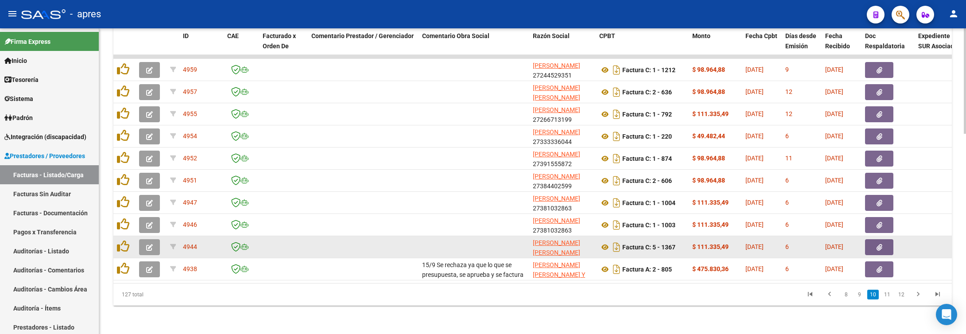
click at [147, 244] on icon "button" at bounding box center [149, 247] width 7 height 7
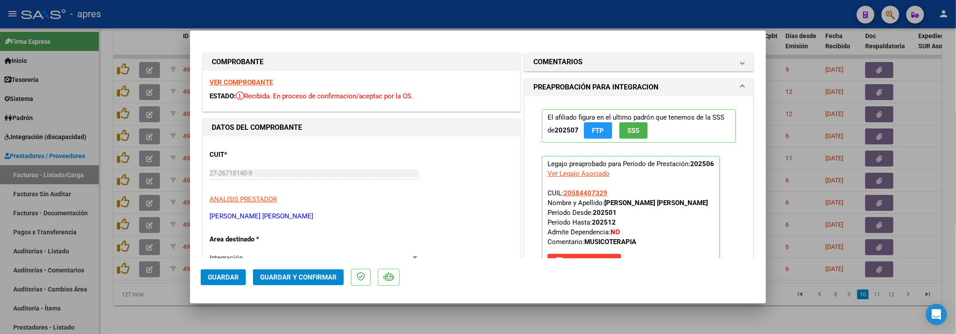
click at [234, 86] on strong "VER COMPROBANTE" at bounding box center [240, 82] width 63 height 8
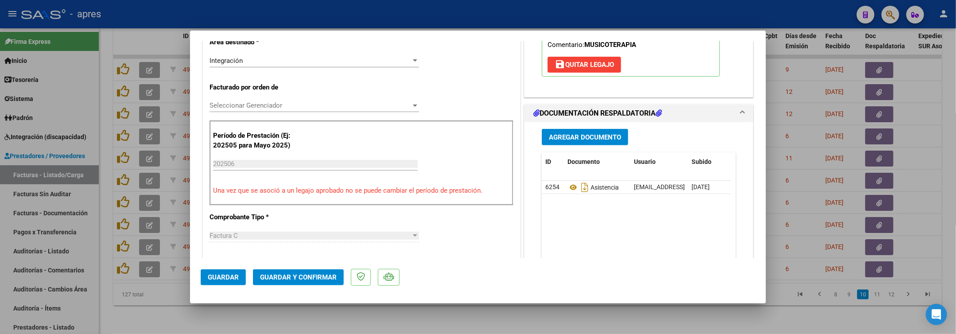
scroll to position [199, 0]
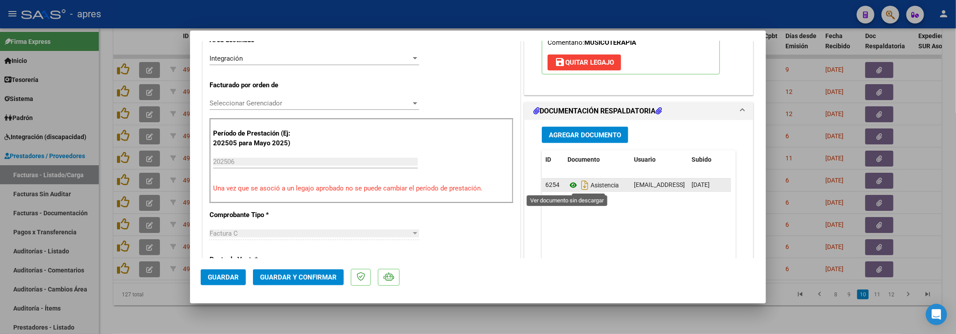
click at [567, 187] on icon at bounding box center [573, 185] width 12 height 11
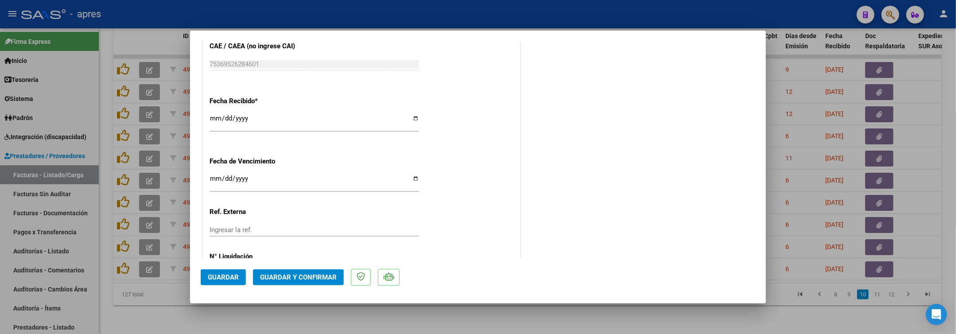
scroll to position [640, 0]
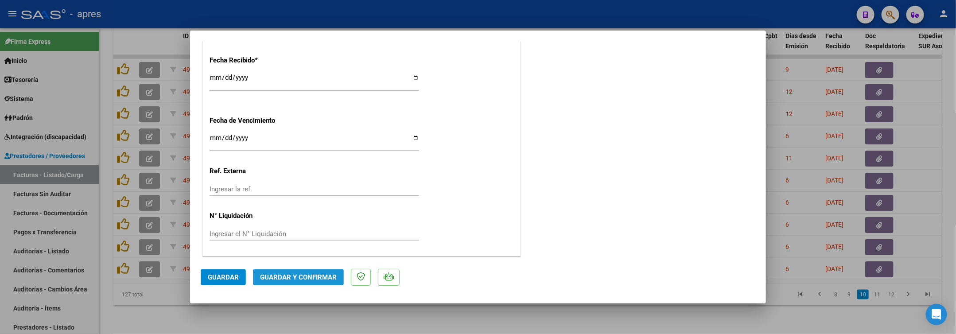
click at [284, 284] on button "Guardar y Confirmar" at bounding box center [298, 277] width 91 height 16
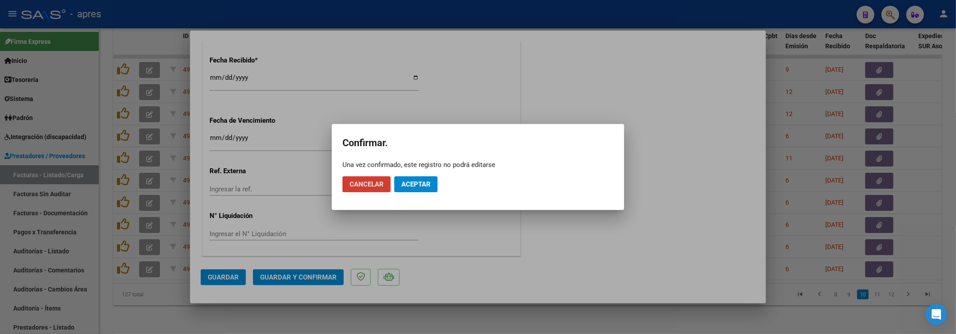
click at [410, 184] on span "Aceptar" at bounding box center [415, 184] width 29 height 8
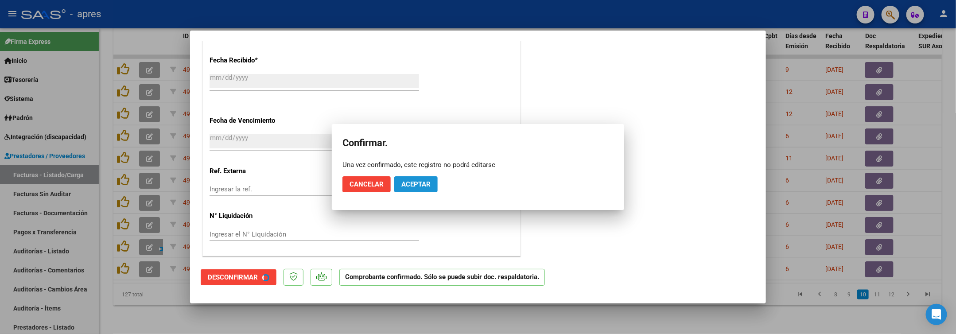
scroll to position [585, 0]
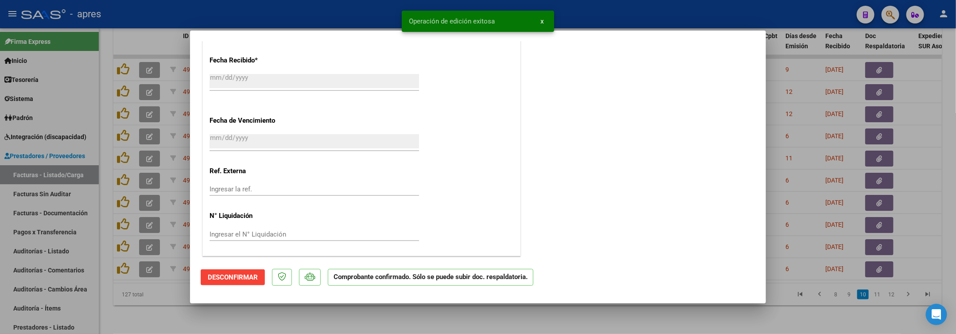
click at [254, 319] on div at bounding box center [478, 167] width 956 height 334
type input "$ 0,00"
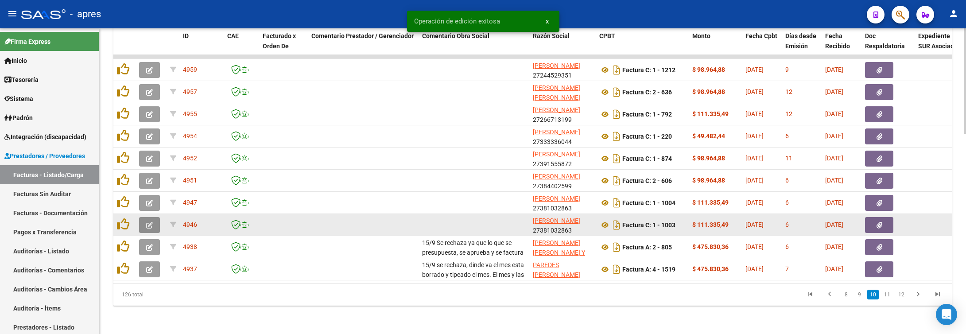
click at [151, 222] on icon "button" at bounding box center [149, 225] width 7 height 7
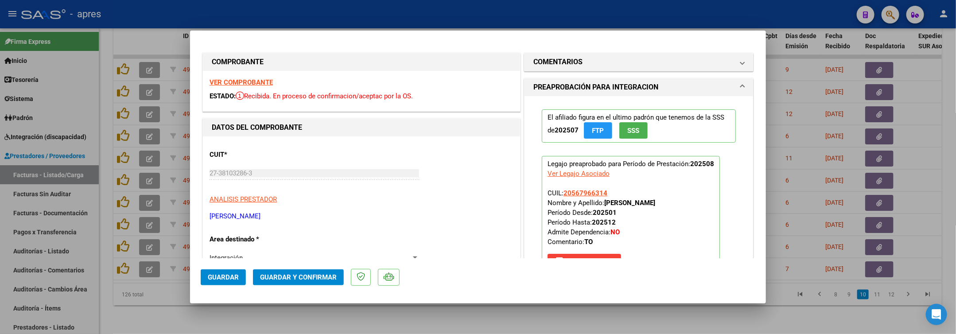
click at [257, 85] on strong "VER COMPROBANTE" at bounding box center [240, 82] width 63 height 8
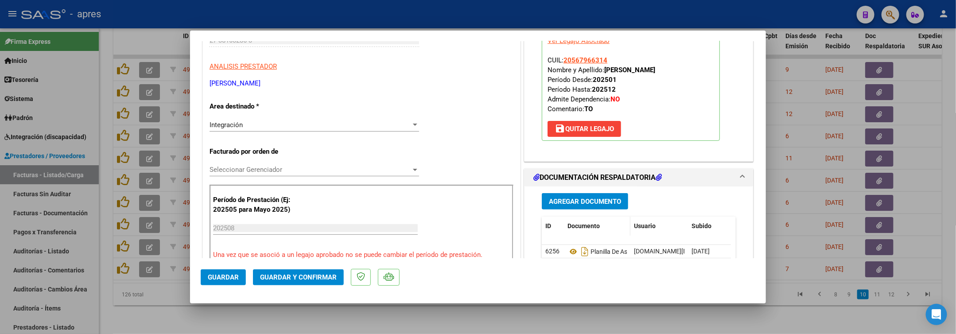
scroll to position [199, 0]
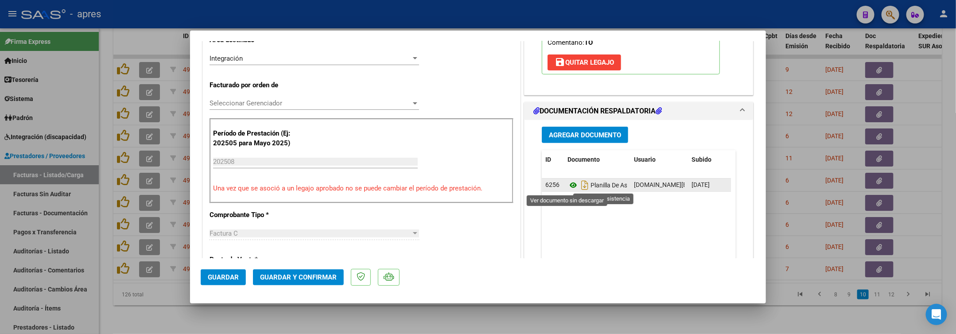
click at [569, 188] on icon at bounding box center [573, 185] width 12 height 11
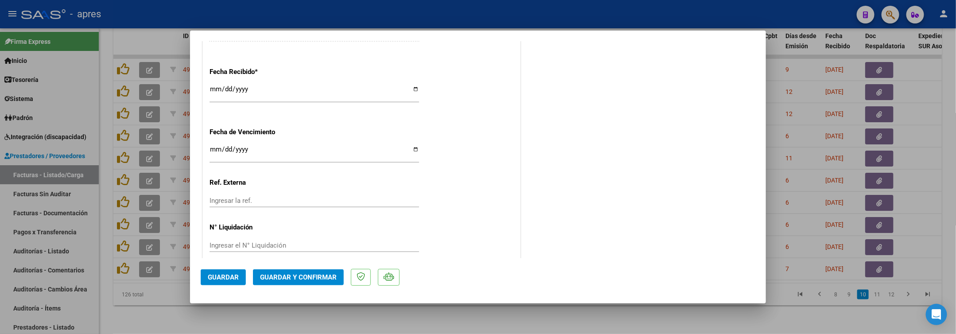
scroll to position [640, 0]
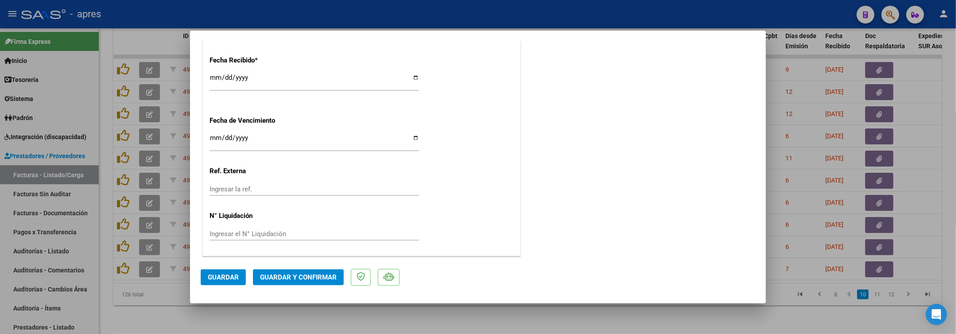
click at [216, 138] on input "Ingresar la fecha" at bounding box center [313, 141] width 209 height 14
type input "2025-09-19"
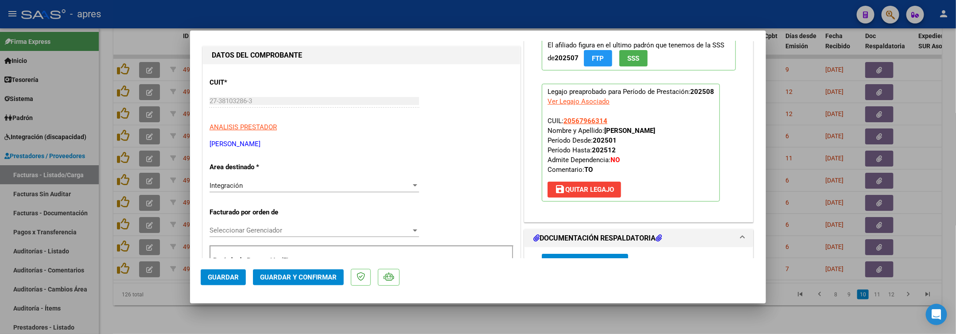
scroll to position [43, 0]
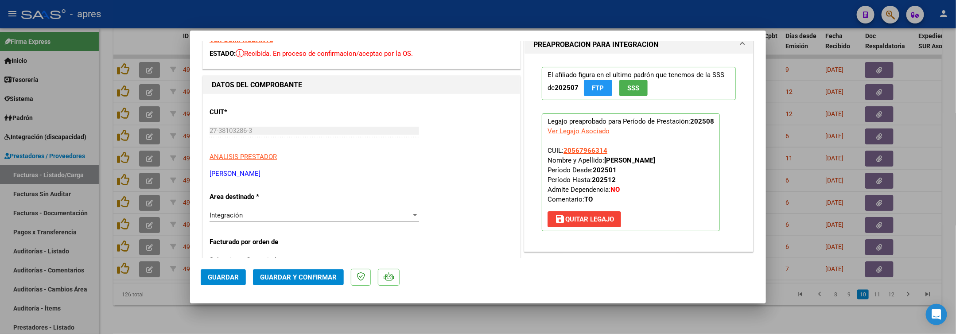
click at [272, 275] on span "Guardar y Confirmar" at bounding box center [298, 277] width 77 height 8
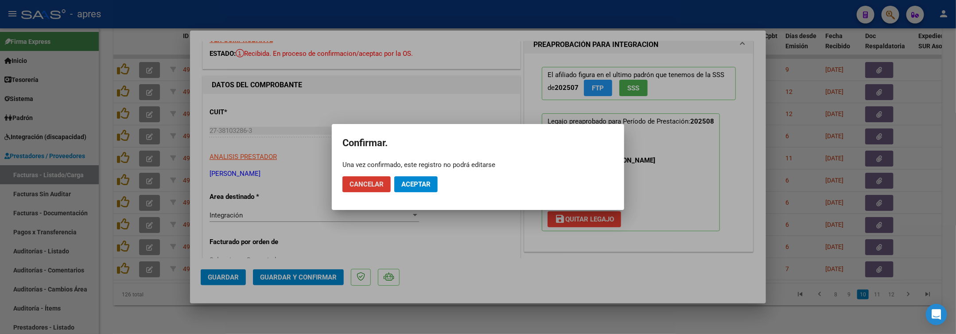
click at [420, 185] on span "Aceptar" at bounding box center [415, 184] width 29 height 8
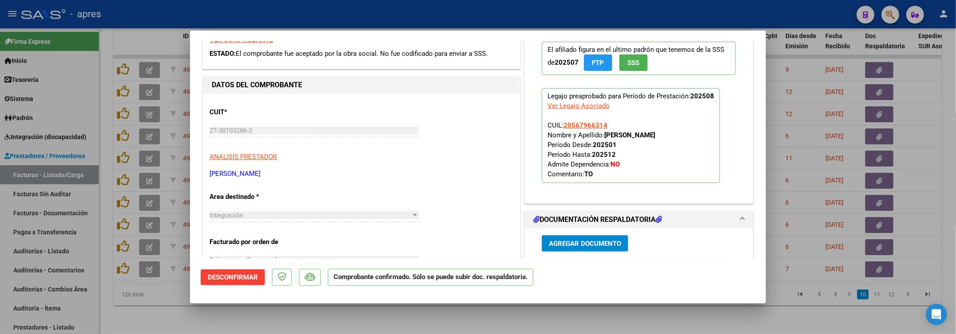
click at [222, 320] on div at bounding box center [478, 167] width 956 height 334
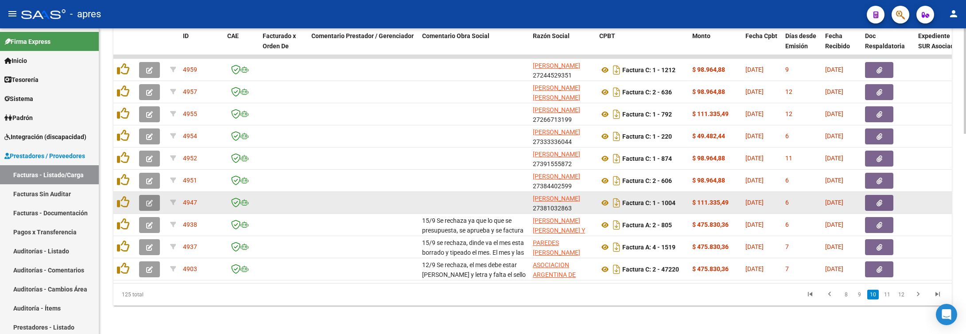
click at [147, 200] on icon "button" at bounding box center [149, 203] width 7 height 7
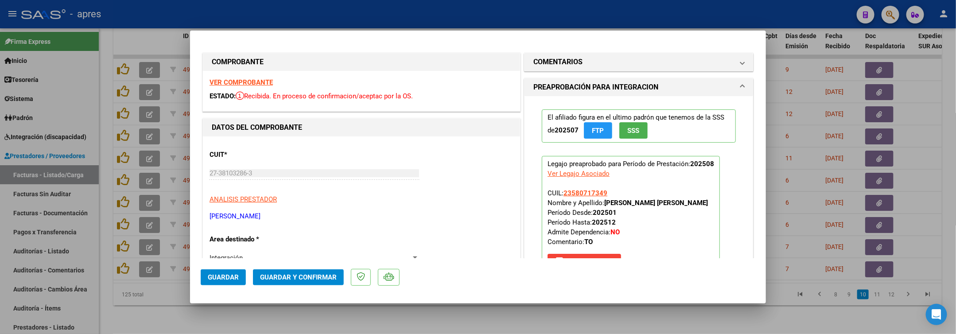
click at [258, 83] on strong "VER COMPROBANTE" at bounding box center [240, 82] width 63 height 8
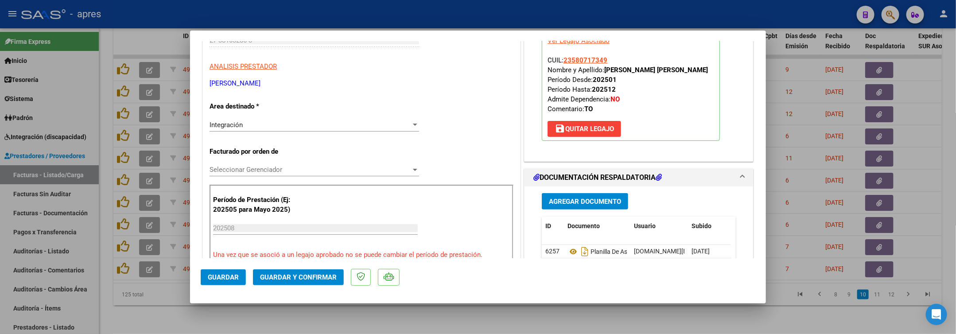
scroll to position [199, 0]
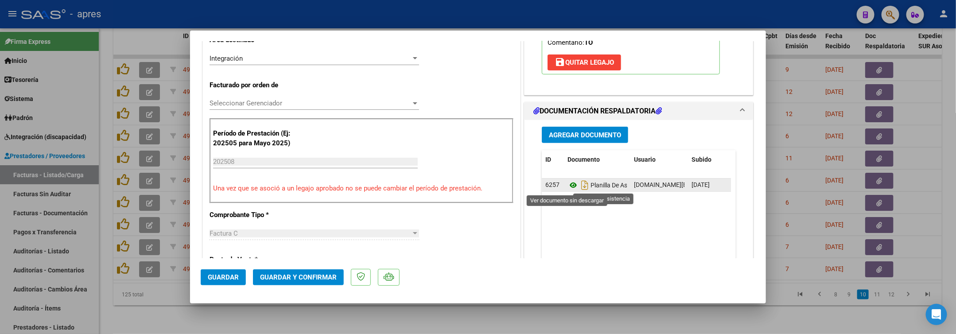
click at [567, 187] on icon at bounding box center [573, 185] width 12 height 11
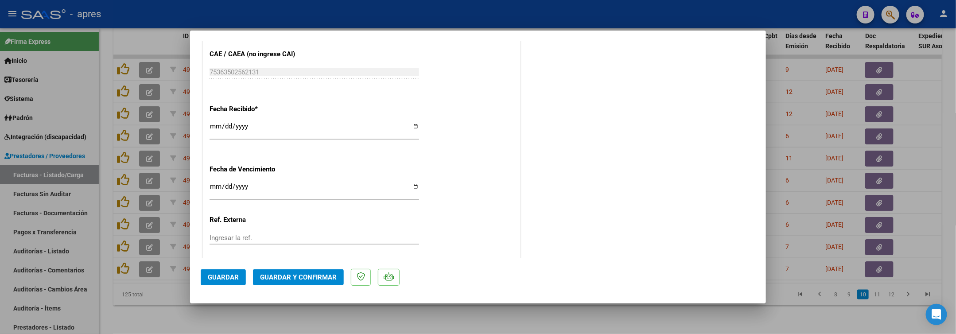
scroll to position [598, 0]
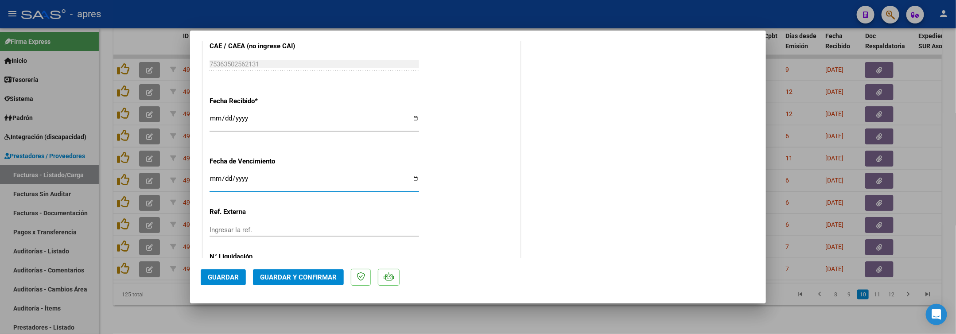
click at [215, 185] on input "Ingresar la fecha" at bounding box center [313, 182] width 209 height 14
type input "2025-09-19"
click at [326, 281] on span "Guardar y Confirmar" at bounding box center [298, 277] width 77 height 8
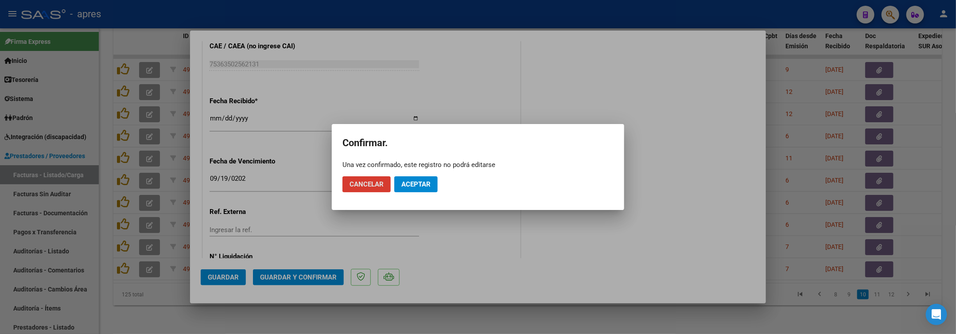
click at [424, 182] on span "Aceptar" at bounding box center [415, 184] width 29 height 8
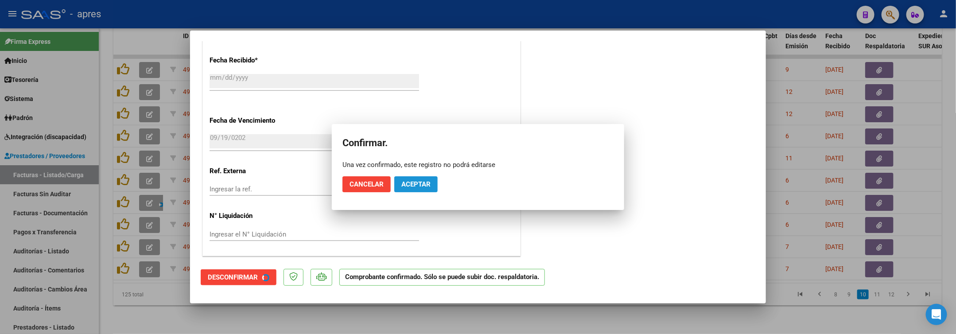
scroll to position [543, 0]
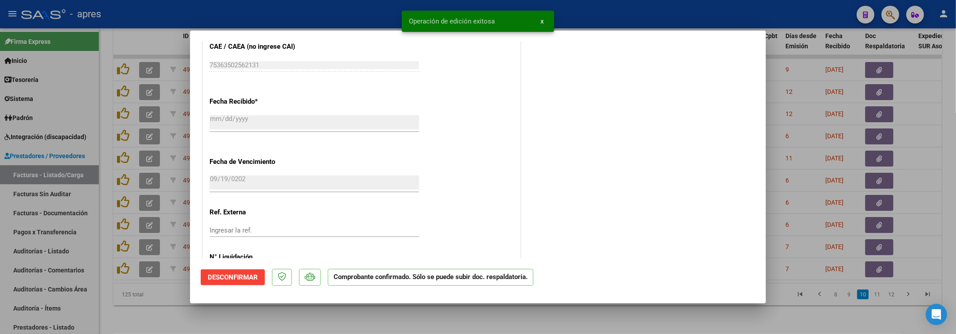
click at [215, 326] on div at bounding box center [478, 167] width 956 height 334
type input "$ 0,00"
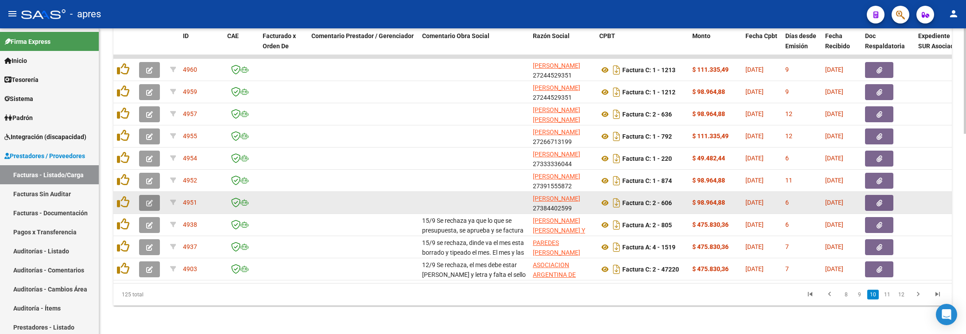
click at [157, 197] on button "button" at bounding box center [149, 203] width 21 height 16
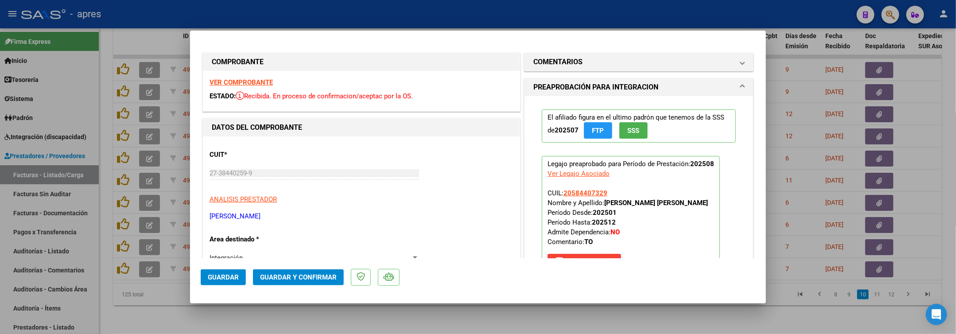
click at [235, 84] on strong "VER COMPROBANTE" at bounding box center [240, 82] width 63 height 8
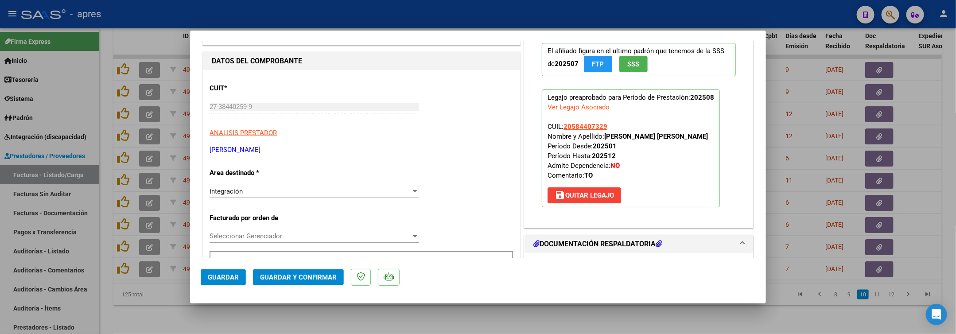
scroll to position [199, 0]
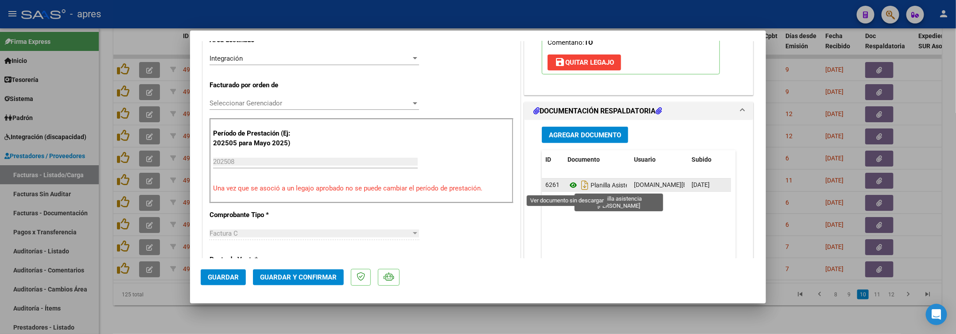
click at [567, 187] on icon at bounding box center [573, 185] width 12 height 11
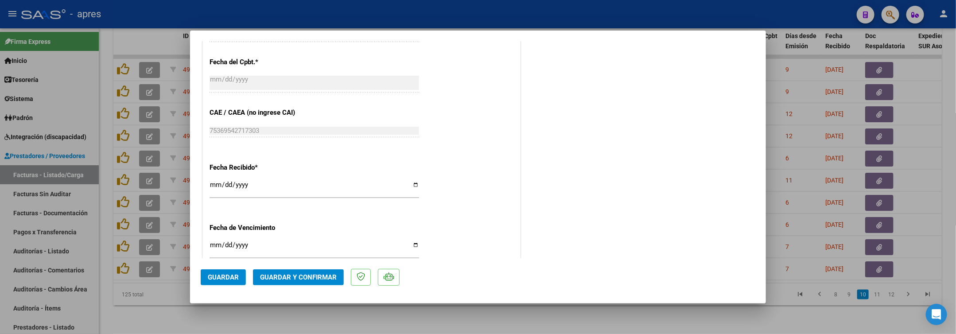
scroll to position [598, 0]
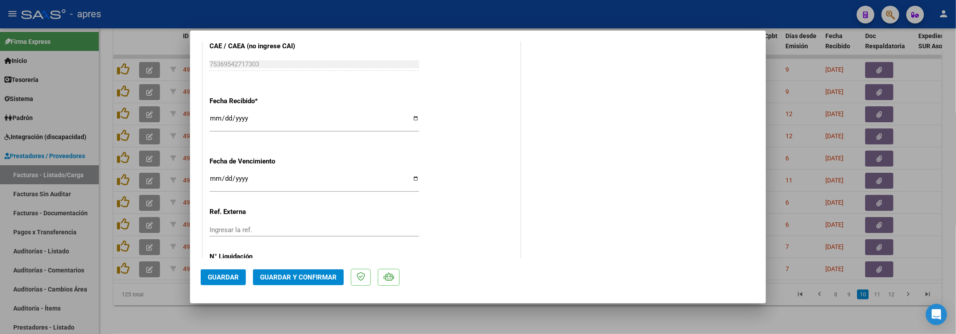
click at [210, 181] on input "Ingresar la fecha" at bounding box center [313, 182] width 209 height 14
type input "2025-09-19"
click at [291, 274] on span "Guardar y Confirmar" at bounding box center [298, 277] width 77 height 8
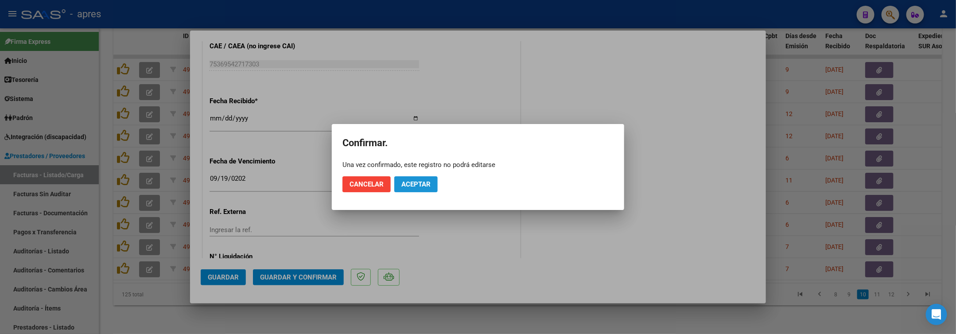
click at [417, 184] on span "Aceptar" at bounding box center [415, 184] width 29 height 8
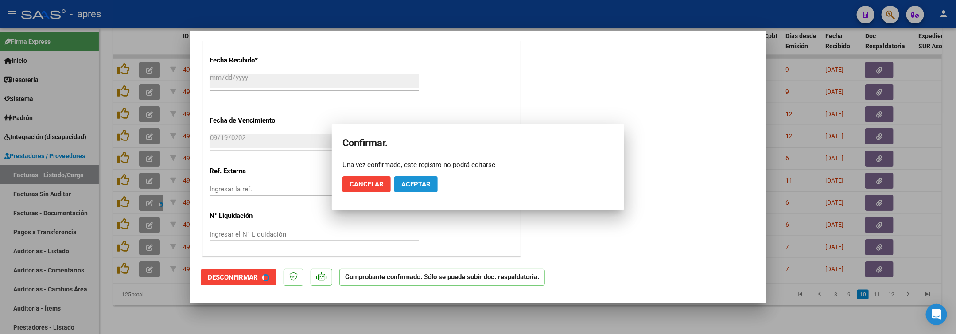
scroll to position [543, 0]
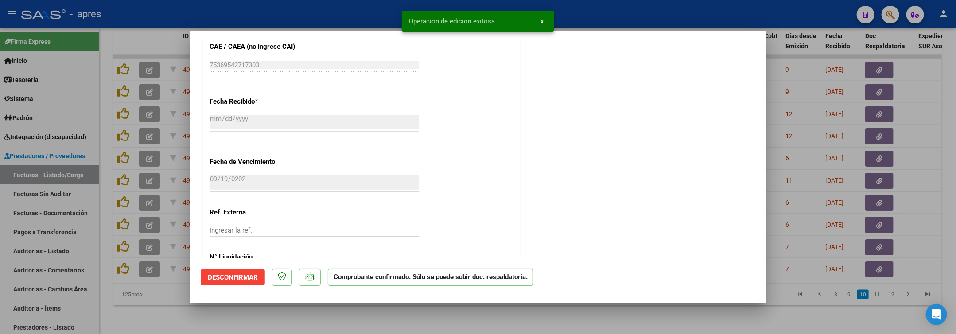
click at [260, 322] on div at bounding box center [478, 167] width 956 height 334
type input "$ 0,00"
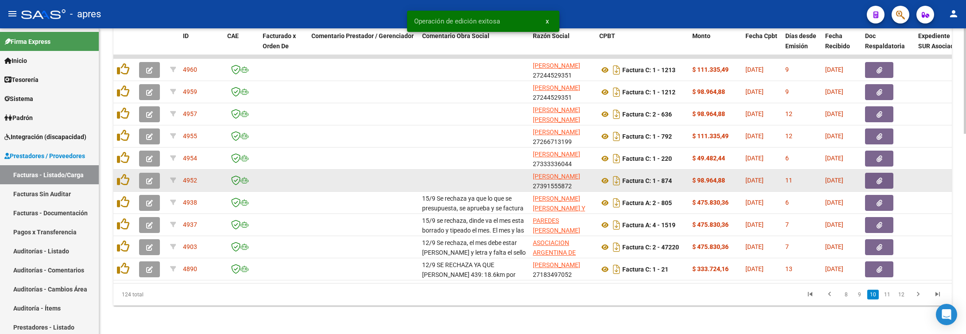
drag, startPoint x: 145, startPoint y: 169, endPoint x: 152, endPoint y: 169, distance: 6.6
click at [152, 178] on icon "button" at bounding box center [149, 181] width 7 height 7
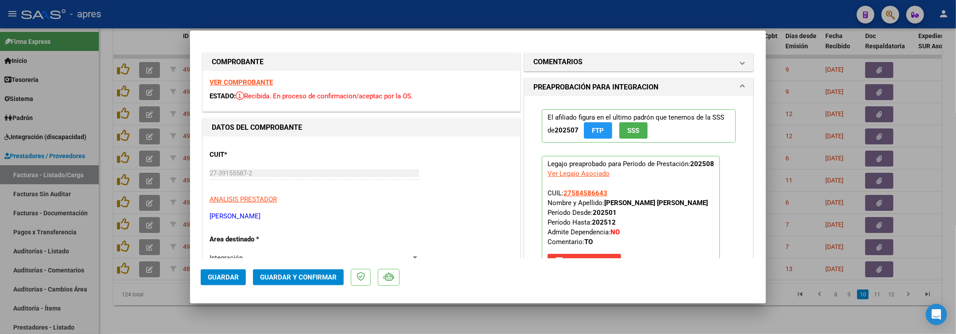
click at [265, 79] on strong "VER COMPROBANTE" at bounding box center [240, 82] width 63 height 8
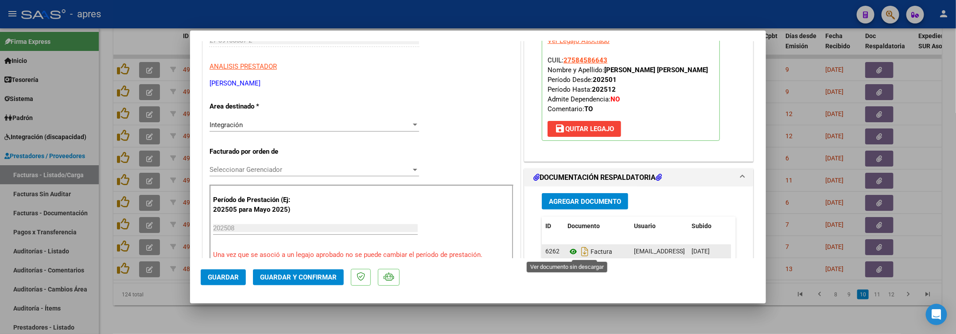
click at [568, 253] on icon at bounding box center [573, 251] width 12 height 11
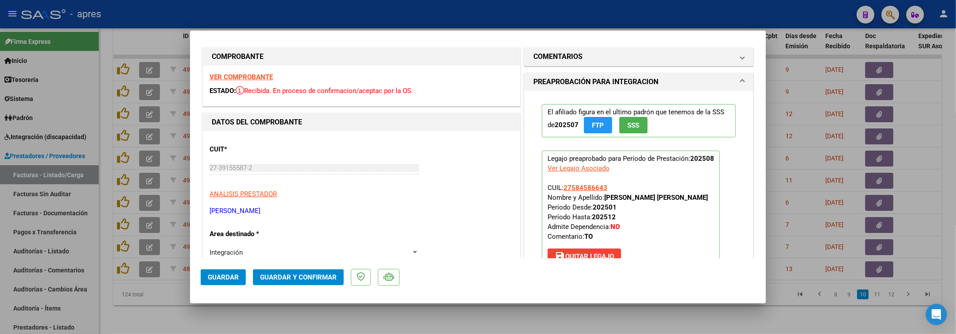
scroll to position [0, 0]
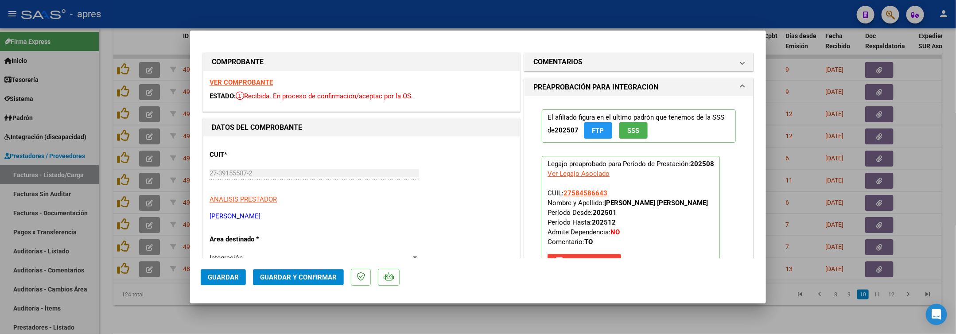
click at [239, 80] on strong "VER COMPROBANTE" at bounding box center [240, 82] width 63 height 8
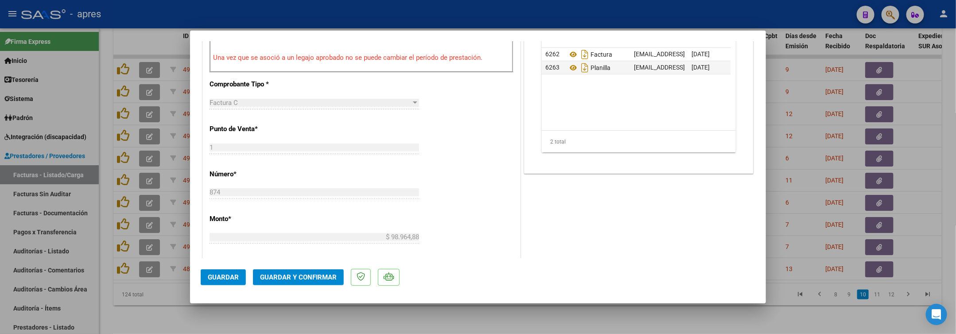
scroll to position [332, 0]
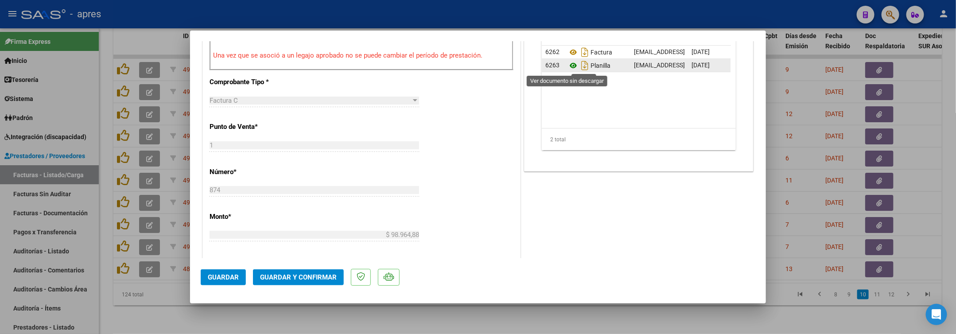
click at [567, 68] on icon at bounding box center [573, 65] width 12 height 11
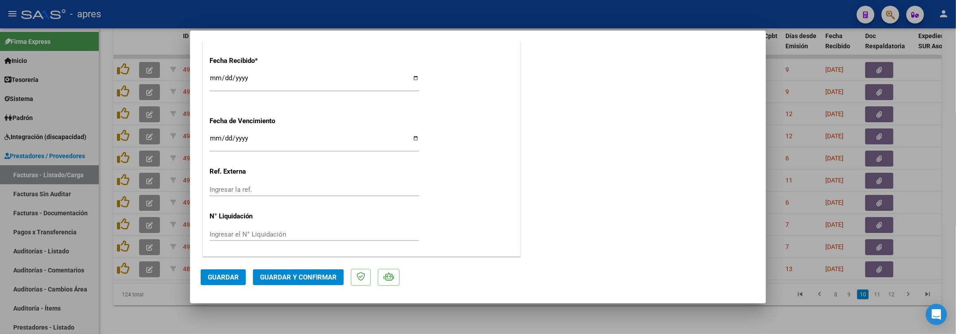
scroll to position [640, 0]
click at [214, 139] on input "Ingresar la fecha" at bounding box center [313, 141] width 209 height 14
type input "2025-09-14"
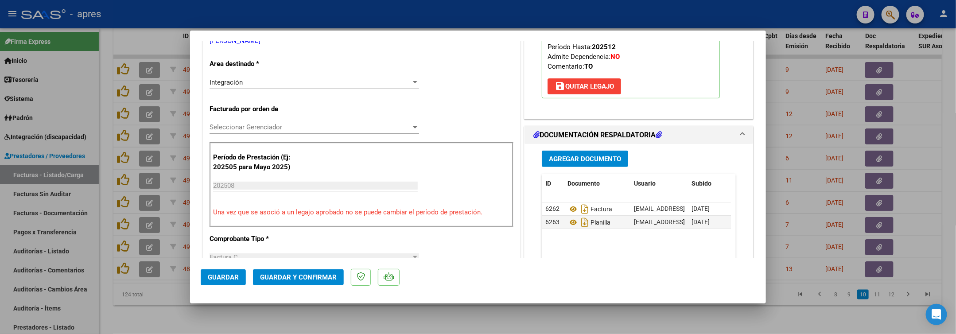
scroll to position [109, 0]
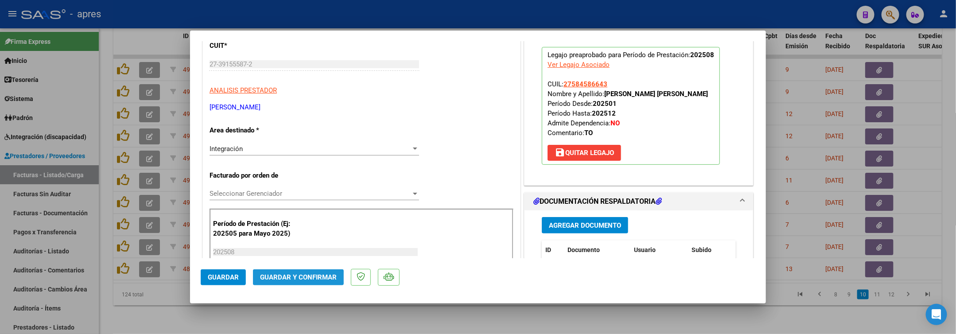
click at [294, 278] on span "Guardar y Confirmar" at bounding box center [298, 277] width 77 height 8
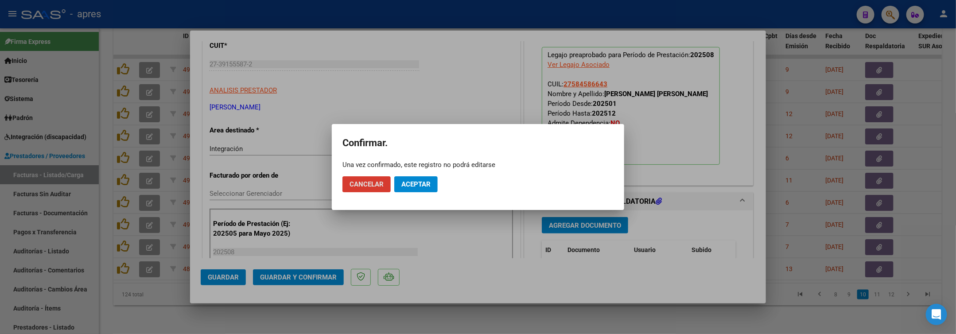
drag, startPoint x: 412, startPoint y: 186, endPoint x: 443, endPoint y: 69, distance: 121.3
click at [412, 181] on span "Aceptar" at bounding box center [415, 184] width 29 height 8
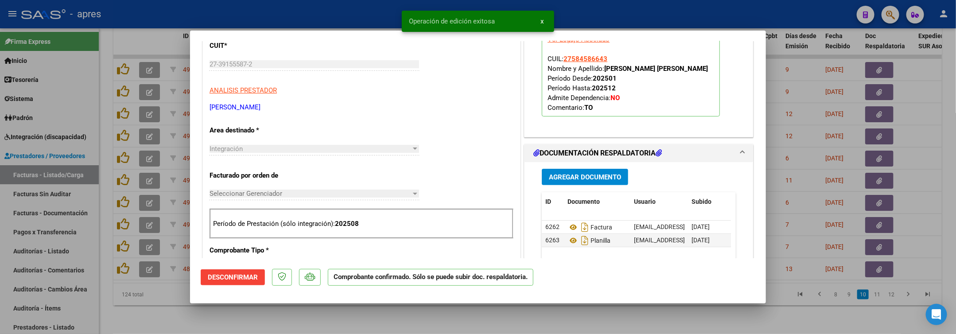
click at [311, 320] on div at bounding box center [478, 167] width 956 height 334
type input "$ 0,00"
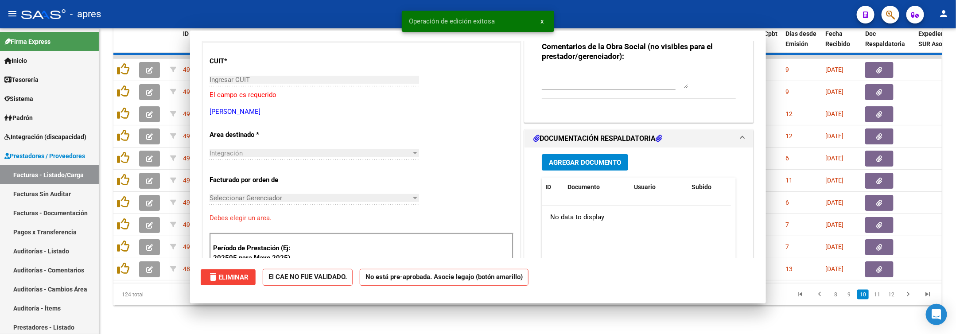
scroll to position [124, 0]
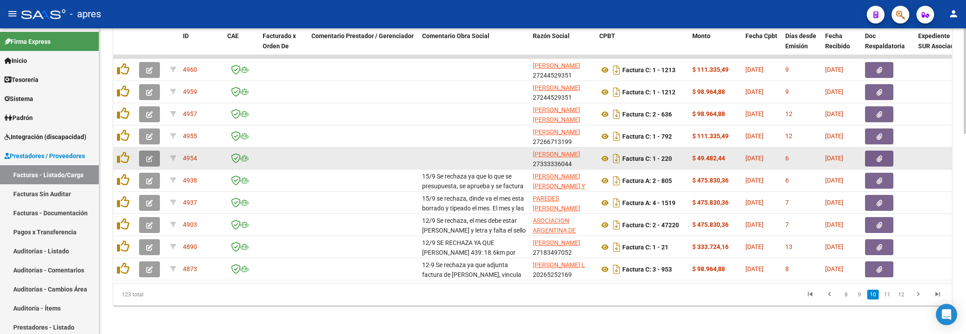
click at [147, 155] on span "button" at bounding box center [149, 159] width 7 height 8
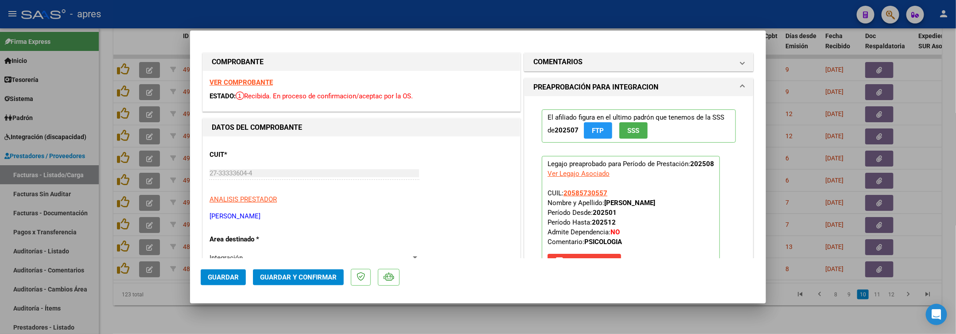
click at [272, 80] on strong "VER COMPROBANTE" at bounding box center [240, 82] width 63 height 8
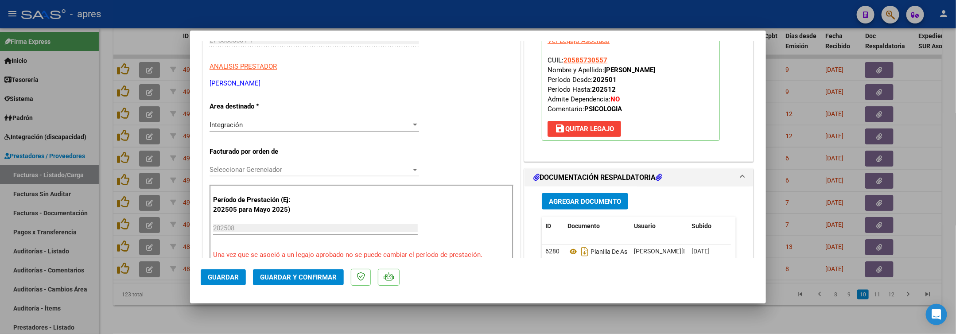
scroll to position [199, 0]
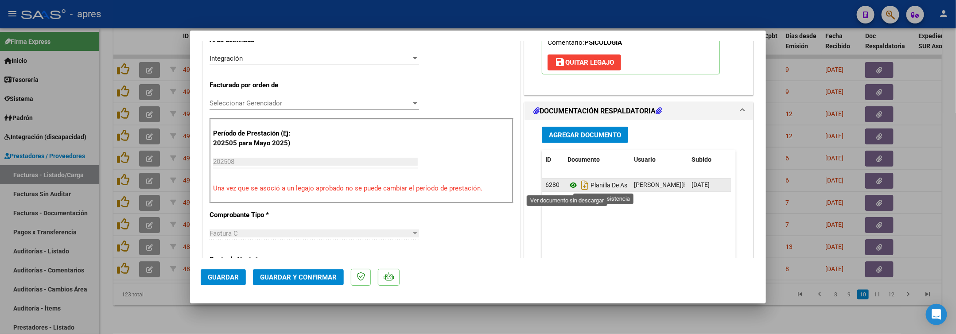
click at [567, 186] on icon at bounding box center [573, 185] width 12 height 11
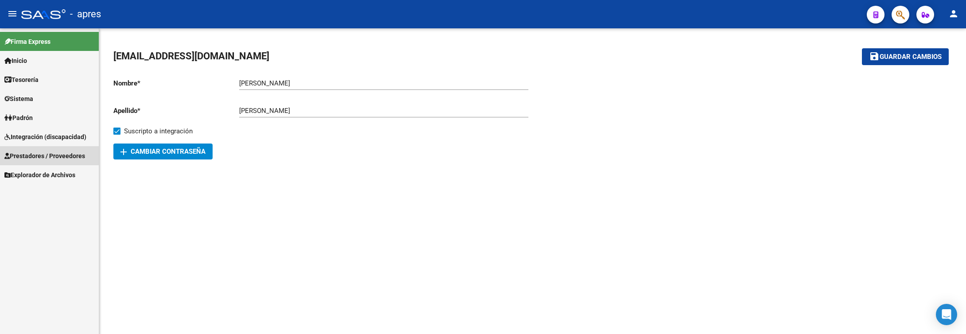
click at [64, 153] on span "Prestadores / Proveedores" at bounding box center [44, 156] width 81 height 10
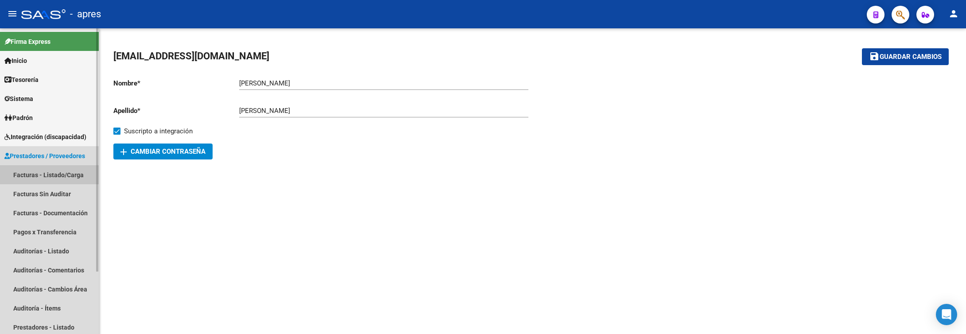
click at [63, 170] on link "Facturas - Listado/Carga" at bounding box center [49, 174] width 99 height 19
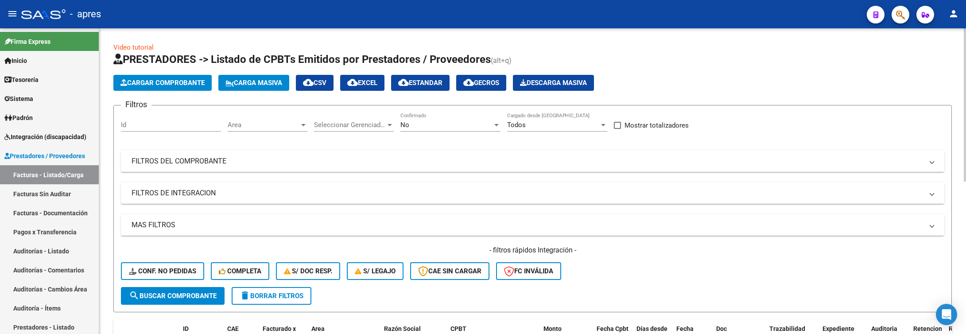
click at [250, 132] on div "Area Area" at bounding box center [268, 122] width 80 height 19
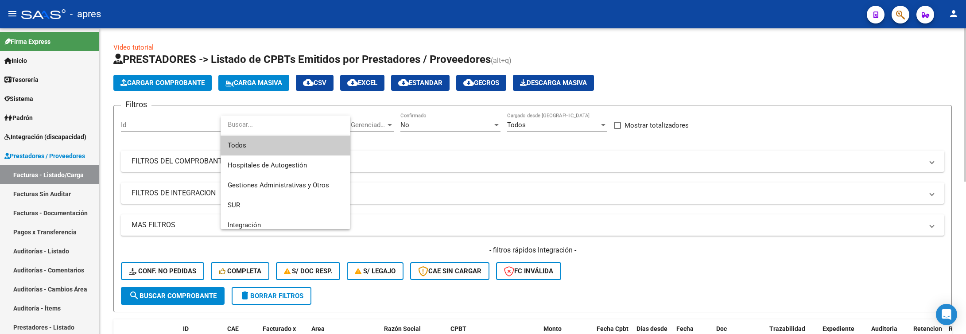
drag, startPoint x: 254, startPoint y: 145, endPoint x: 377, endPoint y: 141, distance: 123.6
click at [255, 145] on span "Todos" at bounding box center [286, 146] width 116 height 20
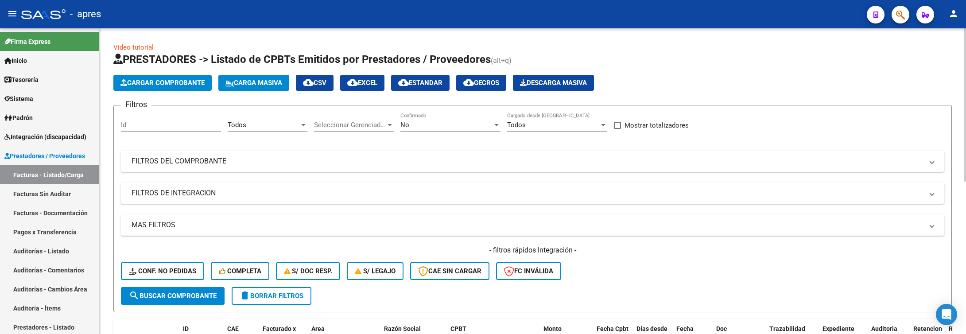
click at [372, 131] on div "Seleccionar Gerenciador Seleccionar Gerenciador" at bounding box center [354, 122] width 80 height 19
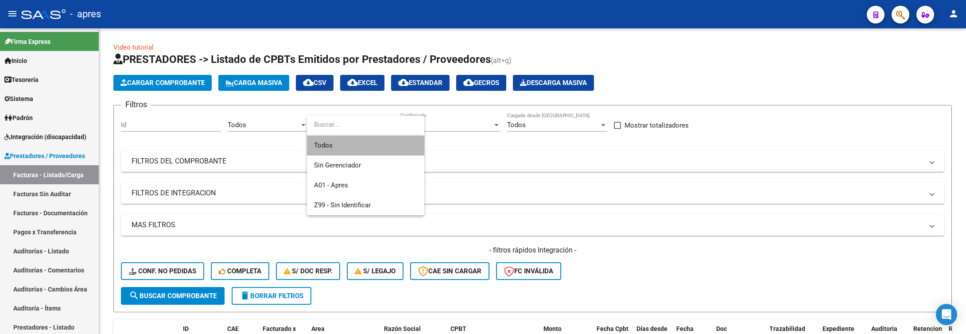
click at [367, 142] on span "Todos" at bounding box center [365, 146] width 103 height 20
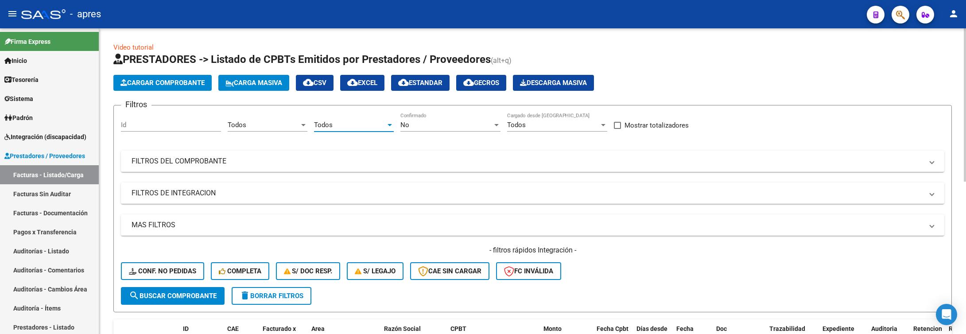
click at [456, 126] on div "No" at bounding box center [446, 125] width 92 height 8
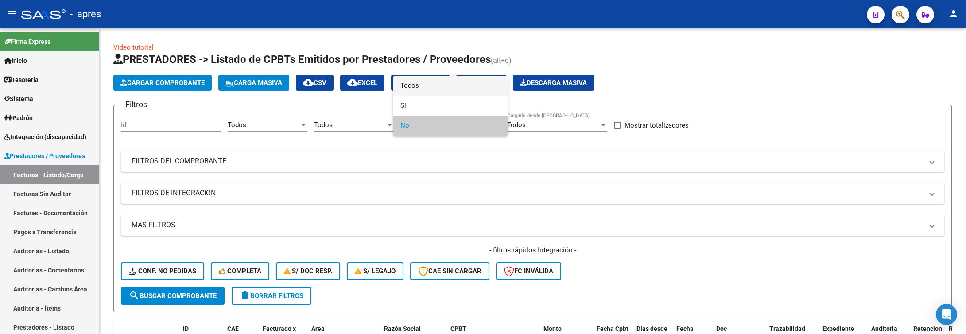
click at [456, 85] on span "Todos" at bounding box center [450, 86] width 100 height 20
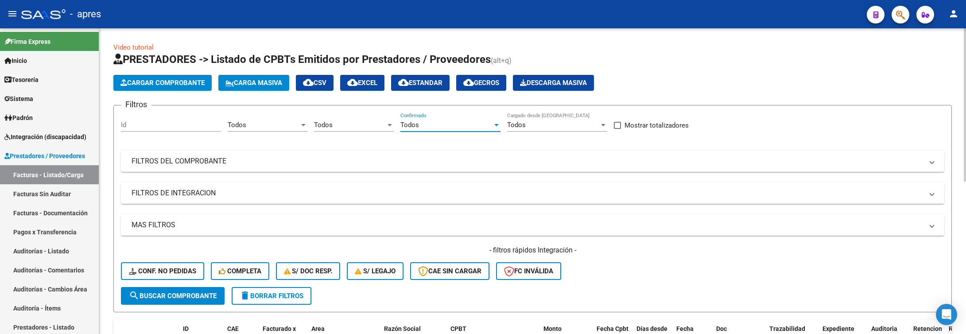
click at [212, 286] on div "- filtros rápidos Integración - Conf. no pedidas Completa S/ Doc Resp. S/ legaj…" at bounding box center [532, 266] width 823 height 42
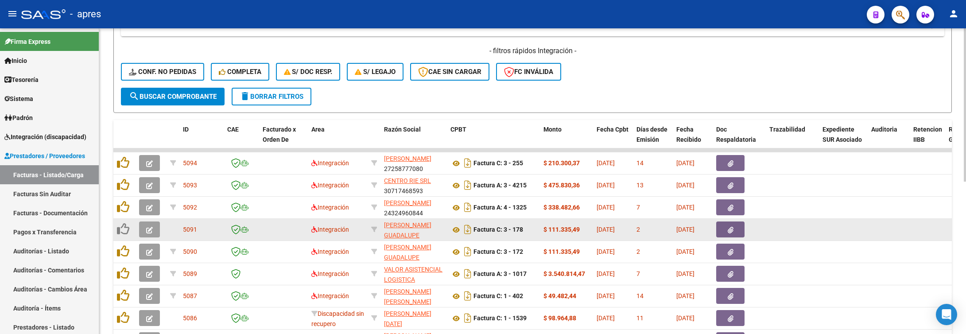
scroll to position [66, 0]
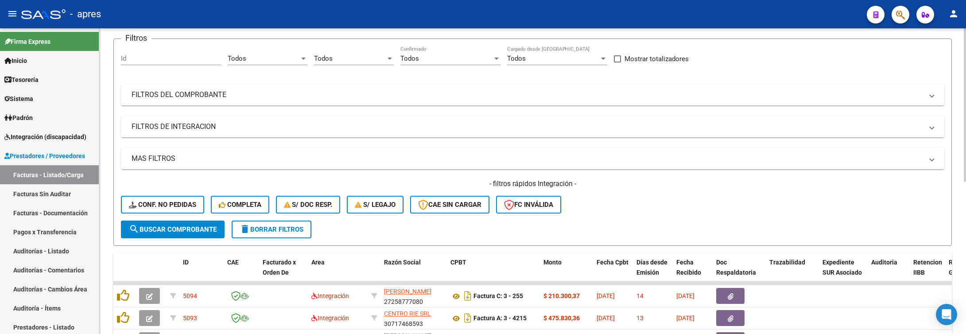
click at [197, 101] on mat-expansion-panel-header "FILTROS DEL COMPROBANTE" at bounding box center [532, 94] width 823 height 21
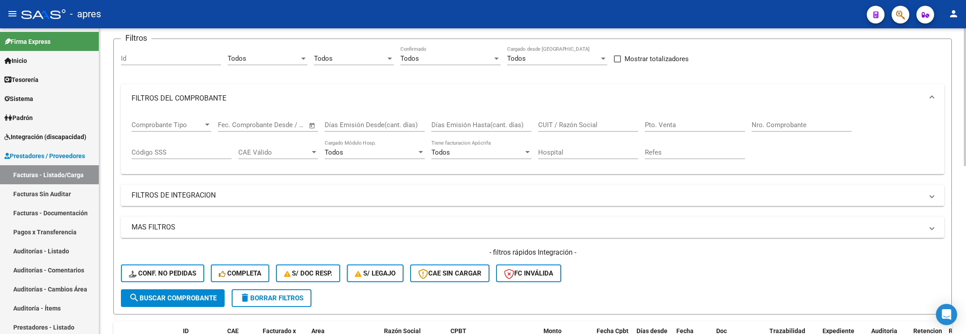
click at [202, 196] on mat-panel-title "FILTROS DE INTEGRACION" at bounding box center [527, 195] width 791 height 10
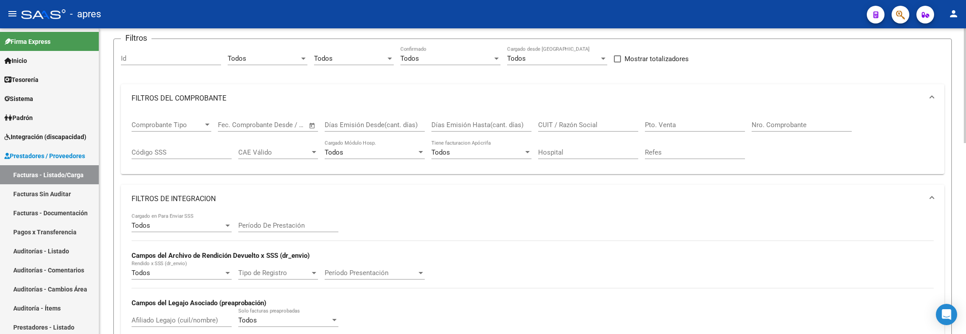
scroll to position [133, 0]
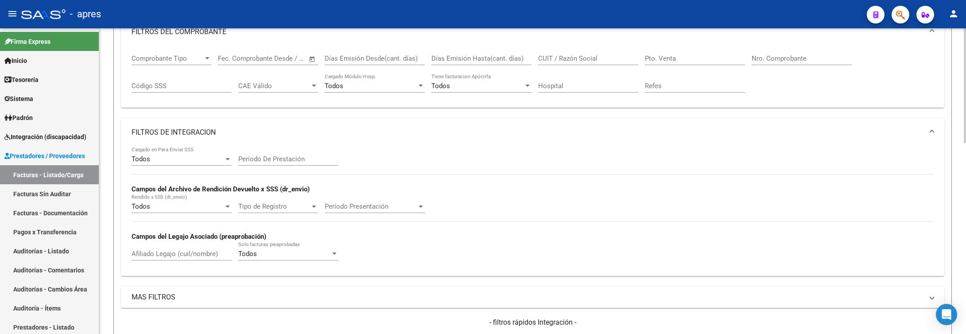
click at [164, 250] on div "Afiliado Legajo (cuil/nombre)" at bounding box center [182, 250] width 100 height 19
click at [165, 258] on input "Afiliado Legajo (cuil/nombre)" at bounding box center [182, 254] width 100 height 8
paste input "58440732"
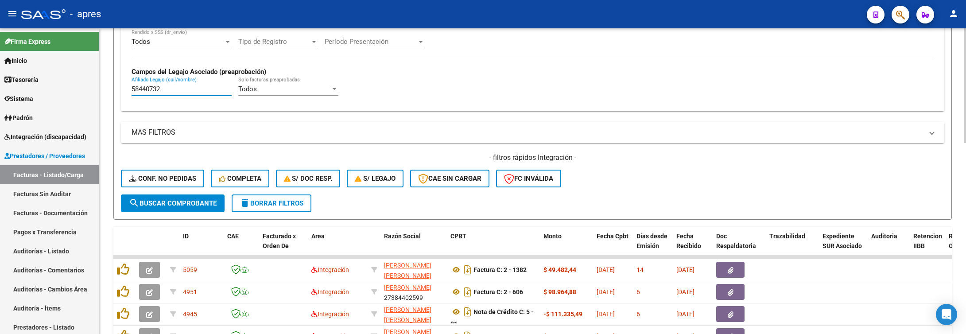
scroll to position [332, 0]
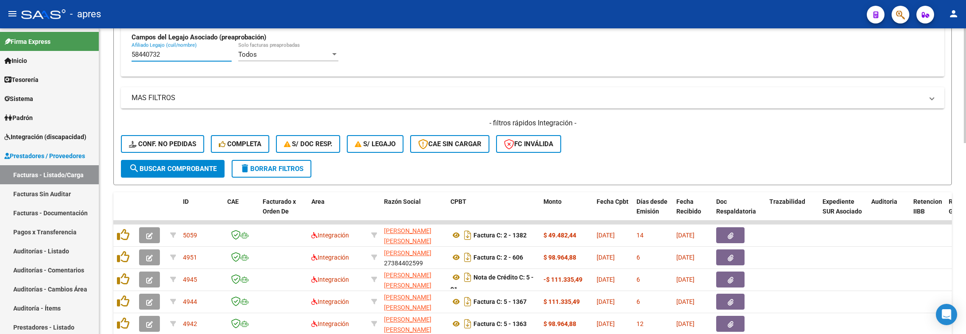
type input "58440732"
click at [210, 173] on span "search Buscar Comprobante" at bounding box center [173, 169] width 88 height 8
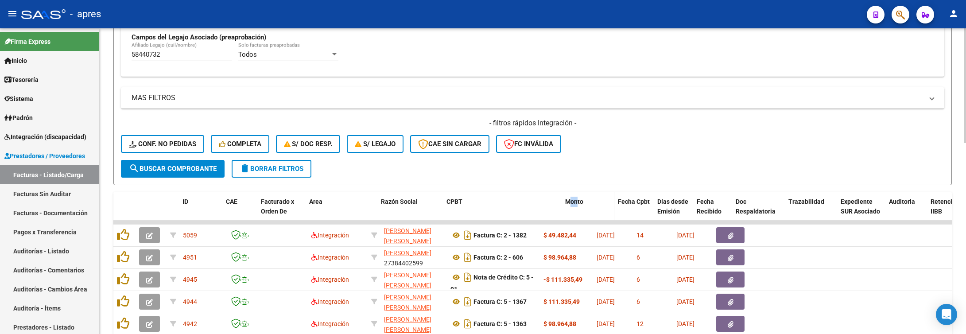
drag, startPoint x: 536, startPoint y: 209, endPoint x: 577, endPoint y: 210, distance: 41.2
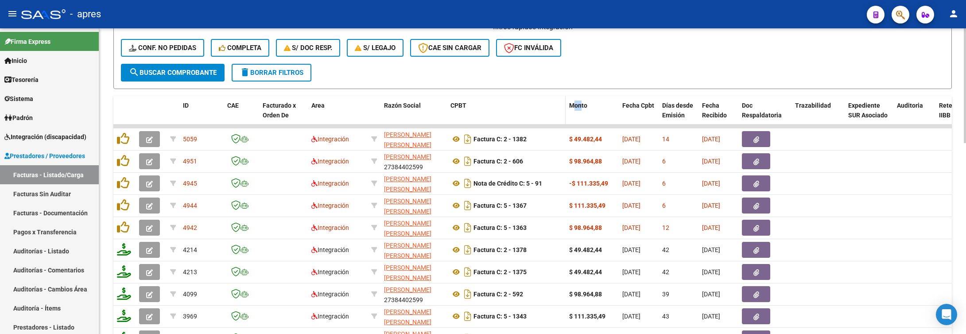
scroll to position [465, 0]
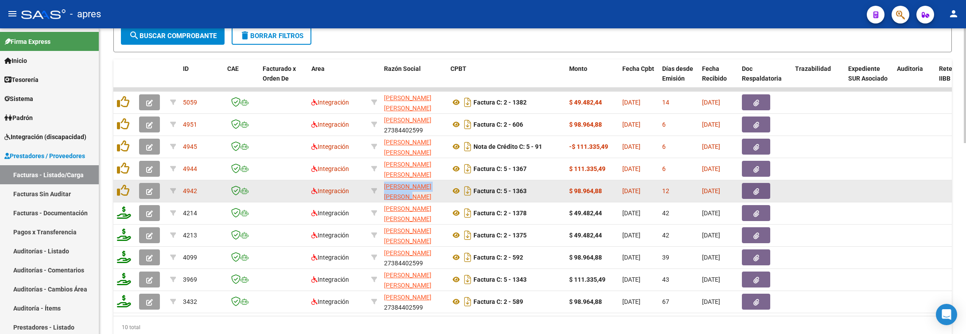
drag, startPoint x: 383, startPoint y: 188, endPoint x: 412, endPoint y: 195, distance: 30.2
click at [412, 195] on datatable-body-cell "MARELLI [PERSON_NAME] 27267181409" at bounding box center [413, 191] width 66 height 22
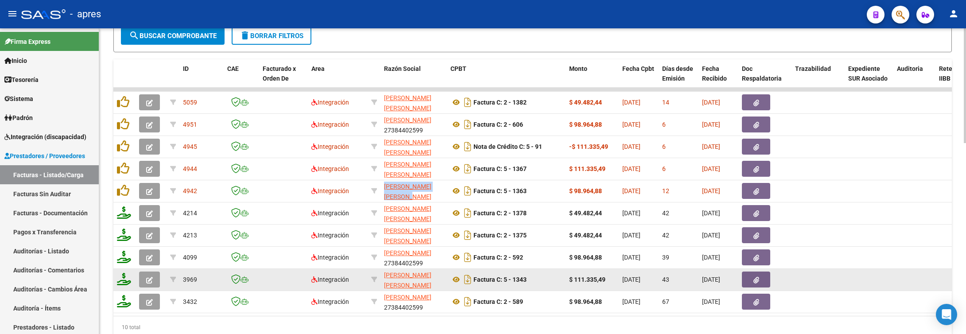
copy span "MARELLI [PERSON_NAME]"
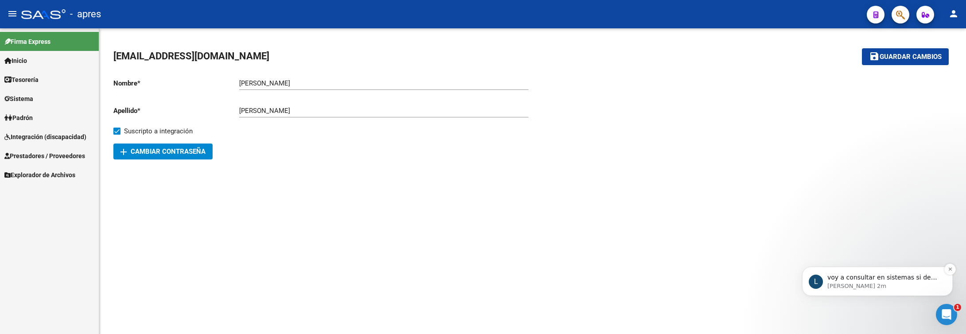
click at [896, 281] on p "voy a consultar en sistemas si de fondo está activado. Aguárdeme por favor." at bounding box center [884, 277] width 114 height 9
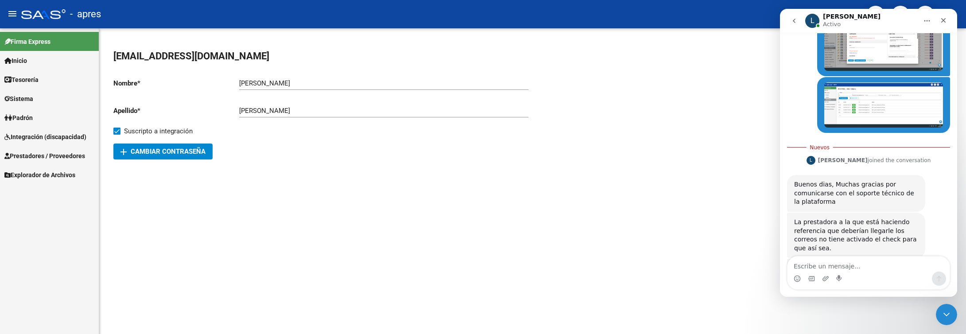
scroll to position [2146, 0]
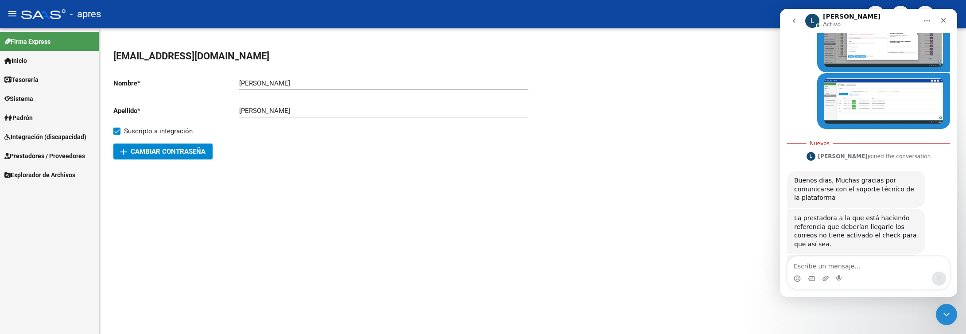
click at [853, 265] on textarea "Escribe un mensaje..." at bounding box center [869, 263] width 162 height 15
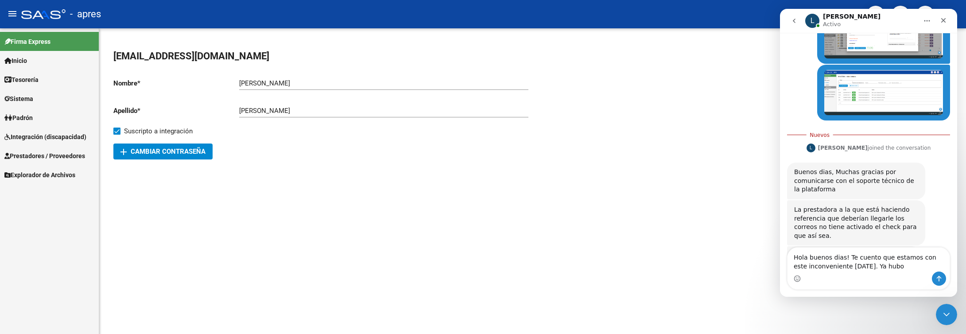
type textarea "Hola buenos dias! Te cuento que estamos con este inconveniente [DATE]. Ya hubo"
drag, startPoint x: 792, startPoint y: 257, endPoint x: 921, endPoint y: 265, distance: 129.1
click at [921, 265] on textarea "Hola buenos dias! Te cuento que estamos con este inconveniente [DATE]. Ya hubo" at bounding box center [869, 260] width 162 height 24
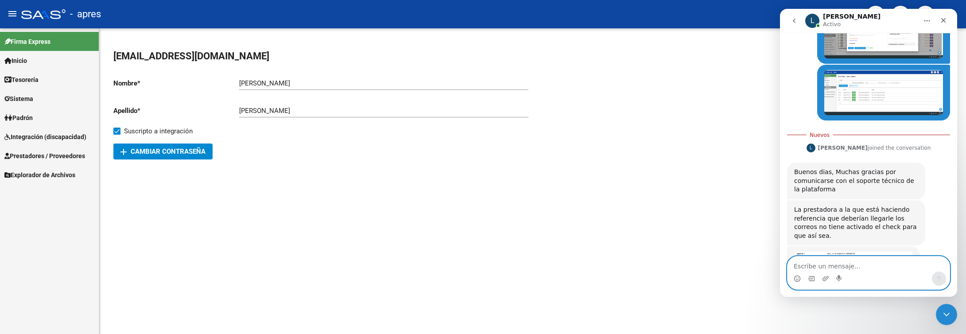
scroll to position [2146, 0]
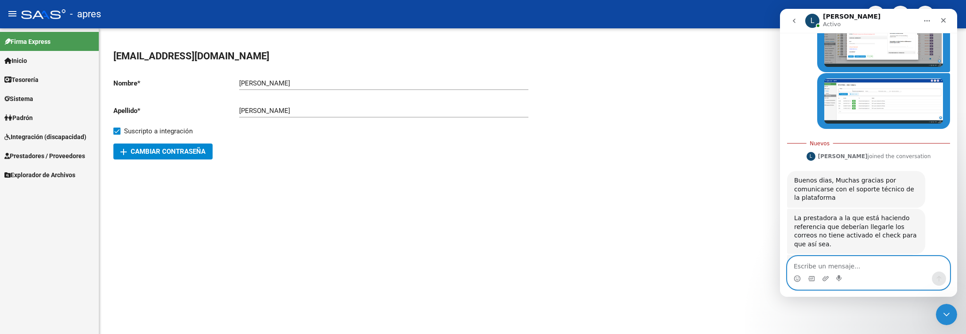
click at [841, 264] on textarea "Escribe un mensaje..." at bounding box center [869, 263] width 162 height 15
paste textarea "Hola buenos días! Te cuento que estamos con este inconveniente [DATE]. Ya hubo …"
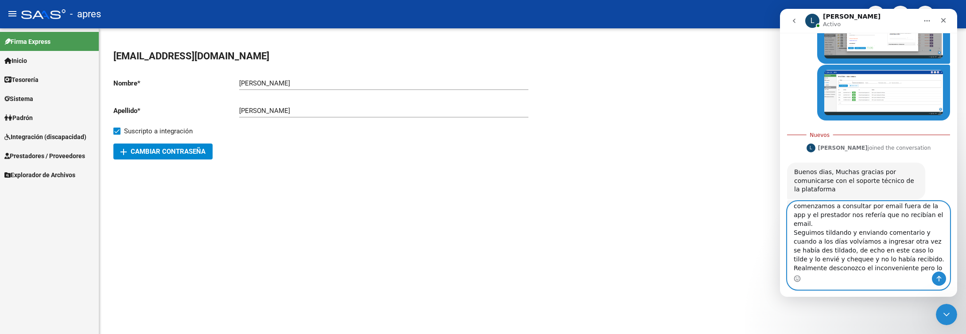
scroll to position [2173, 0]
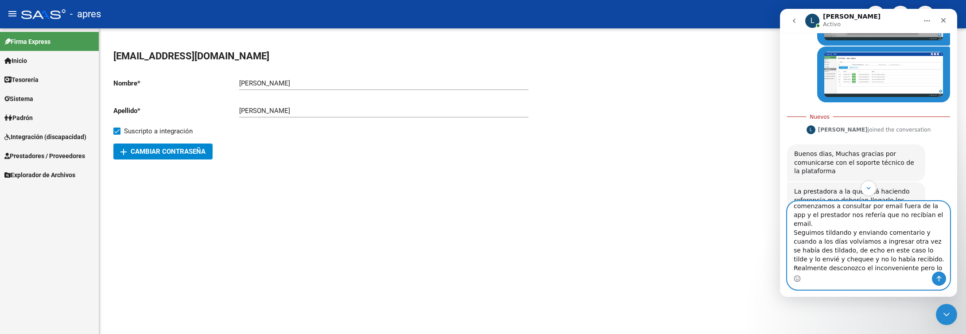
type textarea "Hola buenos días! Te cuento que estamos con este inconveniente [DATE]. Ya hubo …"
click at [935, 278] on button "Enviar un mensaje…" at bounding box center [939, 279] width 14 height 14
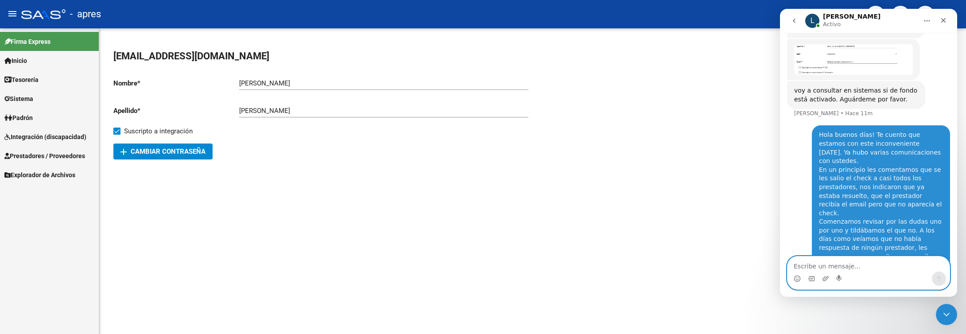
scroll to position [2348, 0]
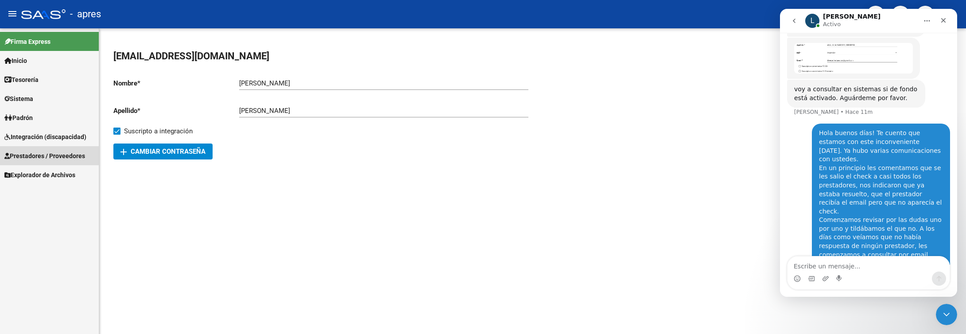
click at [78, 151] on span "Prestadores / Proveedores" at bounding box center [44, 156] width 81 height 10
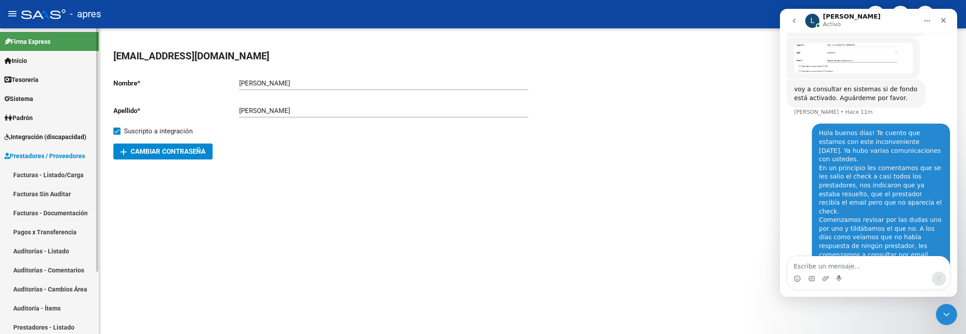
click at [62, 172] on link "Facturas - Listado/Carga" at bounding box center [49, 174] width 99 height 19
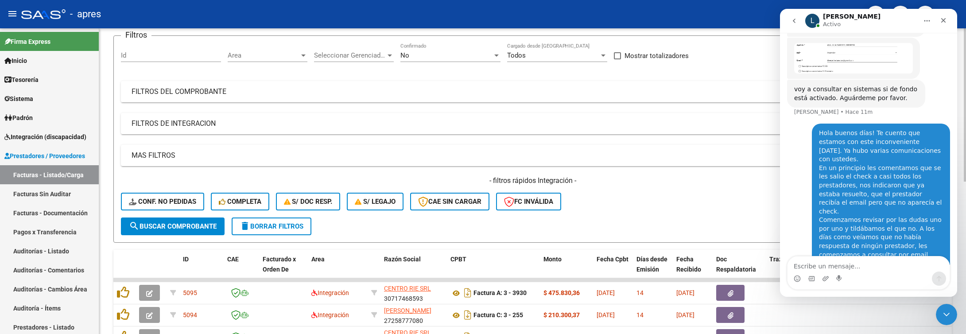
scroll to position [133, 0]
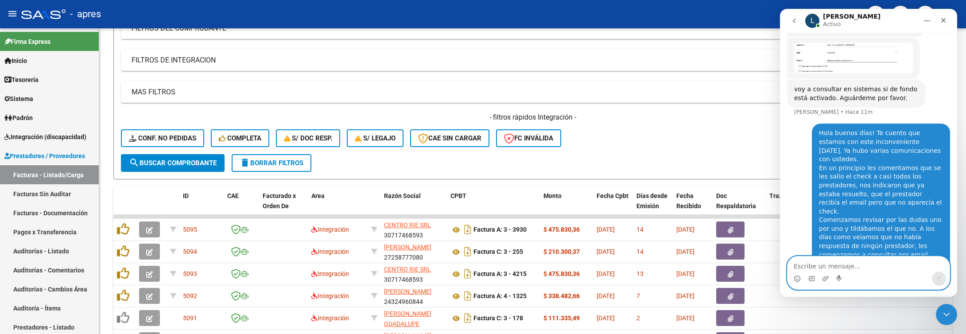
click at [887, 267] on textarea "Escribe un mensaje..." at bounding box center [869, 263] width 162 height 15
type textarea "d"
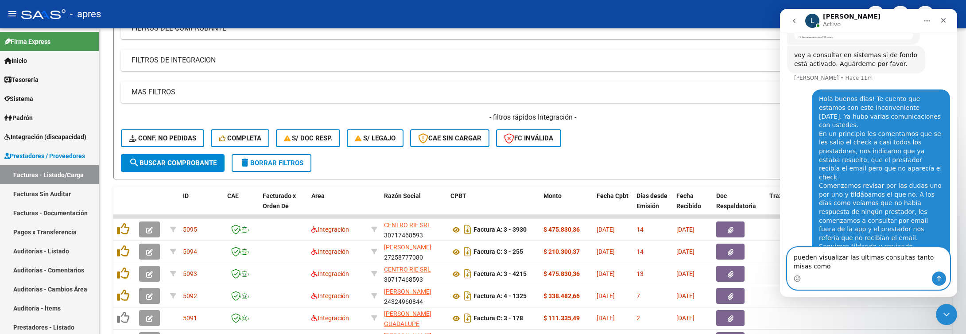
scroll to position [2391, 0]
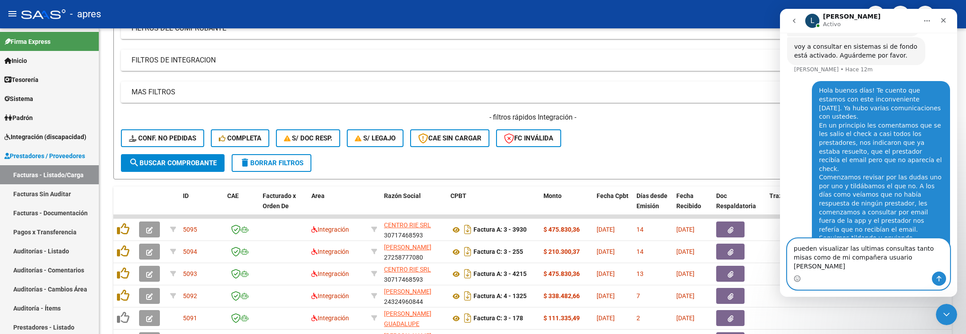
type textarea "pueden visualizar las ultimas consultas tanto misas como de mi compañera usuari…"
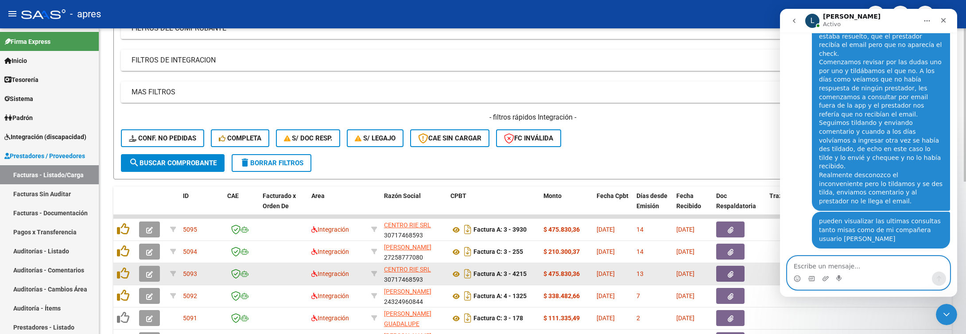
scroll to position [2496, 0]
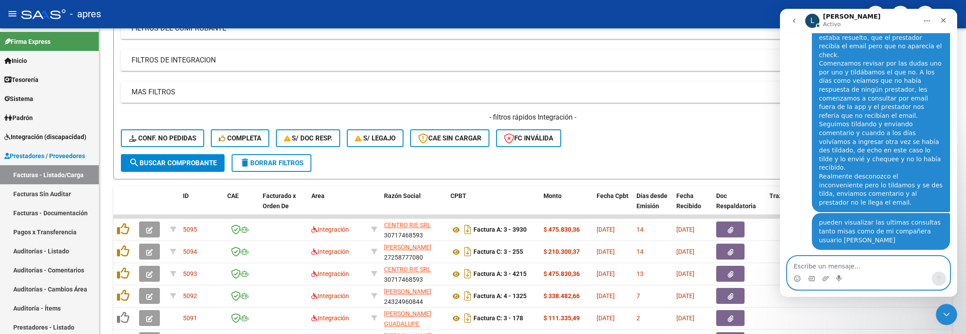
click at [842, 266] on textarea "Escribe un mensaje..." at bounding box center [869, 263] width 162 height 15
click at [827, 260] on textarea "Escribe un mensaje..." at bounding box center [869, 263] width 162 height 15
type textarea "Aguardo novedades"
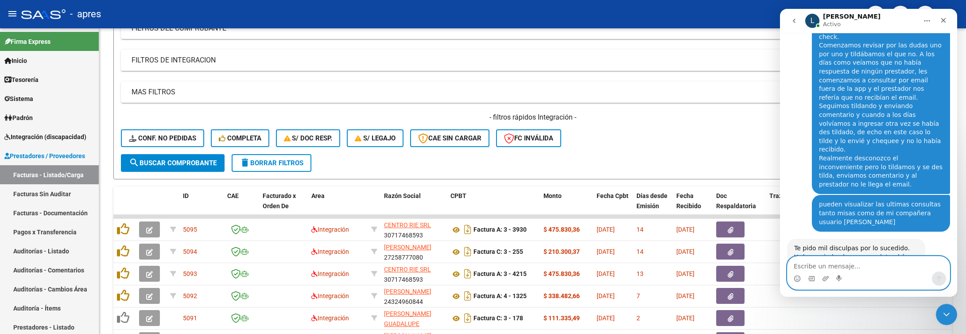
scroll to position [2522, 0]
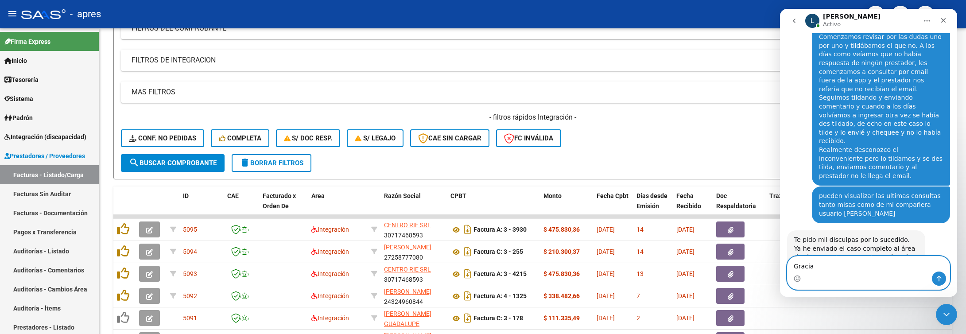
type textarea "Gracias"
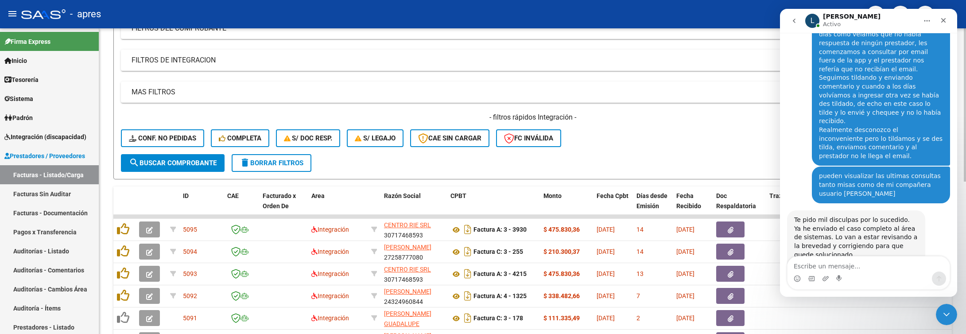
click at [617, 127] on div "- filtros rápidos Integración - Conf. no pedidas Completa S/ Doc Resp. S/ legaj…" at bounding box center [532, 134] width 823 height 42
click at [944, 312] on icon "Cerrar Intercom Messenger" at bounding box center [945, 313] width 11 height 11
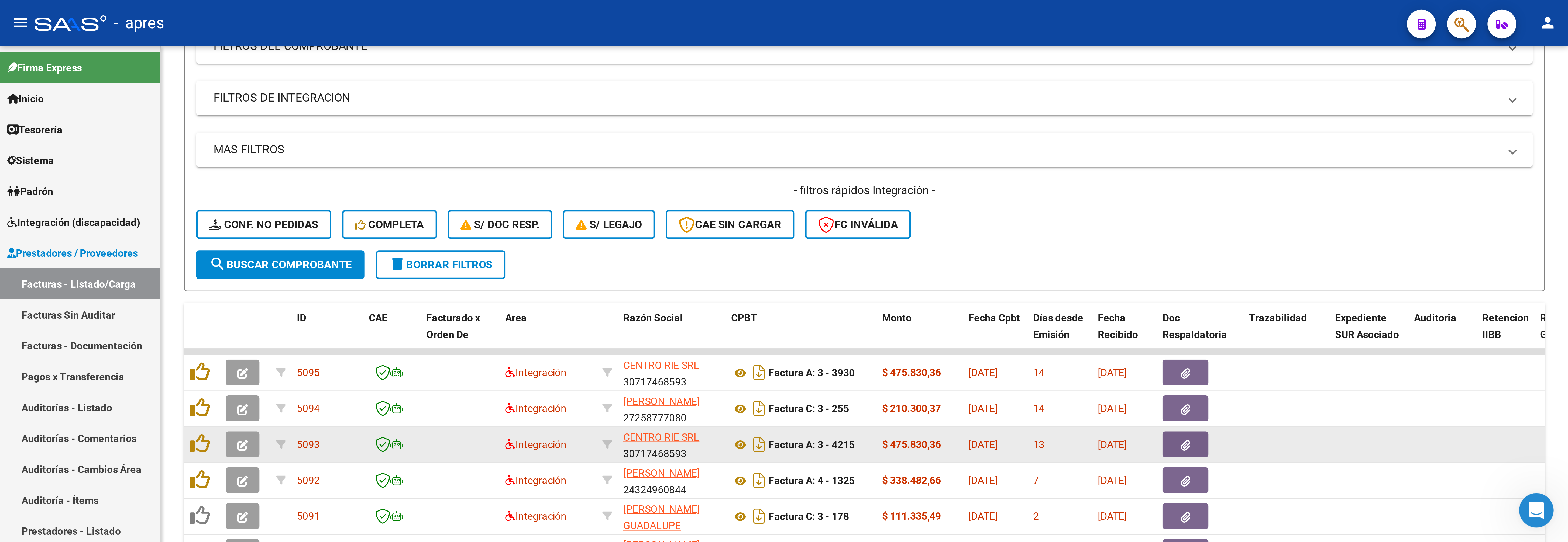
scroll to position [0, 0]
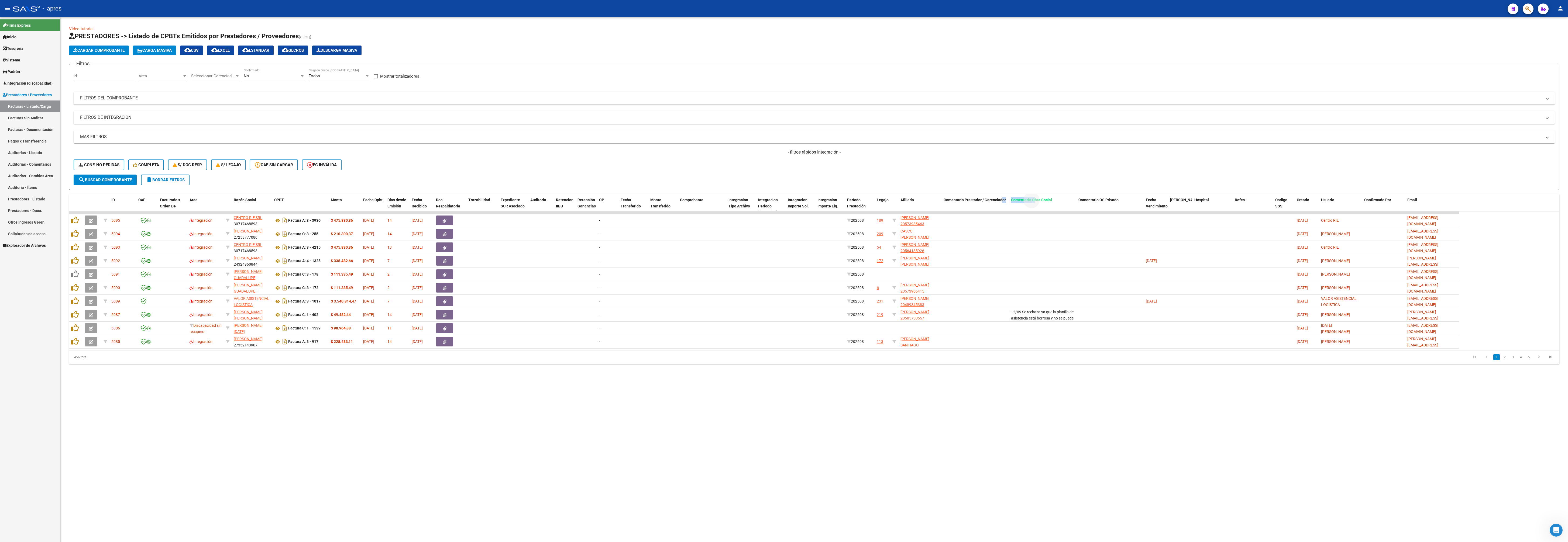
drag, startPoint x: 1033, startPoint y: 200, endPoint x: 1002, endPoint y: 194, distance: 31.6
click at [588, 194] on div "Video tutorial PRESTADORES -> Listado de CPBTs Emitidos por Prestadores / Prove…" at bounding box center [814, 195] width 1490 height 338
drag, startPoint x: 1072, startPoint y: 166, endPoint x: 1051, endPoint y: 197, distance: 37.4
click at [588, 166] on div "- filtros rápidos Integración - Conf. no pedidas Completa S/ Doc Resp. S/ legaj…" at bounding box center [814, 162] width 1481 height 26
drag, startPoint x: 1041, startPoint y: 203, endPoint x: 379, endPoint y: 201, distance: 662.0
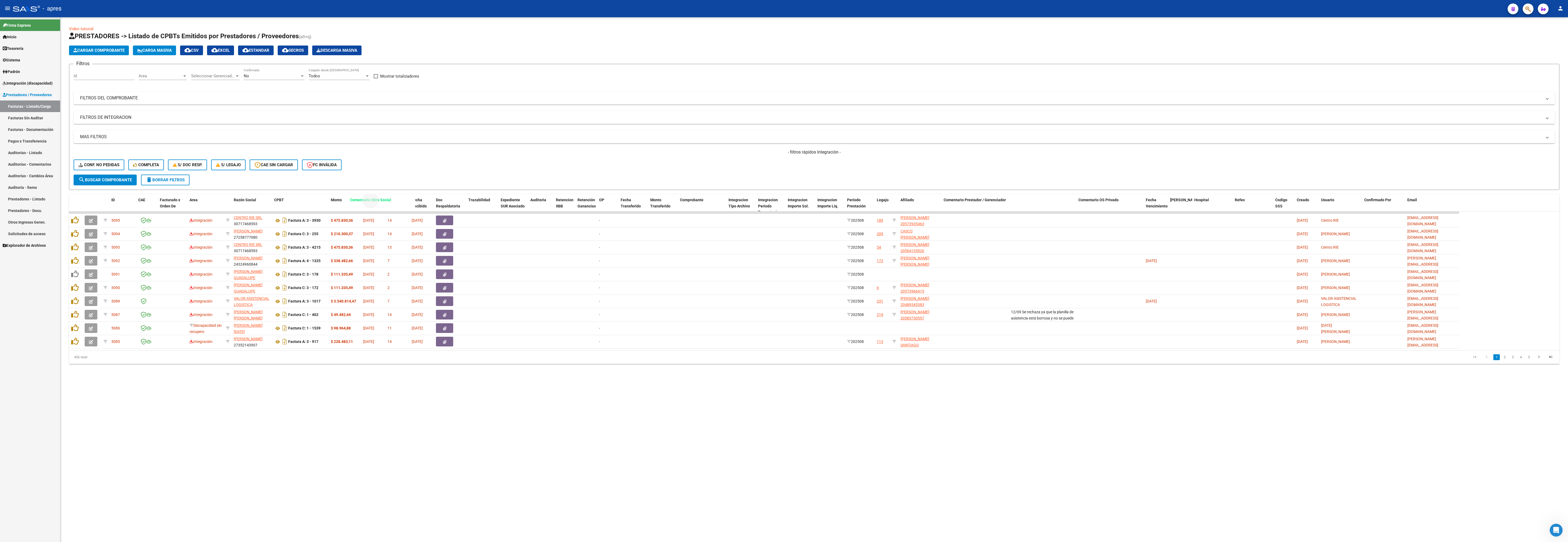
click at [379, 201] on span "Comentario Obra Social" at bounding box center [370, 200] width 41 height 4
drag, startPoint x: 1030, startPoint y: 201, endPoint x: 271, endPoint y: 208, distance: 759.0
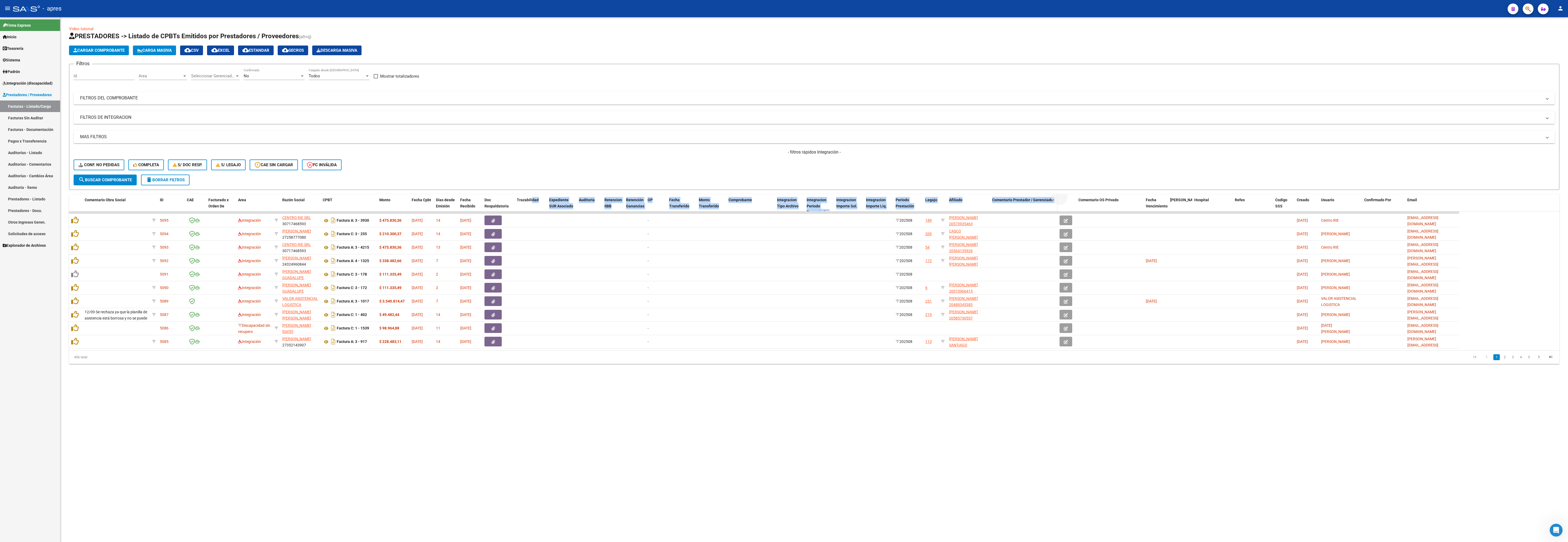
drag, startPoint x: 1063, startPoint y: 205, endPoint x: 1023, endPoint y: 198, distance: 40.6
click at [588, 198] on div "Comentario Obra Social ID CAE Facturado x Orden De Area Razón Social CPBT Monto…" at bounding box center [764, 206] width 1390 height 24
click at [162, 78] on span "Area" at bounding box center [161, 76] width 44 height 5
click at [162, 132] on span "Integración" at bounding box center [175, 138] width 71 height 12
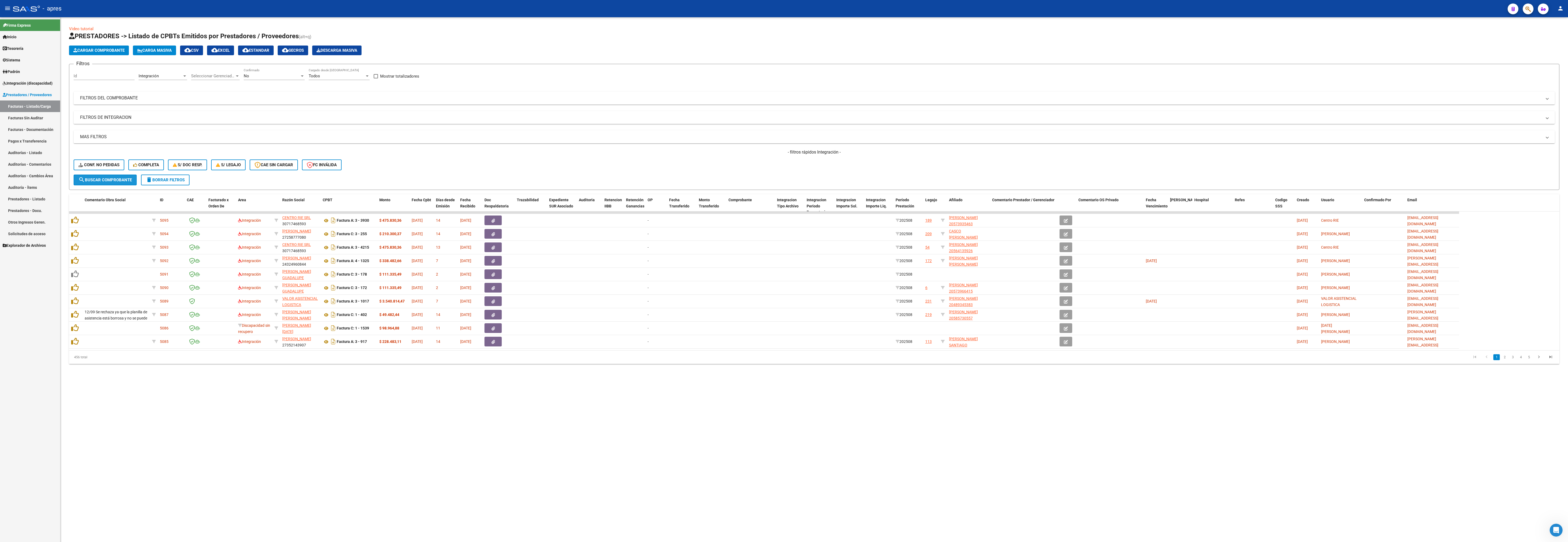
click at [122, 182] on span "search Buscar Comprobante" at bounding box center [105, 180] width 54 height 5
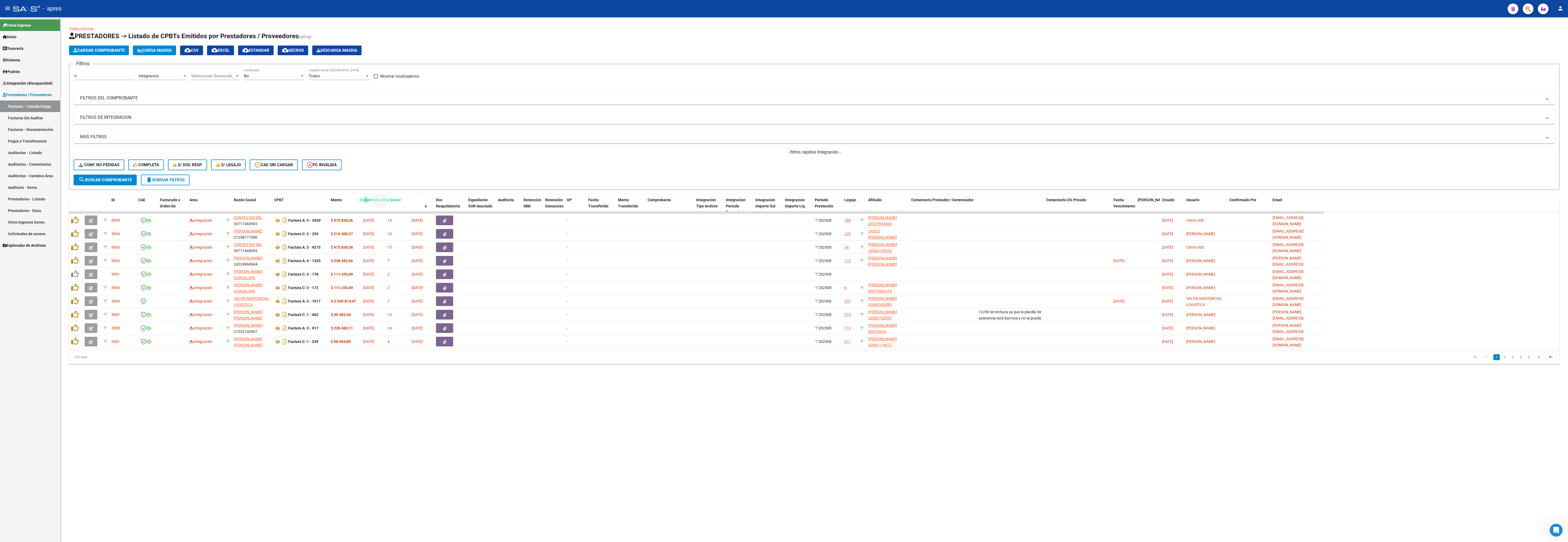
drag, startPoint x: 985, startPoint y: 201, endPoint x: 366, endPoint y: 201, distance: 619.0
click at [366, 201] on span "Comentario Obra Social" at bounding box center [380, 200] width 41 height 4
drag, startPoint x: 981, startPoint y: 197, endPoint x: 296, endPoint y: 201, distance: 685.0
click at [296, 201] on div "ID CAE Facturado x Orden De Area Razón Social CPBT Monto Fecha Cpbt Días desde …" at bounding box center [696, 206] width 1255 height 24
drag, startPoint x: 668, startPoint y: 419, endPoint x: 642, endPoint y: 414, distance: 26.5
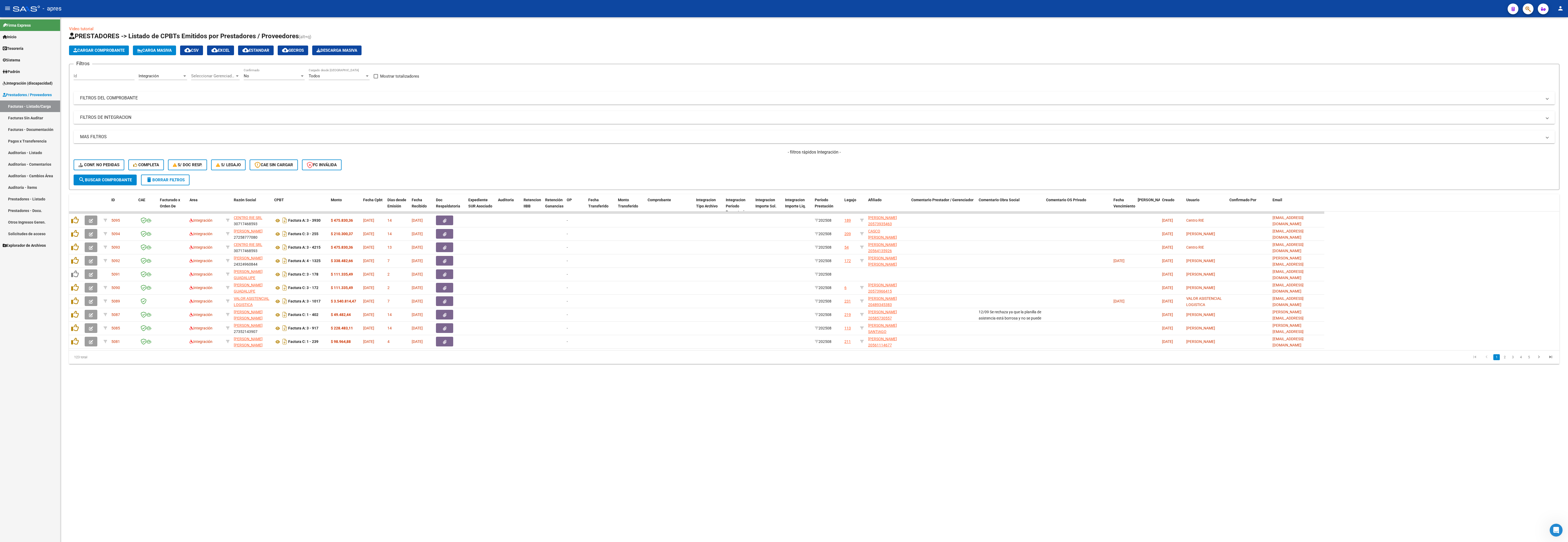
click at [588, 203] on mat-sidenav-content "Video tutorial PRESTADORES -> Listado de CPBTs Emitidos por Prestadores / Prove…" at bounding box center [814, 279] width 1508 height 525
drag, startPoint x: 995, startPoint y: 197, endPoint x: 928, endPoint y: 173, distance: 71.2
click at [588, 193] on div "Video tutorial PRESTADORES -> Listado de CPBTs Emitidos por Prestadores / Prove…" at bounding box center [814, 195] width 1490 height 338
drag, startPoint x: 970, startPoint y: 163, endPoint x: 994, endPoint y: 181, distance: 30.0
click at [588, 163] on div "- filtros rápidos Integración - Conf. no pedidas Completa S/ Doc Resp. S/ legaj…" at bounding box center [814, 162] width 1481 height 26
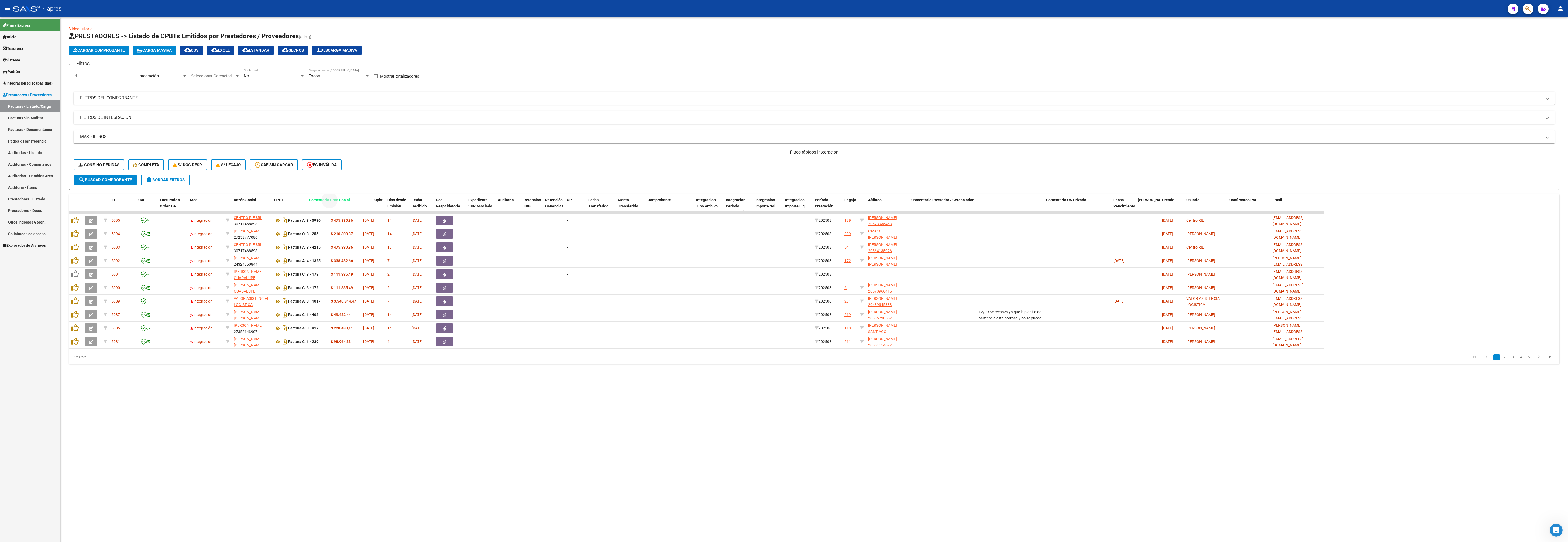
drag, startPoint x: 1006, startPoint y: 203, endPoint x: 337, endPoint y: 214, distance: 669.1
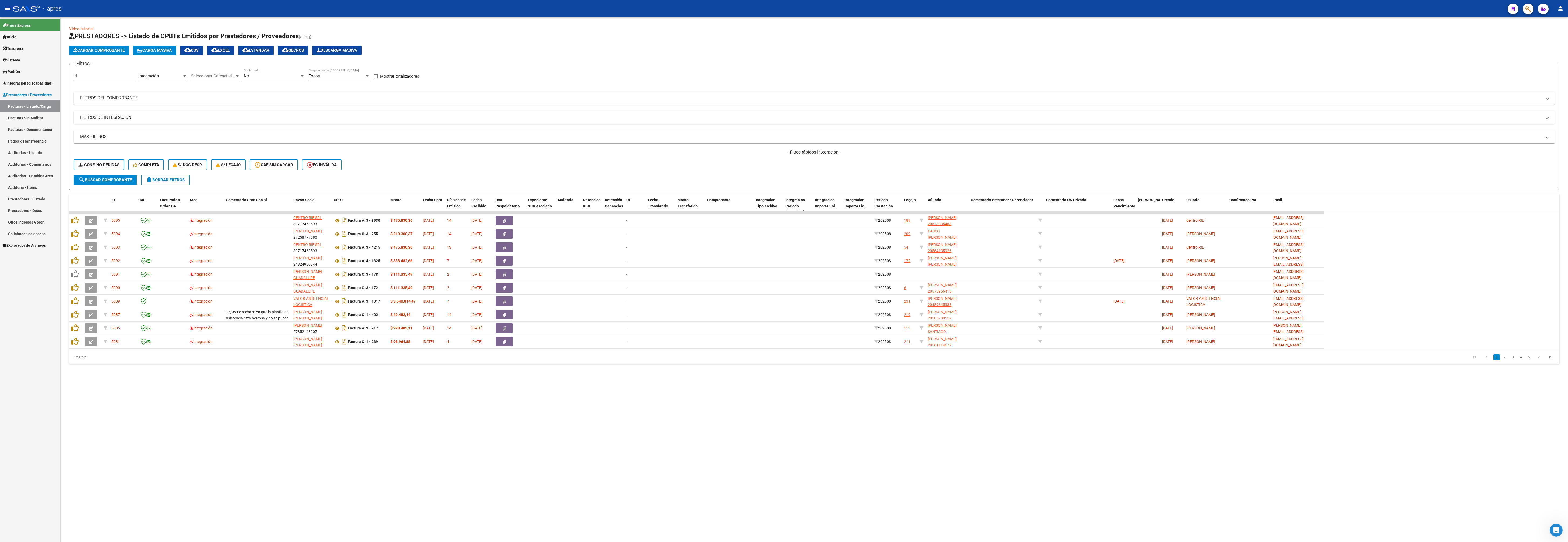
click at [588, 203] on mat-sidenav-content "Video tutorial PRESTADORES -> Listado de CPBTs Emitidos por Prestadores / Prove…" at bounding box center [814, 279] width 1508 height 525
drag, startPoint x: 995, startPoint y: 203, endPoint x: 310, endPoint y: 201, distance: 685.0
click at [310, 201] on span "Comentario Prestador / Gerenciador" at bounding box center [317, 200] width 62 height 4
drag, startPoint x: 1001, startPoint y: 201, endPoint x: 349, endPoint y: 178, distance: 652.4
click at [349, 178] on div "Video tutorial PRESTADORES -> Listado de CPBTs Emitidos por Prestadores / Prove…" at bounding box center [814, 195] width 1490 height 338
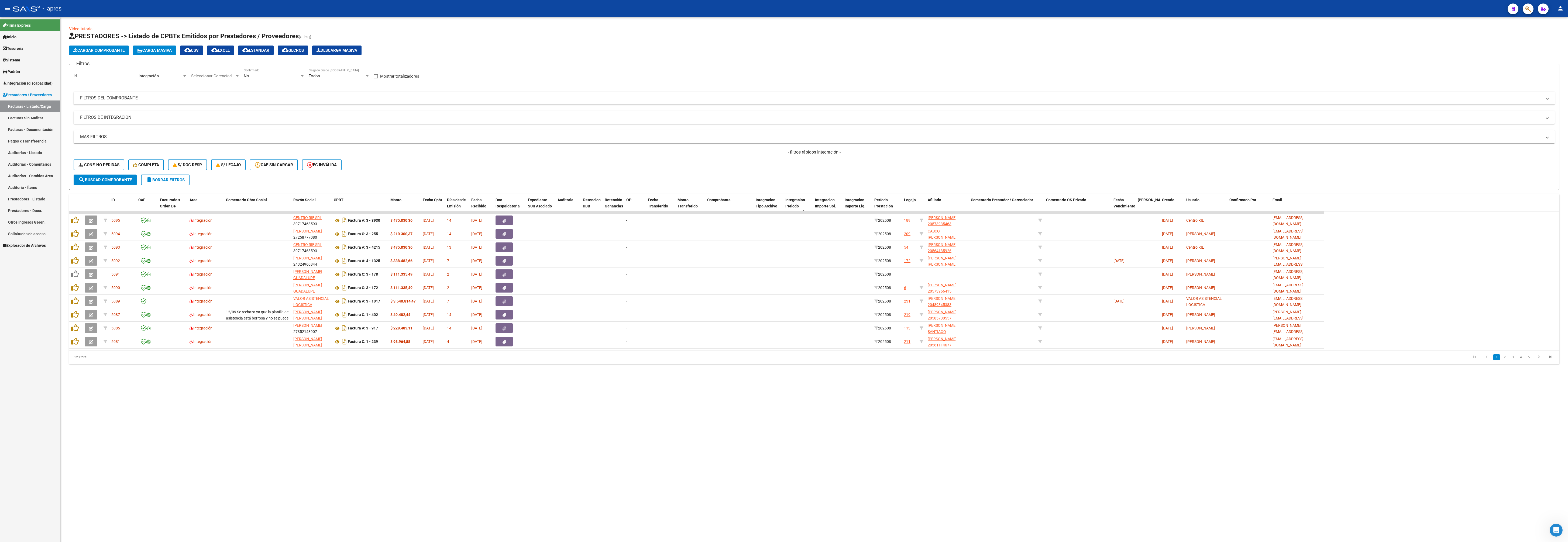
click at [435, 203] on datatable-pager "1 2 3 4 5" at bounding box center [962, 357] width 1188 height 9
drag, startPoint x: 1016, startPoint y: 203, endPoint x: 463, endPoint y: 177, distance: 553.6
click at [463, 177] on div "Video tutorial PRESTADORES -> Listado de CPBTs Emitidos por Prestadores / Prove…" at bounding box center [814, 195] width 1490 height 338
drag, startPoint x: 1019, startPoint y: 206, endPoint x: 718, endPoint y: 192, distance: 301.3
click at [588, 196] on div "Video tutorial PRESTADORES -> Listado de CPBTs Emitidos por Prestadores / Prove…" at bounding box center [814, 195] width 1490 height 338
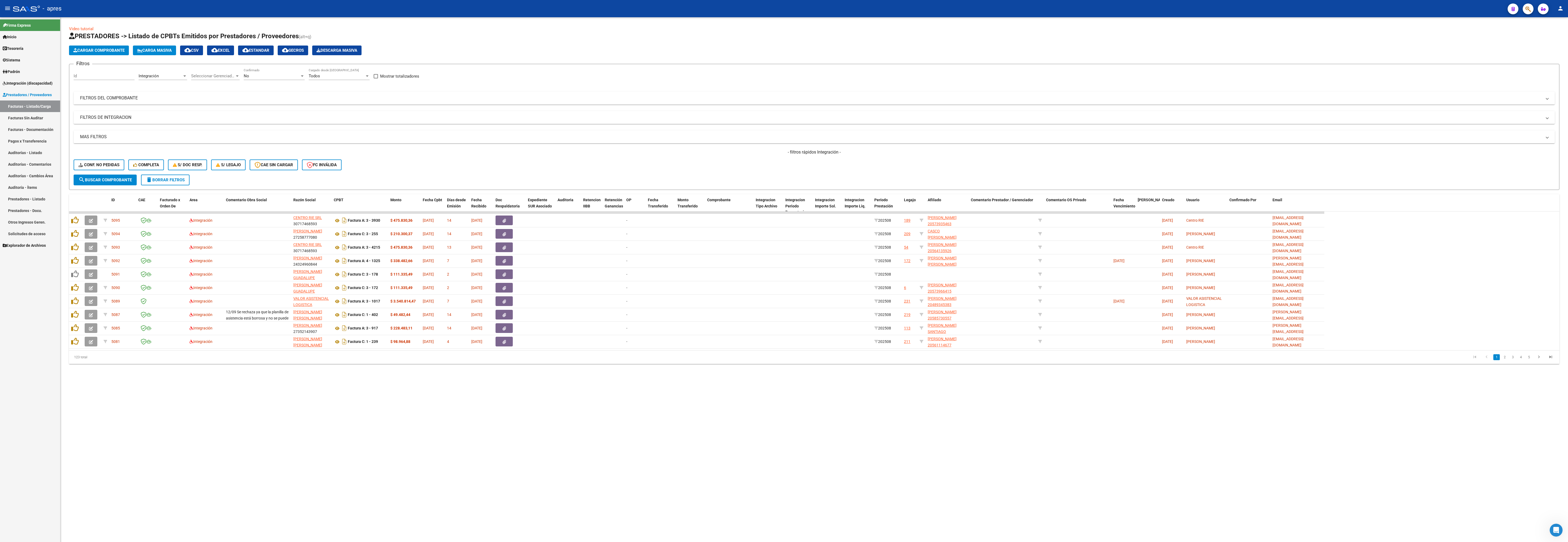
drag, startPoint x: 946, startPoint y: 159, endPoint x: 970, endPoint y: 180, distance: 31.9
click at [588, 164] on div "- filtros rápidos Integración - Conf. no pedidas Completa S/ Doc Resp. S/ legaj…" at bounding box center [814, 162] width 1481 height 26
drag, startPoint x: 975, startPoint y: 203, endPoint x: 291, endPoint y: 191, distance: 684.1
click at [291, 191] on div "Video tutorial PRESTADORES -> Listado de CPBTs Emitidos por Prestadores / Prove…" at bounding box center [814, 195] width 1490 height 338
drag, startPoint x: 990, startPoint y: 203, endPoint x: 284, endPoint y: 215, distance: 706.1
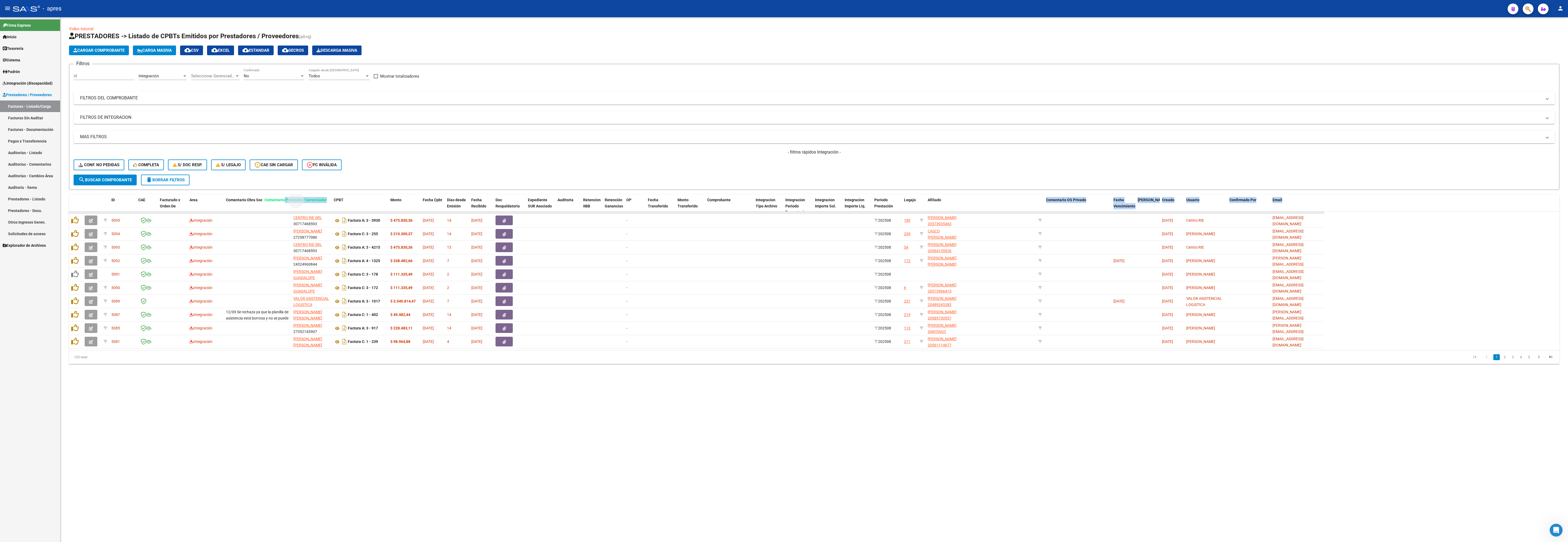
click at [284, 203] on div "ID CAE Facturado x Orden De Area Comentario Obra Social Razón Social CPBT Monto…" at bounding box center [814, 279] width 1490 height 170
click at [588, 176] on form "Filtros Id Integración Area Seleccionar Gerenciador Seleccionar Gerenciador No …" at bounding box center [814, 127] width 1490 height 126
drag, startPoint x: 999, startPoint y: 205, endPoint x: 358, endPoint y: 196, distance: 641.1
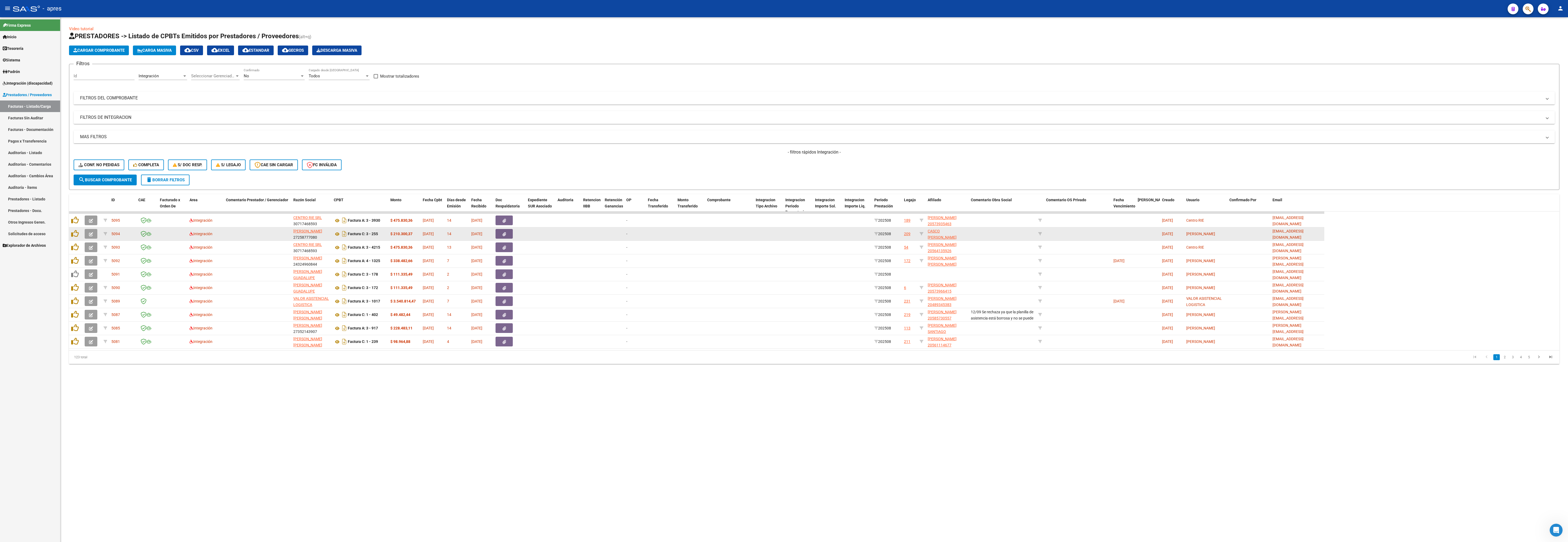
drag, startPoint x: 970, startPoint y: 408, endPoint x: 1010, endPoint y: 237, distance: 175.6
click at [588, 203] on mat-sidenav-content "Video tutorial PRESTADORES -> Listado de CPBTs Emitidos por Prestadores / Prove…" at bounding box center [814, 279] width 1508 height 525
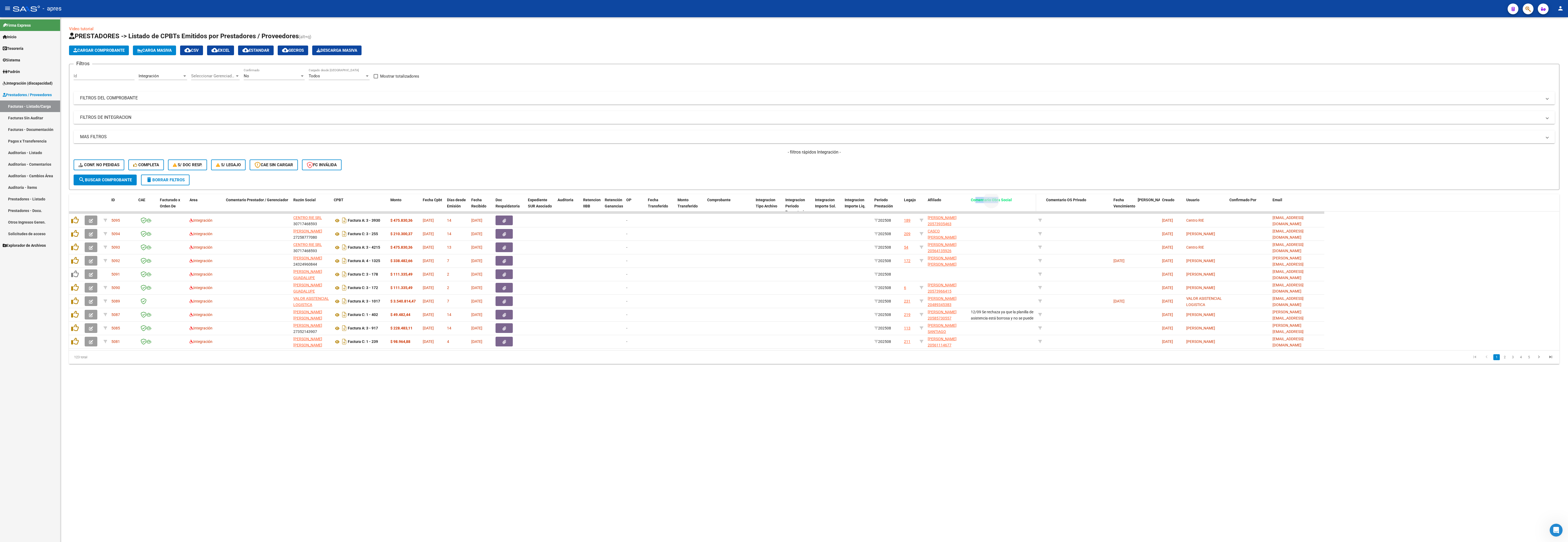
drag, startPoint x: 998, startPoint y: 197, endPoint x: 976, endPoint y: 197, distance: 22.0
click at [588, 197] on datatable-header-cell "Comentario Obra Social" at bounding box center [1002, 206] width 68 height 24
drag, startPoint x: 976, startPoint y: 201, endPoint x: 422, endPoint y: 208, distance: 554.0
click at [422, 203] on datatable-header-cell "Comentario Obra Social" at bounding box center [448, 206] width 68 height 24
drag, startPoint x: 795, startPoint y: 429, endPoint x: 933, endPoint y: 334, distance: 167.5
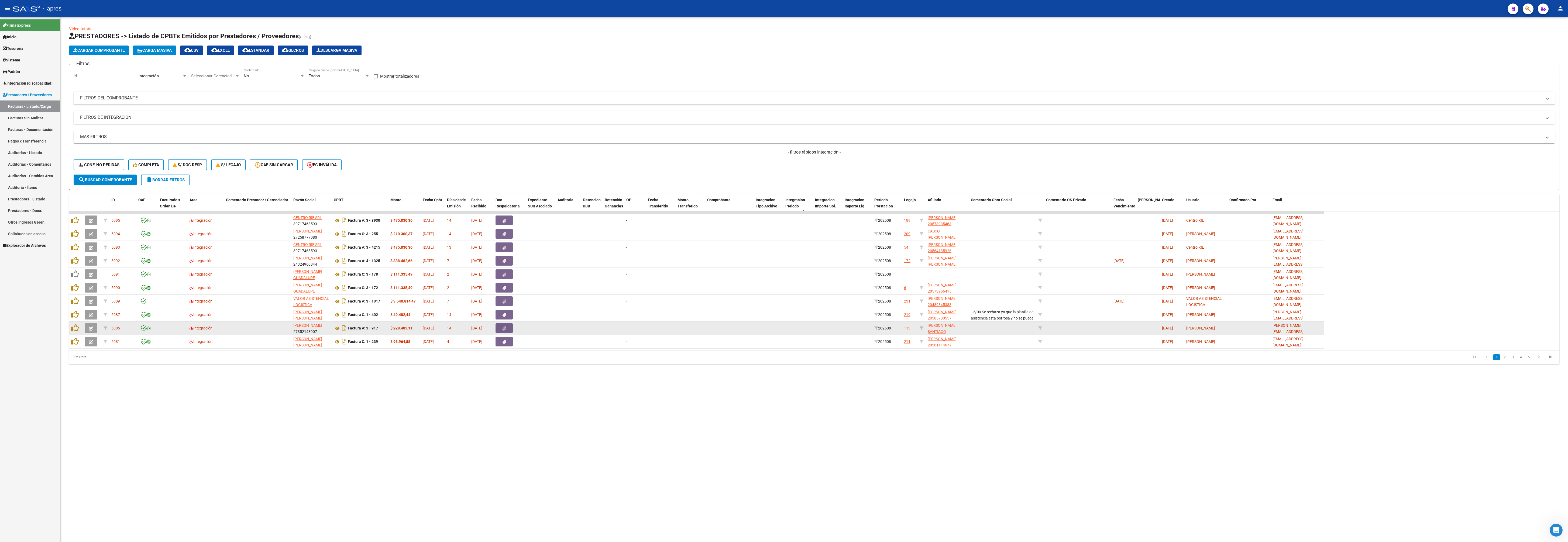
click at [588, 203] on mat-sidenav-content "Video tutorial PRESTADORES -> Listado de CPBTs Emitidos por Prestadores / Prove…" at bounding box center [814, 279] width 1508 height 525
drag, startPoint x: 990, startPoint y: 210, endPoint x: 513, endPoint y: 193, distance: 477.3
click at [470, 203] on div "ID CAE Facturado x Orden De Area Comentario Prestador / Gerenciador Razón Socia…" at bounding box center [696, 206] width 1255 height 24
click at [588, 166] on div "- filtros rápidos Integración - Conf. no pedidas Completa S/ Doc Resp. S/ legaj…" at bounding box center [814, 162] width 1481 height 26
drag, startPoint x: 980, startPoint y: 201, endPoint x: 302, endPoint y: 175, distance: 678.5
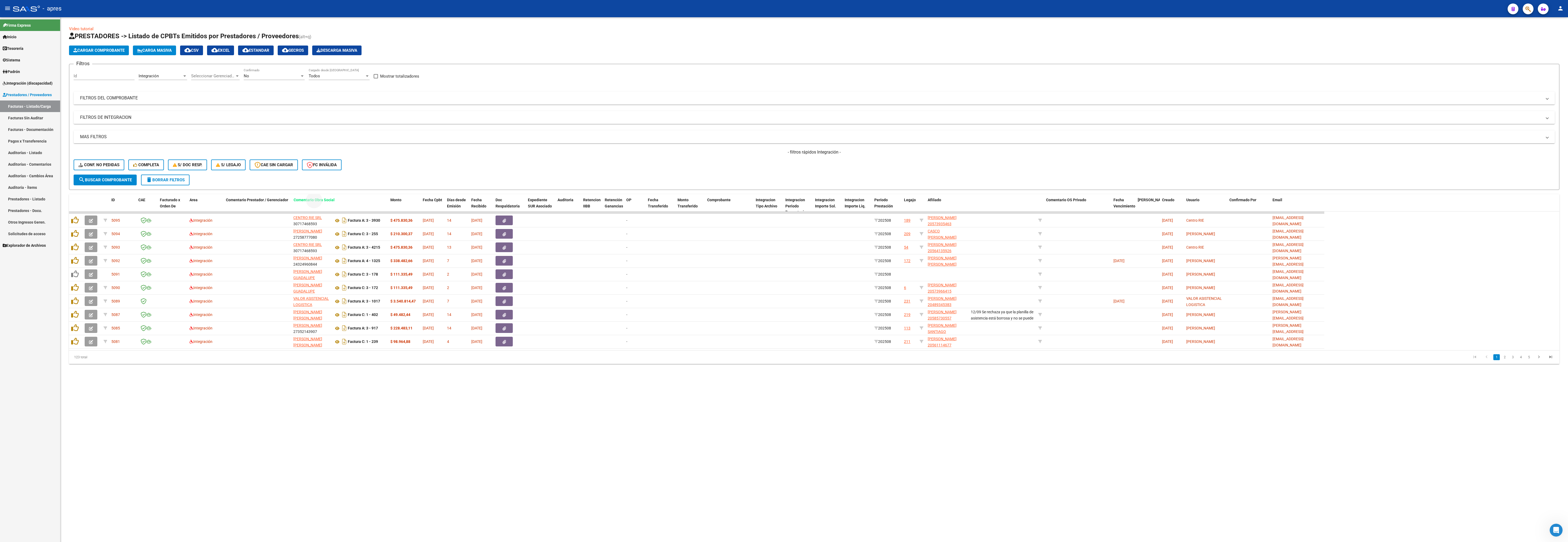
click at [302, 175] on div "Video tutorial PRESTADORES -> Listado de CPBTs Emitidos por Prestadores / Prove…" at bounding box center [814, 195] width 1490 height 338
drag, startPoint x: 466, startPoint y: 418, endPoint x: 587, endPoint y: 386, distance: 125.2
click at [474, 203] on mat-sidenav-content "Video tutorial PRESTADORES -> Listado de CPBTs Emitidos por Prestadores / Prove…" at bounding box center [814, 279] width 1508 height 525
drag, startPoint x: 993, startPoint y: 200, endPoint x: 992, endPoint y: 186, distance: 14.0
click at [588, 186] on div "Video tutorial PRESTADORES -> Listado de CPBTs Emitidos por Prestadores / Prove…" at bounding box center [814, 195] width 1490 height 338
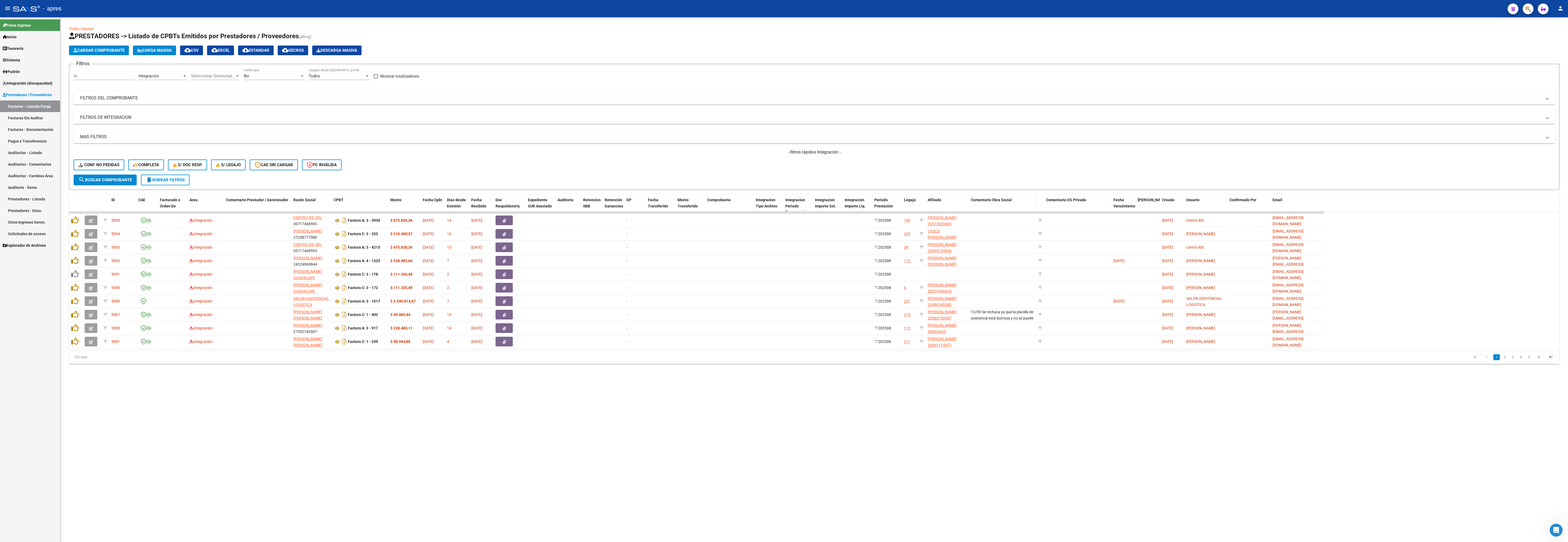
drag, startPoint x: 1005, startPoint y: 168, endPoint x: 996, endPoint y: 200, distance: 33.2
click at [588, 173] on div "- filtros rápidos Integración - Conf. no pedidas Completa S/ Doc Resp. S/ legaj…" at bounding box center [814, 162] width 1481 height 26
drag, startPoint x: 996, startPoint y: 200, endPoint x: 991, endPoint y: 172, distance: 28.4
click at [588, 193] on div "Video tutorial PRESTADORES -> Listado de CPBTs Emitidos por Prestadores / Prove…" at bounding box center [814, 195] width 1490 height 338
click at [588, 170] on div "- filtros rápidos Integración - Conf. no pedidas Completa S/ Doc Resp. S/ legaj…" at bounding box center [814, 162] width 1481 height 26
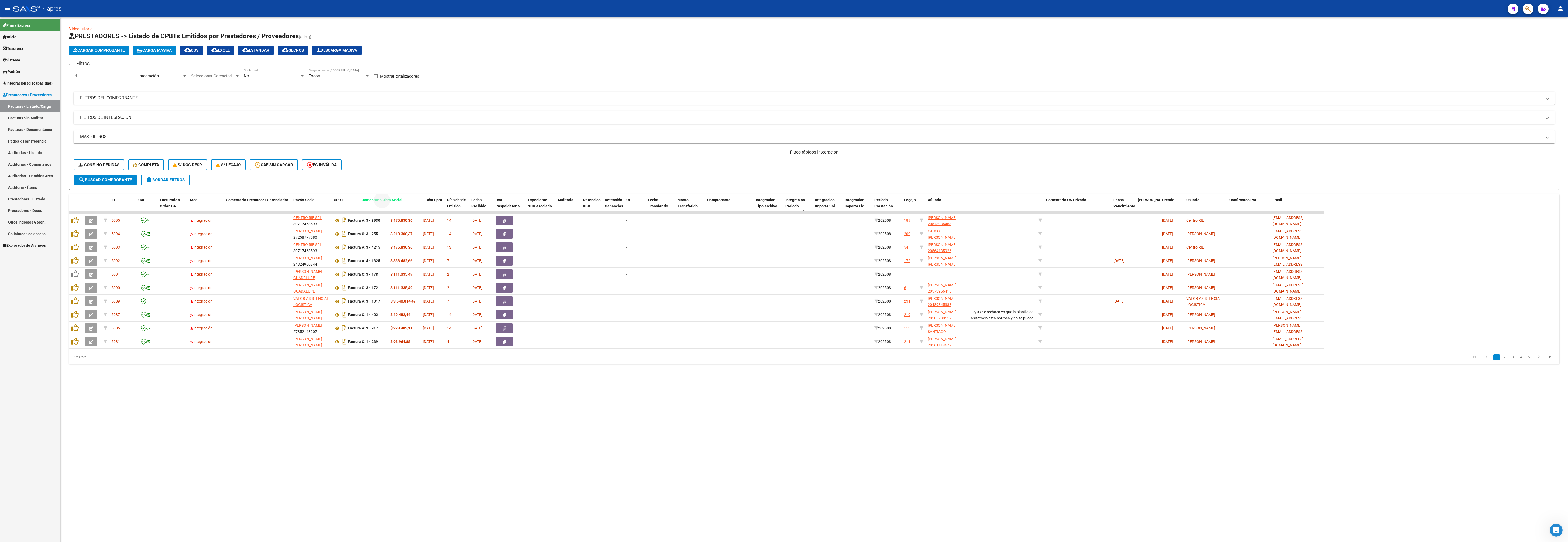
drag, startPoint x: 988, startPoint y: 201, endPoint x: 379, endPoint y: 205, distance: 609.0
click at [376, 203] on div "CPBT" at bounding box center [360, 200] width 52 height 6
drag, startPoint x: 419, startPoint y: 426, endPoint x: 443, endPoint y: 418, distance: 25.3
click at [422, 203] on mat-sidenav-content "Video tutorial PRESTADORES -> Listado de CPBTs Emitidos por Prestadores / Prove…" at bounding box center [814, 279] width 1508 height 525
drag, startPoint x: 993, startPoint y: 200, endPoint x: 847, endPoint y: 182, distance: 147.1
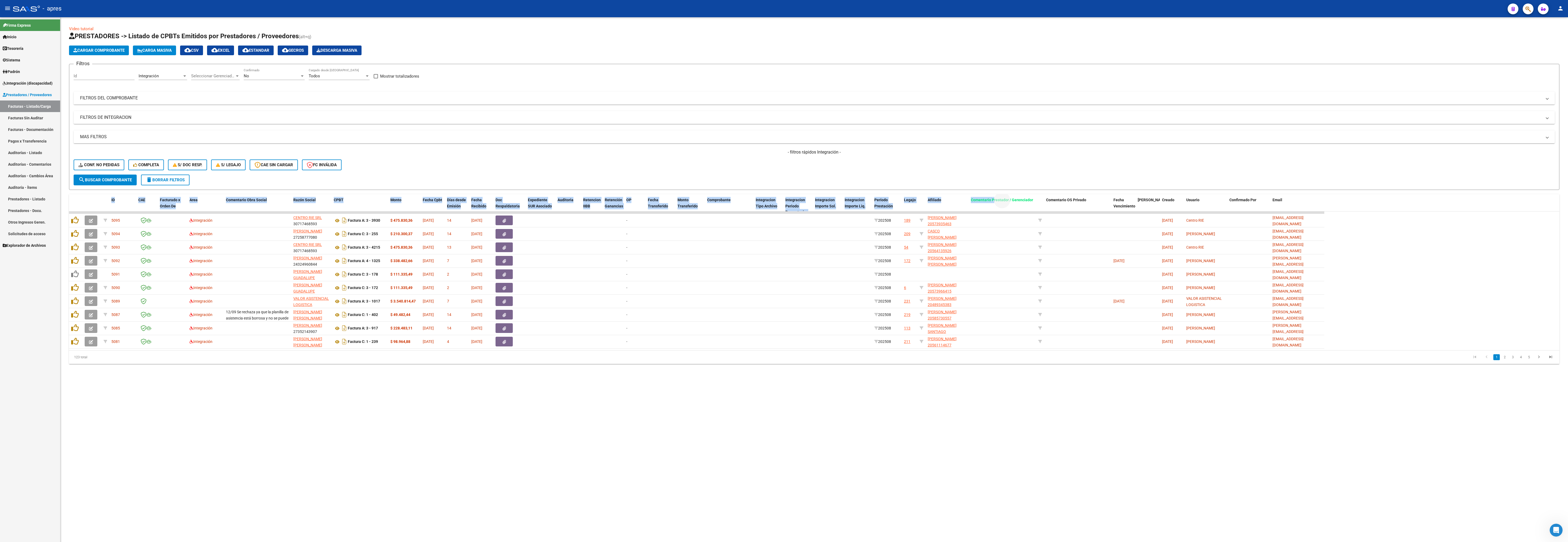
click at [588, 186] on div "Video tutorial PRESTADORES -> Listado de CPBTs Emitidos por Prestadores / Prove…" at bounding box center [814, 195] width 1490 height 338
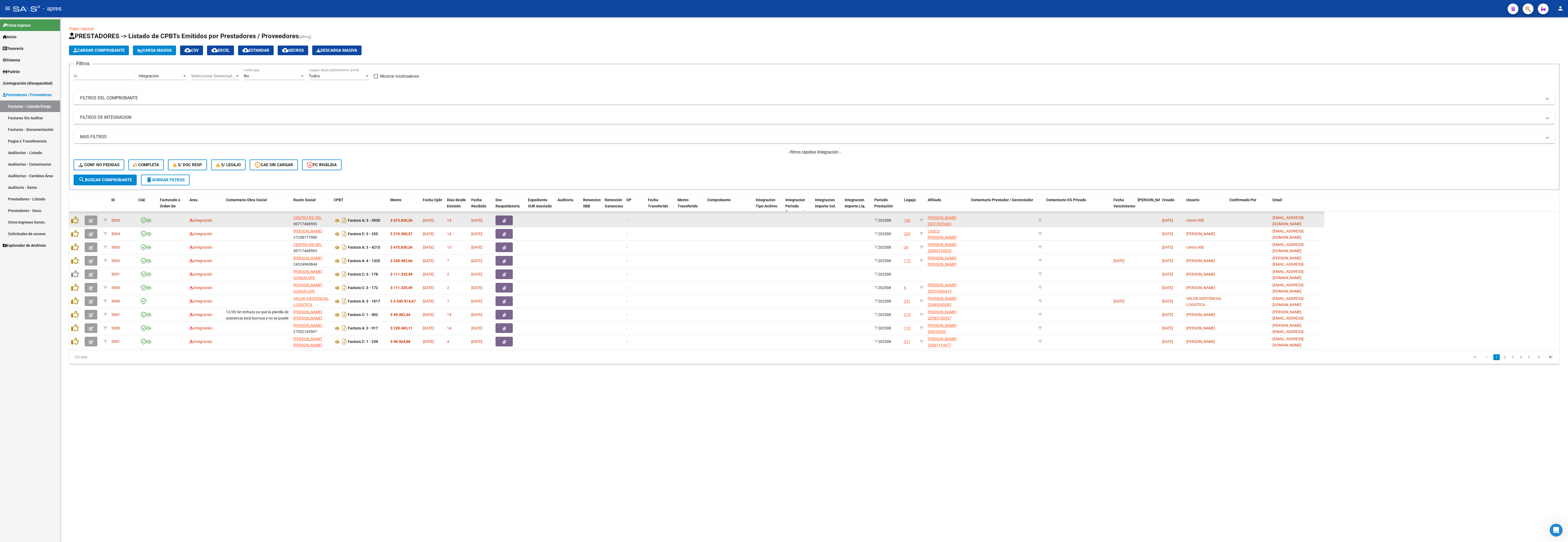
drag, startPoint x: 872, startPoint y: 165, endPoint x: 1073, endPoint y: 231, distance: 211.6
click at [588, 178] on form "Filtros Id Integración Area Seleccionar Gerenciador Seleccionar Gerenciador No …" at bounding box center [814, 127] width 1490 height 126
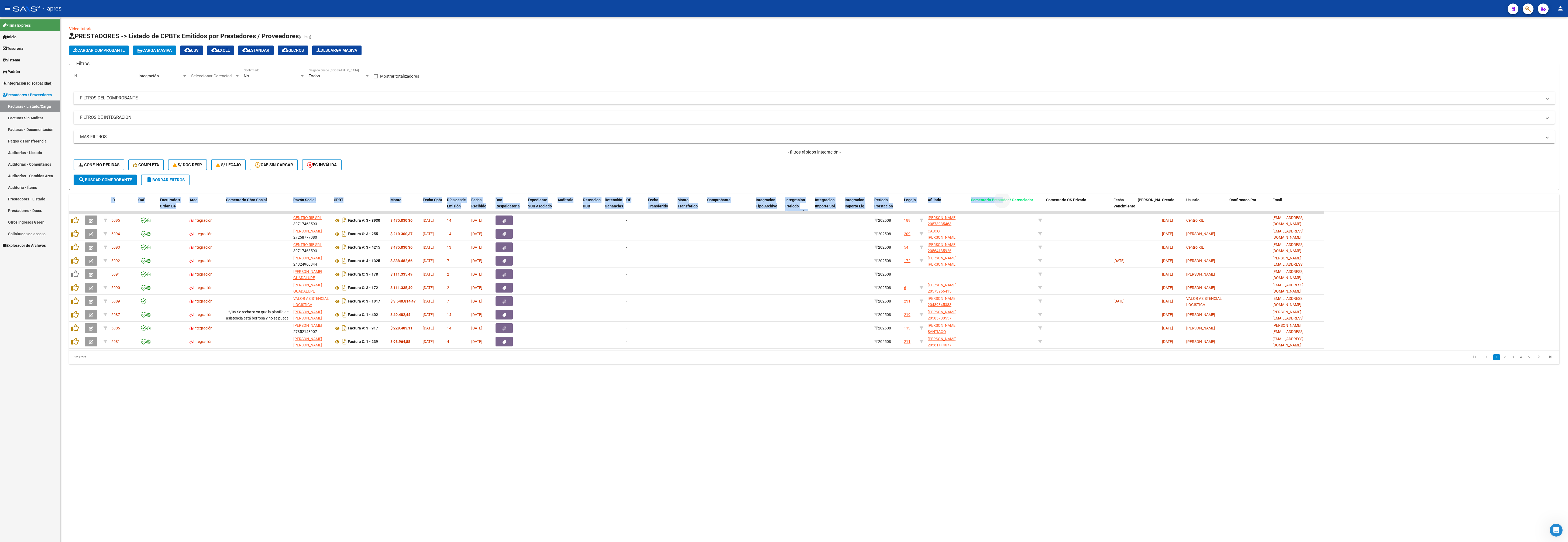
drag, startPoint x: 1003, startPoint y: 209, endPoint x: 950, endPoint y: 165, distance: 68.9
click at [588, 166] on div "Video tutorial PRESTADORES -> Listado de CPBTs Emitidos por Prestadores / Prove…" at bounding box center [814, 195] width 1490 height 338
drag, startPoint x: 953, startPoint y: 165, endPoint x: 976, endPoint y: 186, distance: 31.1
click at [588, 182] on form "Filtros Id Integración Area Seleccionar Gerenciador Seleccionar Gerenciador No …" at bounding box center [814, 127] width 1490 height 126
drag, startPoint x: 976, startPoint y: 200, endPoint x: 970, endPoint y: 179, distance: 21.8
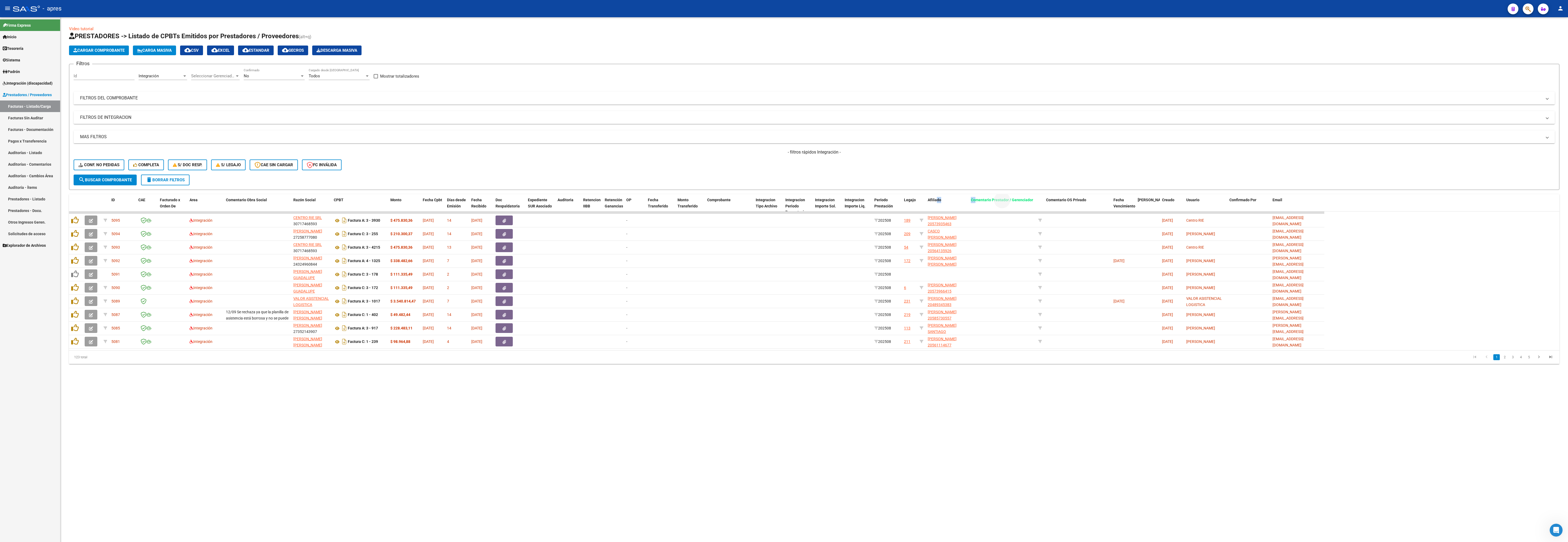
click at [588, 186] on div "Video tutorial PRESTADORES -> Listado de CPBTs Emitidos por Prestadores / Prove…" at bounding box center [814, 195] width 1490 height 338
click at [588, 161] on div "- filtros rápidos Integración - Conf. no pedidas Completa S/ Doc Resp. S/ legaj…" at bounding box center [814, 162] width 1481 height 26
drag, startPoint x: 990, startPoint y: 201, endPoint x: 331, endPoint y: 203, distance: 659.0
drag, startPoint x: 583, startPoint y: 446, endPoint x: 731, endPoint y: 384, distance: 160.5
click at [587, 203] on mat-sidenav-content "Video tutorial PRESTADORES -> Listado de CPBTs Emitidos por Prestadores / Prove…" at bounding box center [814, 279] width 1508 height 525
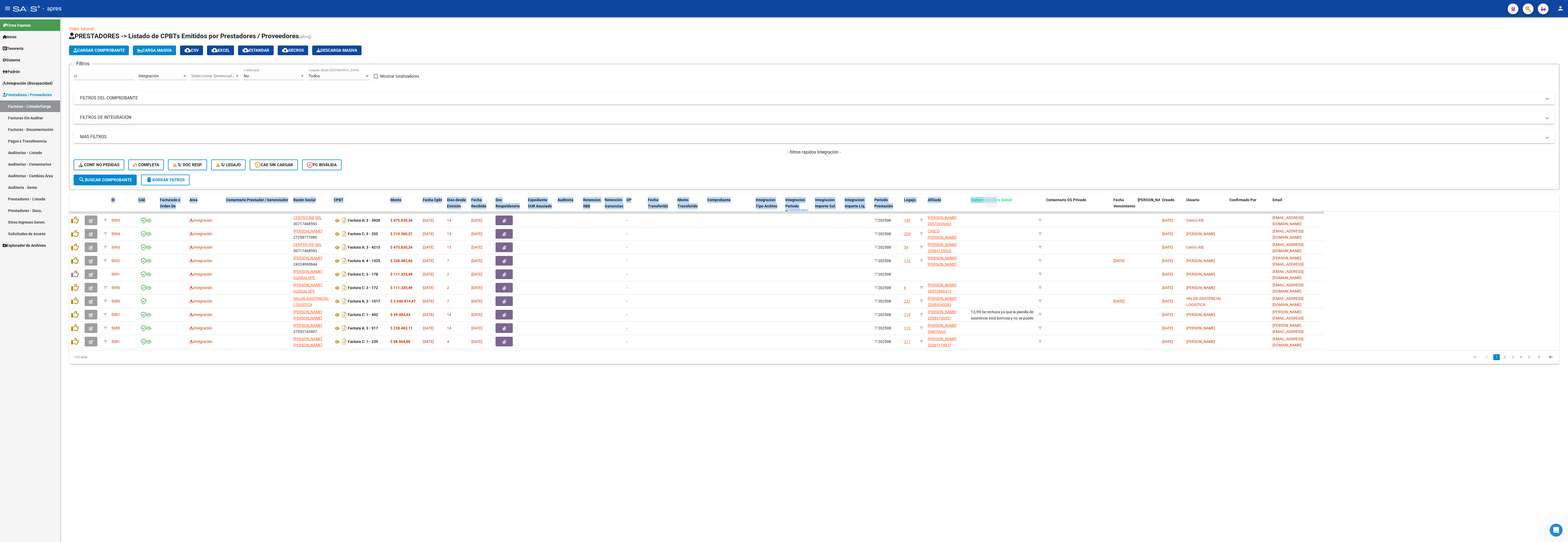
drag, startPoint x: 995, startPoint y: 197, endPoint x: 842, endPoint y: 170, distance: 155.4
click at [588, 175] on div "Video tutorial PRESTADORES -> Listado de CPBTs Emitidos por Prestadores / Prove…" at bounding box center [814, 195] width 1490 height 338
drag, startPoint x: 942, startPoint y: 165, endPoint x: 956, endPoint y: 189, distance: 27.8
click at [588, 165] on div "- filtros rápidos Integración - Conf. no pedidas Completa S/ Doc Resp. S/ legaj…" at bounding box center [814, 162] width 1481 height 26
drag, startPoint x: 989, startPoint y: 201, endPoint x: 338, endPoint y: 191, distance: 651.1
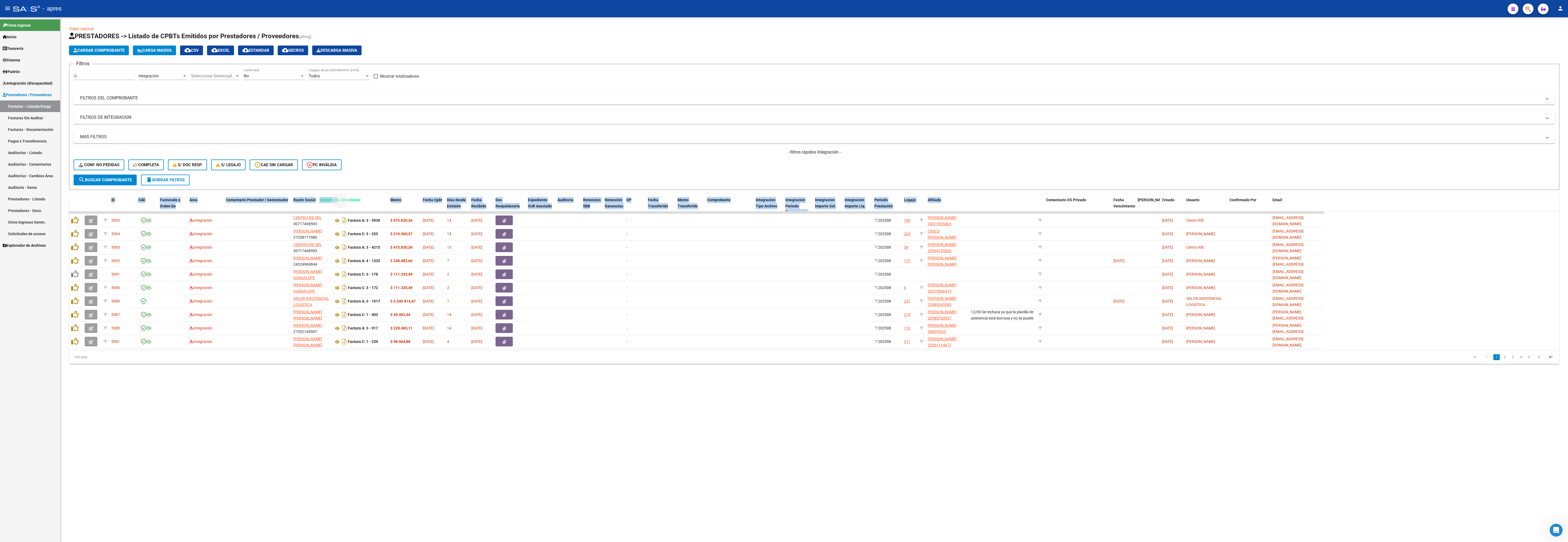
click at [338, 191] on div "Video tutorial PRESTADORES -> Listado de CPBTs Emitidos por Prestadores / Prove…" at bounding box center [814, 195] width 1490 height 338
click at [588, 175] on div "- filtros rápidos Integración - Conf. no pedidas Completa S/ Doc Resp. S/ legaj…" at bounding box center [814, 162] width 1481 height 26
drag, startPoint x: 991, startPoint y: 201, endPoint x: 222, endPoint y: 154, distance: 770.4
click at [222, 154] on div "Video tutorial PRESTADORES -> Listado de CPBTs Emitidos por Prestadores / Prove…" at bounding box center [814, 195] width 1490 height 338
click at [588, 203] on mat-sidenav-content "Video tutorial PRESTADORES -> Listado de CPBTs Emitidos por Prestadores / Prove…" at bounding box center [814, 279] width 1508 height 525
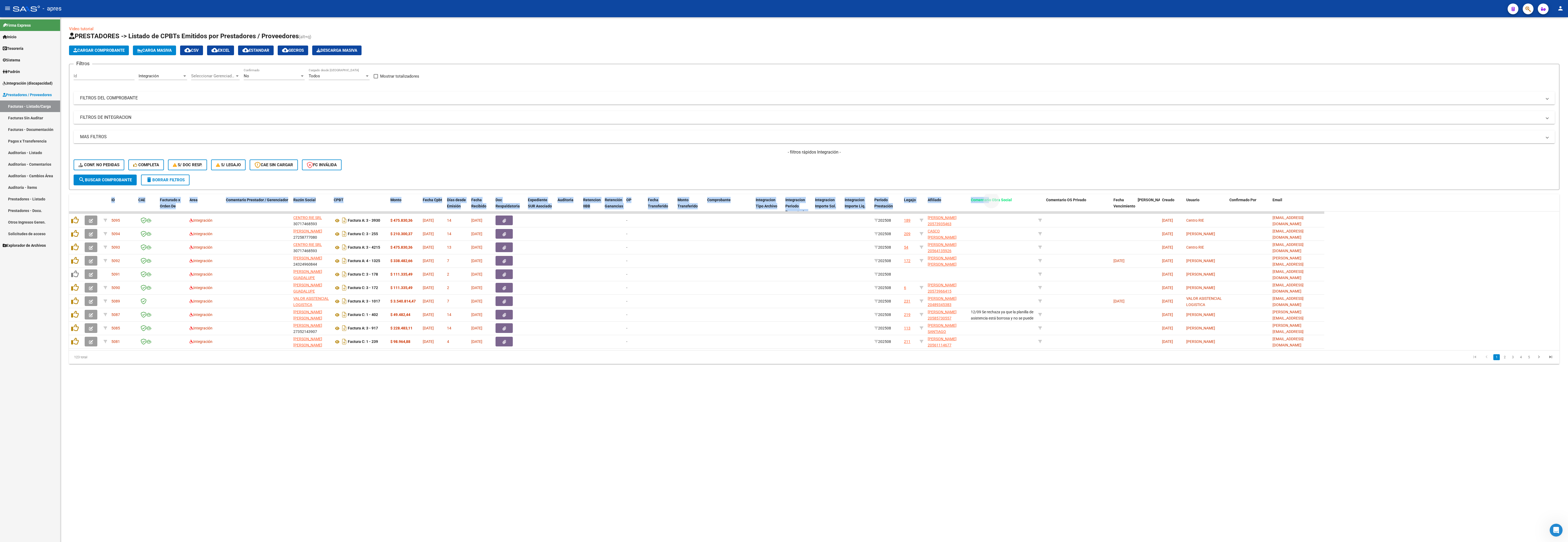
drag, startPoint x: 989, startPoint y: 198, endPoint x: 985, endPoint y: 184, distance: 14.6
click at [588, 184] on div "Video tutorial PRESTADORES -> Listado de CPBTs Emitidos por Prestadores / Prove…" at bounding box center [814, 195] width 1490 height 338
click at [588, 164] on div "- filtros rápidos Integración - Conf. no pedidas Completa S/ Doc Resp. S/ legaj…" at bounding box center [814, 162] width 1481 height 26
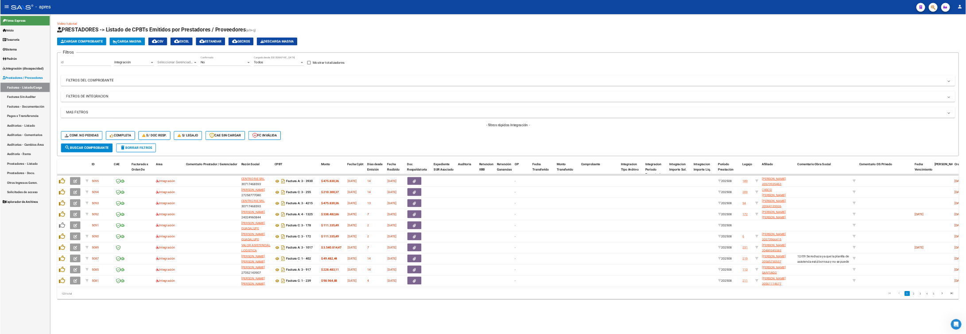
scroll to position [2521, 0]
drag, startPoint x: 1652, startPoint y: 330, endPoint x: 514, endPoint y: 308, distance: 1137.6
drag, startPoint x: 1604, startPoint y: 330, endPoint x: 555, endPoint y: 318, distance: 1048.5
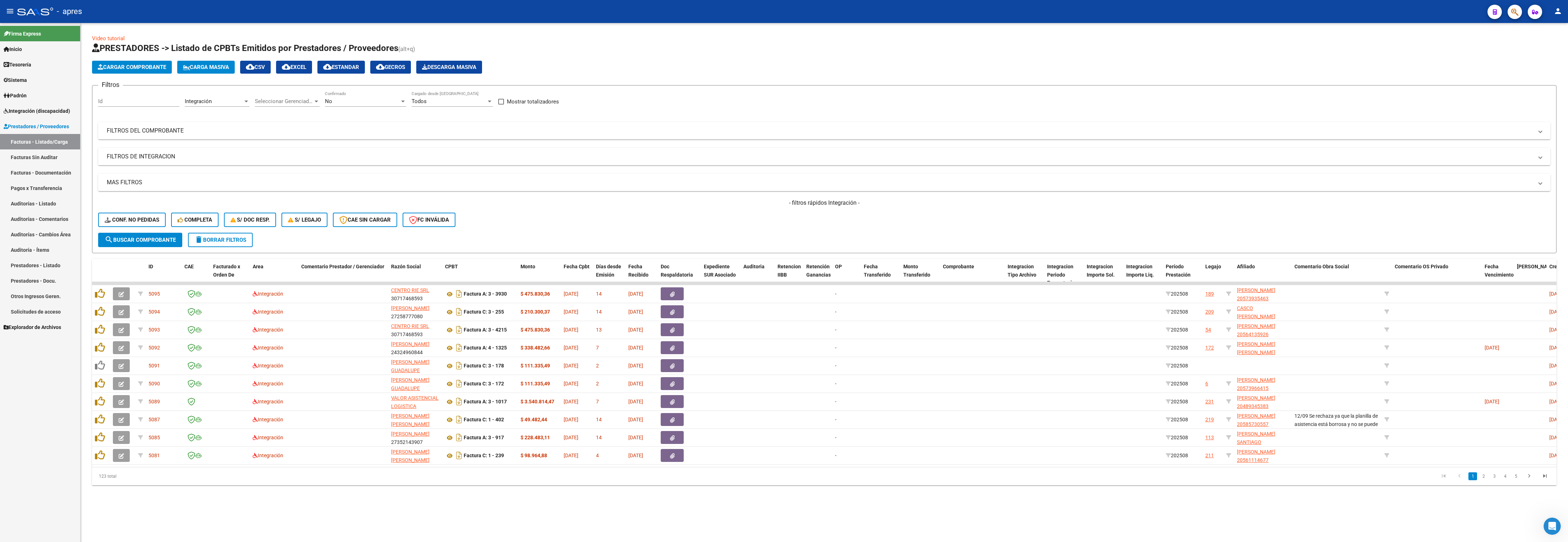
drag, startPoint x: 708, startPoint y: 518, endPoint x: 772, endPoint y: 504, distance: 65.5
click at [712, 271] on div "Video tutorial PRESTADORES -> Listado de CPBTs Emitidos por Prestadores / Prove…" at bounding box center [824, 265] width 1488 height 485
drag, startPoint x: 1315, startPoint y: 269, endPoint x: 259, endPoint y: 247, distance: 1056.2
click at [259, 247] on div "Video tutorial PRESTADORES -> Listado de CPBTs Emitidos por Prestadores / Prove…" at bounding box center [824, 260] width 1464 height 451
drag, startPoint x: 295, startPoint y: 512, endPoint x: 302, endPoint y: 507, distance: 8.6
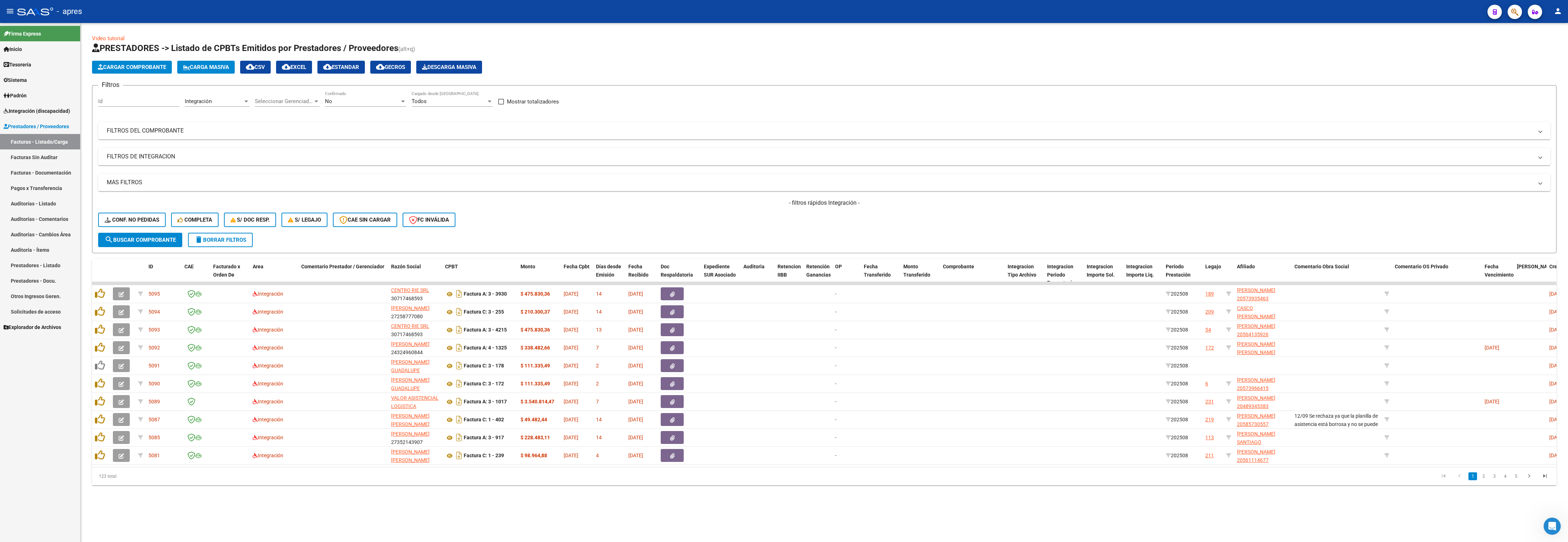
click at [296, 271] on div "Video tutorial PRESTADORES -> Listado de CPBTs Emitidos por Prestadores / Prove…" at bounding box center [824, 265] width 1488 height 485
drag, startPoint x: 1323, startPoint y: 266, endPoint x: 249, endPoint y: 282, distance: 1074.1
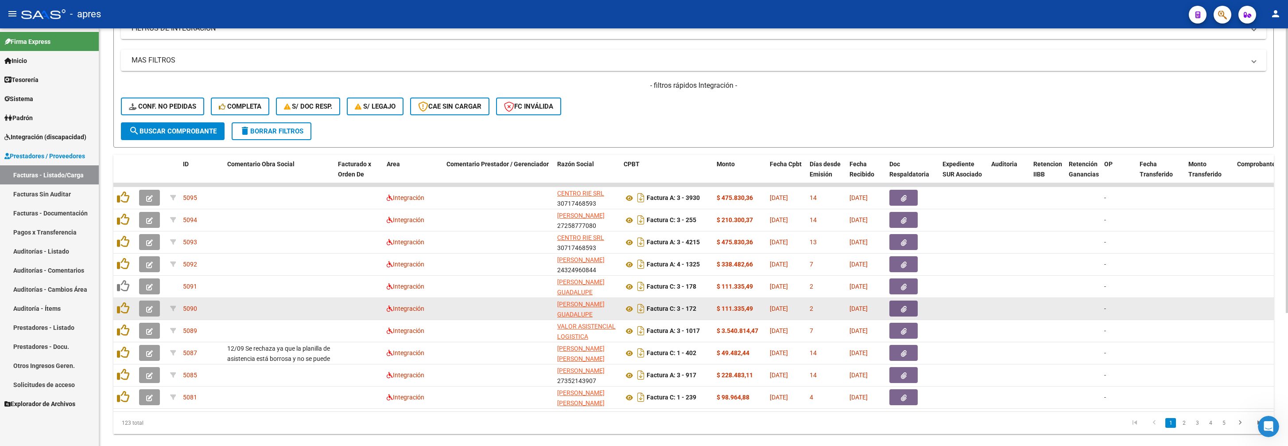
scroll to position [195, 0]
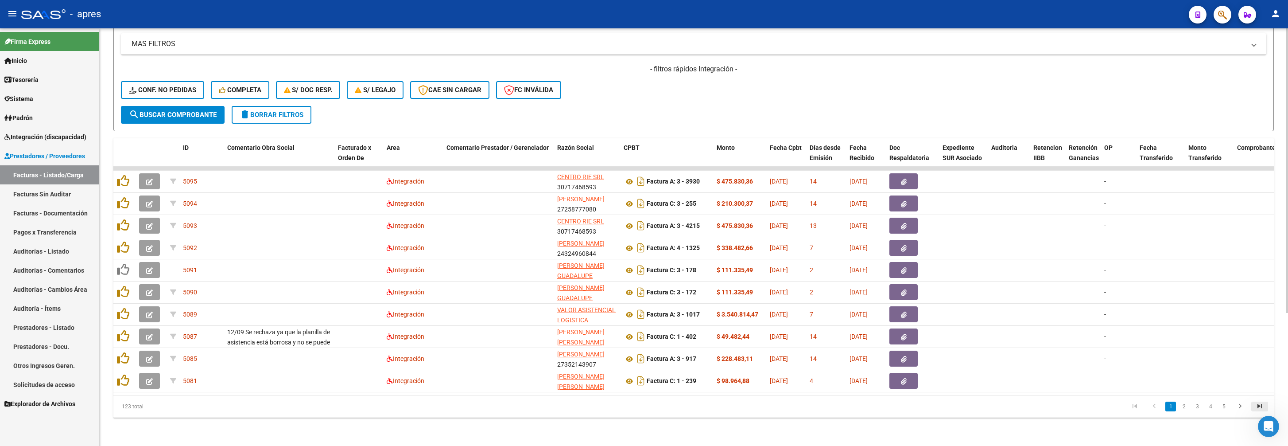
click at [966, 334] on icon "go to last page" at bounding box center [1260, 407] width 12 height 11
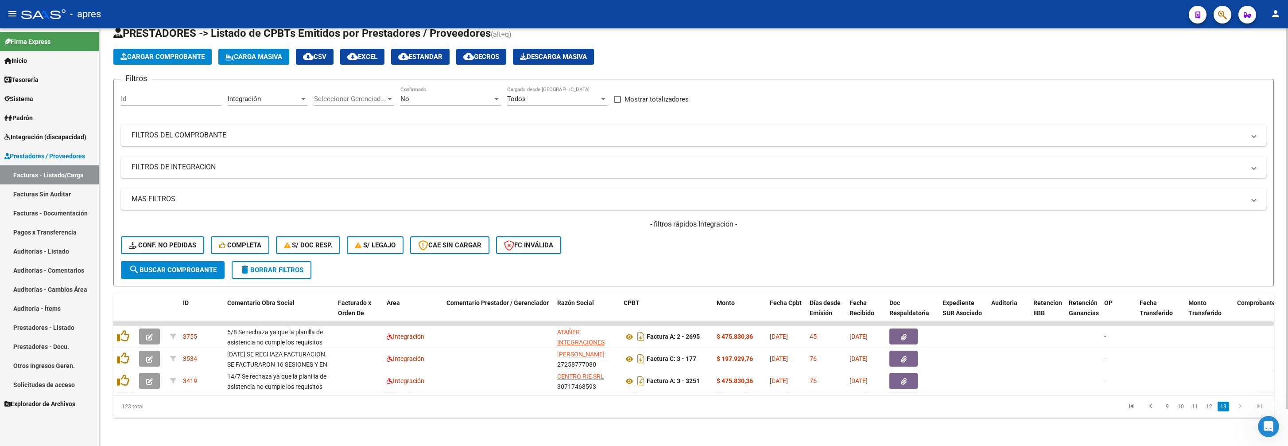
scroll to position [40, 0]
click at [966, 334] on link "12" at bounding box center [1209, 406] width 12 height 10
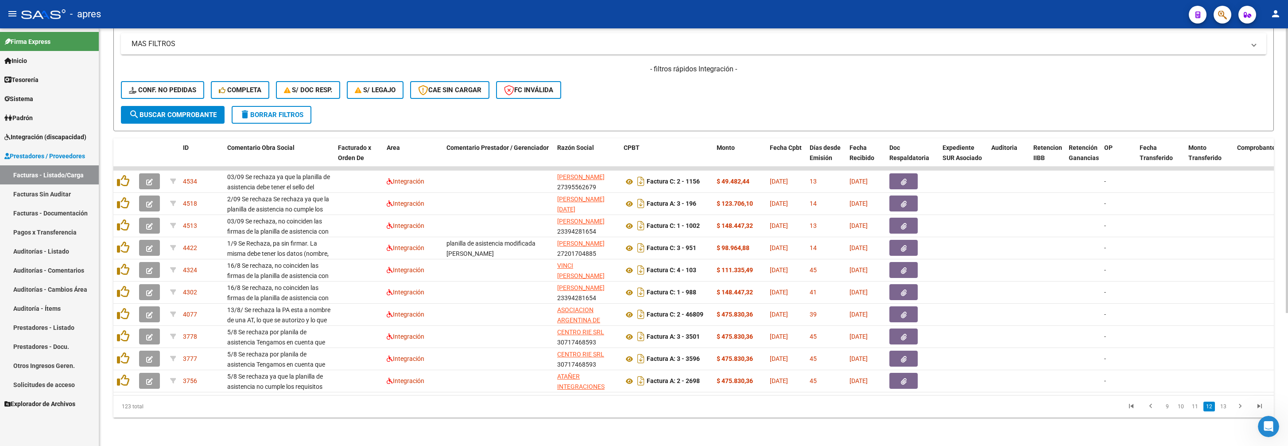
scroll to position [195, 0]
click at [966, 334] on link "11" at bounding box center [1195, 406] width 12 height 10
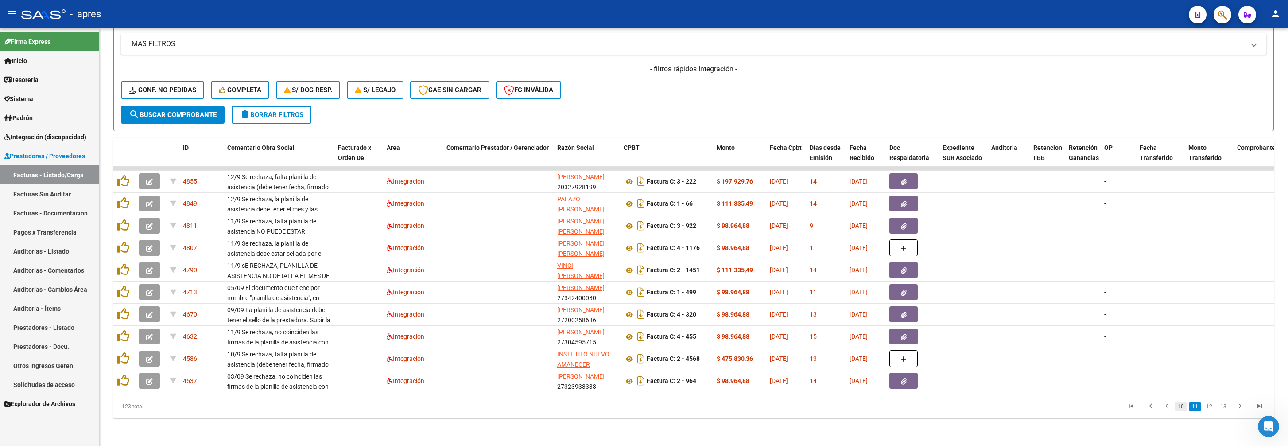
click at [966, 334] on link "10" at bounding box center [1181, 406] width 12 height 10
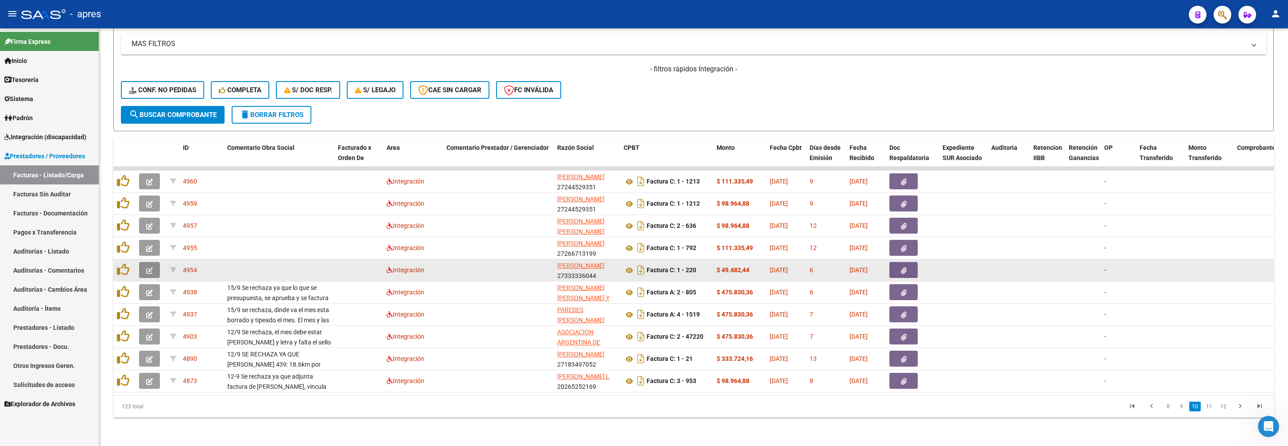
click at [148, 267] on icon "button" at bounding box center [149, 270] width 7 height 7
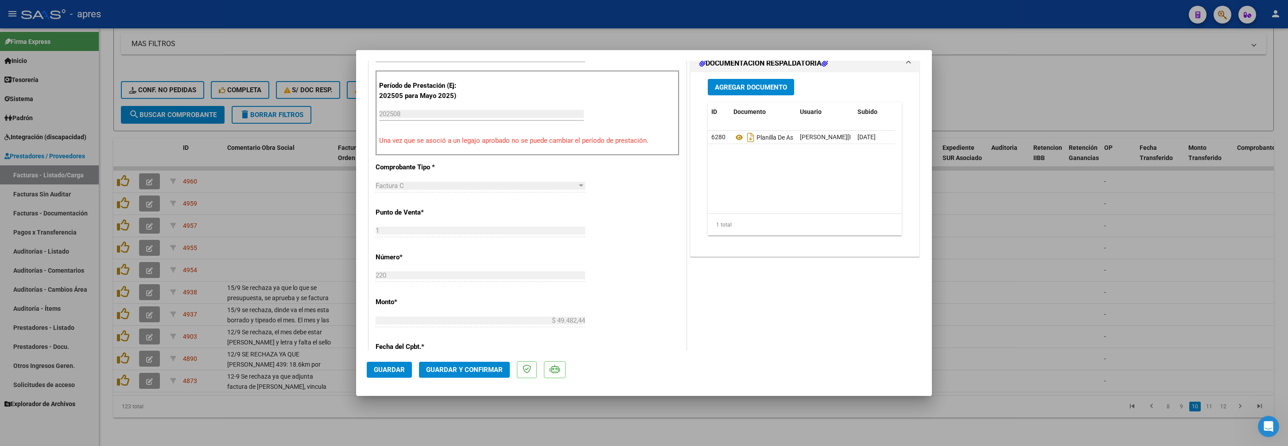
scroll to position [266, 0]
click at [733, 136] on icon at bounding box center [739, 138] width 12 height 11
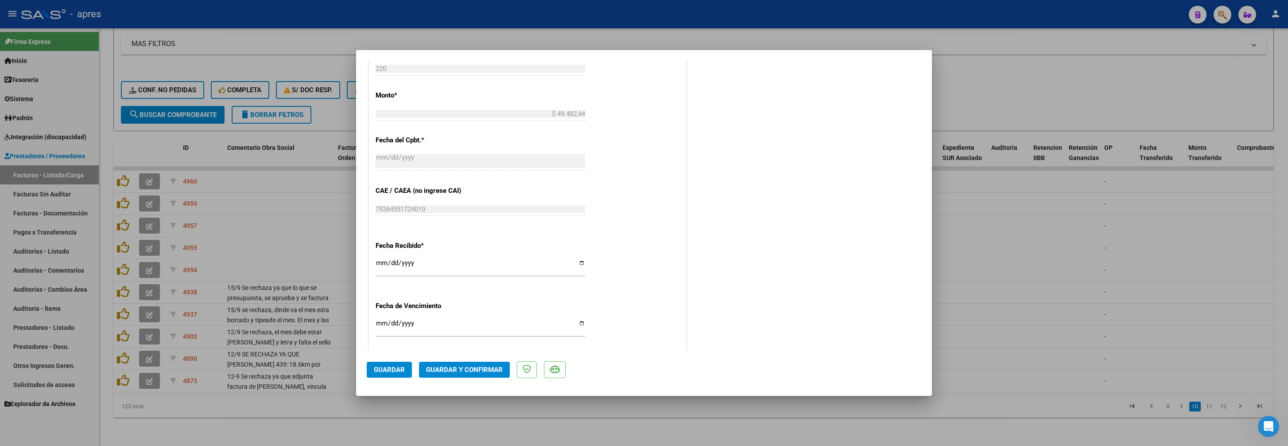
scroll to position [531, 0]
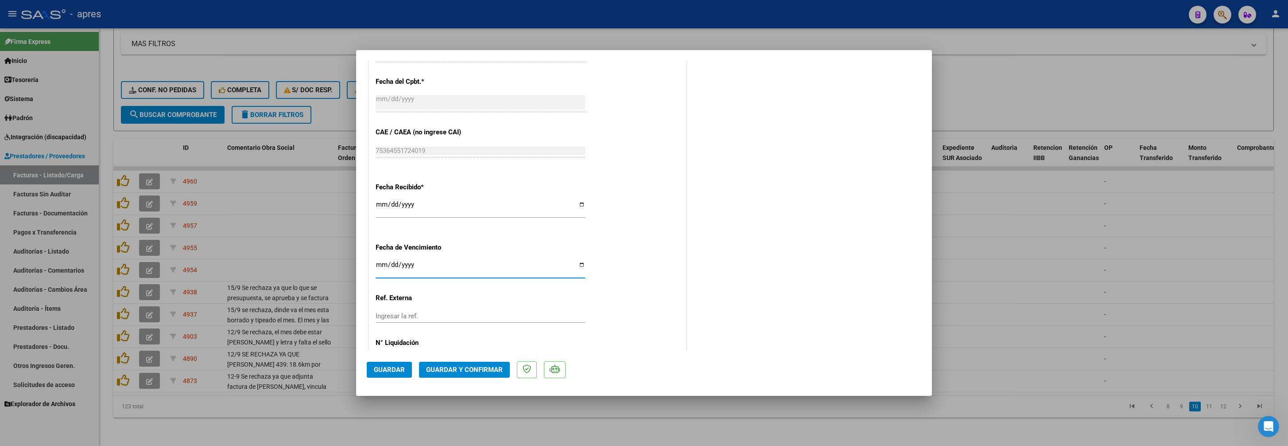
click at [379, 267] on input "Ingresar la fecha" at bounding box center [480, 268] width 209 height 14
type input "[DATE]"
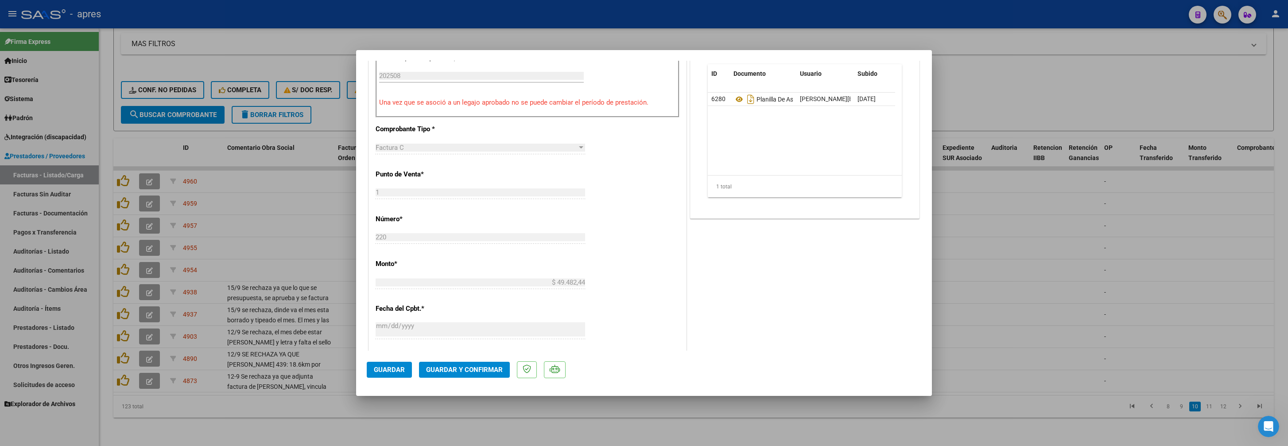
scroll to position [0, 0]
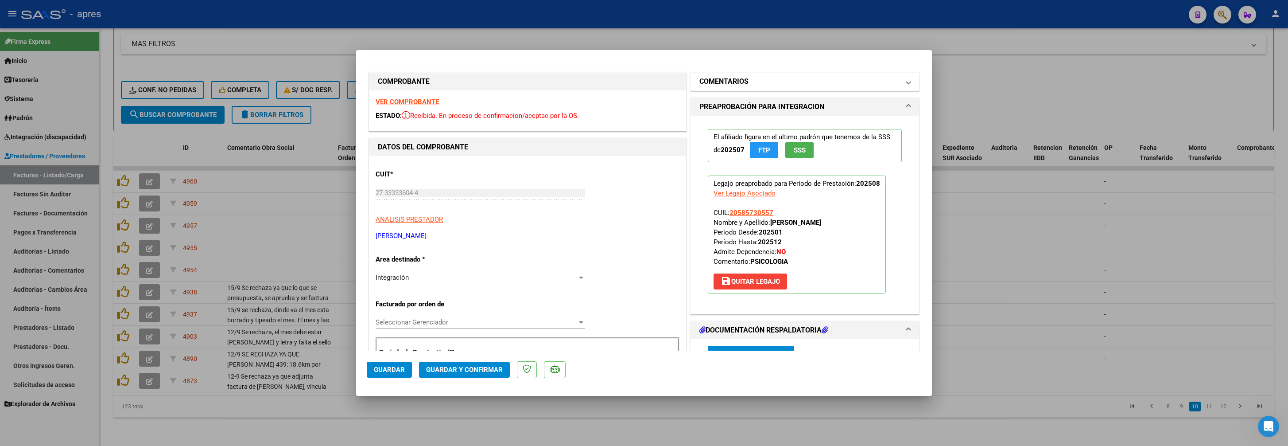
click at [702, 79] on h1 "COMENTARIOS" at bounding box center [723, 81] width 49 height 11
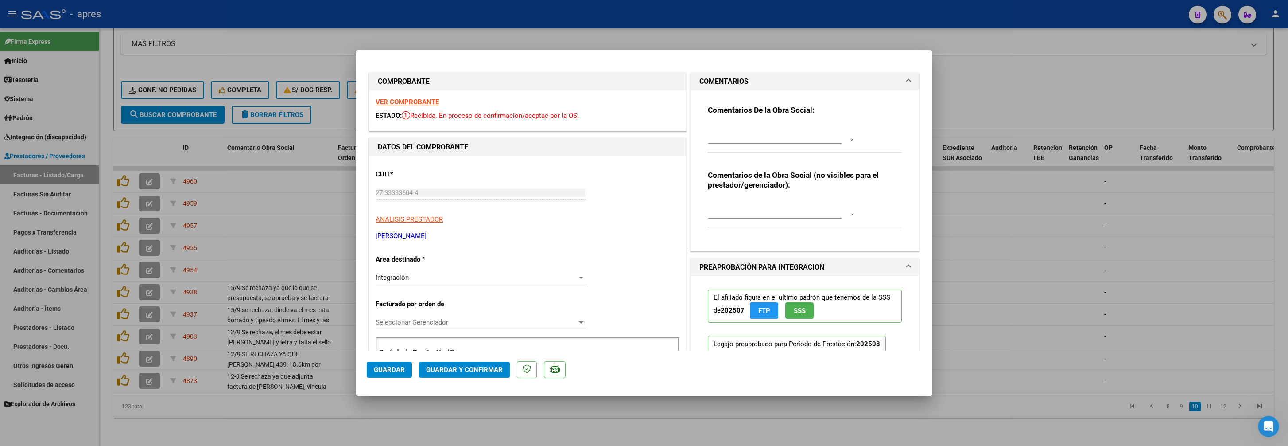
click at [708, 125] on textarea at bounding box center [781, 133] width 146 height 18
type textarea "15/9 Se rechaza, el mes de la pa esta borrada y faltan las fechas al lado del d…"
click at [394, 334] on button "Guardar" at bounding box center [389, 369] width 45 height 16
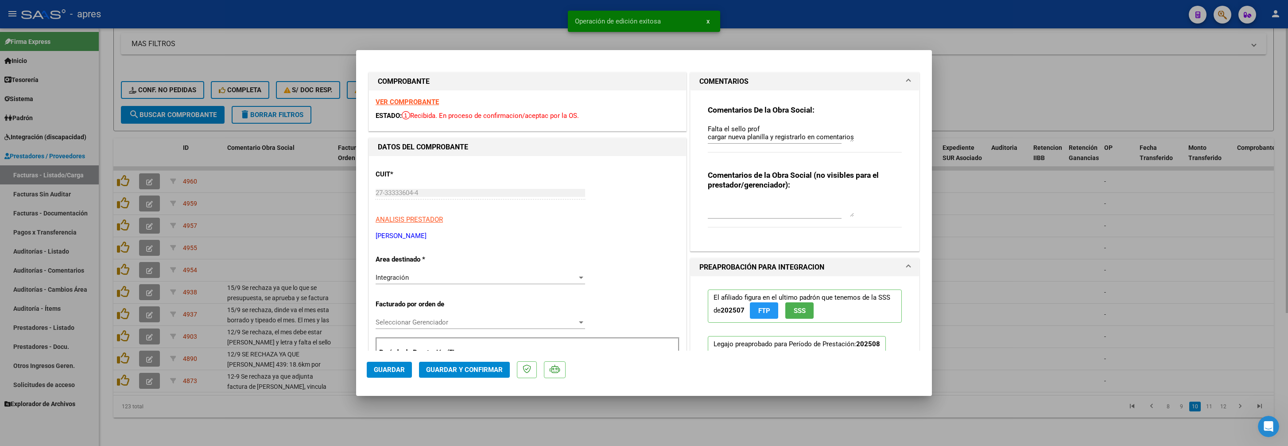
click at [480, 334] on div at bounding box center [644, 223] width 1288 height 446
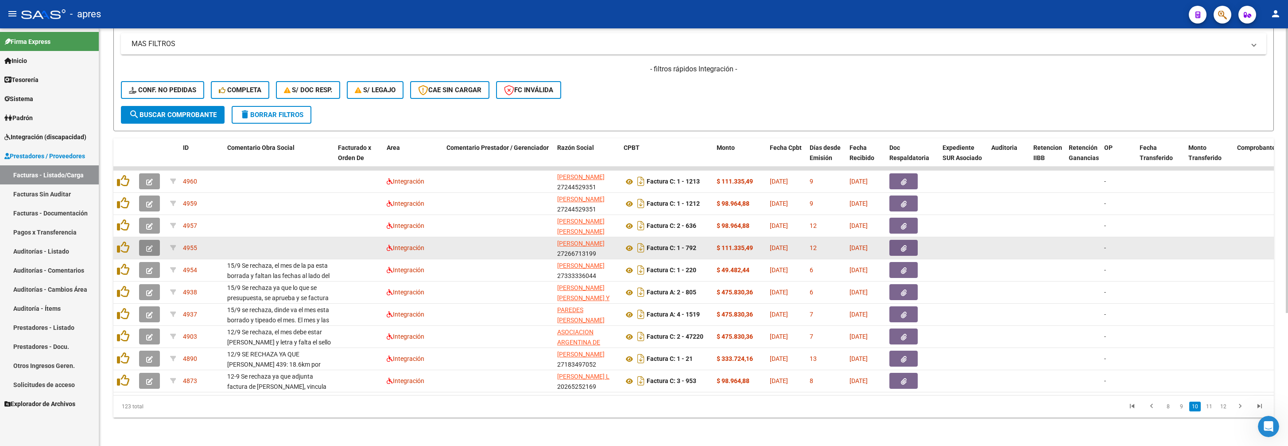
click at [143, 240] on button "button" at bounding box center [149, 248] width 21 height 16
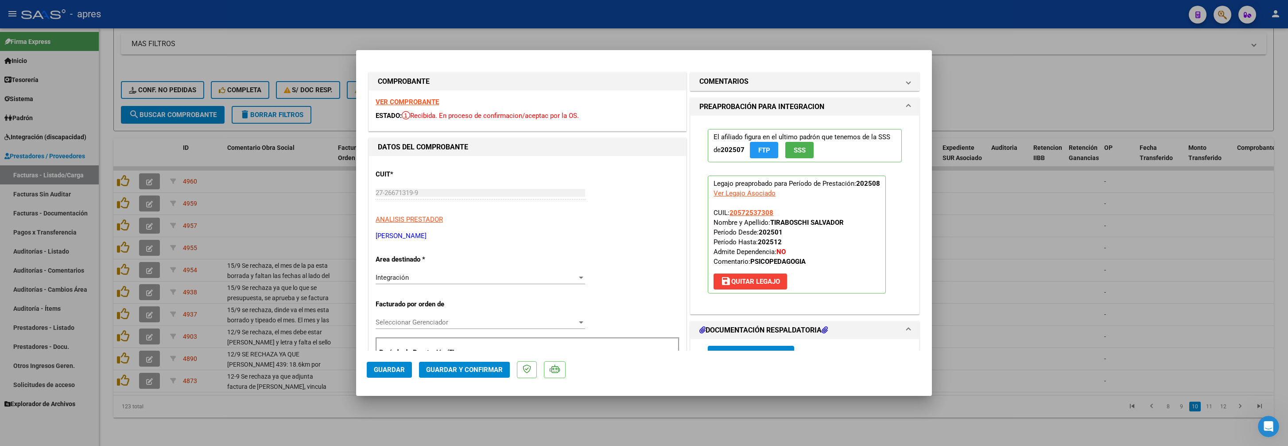
click at [402, 105] on strong "VER COMPROBANTE" at bounding box center [407, 102] width 63 height 8
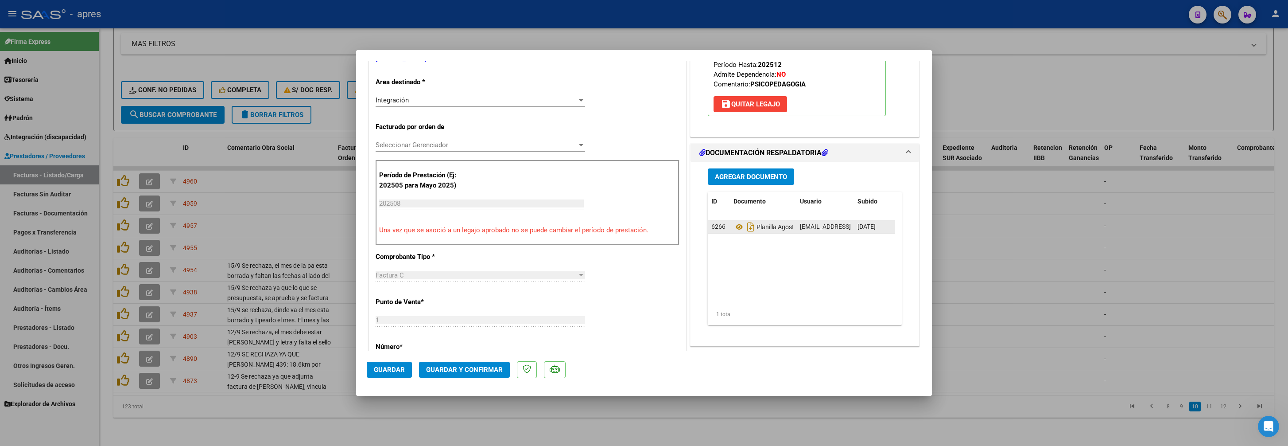
click at [730, 229] on datatable-body-cell "Planilla Agosto 2025" at bounding box center [763, 226] width 66 height 13
click at [733, 225] on icon at bounding box center [739, 226] width 12 height 11
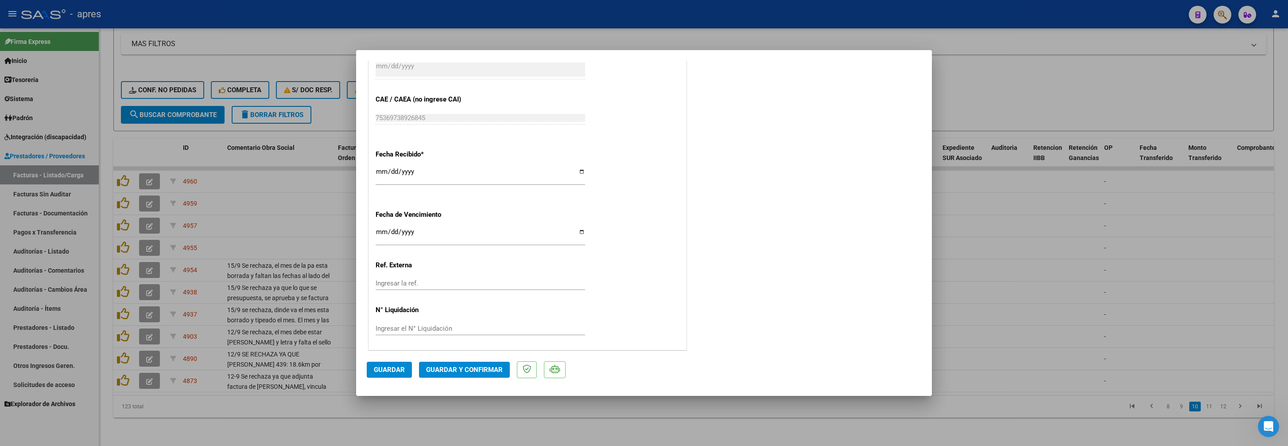
scroll to position [570, 0]
click at [447, 334] on span "Guardar y Confirmar" at bounding box center [464, 369] width 77 height 8
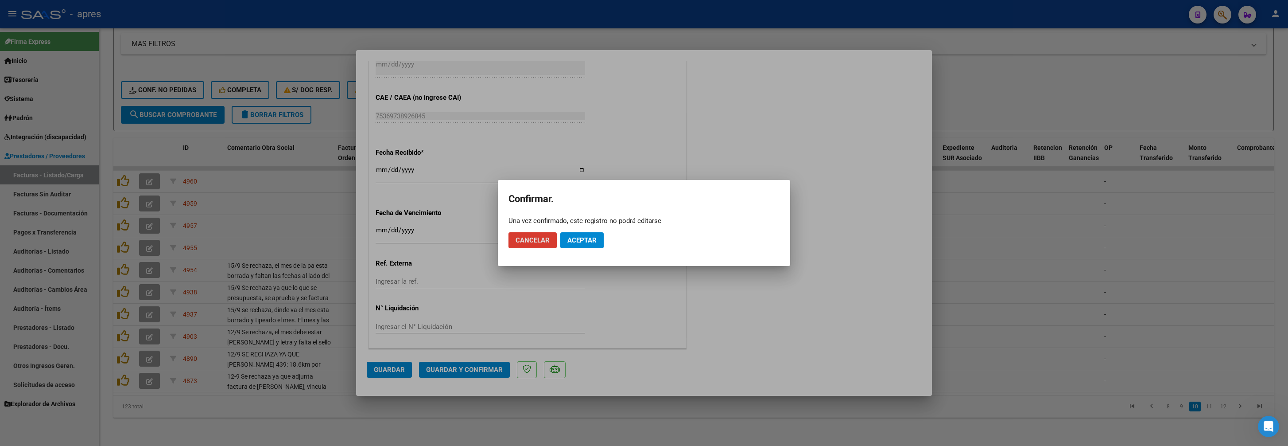
click at [586, 242] on span "Aceptar" at bounding box center [581, 240] width 29 height 8
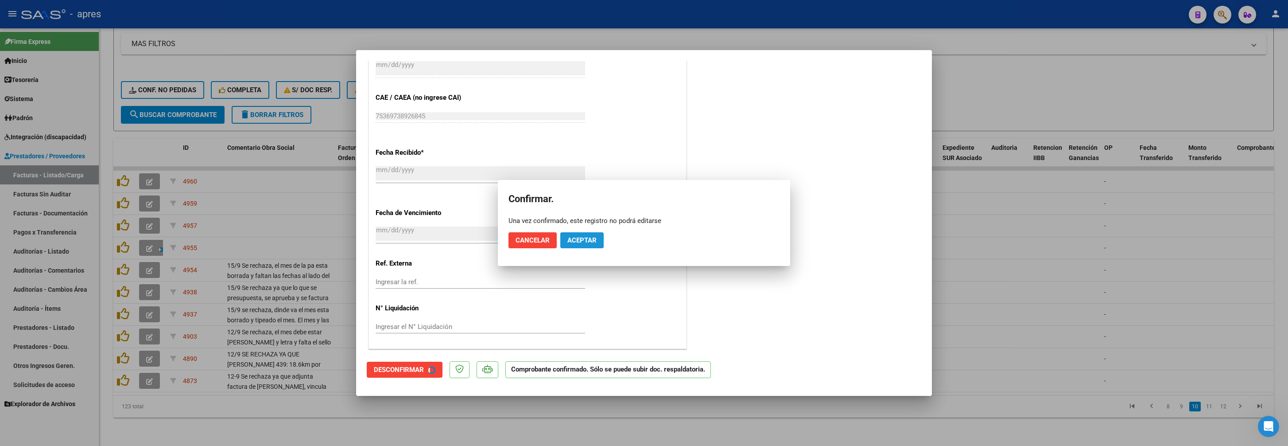
scroll to position [516, 0]
